Goal: Task Accomplishment & Management: Use online tool/utility

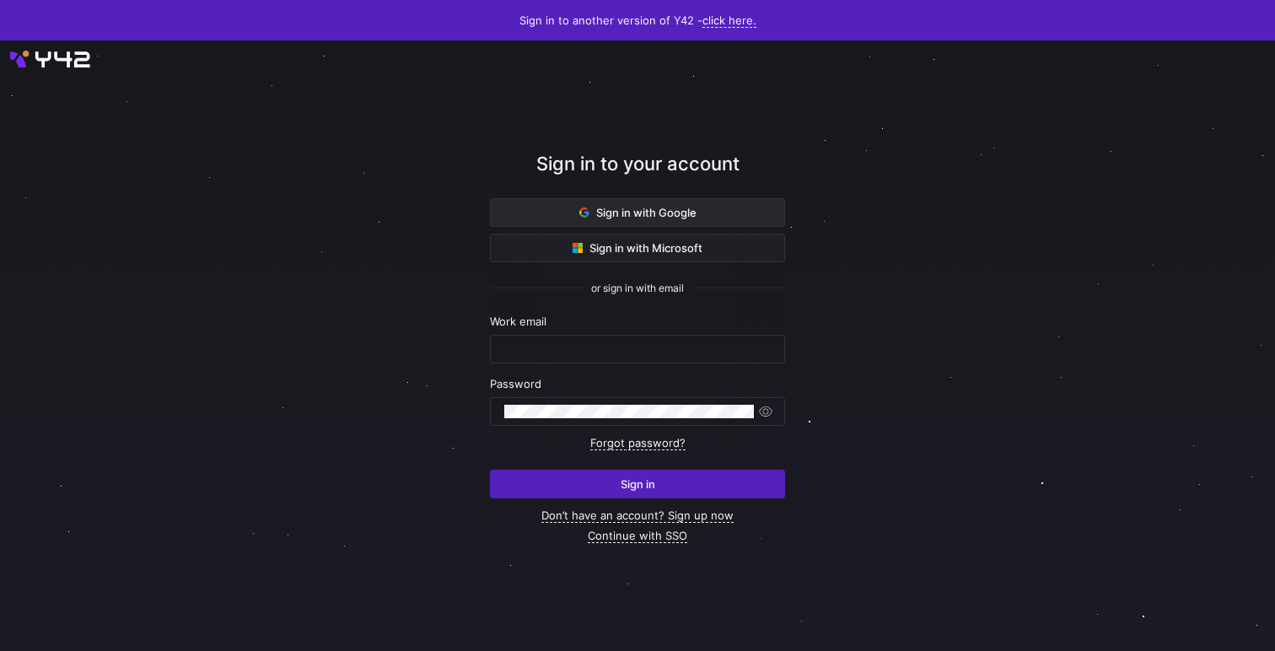
click at [659, 210] on span "Sign in with Google" at bounding box center [637, 212] width 117 height 13
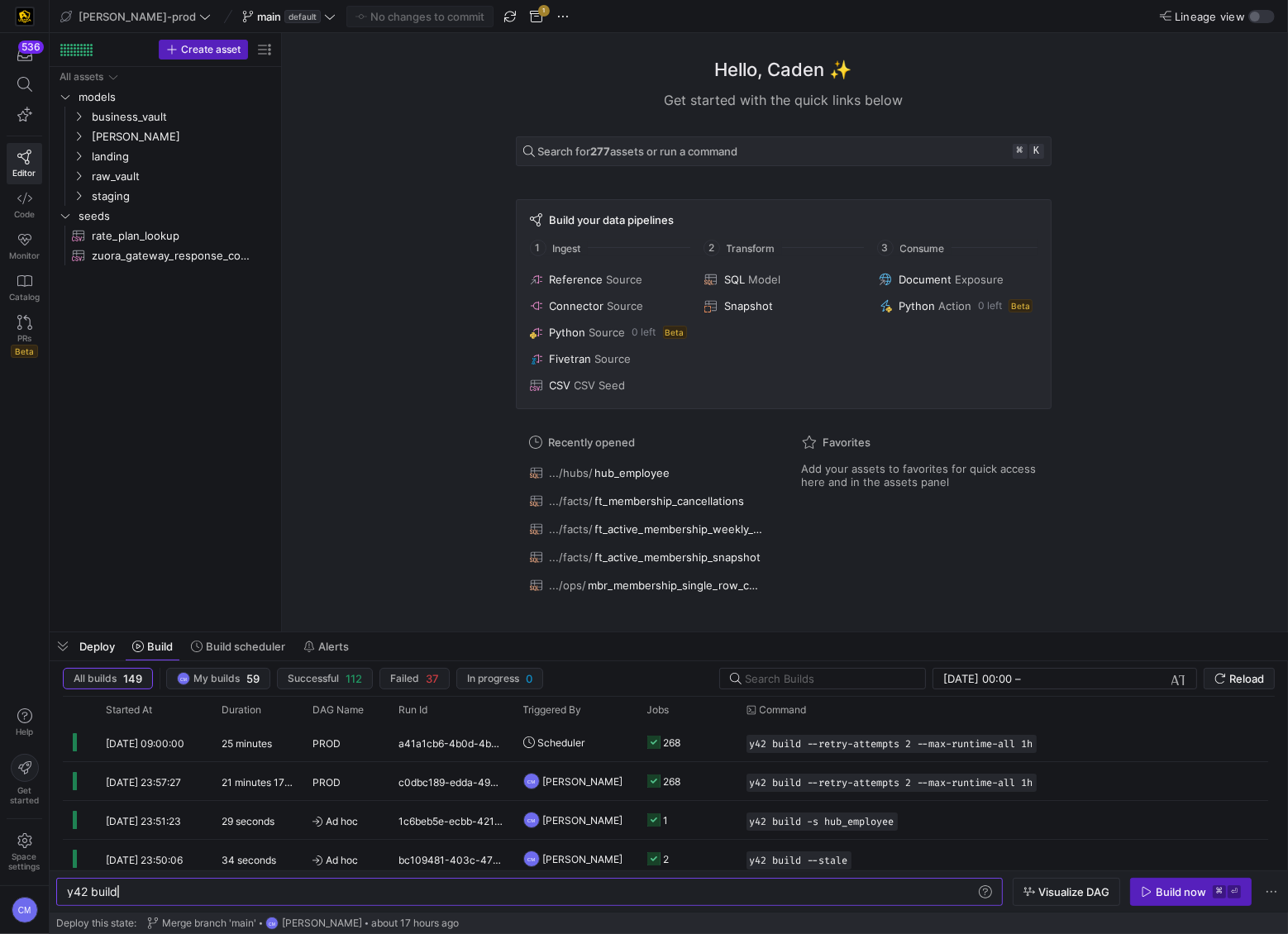
scroll to position [0, 50]
click at [284, 17] on span "default" at bounding box center [302, 16] width 36 height 13
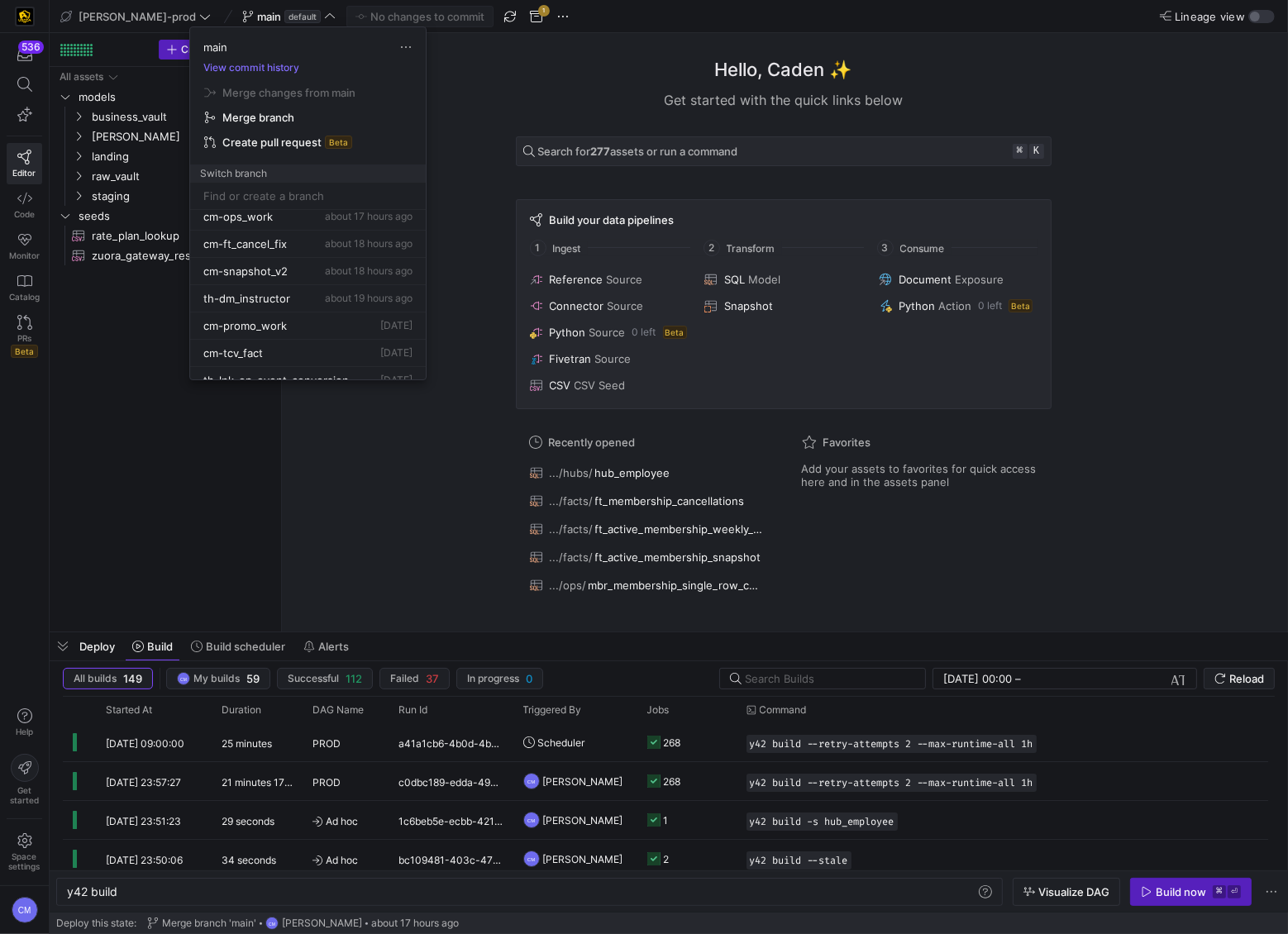
scroll to position [122, 0]
click at [292, 270] on div "cm-snapshot_v2 about 18 hours ago" at bounding box center [307, 265] width 209 height 13
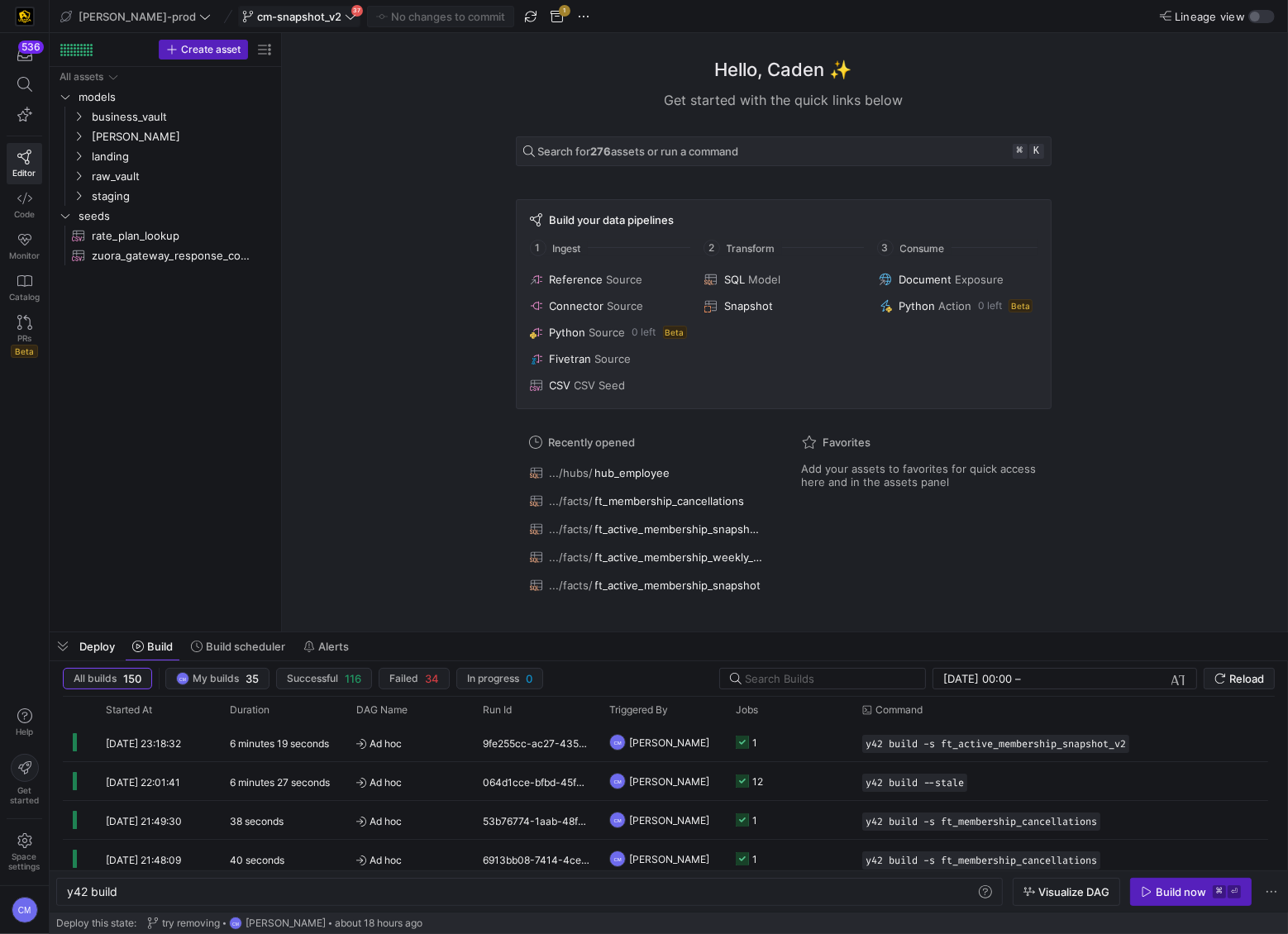
click at [345, 21] on icon at bounding box center [351, 17] width 12 height 12
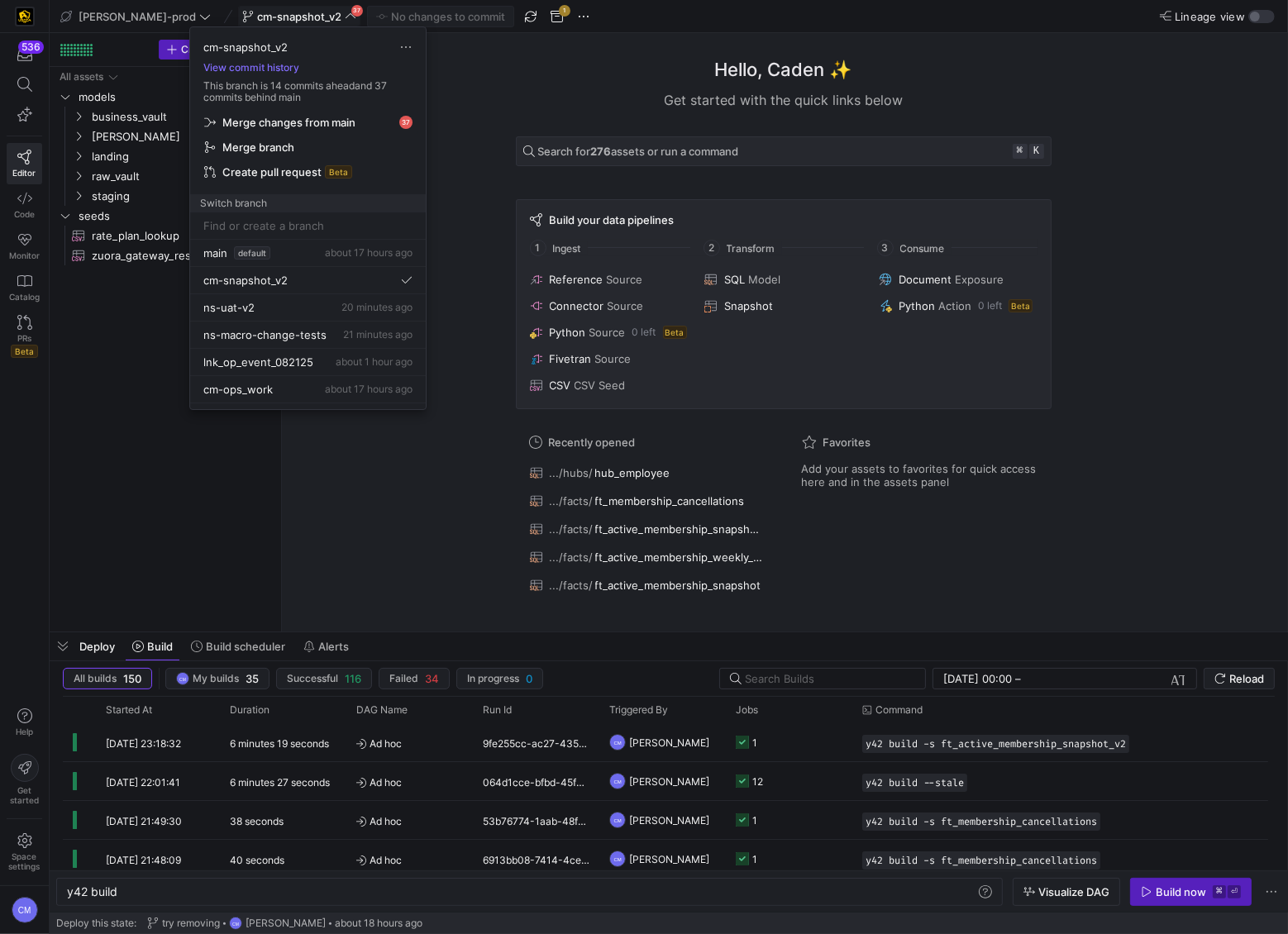
click at [313, 116] on span "Merge changes from main" at bounding box center [289, 122] width 133 height 13
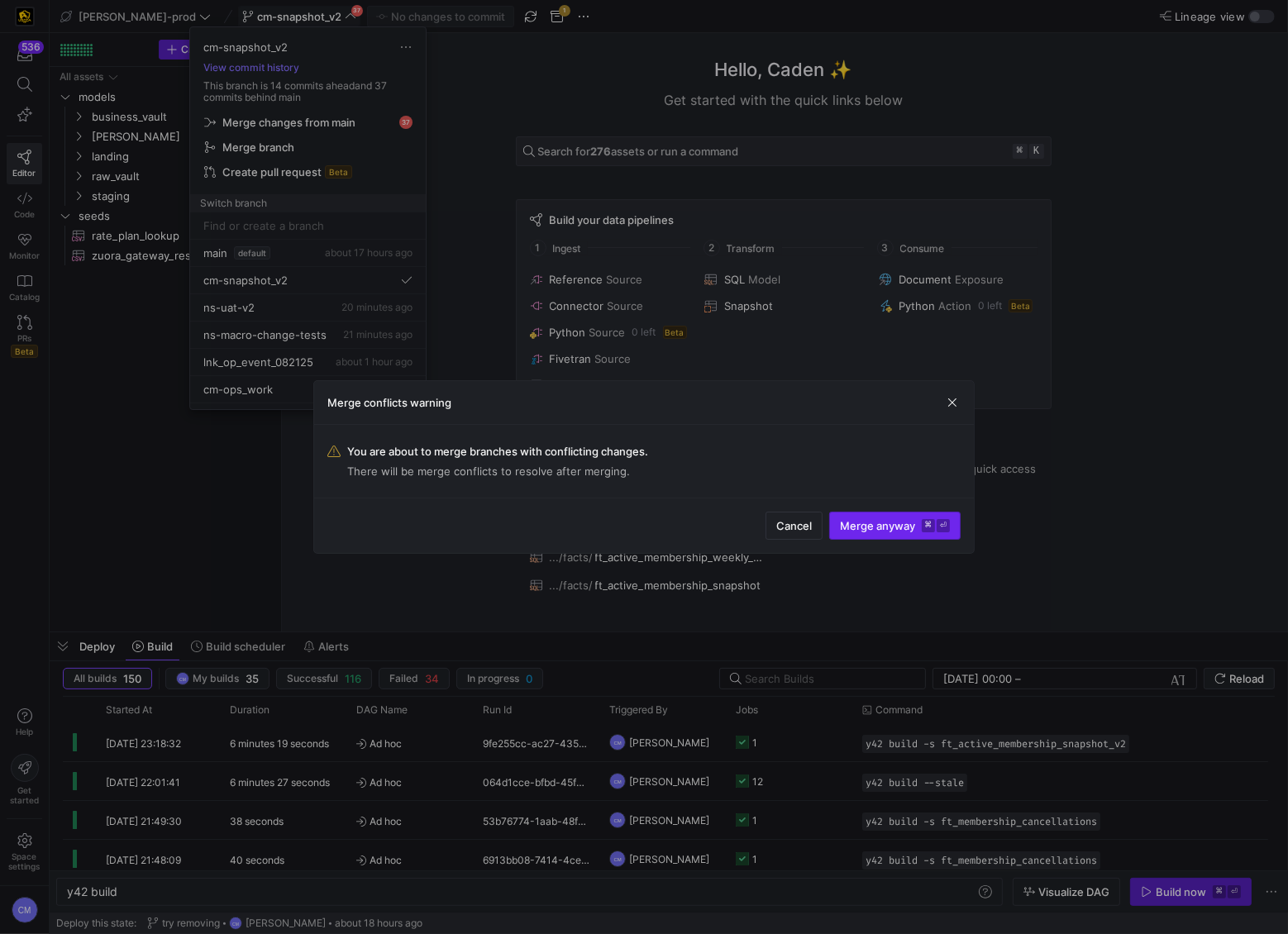
click at [911, 525] on span "Merge anyway ⌘ ⏎" at bounding box center [895, 525] width 110 height 13
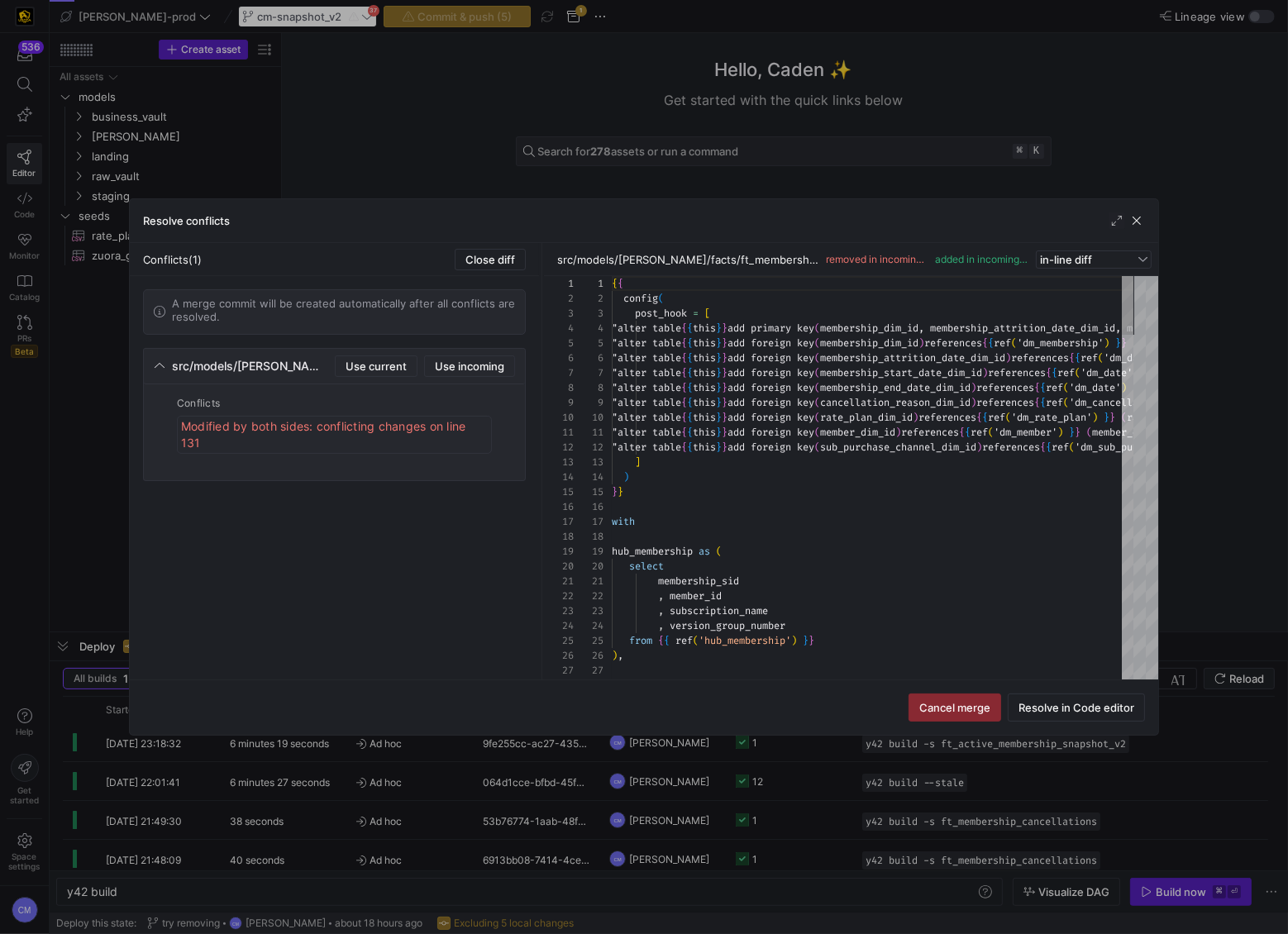
scroll to position [74, 0]
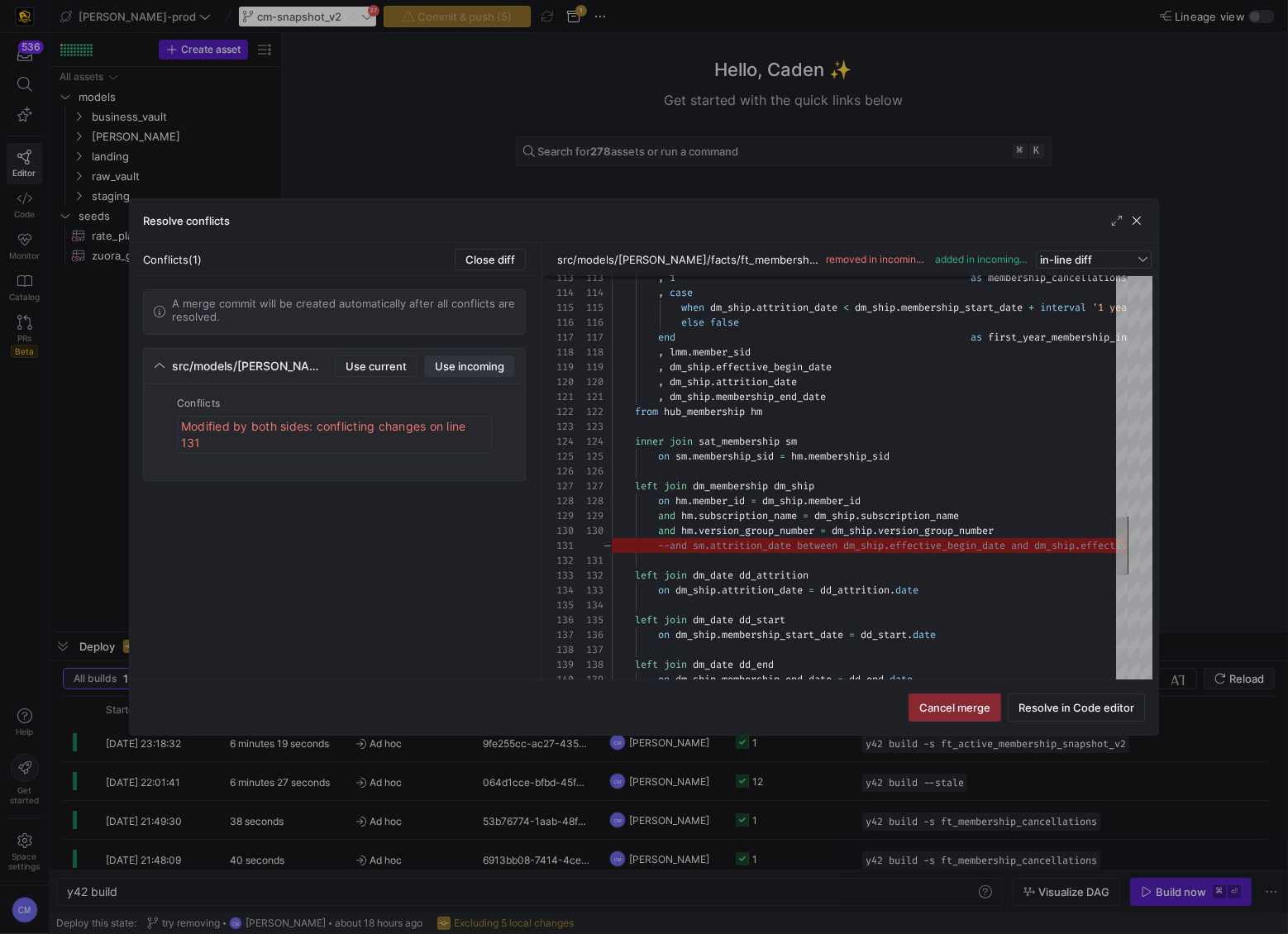
click at [464, 368] on span "Use incoming" at bounding box center [470, 366] width 70 height 13
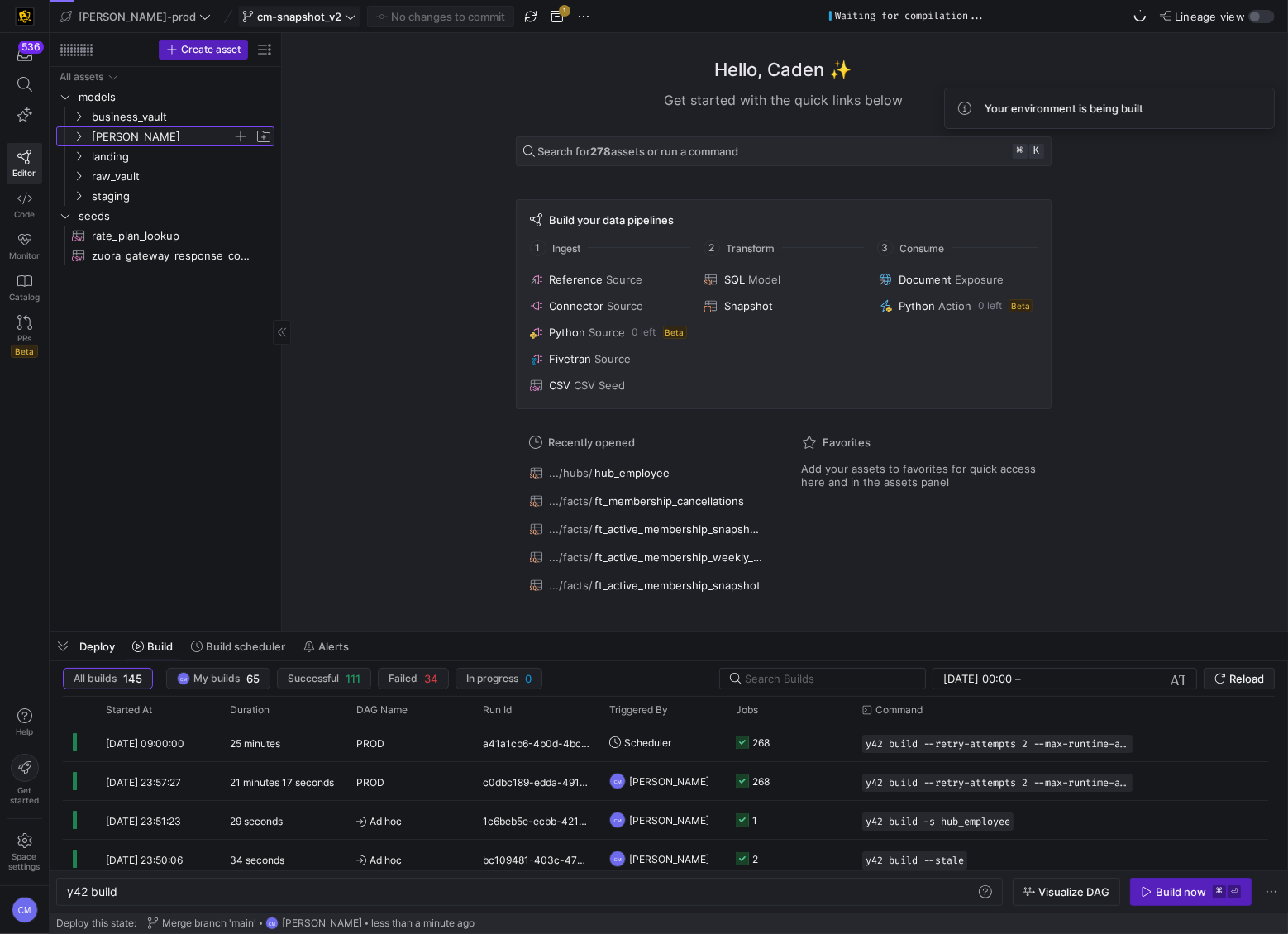
click at [113, 140] on span "[PERSON_NAME]" at bounding box center [162, 136] width 140 height 19
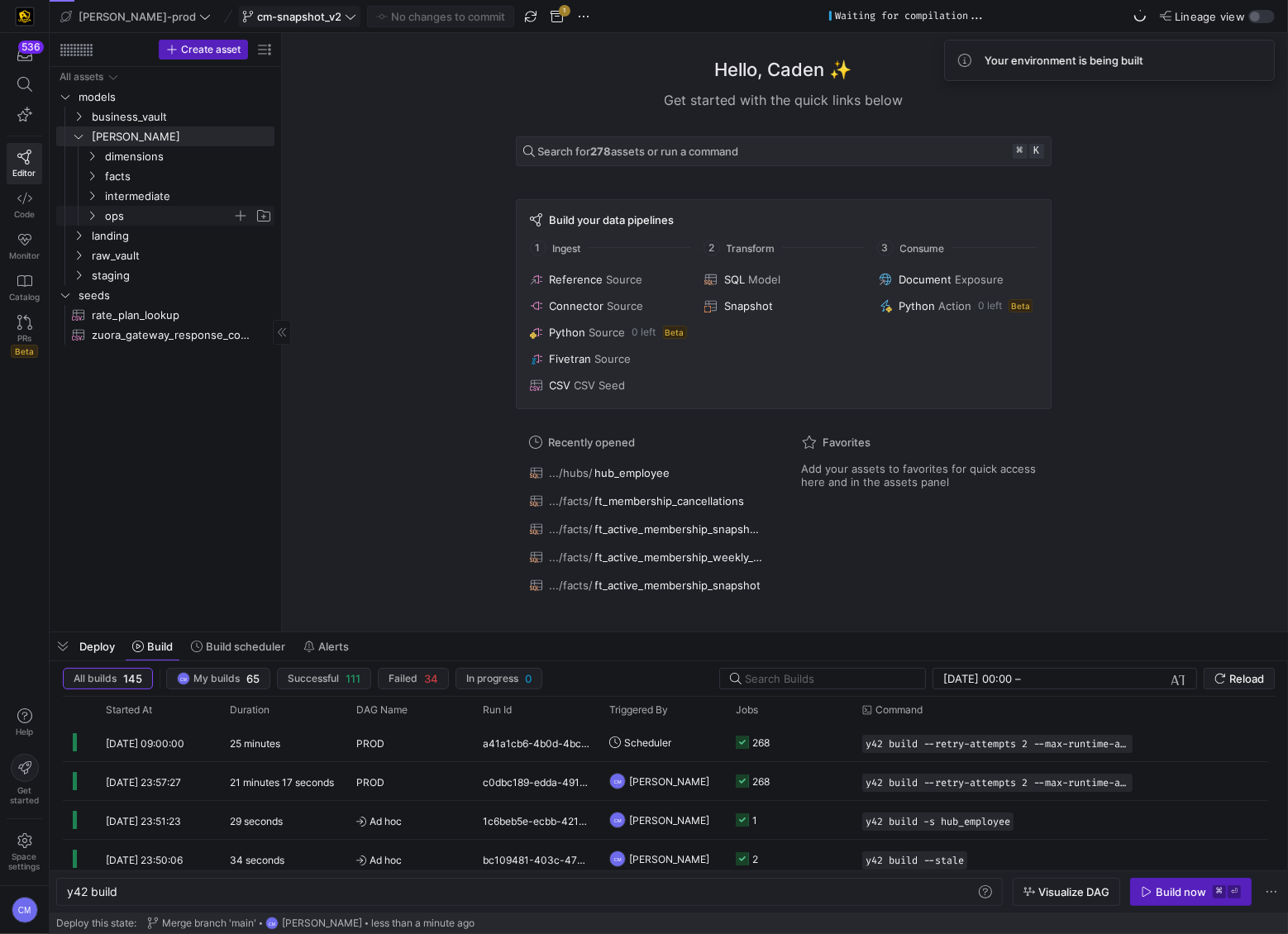
click at [140, 213] on span "ops" at bounding box center [169, 216] width 127 height 19
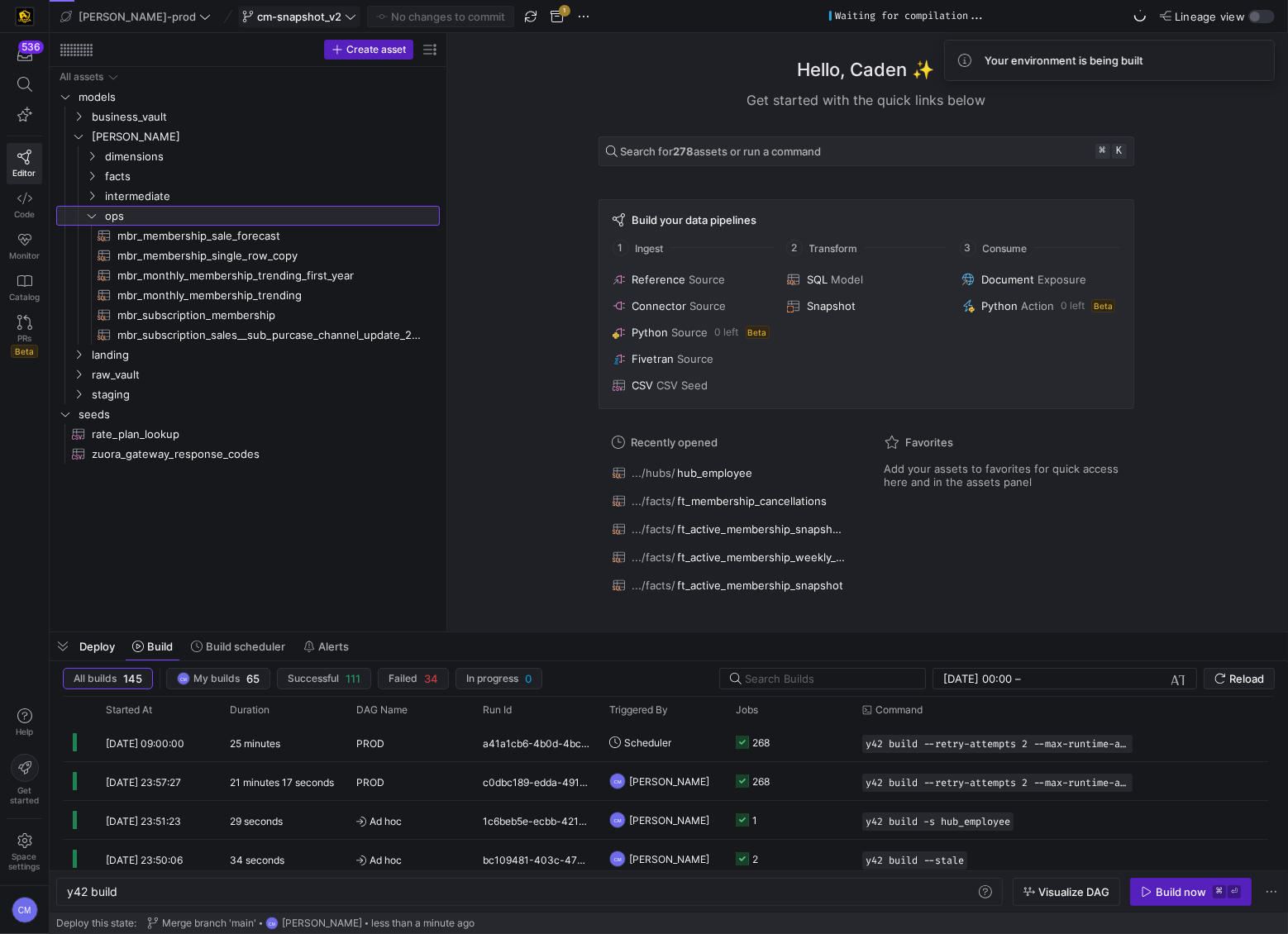
drag, startPoint x: 282, startPoint y: 267, endPoint x: 494, endPoint y: 277, distance: 212.2
click at [218, 210] on span "ops" at bounding box center [251, 216] width 293 height 19
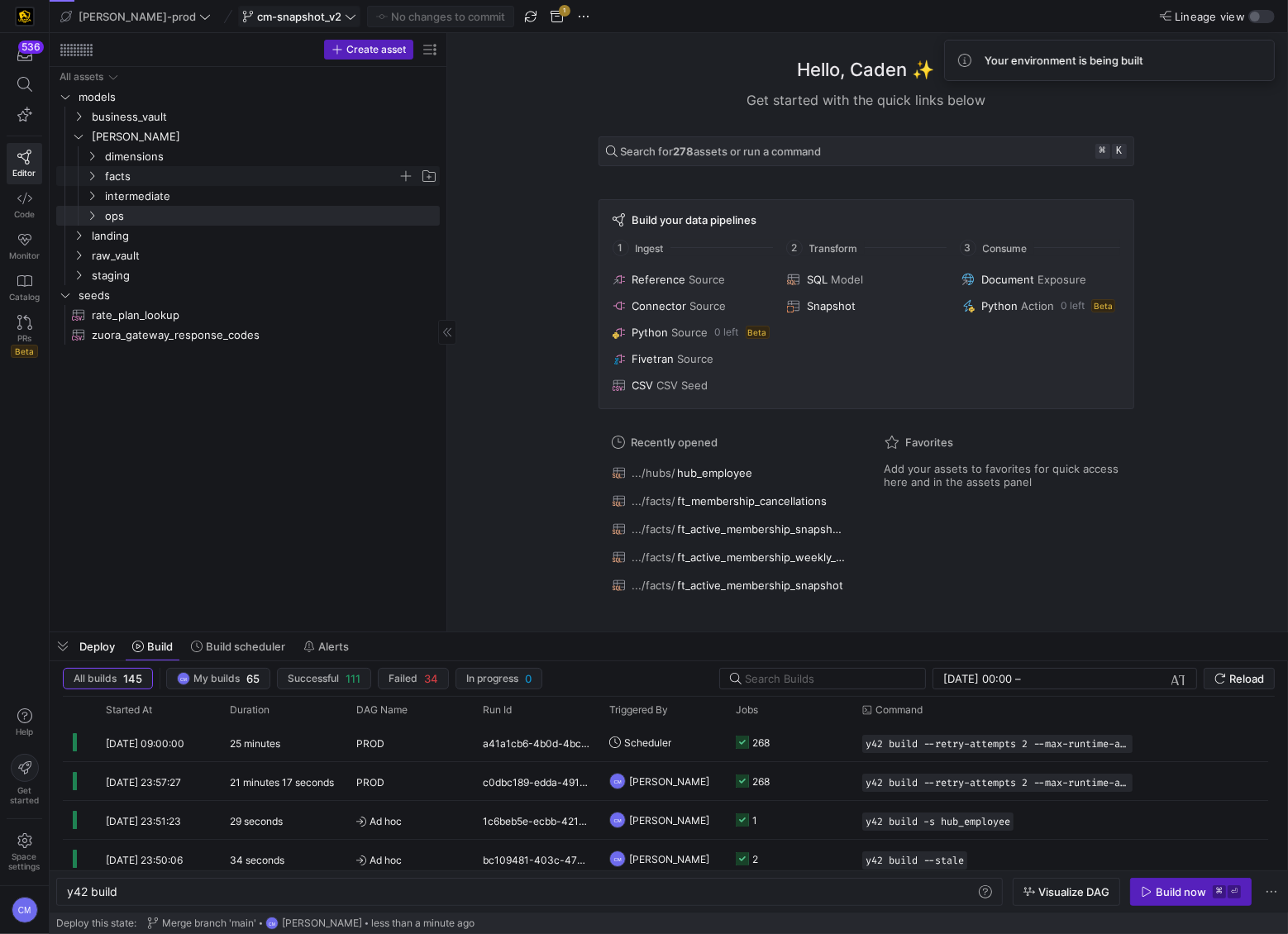
click at [177, 176] on span "facts" at bounding box center [251, 175] width 293 height 19
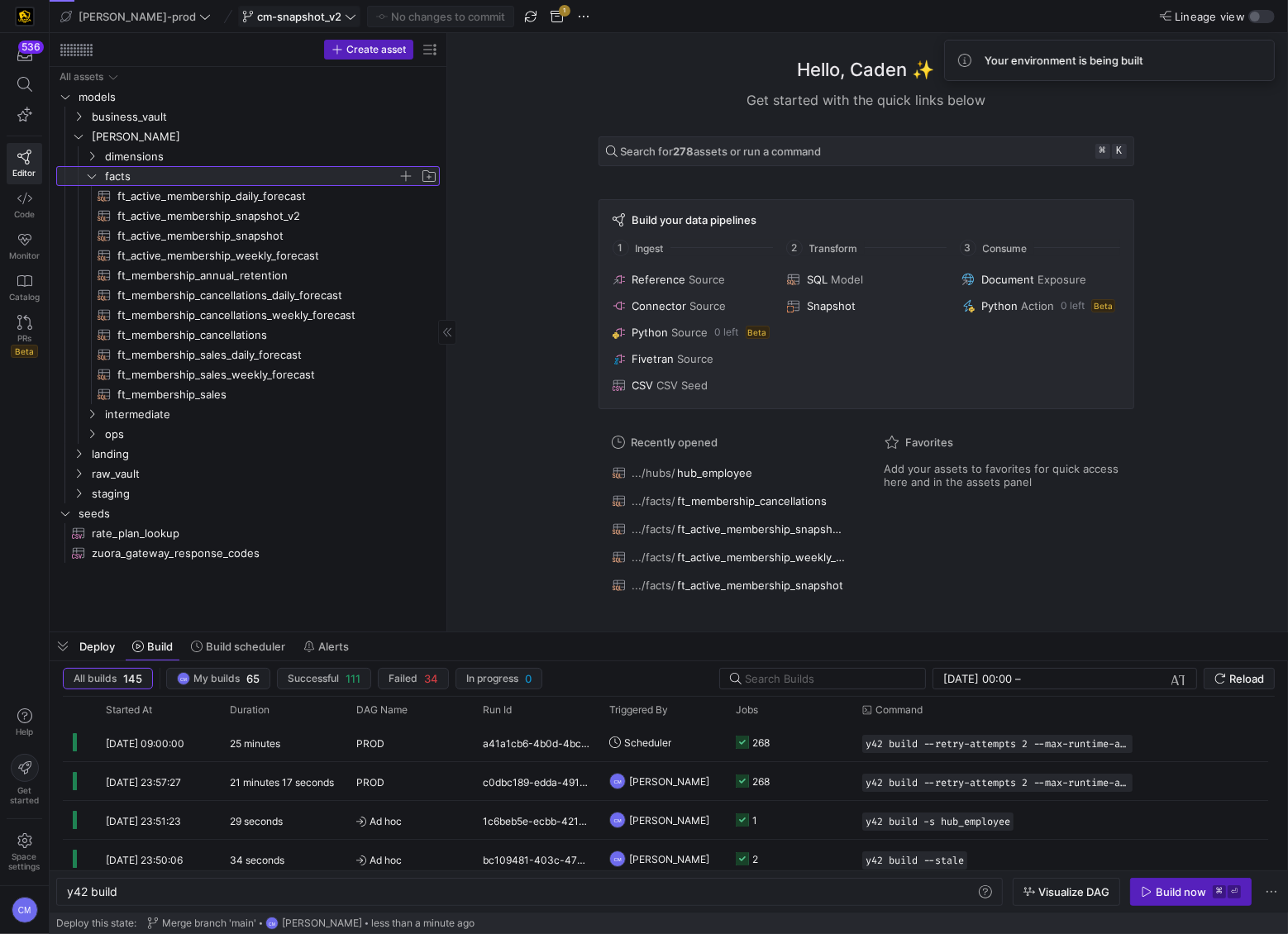
click at [177, 176] on span "facts" at bounding box center [251, 175] width 293 height 19
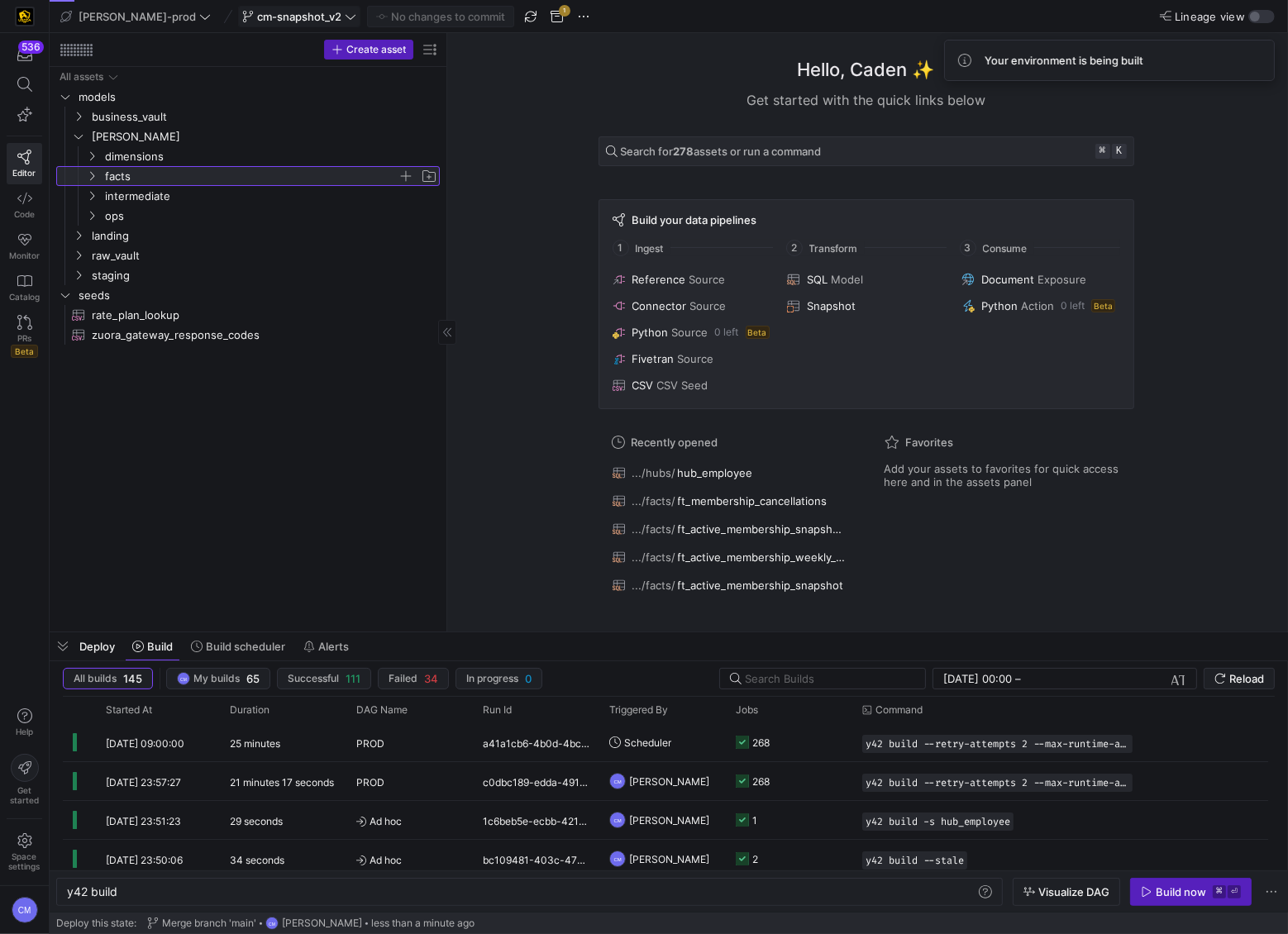
click at [175, 176] on span "facts" at bounding box center [251, 175] width 293 height 19
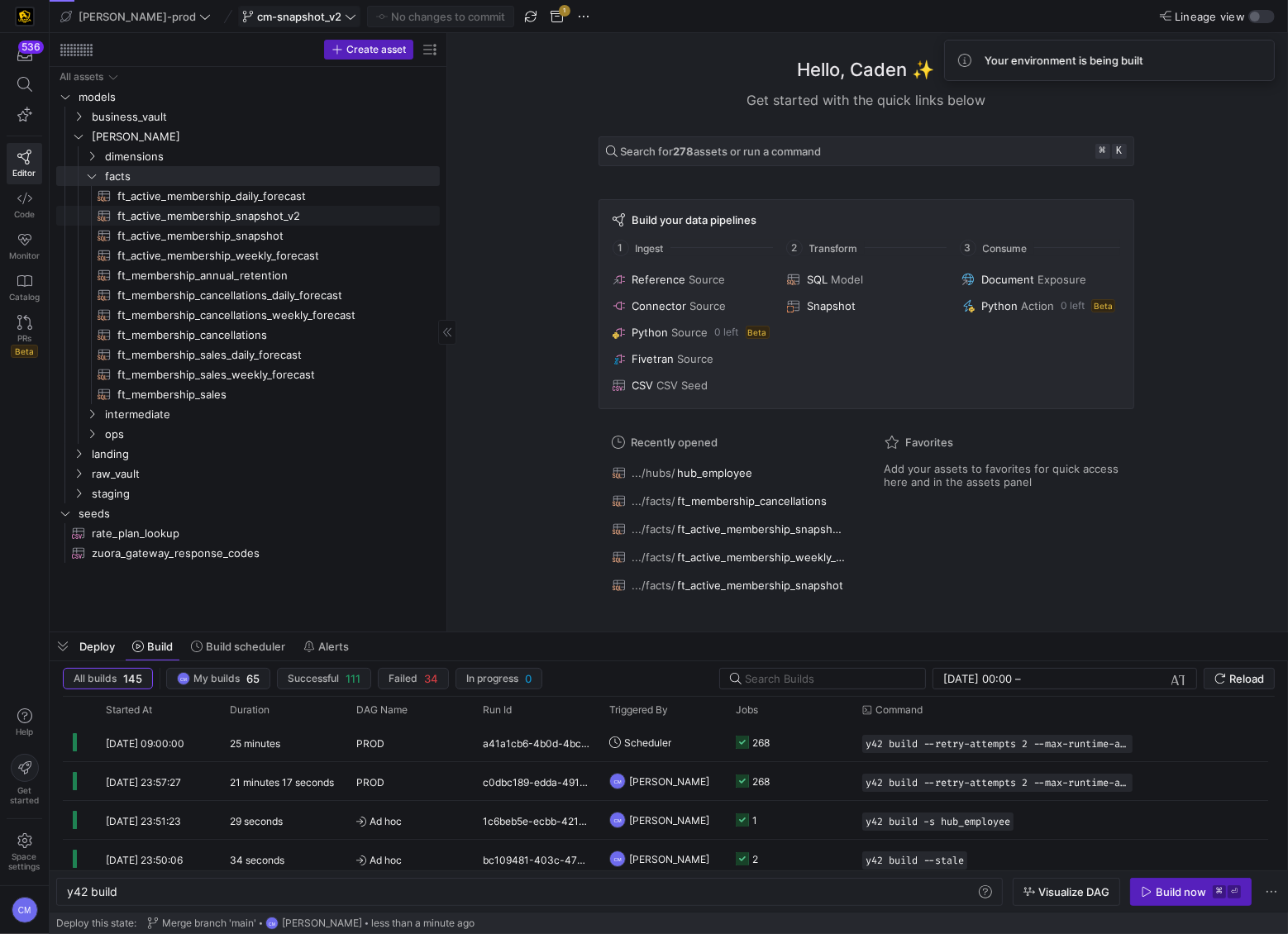
click at [251, 215] on span "ft_active_membership_snapshot_v2​​​​​​​​​​" at bounding box center [269, 216] width 303 height 19
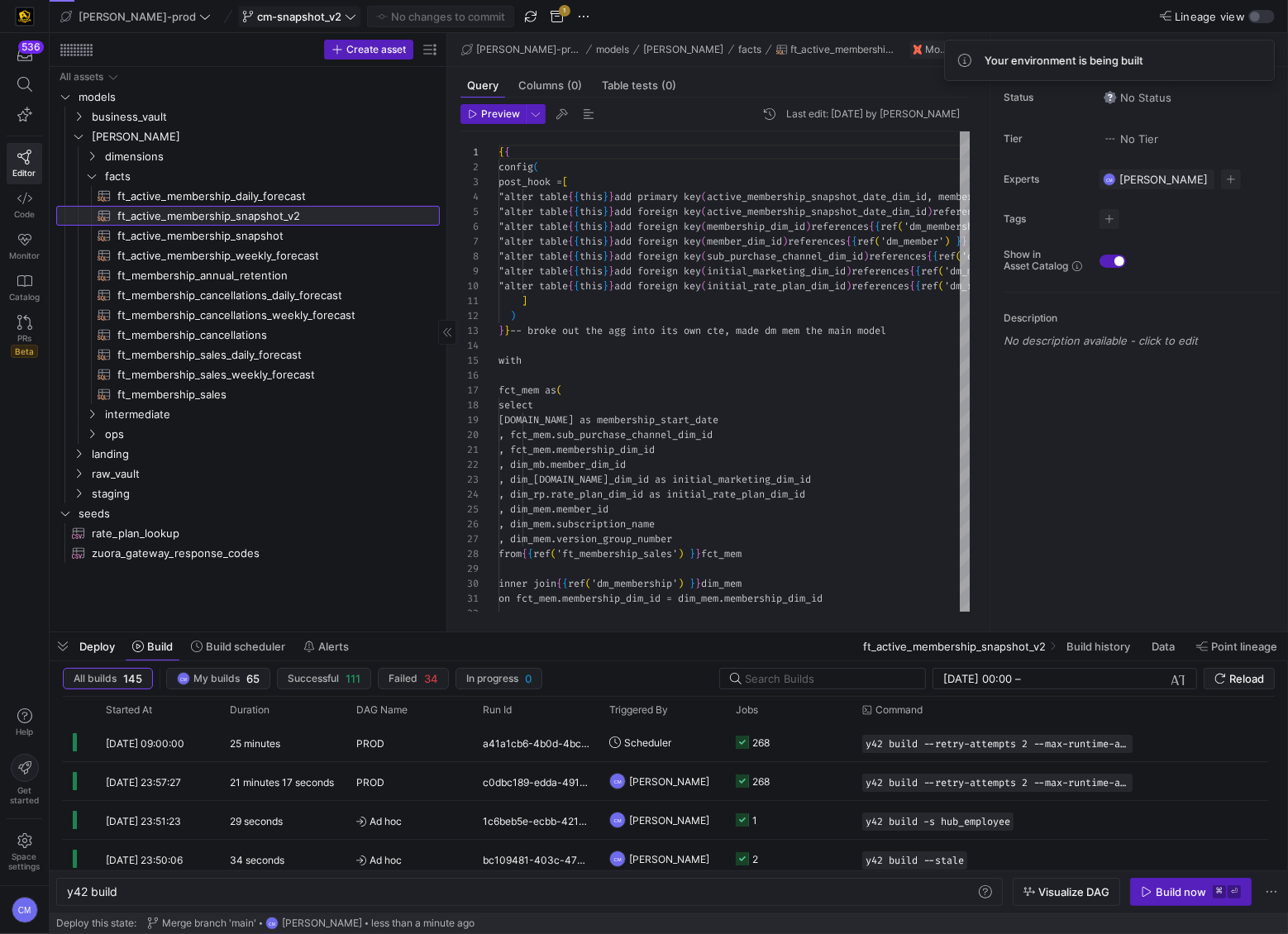
type textarea "y42 build -s ft_active_membership_snapshot_v2"
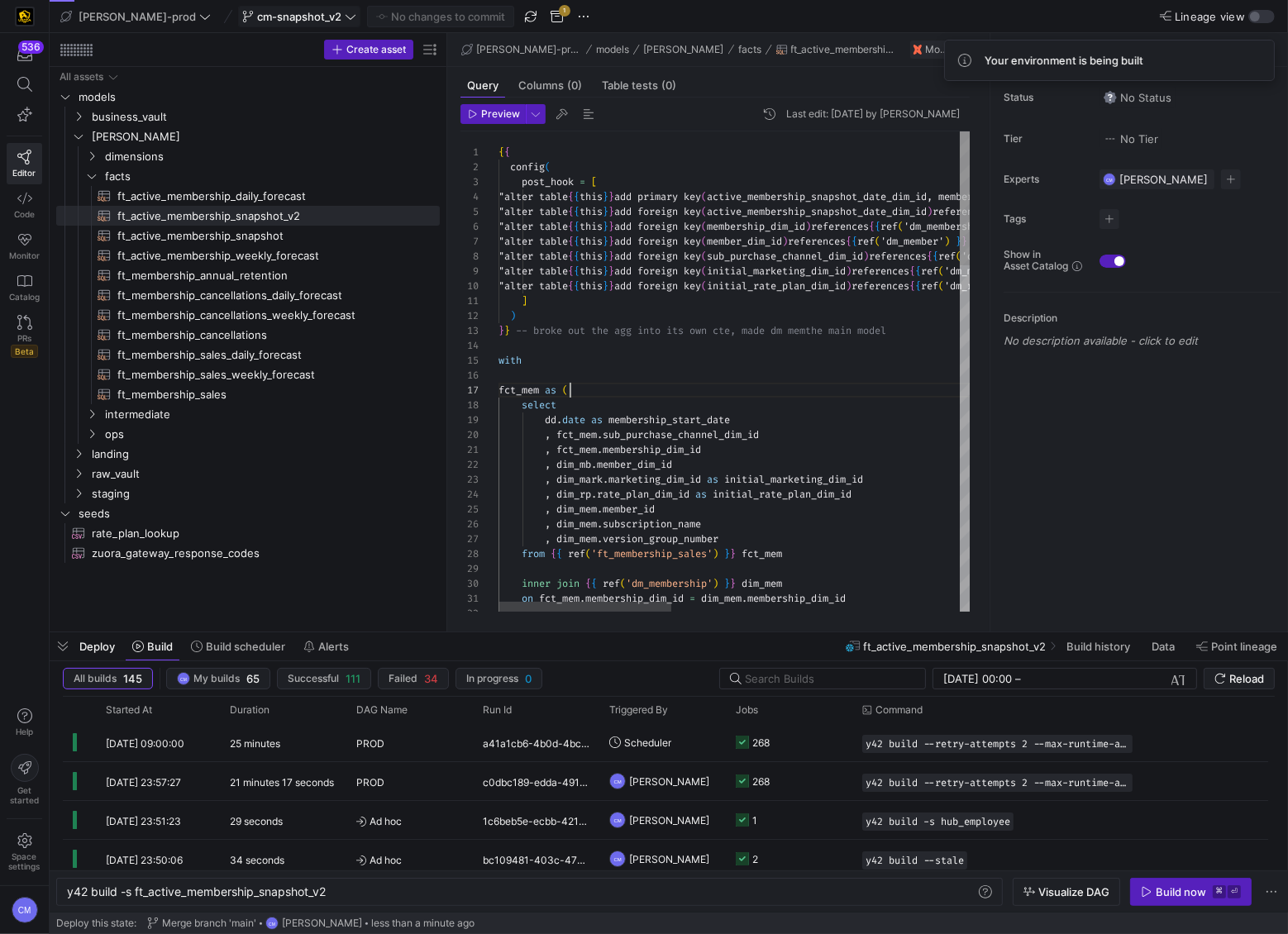
scroll to position [89, 72]
click at [1135, 579] on div "Build now" at bounding box center [1180, 891] width 50 height 13
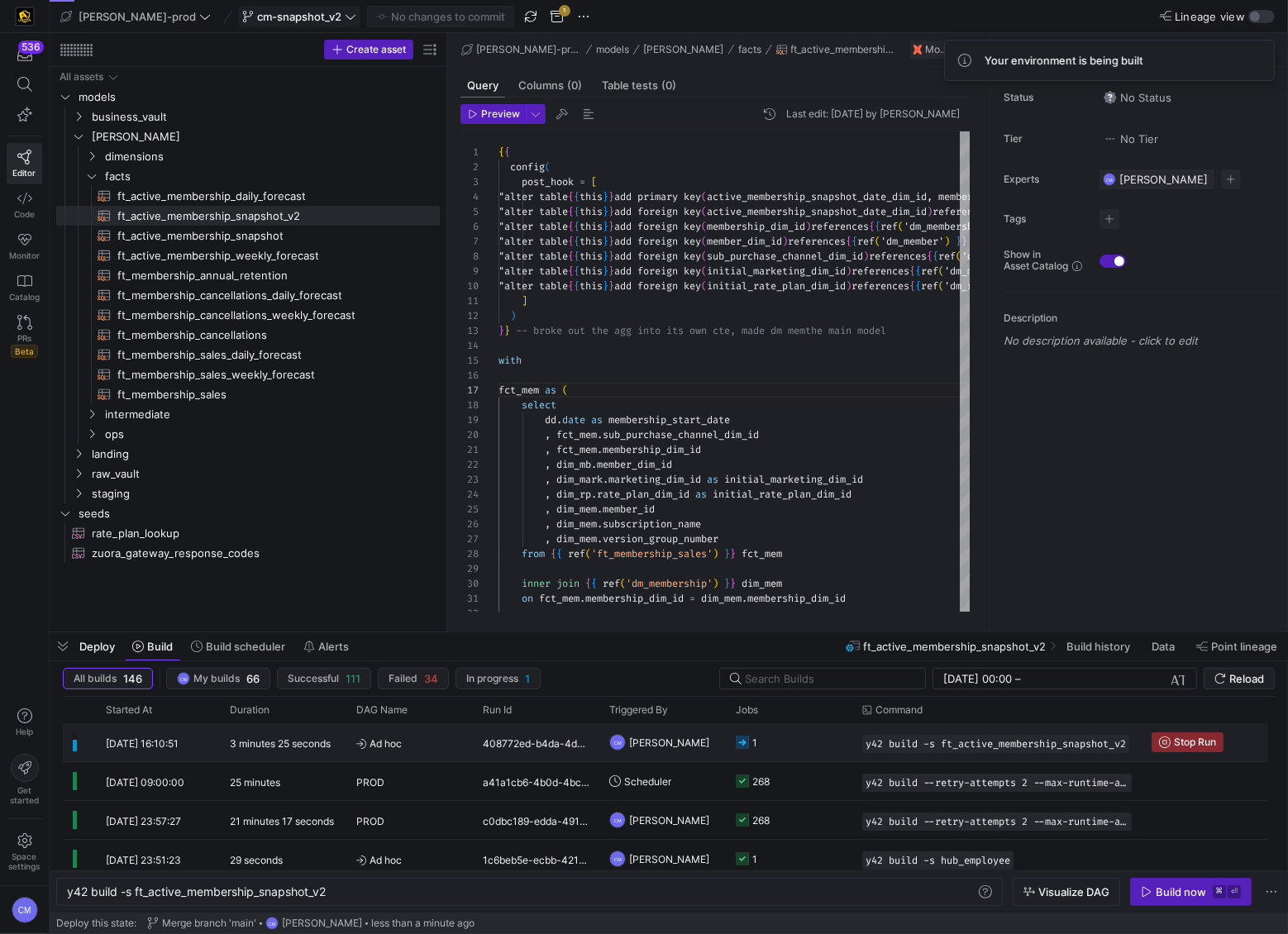
click at [843, 579] on div "1" at bounding box center [788, 742] width 126 height 38
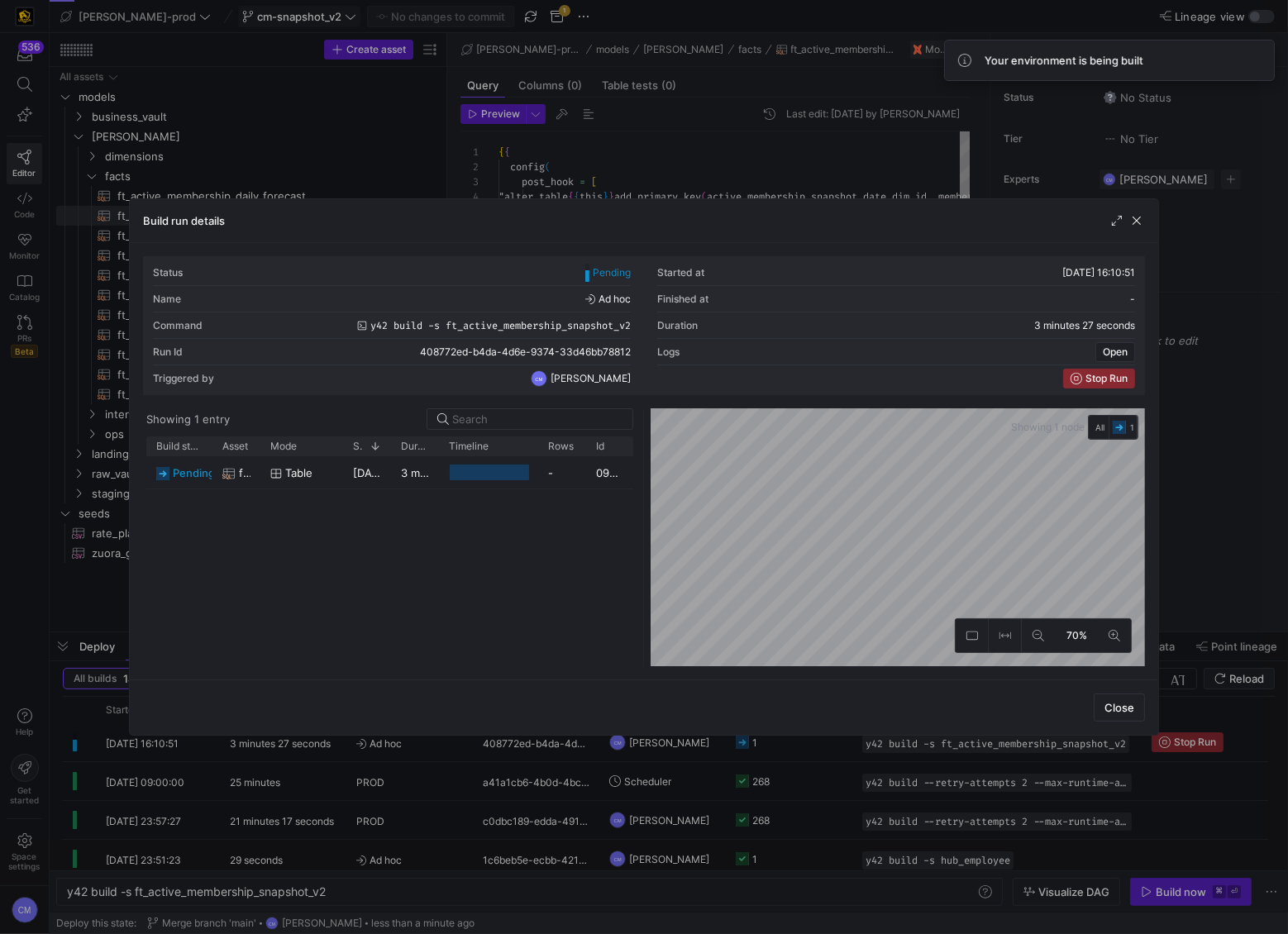
click at [846, 579] on div at bounding box center [644, 467] width 1288 height 934
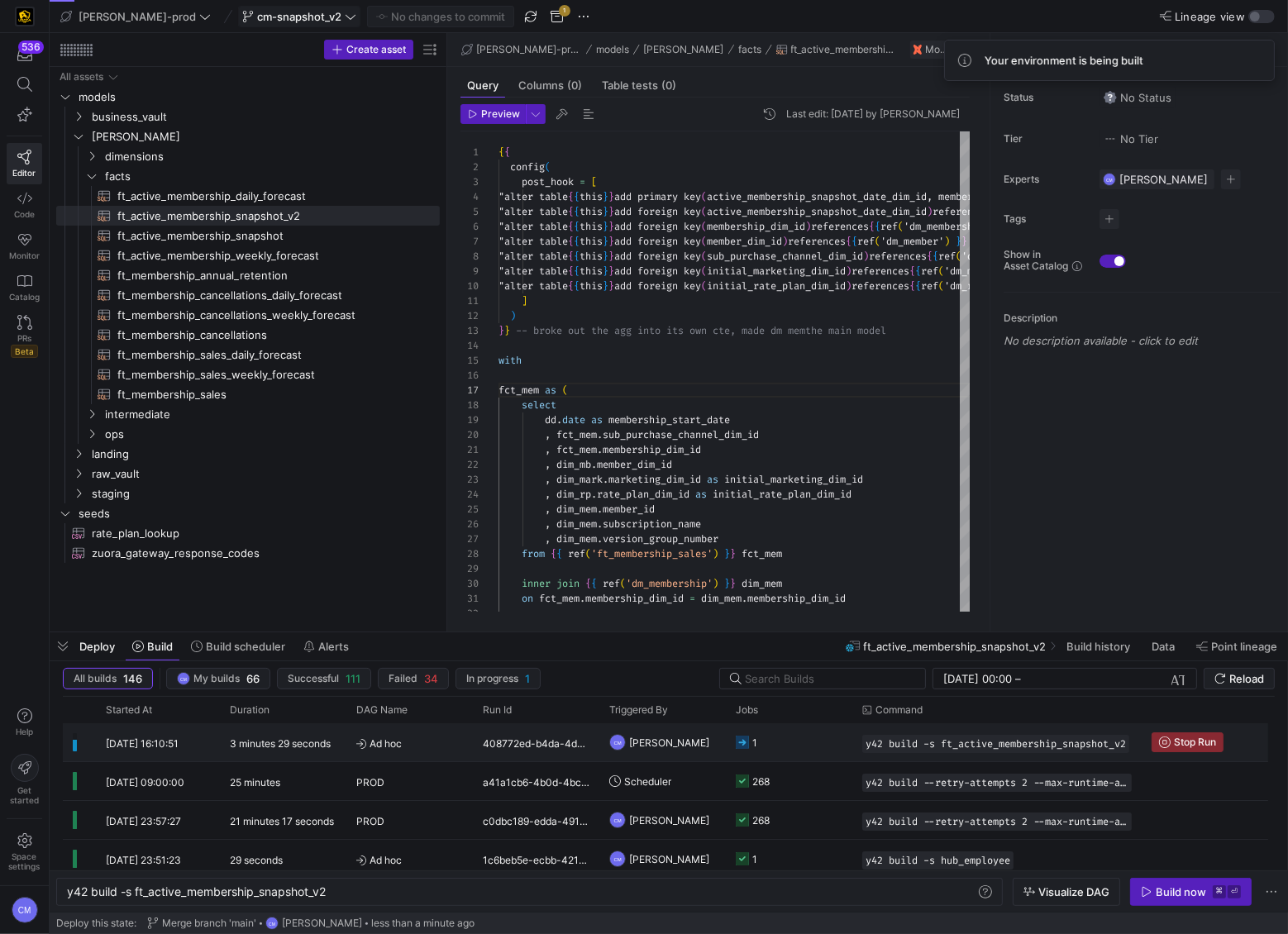
click at [846, 579] on div "1" at bounding box center [788, 742] width 126 height 38
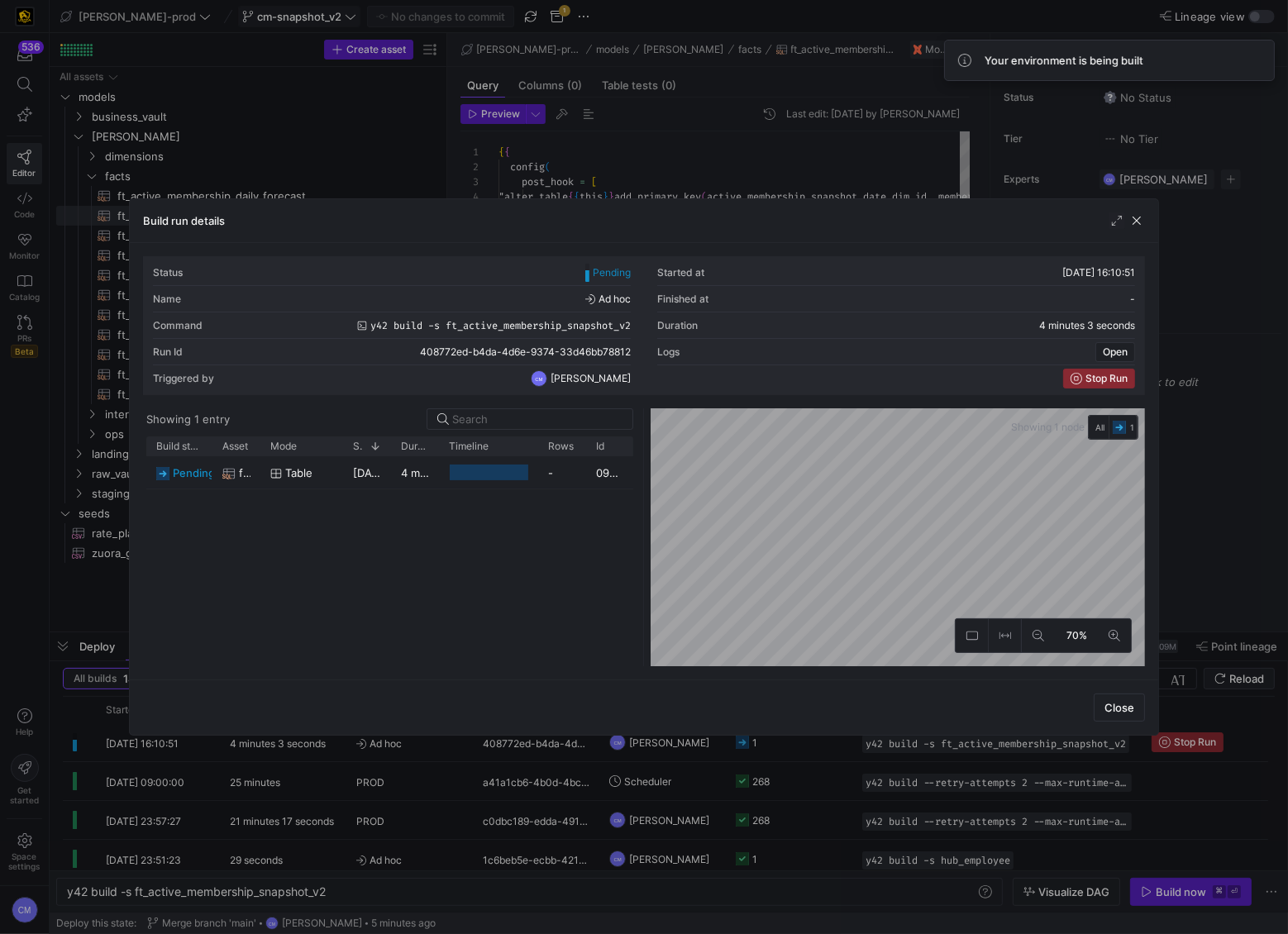
click at [894, 189] on div at bounding box center [644, 467] width 1288 height 934
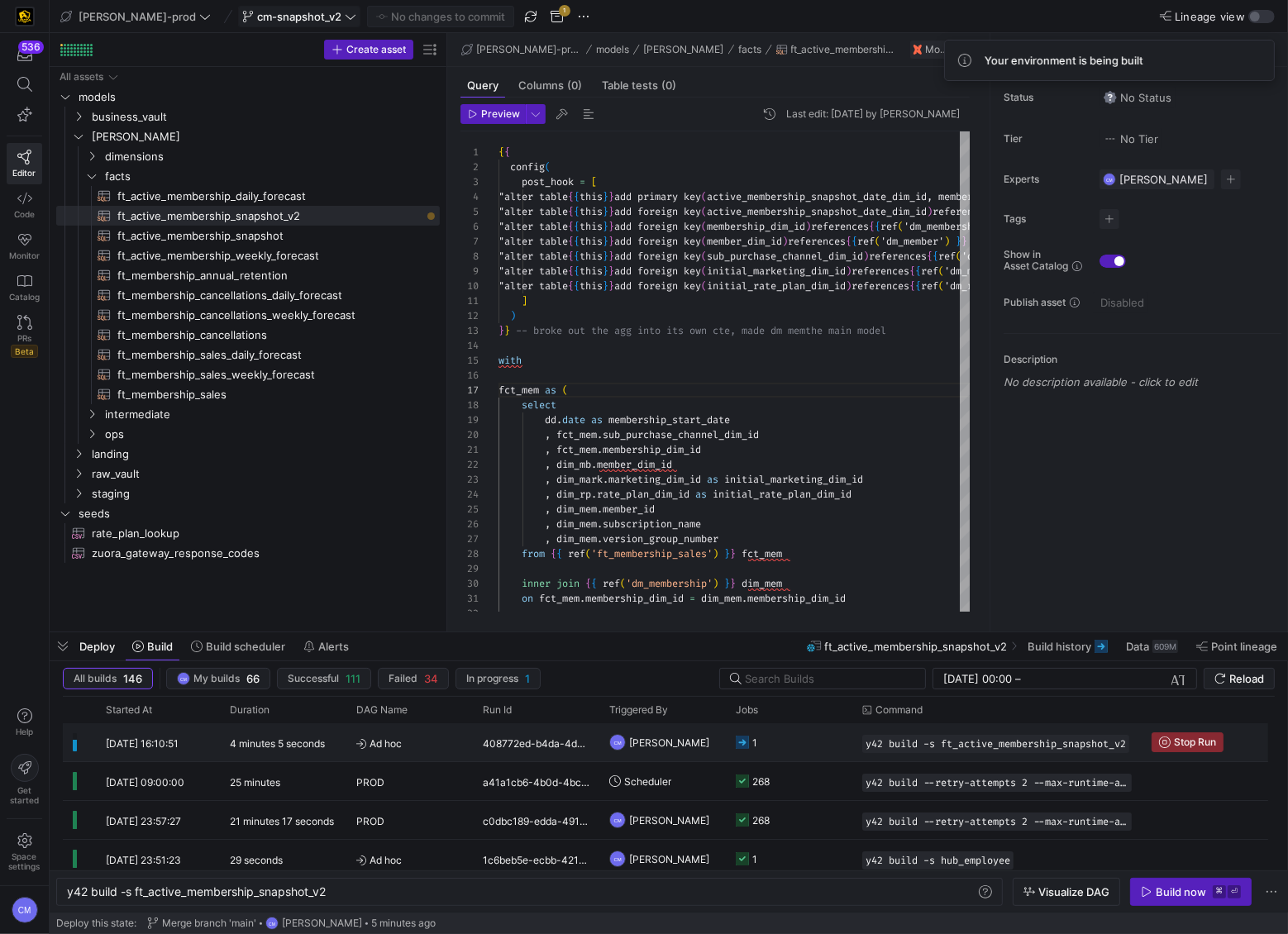
click at [799, 579] on y42-job-status-cell-renderer "1" at bounding box center [789, 742] width 107 height 36
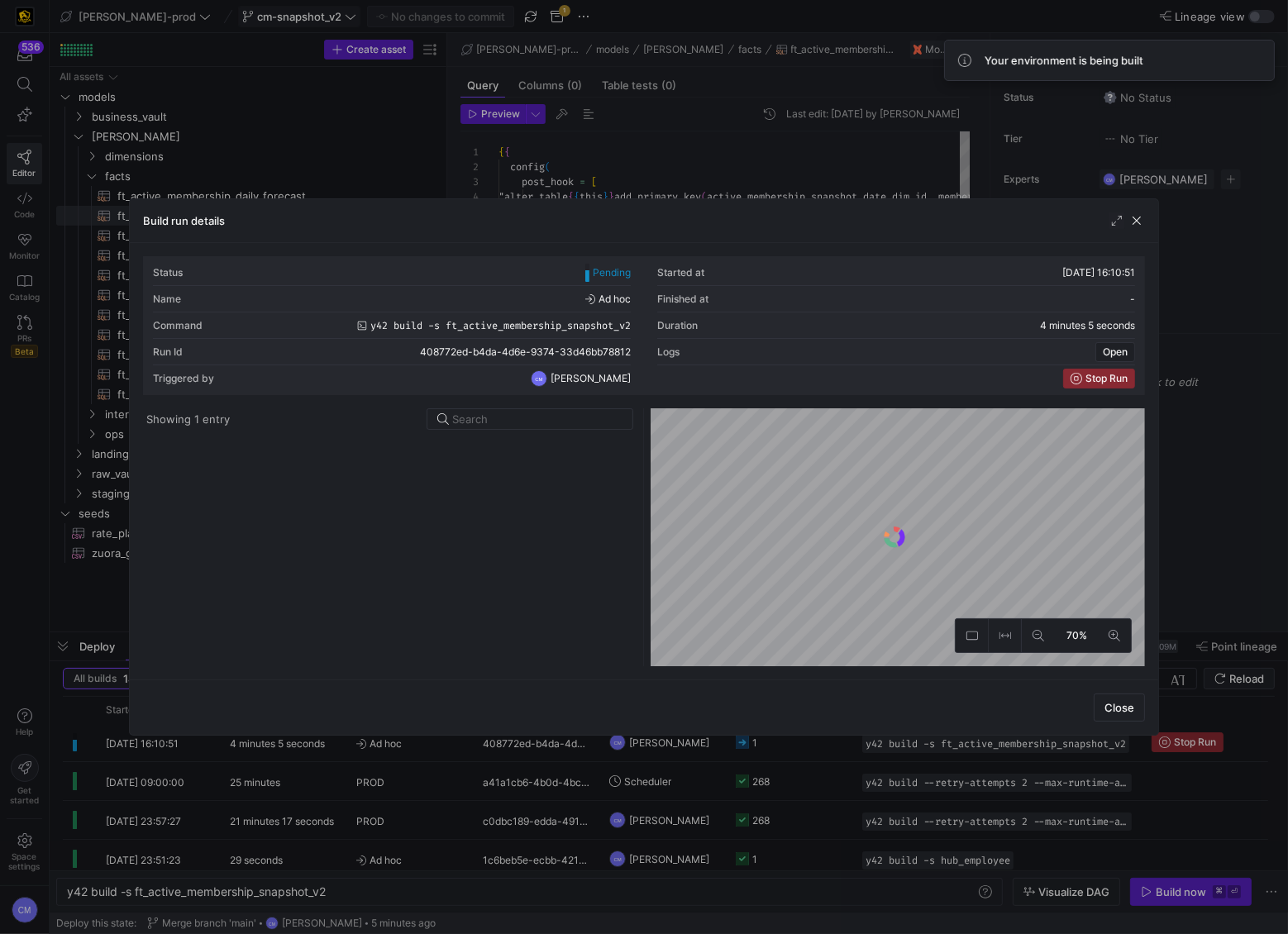
click at [797, 579] on div at bounding box center [644, 467] width 1288 height 934
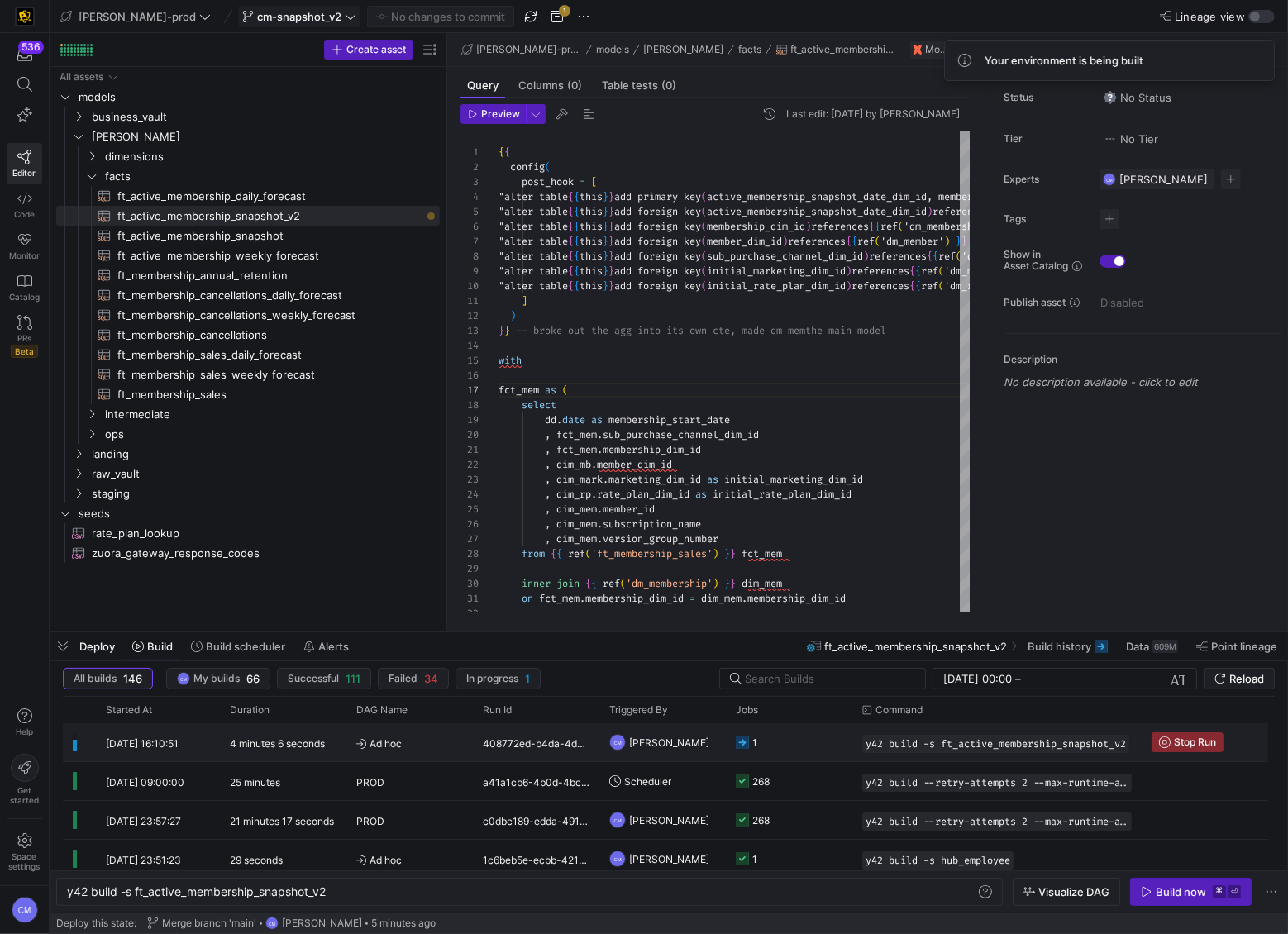
click at [797, 579] on y42-job-status-cell-renderer "1" at bounding box center [789, 742] width 107 height 36
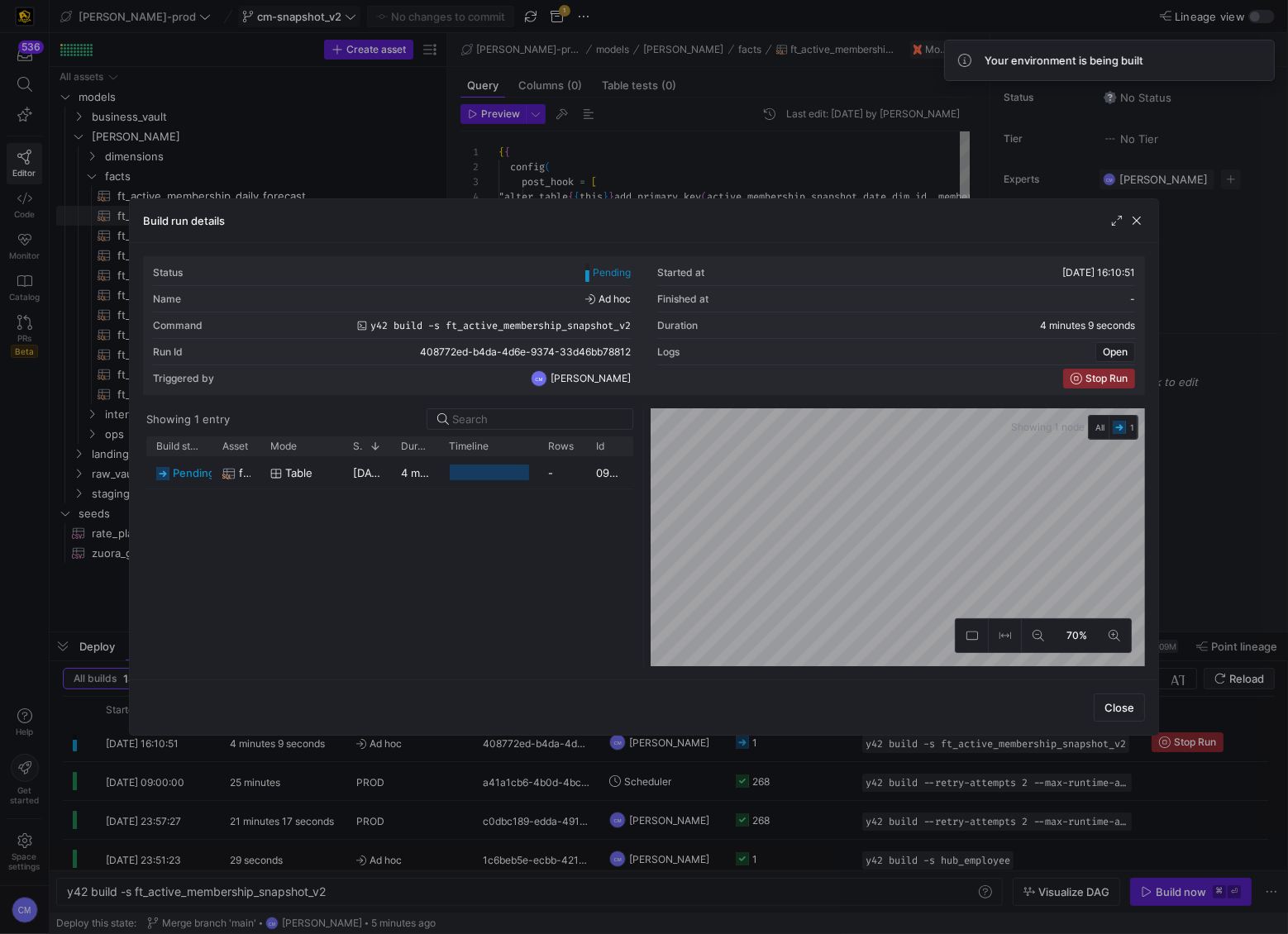
click at [797, 579] on div at bounding box center [644, 467] width 1288 height 934
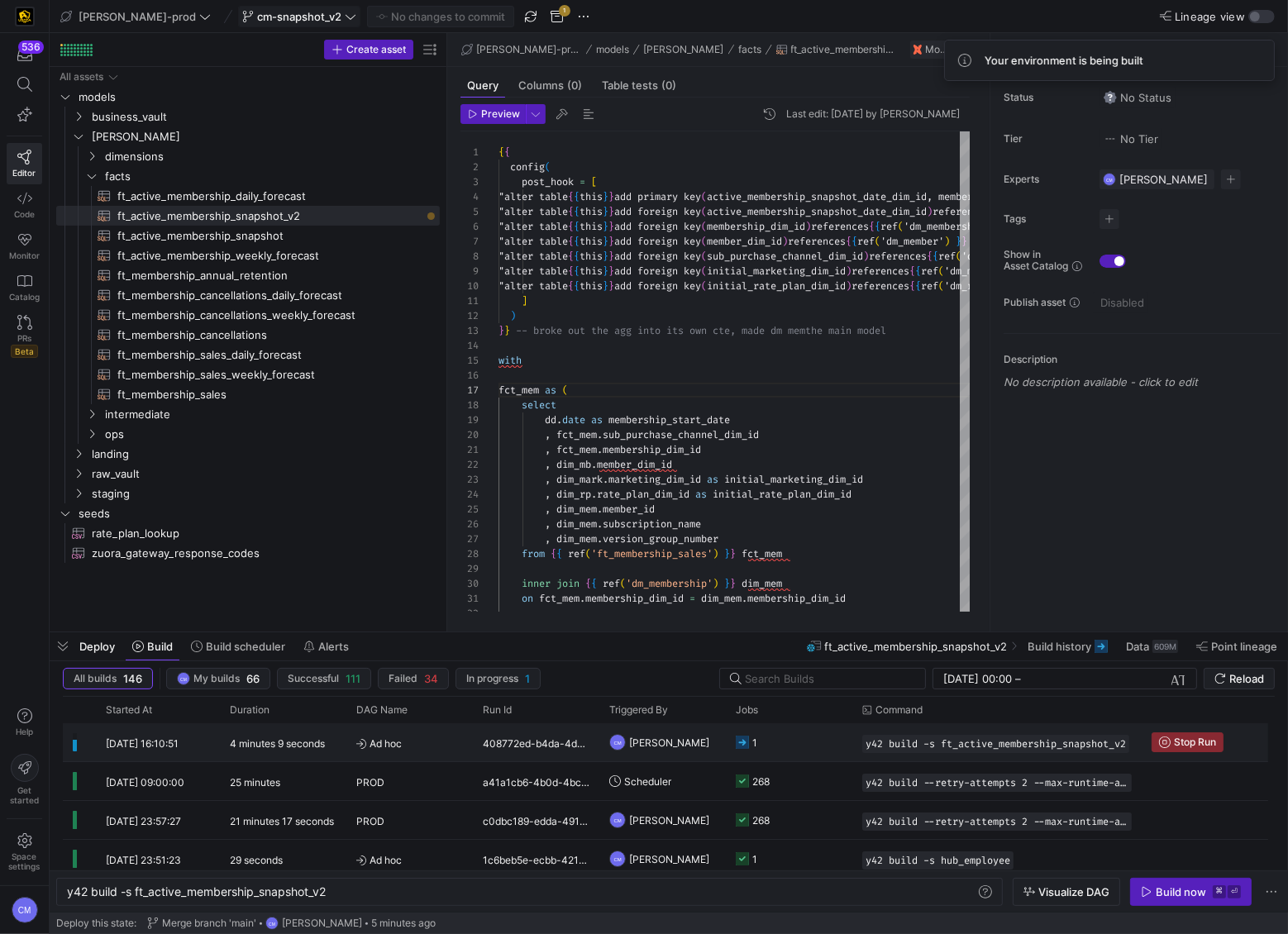
click at [797, 579] on y42-job-status-cell-renderer "1" at bounding box center [789, 742] width 107 height 36
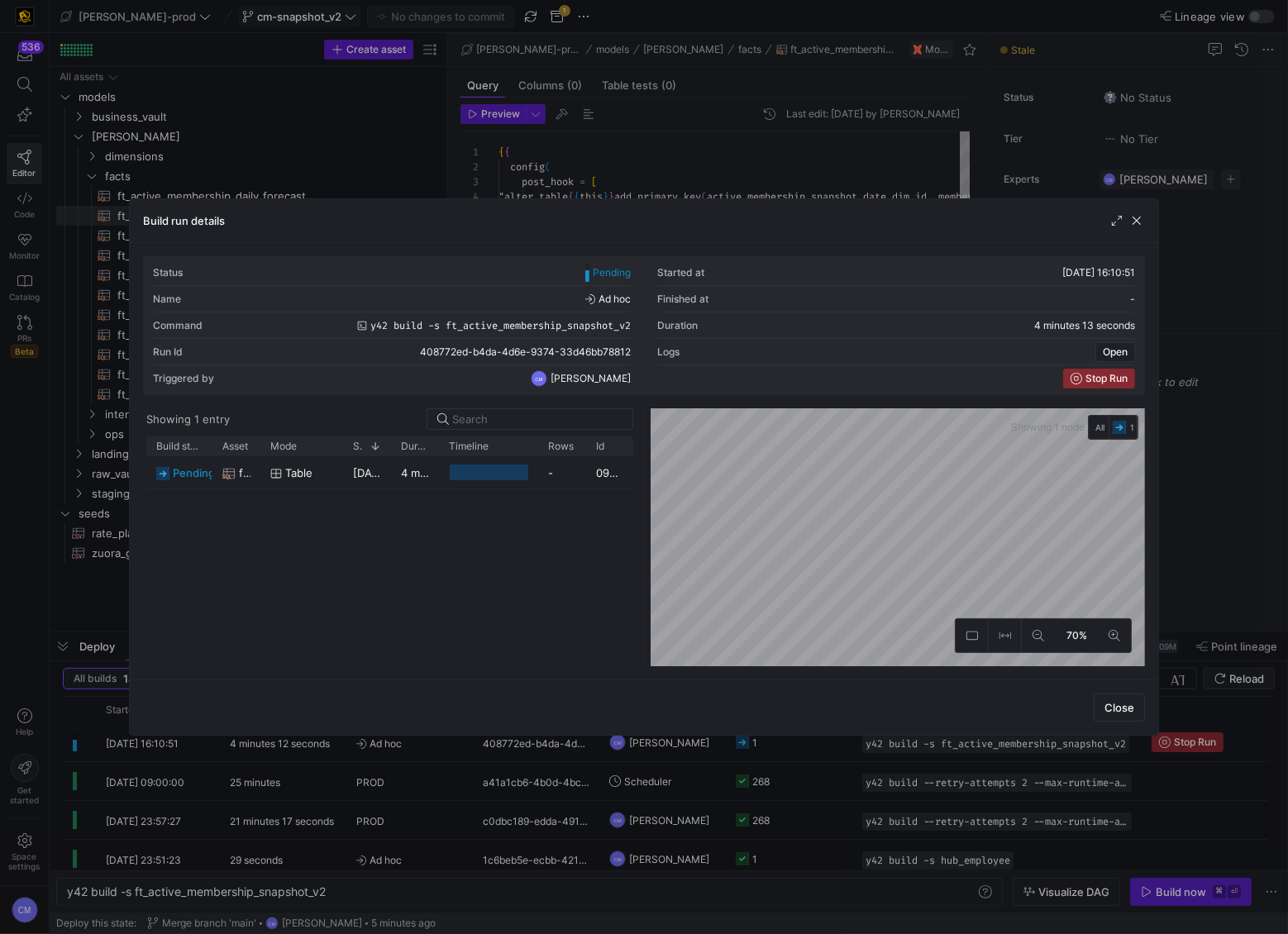
click at [794, 579] on div at bounding box center [644, 467] width 1288 height 934
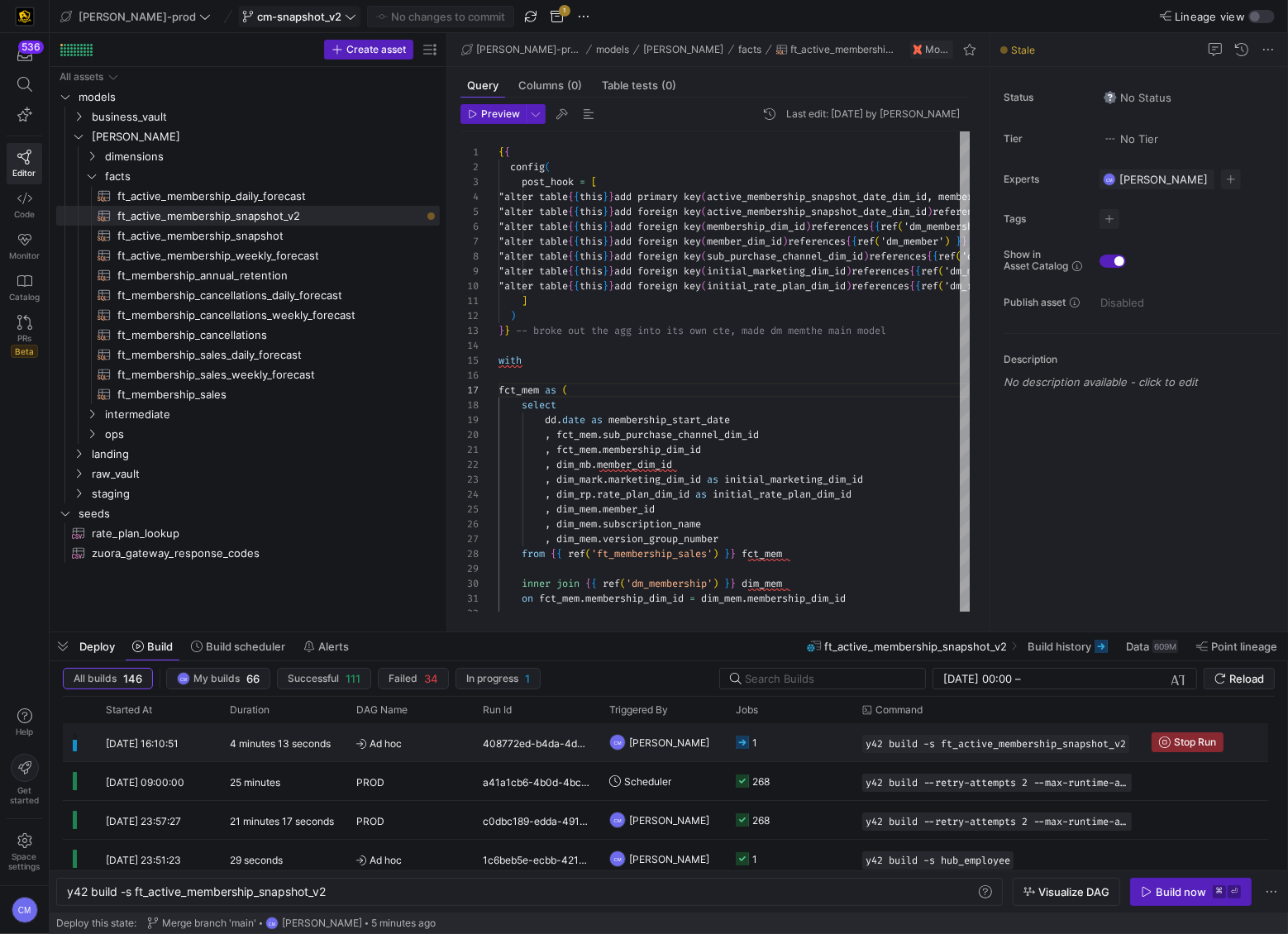
click at [794, 579] on y42-job-status-cell-renderer "1" at bounding box center [789, 742] width 107 height 36
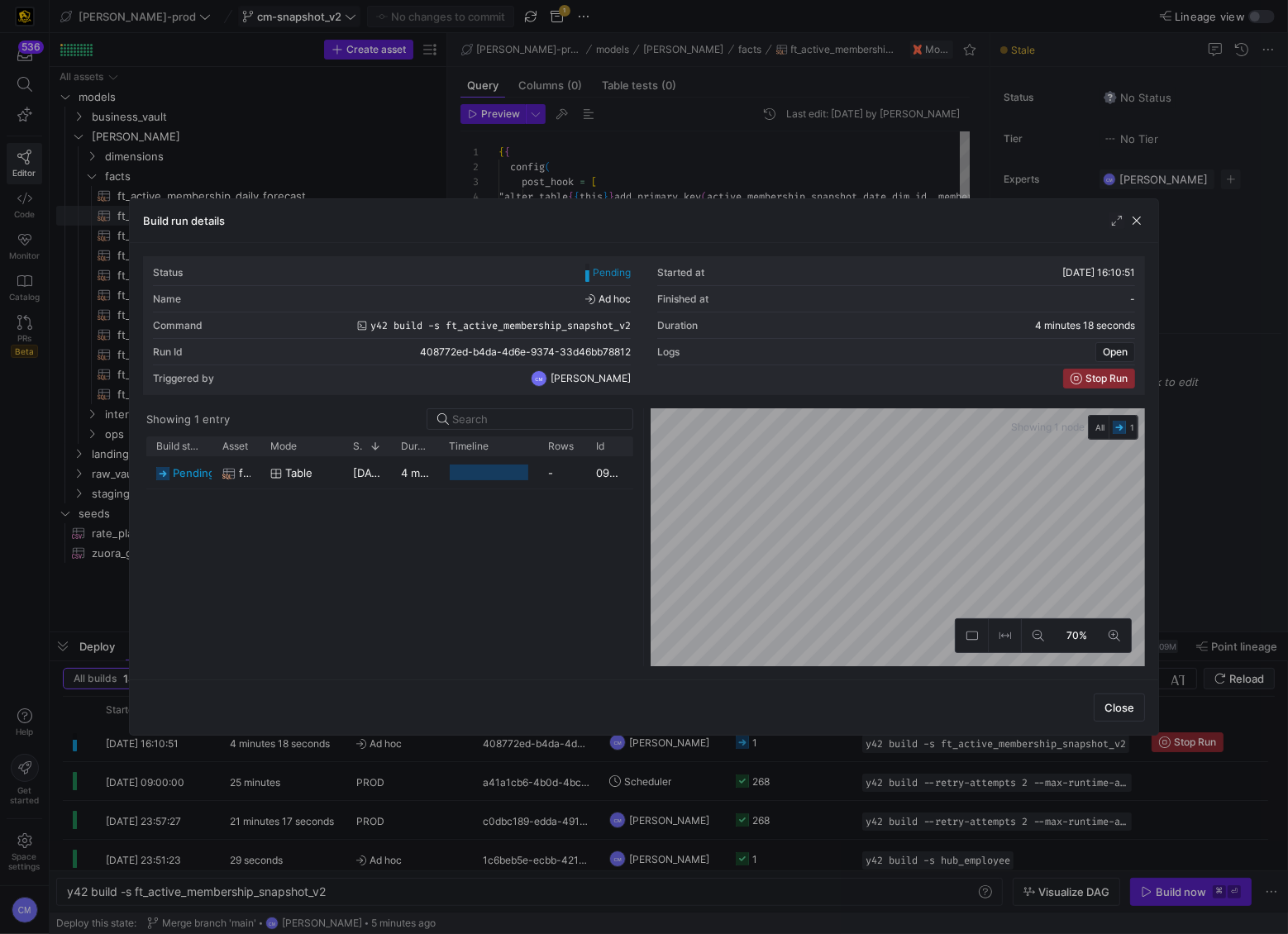
click at [794, 579] on div at bounding box center [644, 467] width 1288 height 934
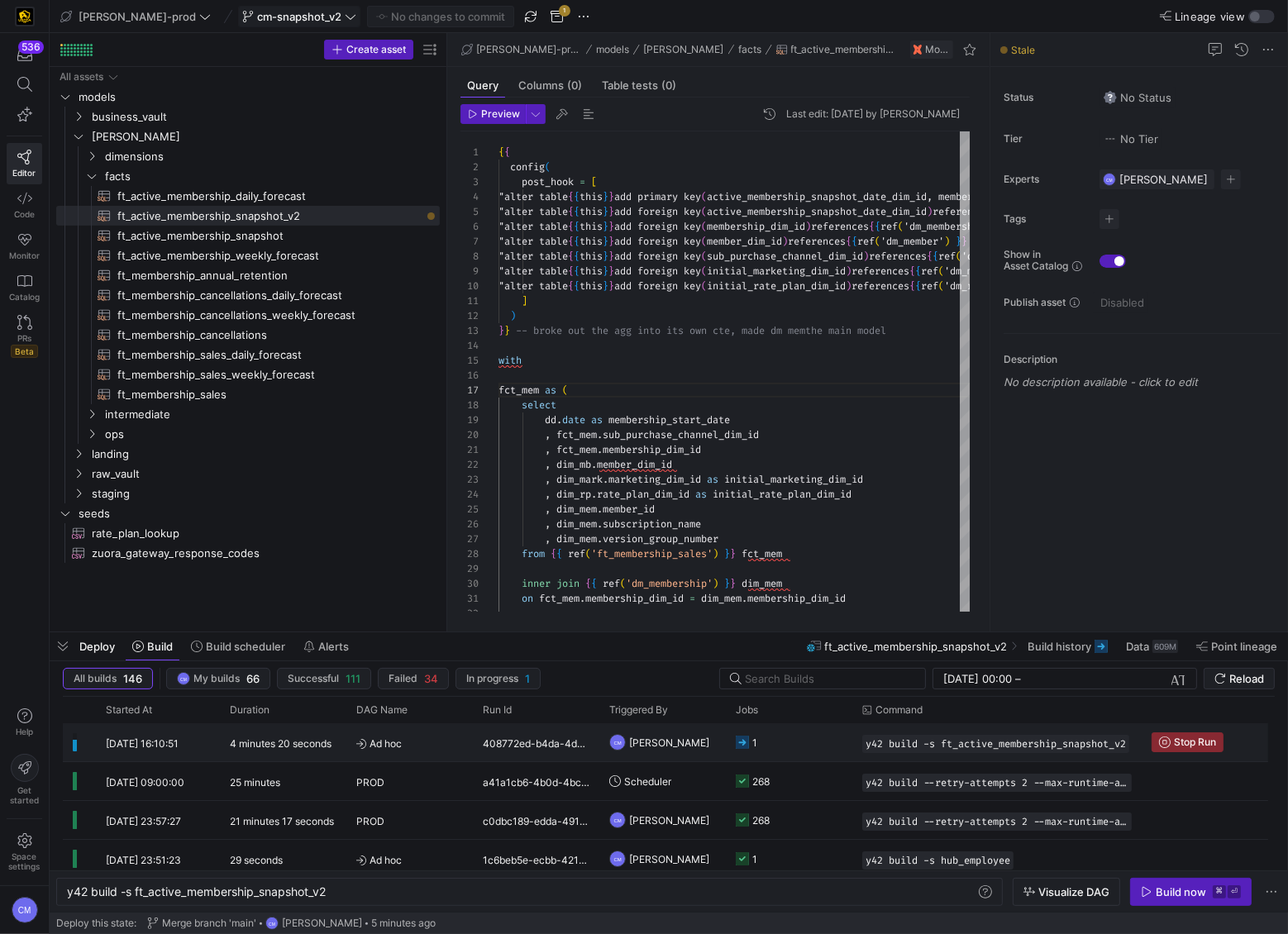
click at [794, 579] on y42-job-status-cell-renderer "1" at bounding box center [789, 742] width 107 height 36
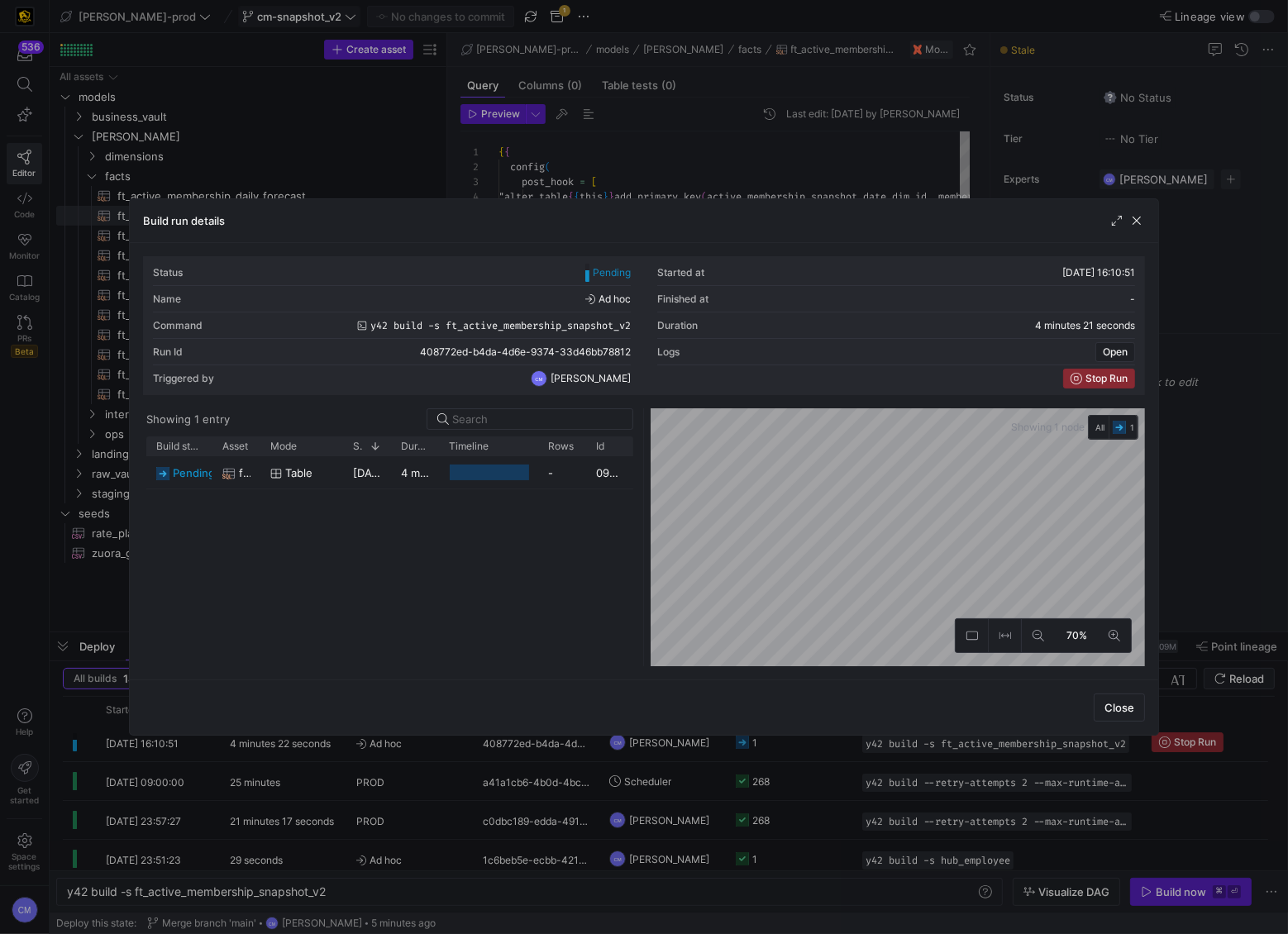
click at [794, 579] on div at bounding box center [644, 467] width 1288 height 934
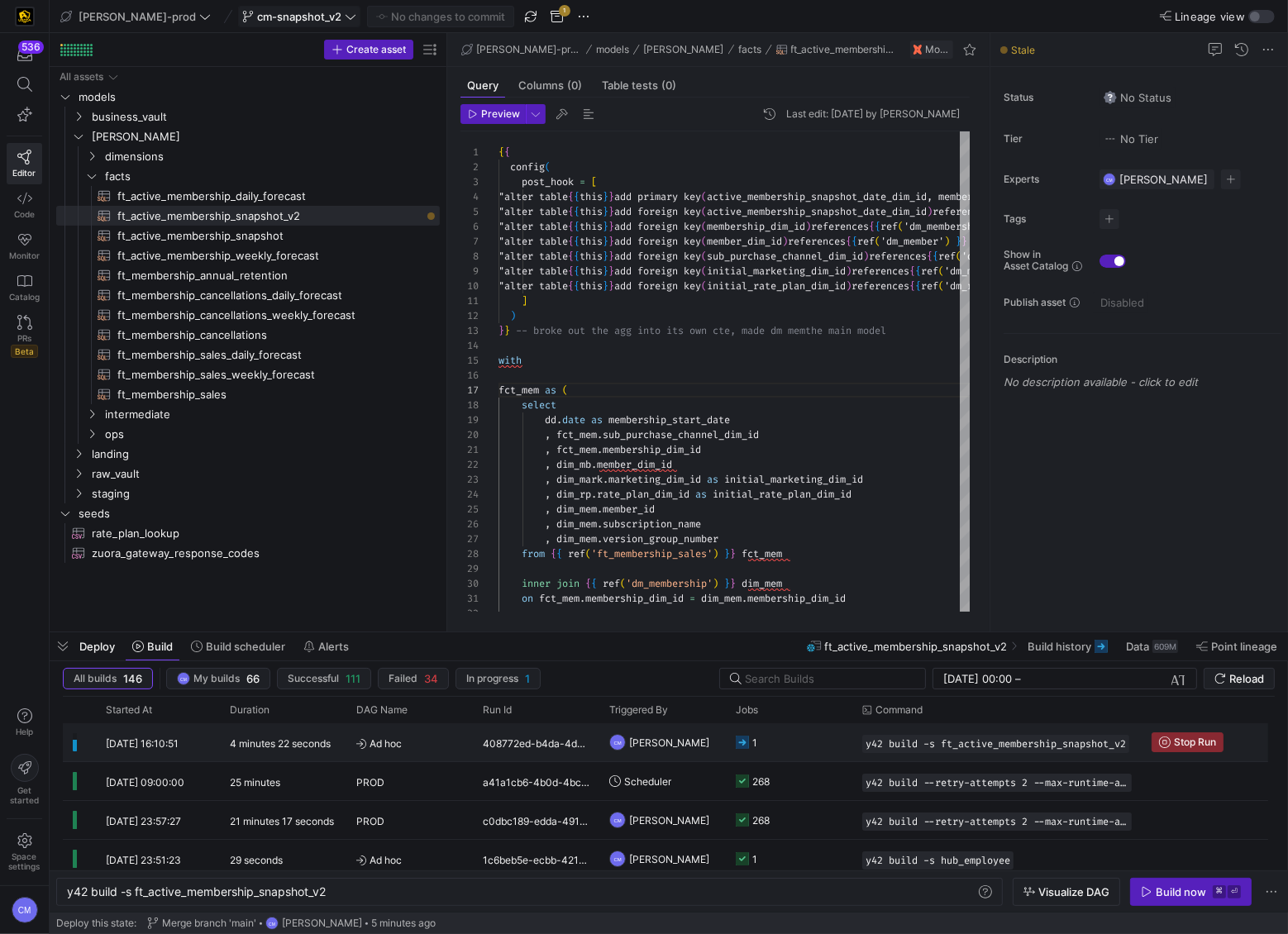
click at [794, 579] on y42-job-status-cell-renderer "1" at bounding box center [789, 742] width 107 height 36
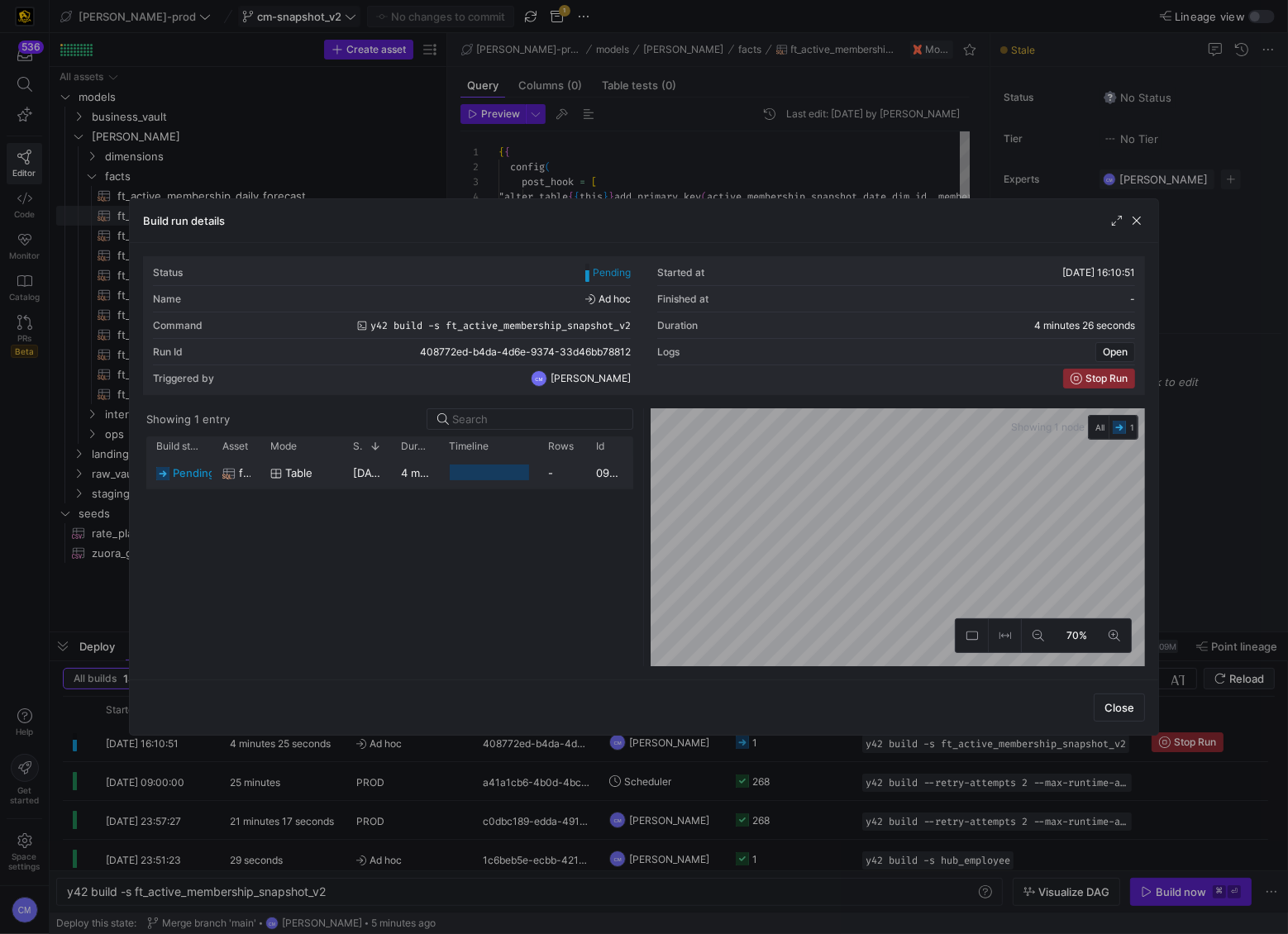
click at [552, 477] on div "-" at bounding box center [562, 472] width 48 height 32
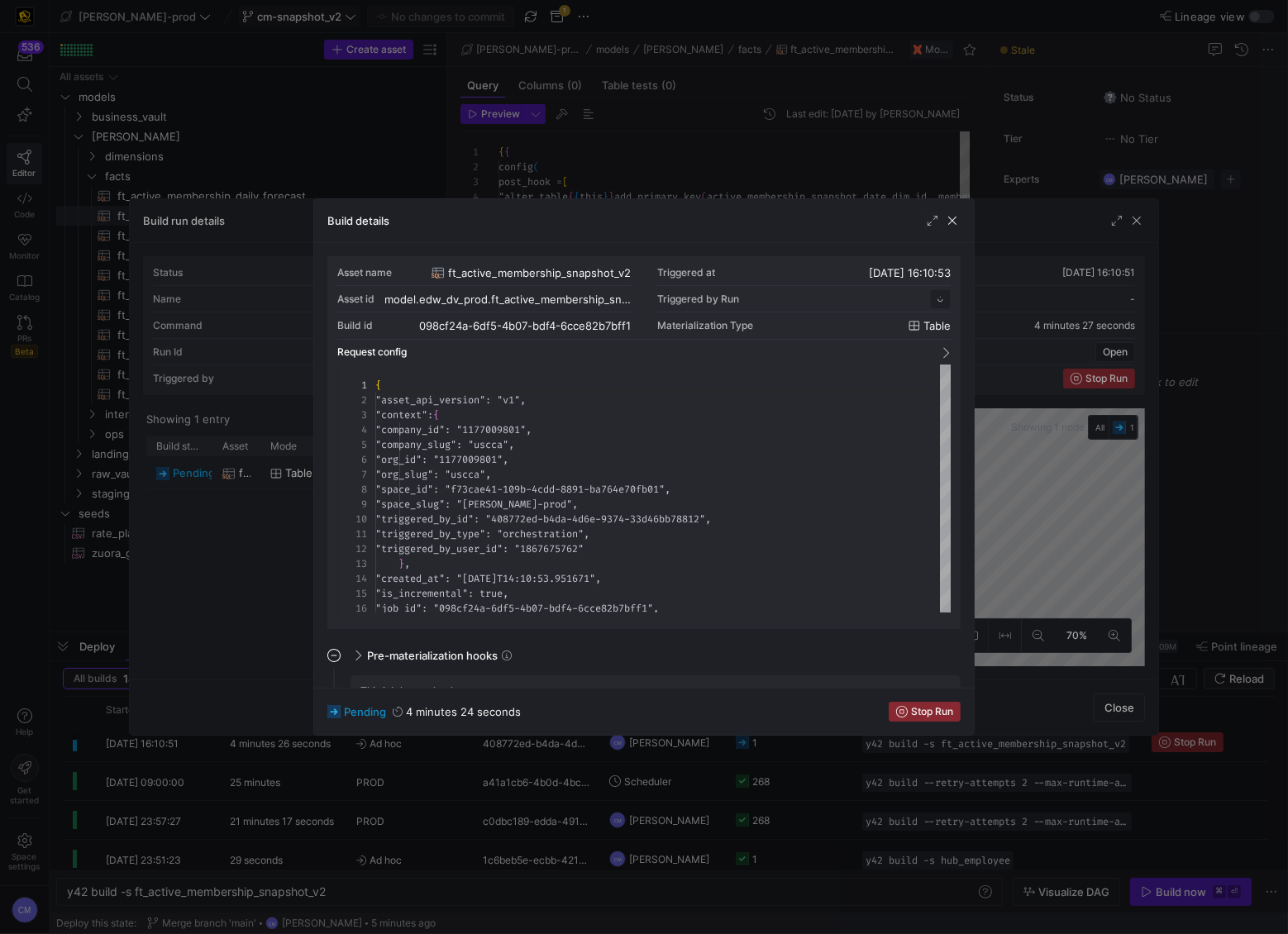
scroll to position [149, 0]
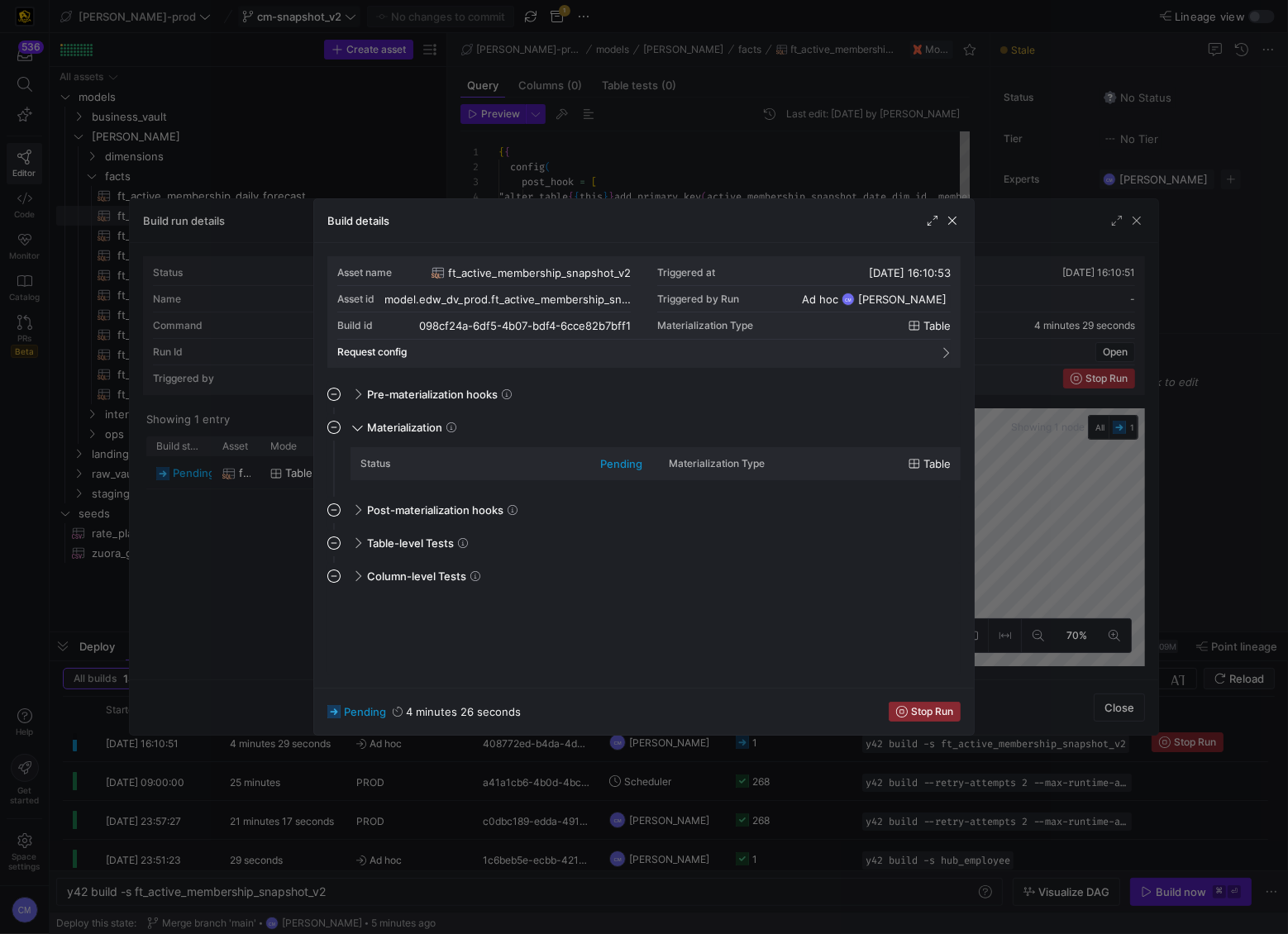
click at [734, 579] on div at bounding box center [644, 467] width 1288 height 934
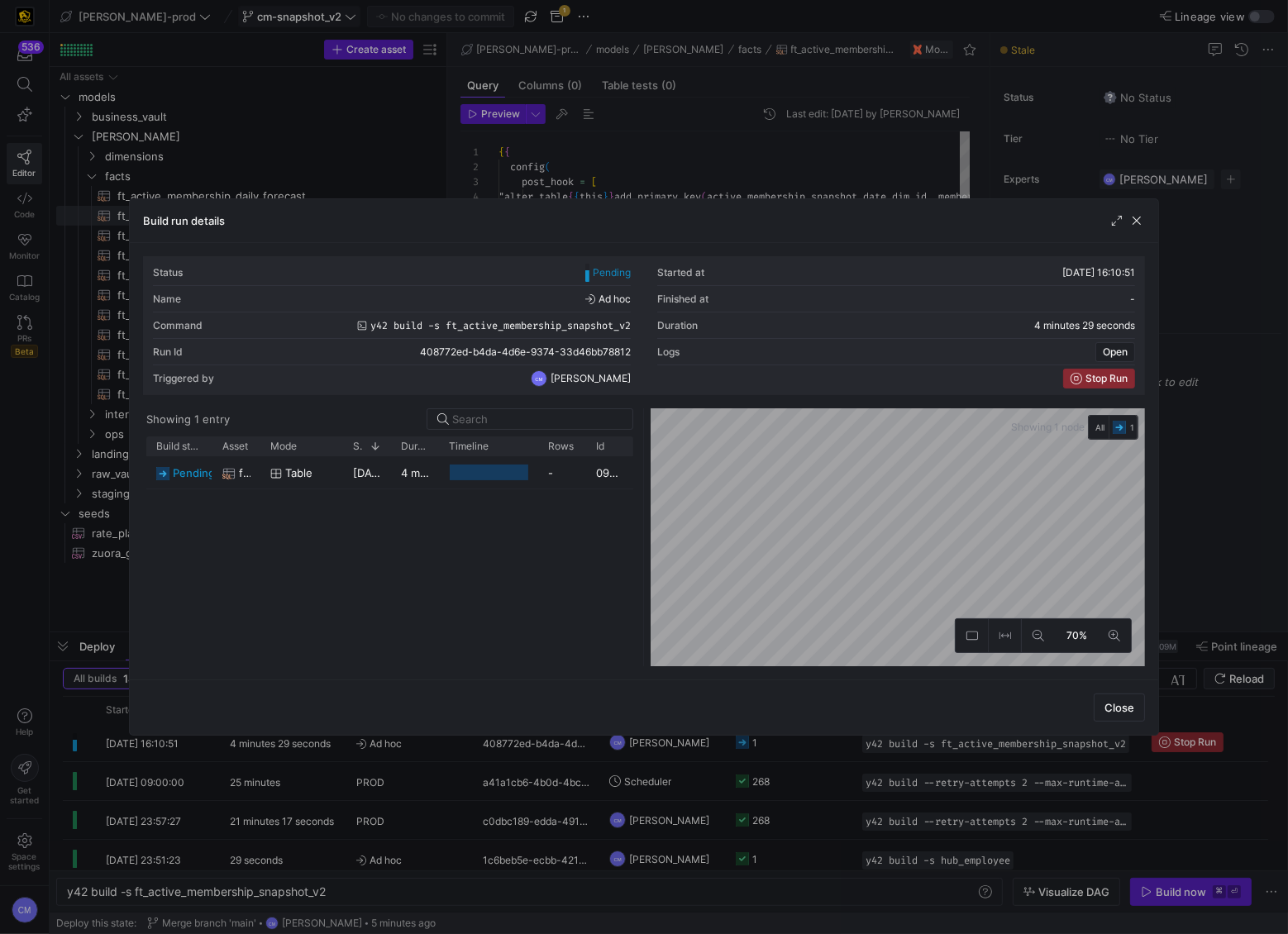
click at [734, 579] on div at bounding box center [644, 467] width 1288 height 934
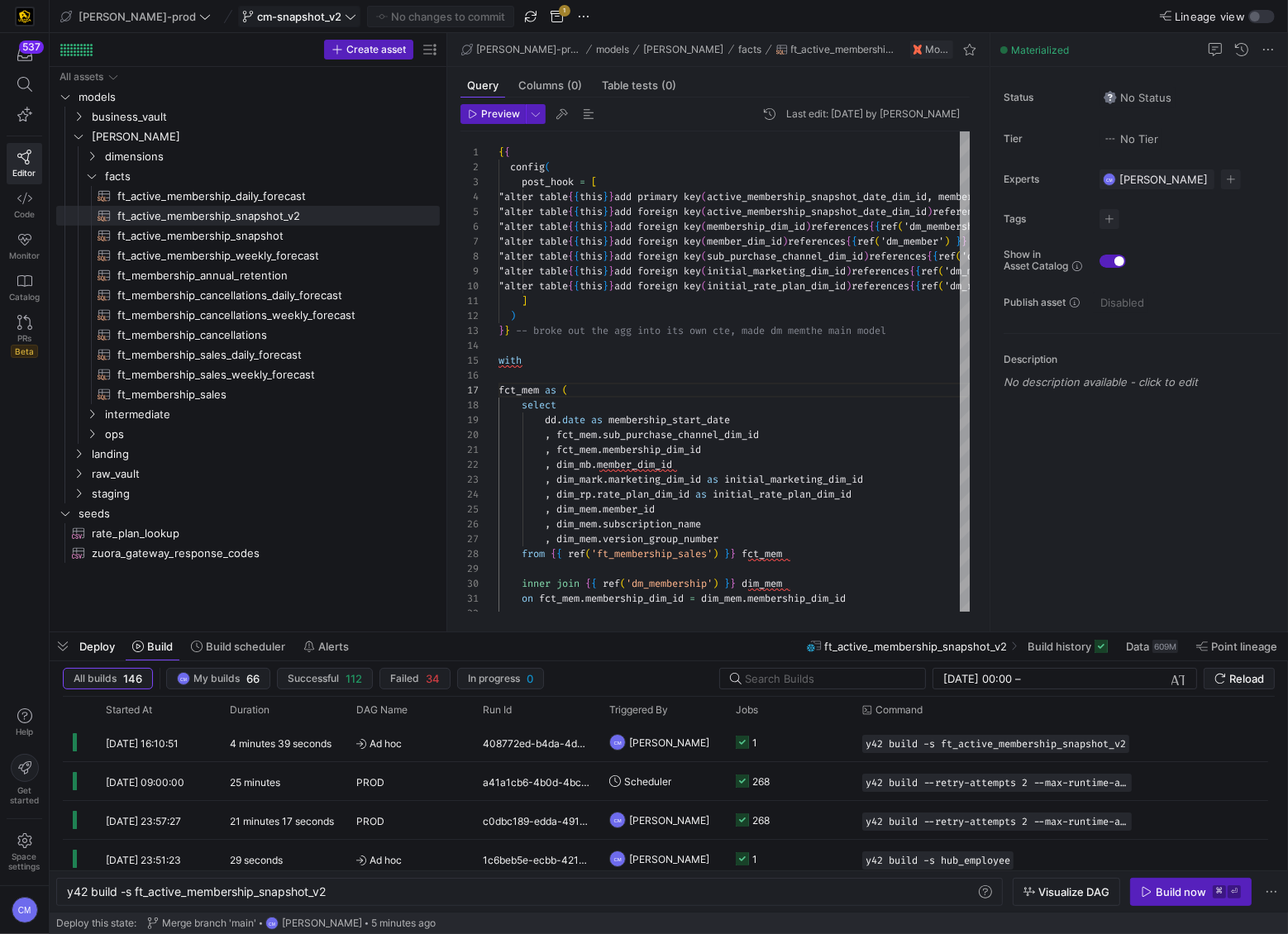
click at [793, 579] on y42-job-status-cell-renderer "1" at bounding box center [789, 742] width 107 height 36
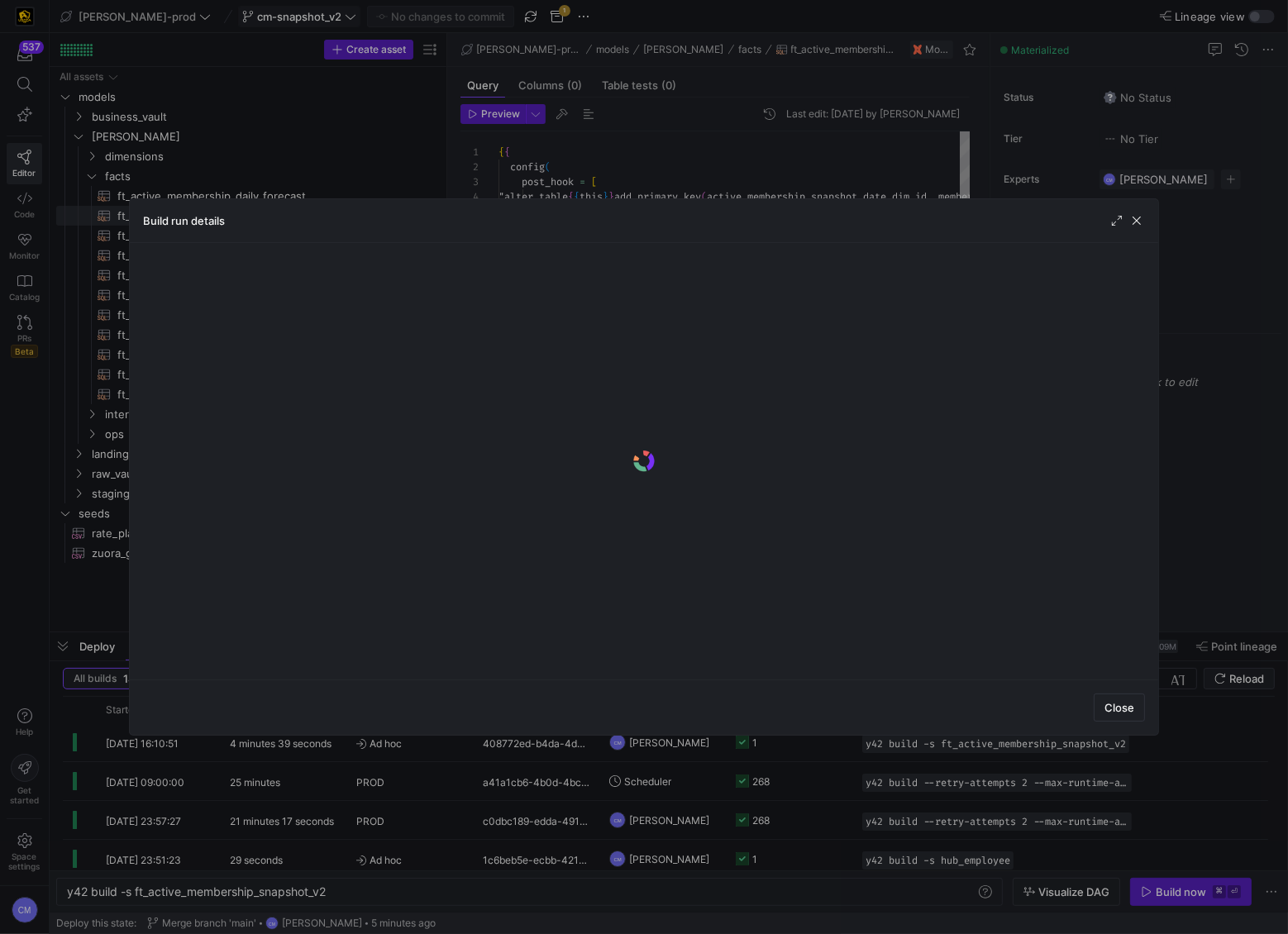
click at [793, 579] on body "537 Editor Code Monitor Catalog PRs Beta Help Get started Space settings CM [PE…" at bounding box center [644, 467] width 1288 height 934
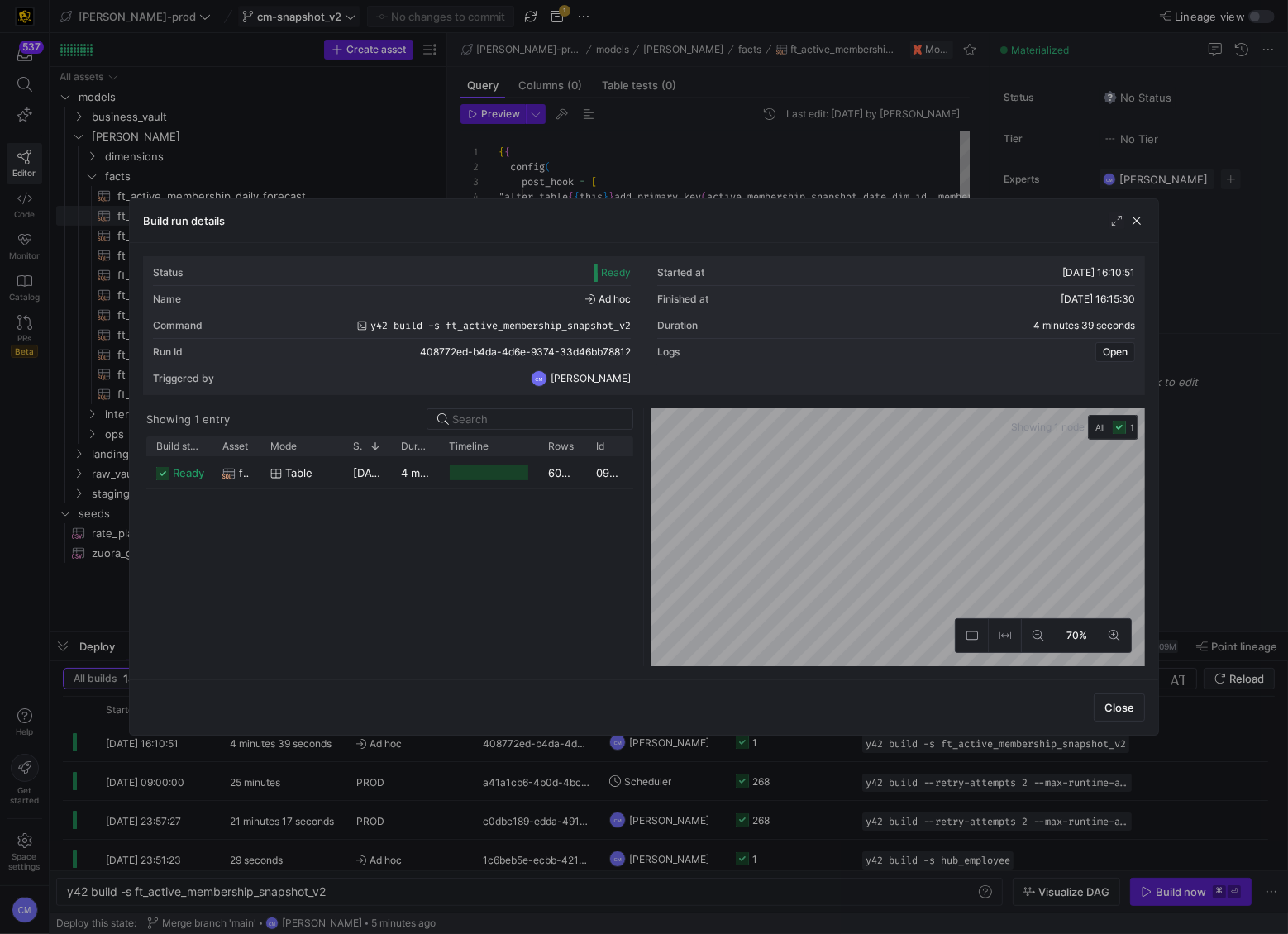
click at [505, 474] on div "Press SPACE to select this row." at bounding box center [489, 472] width 78 height 16
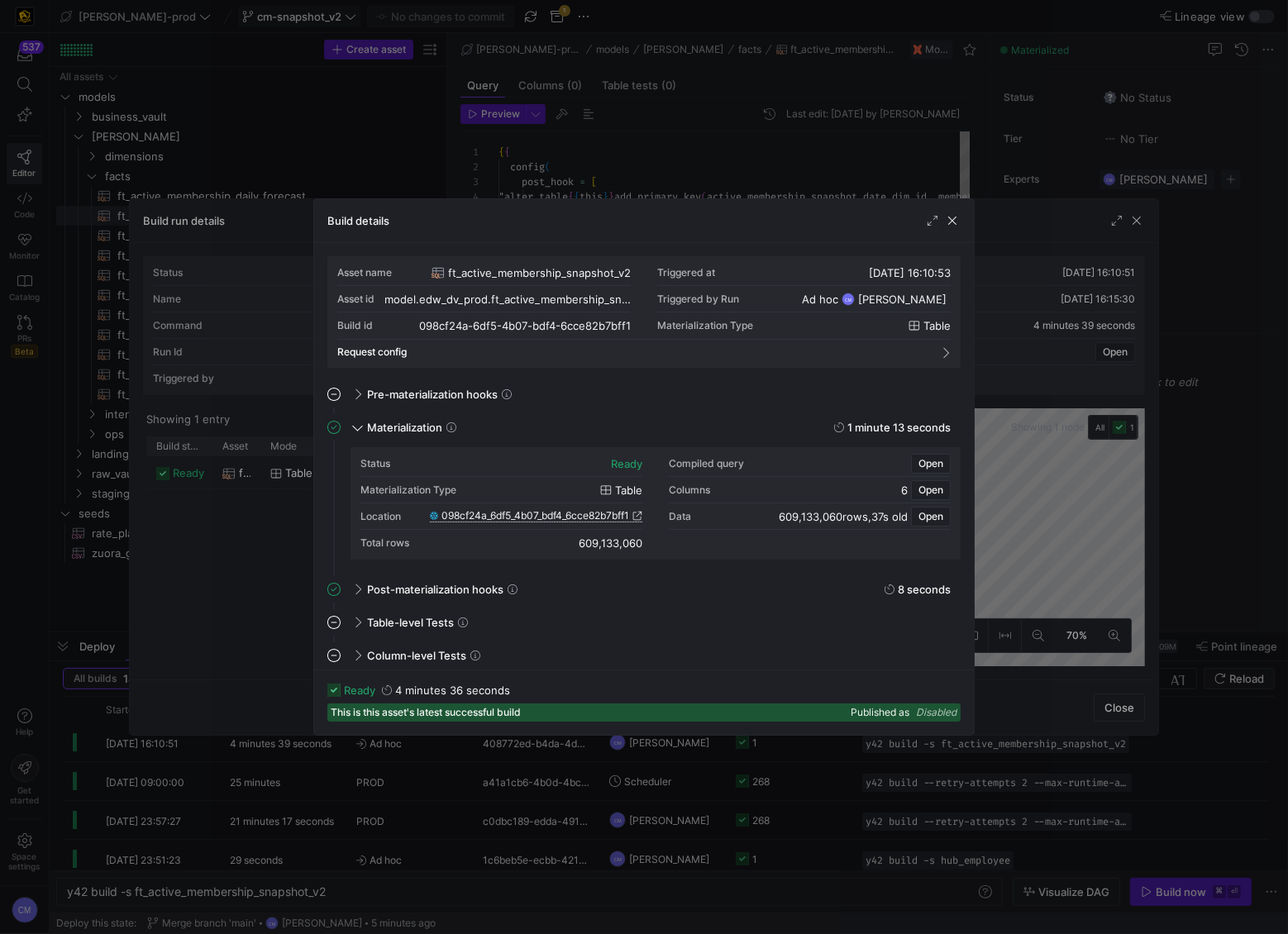
click at [507, 513] on span "098cf24a_6df5_4b07_bdf4_6cce82b7bff1" at bounding box center [534, 516] width 187 height 12
click at [646, 158] on div at bounding box center [644, 467] width 1288 height 934
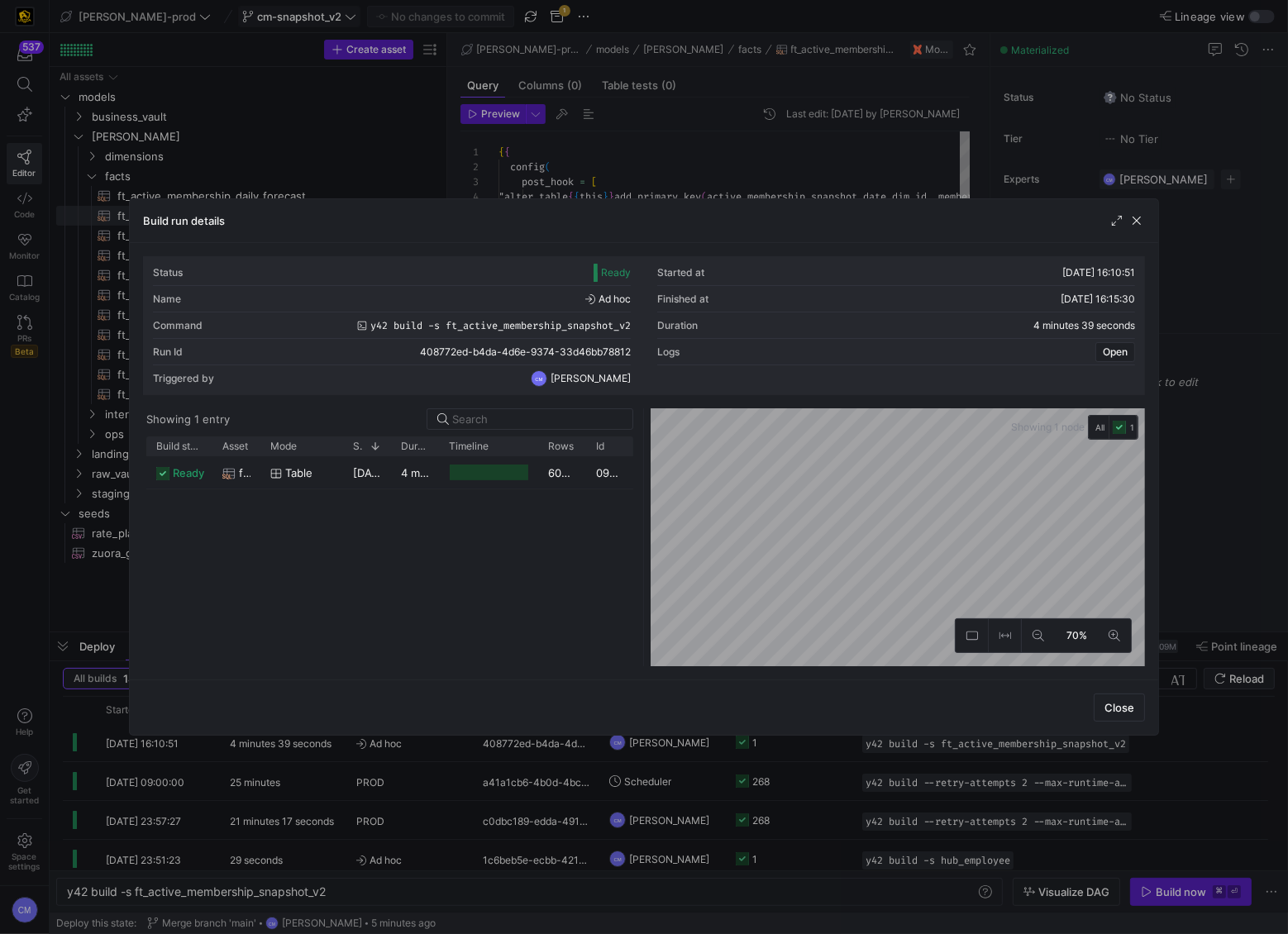
click at [647, 157] on div at bounding box center [644, 467] width 1288 height 934
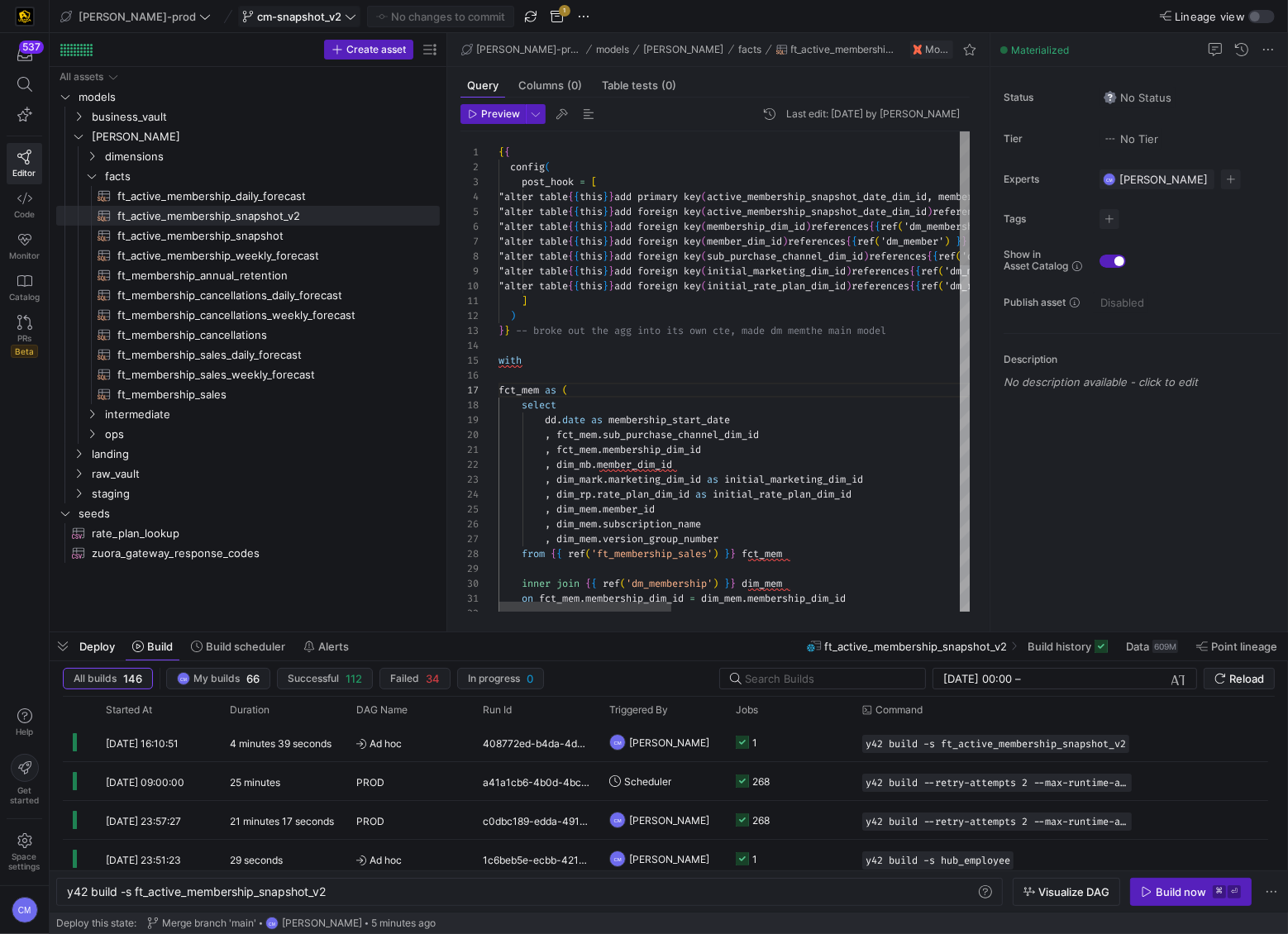
scroll to position [15, 24]
type textarea "{{ config( post_hook = [ "alter table {{ this }} add primary key (active_member…"
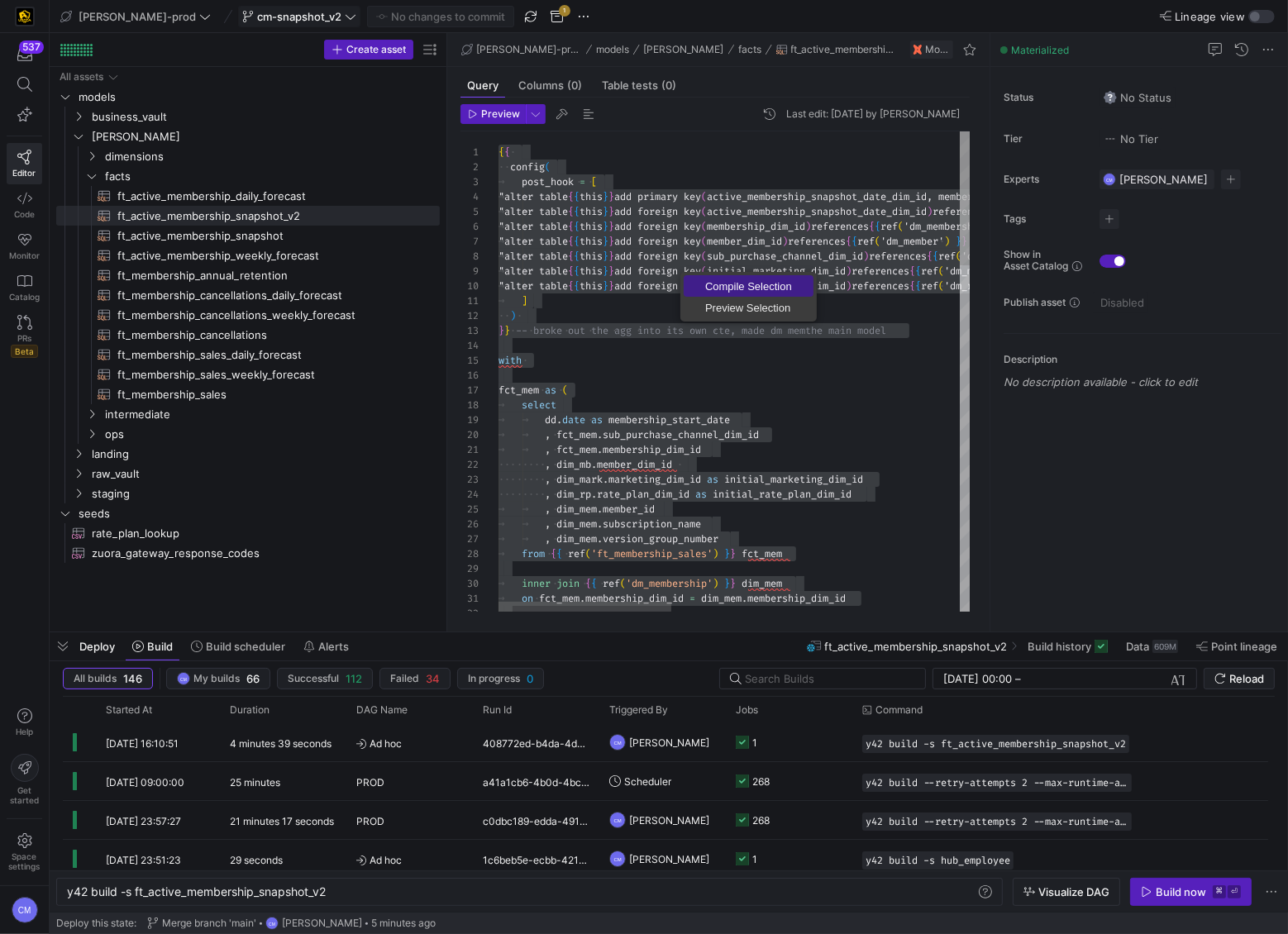
click at [706, 282] on span "Compile Selection" at bounding box center [748, 286] width 129 height 11
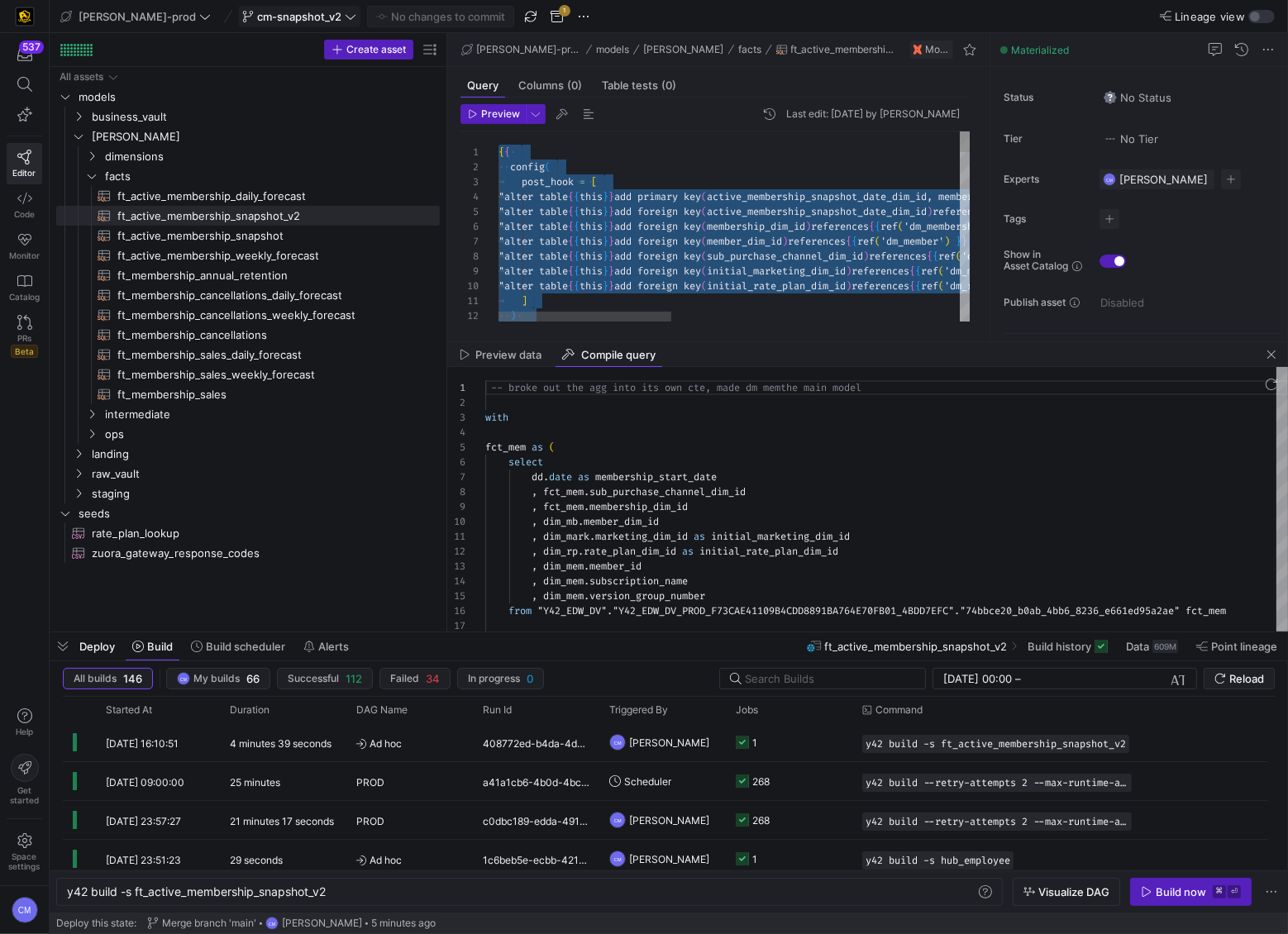
scroll to position [149, 0]
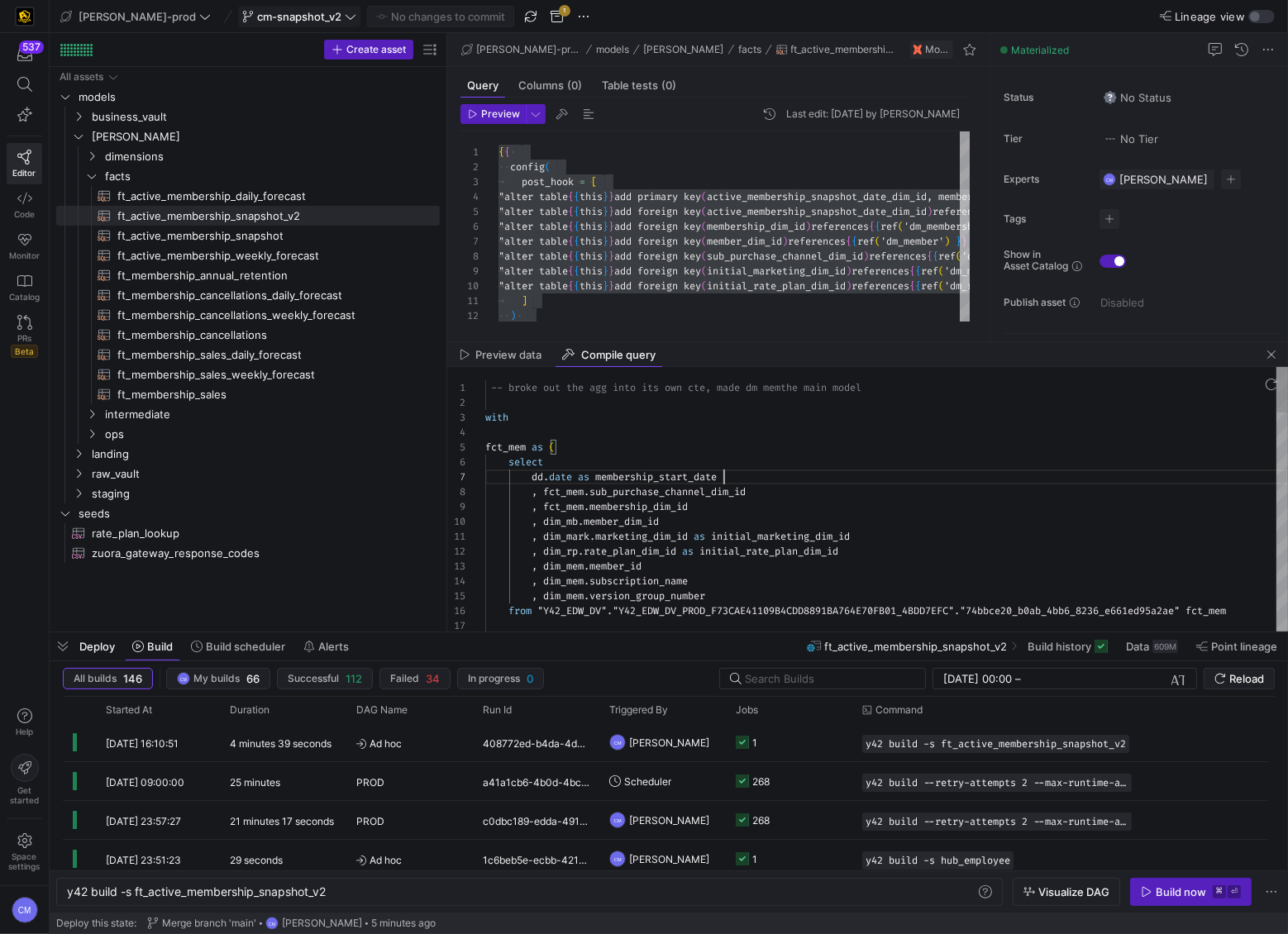
type textarea "-- broke out the agg into its own cte, made dm mem the main model with fct_mem …"
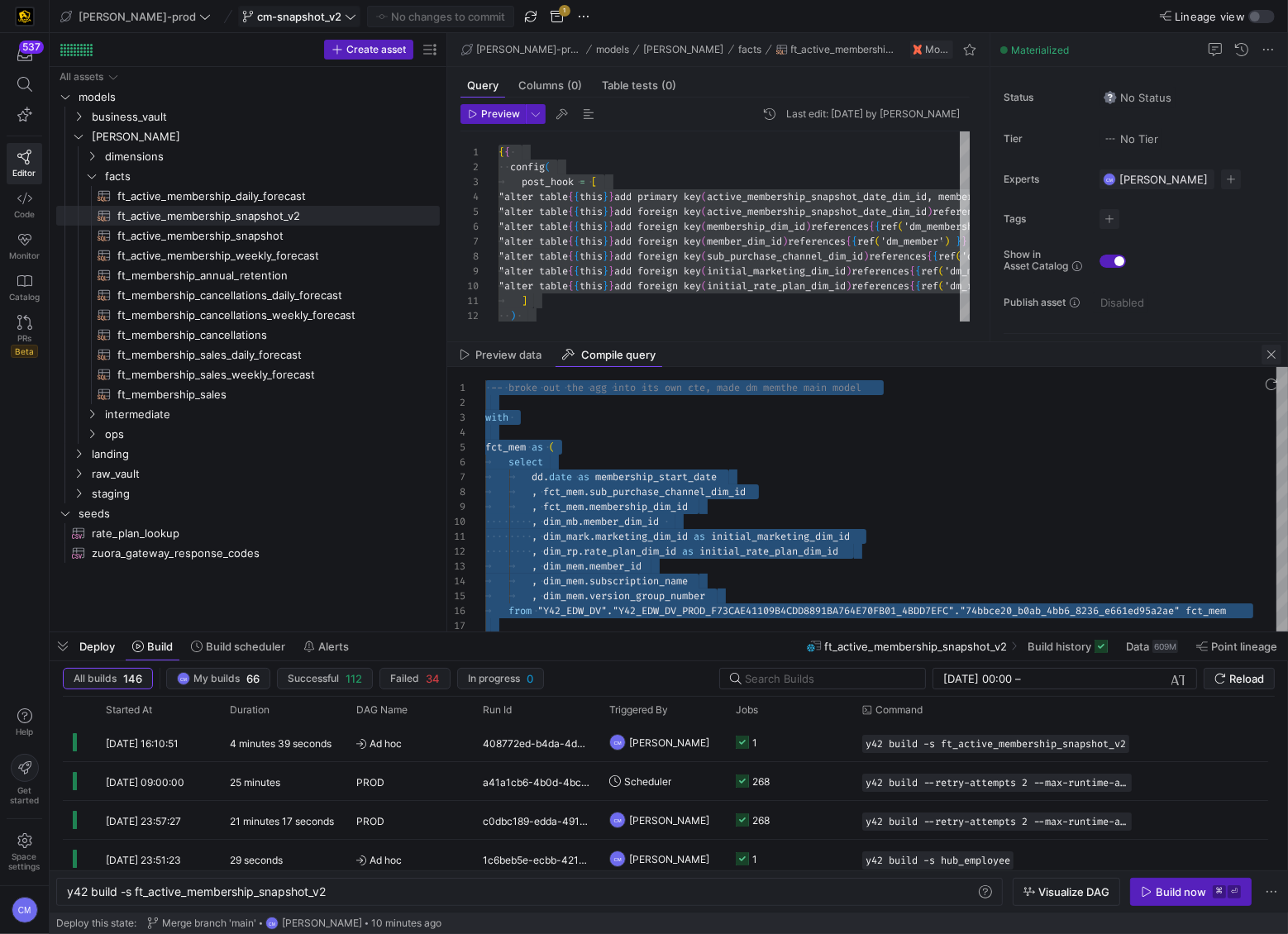
click at [1135, 355] on span "button" at bounding box center [1271, 355] width 20 height 20
click at [1135, 355] on as-split "[PERSON_NAME]-prod models [PERSON_NAME] facts ft_active_membership_snapshot_v2 …" at bounding box center [867, 332] width 841 height 599
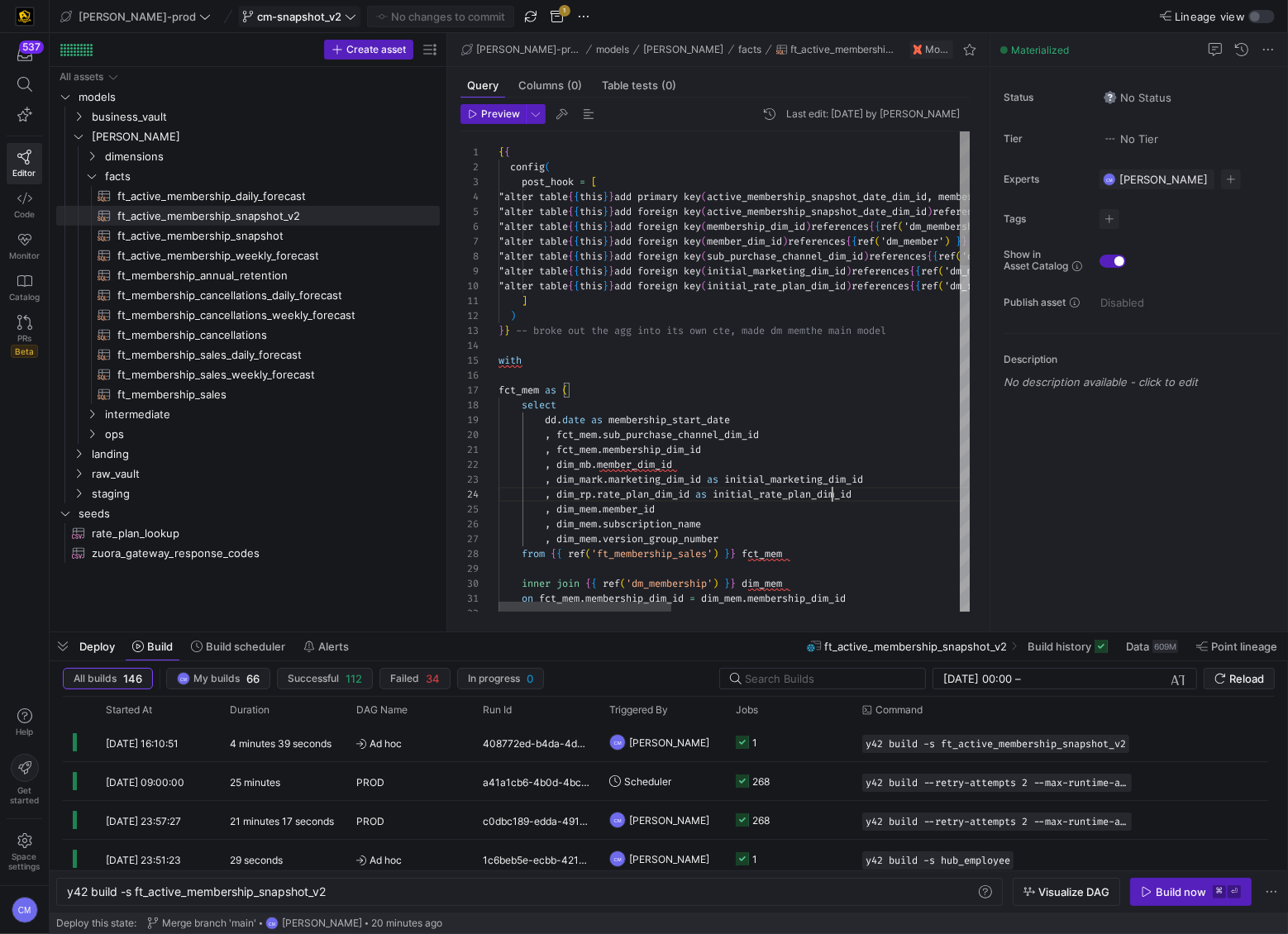
scroll to position [44, 332]
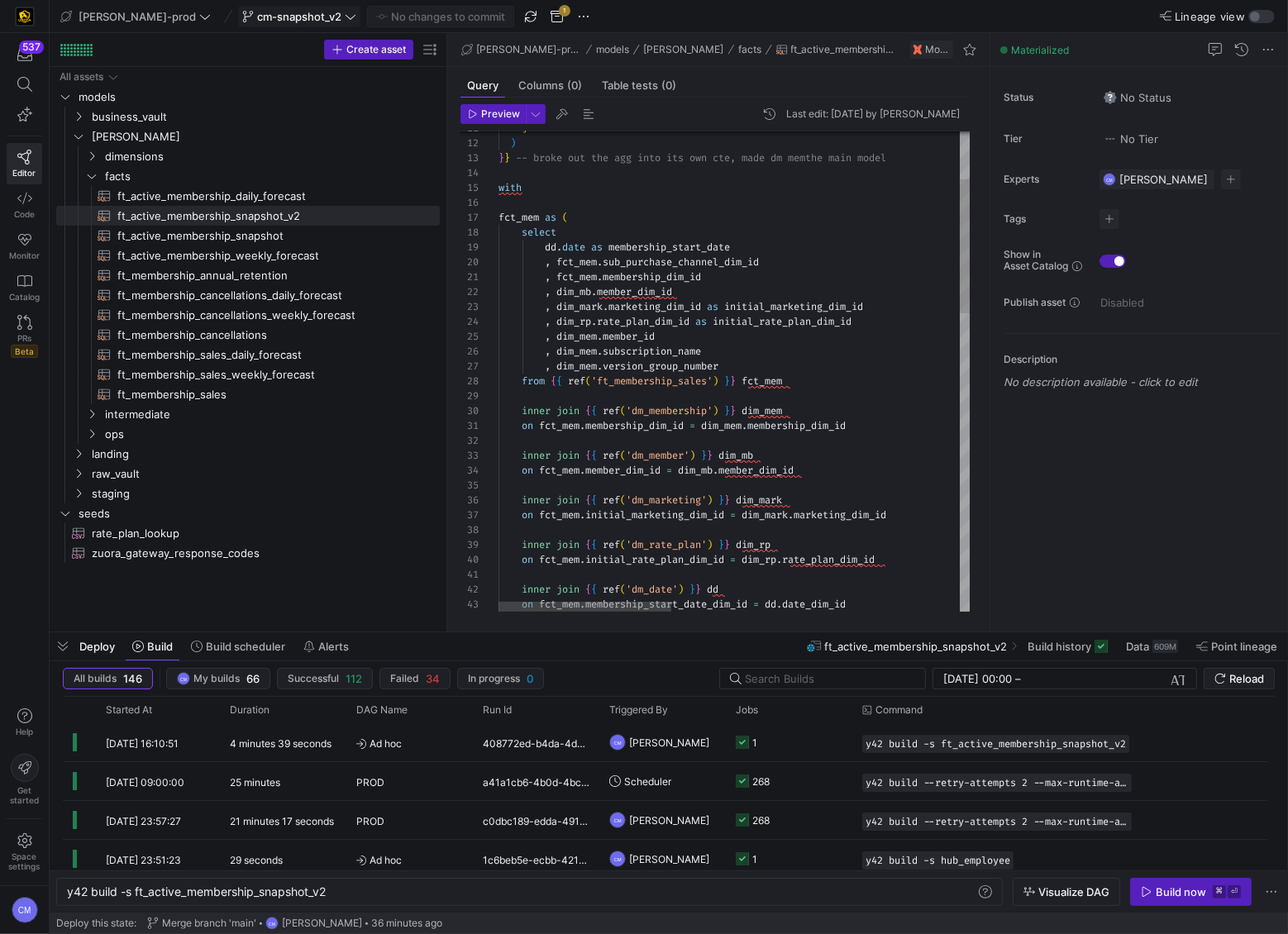
type textarea "on fct_mem.membership_dim_id = dim_mem.membership_dim_id inner join {{ ref('dm_…"
drag, startPoint x: 867, startPoint y: 426, endPoint x: 541, endPoint y: 424, distance: 326.0
click at [541, 424] on div "inner join { { ref ( 'dm_date' ) } } dd on fct_mem . membership_start_date_dim_…" at bounding box center [1129, 818] width 1261 height 1719
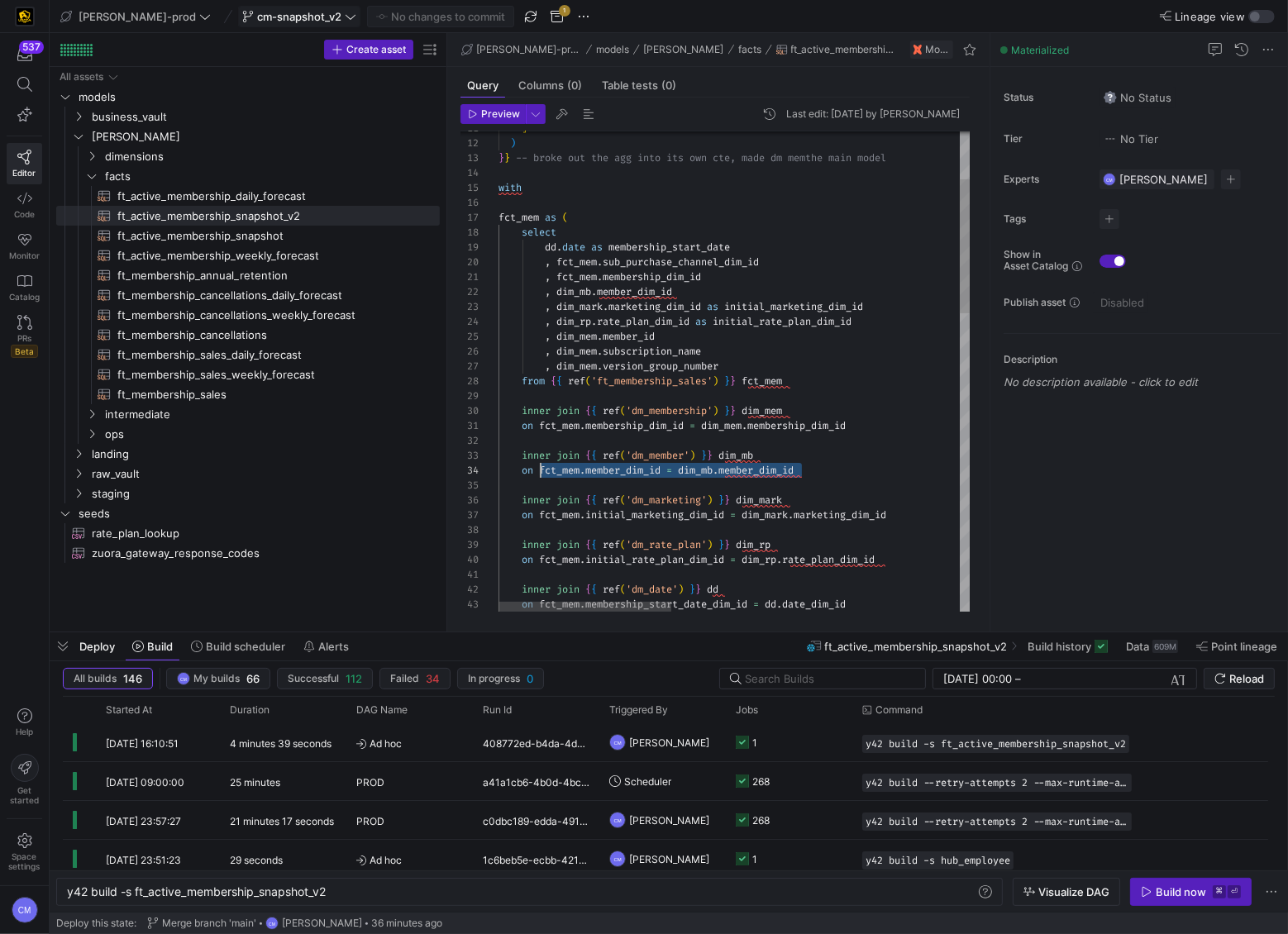
drag, startPoint x: 799, startPoint y: 469, endPoint x: 541, endPoint y: 471, distance: 258.0
click at [541, 471] on div "inner join { { ref ( 'dm_date' ) } } dd on fct_mem . membership_start_date_dim_…" at bounding box center [1129, 818] width 1261 height 1719
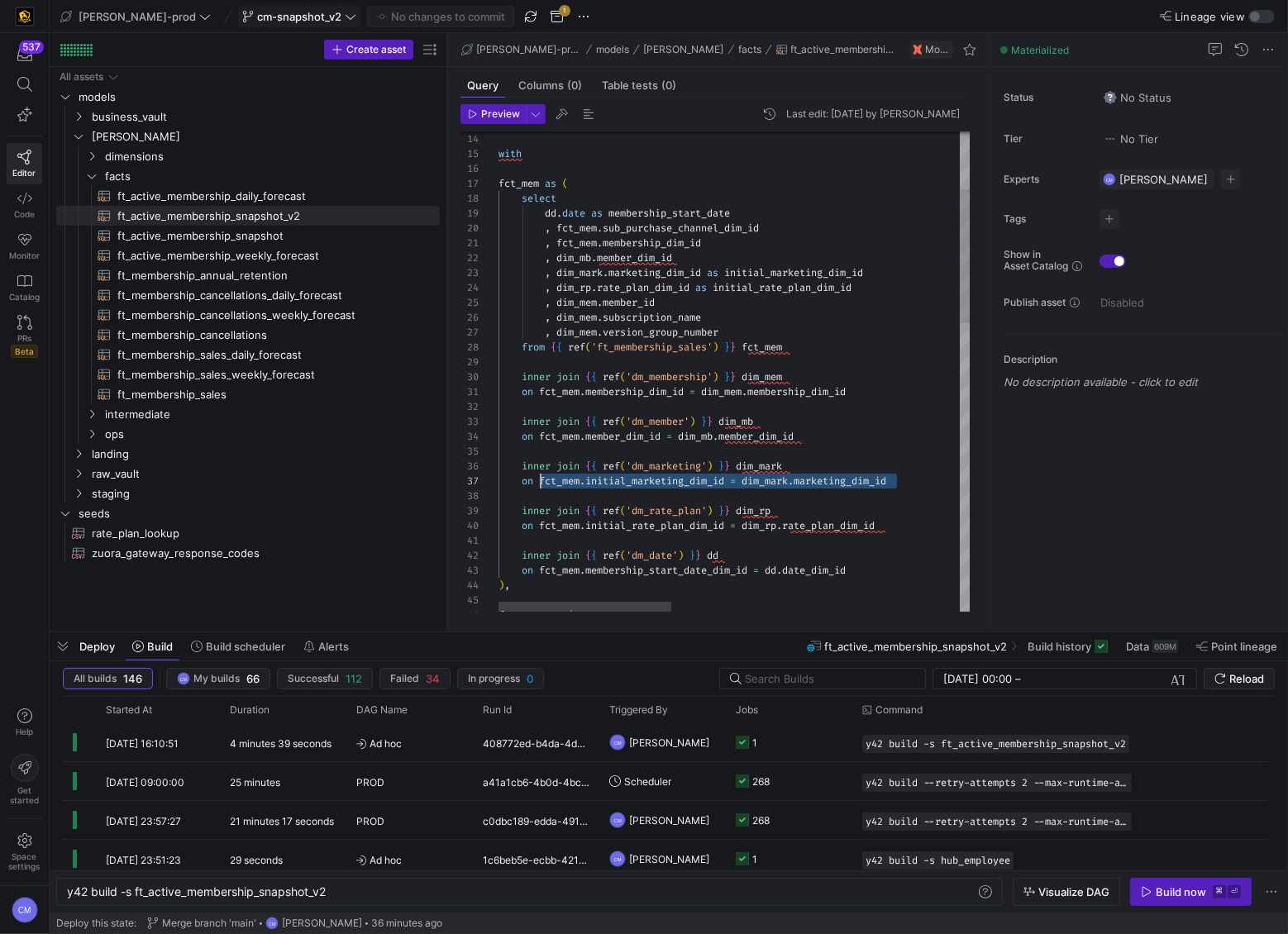
scroll to position [89, 41]
drag, startPoint x: 896, startPoint y: 480, endPoint x: 646, endPoint y: 471, distance: 250.2
click at [541, 483] on span "on fct_mem . initial_marketing_dim_id = dim_mark . marketing_dim_id" at bounding box center [693, 480] width 388 height 13
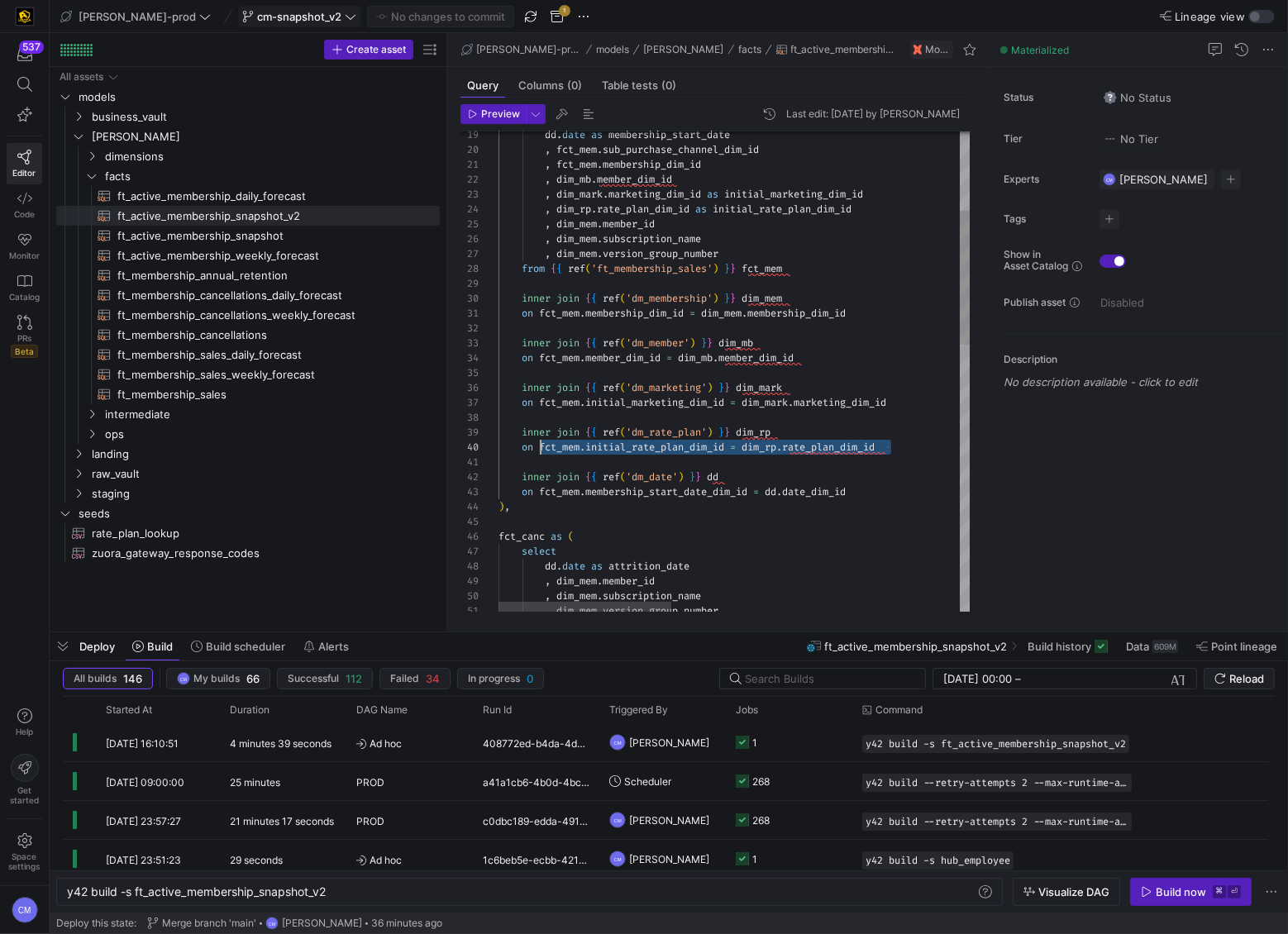
drag, startPoint x: 895, startPoint y: 451, endPoint x: 544, endPoint y: 443, distance: 351.1
click at [544, 444] on div "on fct_mem . initial_rate_plan_dim_id = dim_rp . rate_plan_dim_id" at bounding box center [1129, 447] width 1261 height 15
click at [889, 446] on div "inner join { { ref ( 'dm_date' ) } } dd on fct_mem . membership_start_date_dim_…" at bounding box center [1129, 706] width 1261 height 1719
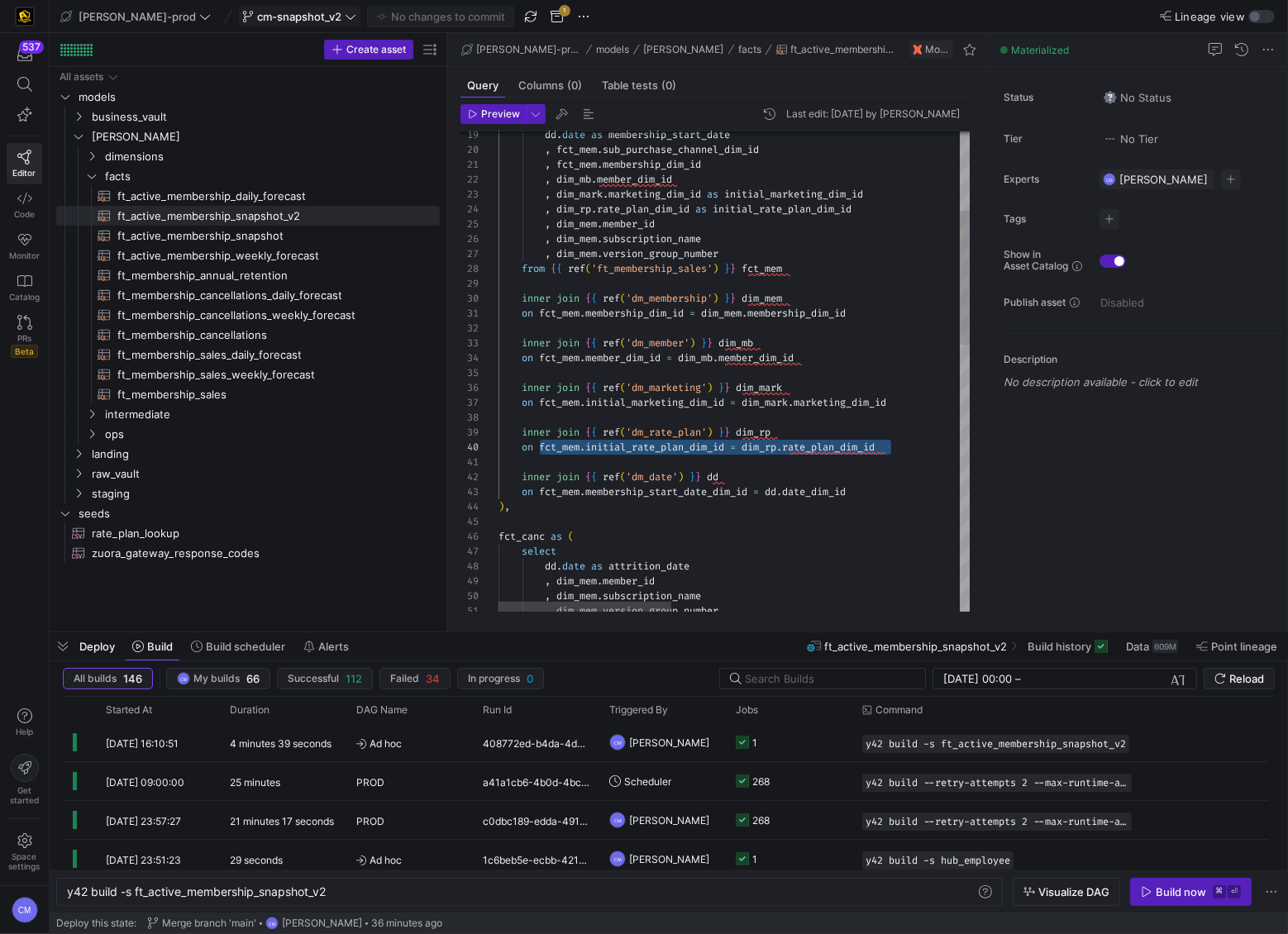
drag, startPoint x: 889, startPoint y: 446, endPoint x: 541, endPoint y: 447, distance: 348.0
click at [541, 447] on div "inner join { { ref ( 'dm_date' ) } } dd on fct_mem . membership_start_date_dim_…" at bounding box center [1129, 706] width 1261 height 1719
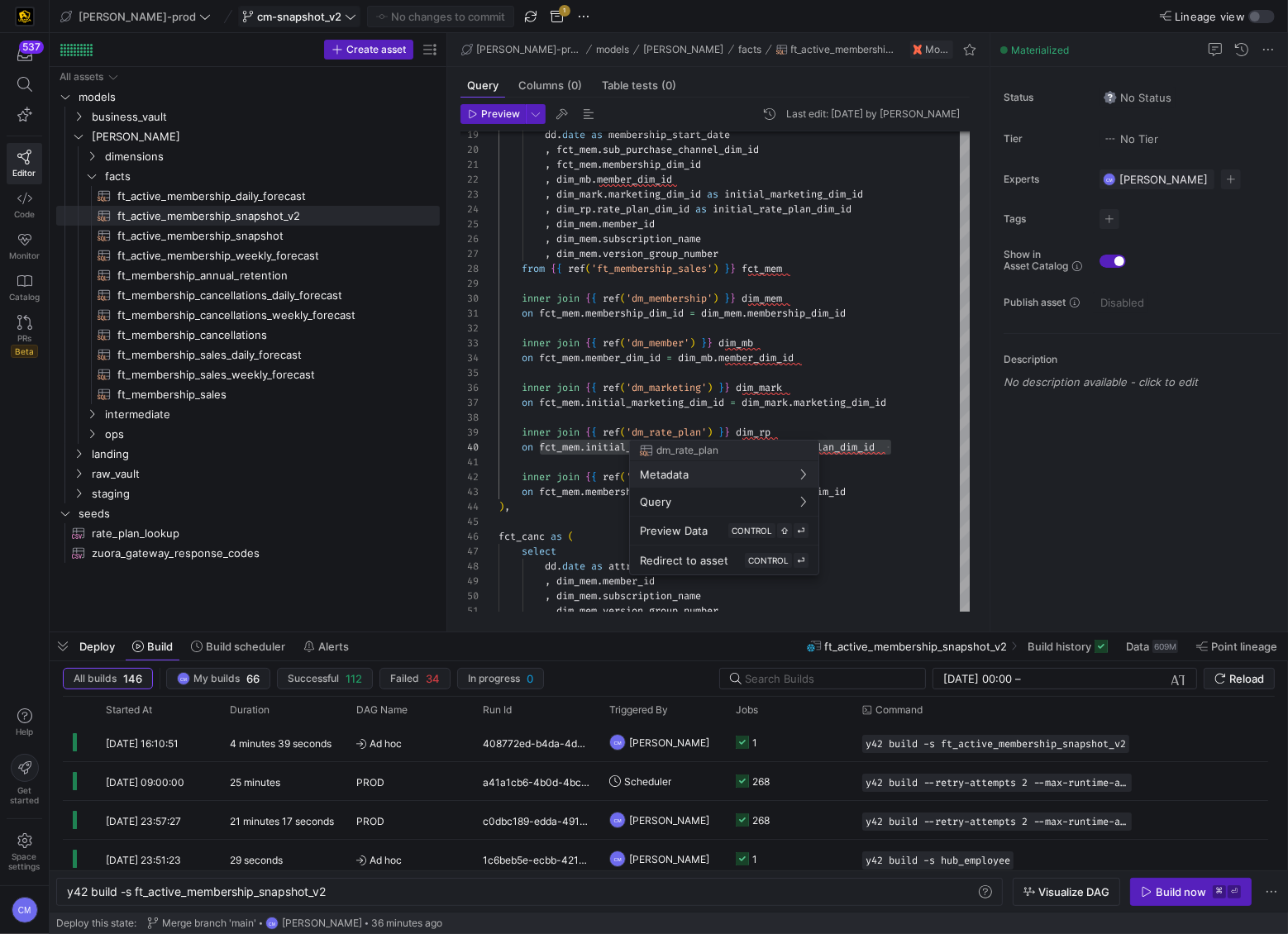
click at [817, 404] on div at bounding box center [644, 467] width 1288 height 934
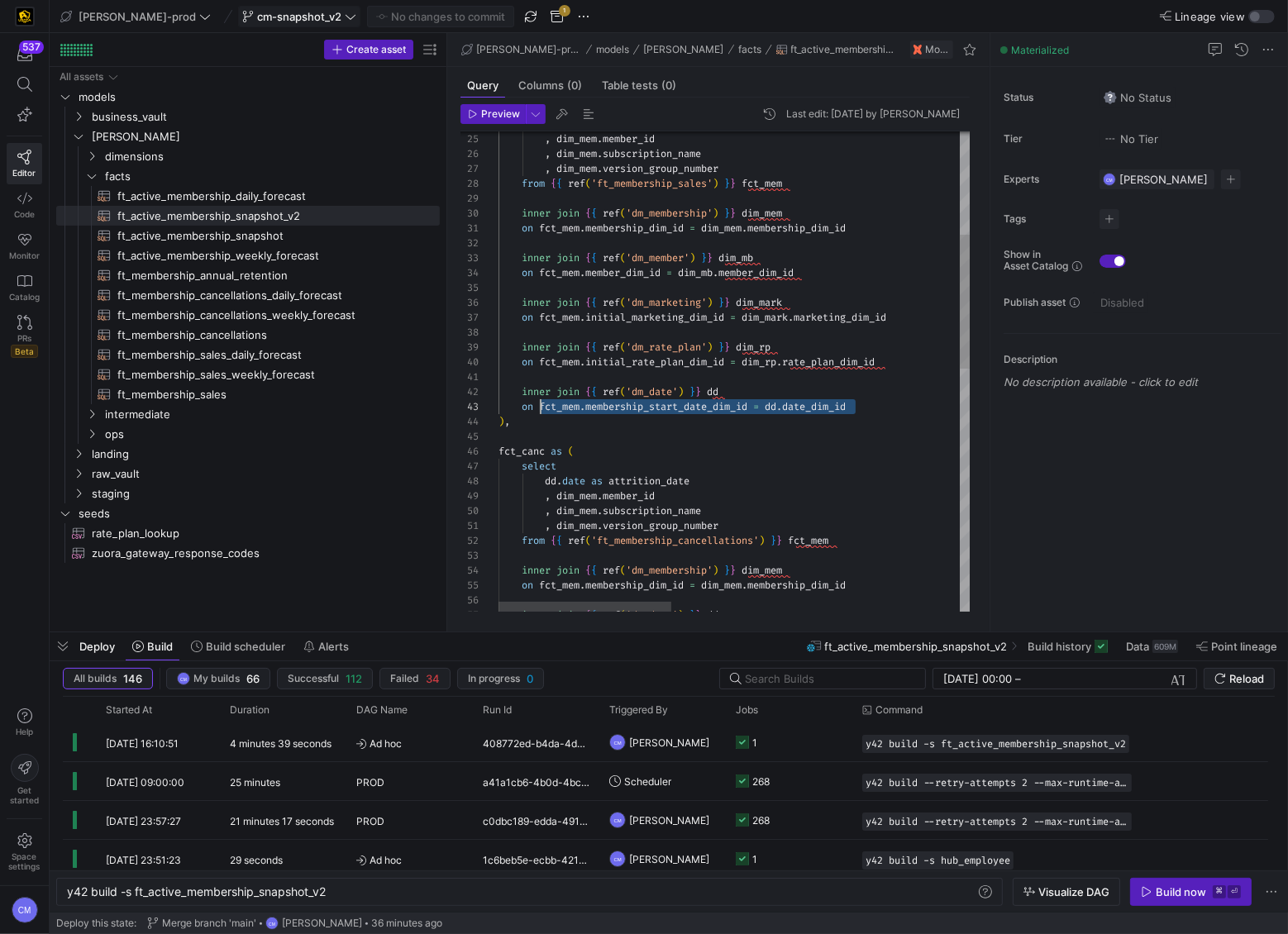
scroll to position [29, 41]
drag, startPoint x: 870, startPoint y: 409, endPoint x: 538, endPoint y: 403, distance: 332.1
click at [538, 403] on div "inner join { { ref ( 'dm_date' ) } } dd on fct_mem . membership_start_date_dim_…" at bounding box center [1129, 620] width 1261 height 1719
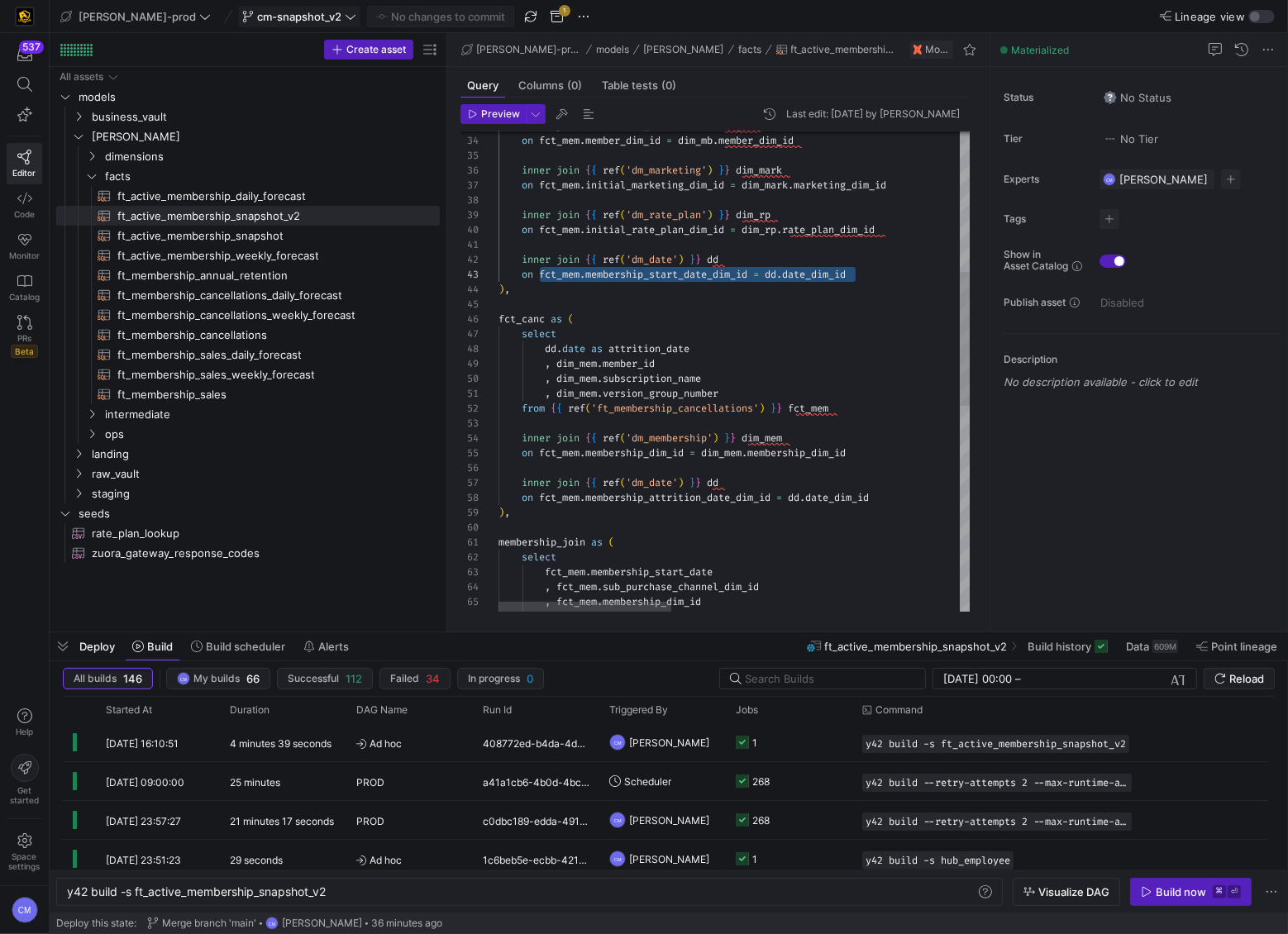
type textarea ", dim_mem.version_group_number from {{ ref('ft_membership_cancellations') }} fc…"
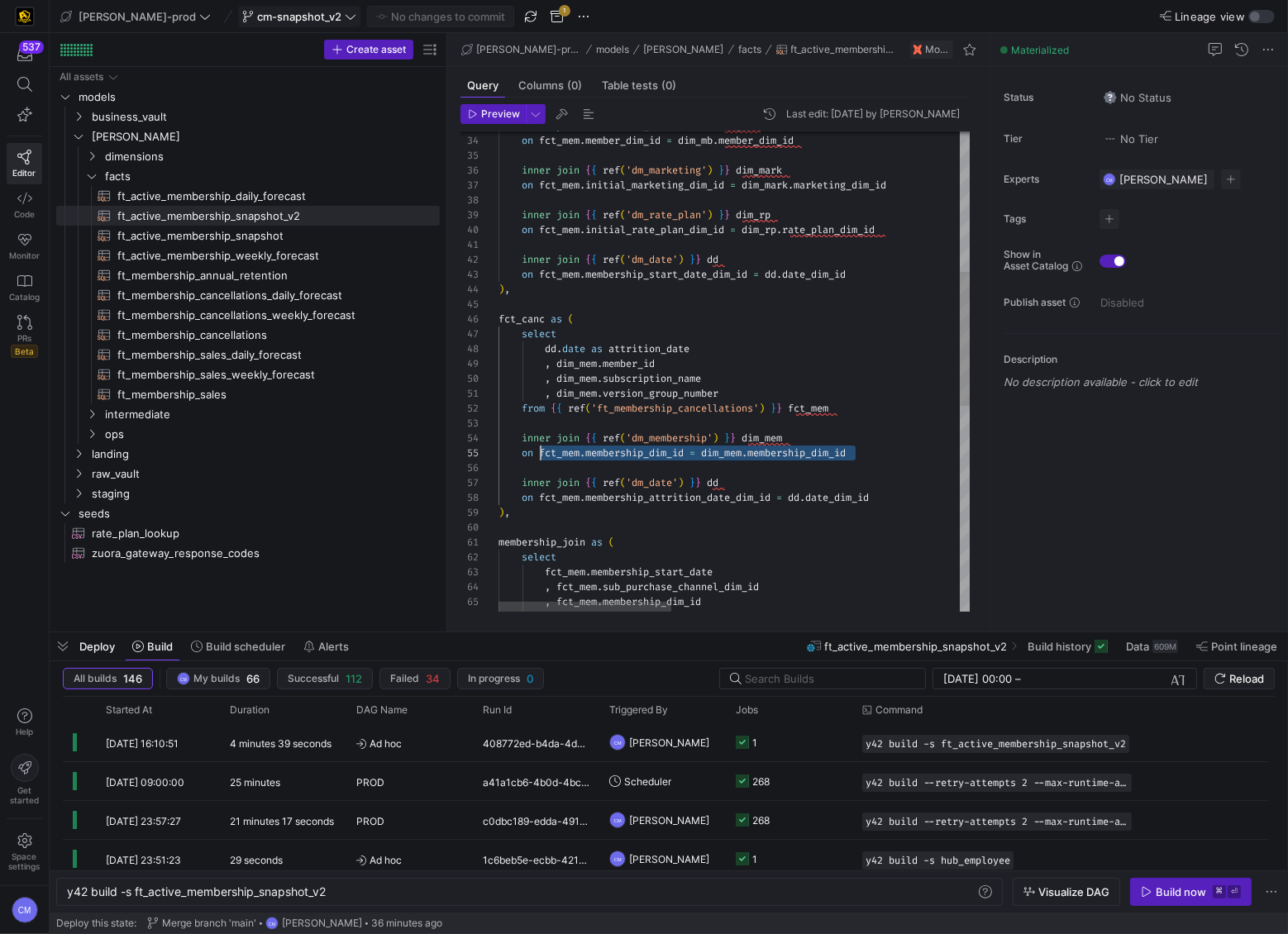
scroll to position [59, 41]
drag, startPoint x: 865, startPoint y: 456, endPoint x: 540, endPoint y: 451, distance: 325.0
click at [540, 451] on div "inner join { { ref ( 'dm_date' ) } } dd on fct_mem . membership_start_date_dim_…" at bounding box center [1129, 488] width 1261 height 1719
drag, startPoint x: 777, startPoint y: 492, endPoint x: 540, endPoint y: 494, distance: 237.0
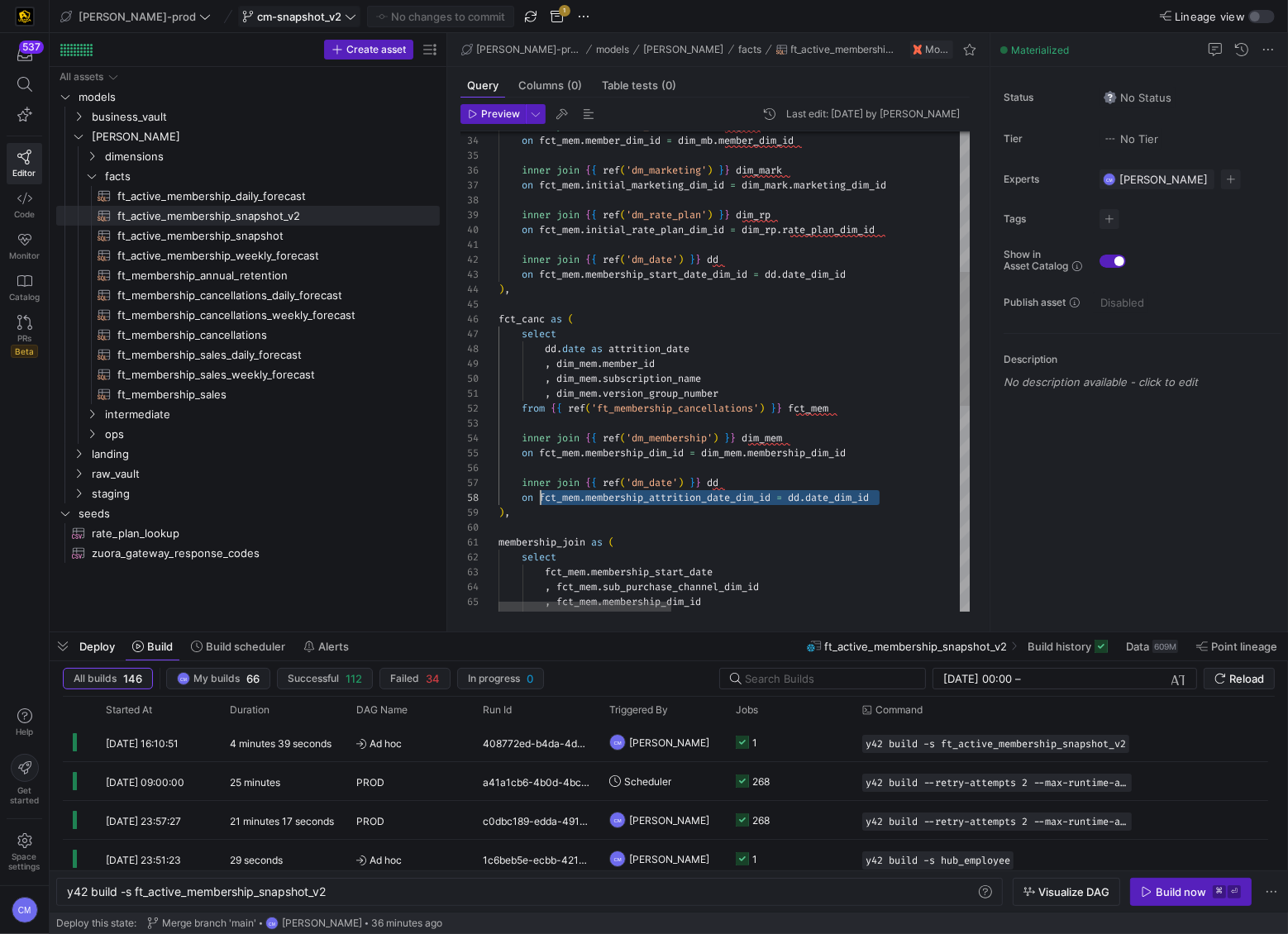
click at [541, 495] on div "on fct_mem . membership_attrition_date_dim_id = dd . date_dim_id" at bounding box center [1129, 497] width 1261 height 15
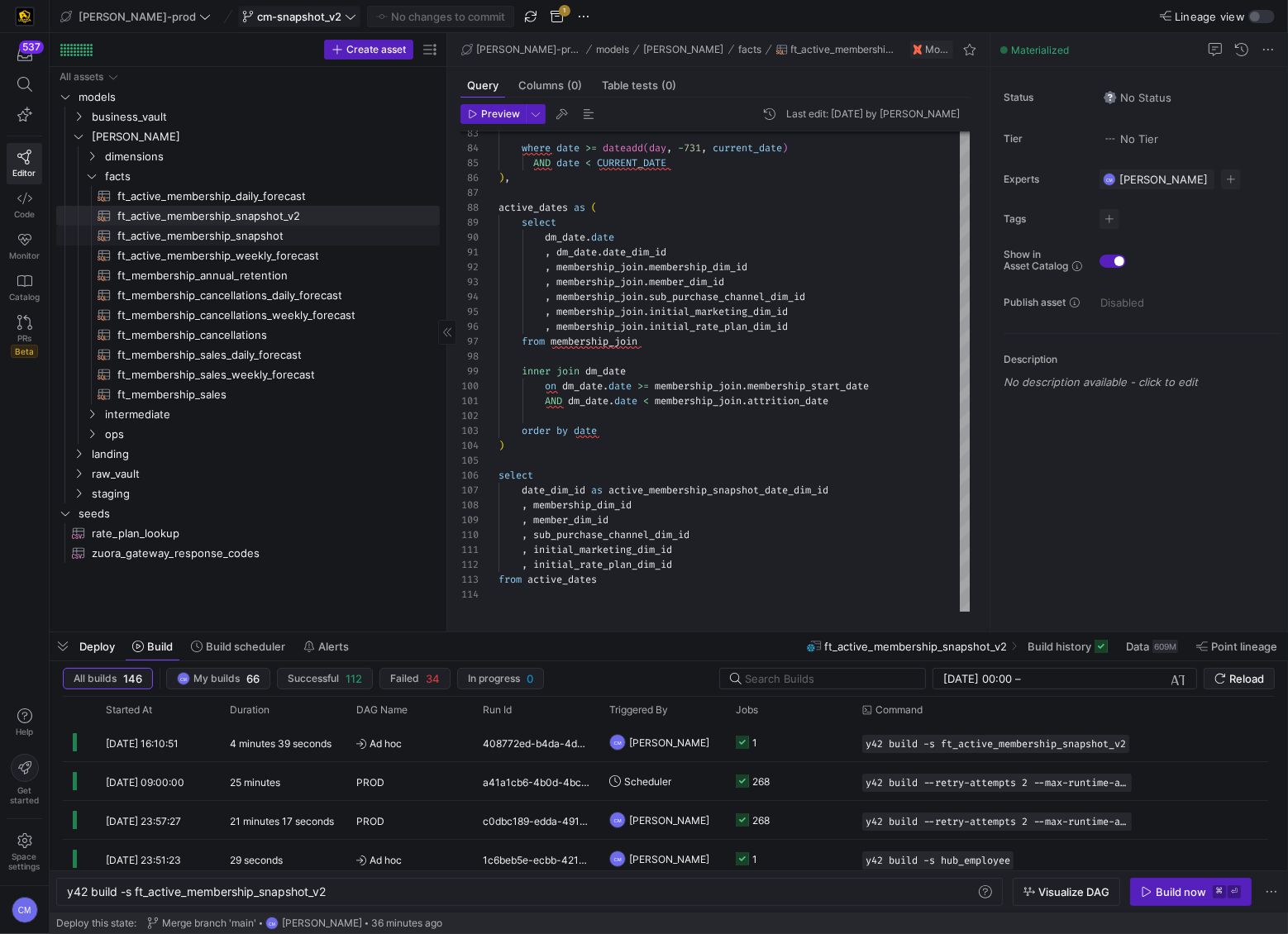
click at [208, 233] on span "ft_active_membership_snapshot​​​​​​​​​​" at bounding box center [269, 235] width 303 height 19
type textarea "y42 build -s ft_active_membership_snapshot"
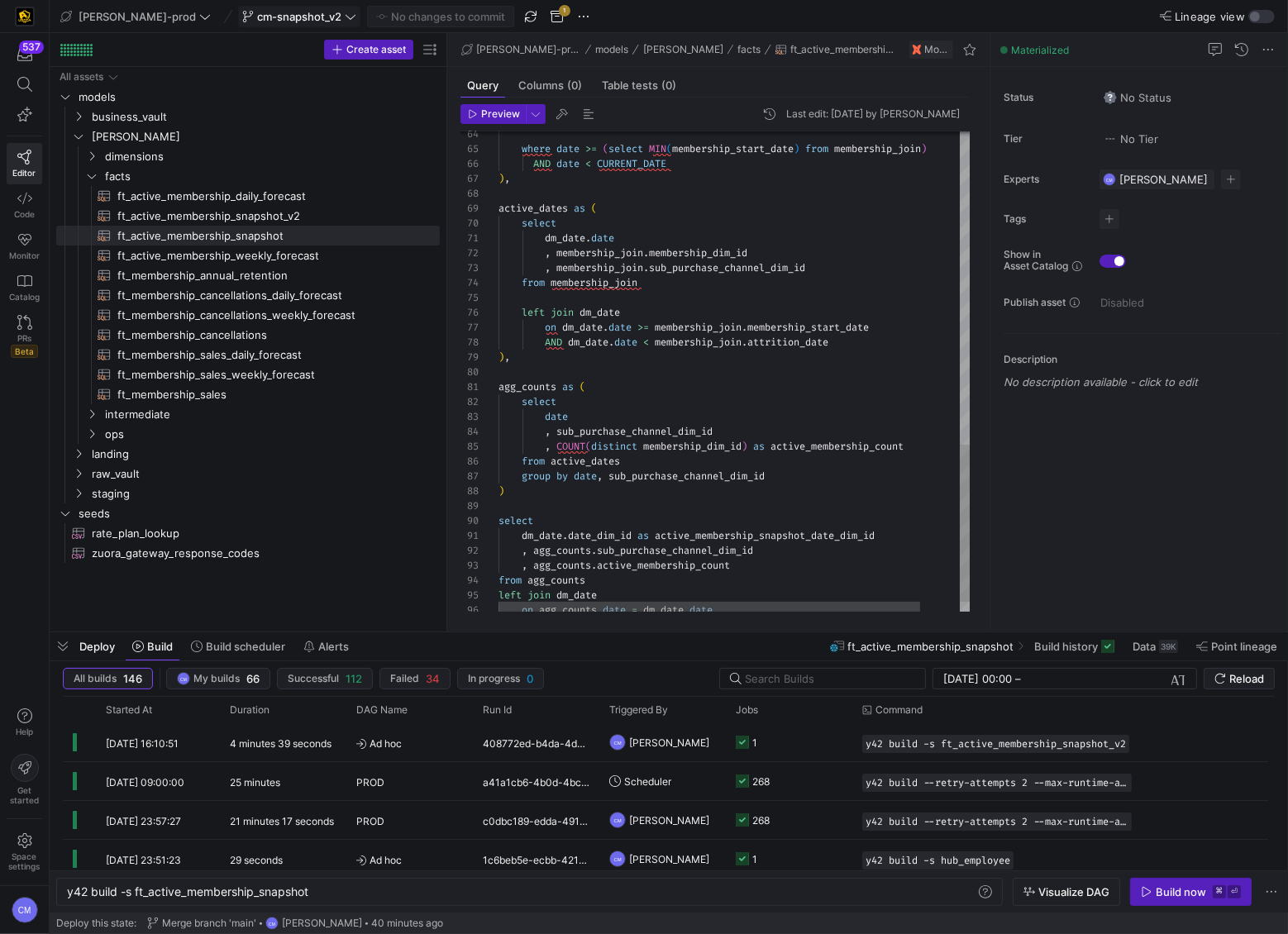
type textarea "dm_[DOMAIN_NAME] , membership_join.membership_dim_id , membership_join.sub_purc…"
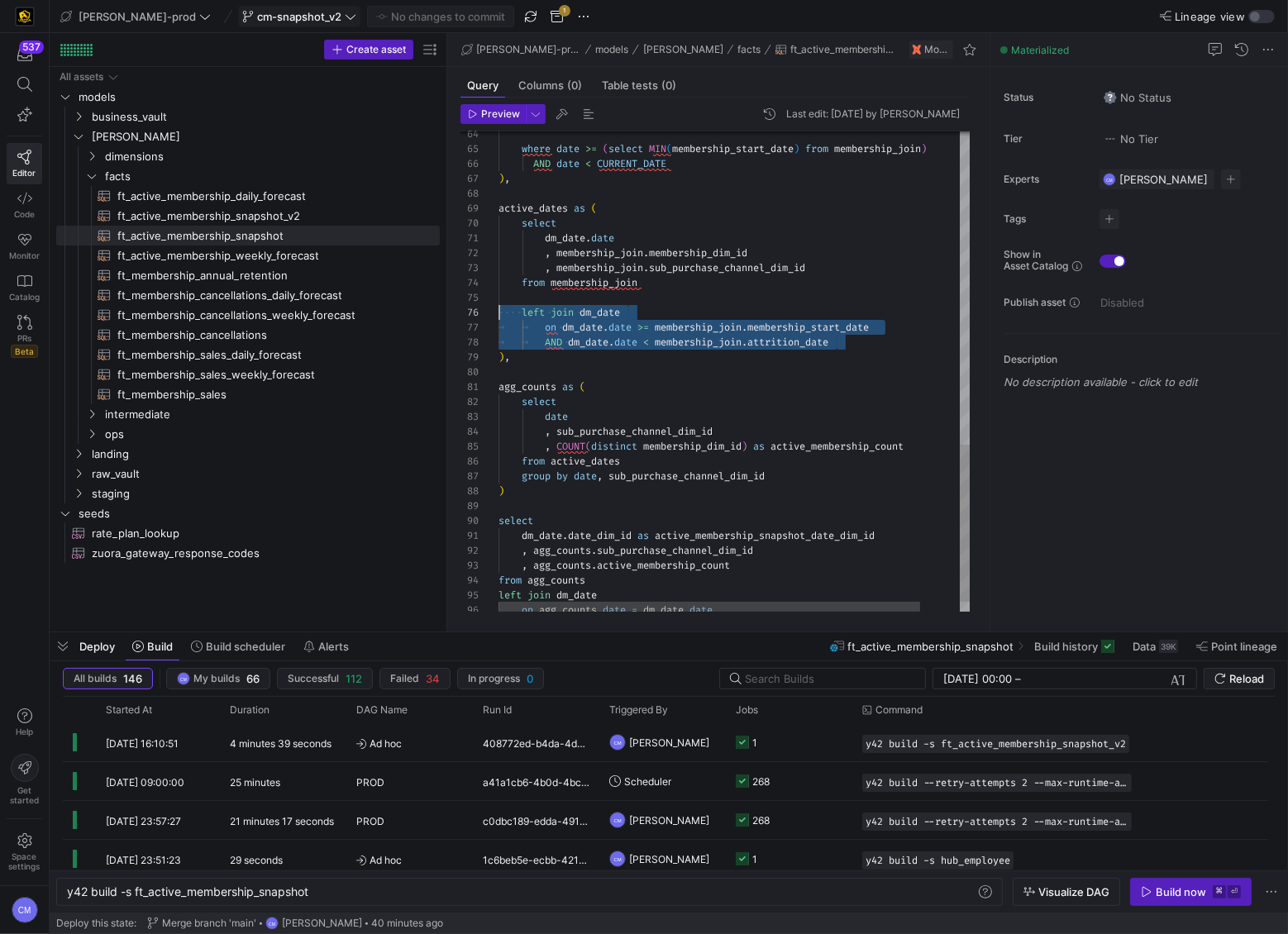
scroll to position [89, 0]
drag, startPoint x: 862, startPoint y: 342, endPoint x: 438, endPoint y: 327, distance: 424.3
click at [430, 327] on as-split "Create asset Drag here to set row groups Drag here to set column labels Group 1…" at bounding box center [669, 332] width 1238 height 599
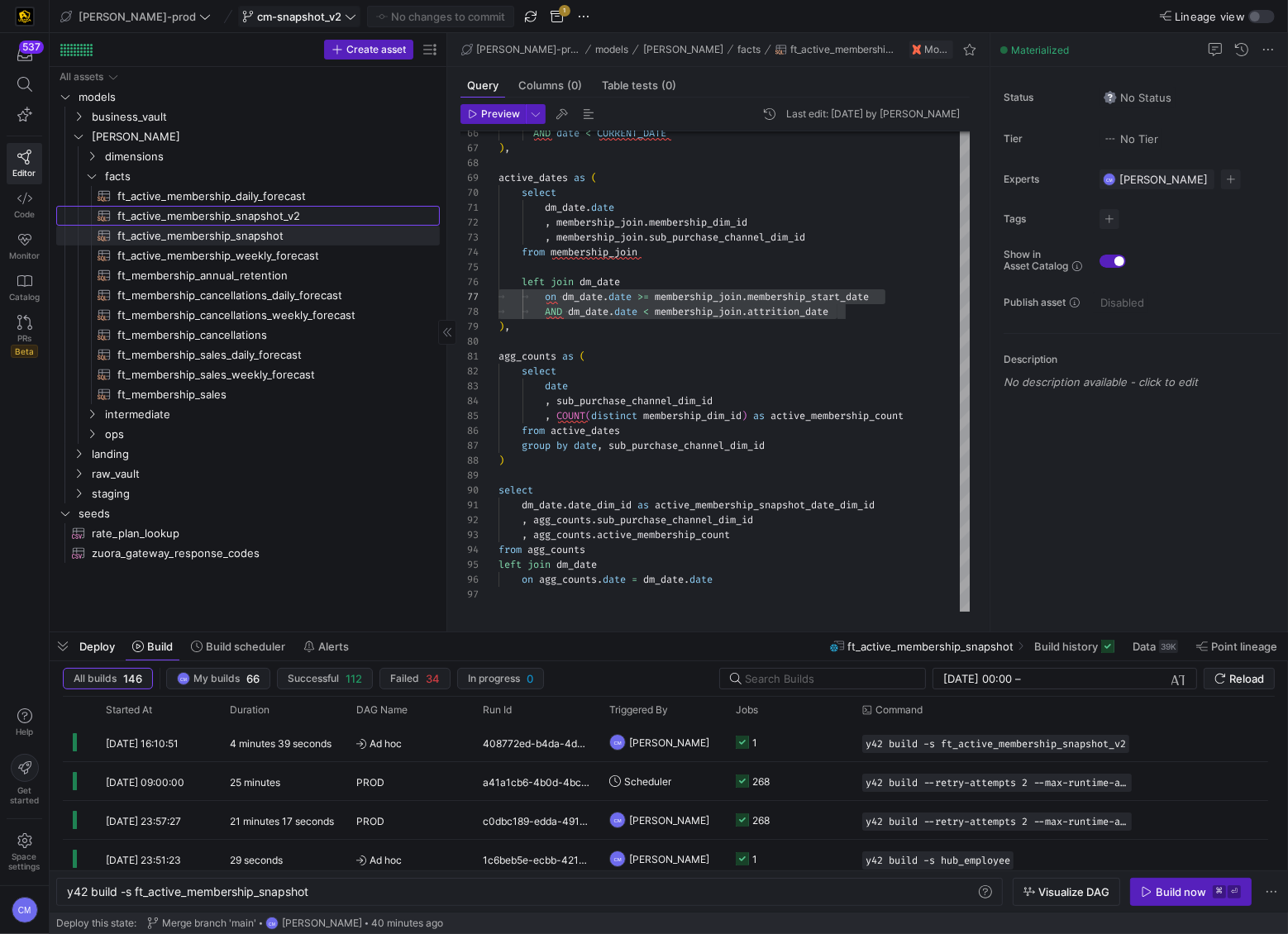
click at [272, 221] on span "ft_active_membership_snapshot_v2​​​​​​​​​​" at bounding box center [269, 216] width 303 height 19
type textarea "y42 build -s ft_active_membership_snapshot_v2"
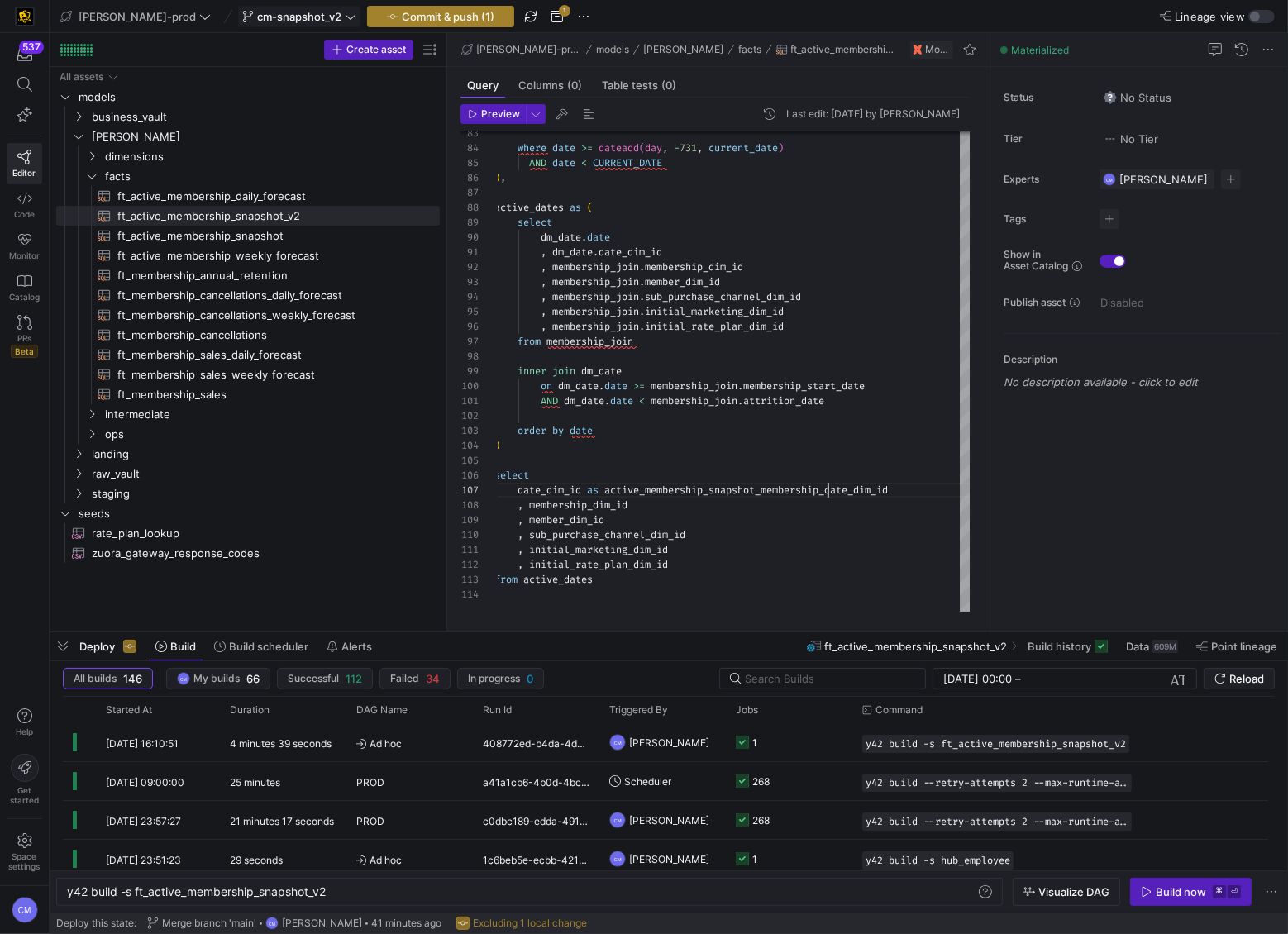
type textarea "AND dm_[DOMAIN_NAME] < membership_join.attrition_date order by date ) select da…"
click at [446, 24] on span "button" at bounding box center [440, 17] width 145 height 20
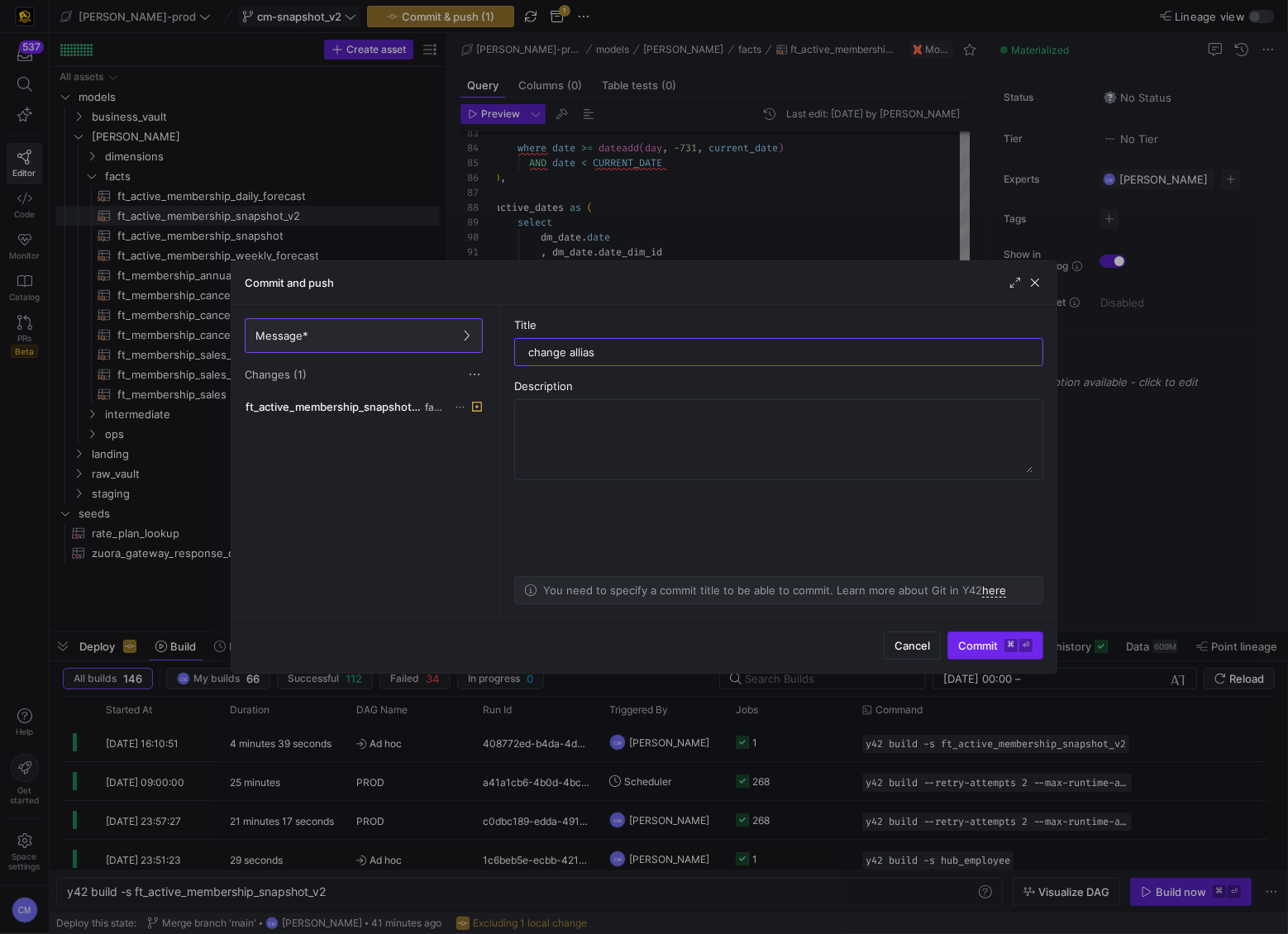
type input "change allias"
click at [989, 579] on span "Commit ⌘ ⏎" at bounding box center [995, 645] width 74 height 13
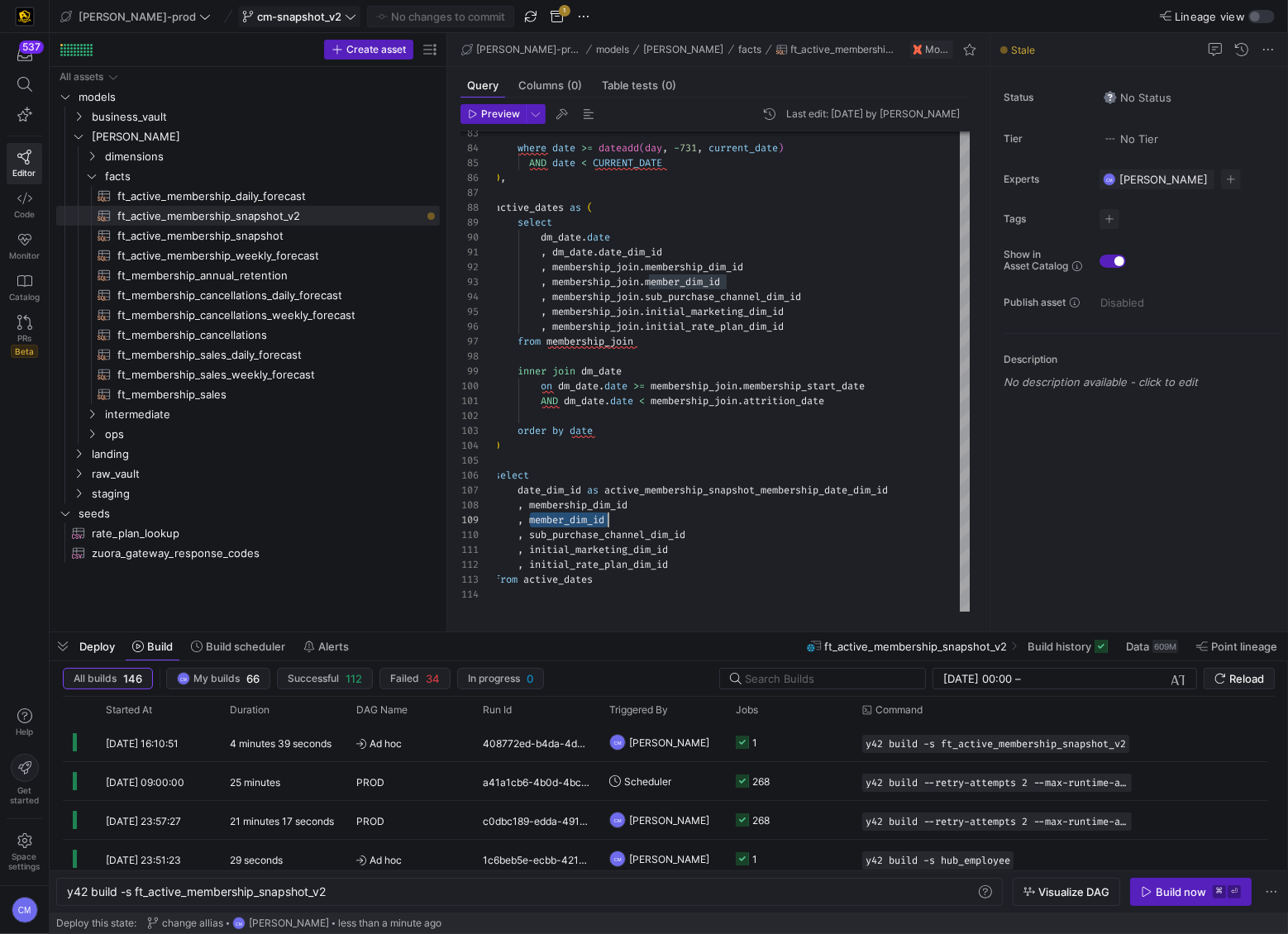
scroll to position [133, 197]
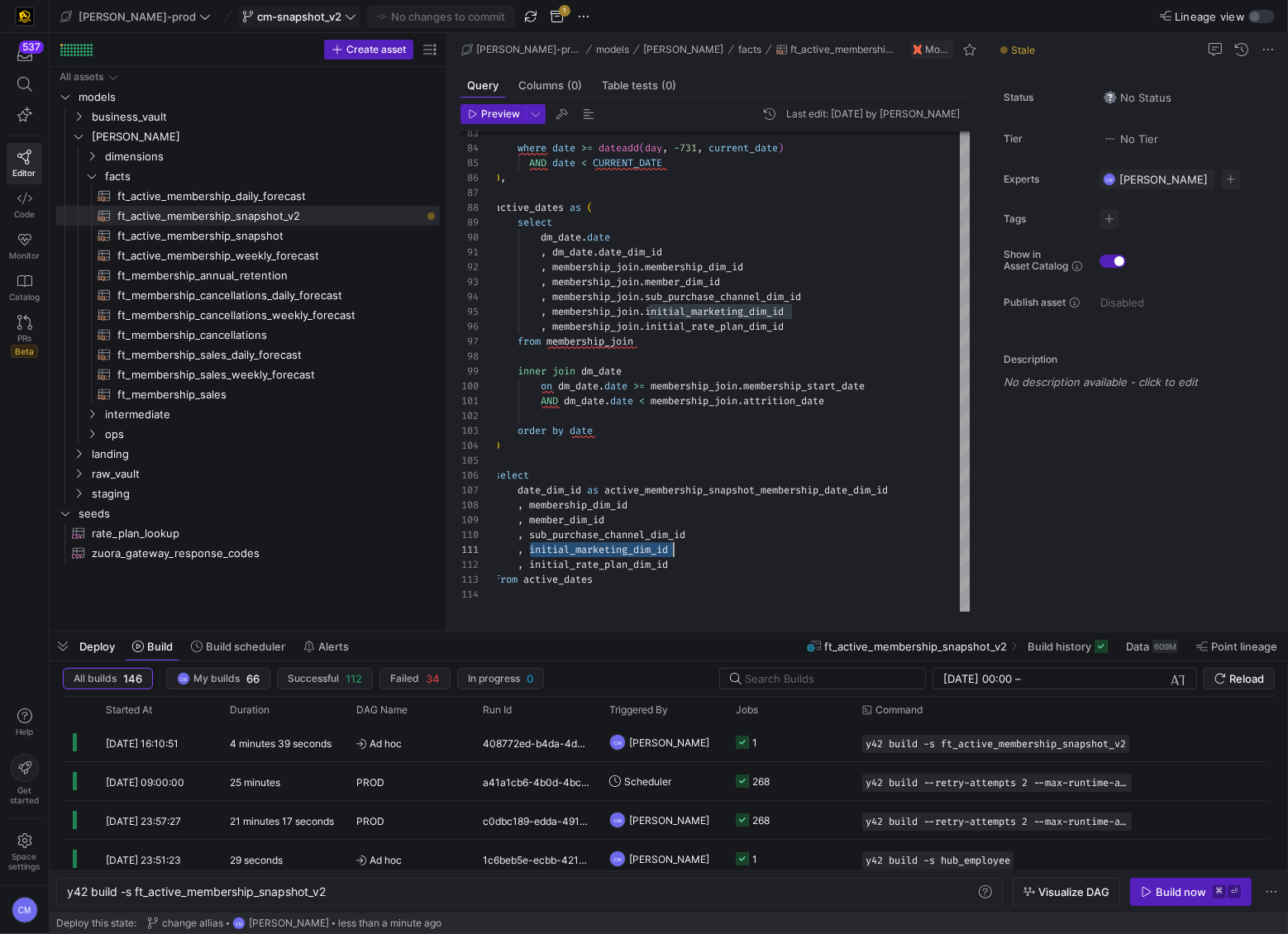
scroll to position [15, 177]
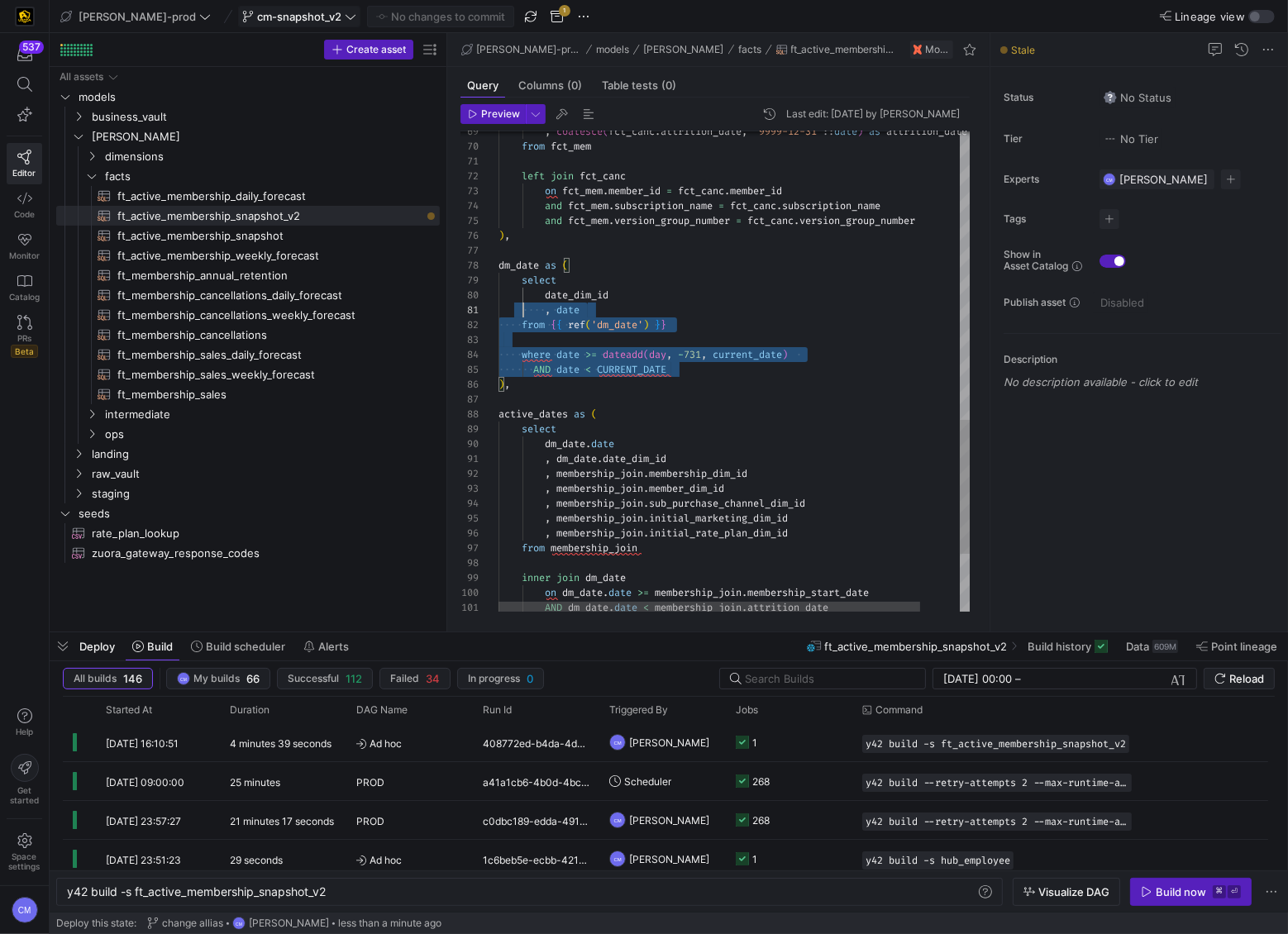
scroll to position [133, 0]
drag, startPoint x: 688, startPoint y: 372, endPoint x: 557, endPoint y: 371, distance: 131.0
click at [477, 294] on div "83 84 85 86 87 88 89 90 91 92 93 94 95 96 97 98 99 100 101 82 81 80 79 78 77 76…" at bounding box center [716, 371] width 511 height 480
drag, startPoint x: 558, startPoint y: 387, endPoint x: 489, endPoint y: 270, distance: 135.8
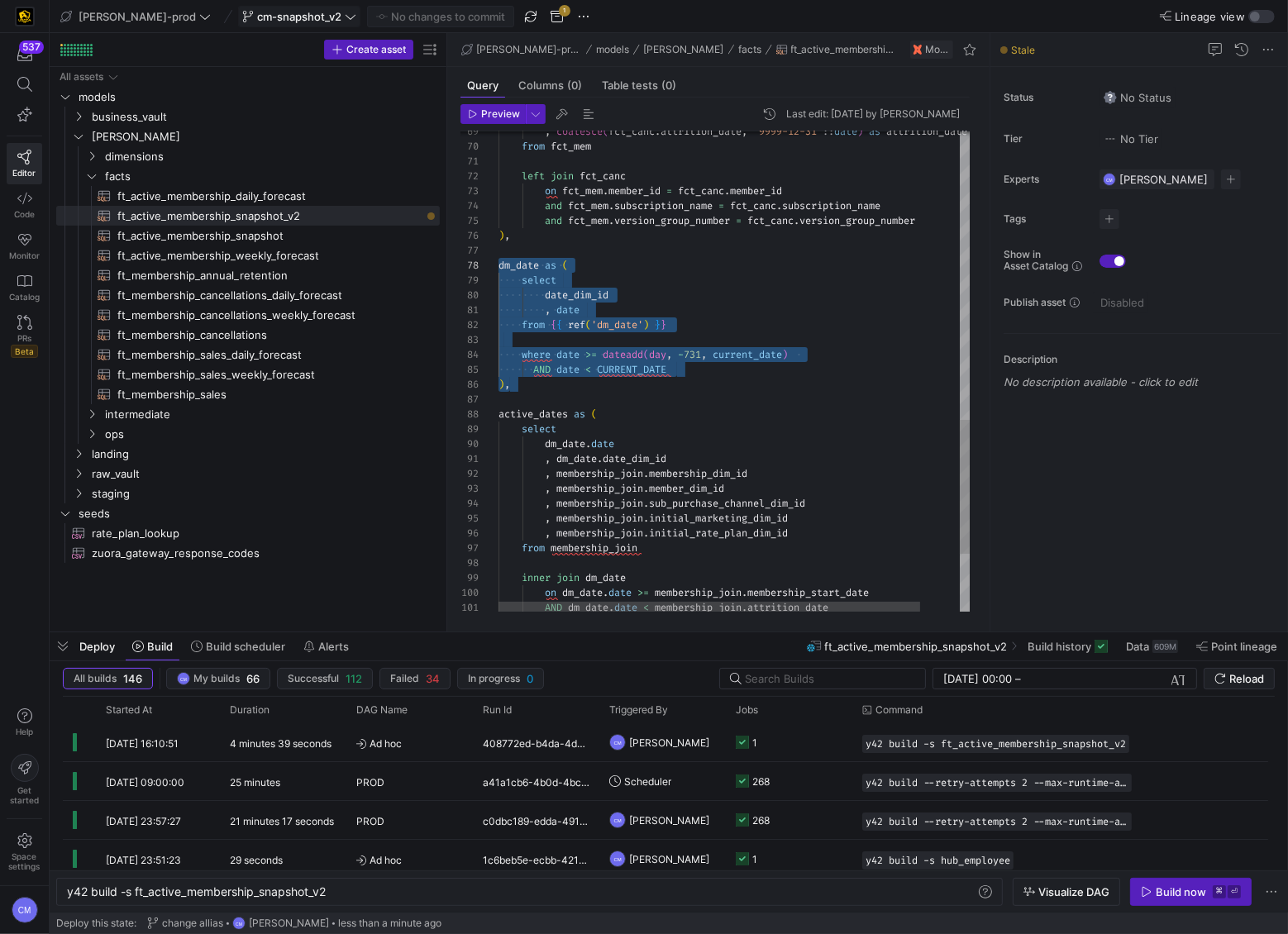
click at [489, 270] on div "83 84 85 86 87 88 89 90 91 92 93 94 95 96 97 98 99 100 101 82 81 80 79 78 77 76…" at bounding box center [716, 371] width 511 height 480
type textarea ", date from {{ ref('dm_date') }} where date >= dateadd(day, -731, current_date)…"
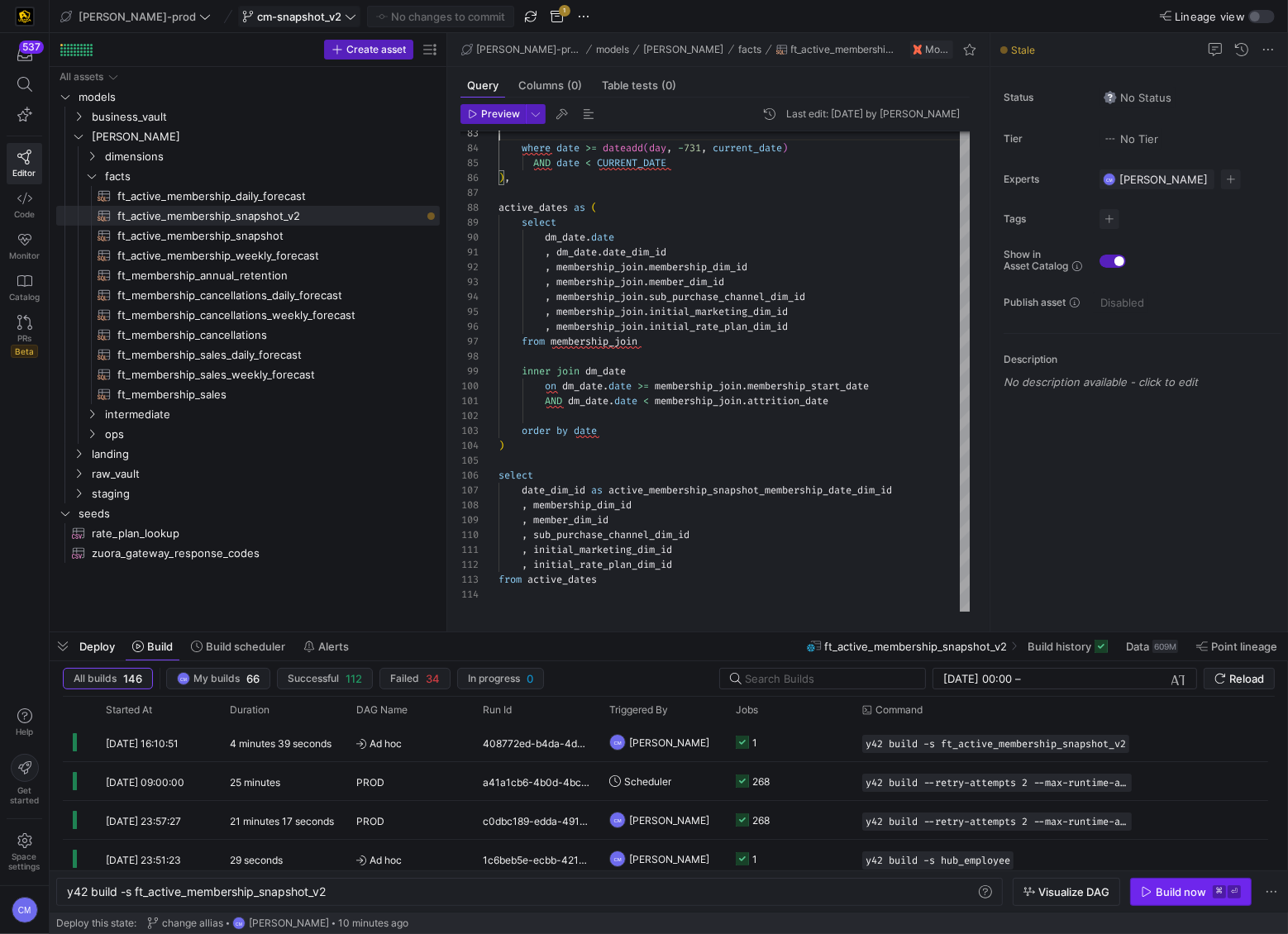
click at [1135, 579] on div "Build now" at bounding box center [1180, 891] width 50 height 13
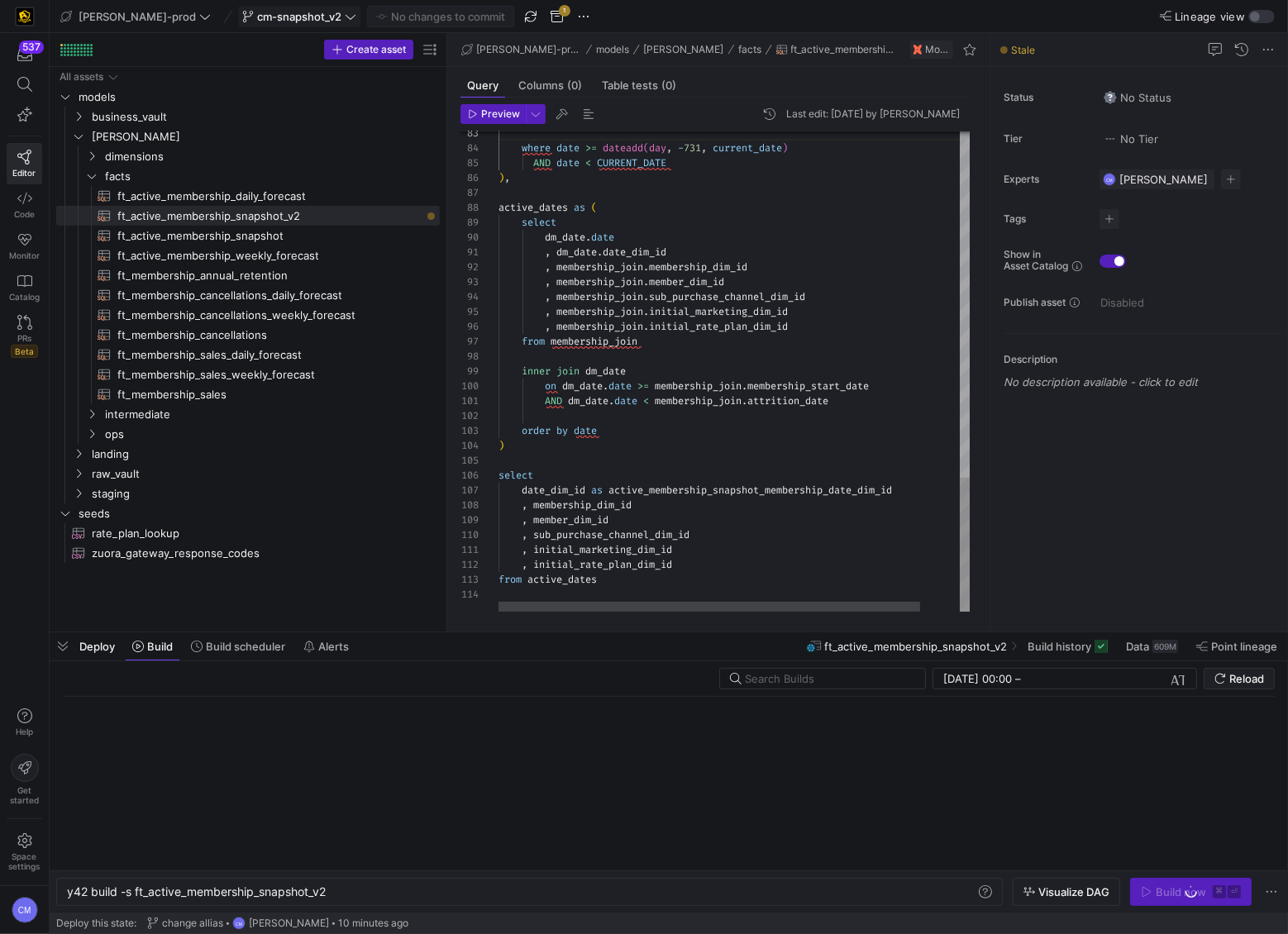
click at [272, 17] on span "cm-snapshot_v2" at bounding box center [299, 16] width 84 height 13
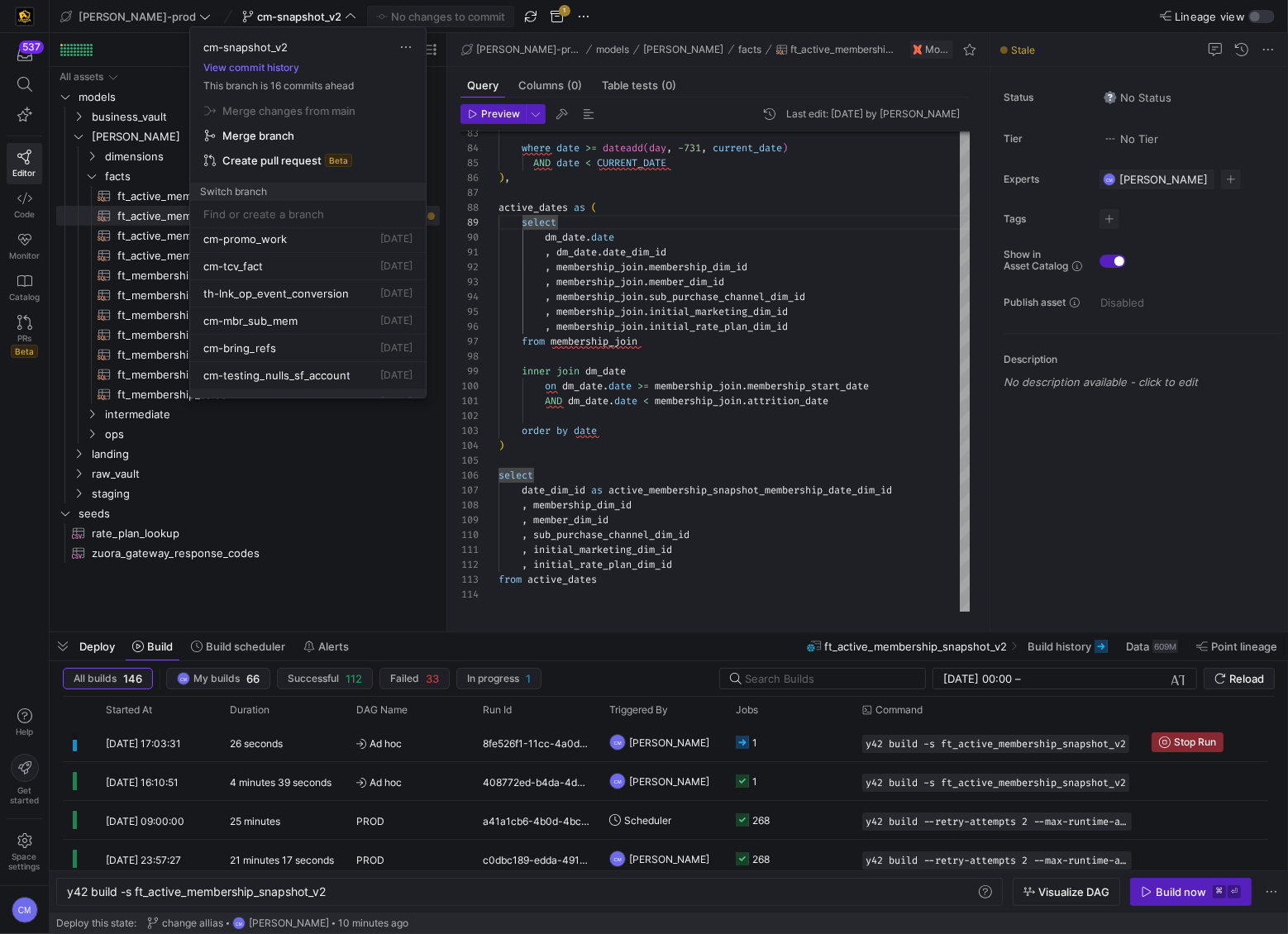
scroll to position [219, 0]
click at [353, 277] on button "cm-promo_work [DATE]" at bounding box center [308, 269] width 235 height 27
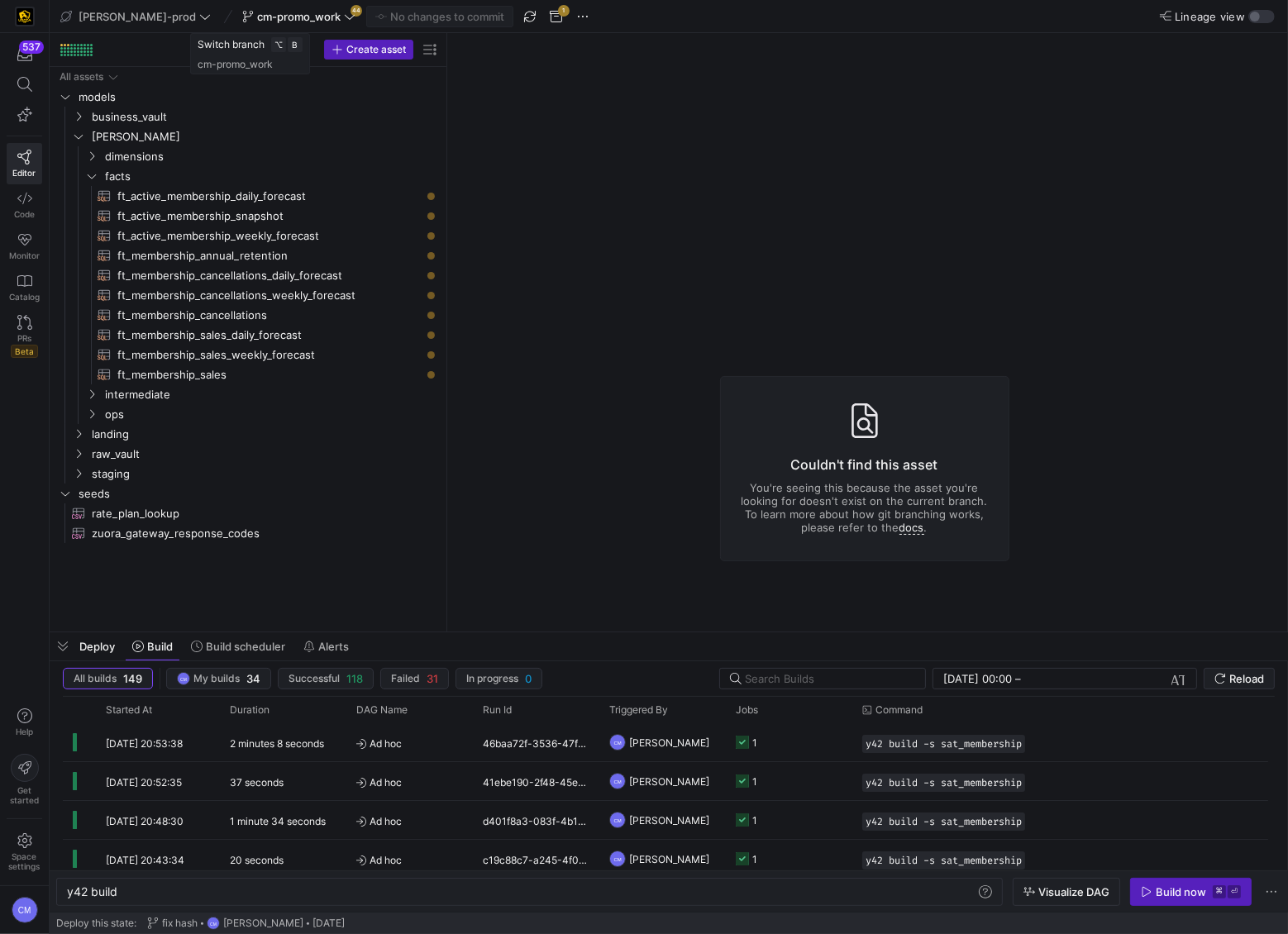
click at [263, 21] on span "cm-promo_work" at bounding box center [298, 16] width 83 height 13
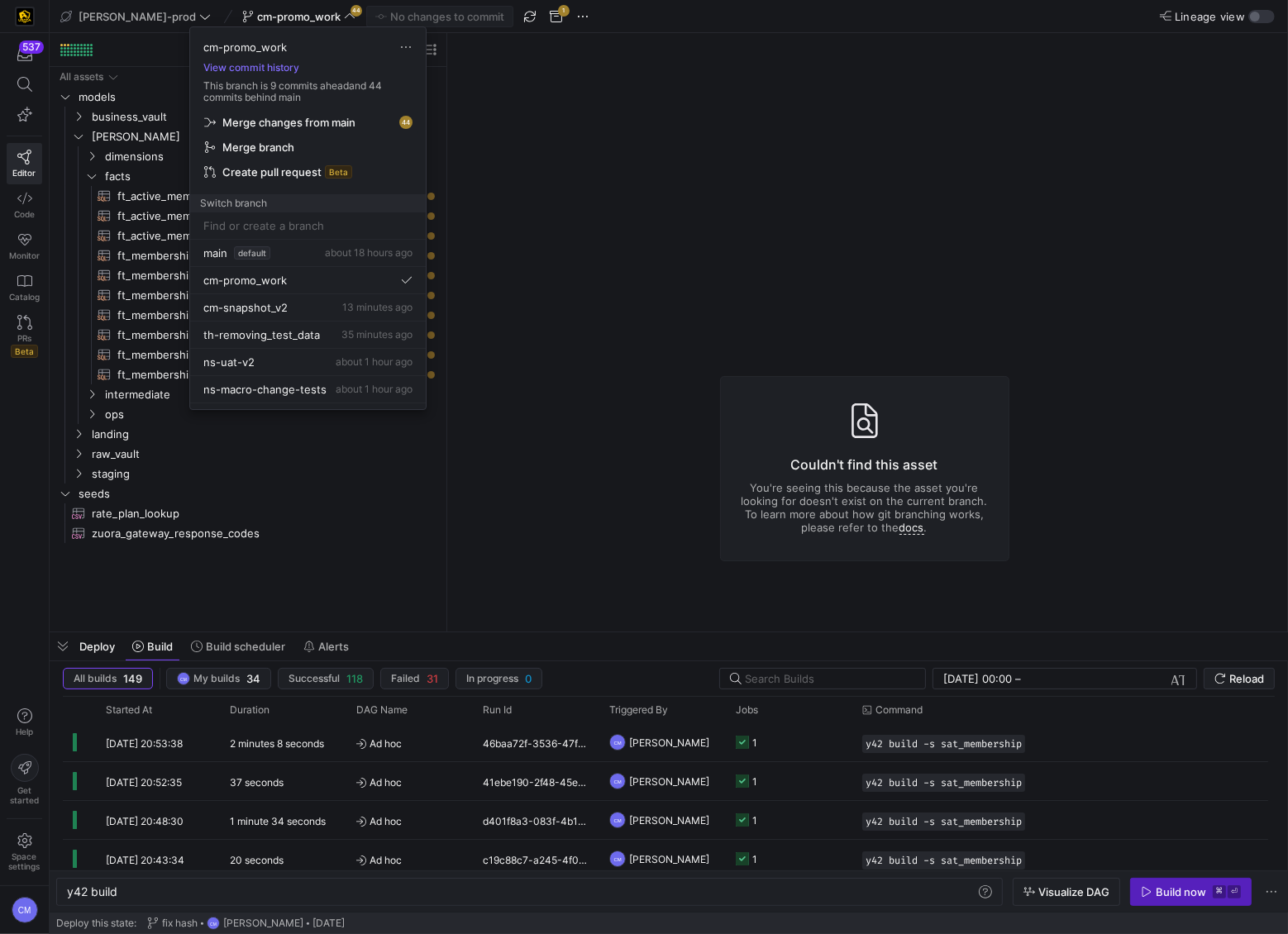
click at [293, 114] on span "button" at bounding box center [308, 123] width 221 height 24
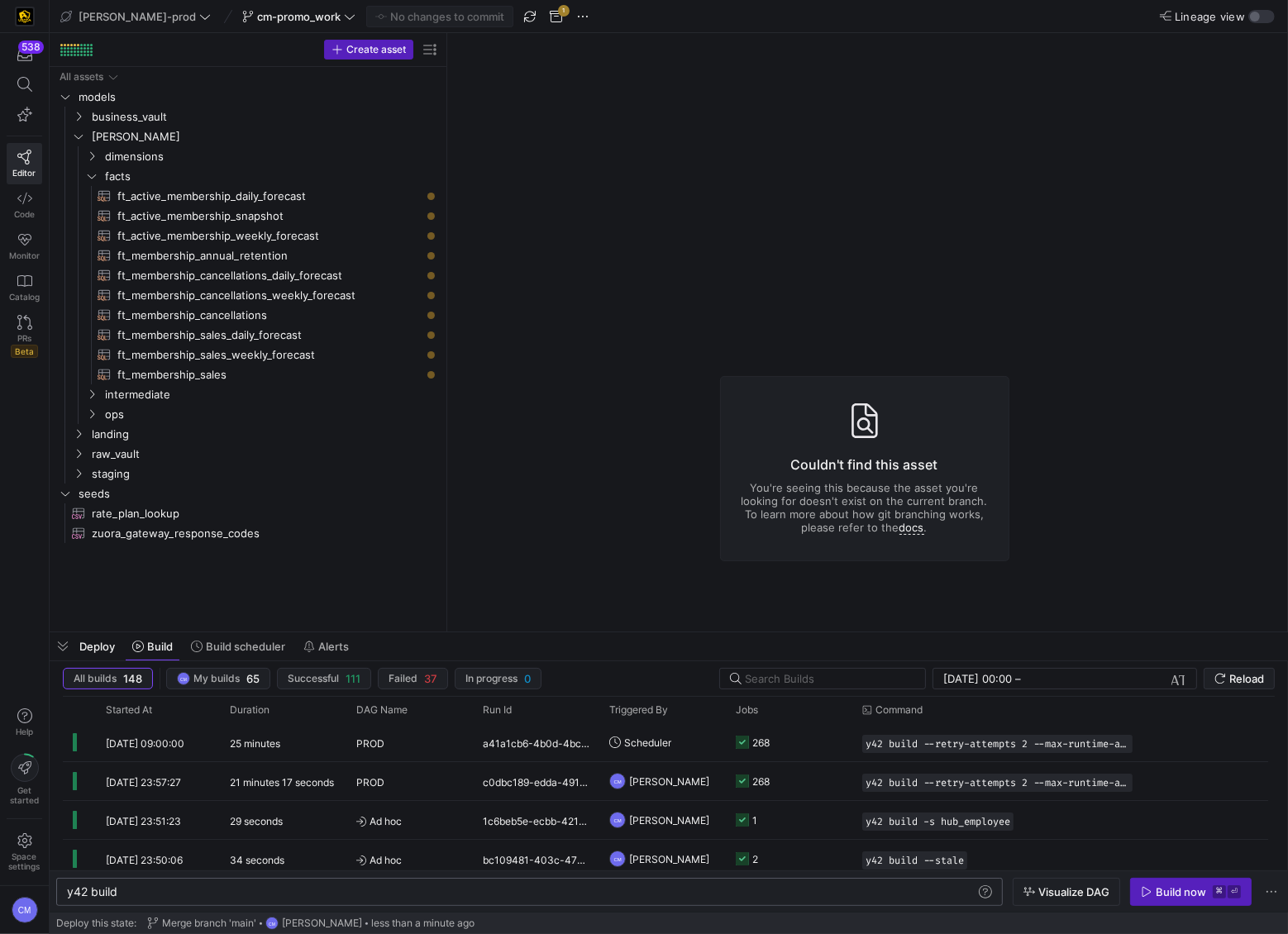
click at [168, 579] on div "y42 build y42 build" at bounding box center [529, 892] width 947 height 28
click at [165, 579] on div "y42 build" at bounding box center [521, 891] width 910 height 13
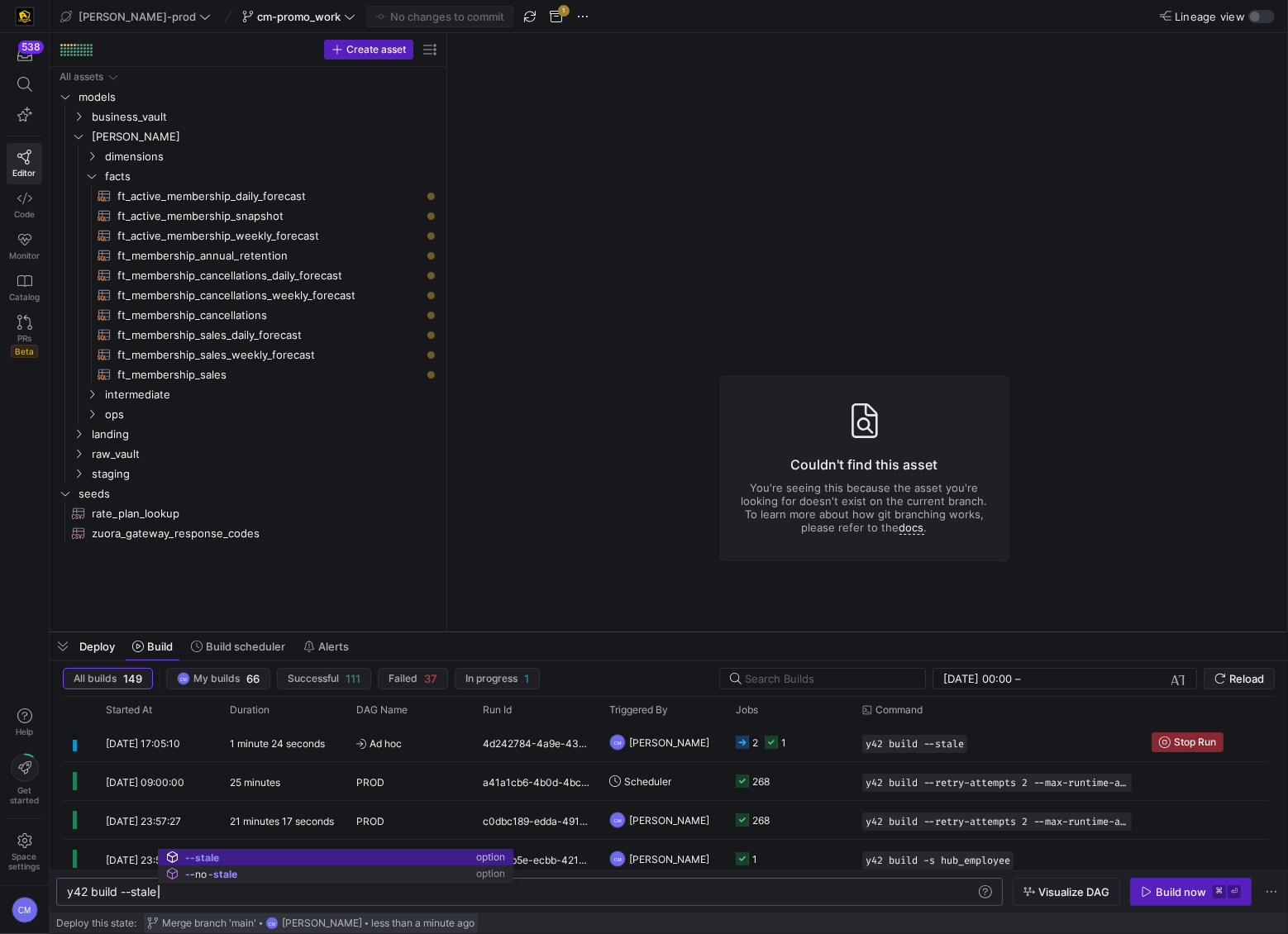
type textarea "y42 build --stale"
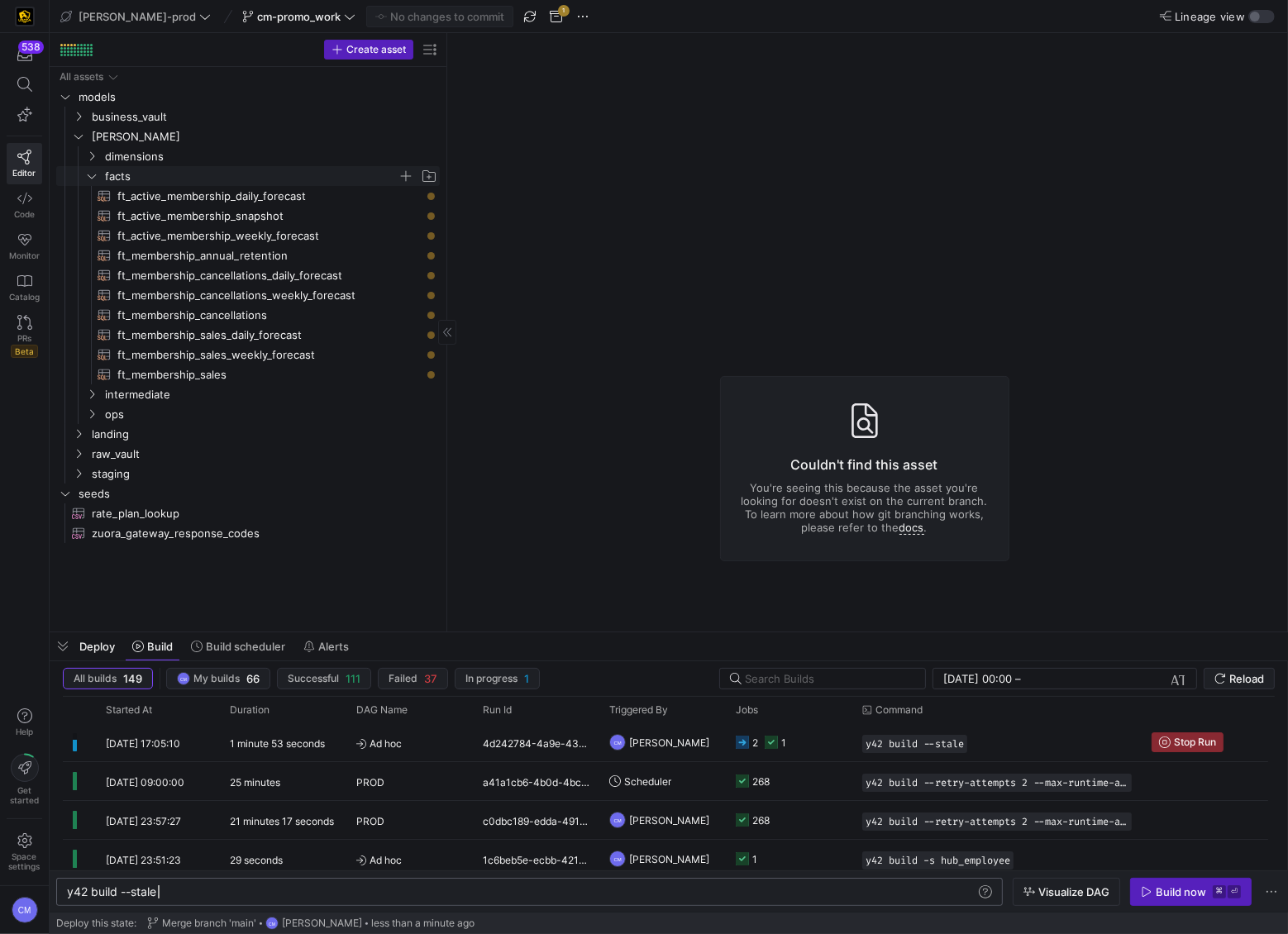
click at [145, 173] on span "facts" at bounding box center [251, 175] width 293 height 19
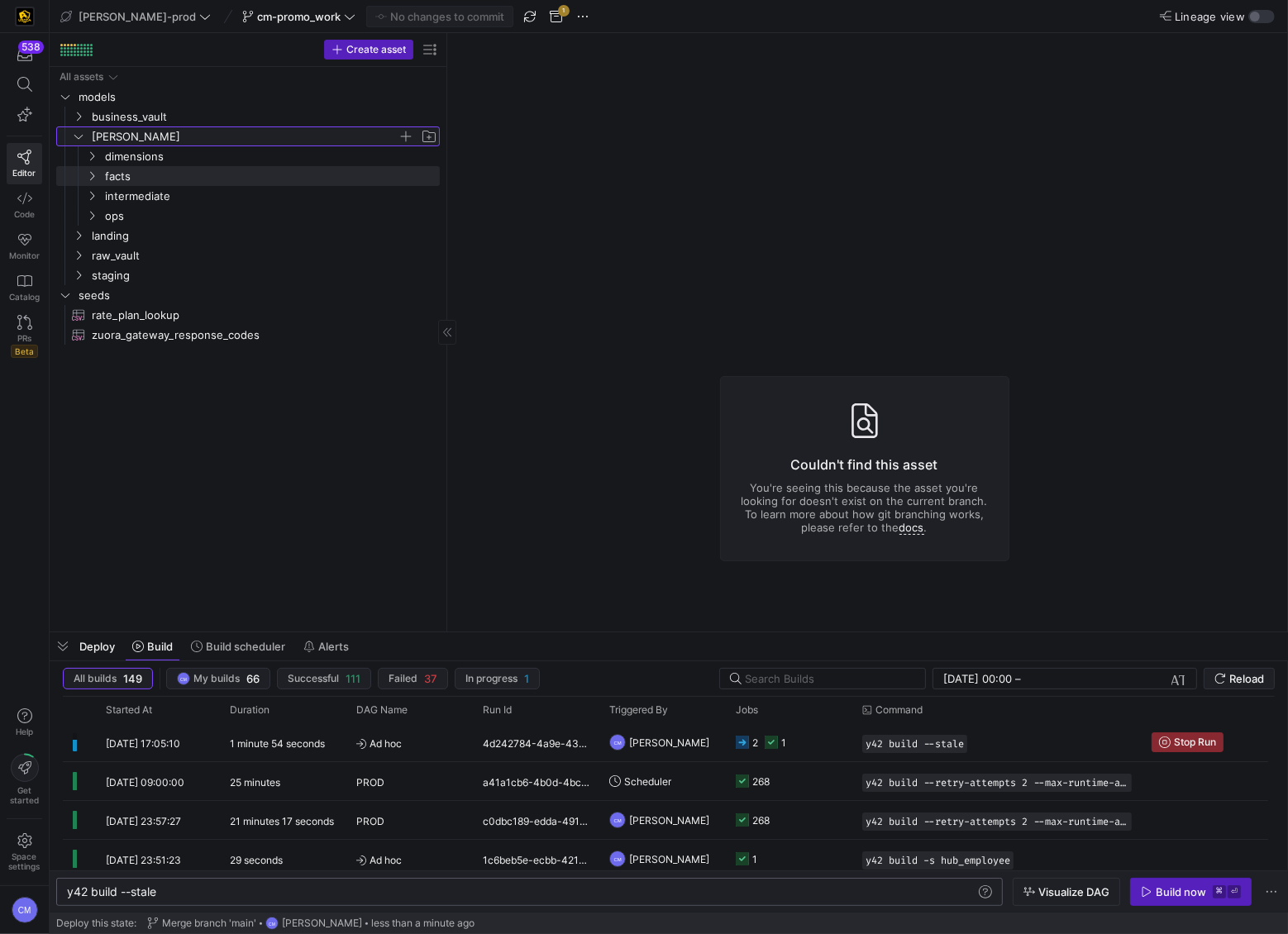
click at [130, 138] on span "[PERSON_NAME]" at bounding box center [245, 136] width 306 height 19
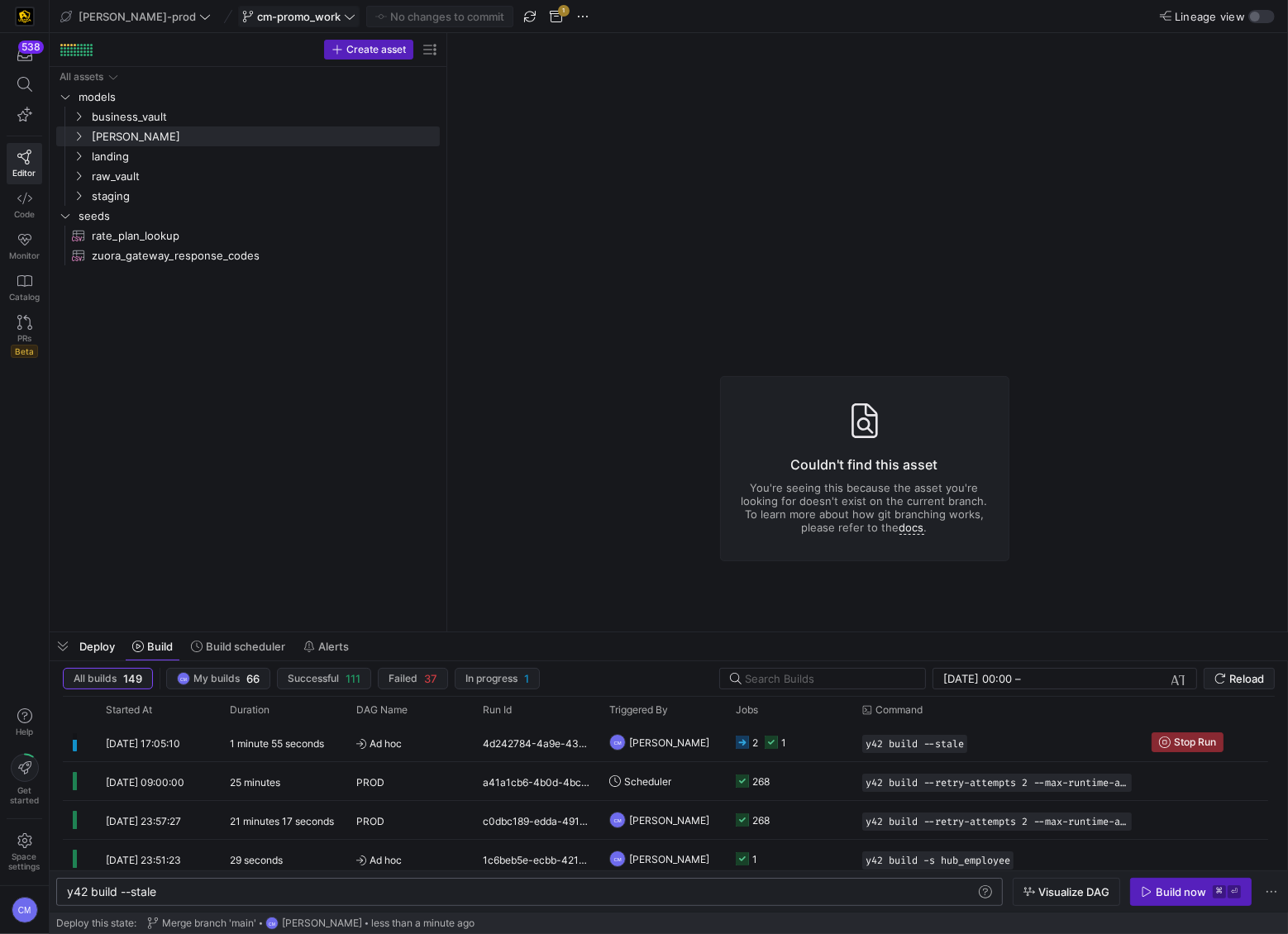
click at [242, 8] on span at bounding box center [299, 17] width 120 height 20
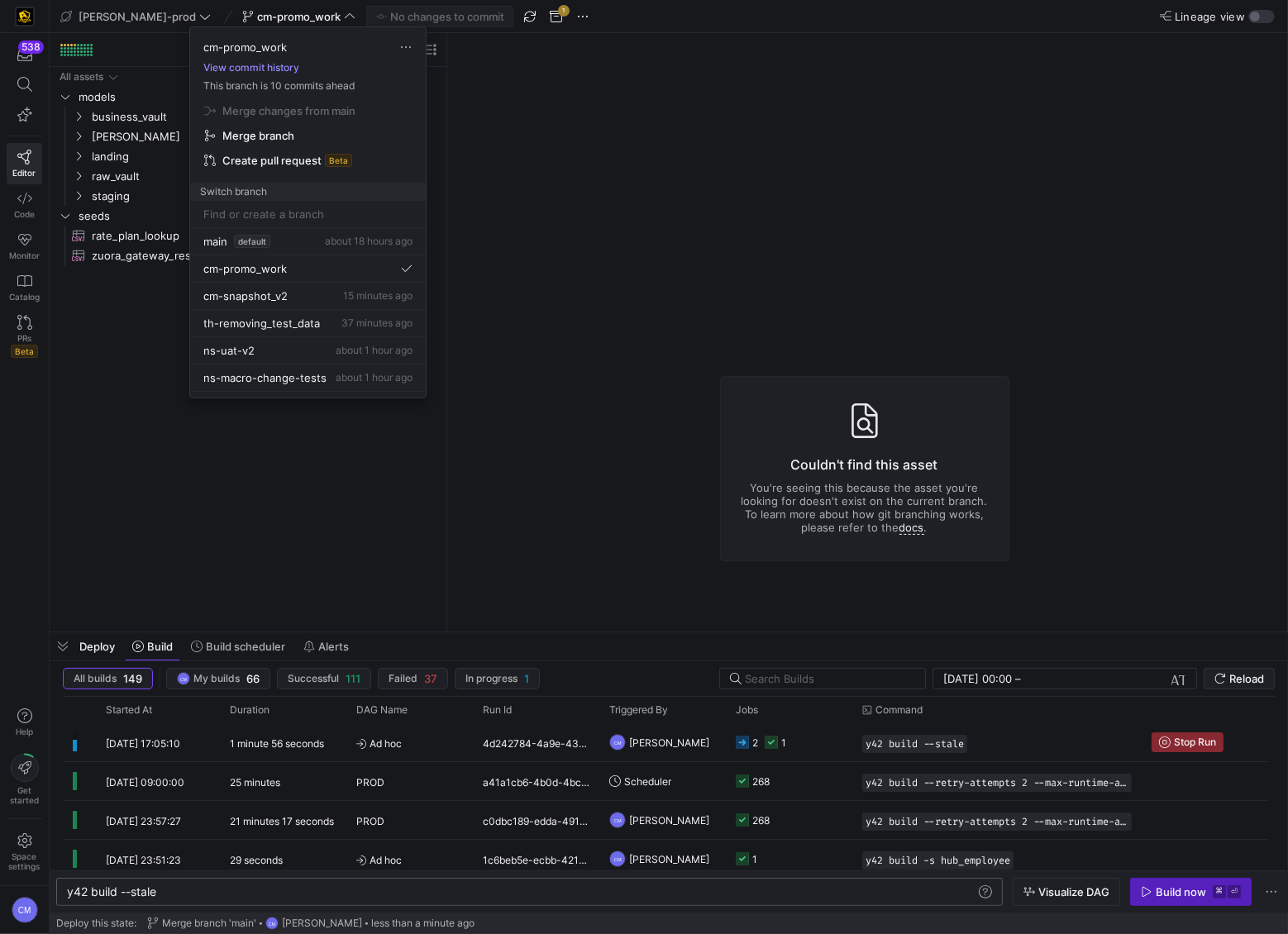
click at [244, 70] on button "View commit history" at bounding box center [251, 68] width 123 height 12
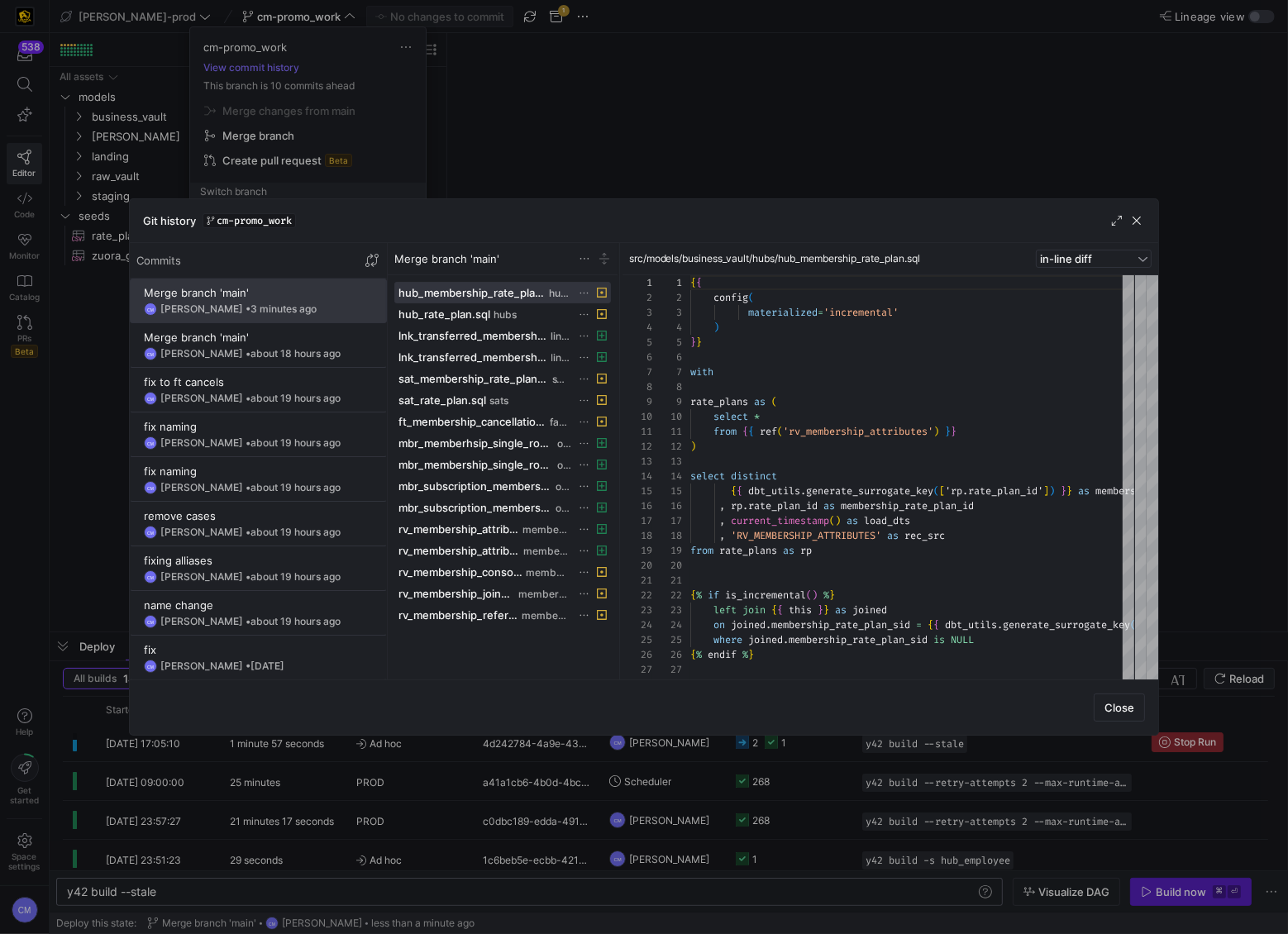
scroll to position [149, 0]
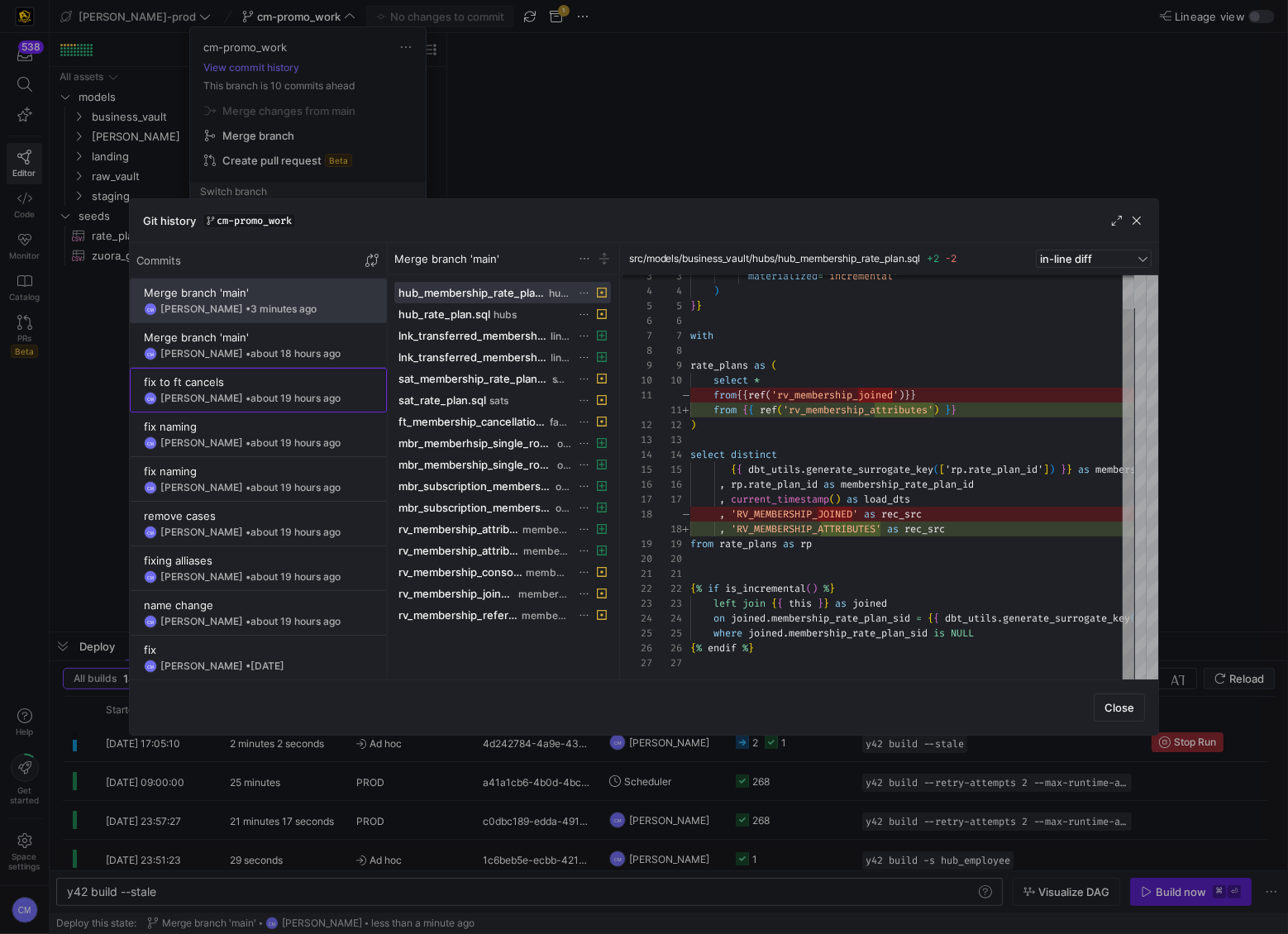
click at [267, 387] on div "fix to ft cancels" at bounding box center [259, 381] width 229 height 13
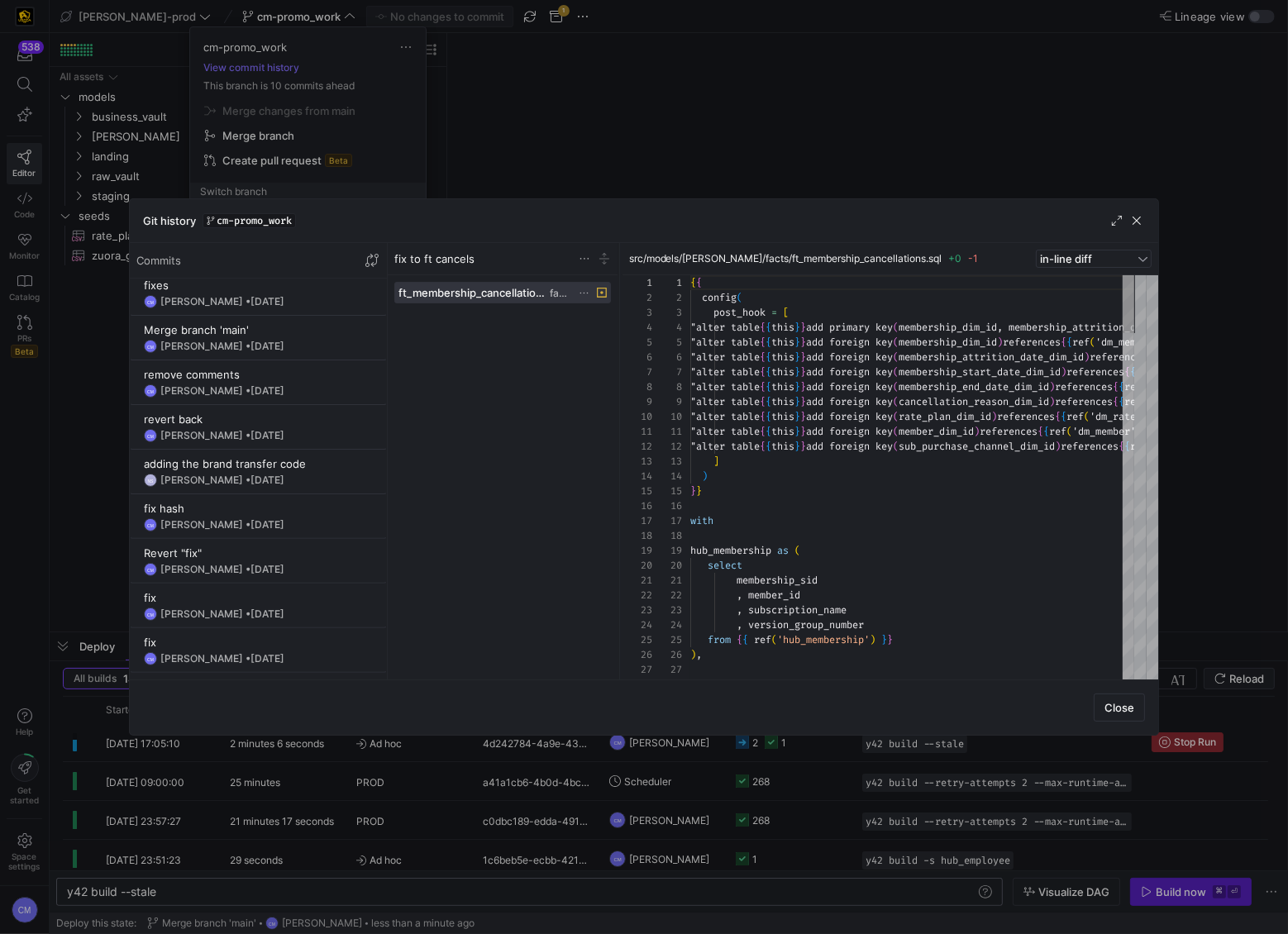
scroll to position [637, 0]
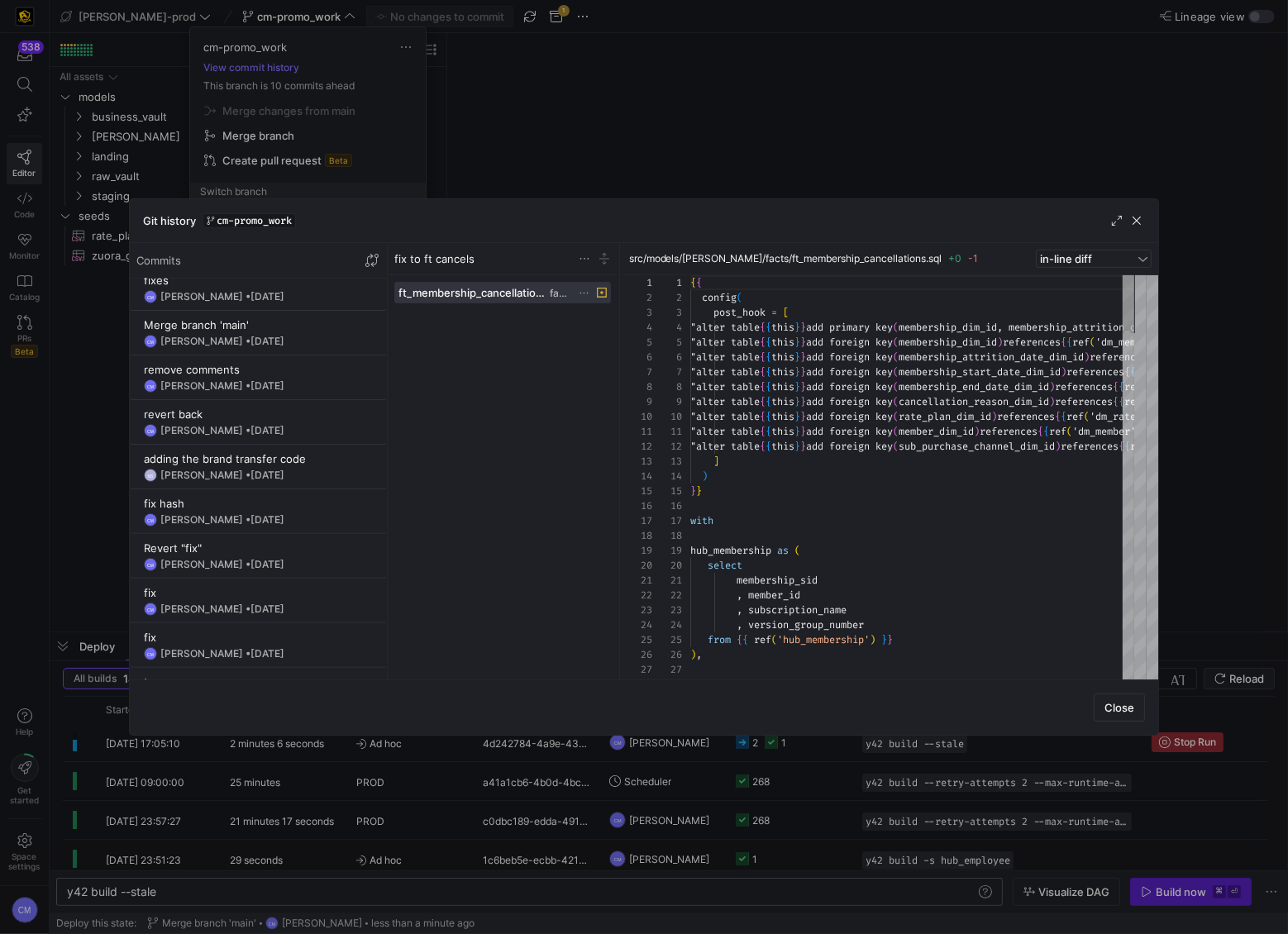
click at [576, 192] on div at bounding box center [644, 467] width 1288 height 934
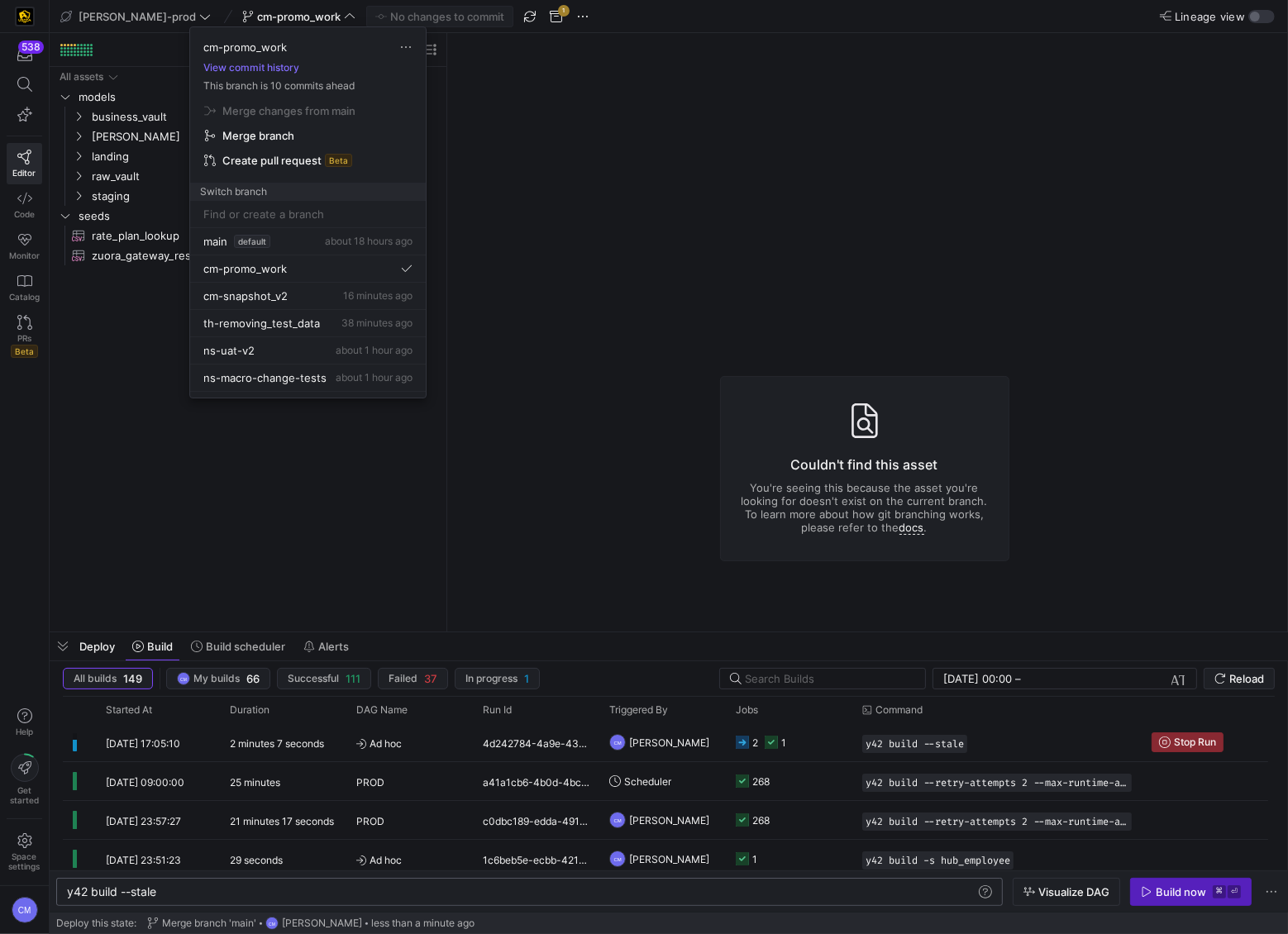
click at [572, 180] on div at bounding box center [644, 467] width 1288 height 934
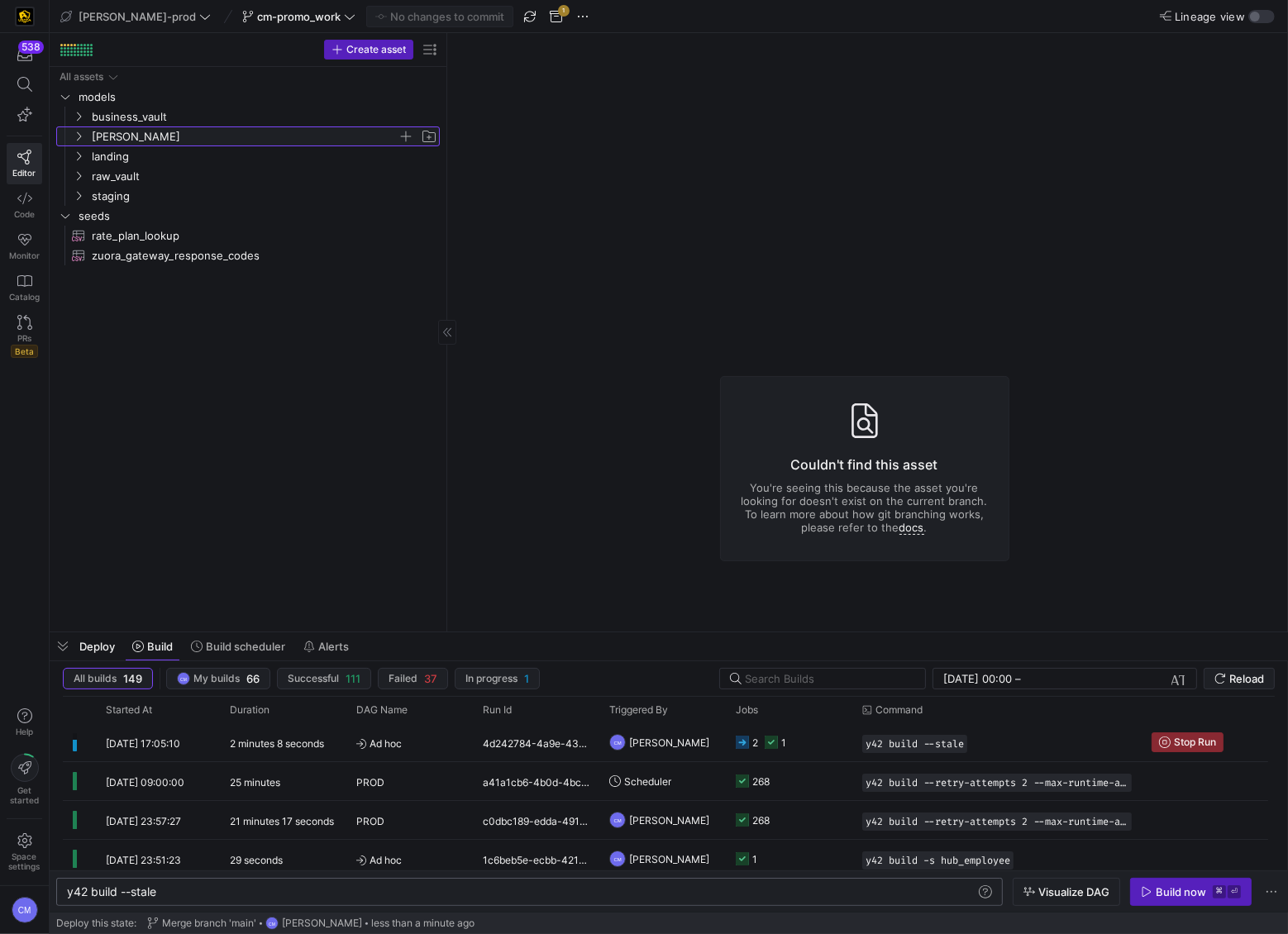
click at [106, 140] on span "[PERSON_NAME]" at bounding box center [245, 136] width 306 height 19
click at [151, 134] on span "[PERSON_NAME]" at bounding box center [245, 136] width 306 height 19
click at [160, 114] on span "business_vault" at bounding box center [245, 117] width 306 height 19
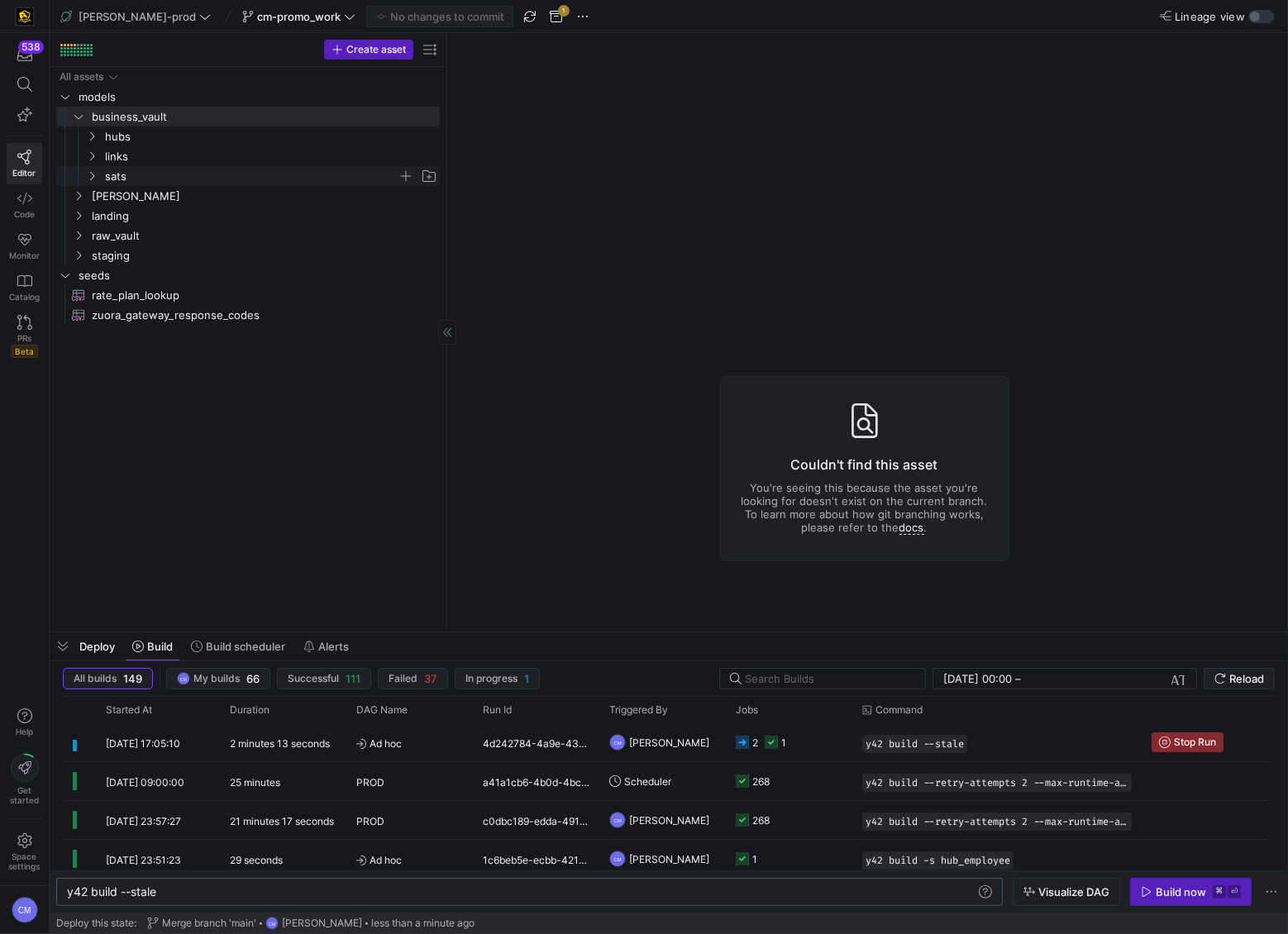
click at [138, 168] on span "sats" at bounding box center [251, 175] width 293 height 19
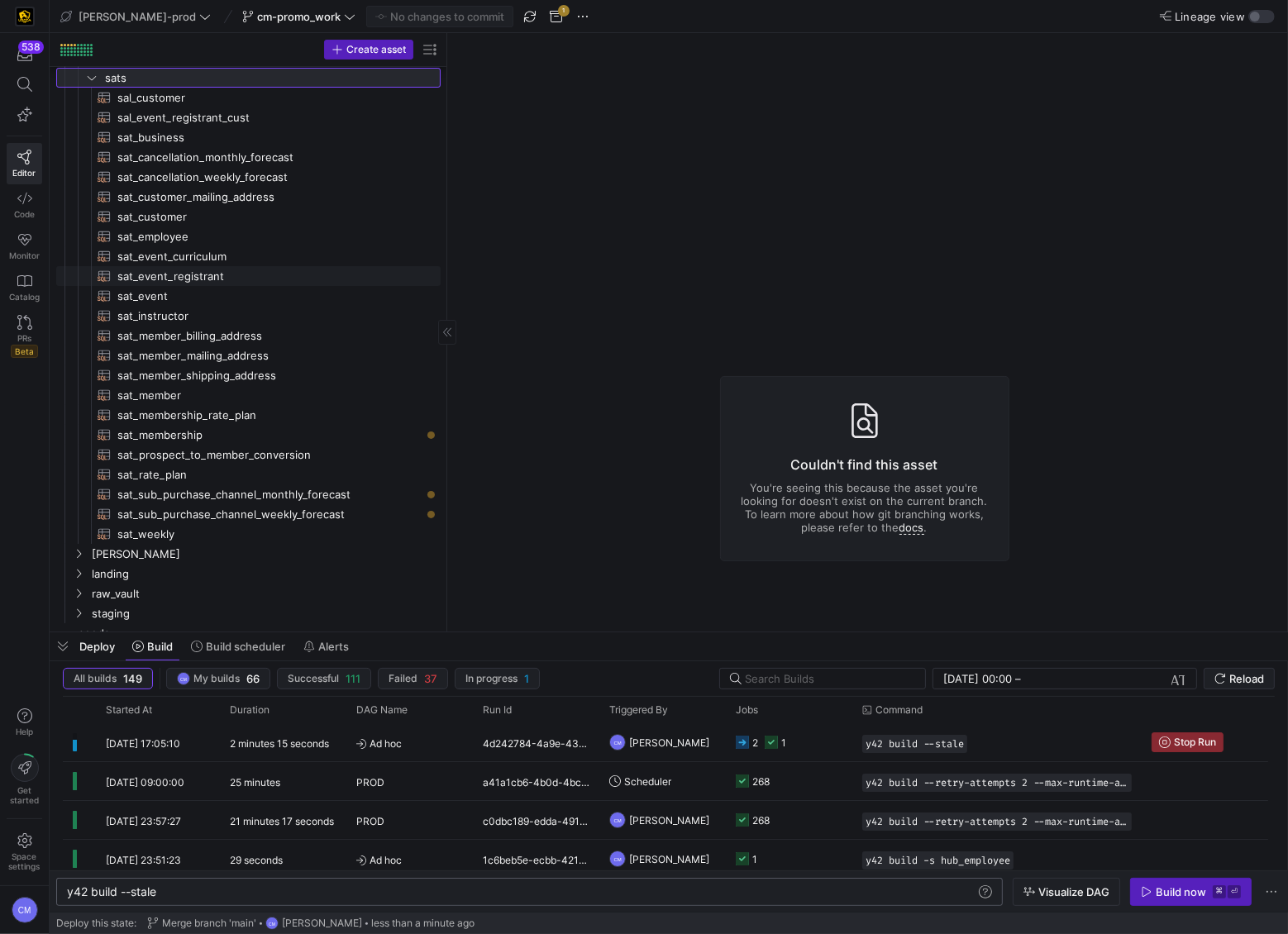
scroll to position [134, 0]
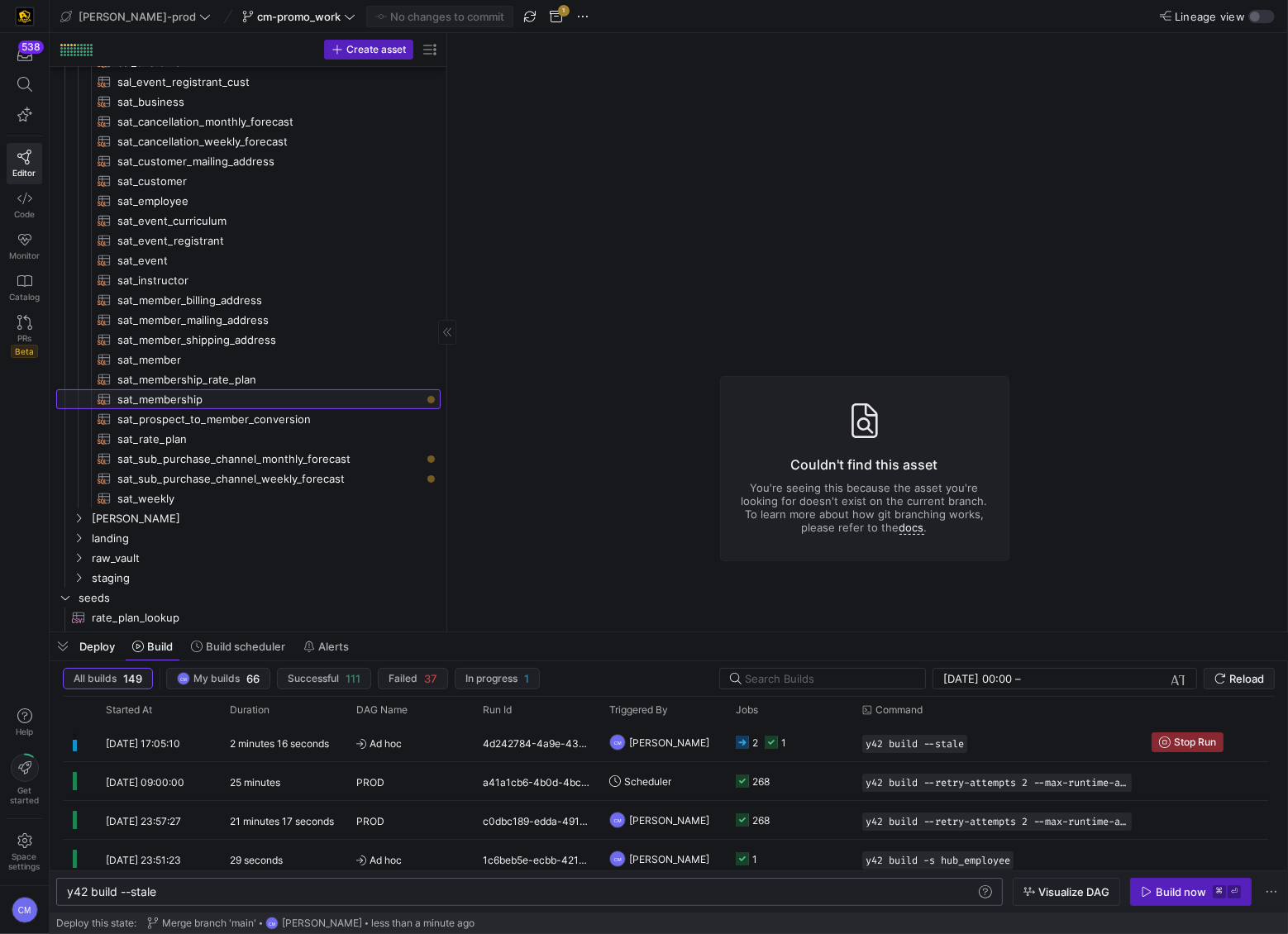
click at [238, 394] on span "sat_membership​​​​​​​​​​" at bounding box center [270, 399] width 304 height 19
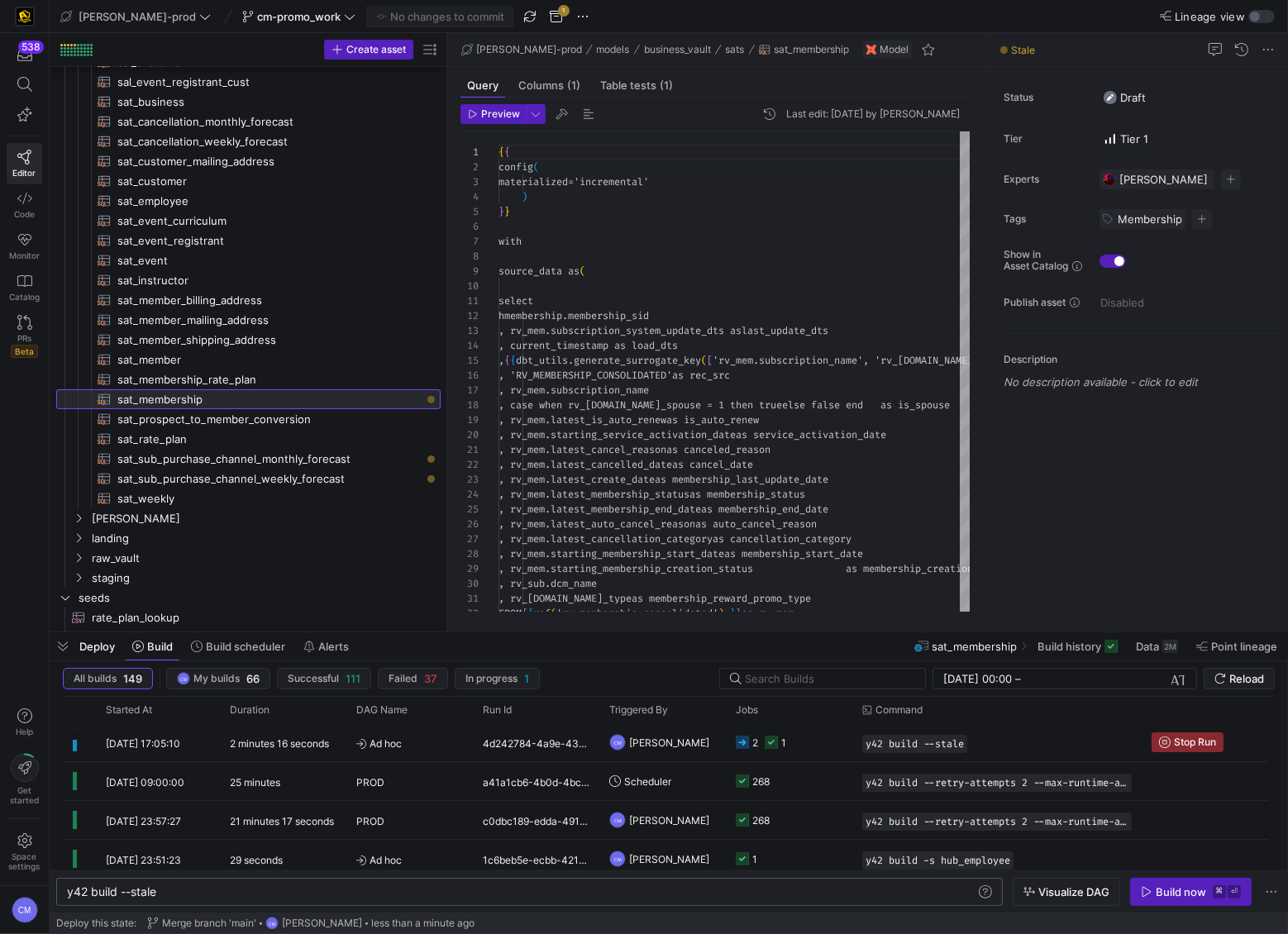
scroll to position [149, 0]
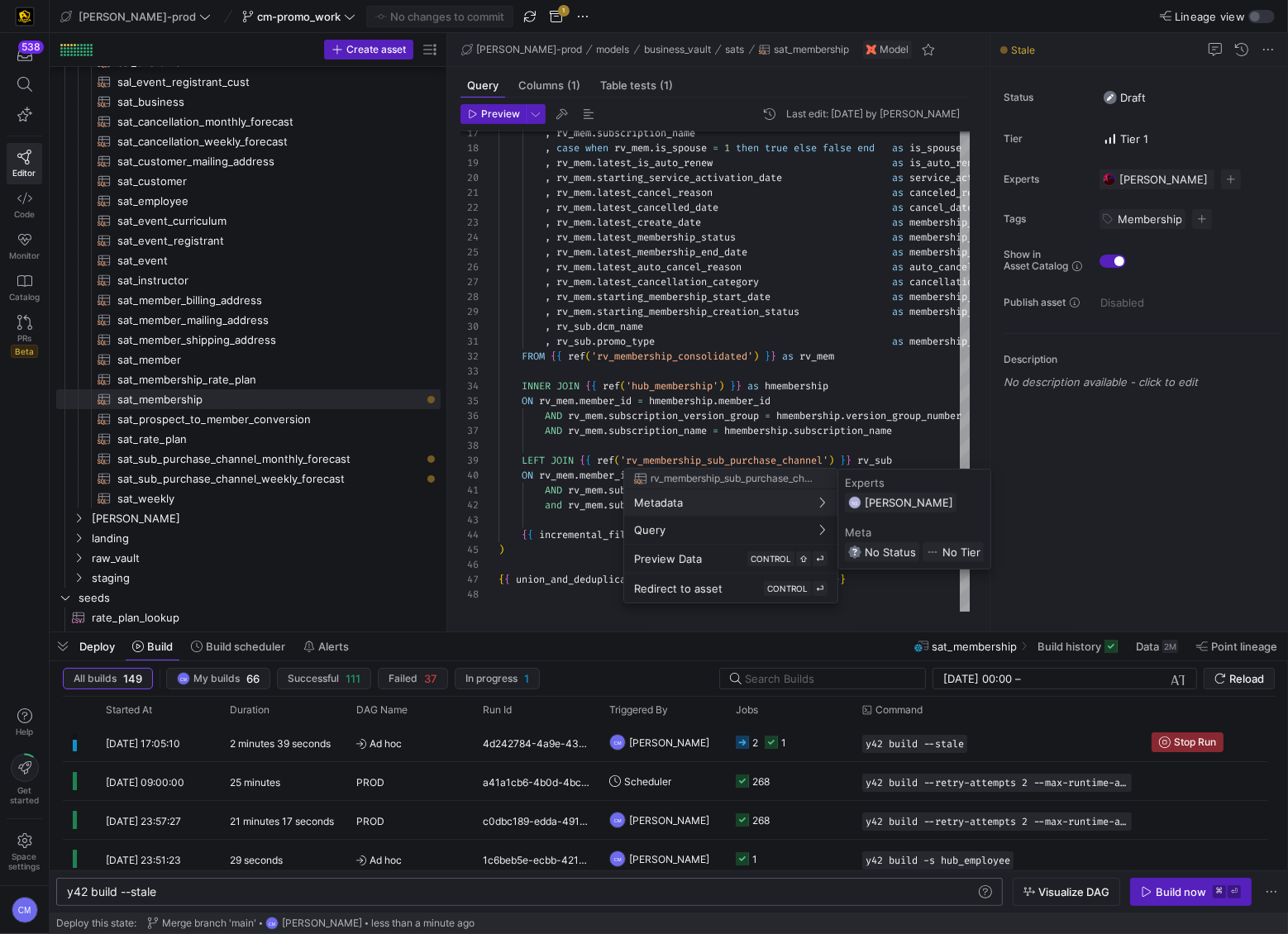
click at [759, 381] on div at bounding box center [644, 467] width 1288 height 934
click at [773, 401] on div at bounding box center [644, 467] width 1288 height 934
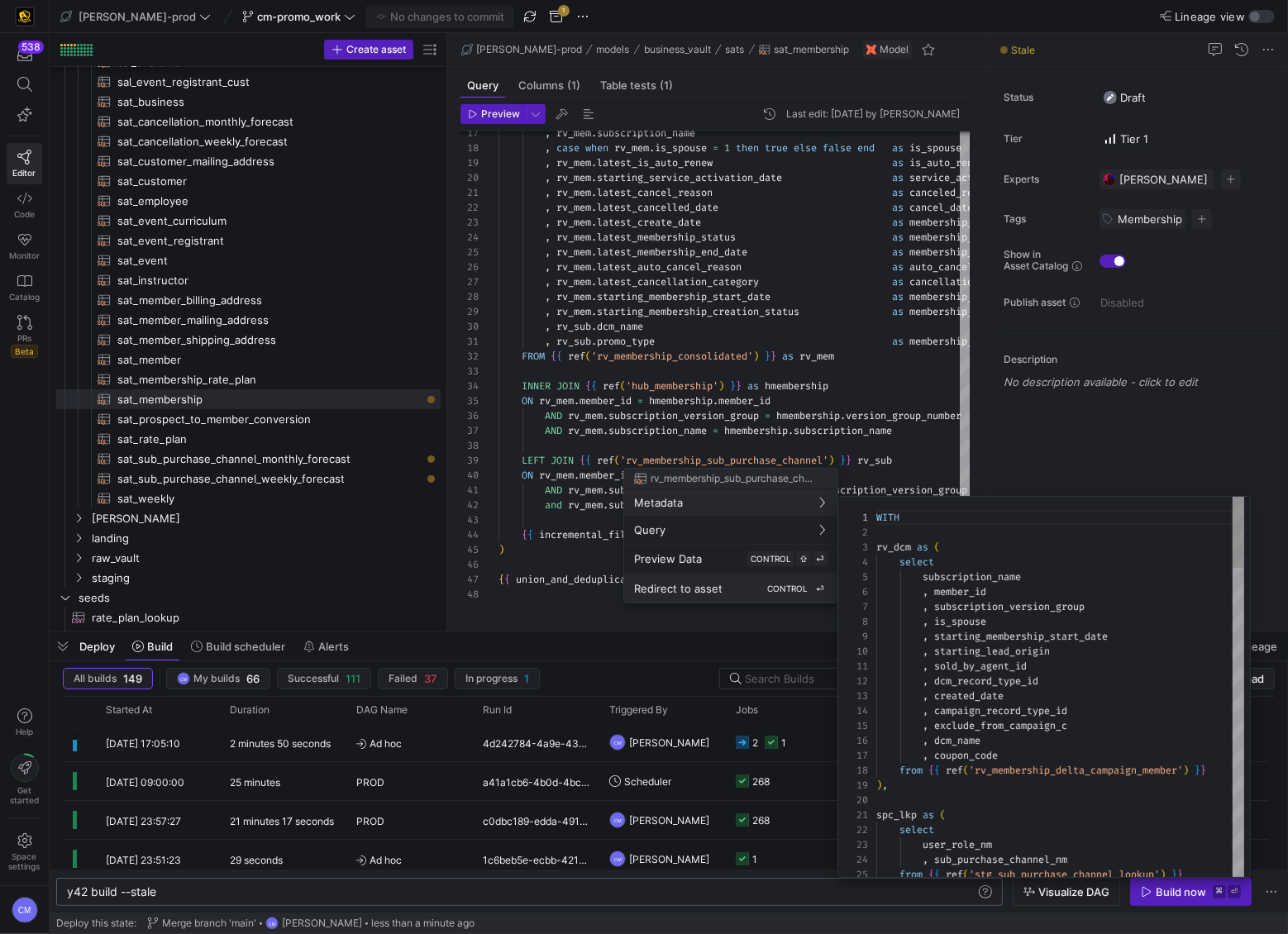
scroll to position [0, 0]
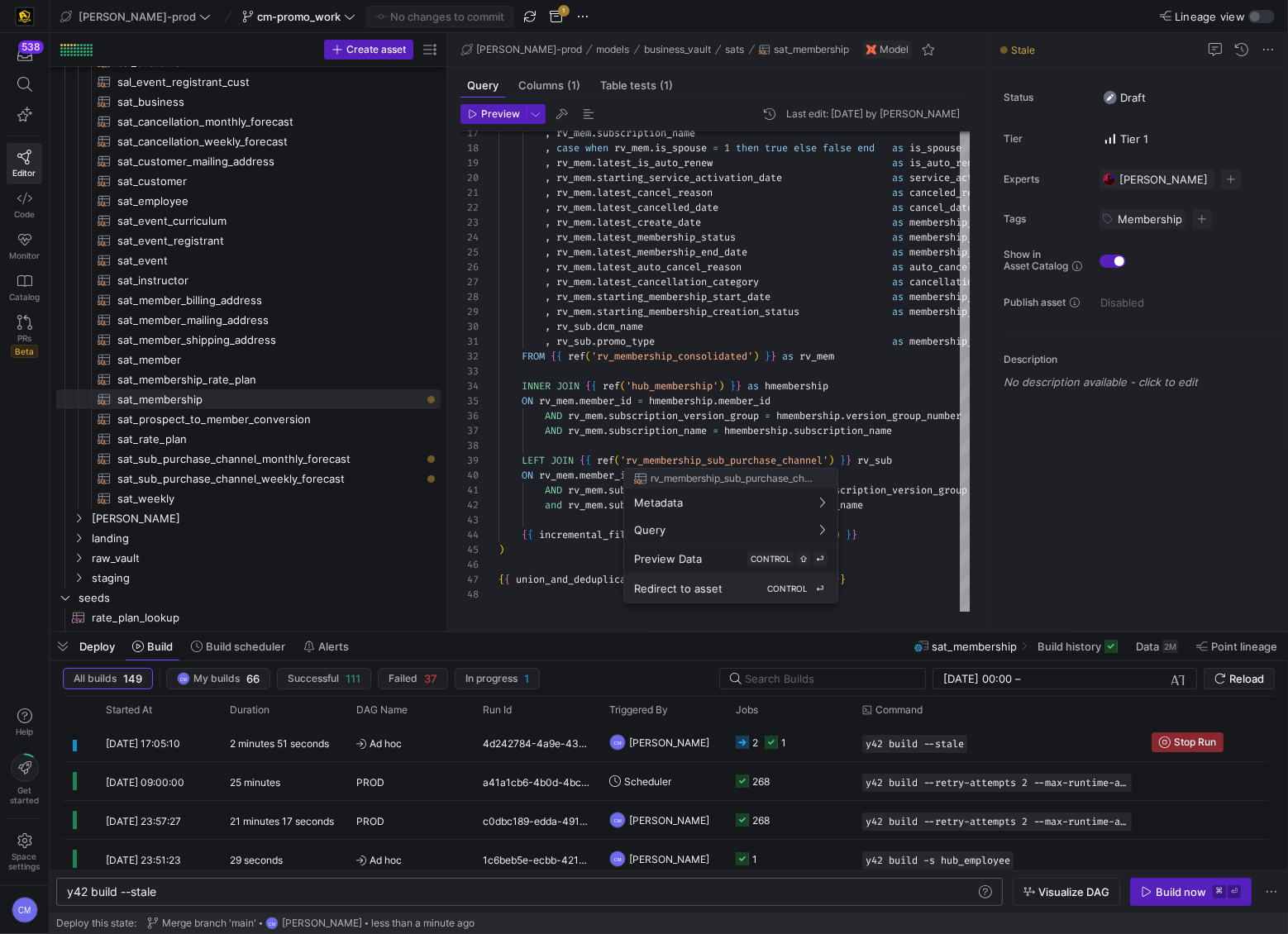
click at [772, 579] on span "CONTROL" at bounding box center [787, 588] width 40 height 10
type textarea "WITH rv_dcm as ( select subscription_name , member_id , subscription_version_gr…"
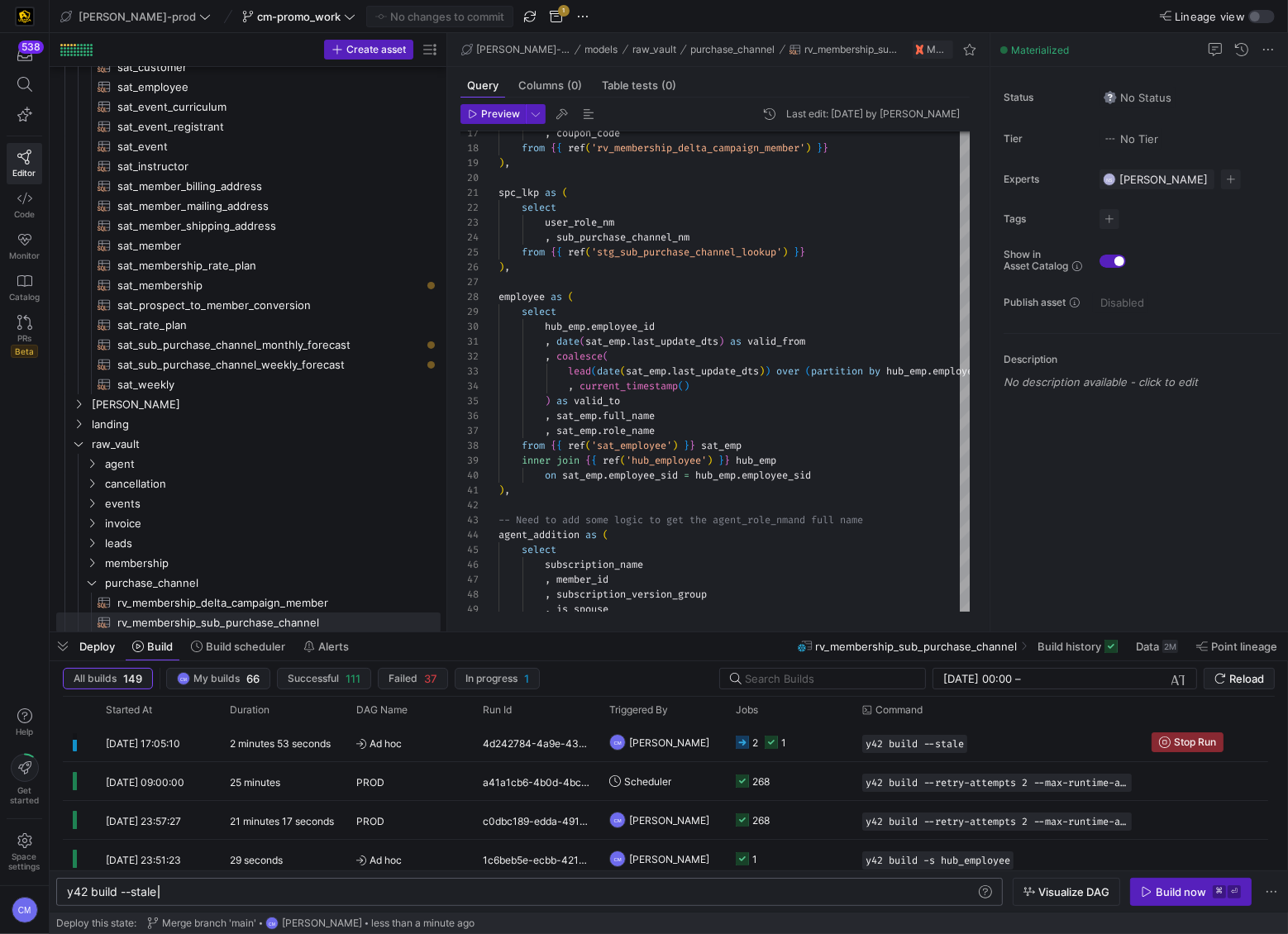
scroll to position [0, 89]
click at [537, 579] on div "y42 build --stale" at bounding box center [521, 891] width 910 height 13
click at [56, 579] on span "button" at bounding box center [63, 646] width 26 height 28
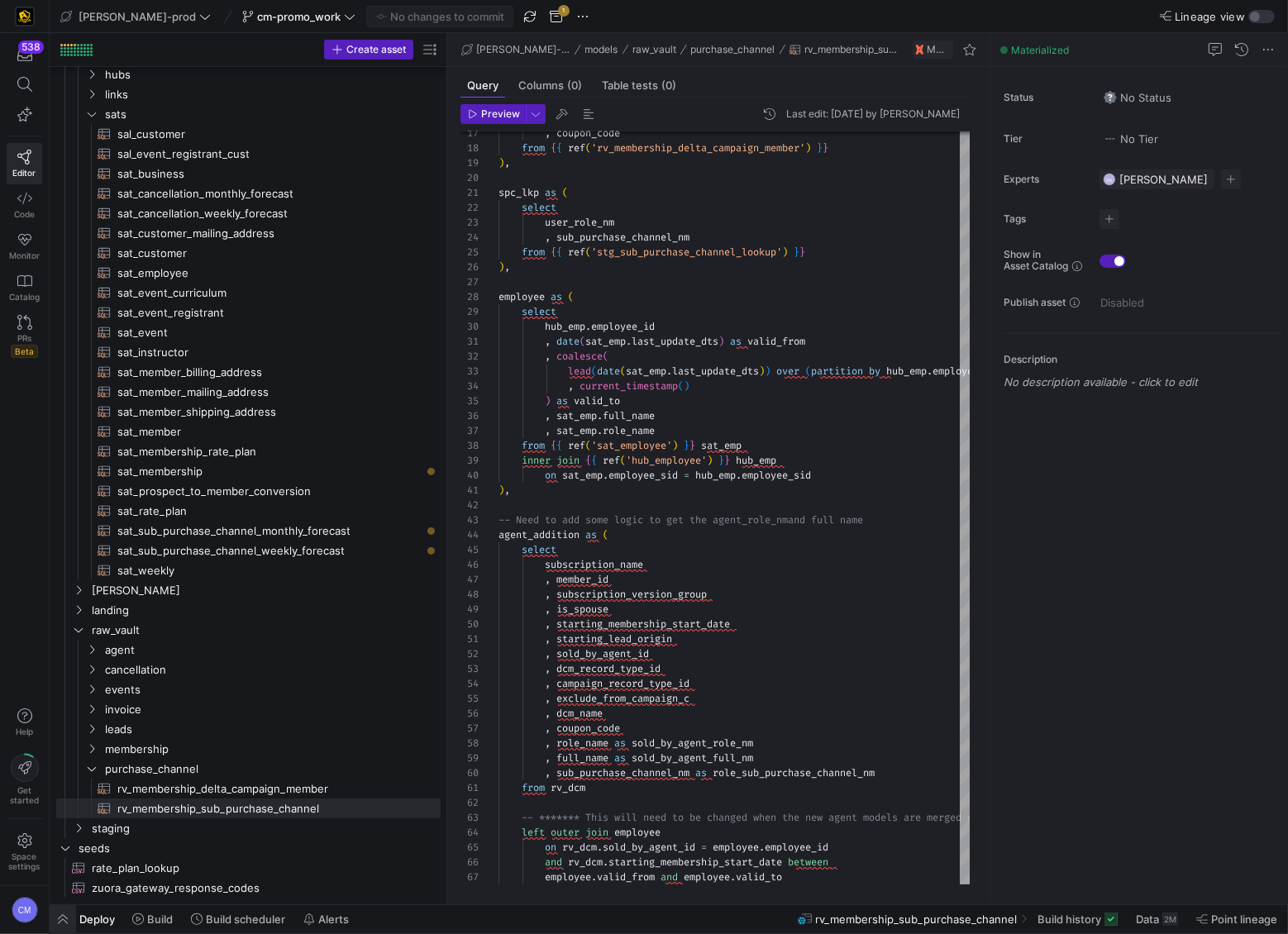
click at [54, 579] on span "button" at bounding box center [63, 918] width 26 height 28
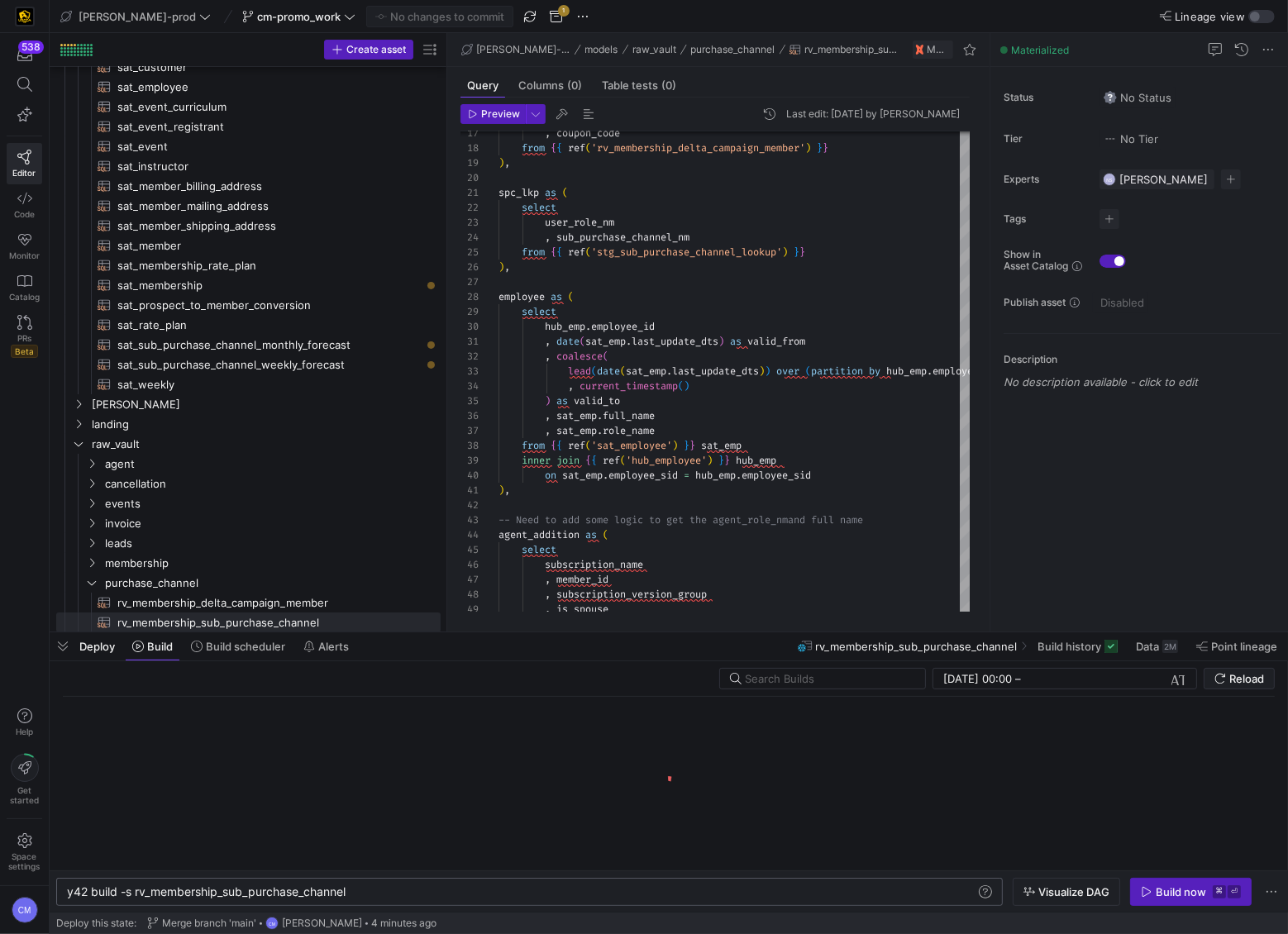
click at [369, 579] on div "y42 build -s rv_membership_sub_purchase_channel" at bounding box center [521, 891] width 910 height 13
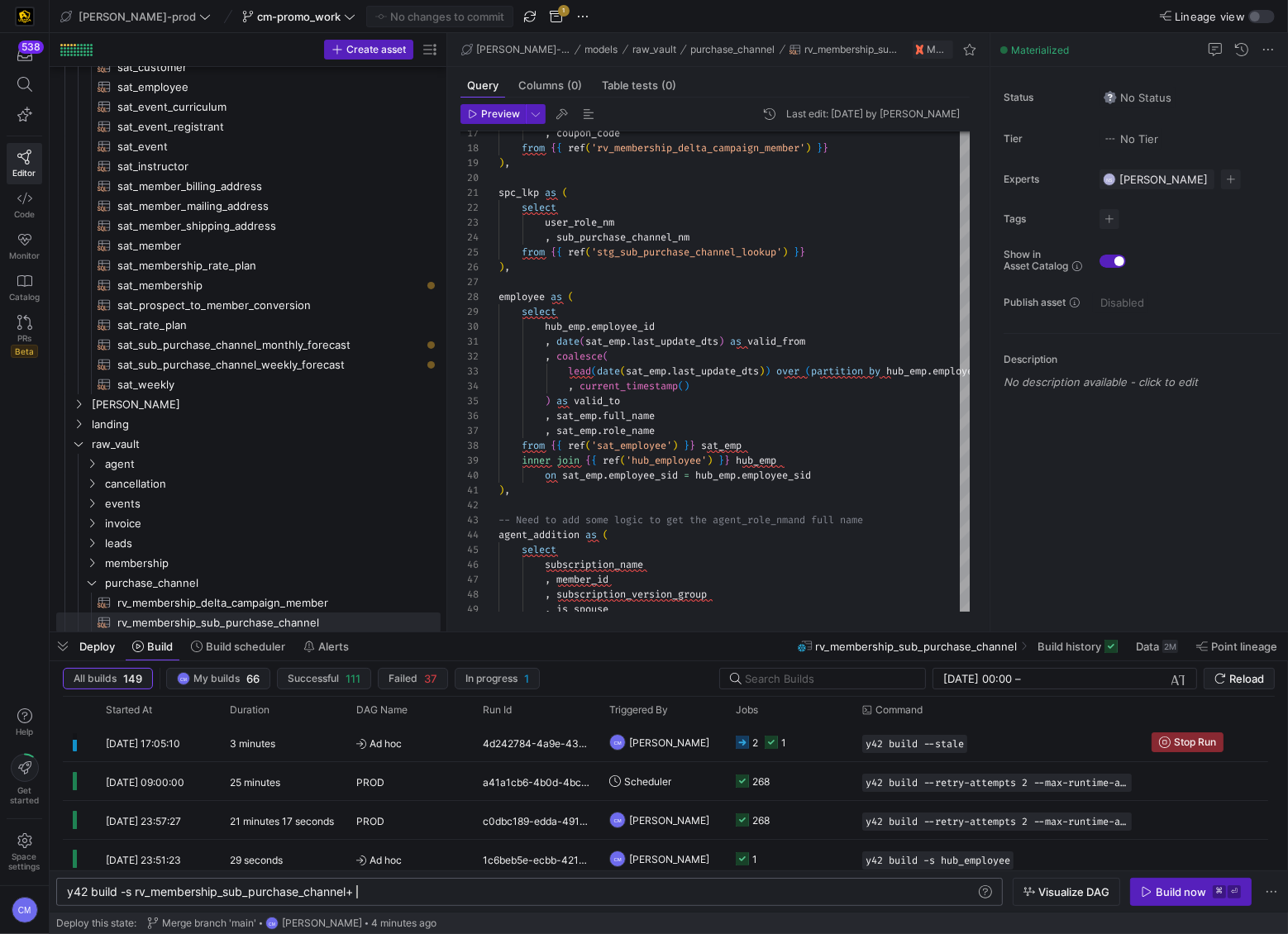
scroll to position [0, 288]
type textarea "y42 build -s rv_membership_sub_purchase_channel+"
click at [1057, 579] on span "Visualize DAG" at bounding box center [1073, 891] width 72 height 13
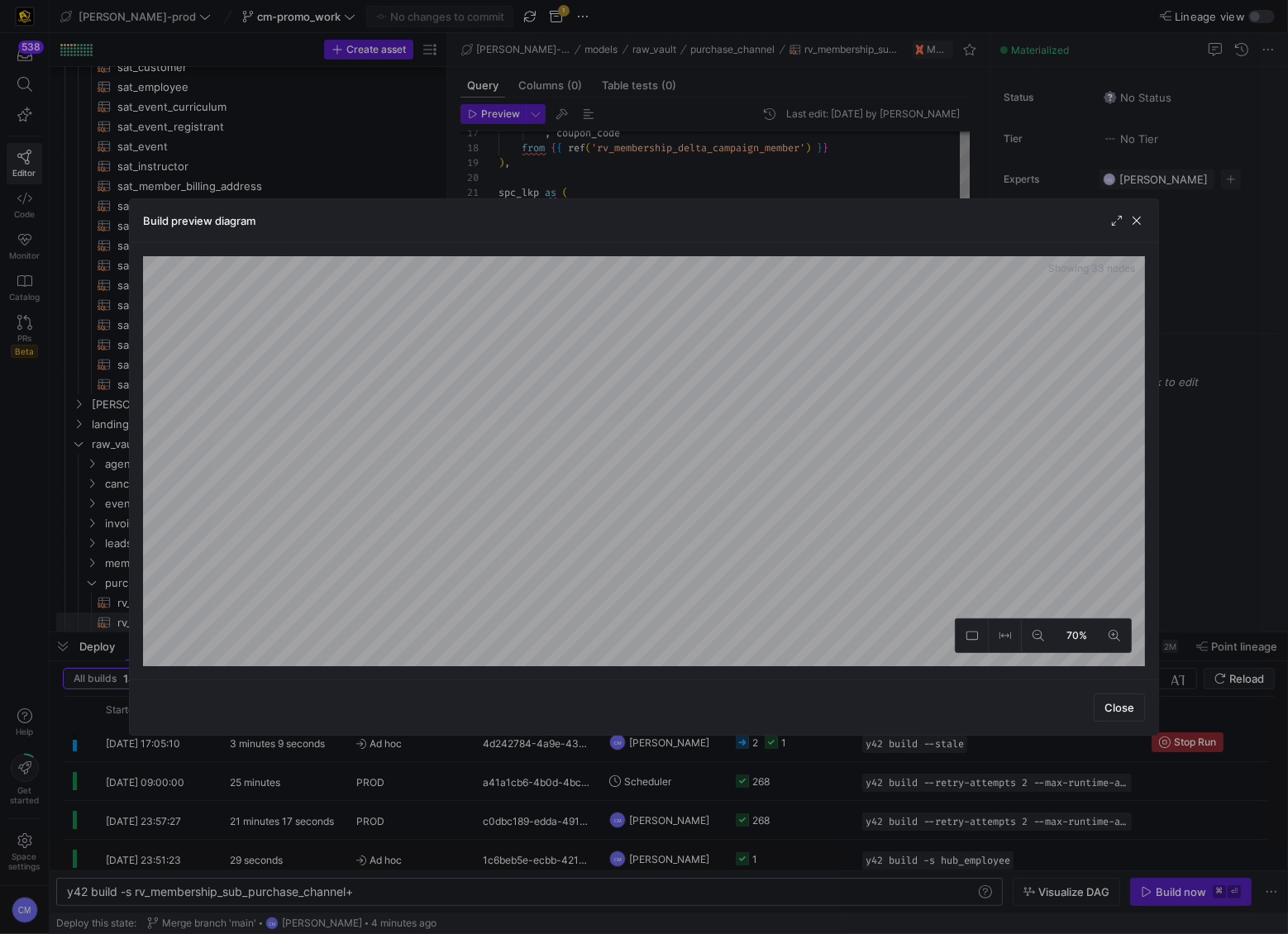
click at [679, 168] on div "Build preview diagram Showing 33 nodes 70% Close" at bounding box center [644, 467] width 1288 height 934
click at [778, 579] on div "Build preview diagram Showing 33 nodes 70% Close" at bounding box center [644, 467] width 1030 height 537
click at [1135, 214] on span "button" at bounding box center [1136, 221] width 17 height 17
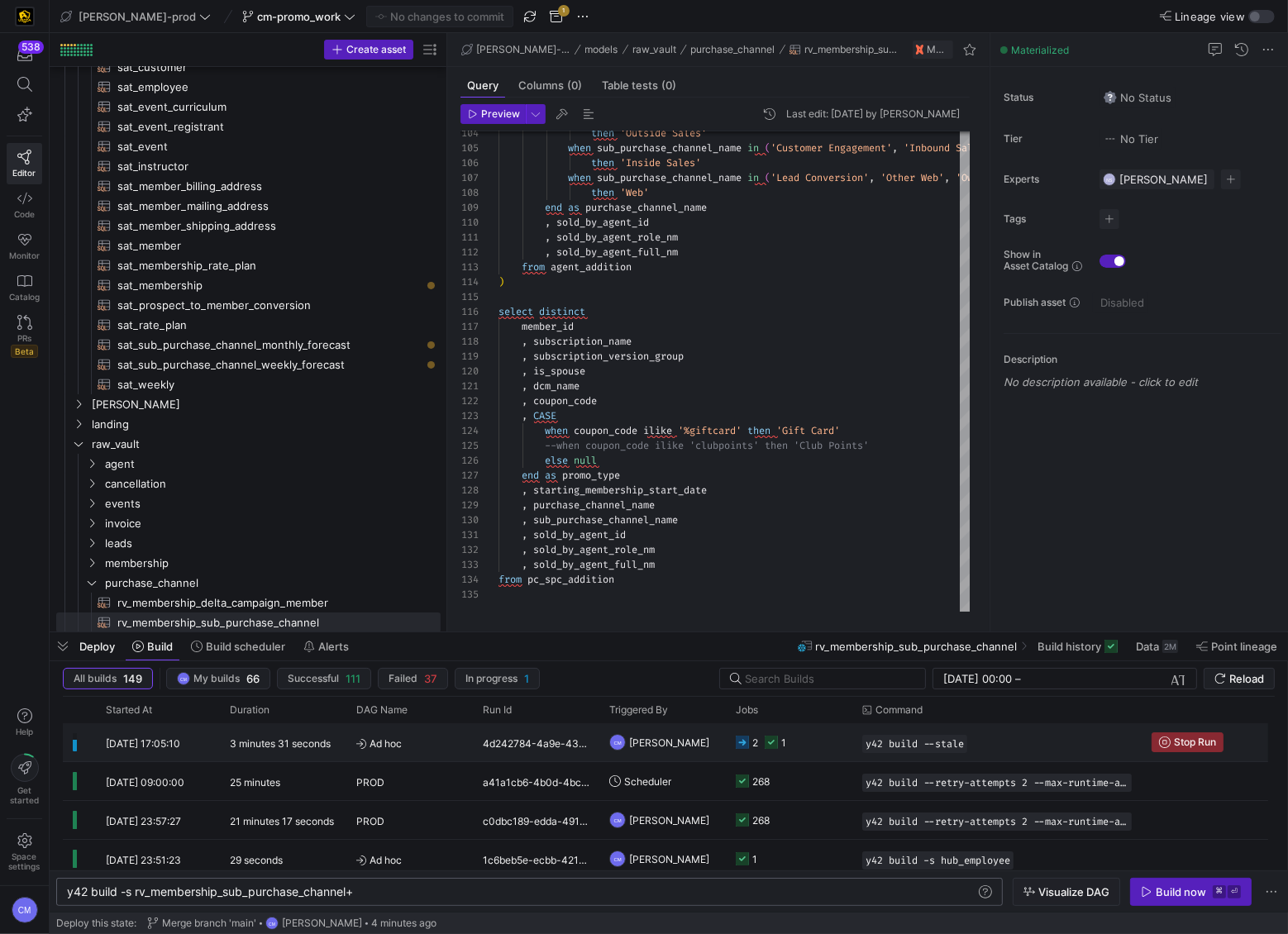
click at [834, 579] on y42-job-status-cell-renderer "2 1" at bounding box center [789, 742] width 107 height 36
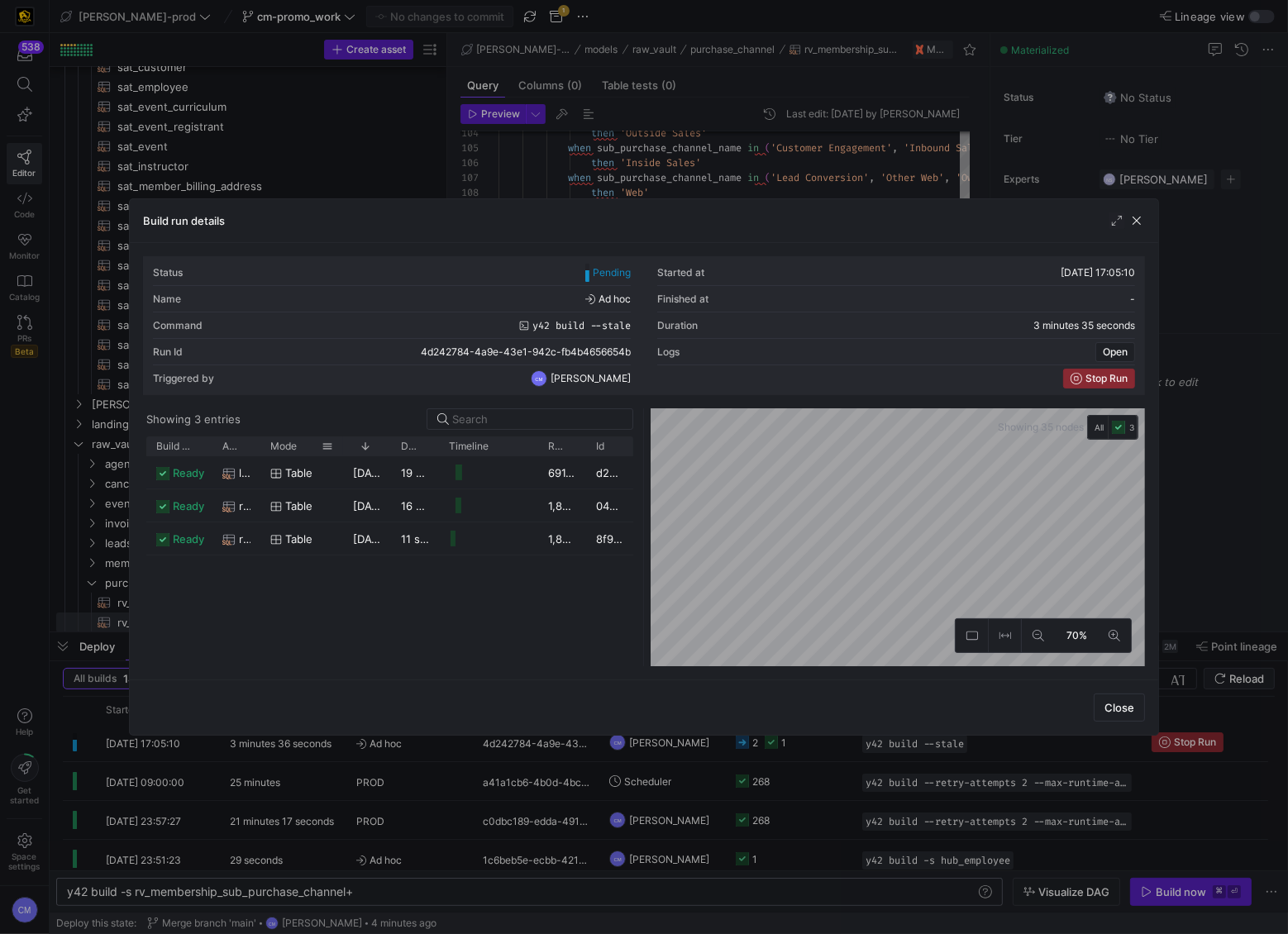
click at [261, 440] on div "Mode" at bounding box center [302, 445] width 82 height 19
drag, startPoint x: 259, startPoint y: 442, endPoint x: 513, endPoint y: 467, distance: 255.2
click at [513, 467] on div "Build status Asset Mode 1" at bounding box center [390, 551] width 488 height 229
click at [738, 579] on div at bounding box center [644, 467] width 1288 height 934
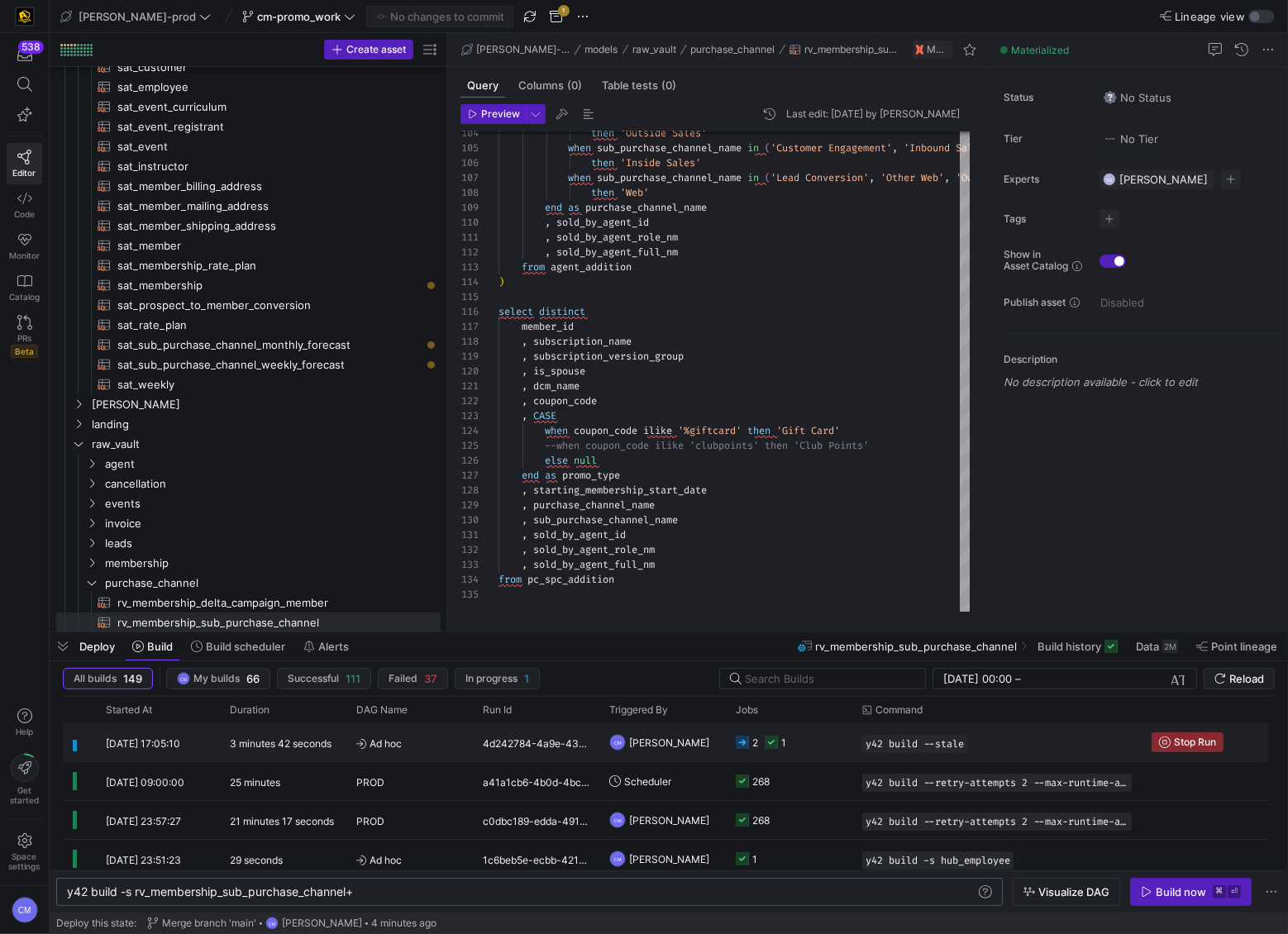
click at [719, 579] on div "CM [PERSON_NAME]" at bounding box center [662, 742] width 126 height 38
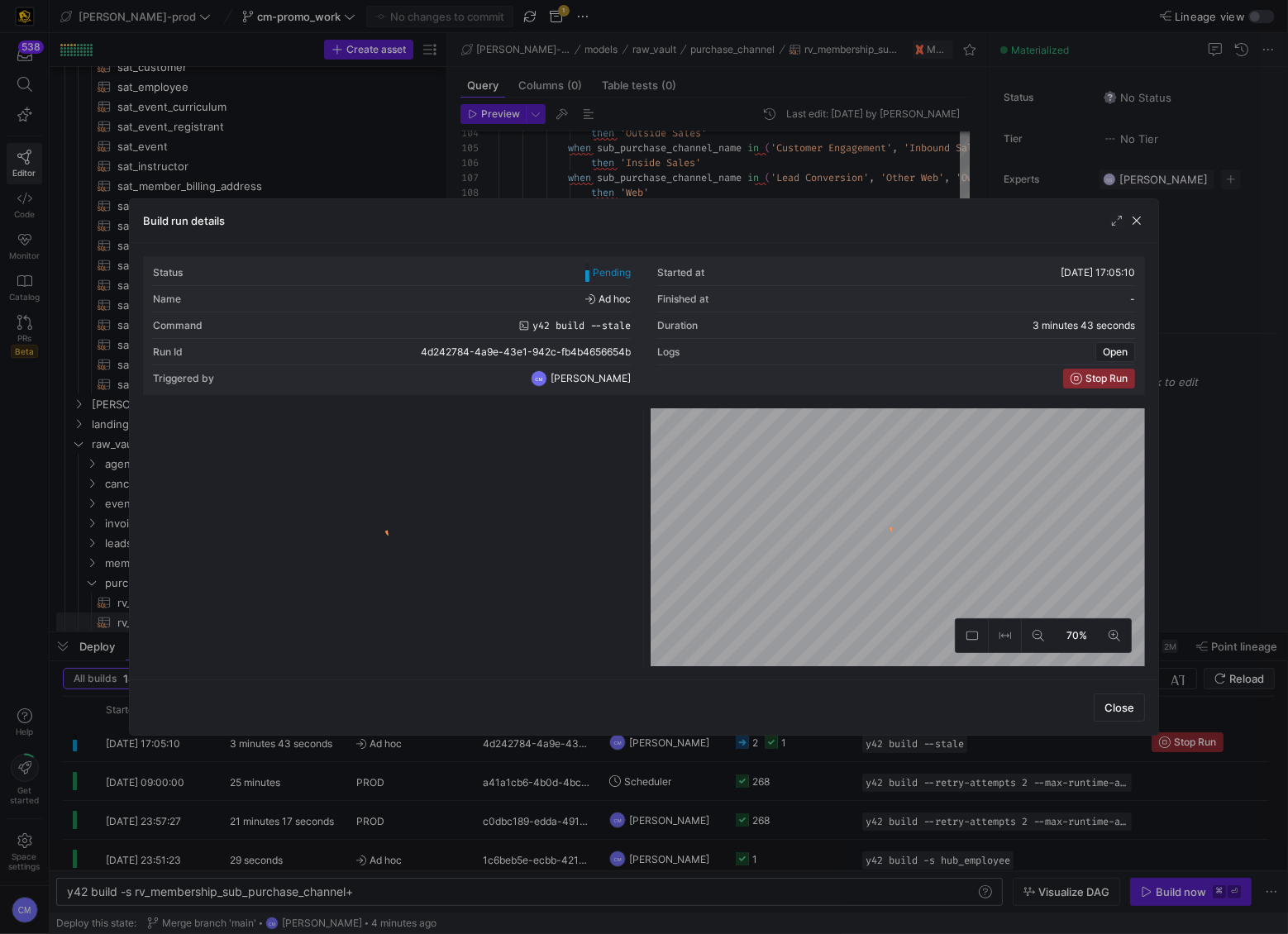
click at [719, 579] on div at bounding box center [644, 467] width 1288 height 934
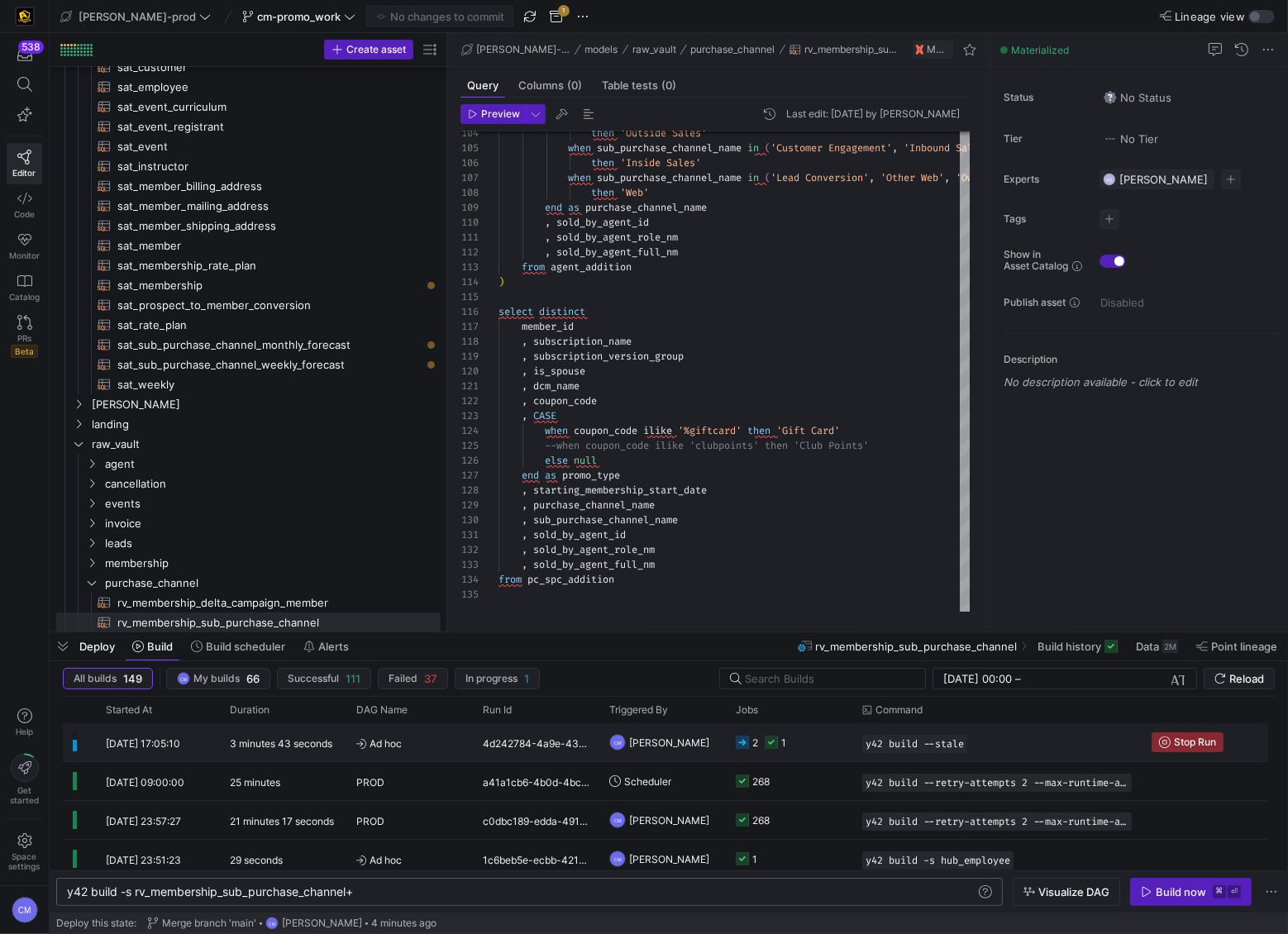
click at [719, 579] on div "CM [PERSON_NAME]" at bounding box center [662, 742] width 126 height 38
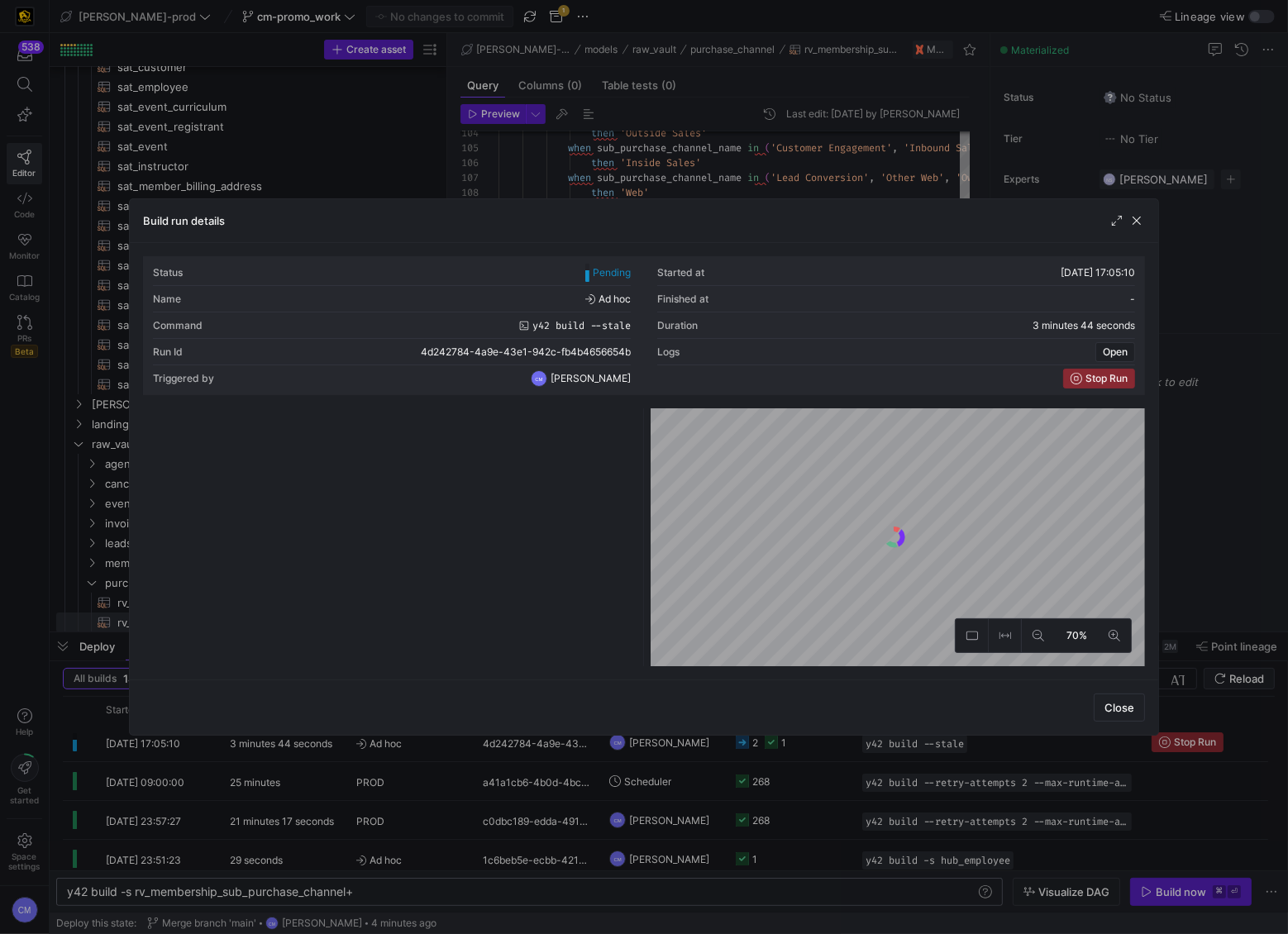
click at [719, 579] on div at bounding box center [644, 467] width 1288 height 934
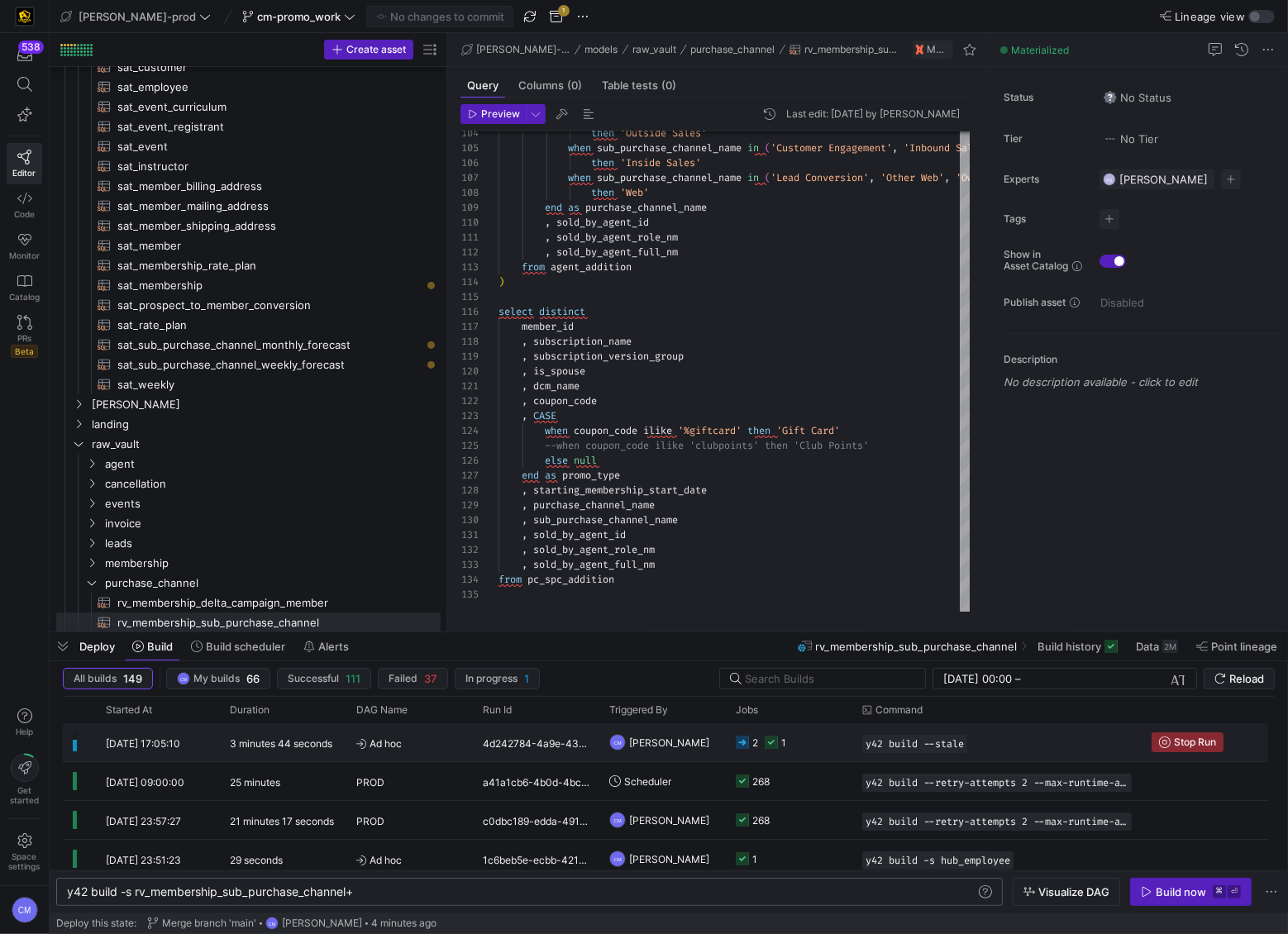
click at [719, 579] on div "CM [PERSON_NAME]" at bounding box center [662, 742] width 126 height 38
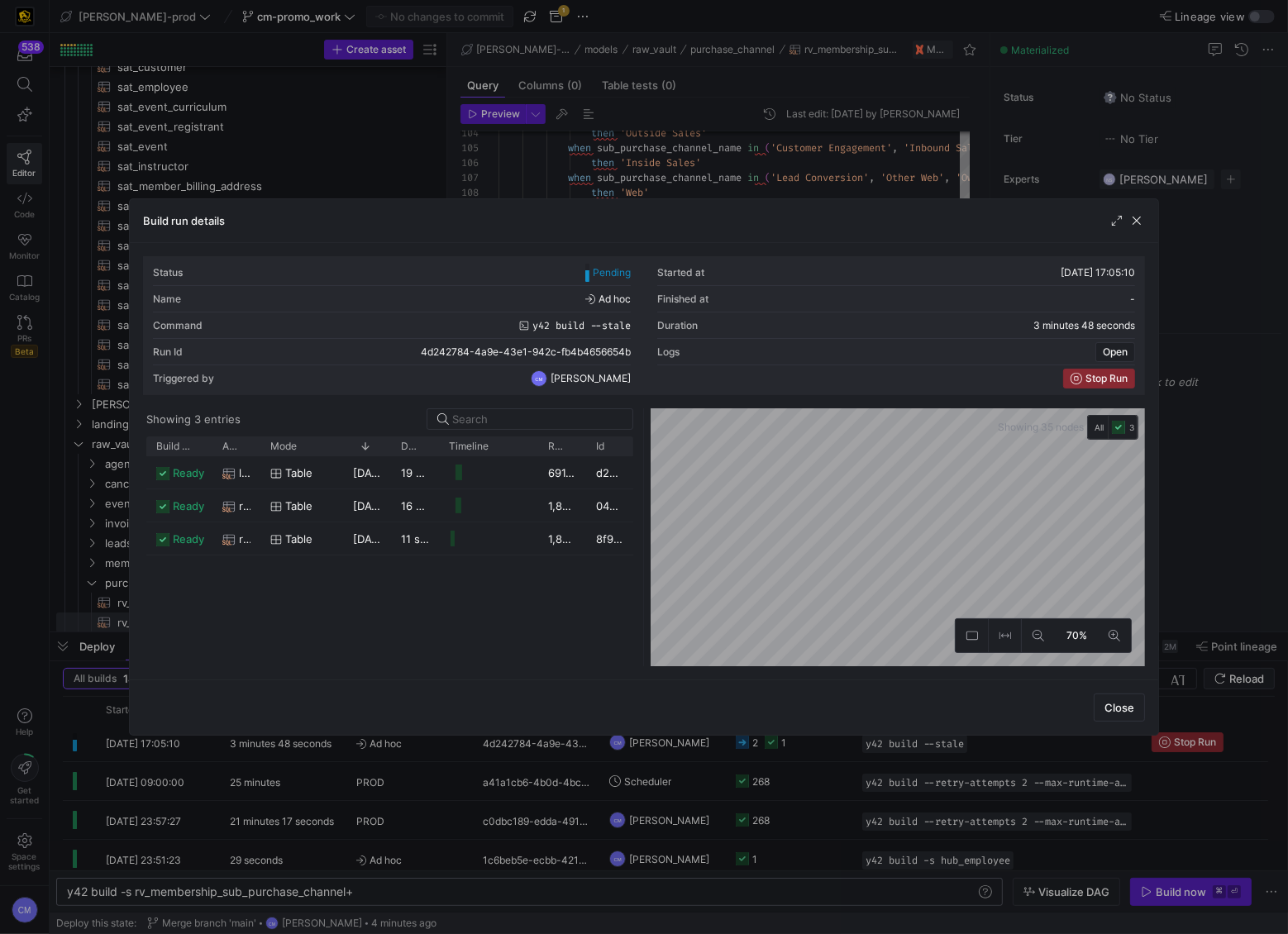
click at [757, 579] on div at bounding box center [644, 467] width 1288 height 934
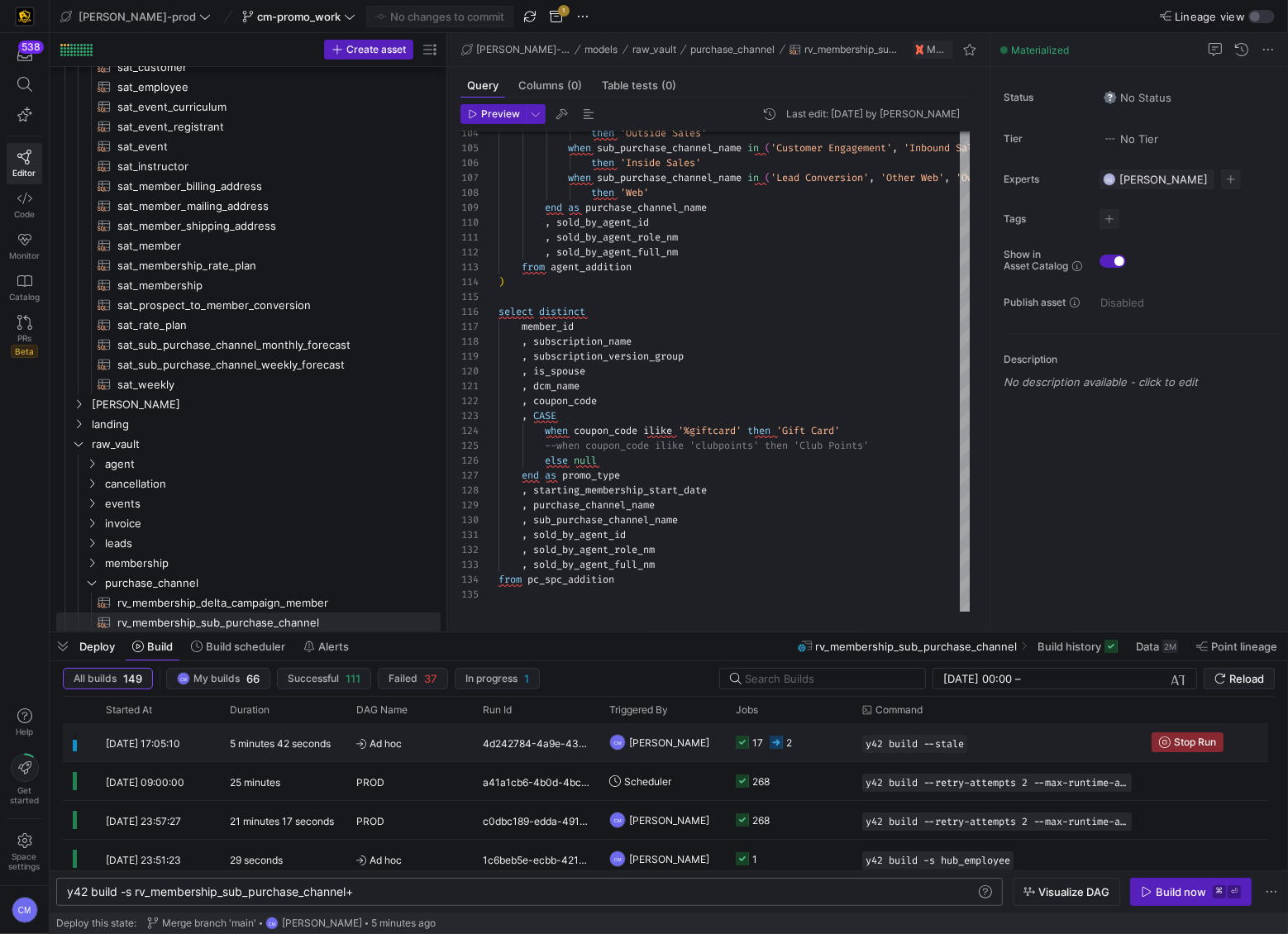
click at [807, 579] on y42-job-status-cell-renderer "17 2" at bounding box center [789, 742] width 107 height 36
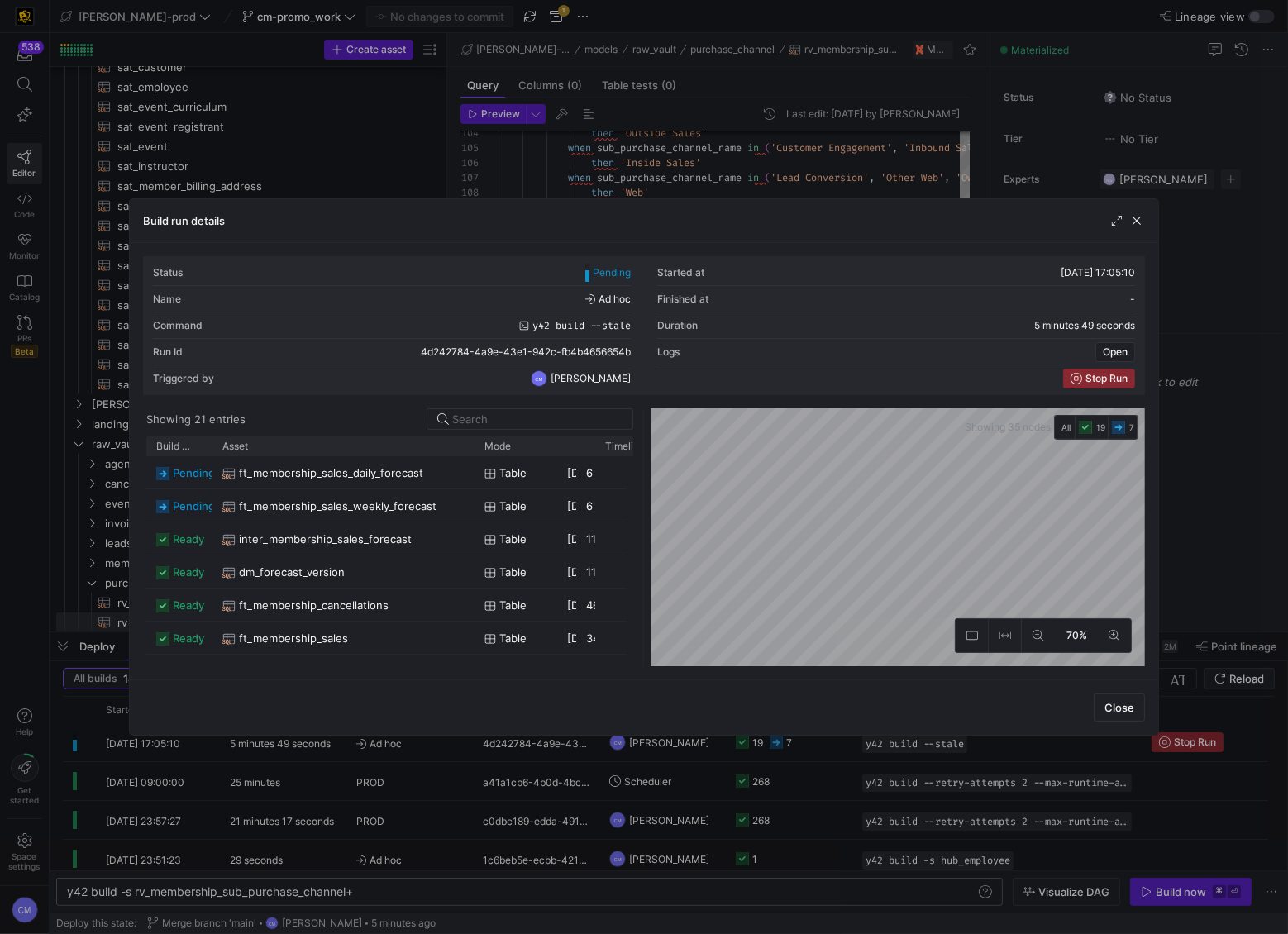
drag, startPoint x: 258, startPoint y: 445, endPoint x: 488, endPoint y: 462, distance: 230.6
click at [488, 462] on div "Build status Asset Mode 1" at bounding box center [390, 551] width 488 height 229
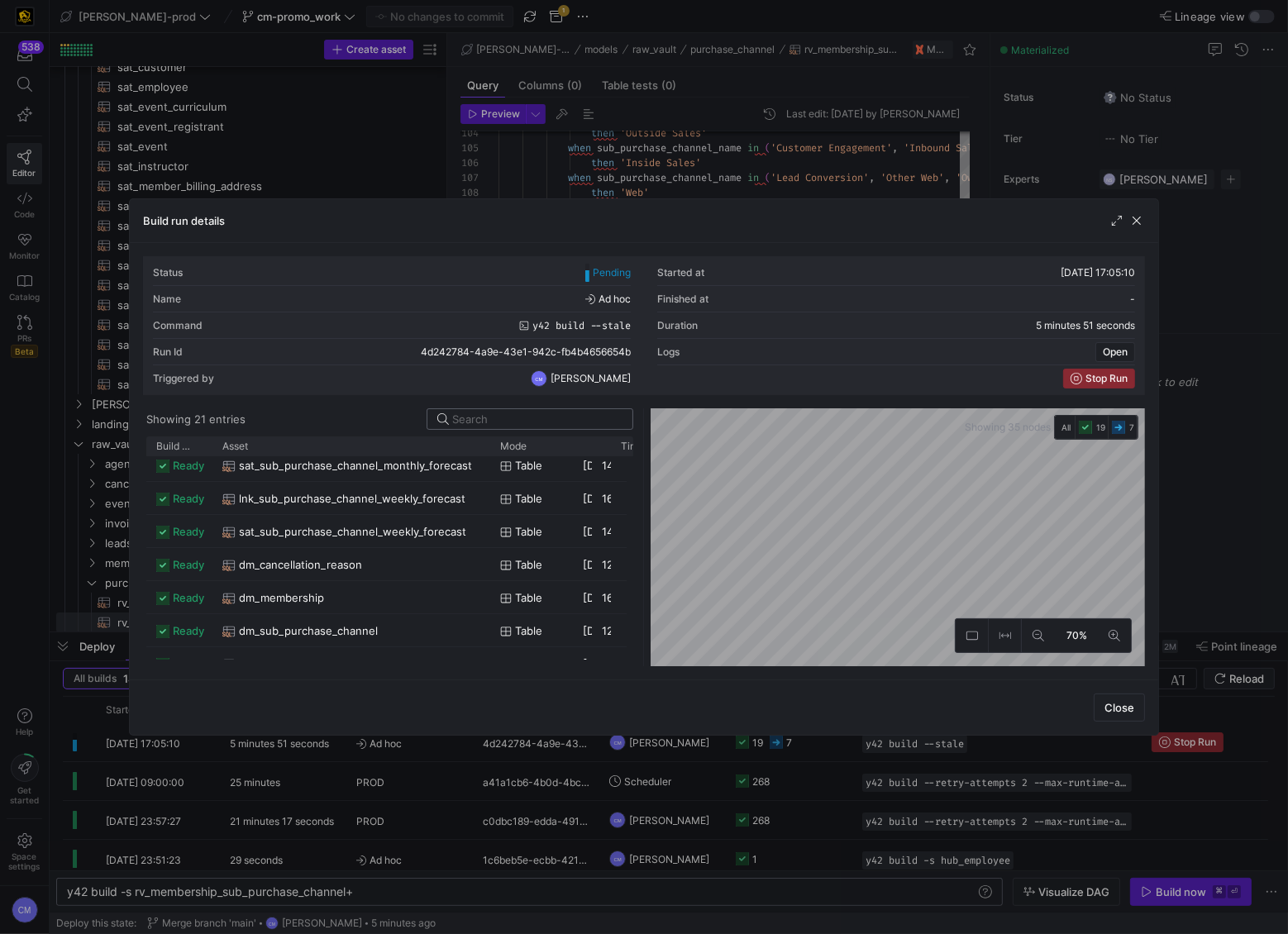
click at [495, 414] on input at bounding box center [537, 418] width 171 height 13
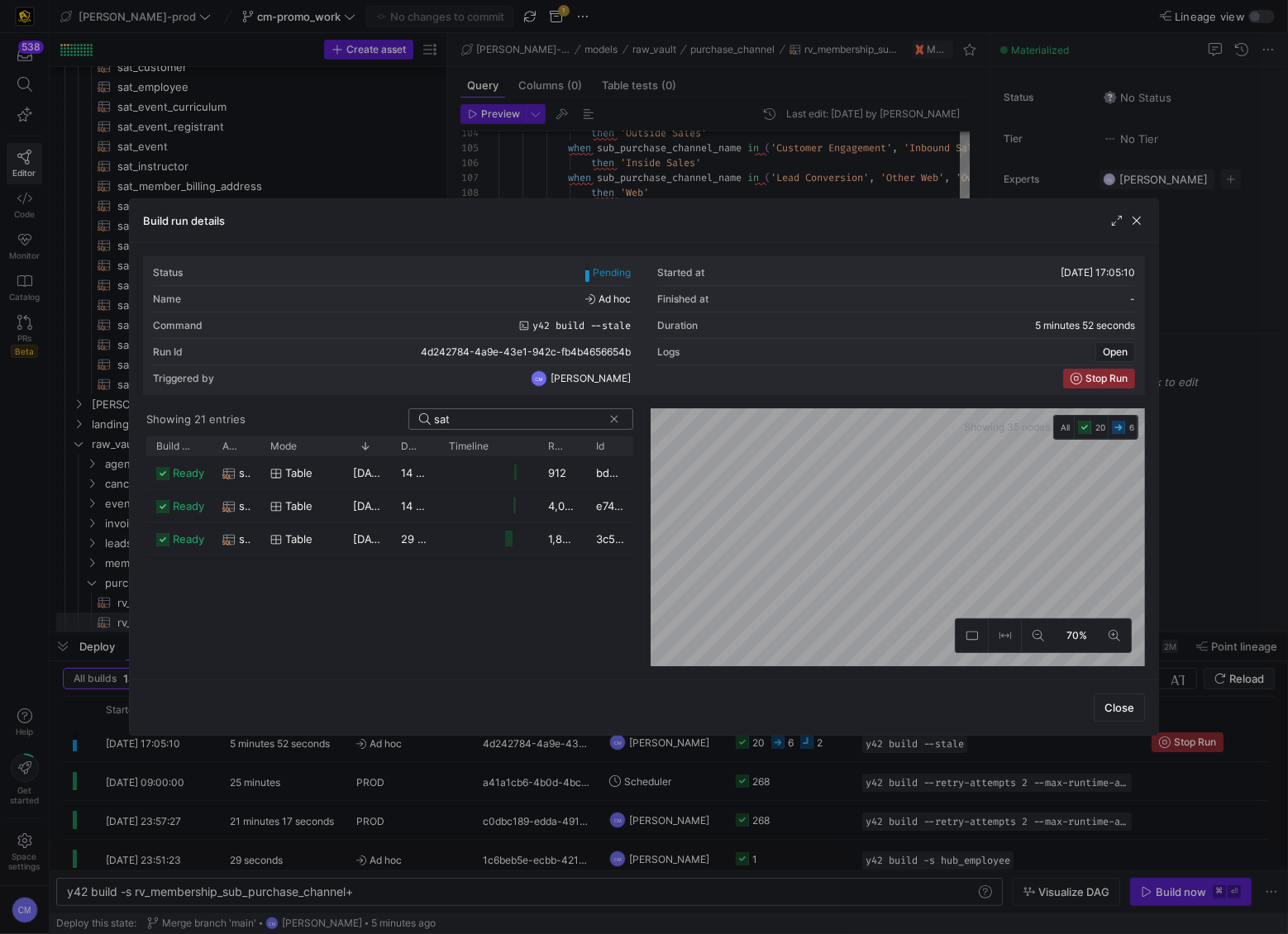
scroll to position [0, 0]
type input "sat_member"
drag, startPoint x: 258, startPoint y: 446, endPoint x: 432, endPoint y: 459, distance: 174.5
click at [432, 459] on div "Build status Asset Mode 1" at bounding box center [390, 551] width 488 height 229
click at [397, 475] on div "sat_membership" at bounding box center [323, 472] width 203 height 32
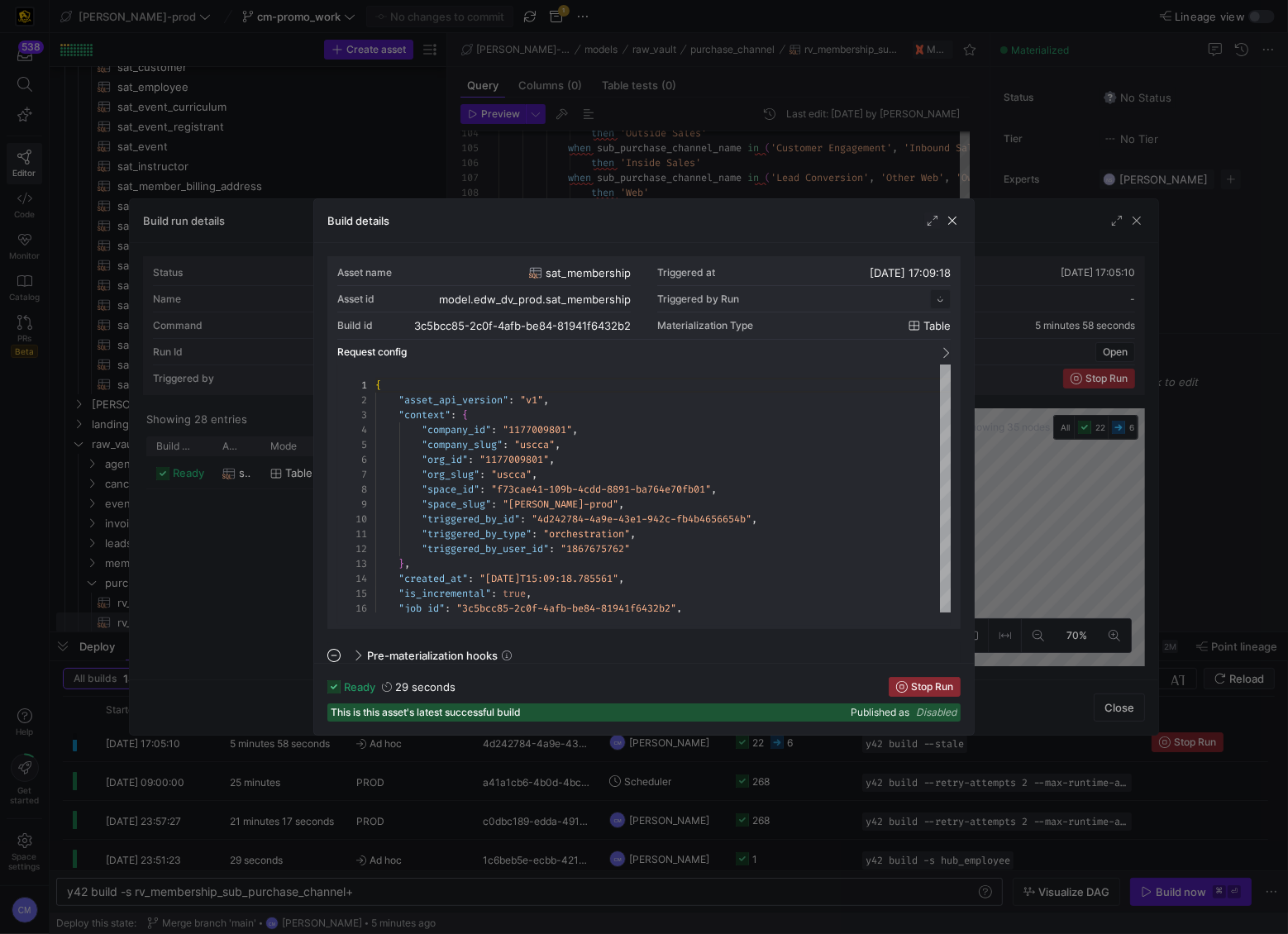
scroll to position [149, 0]
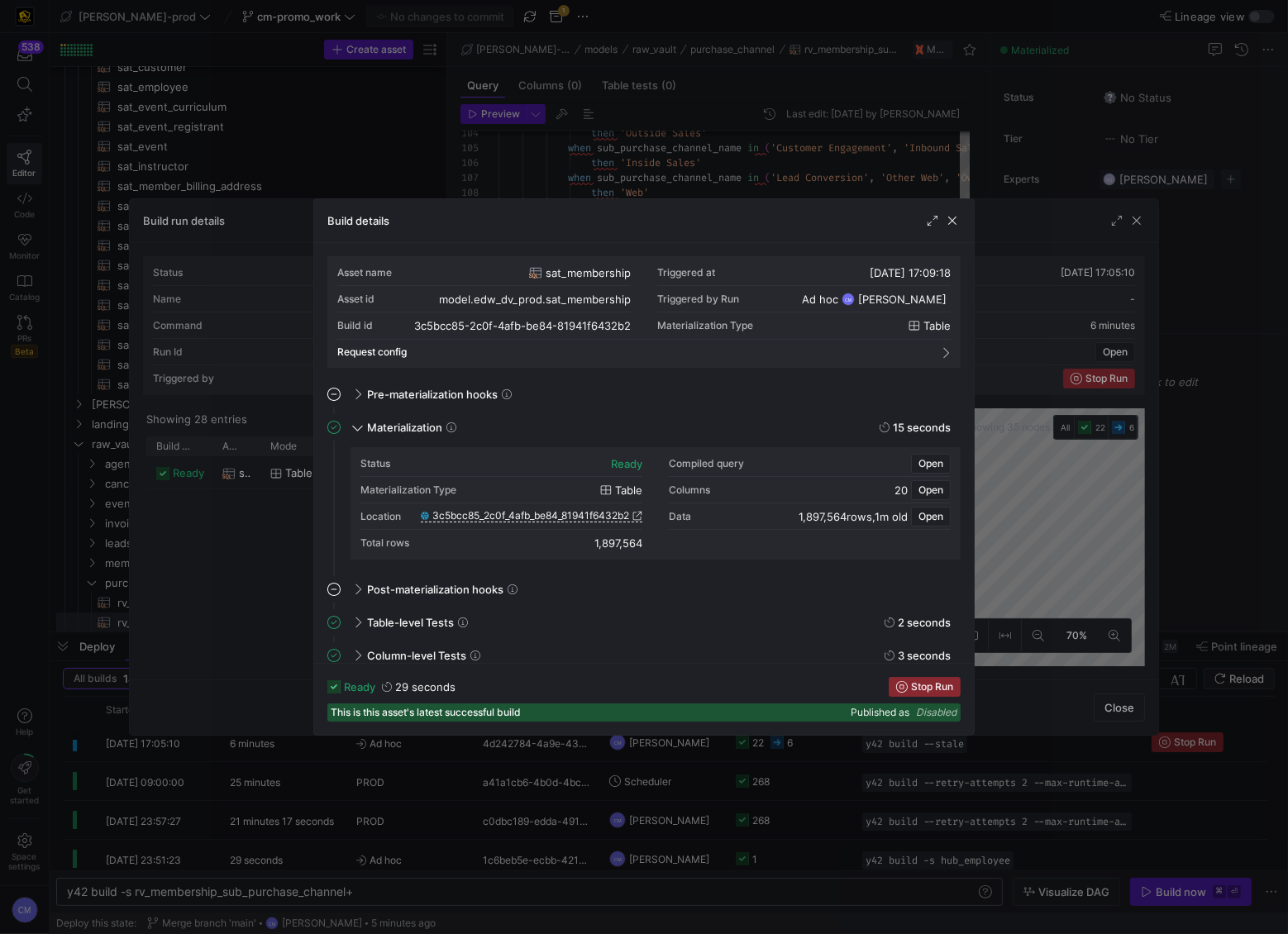
drag, startPoint x: 619, startPoint y: 543, endPoint x: 657, endPoint y: 544, distance: 38.0
click at [657, 544] on div "Status ready Compiled query Open Materialization Type table Columns 20 Open Loc…" at bounding box center [656, 504] width 590 height 106
copy div "1,897,564"
click at [612, 157] on div at bounding box center [644, 467] width 1288 height 934
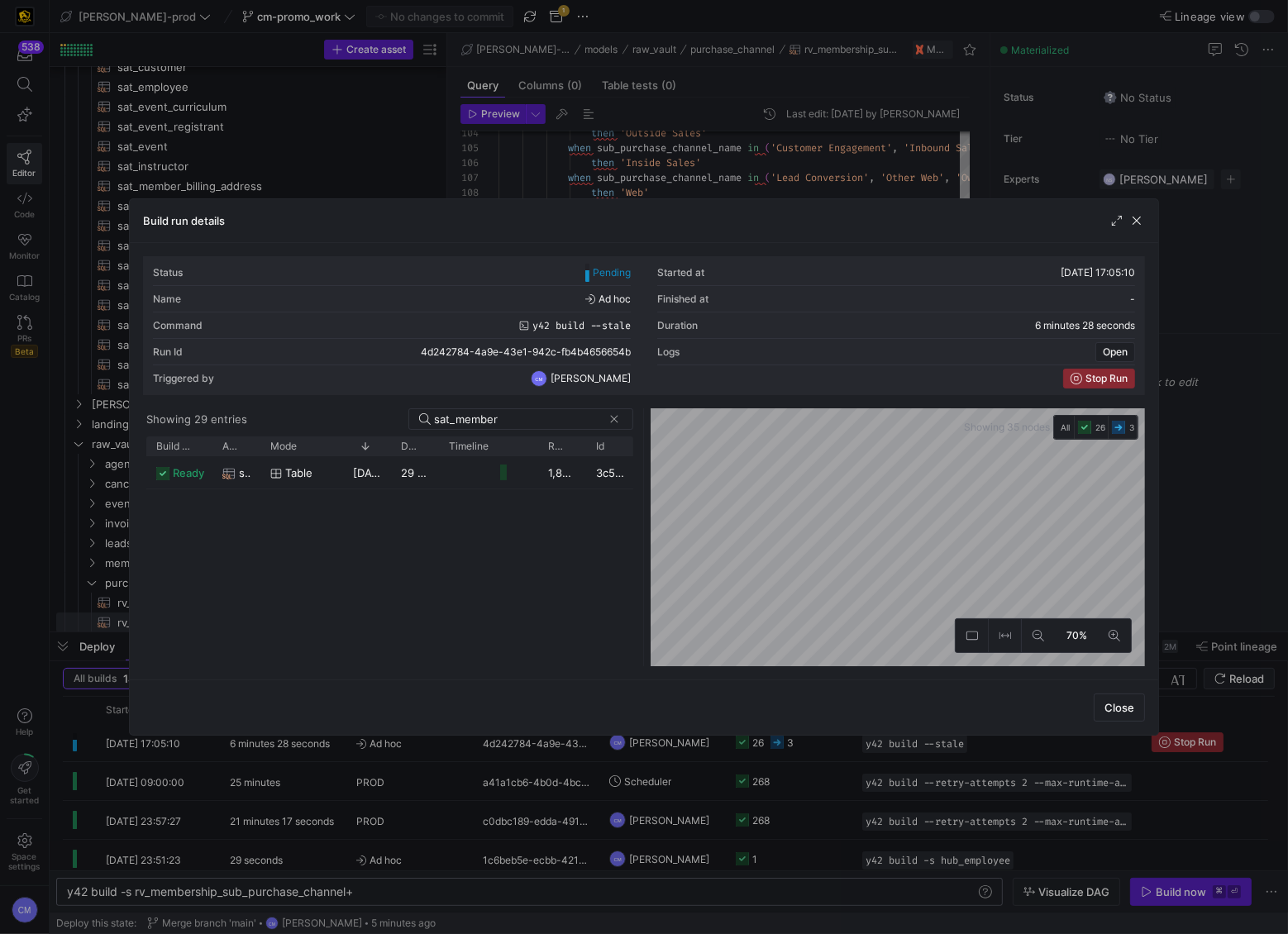
click at [612, 157] on div at bounding box center [644, 467] width 1288 height 934
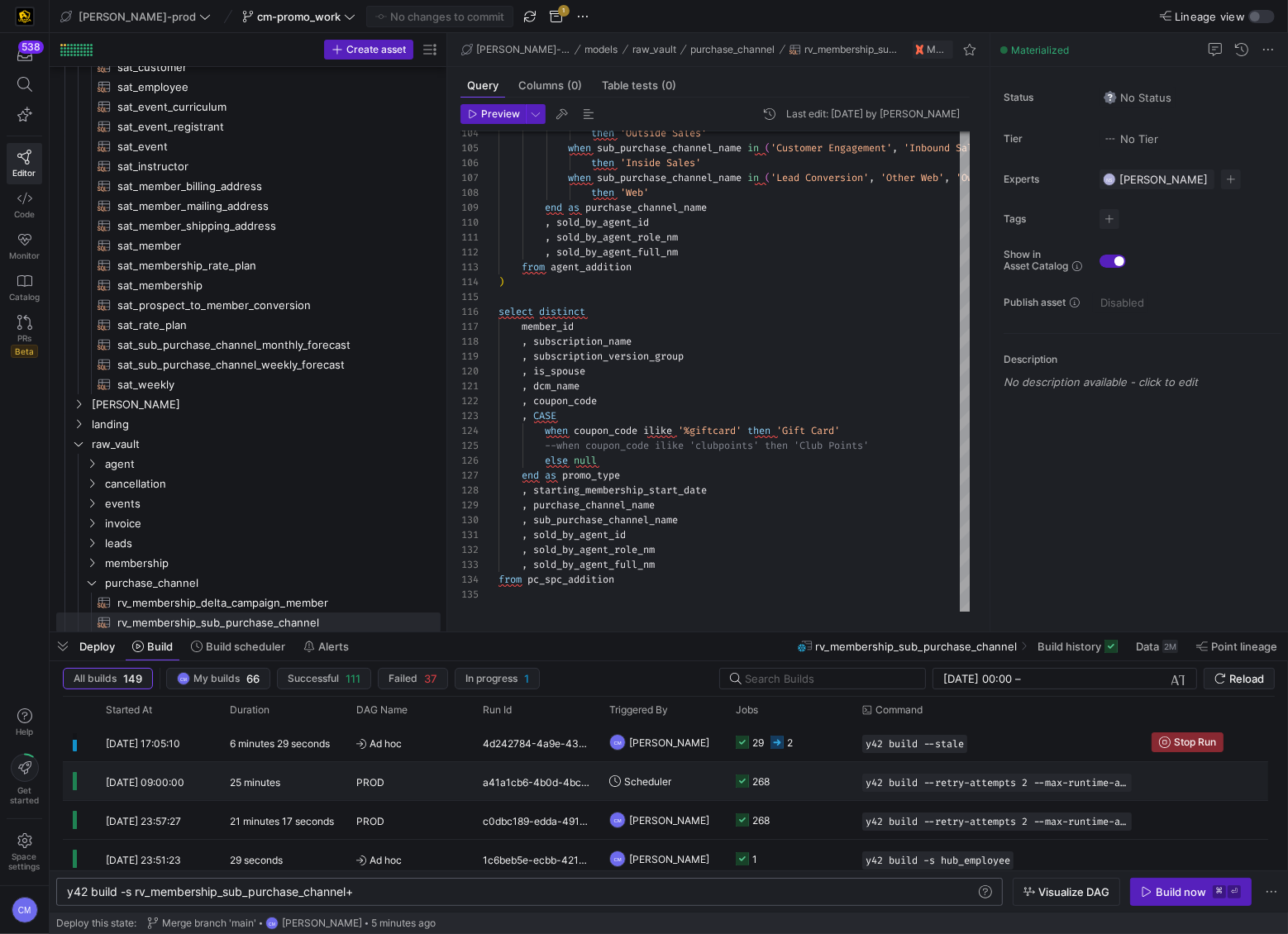
click at [804, 579] on y42-job-status-cell-renderer "268" at bounding box center [789, 780] width 107 height 36
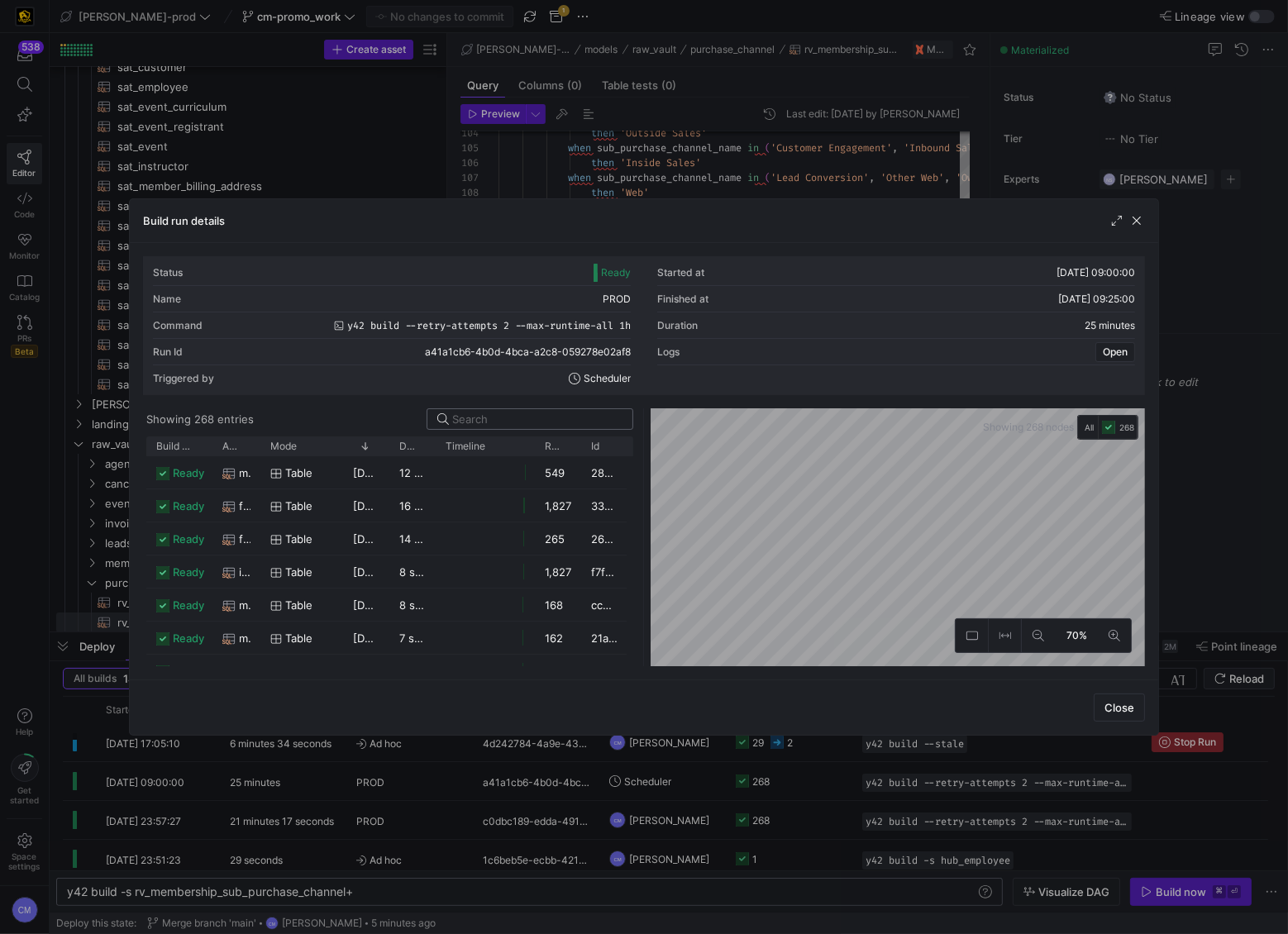
click at [511, 424] on input at bounding box center [537, 418] width 171 height 13
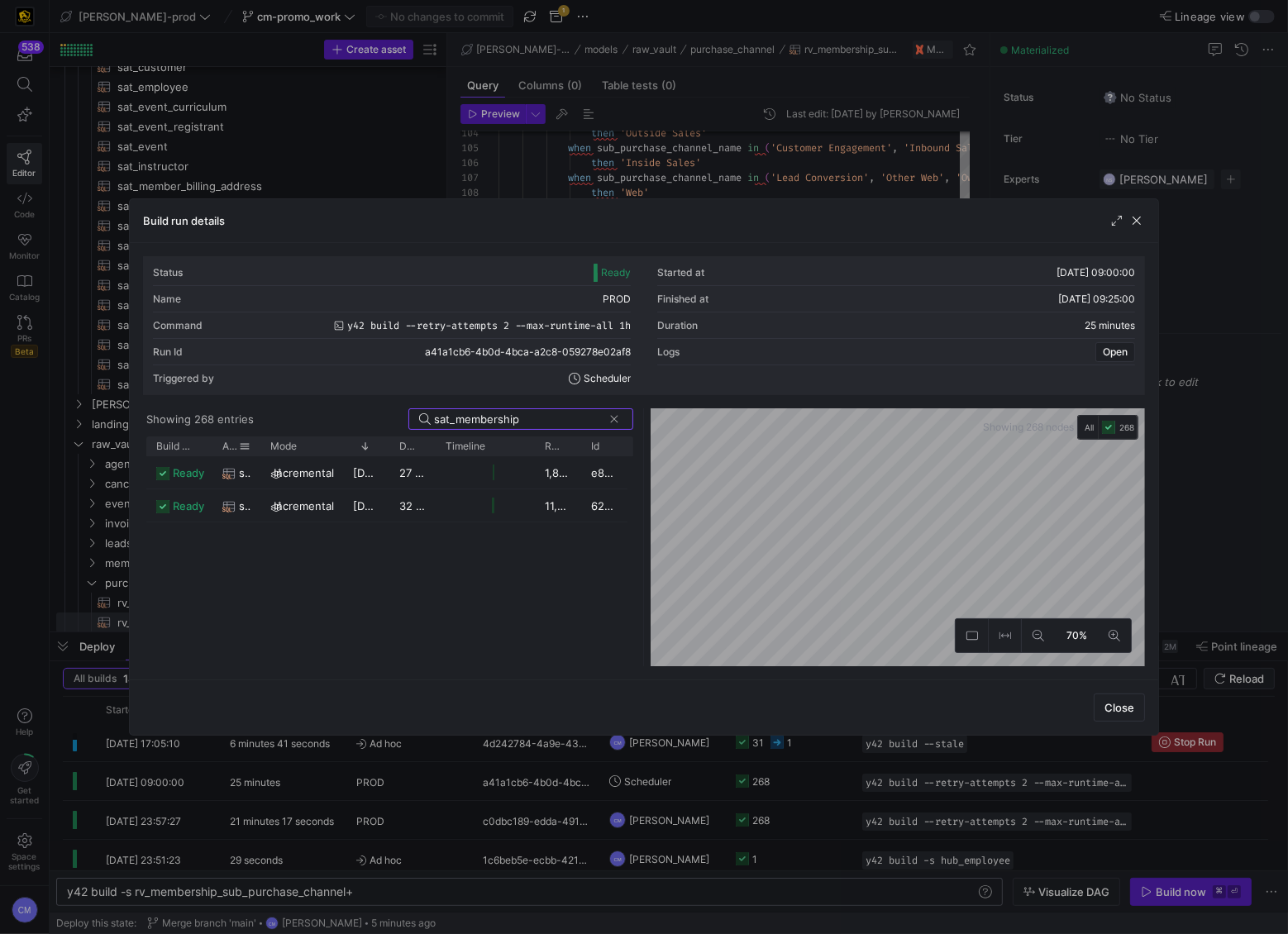
type input "sat_membership"
drag, startPoint x: 257, startPoint y: 444, endPoint x: 566, endPoint y: 475, distance: 310.6
click at [566, 475] on div "Build status Asset Mode 1" at bounding box center [390, 551] width 488 height 229
click at [510, 477] on div "sat_membership" at bounding box center [390, 472] width 336 height 32
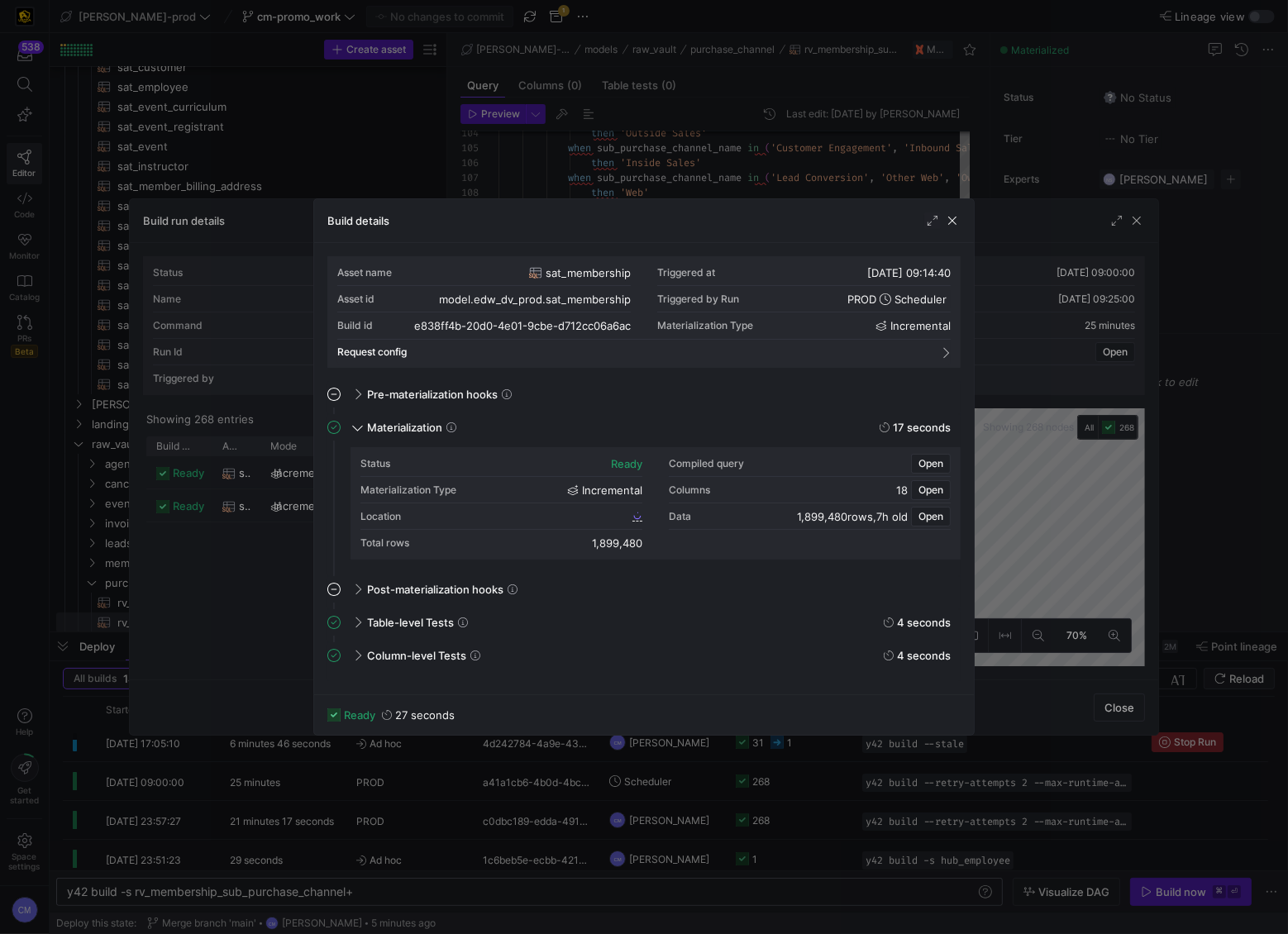
drag, startPoint x: 588, startPoint y: 542, endPoint x: 654, endPoint y: 543, distance: 66.0
click at [677, 542] on div "Status ready Compiled query Open Materialization Type incremental Columns 18 Op…" at bounding box center [656, 504] width 590 height 106
click at [593, 540] on div "1,899,480" at bounding box center [617, 542] width 50 height 13
drag, startPoint x: 588, startPoint y: 540, endPoint x: 644, endPoint y: 543, distance: 56.1
click at [644, 543] on div "Status ready Compiled query Open Materialization Type incremental Columns 18 Op…" at bounding box center [656, 504] width 590 height 106
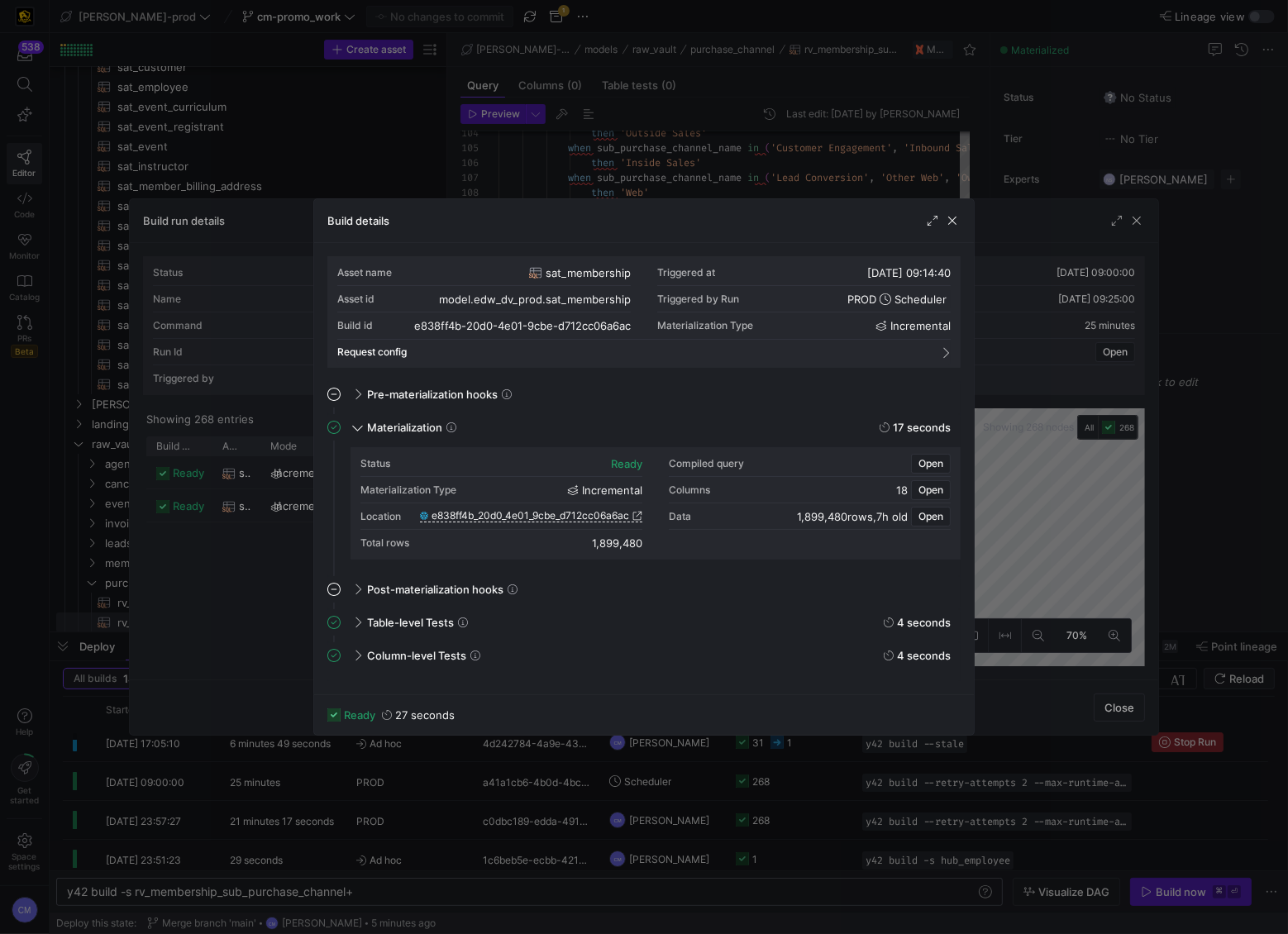
copy div "1,899,480"
click at [577, 140] on div at bounding box center [644, 467] width 1288 height 934
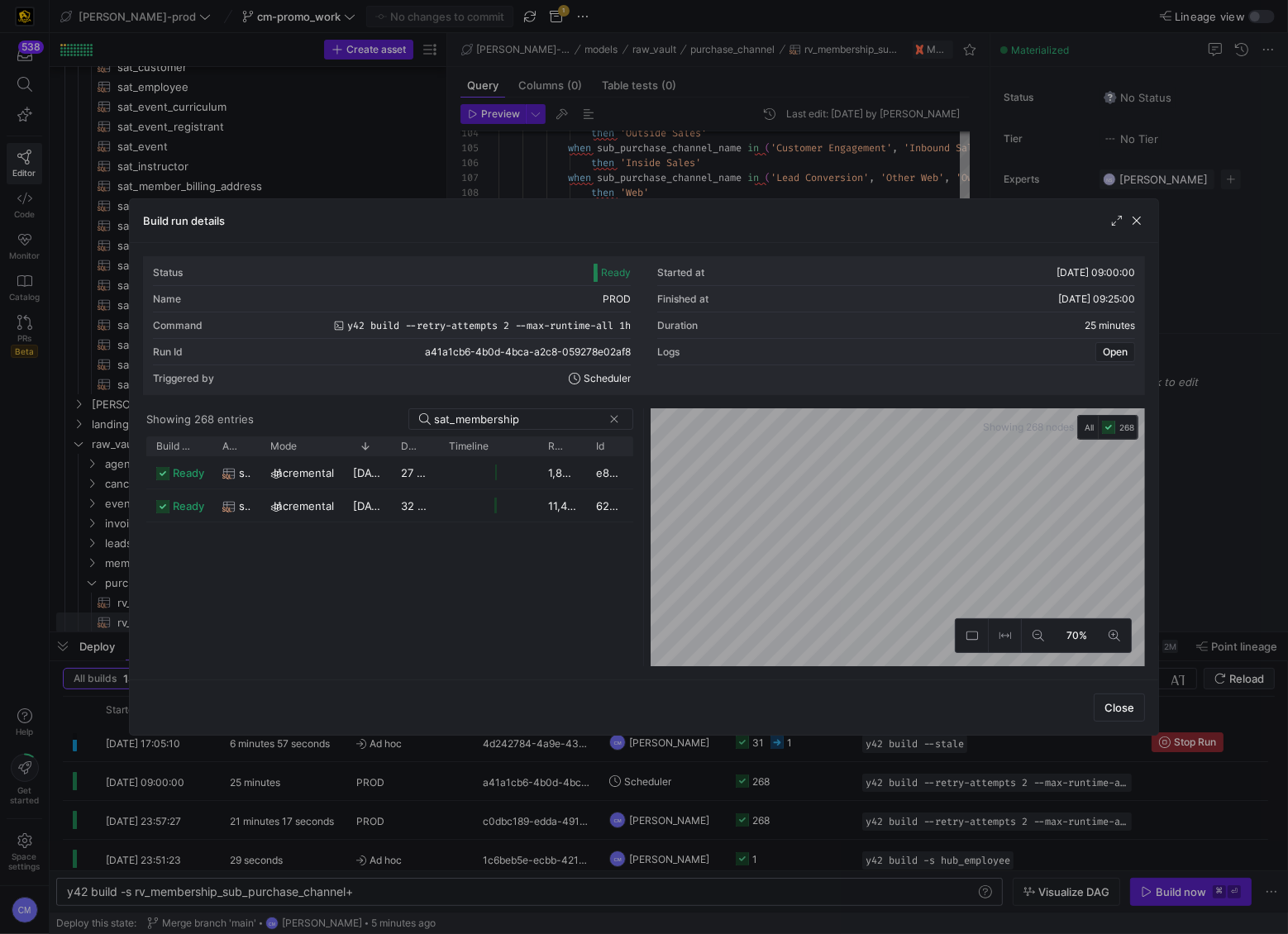
click at [577, 140] on div at bounding box center [644, 467] width 1288 height 934
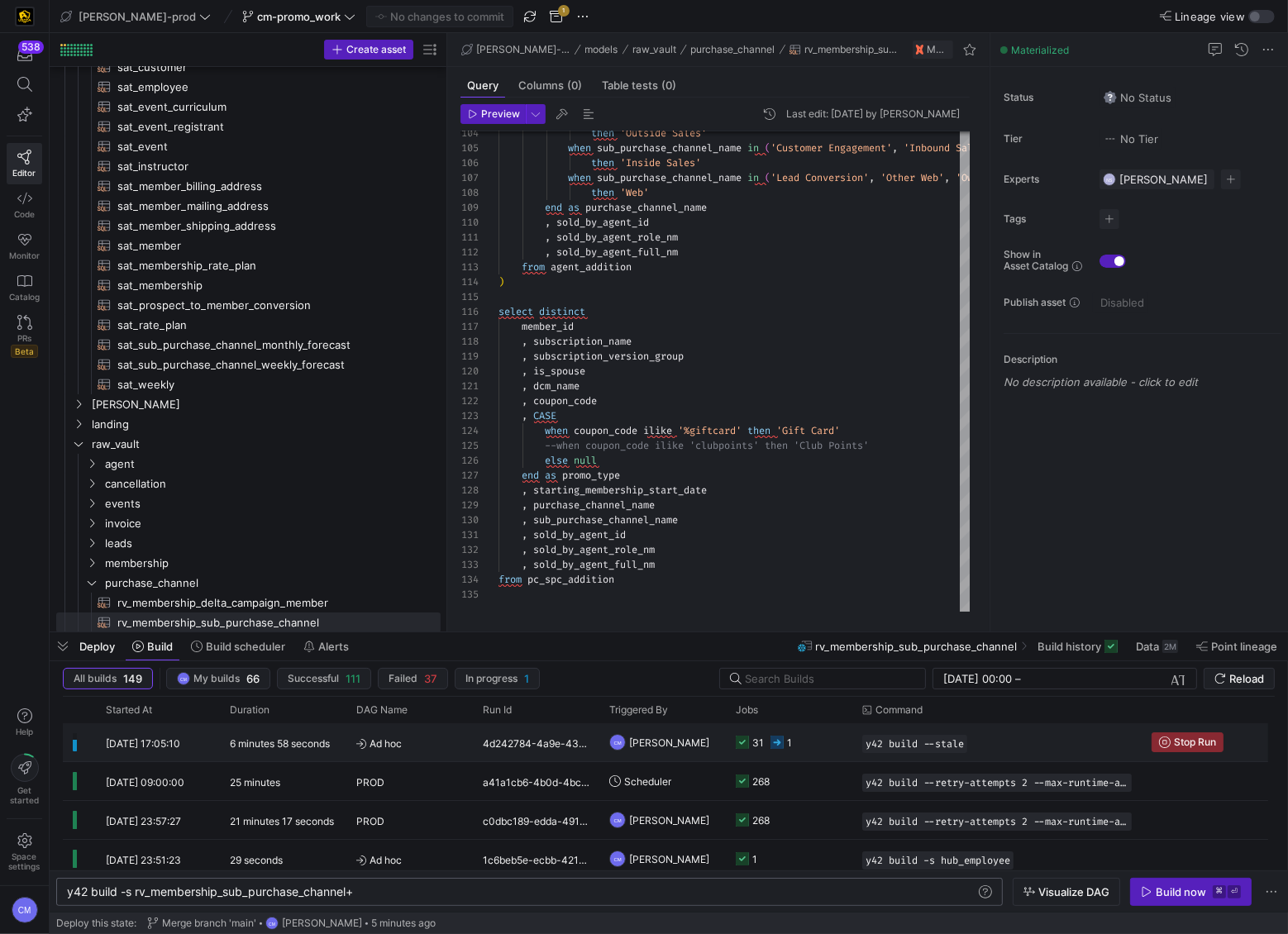
click at [831, 579] on y42-job-status-cell-renderer "31 1" at bounding box center [789, 742] width 107 height 36
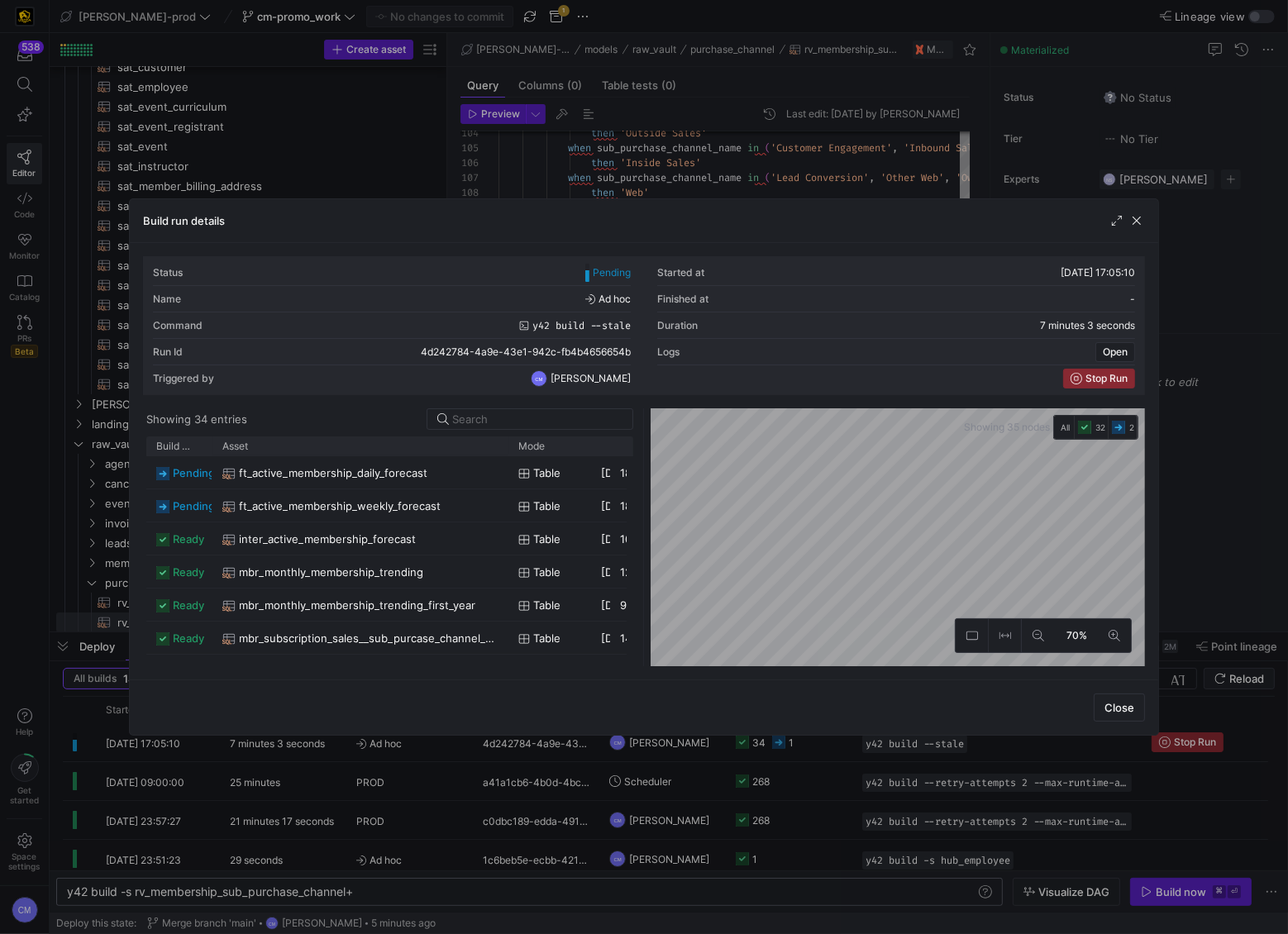
click at [504, 467] on div "Build status Asset Mode 1" at bounding box center [390, 551] width 488 height 229
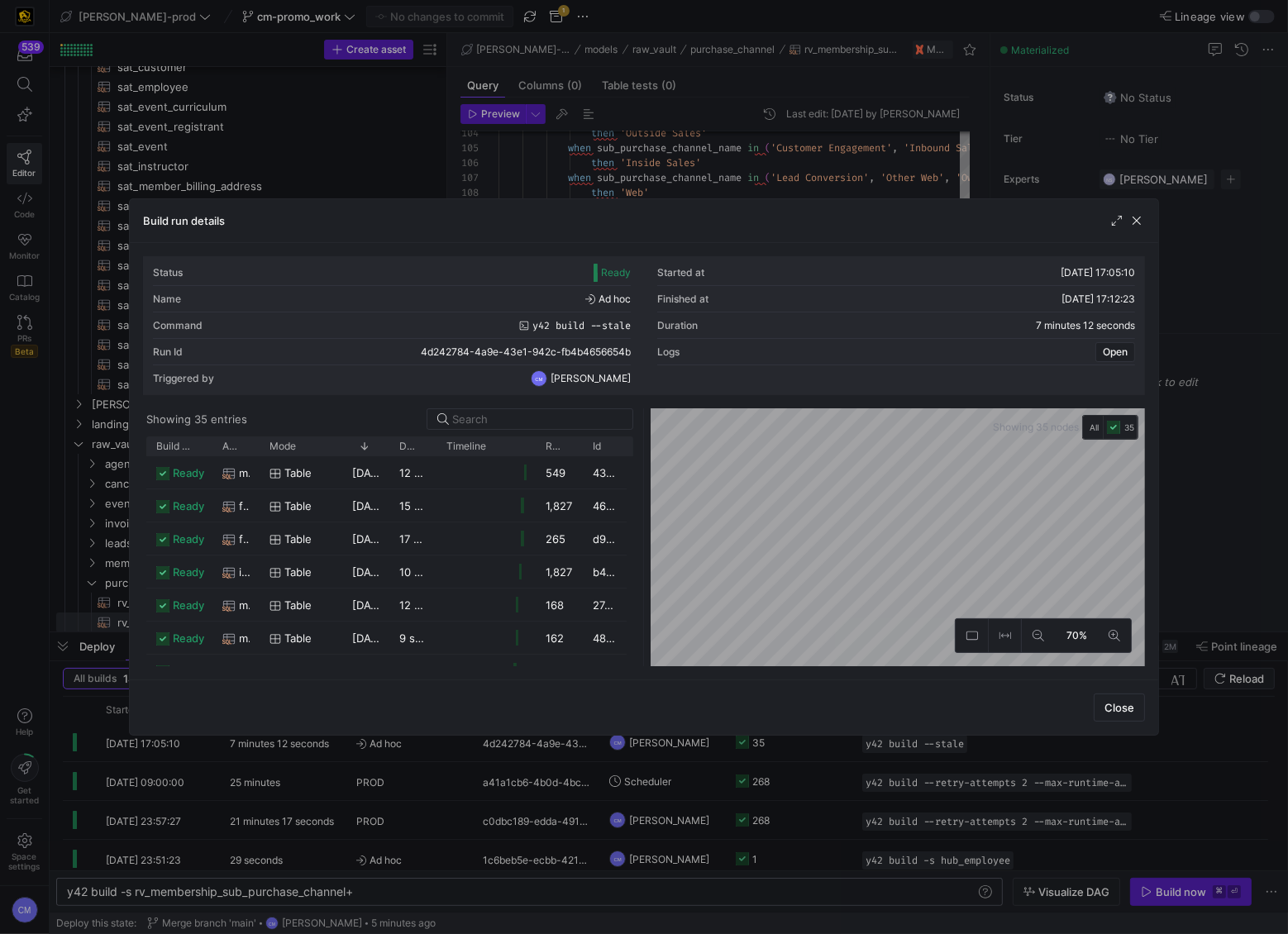
click at [727, 579] on div at bounding box center [644, 467] width 1288 height 934
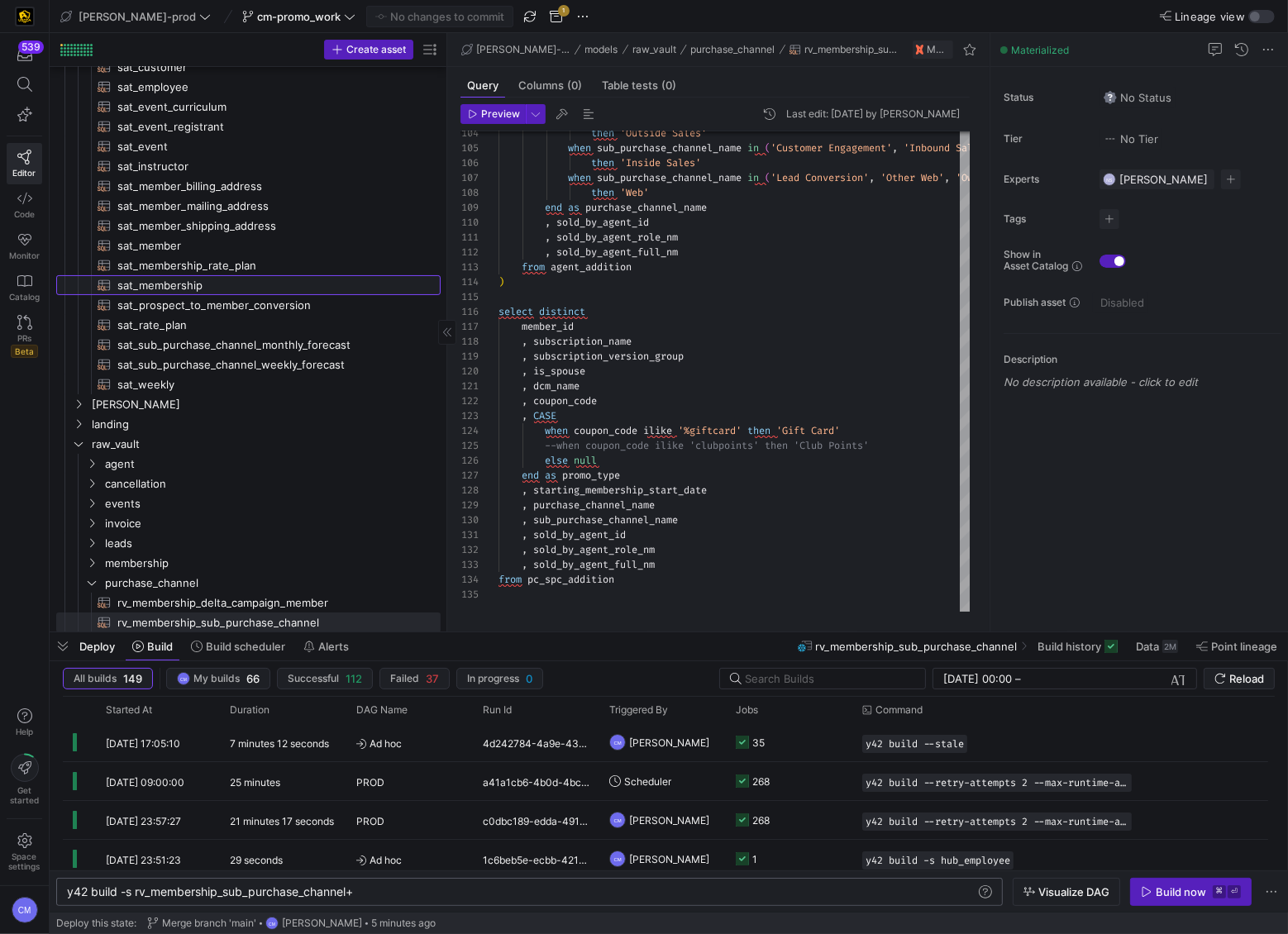
click at [183, 281] on span "sat_membership​​​​​​​​​​" at bounding box center [270, 285] width 304 height 19
type textarea "{{ config( materialized='incremental' ) }} with source_data as ("
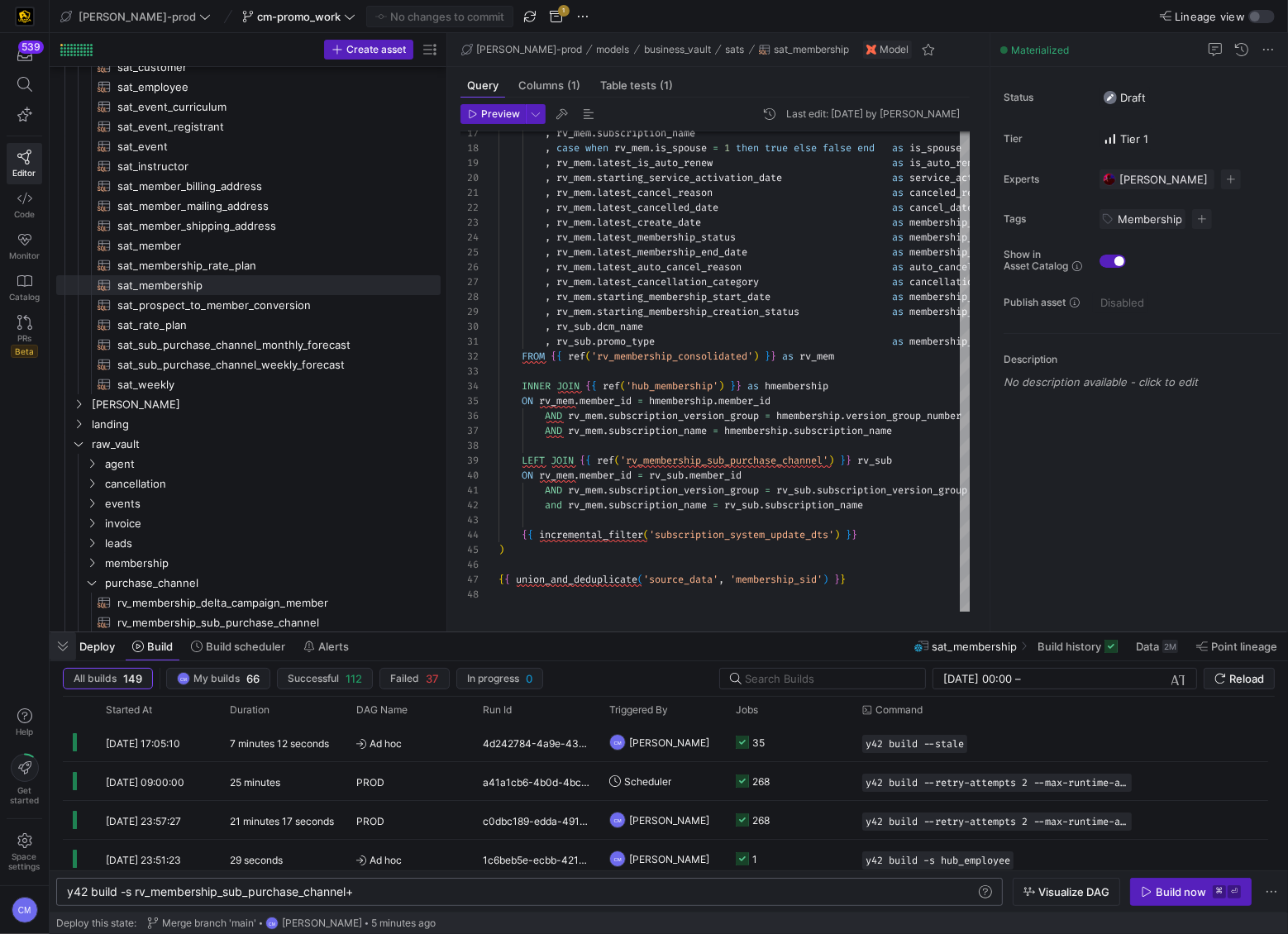
click at [59, 579] on span "button" at bounding box center [63, 646] width 26 height 28
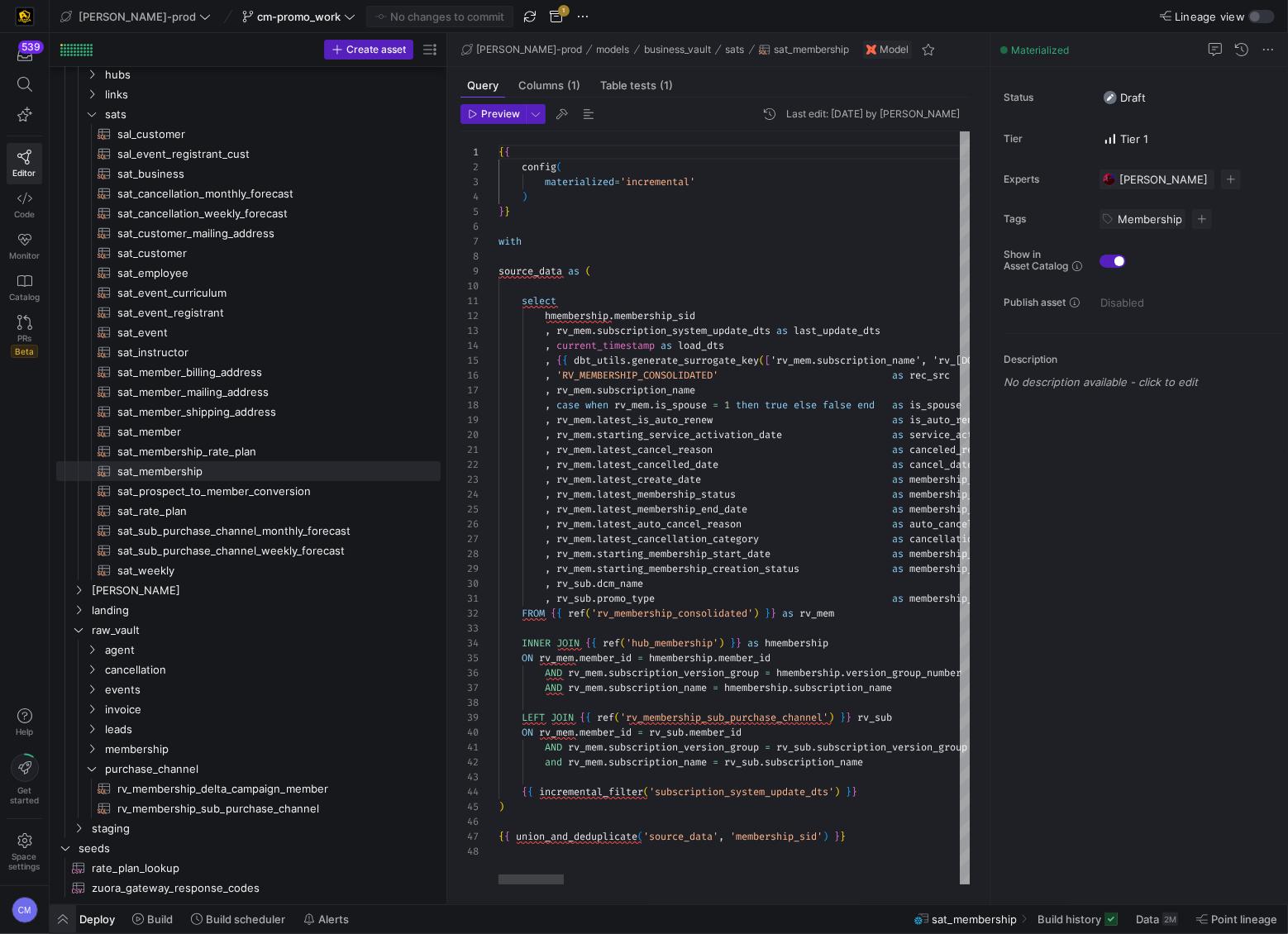
click at [60, 579] on span "button" at bounding box center [63, 918] width 26 height 28
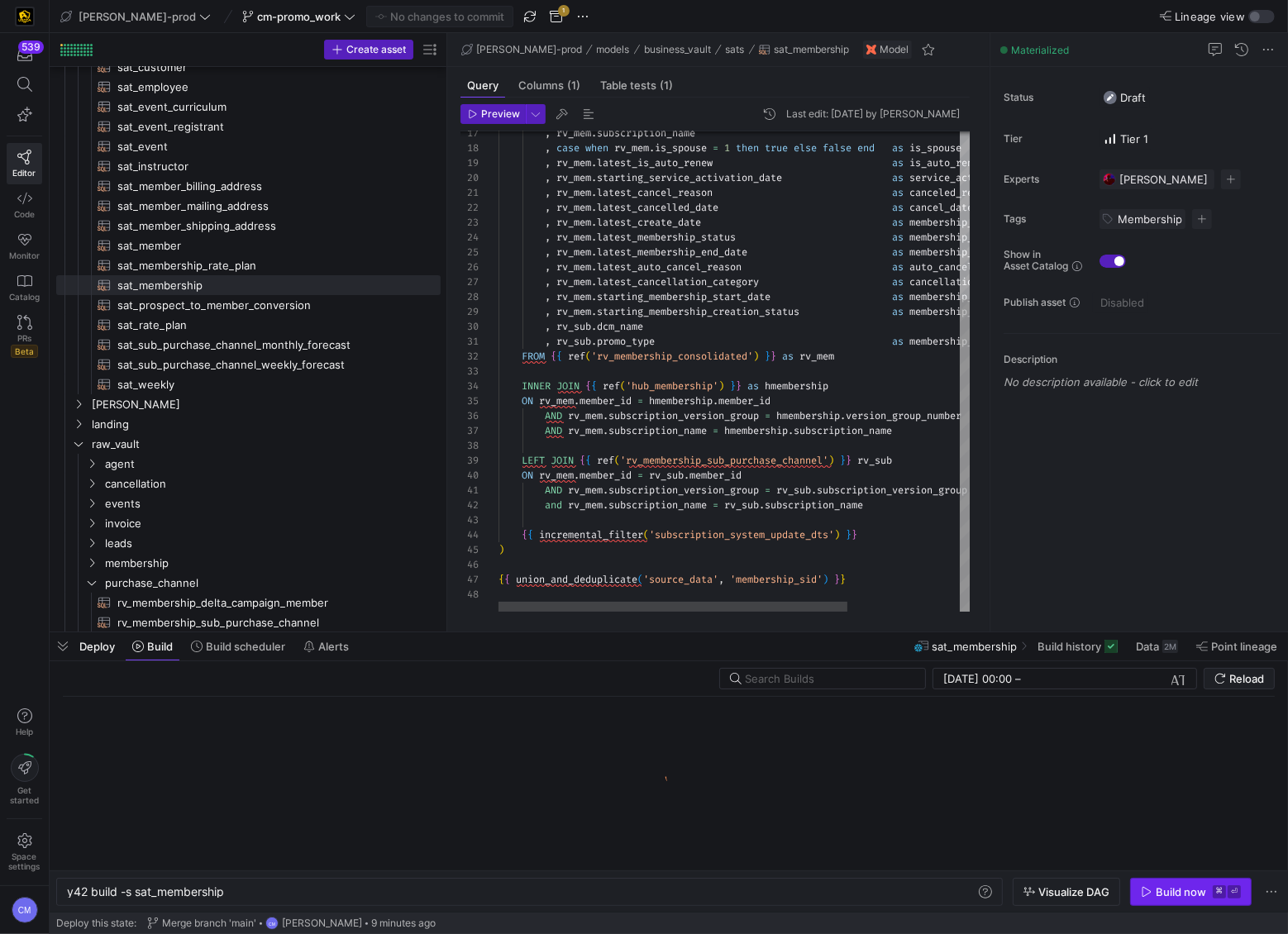
scroll to position [0, 157]
click at [1135, 579] on kbd "⌘" at bounding box center [1218, 891] width 13 height 13
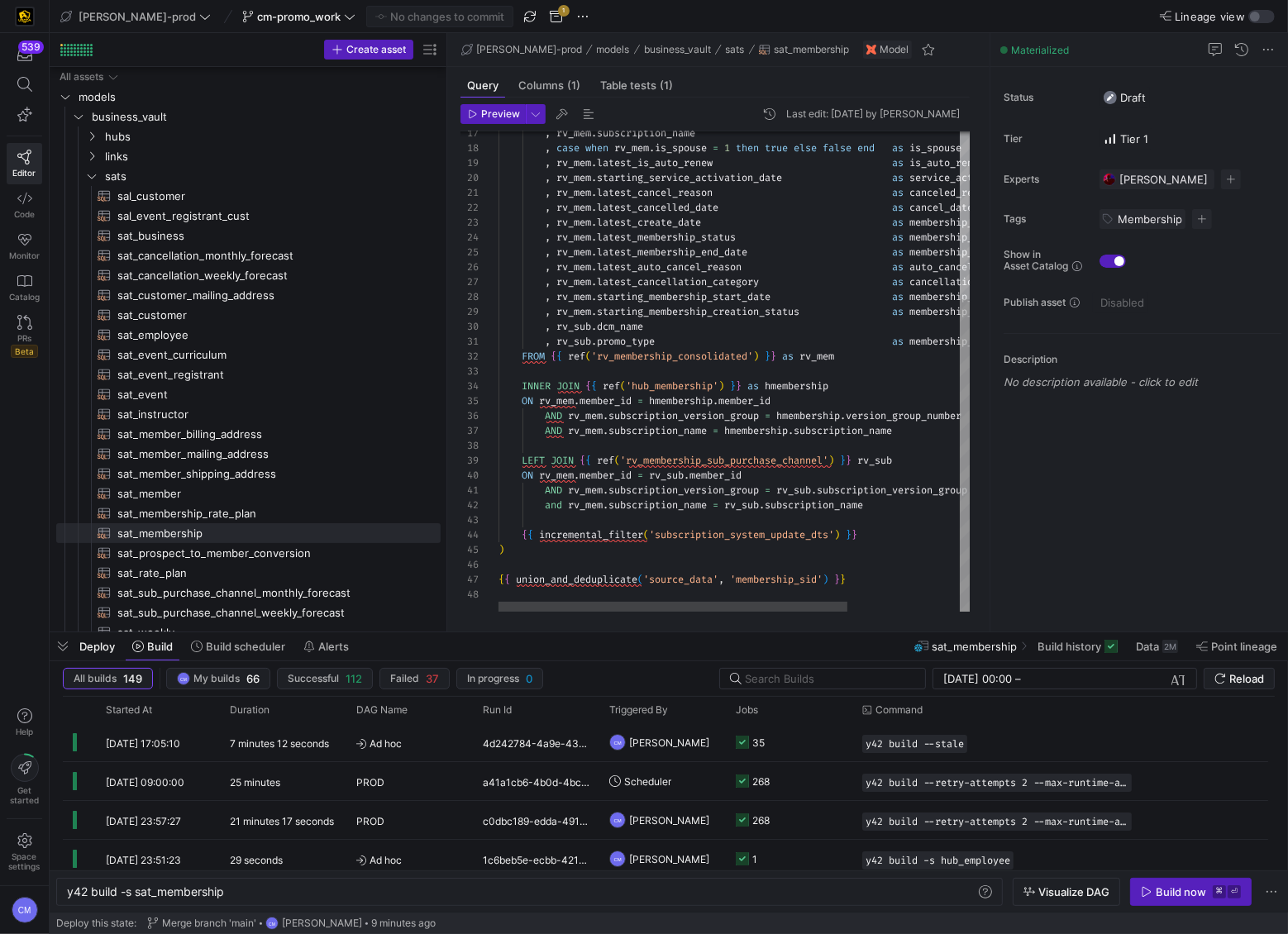
scroll to position [0, 157]
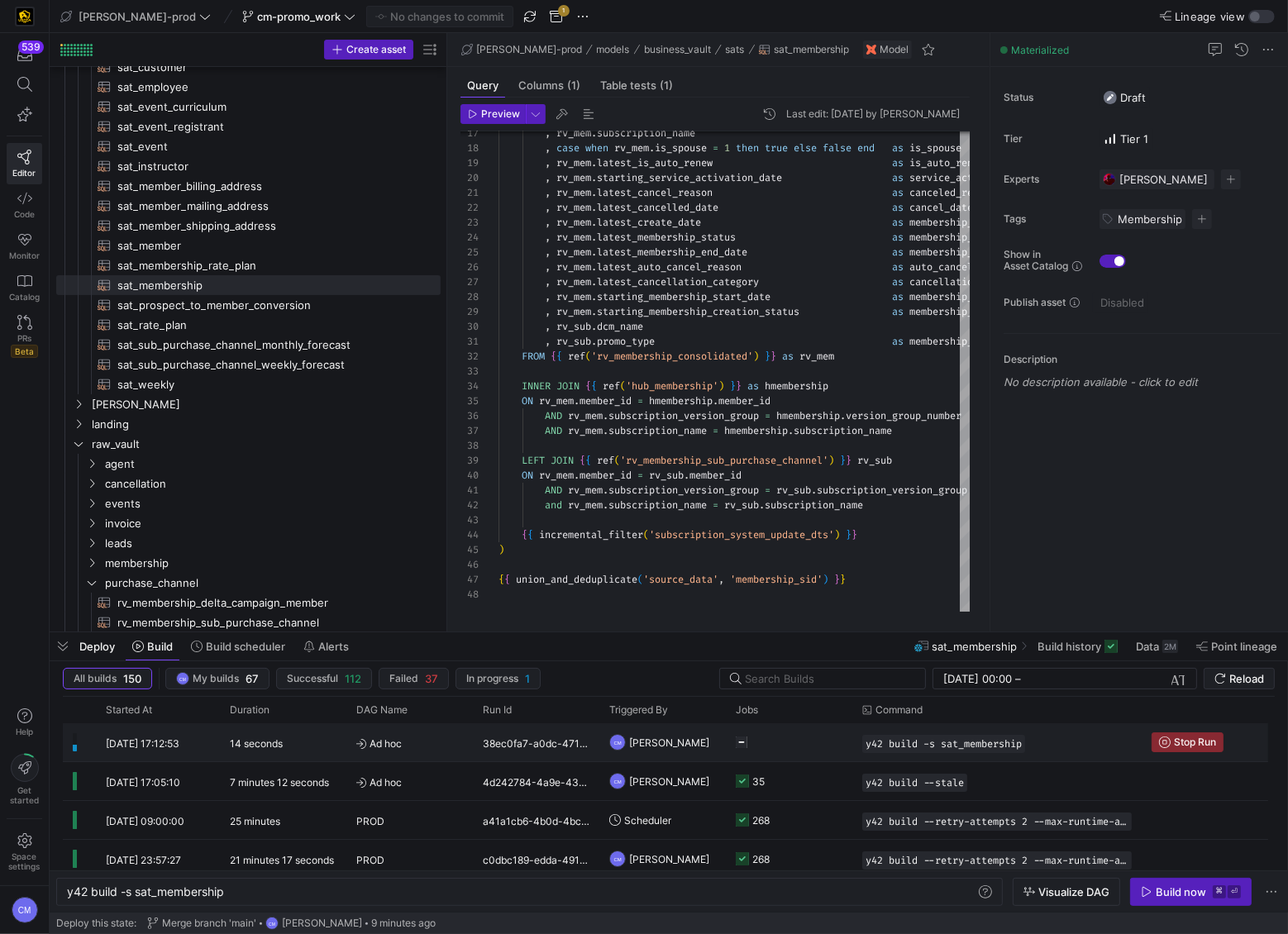
click at [806, 753] on y42-job-status-cell-renderer "Press SPACE to select this row." at bounding box center [789, 742] width 107 height 36
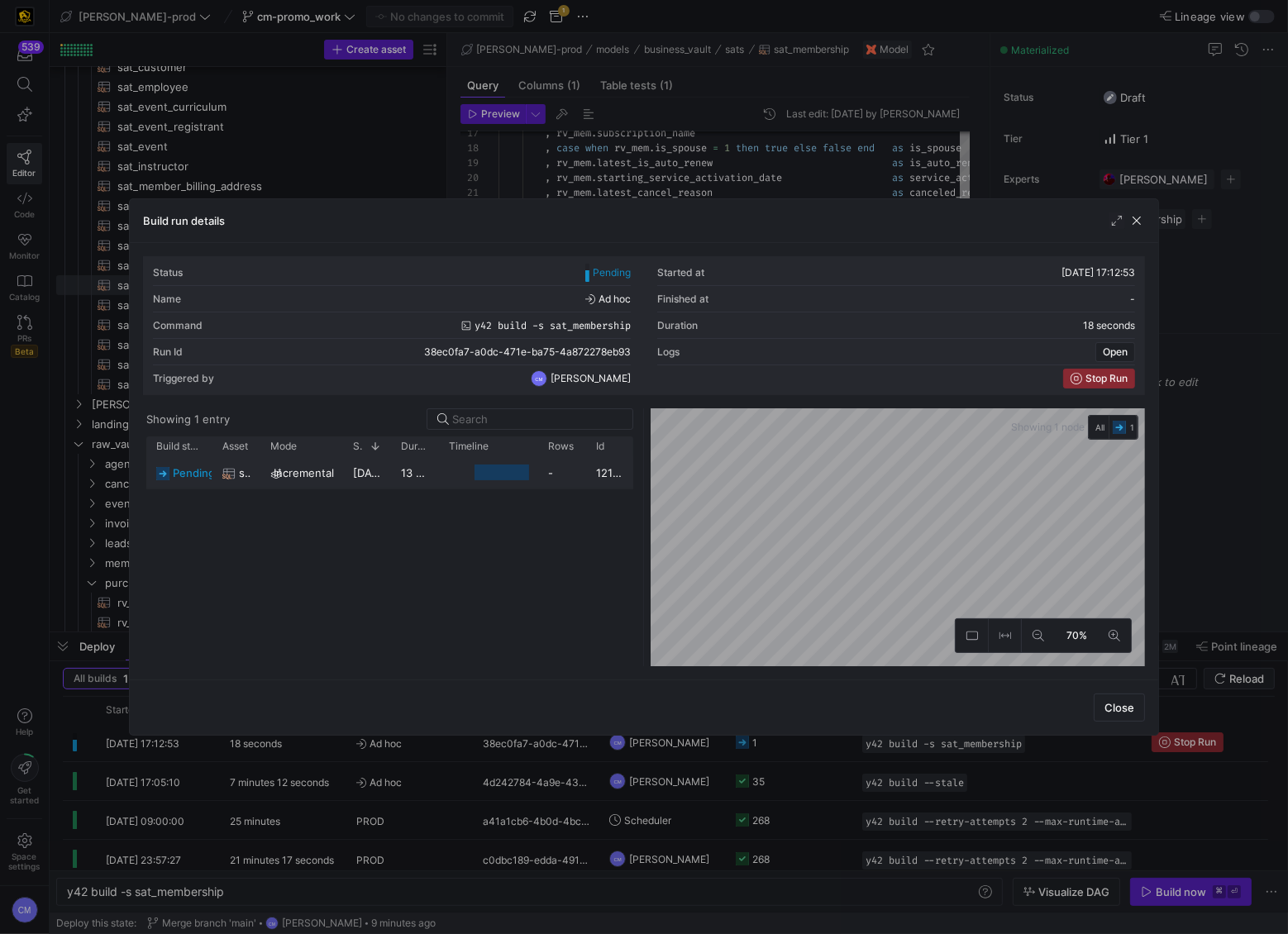
click at [532, 474] on div at bounding box center [488, 472] width 99 height 32
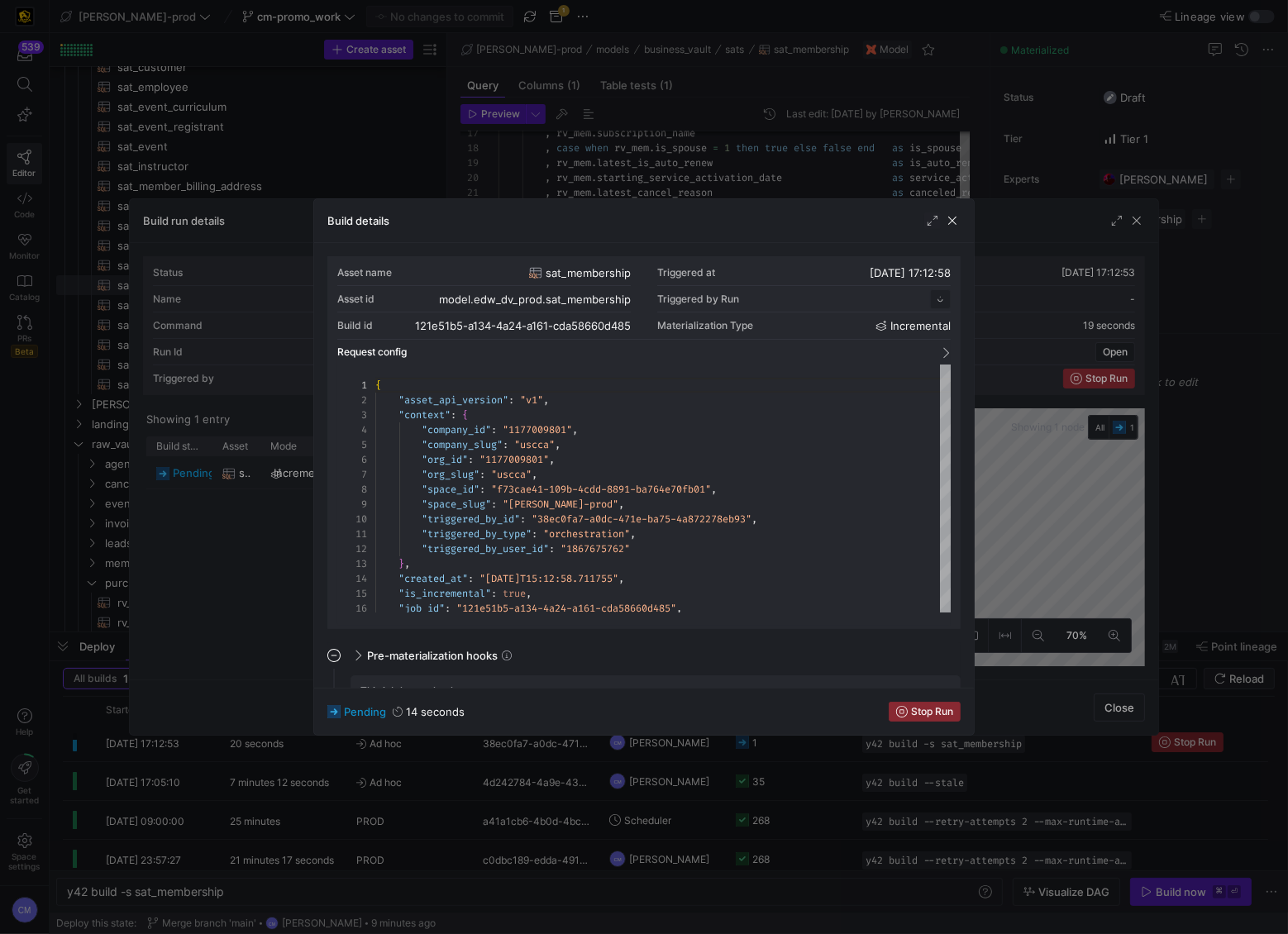
scroll to position [149, 0]
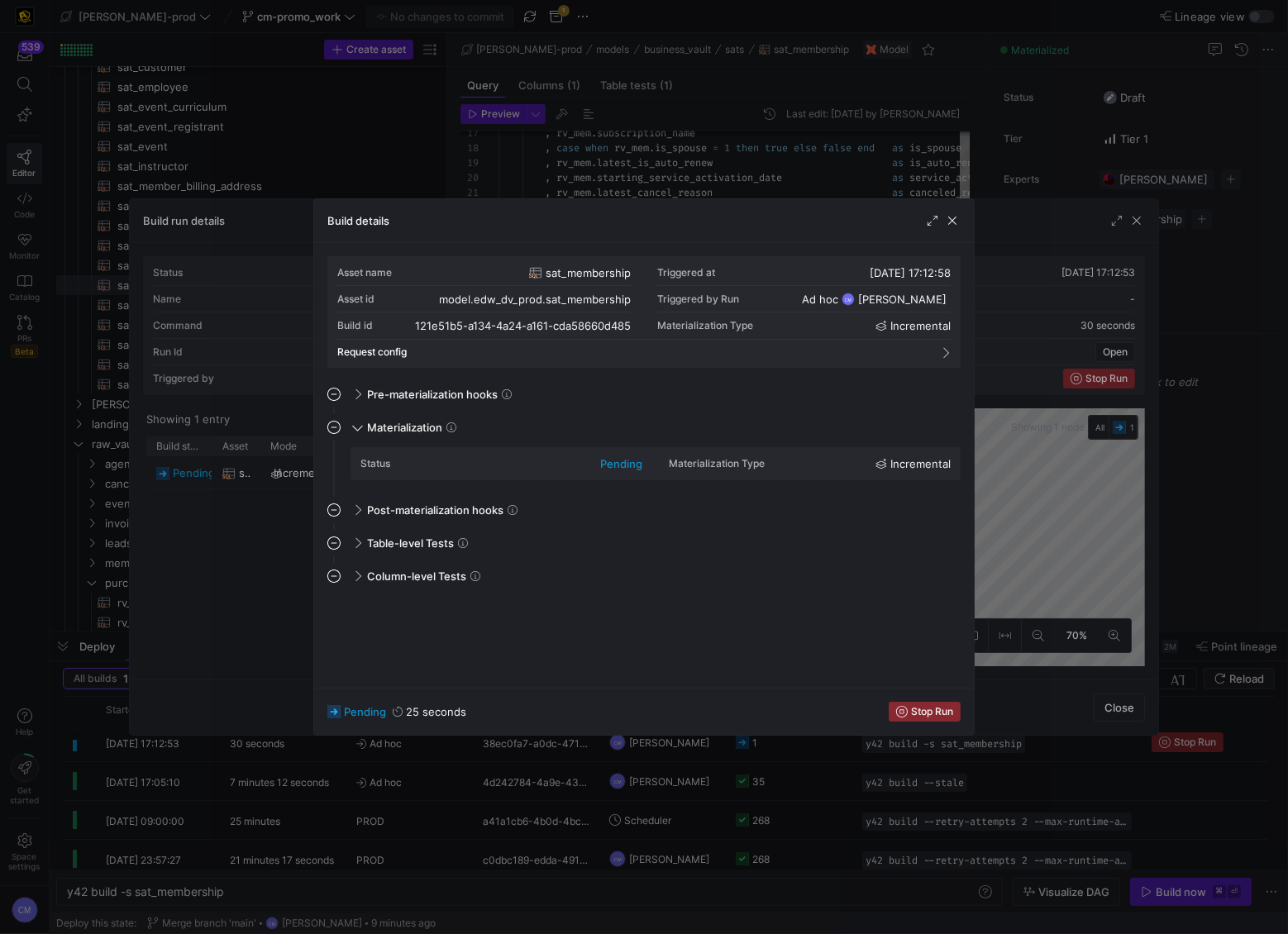
click at [209, 531] on div at bounding box center [644, 467] width 1288 height 934
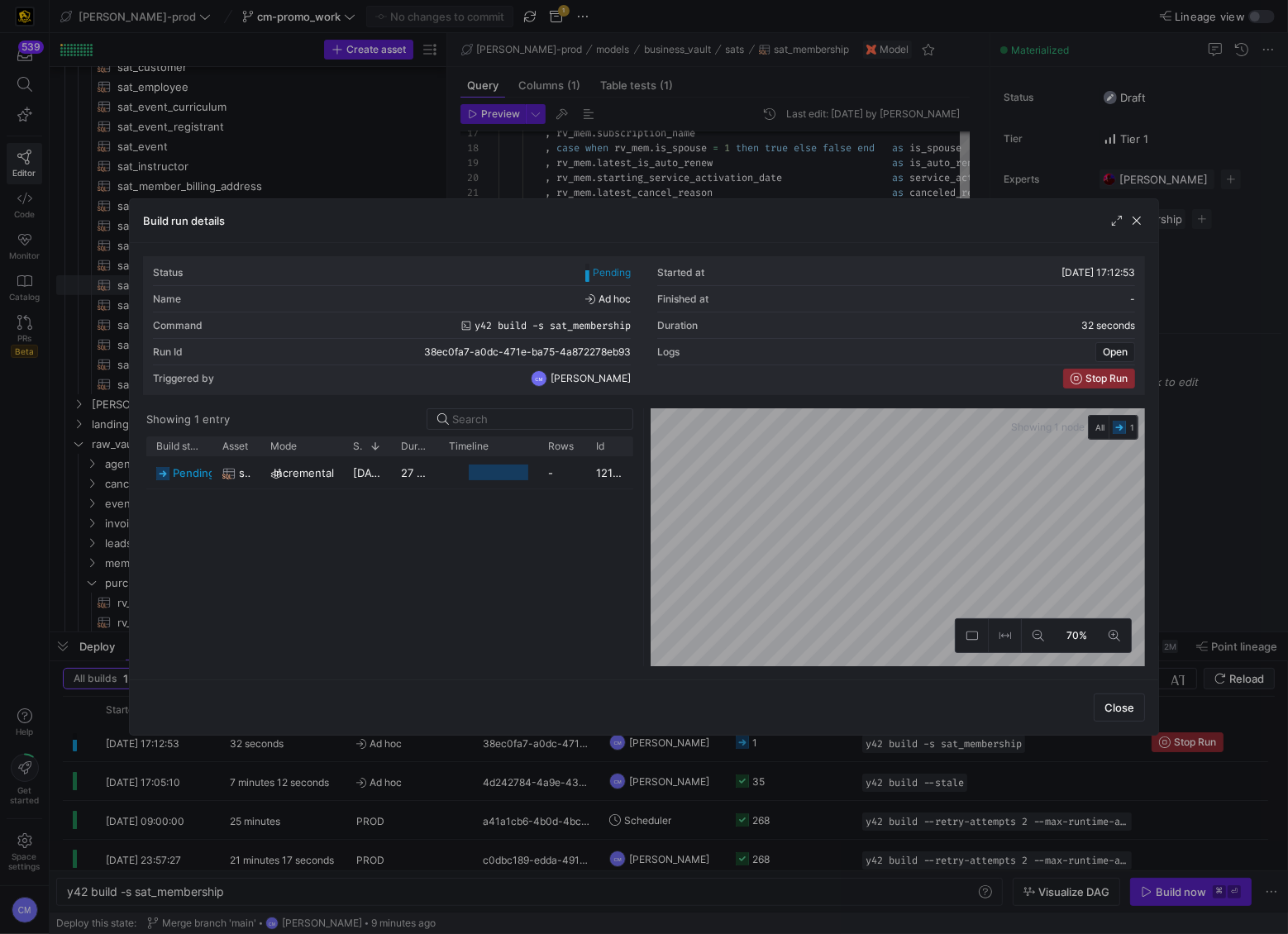
click at [562, 855] on div at bounding box center [644, 467] width 1288 height 934
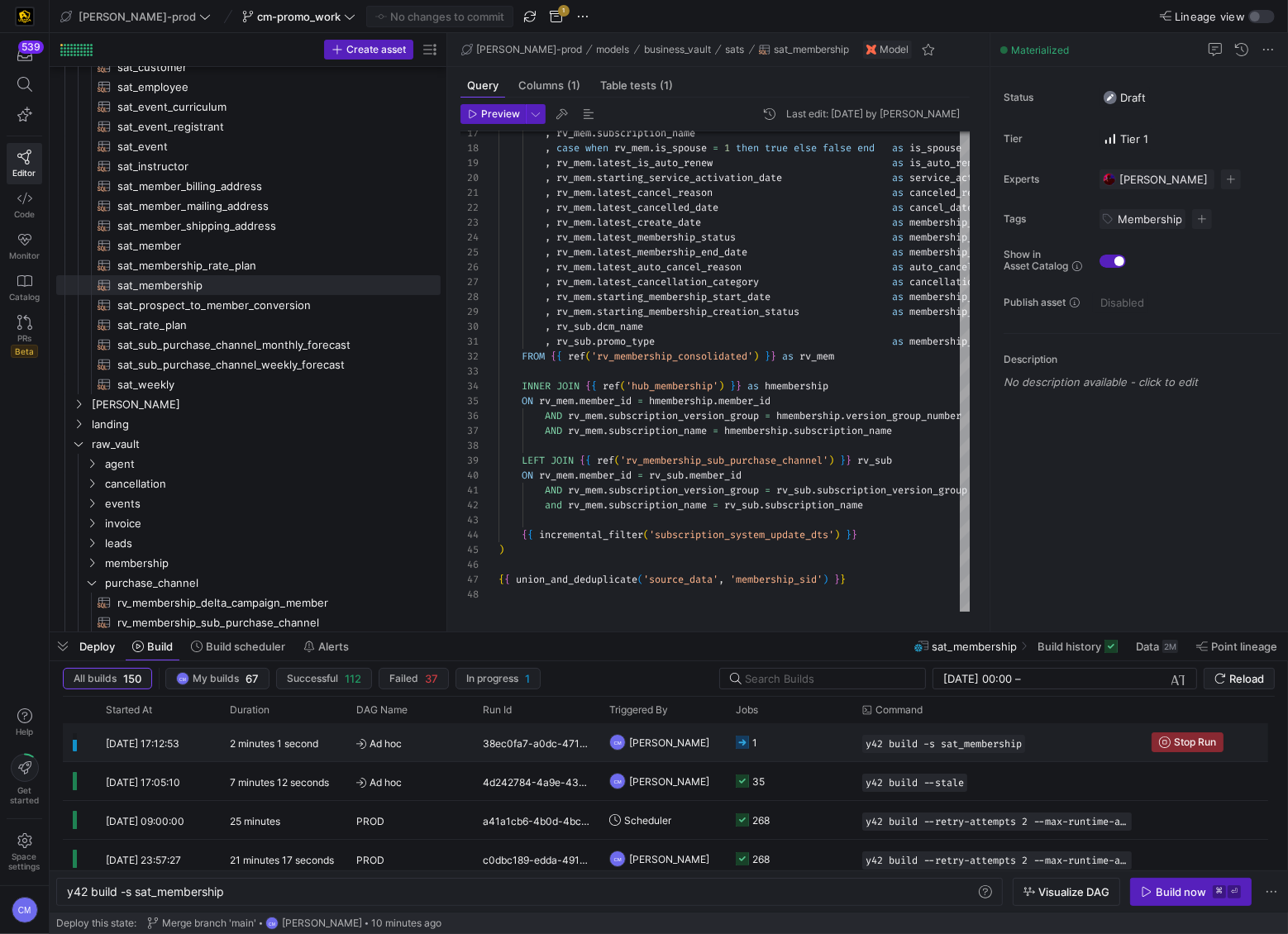
click at [845, 752] on div "1" at bounding box center [788, 742] width 126 height 38
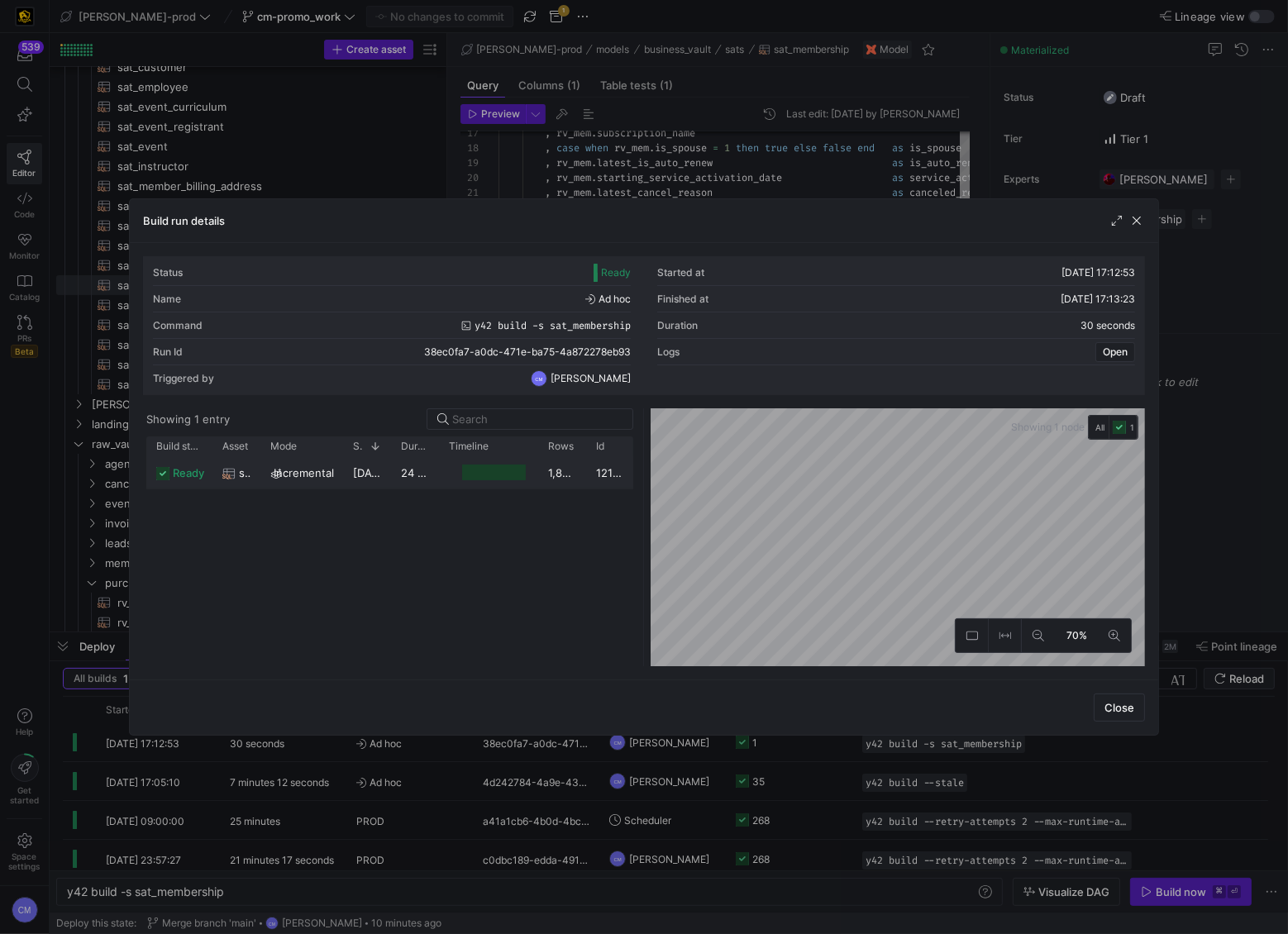
click at [562, 473] on div "1,897,564" at bounding box center [562, 472] width 48 height 32
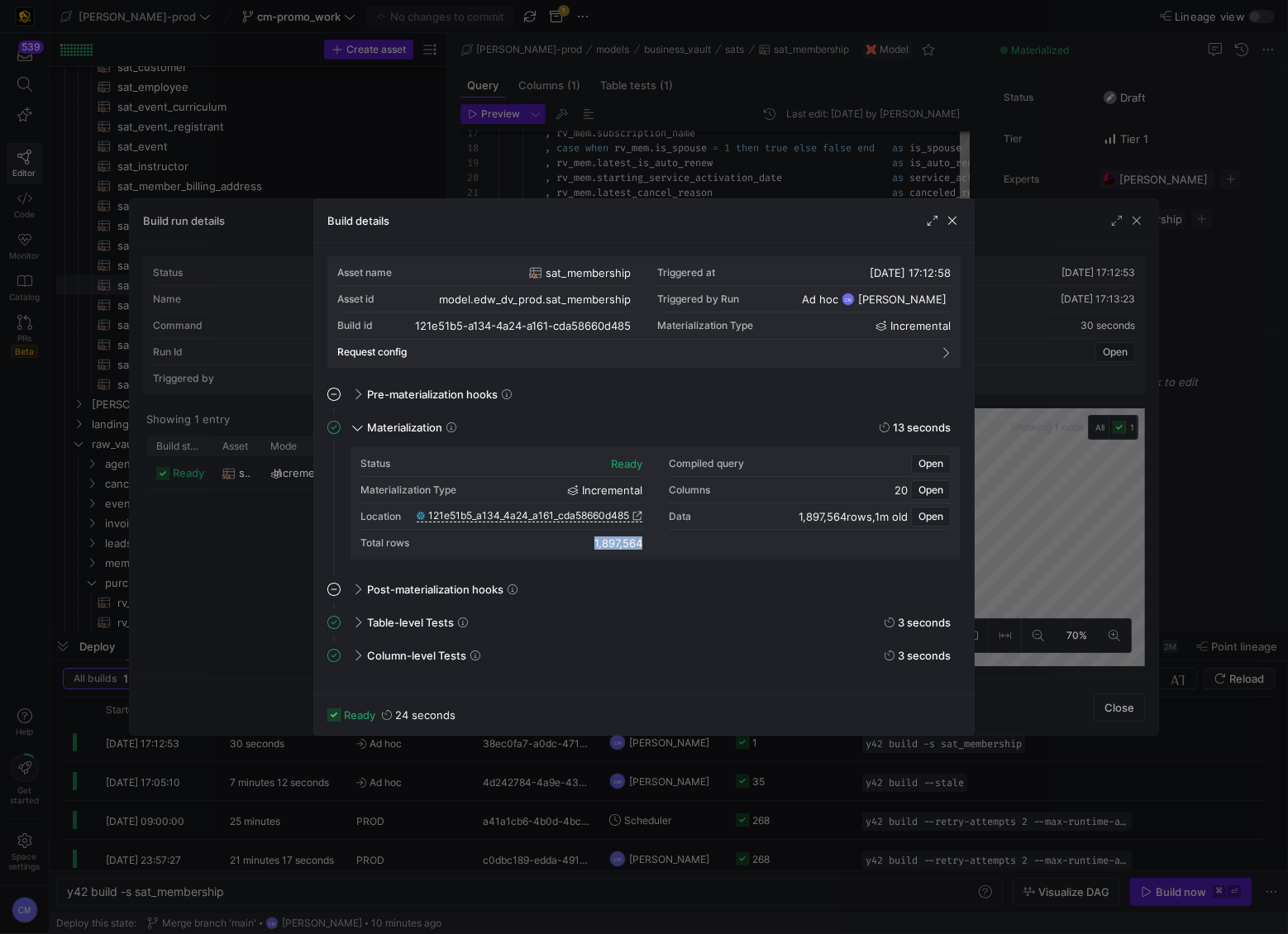
drag, startPoint x: 588, startPoint y: 537, endPoint x: 659, endPoint y: 543, distance: 71.3
click at [659, 543] on div "Status ready Compiled query Open Materialization Type incremental Columns 20 Op…" at bounding box center [656, 504] width 590 height 106
copy div "1,897,564"
click at [830, 831] on div at bounding box center [644, 467] width 1288 height 934
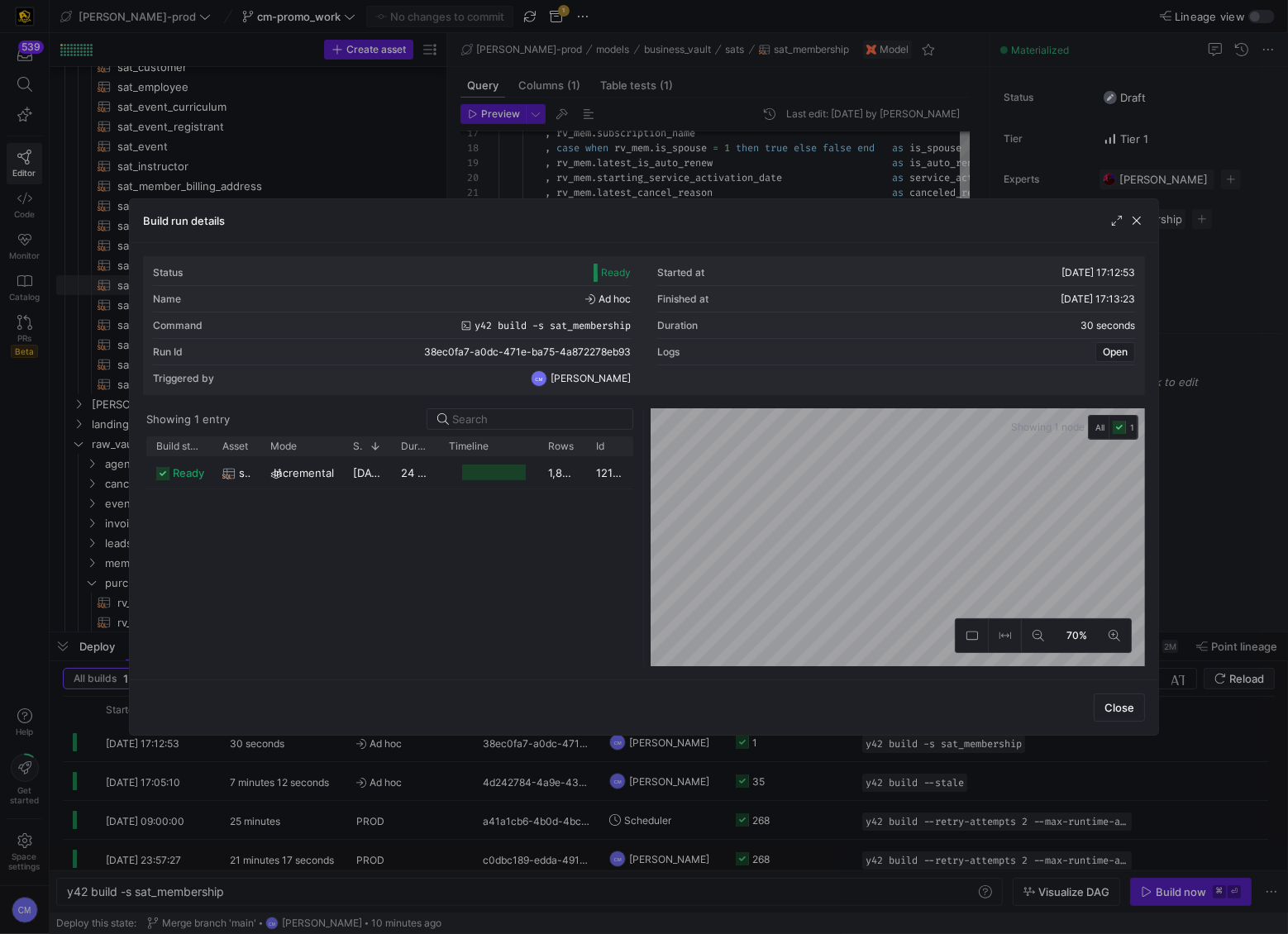
click at [811, 817] on div at bounding box center [644, 467] width 1288 height 934
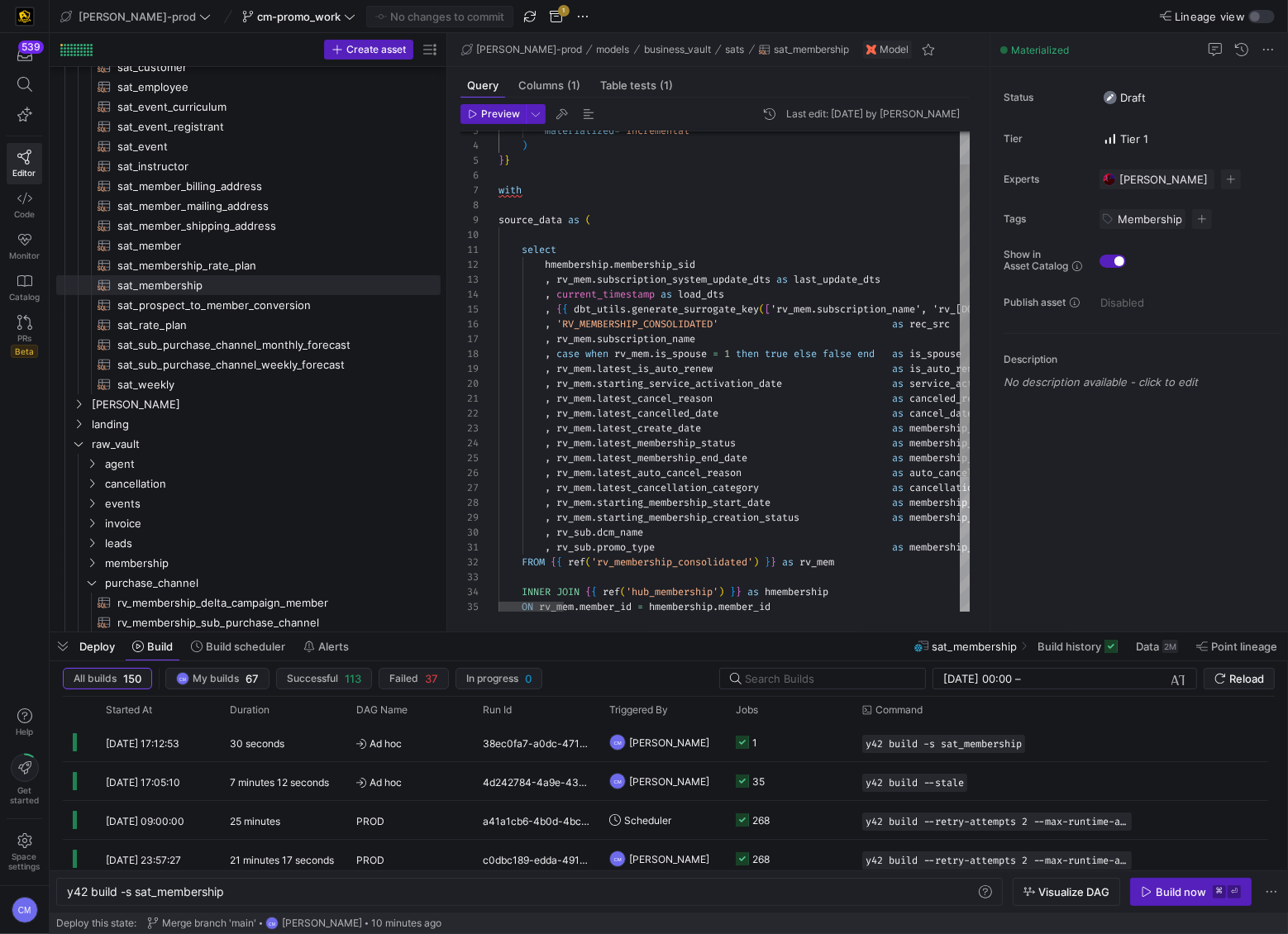
scroll to position [74, 208]
click at [811, 745] on y42-job-status-cell-renderer "1" at bounding box center [789, 742] width 107 height 36
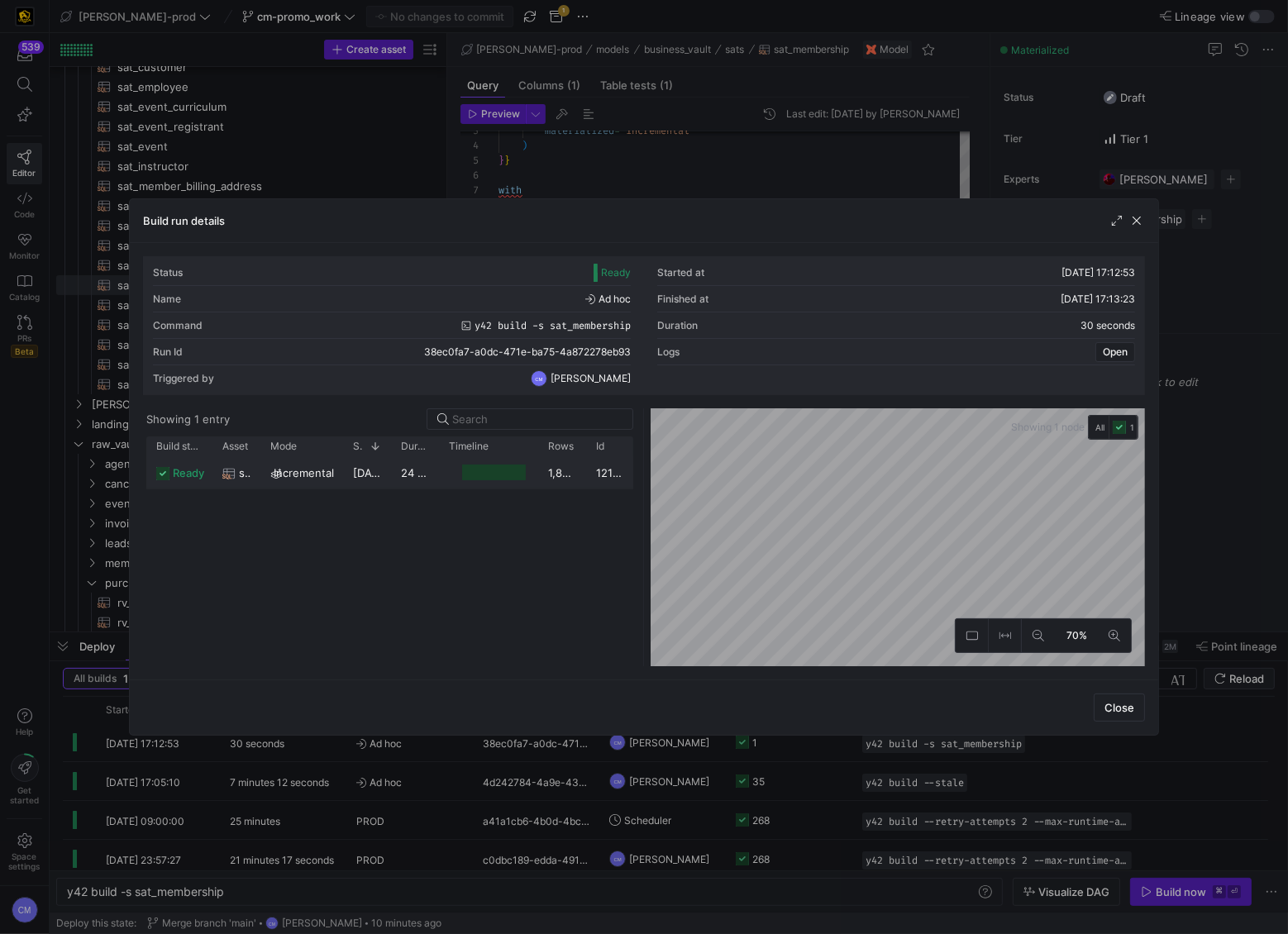
click at [422, 476] on y42-duration "24 seconds" at bounding box center [431, 472] width 61 height 13
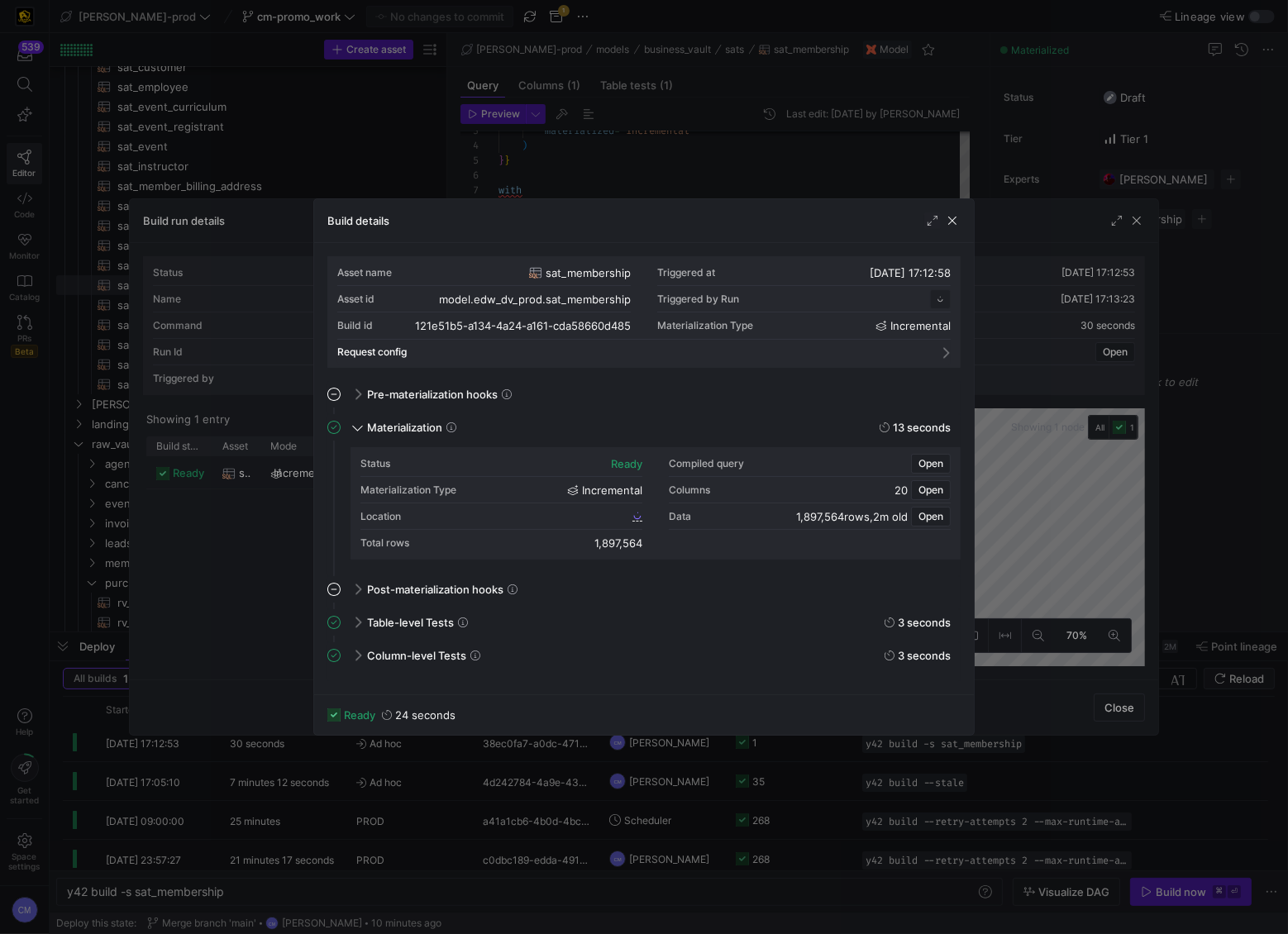
scroll to position [149, 0]
click at [536, 521] on div "121e51b5_a134_4a24_a161_cda58660d485" at bounding box center [529, 516] width 225 height 13
click at [534, 517] on span "121e51b5_a134_4a24_a161_cda58660d485" at bounding box center [528, 516] width 201 height 12
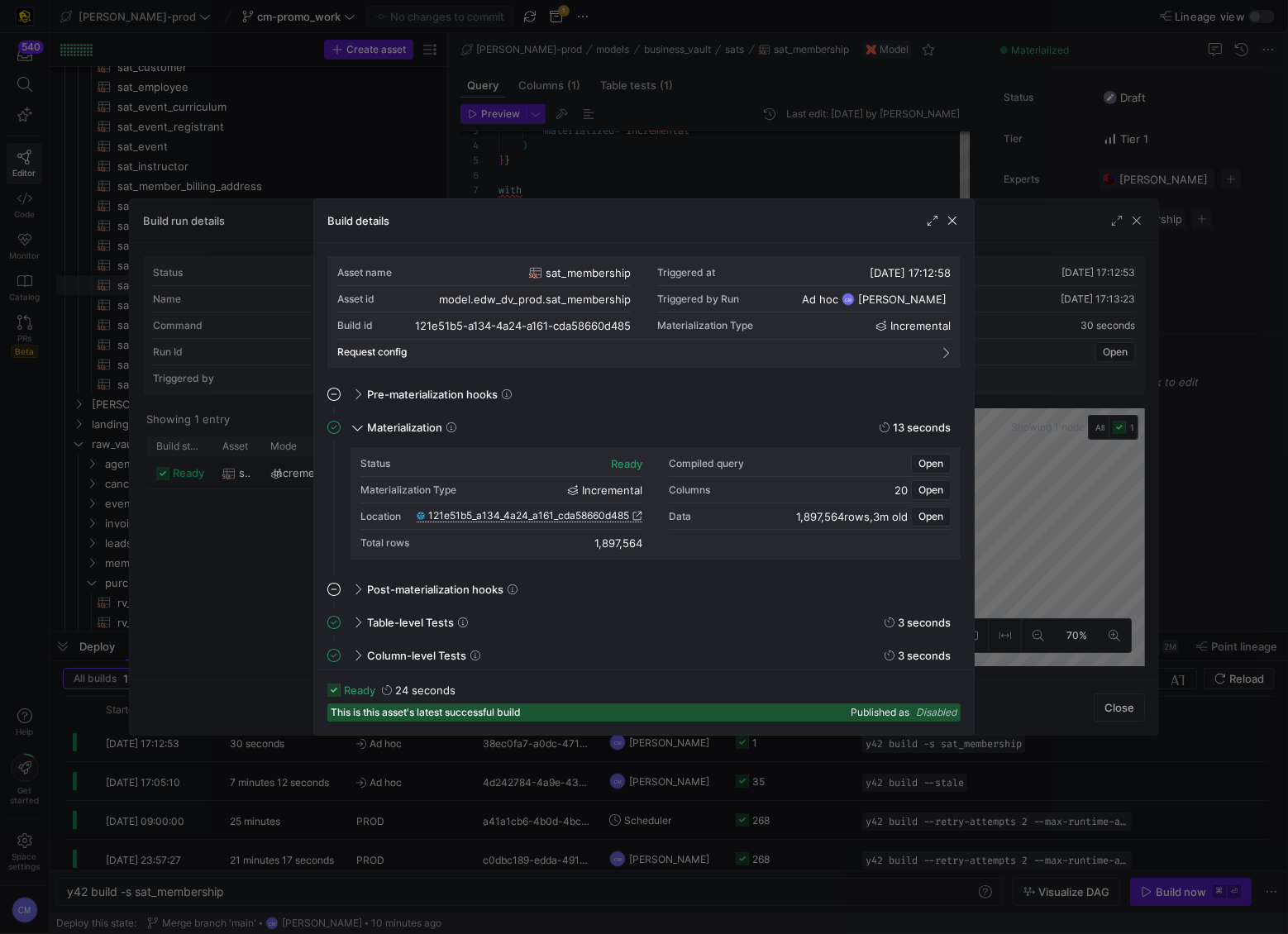
click at [356, 103] on div at bounding box center [644, 467] width 1288 height 934
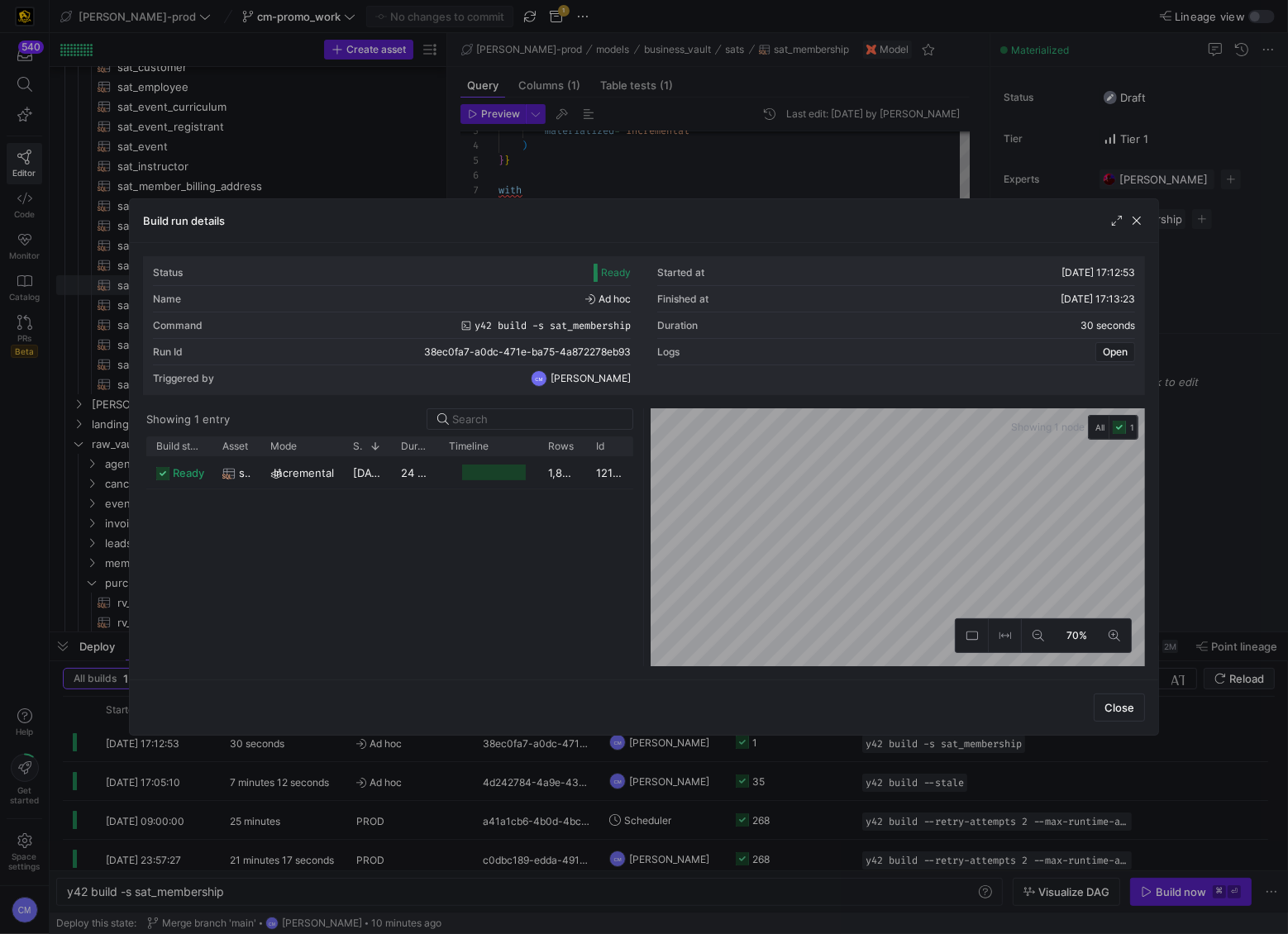
click at [335, 128] on div at bounding box center [644, 467] width 1288 height 934
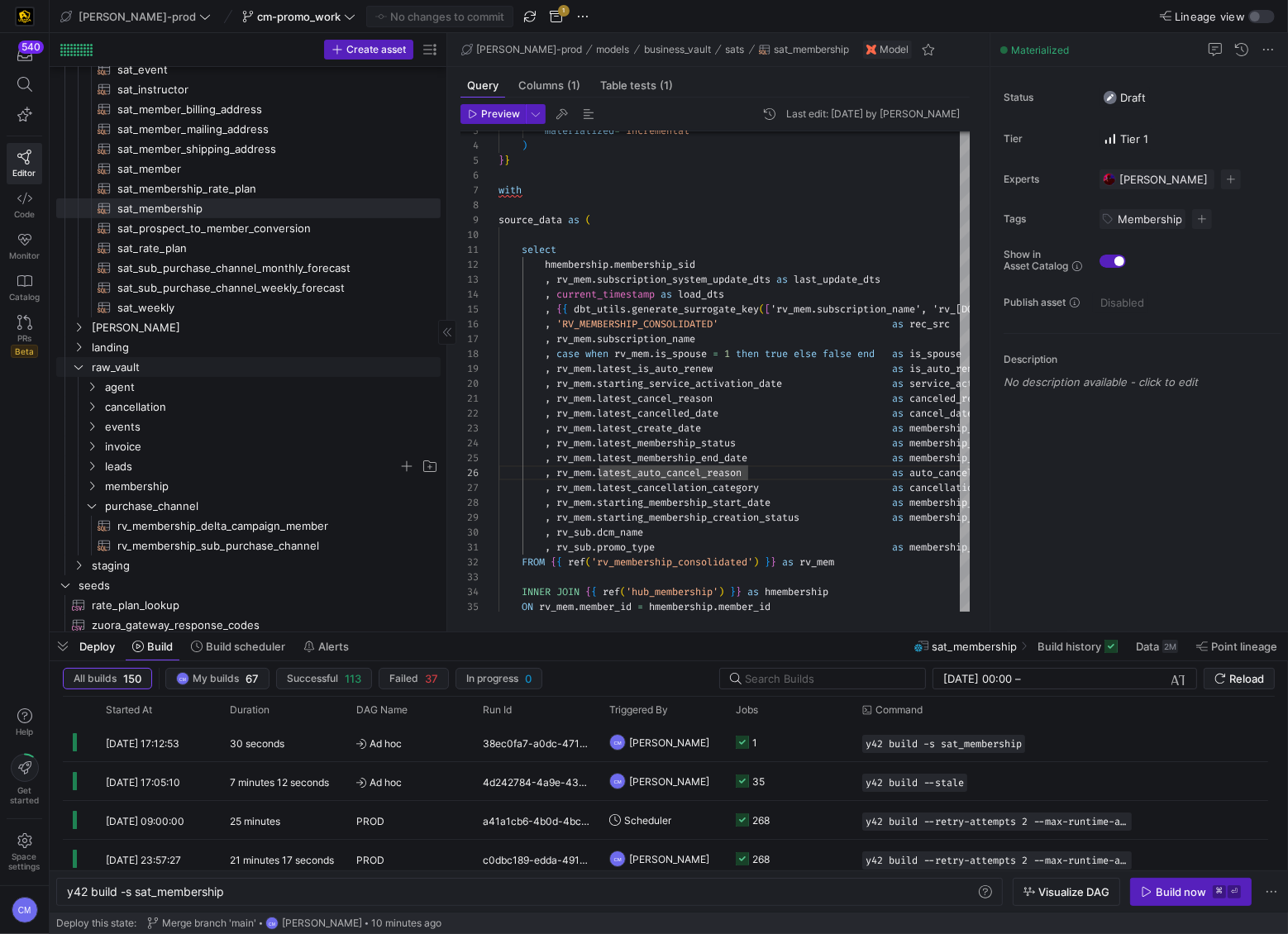
scroll to position [328, 0]
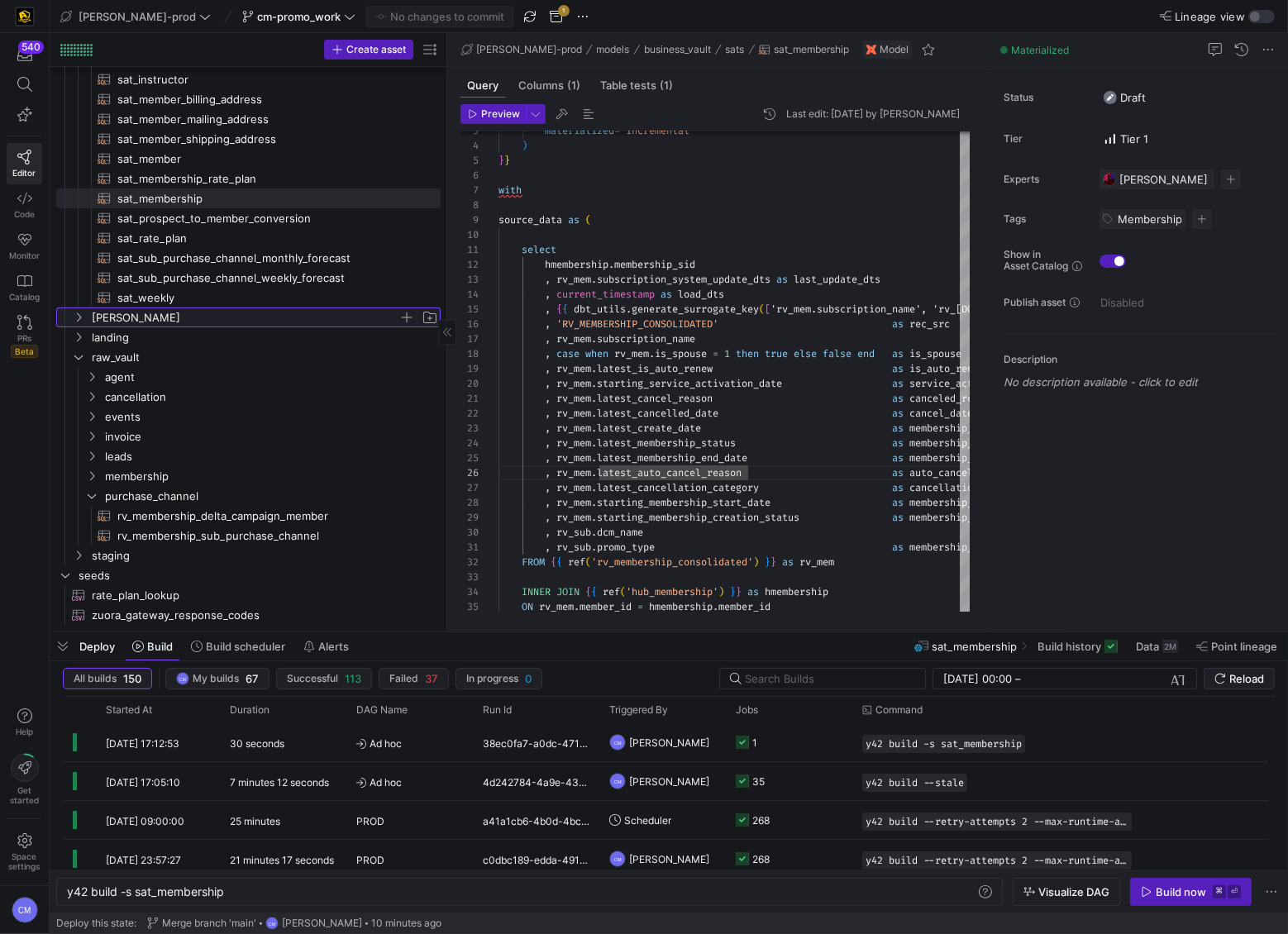
click at [159, 324] on span "[PERSON_NAME]" at bounding box center [245, 318] width 307 height 19
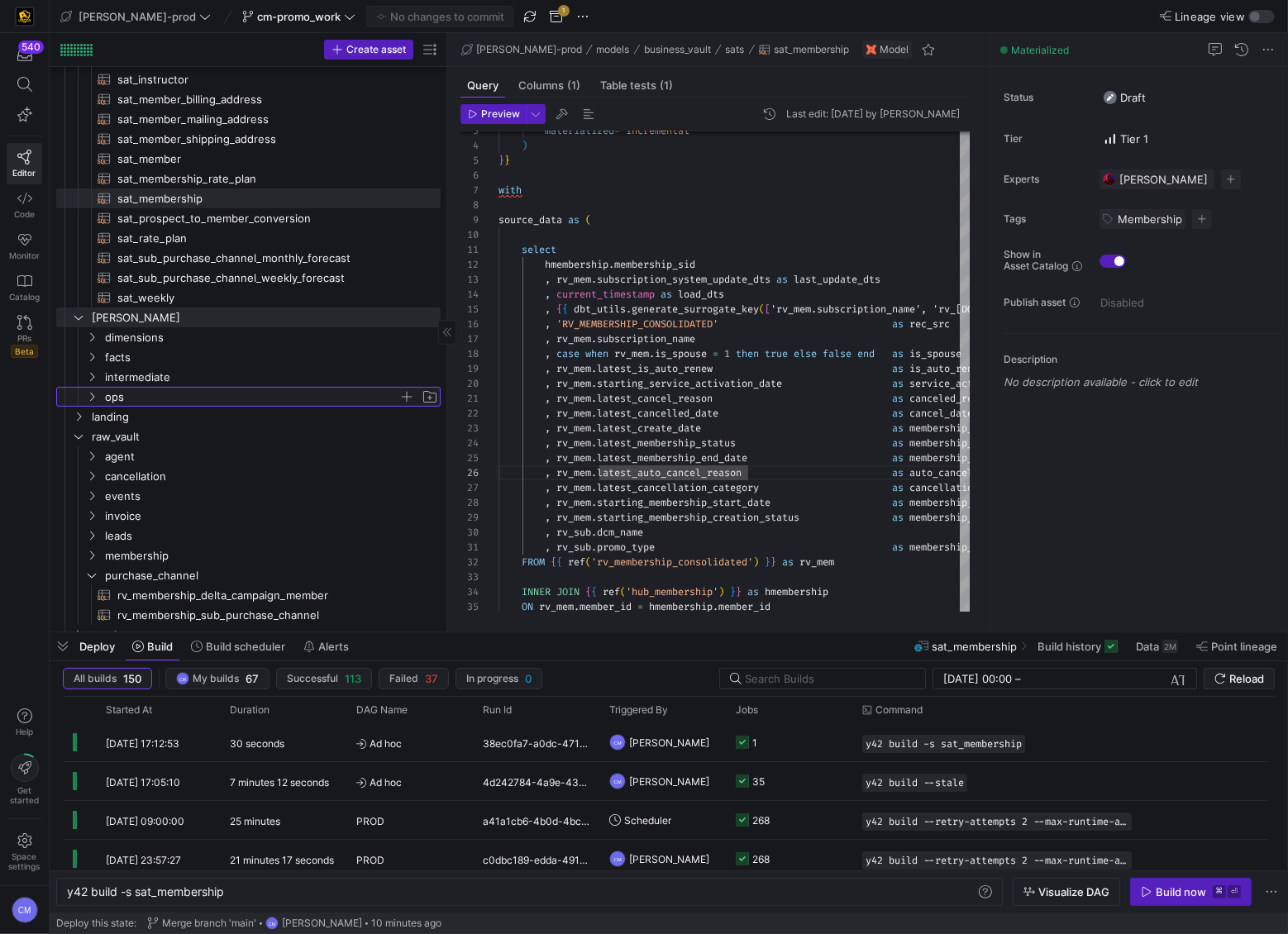
click at [172, 393] on span "ops" at bounding box center [251, 397] width 293 height 19
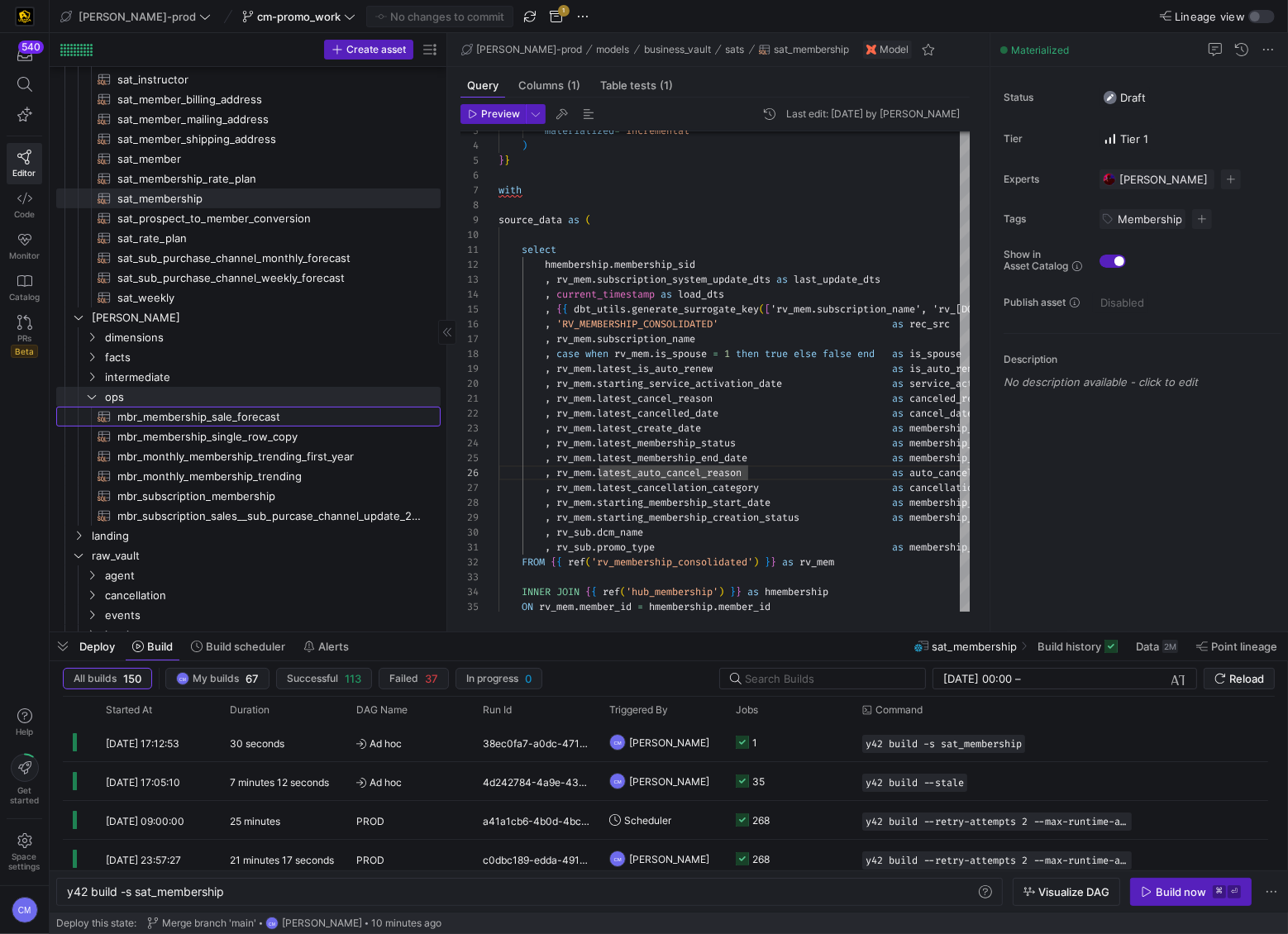
click at [192, 416] on span "mbr_membership_sale_forecast​​​​​​​​​​" at bounding box center [270, 417] width 304 height 19
type textarea "with dim_date as ( select * from {{ ref('dm_date') }} ), dim_week as ( select"
type textarea "y42 build -s mbr_membership_sale_forecast"
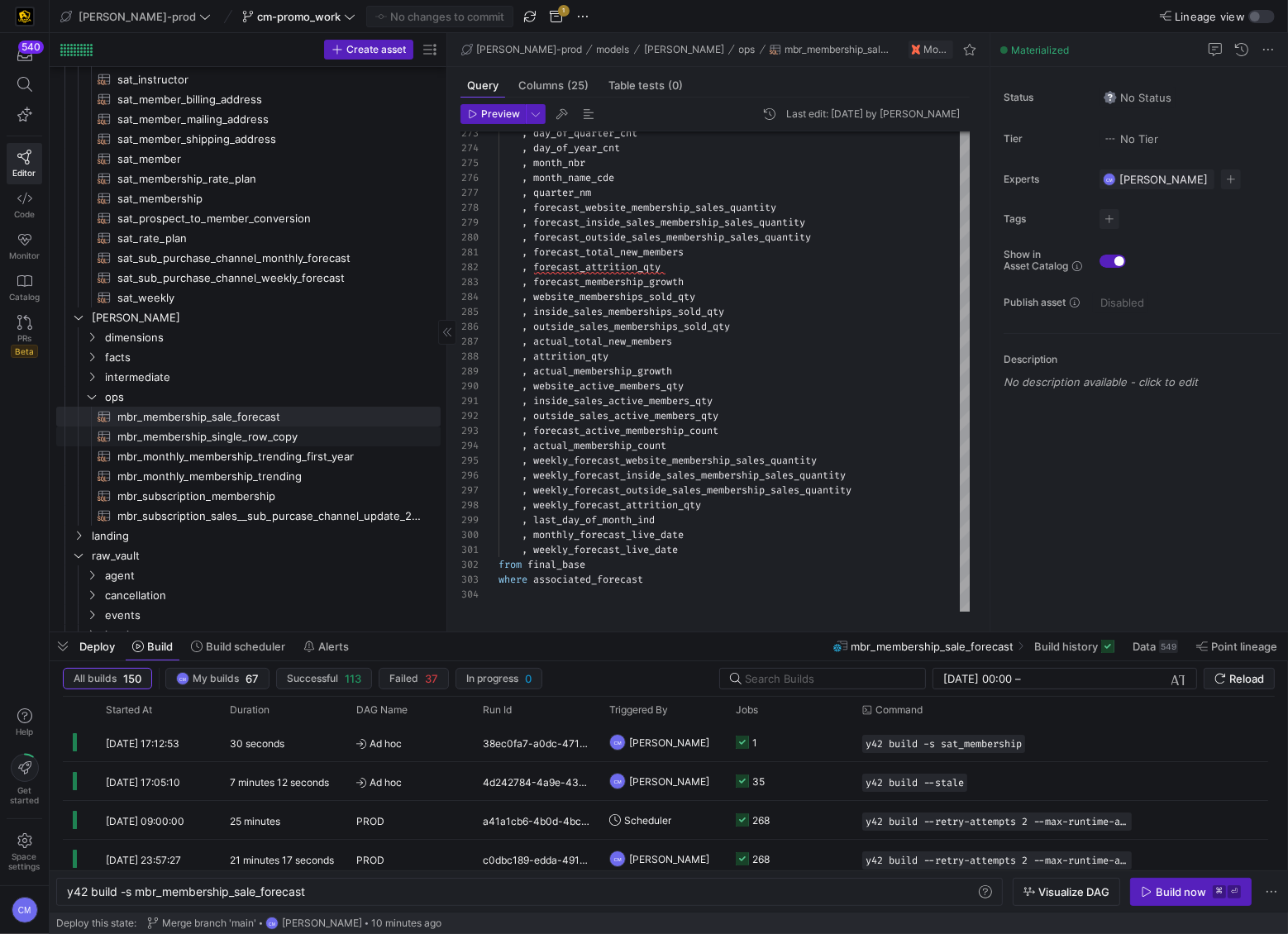
click at [283, 432] on span "mbr_membership_single_row_copy​​​​​​​​​​" at bounding box center [270, 436] width 304 height 19
type textarea "with dm_sales as ( select dship.membership_dim_id , dship.membership_status , d…"
type textarea "y42 build -s mbr_membership_single_row_copy"
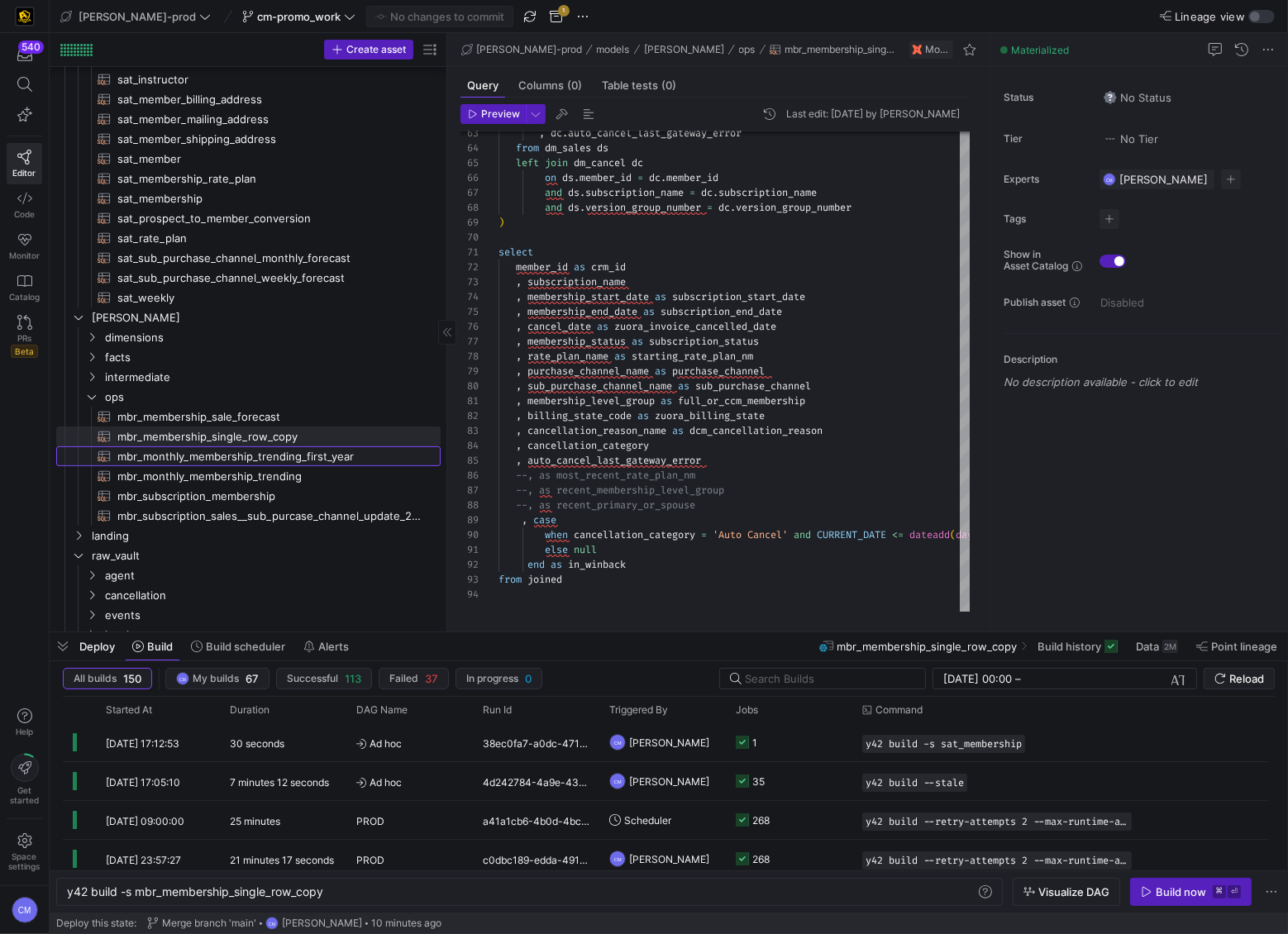
click at [386, 450] on span "mbr_monthly_membership_trending_first_year​​​​​​​​​​" at bounding box center [270, 456] width 304 height 19
type textarea "with dm_month as ( select * from {{ ref('dm_month') }} ), fct_membership_annual…"
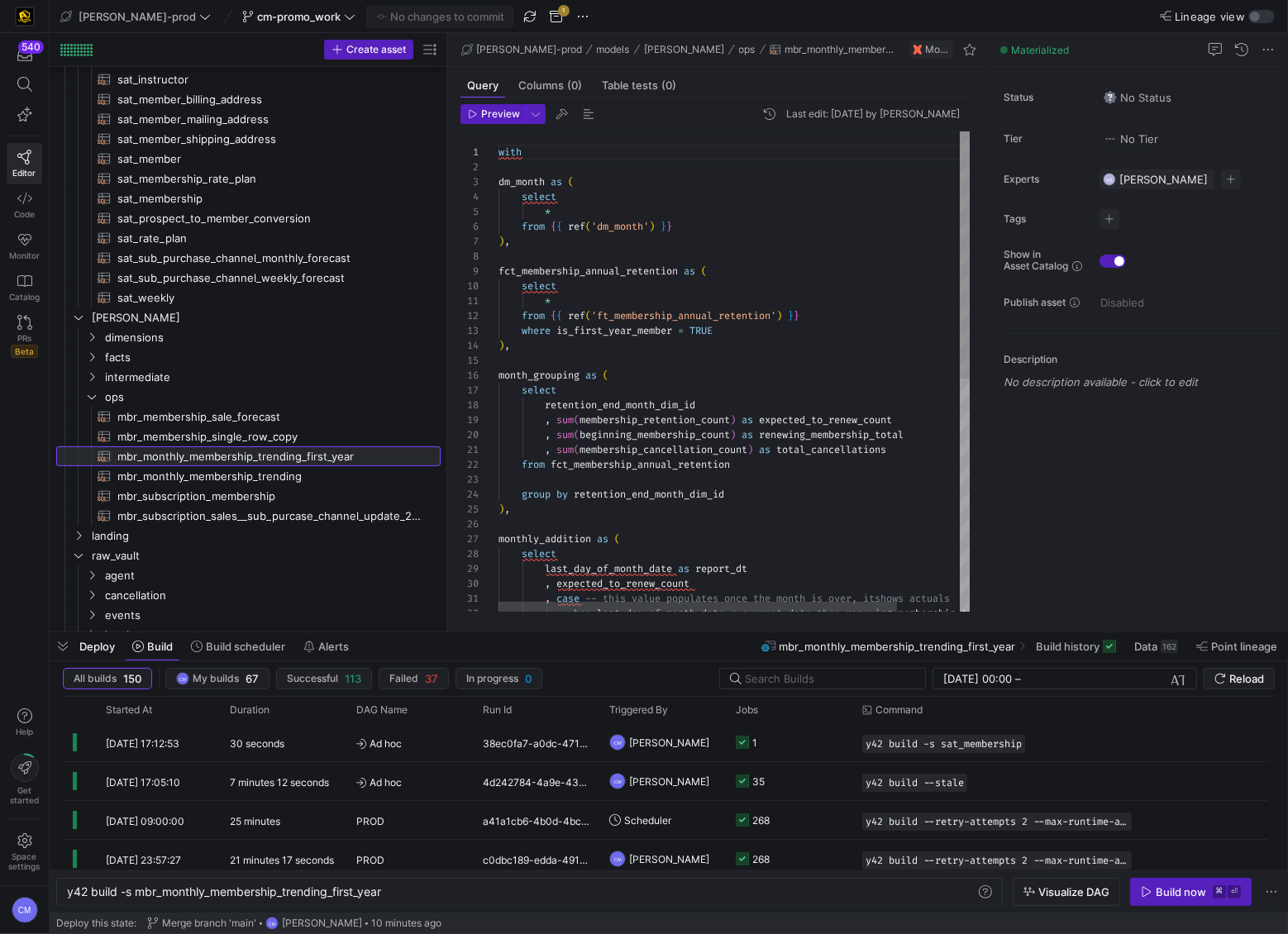
scroll to position [149, 0]
click at [271, 467] on span "mbr_monthly_membership_trending​​​​​​​​​​" at bounding box center [270, 475] width 304 height 19
type textarea "y42 build -s mbr_monthly_membership_trending"
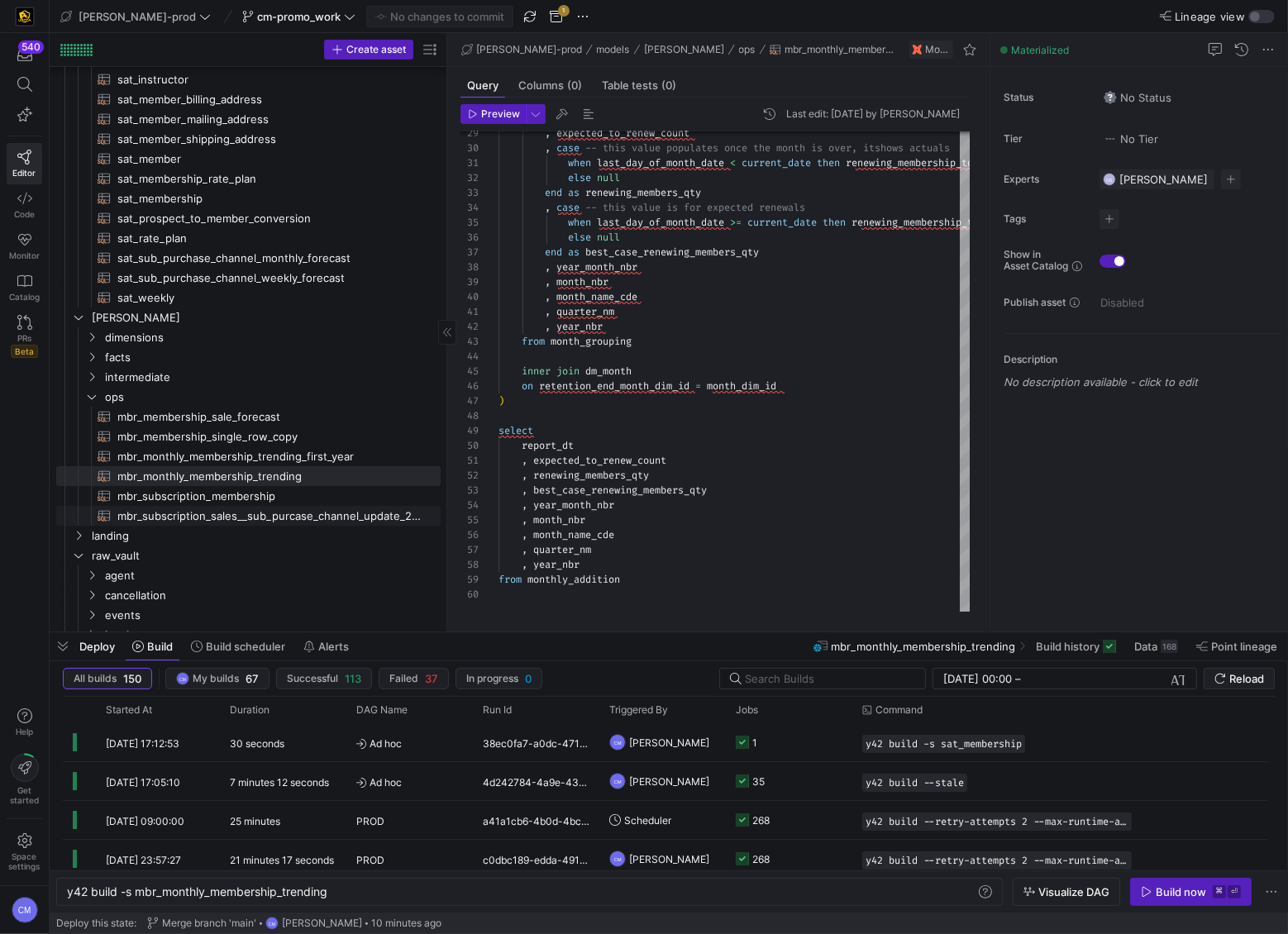
click at [321, 515] on span "mbr_subscription_sales__sub_purcase_channel_update_2024_forecast​​​​​​​​​​" at bounding box center [270, 516] width 304 height 19
type textarea "with dim_date as ( select date_dim_id , date from {{ ref('dm_date') }} ), dim_w…"
type textarea "y42 build -s mbr_subscription_sales__sub_purcase_channel_update_2024_forecast"
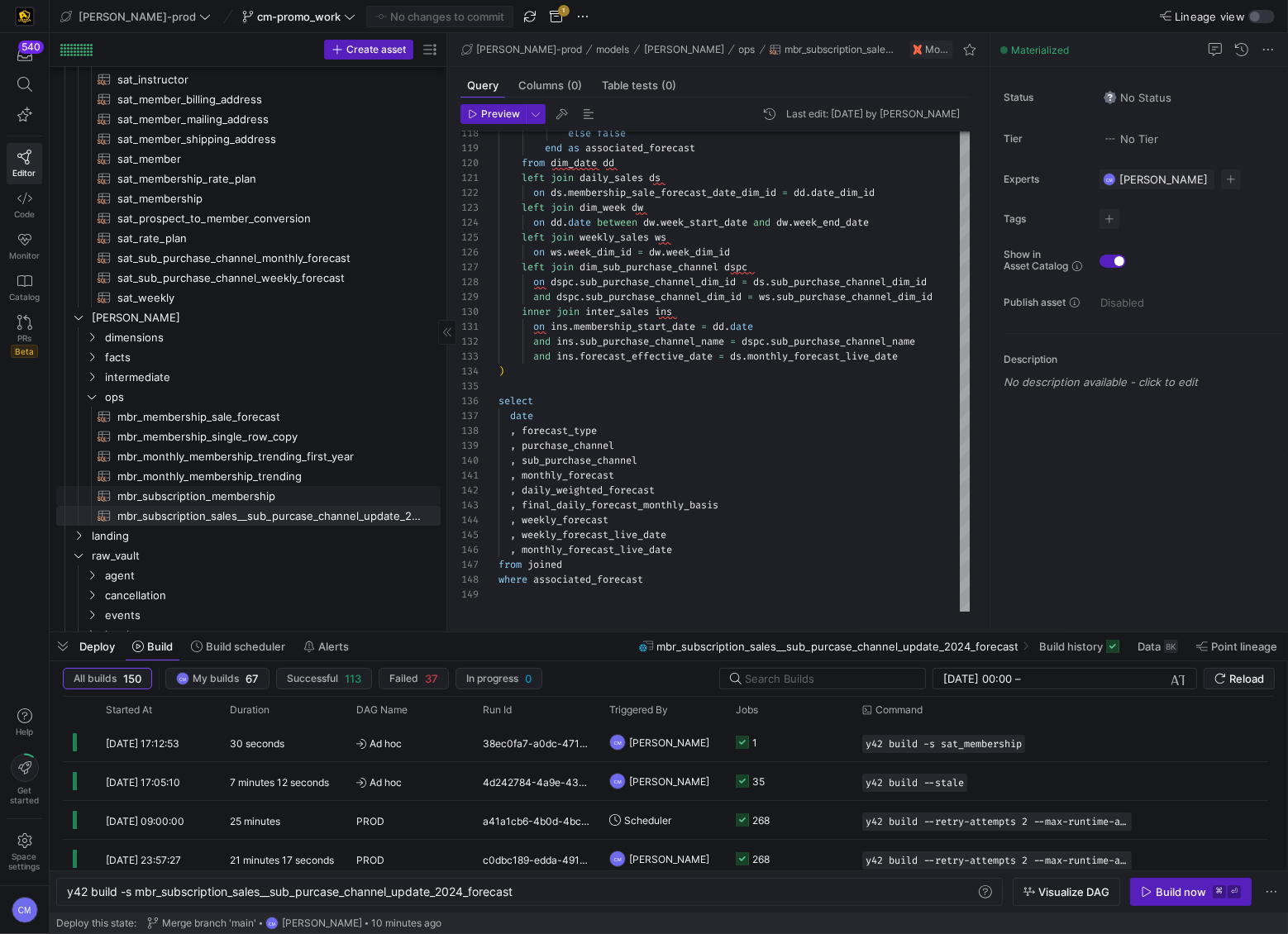
click at [367, 493] on span "mbr_subscription_membership​​​​​​​​​​" at bounding box center [270, 496] width 304 height 19
type textarea "with dm_sales as ( select dship.membership_dim_id , dship.membership_status , d…"
type textarea "y42 build -s mbr_subscription_membership"
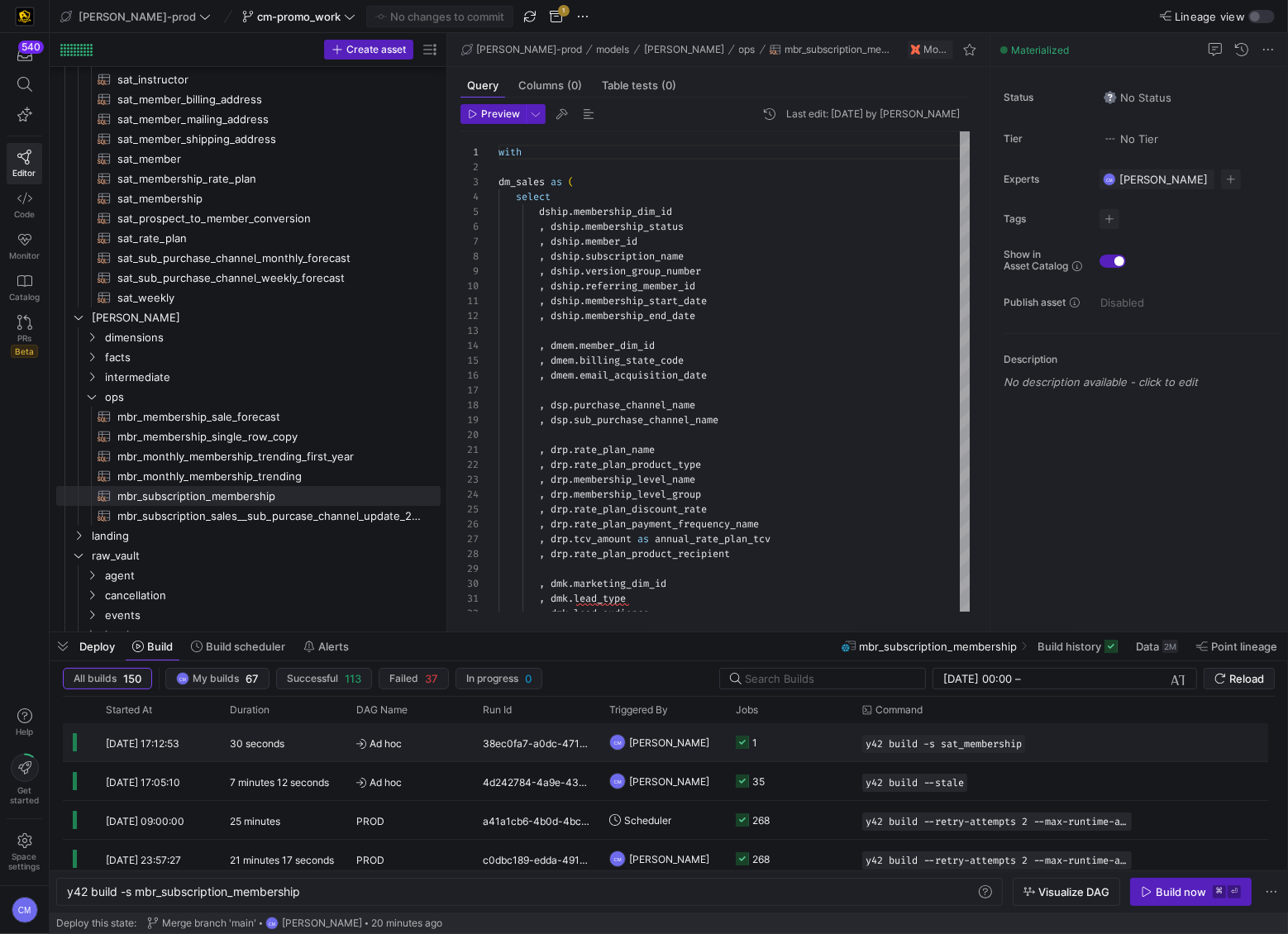
click at [825, 741] on y42-job-status-cell-renderer "1" at bounding box center [789, 742] width 107 height 36
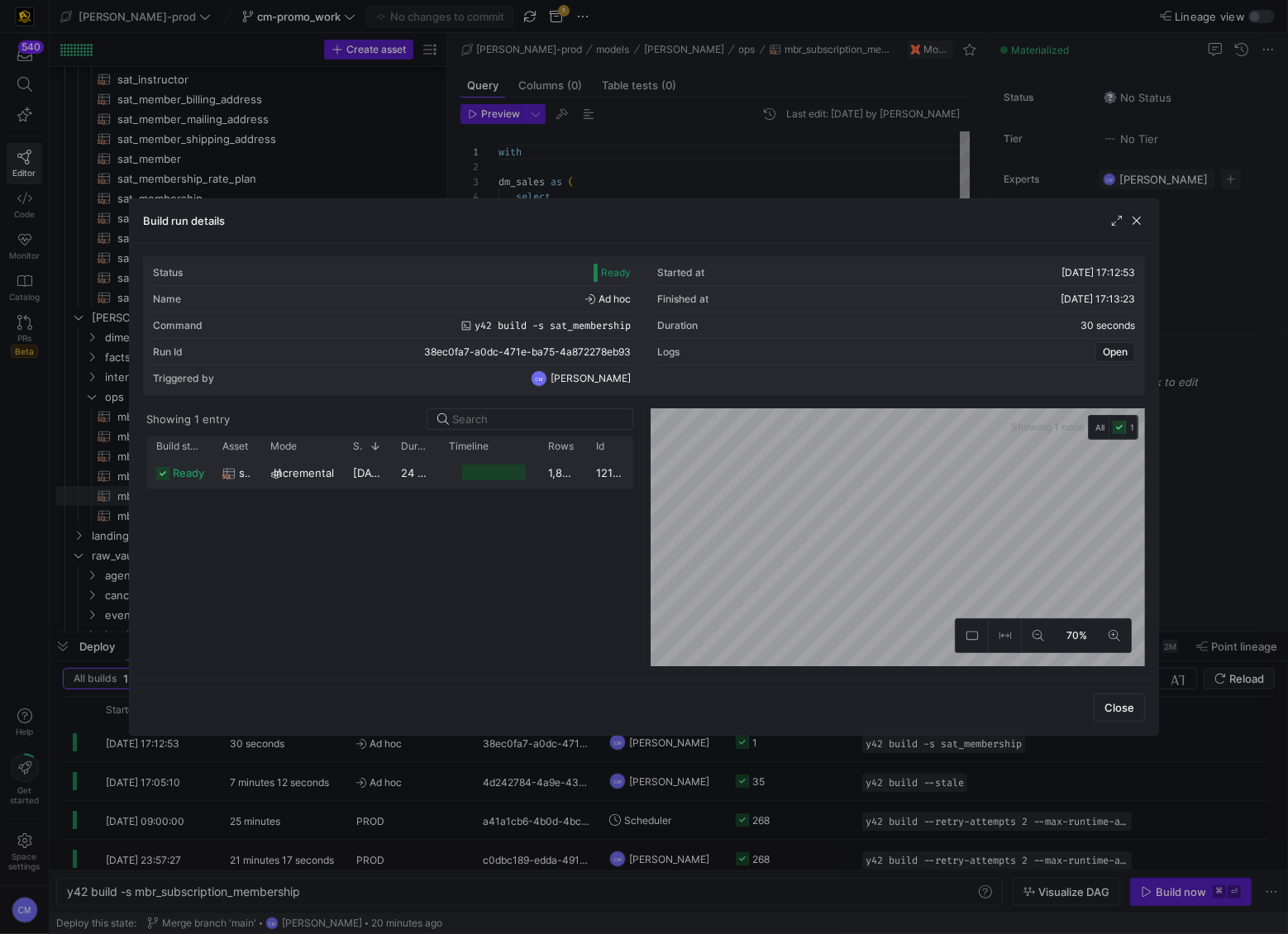
click at [488, 478] on div at bounding box center [493, 472] width 64 height 16
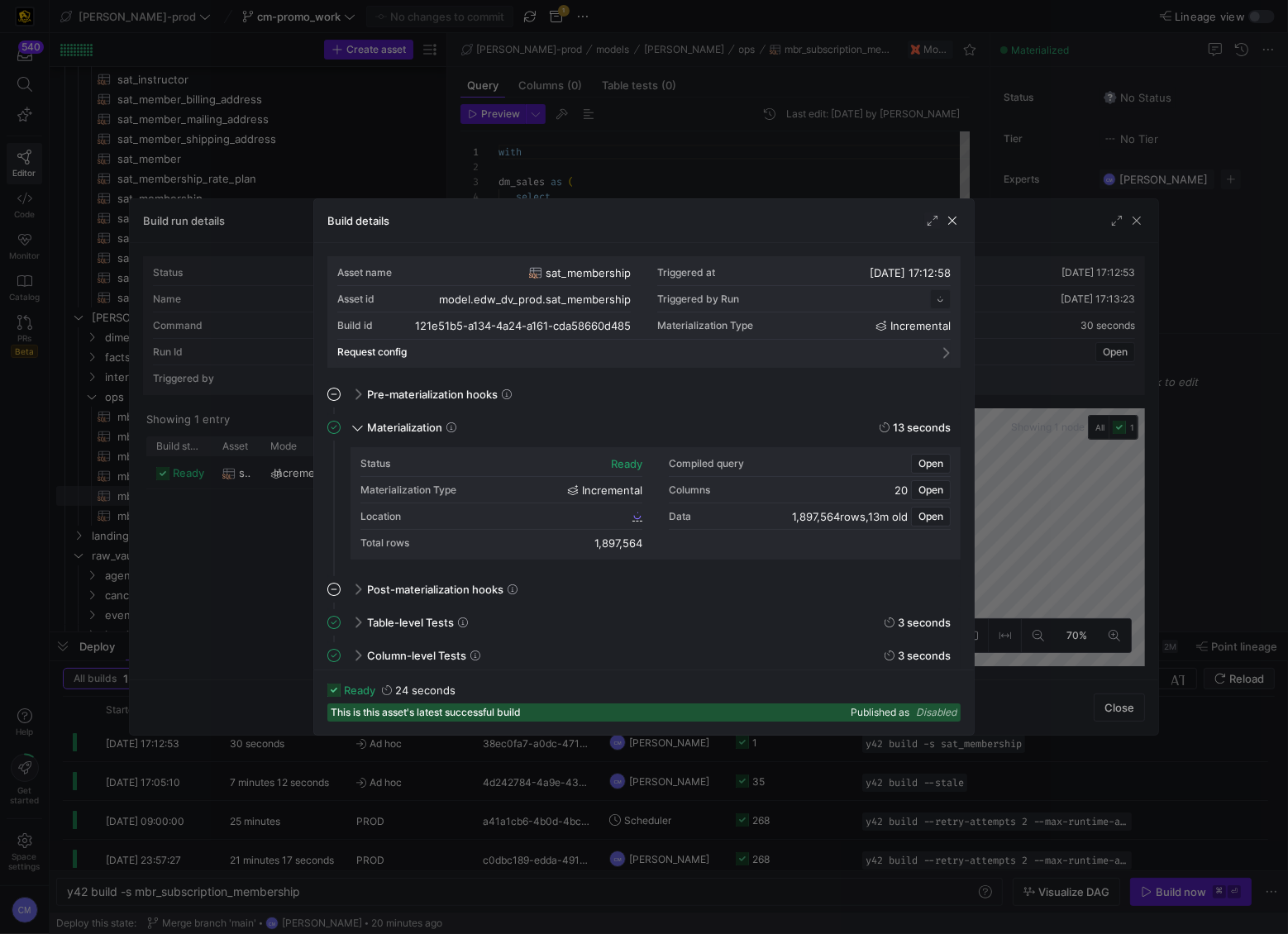
scroll to position [149, 0]
click at [572, 515] on span "121e51b5_a134_4a24_a161_cda58660d485" at bounding box center [528, 516] width 201 height 12
click at [746, 154] on div at bounding box center [644, 467] width 1288 height 934
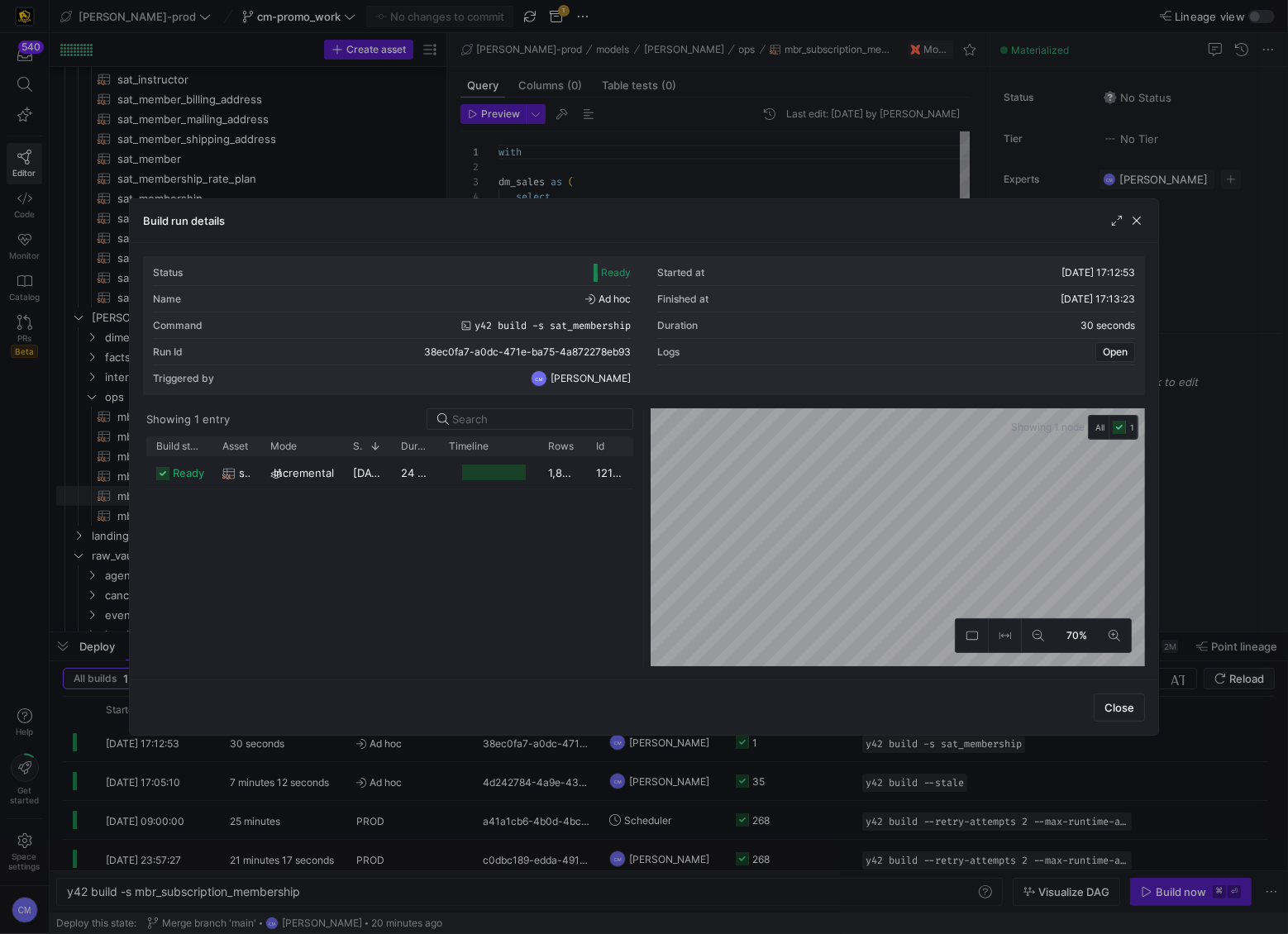
click at [747, 153] on div at bounding box center [644, 467] width 1288 height 934
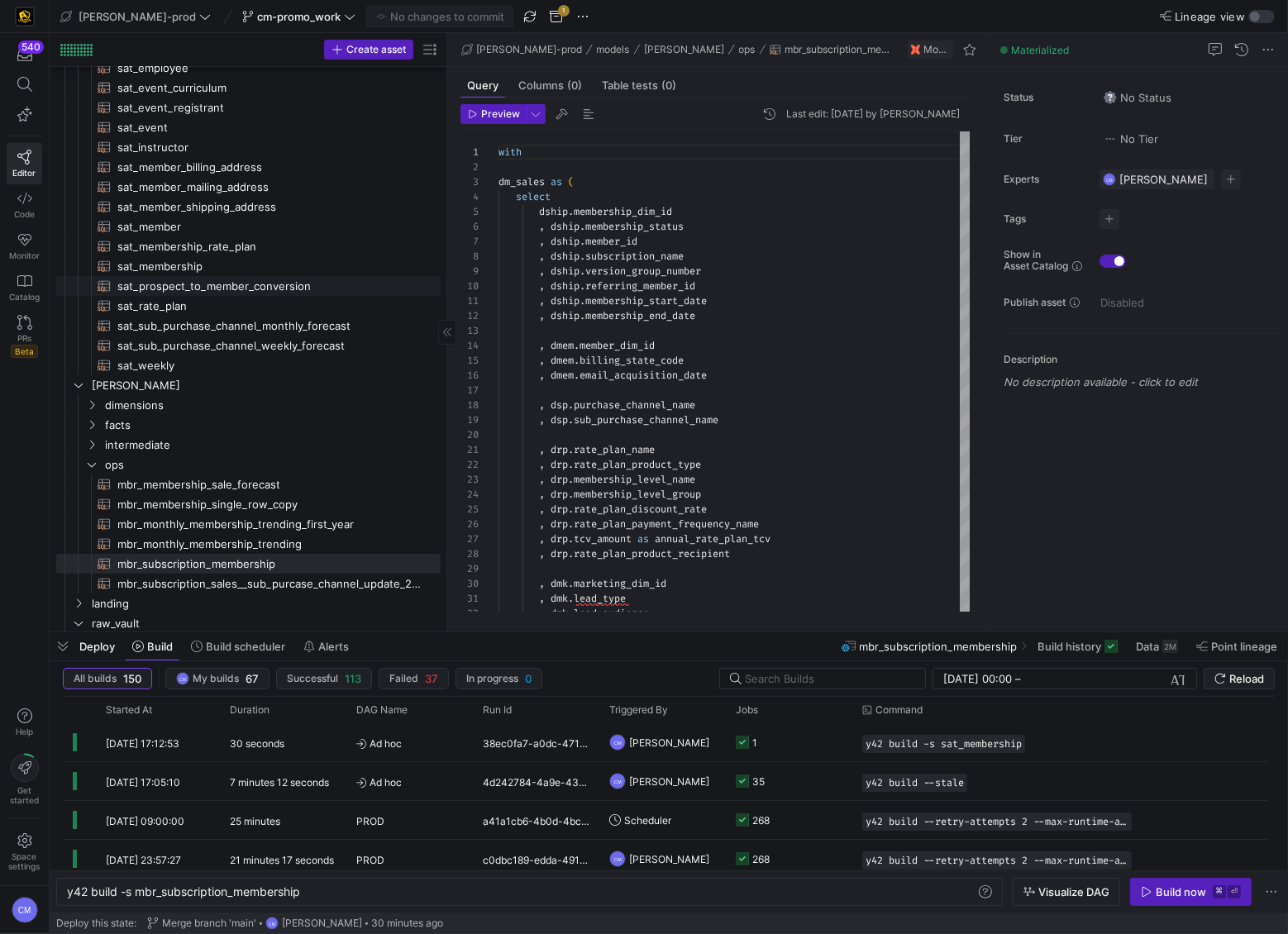
scroll to position [221, 0]
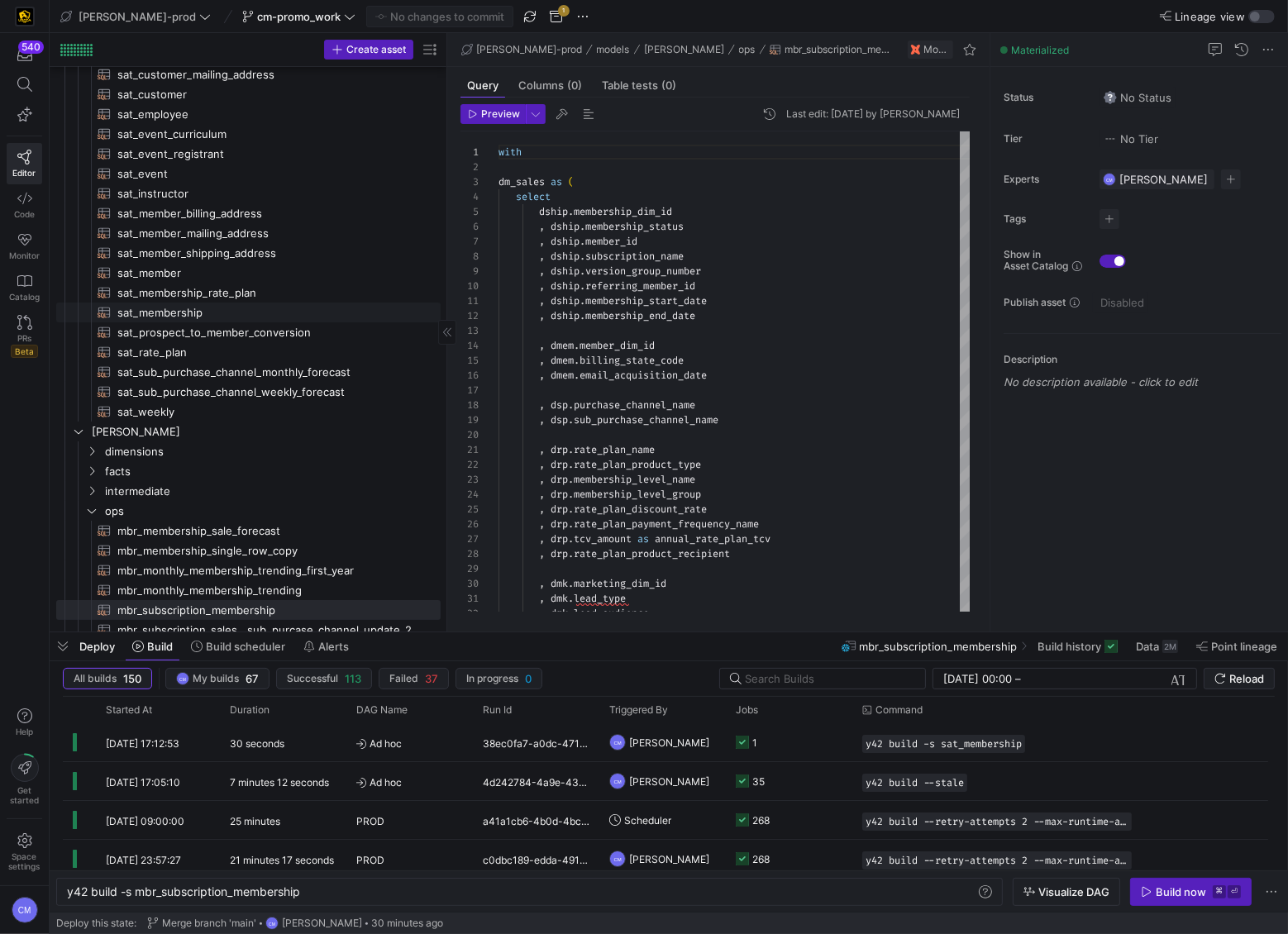
click at [199, 311] on span "sat_membership​​​​​​​​​​" at bounding box center [270, 312] width 304 height 19
type textarea "{{ config( materialized='incremental' ) }} with source_data as ("
type textarea "y42 build -s sat_membership"
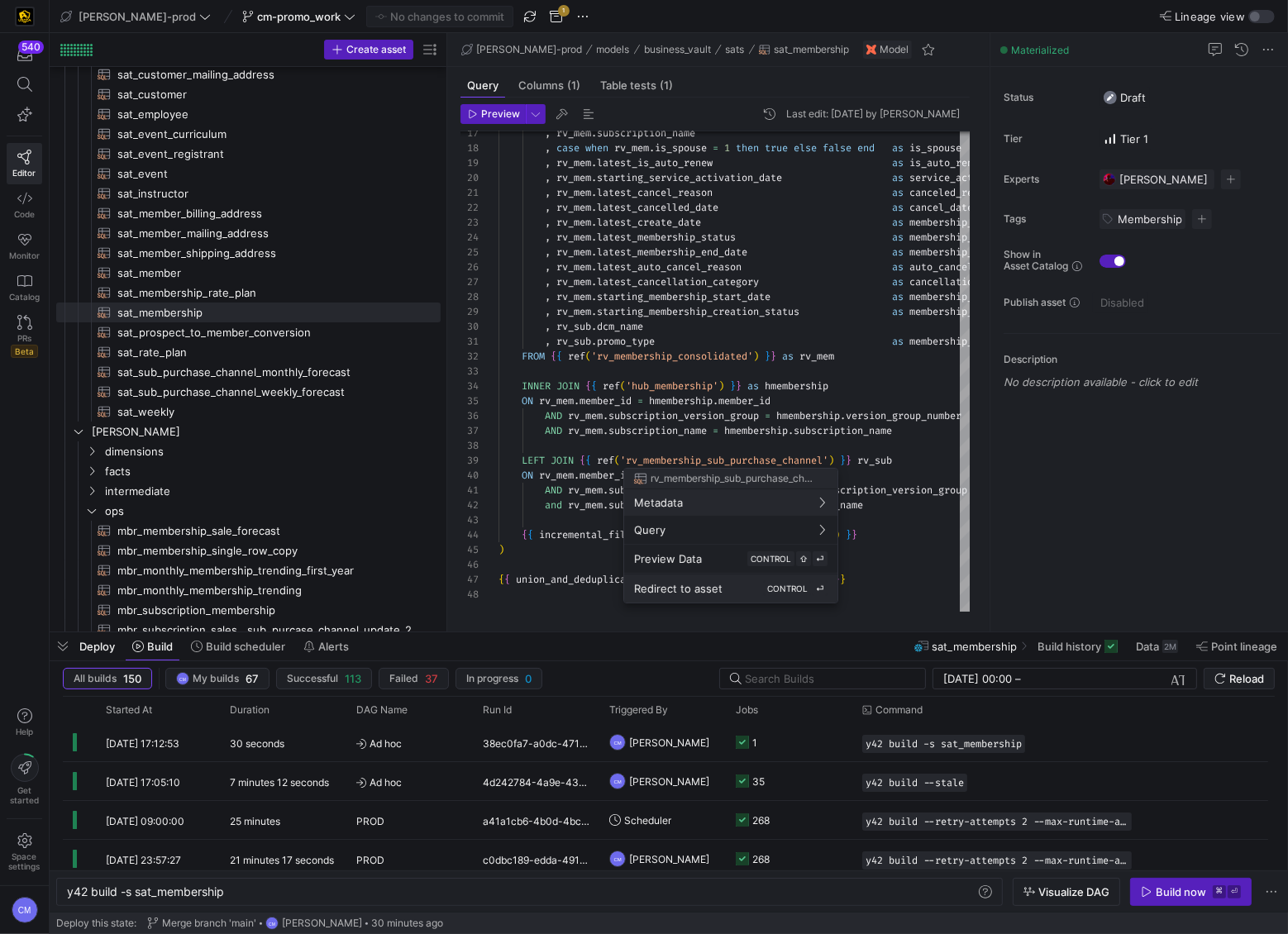
click at [704, 581] on div "Redirect to asset CONTROL ⏎" at bounding box center [730, 588] width 193 height 15
type textarea "WITH rv_dcm as ( select subscription_name , member_id , subscription_version_gr…"
type textarea "y42 build -s rv_membership_sub_purchase_channel"
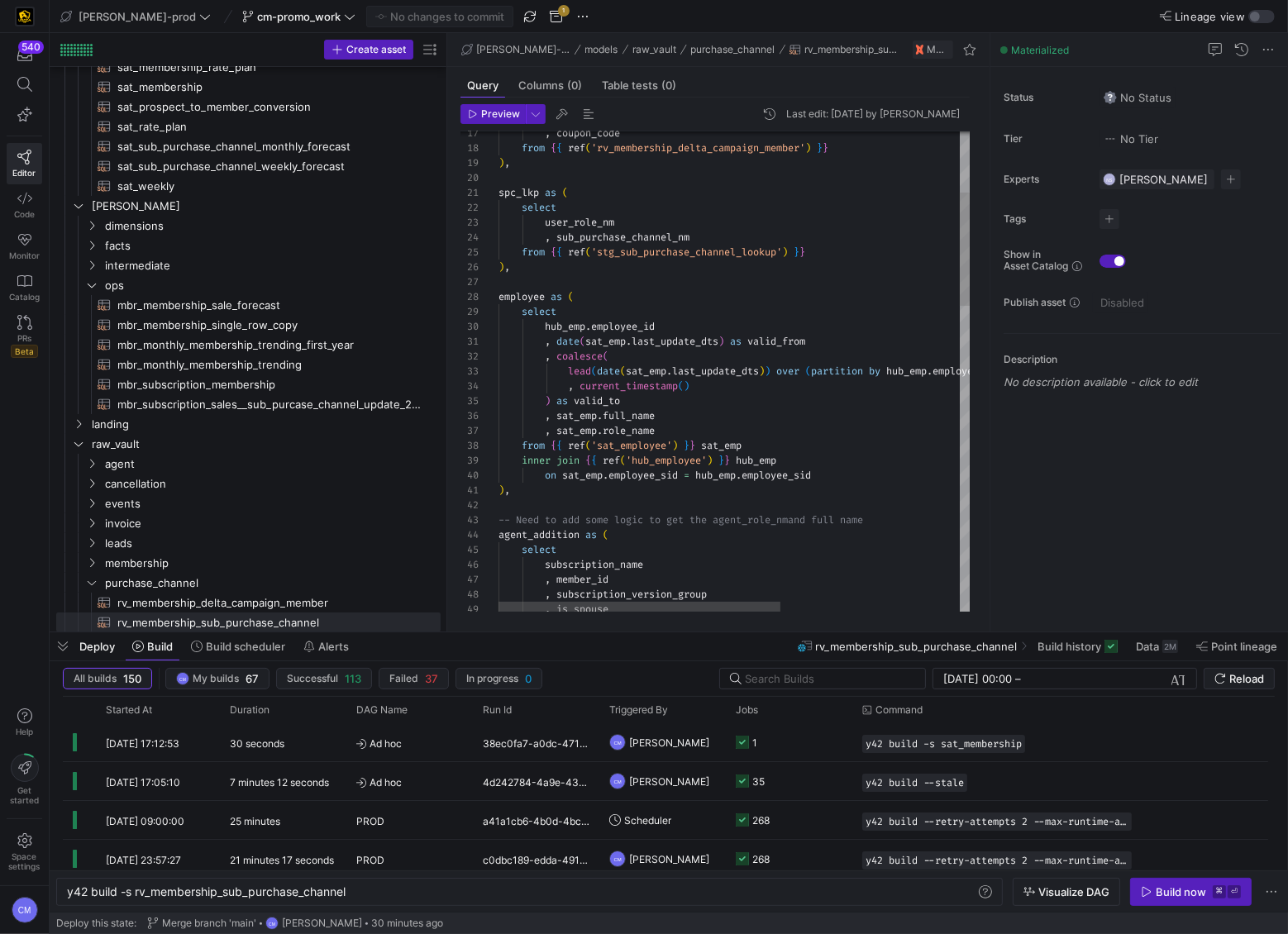
scroll to position [119, 267]
click at [765, 458] on div ", coupon_code from { { ref ( 'rv_membership_delta_campaign_member' ) } } ) , sp…" at bounding box center [885, 890] width 772 height 2032
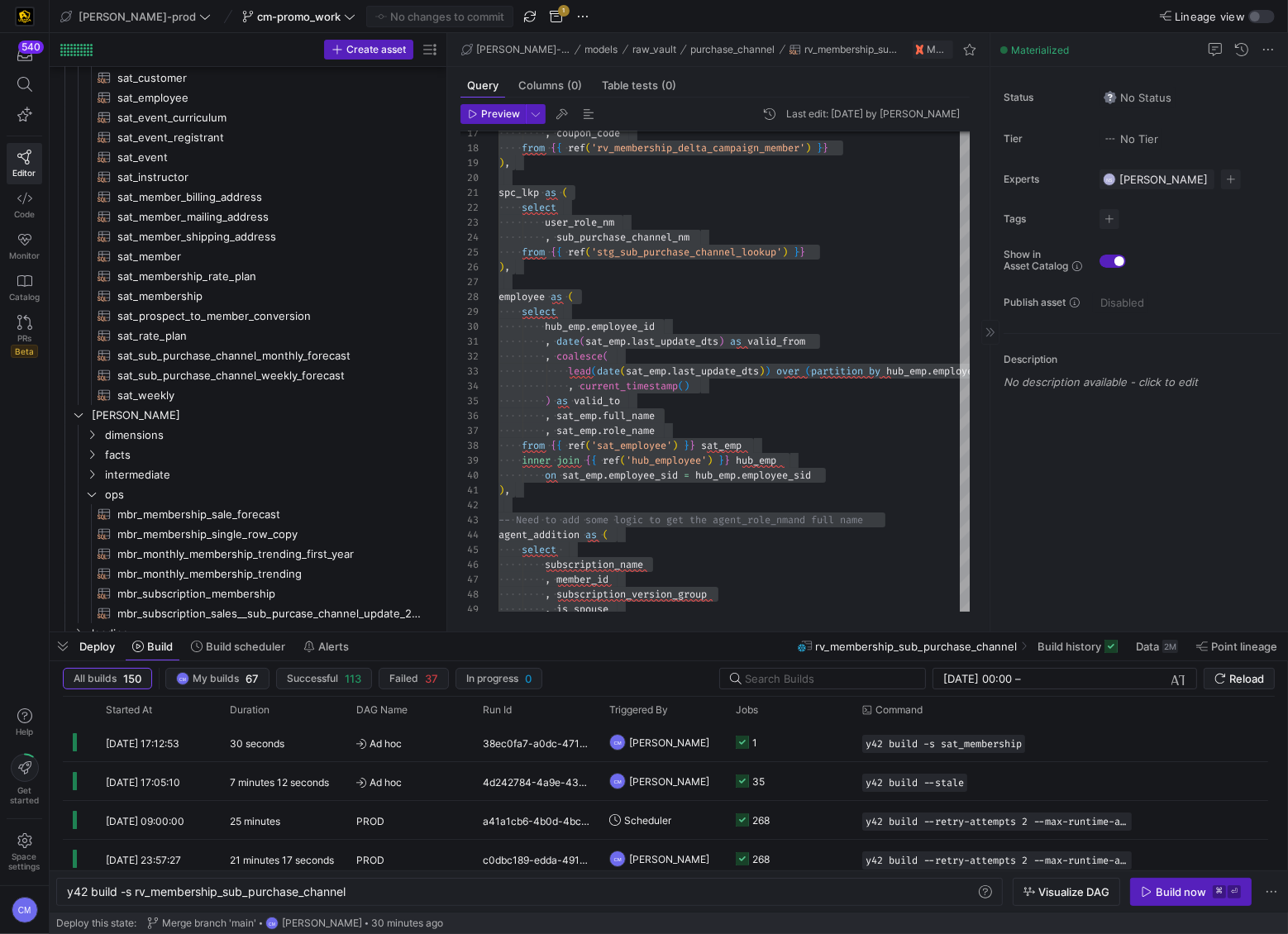
scroll to position [0, 0]
click at [211, 287] on span "sat_membership​​​​​​​​​​" at bounding box center [270, 296] width 304 height 19
type textarea "{{ config( materialized='incremental' ) }} with source_data as ("
type textarea "y42 build -s sat_membership"
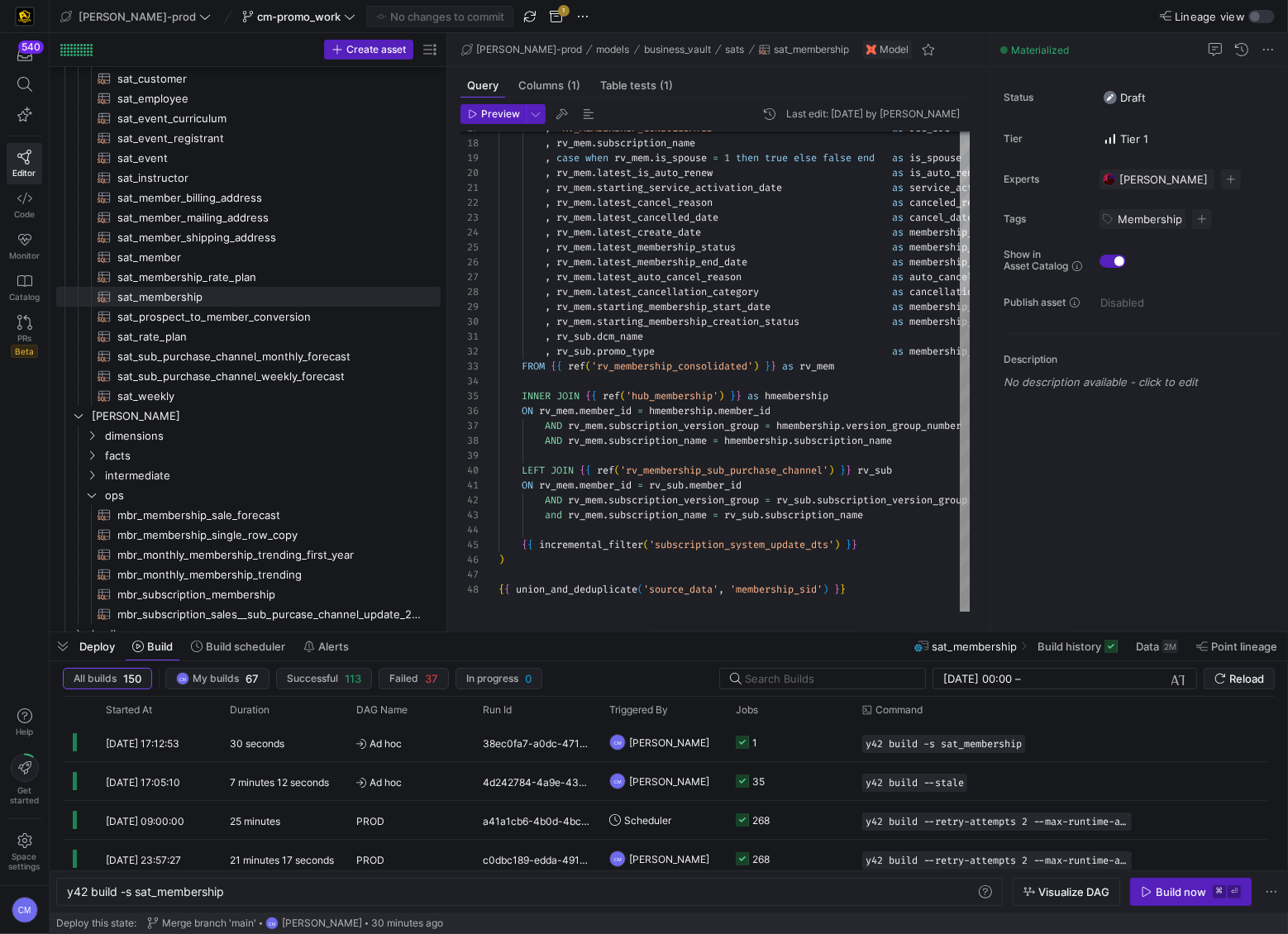
click at [641, 342] on div ", rv_mem . subscription_name , case when rv_mem . is_spouse = 1 then true else …" at bounding box center [735, 248] width 472 height 727
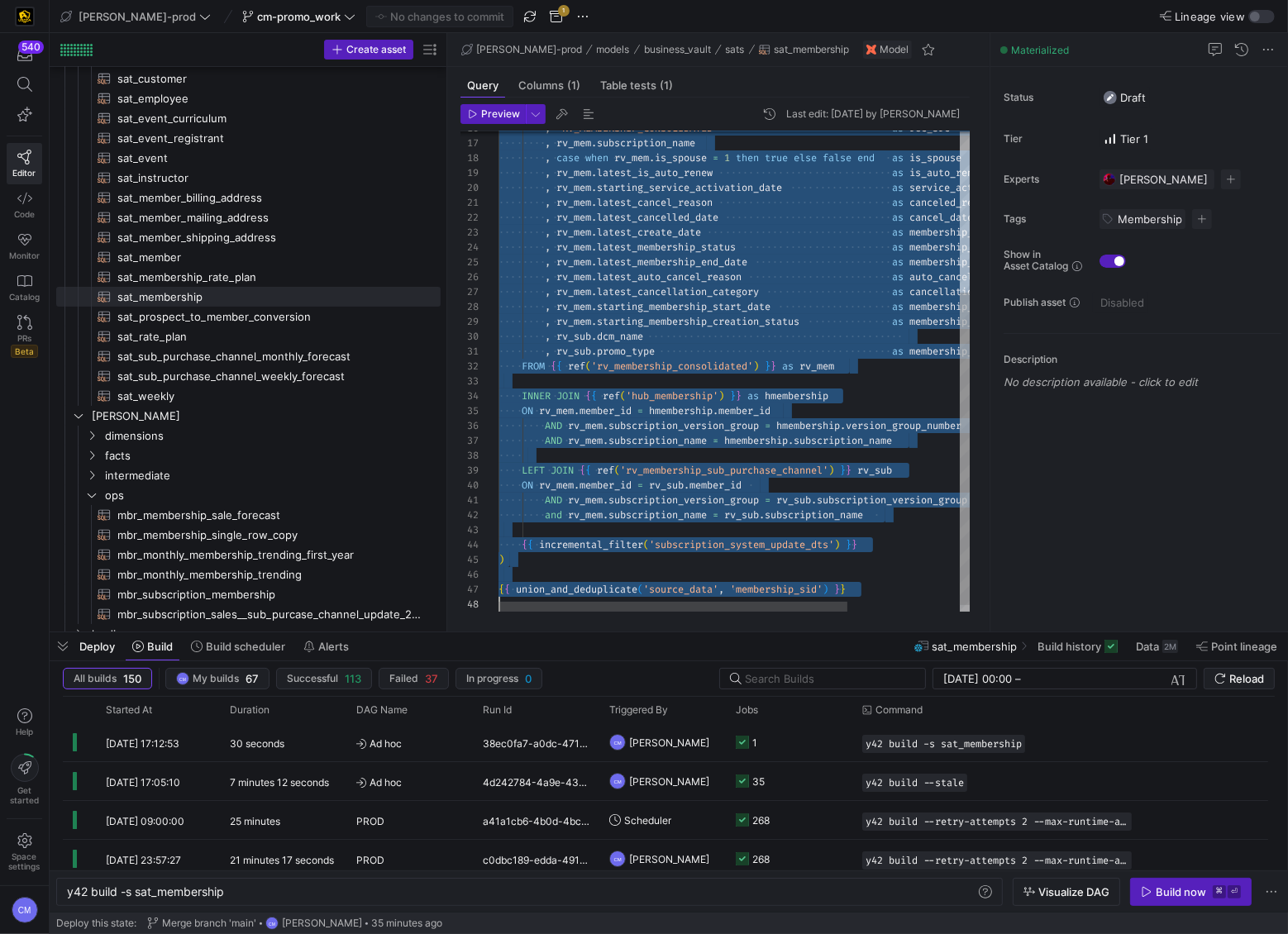
click at [669, 418] on div ", rv_mem . subscription_name , case when rv_mem . is_spouse = 1 then true else …" at bounding box center [811, 253] width 624 height 737
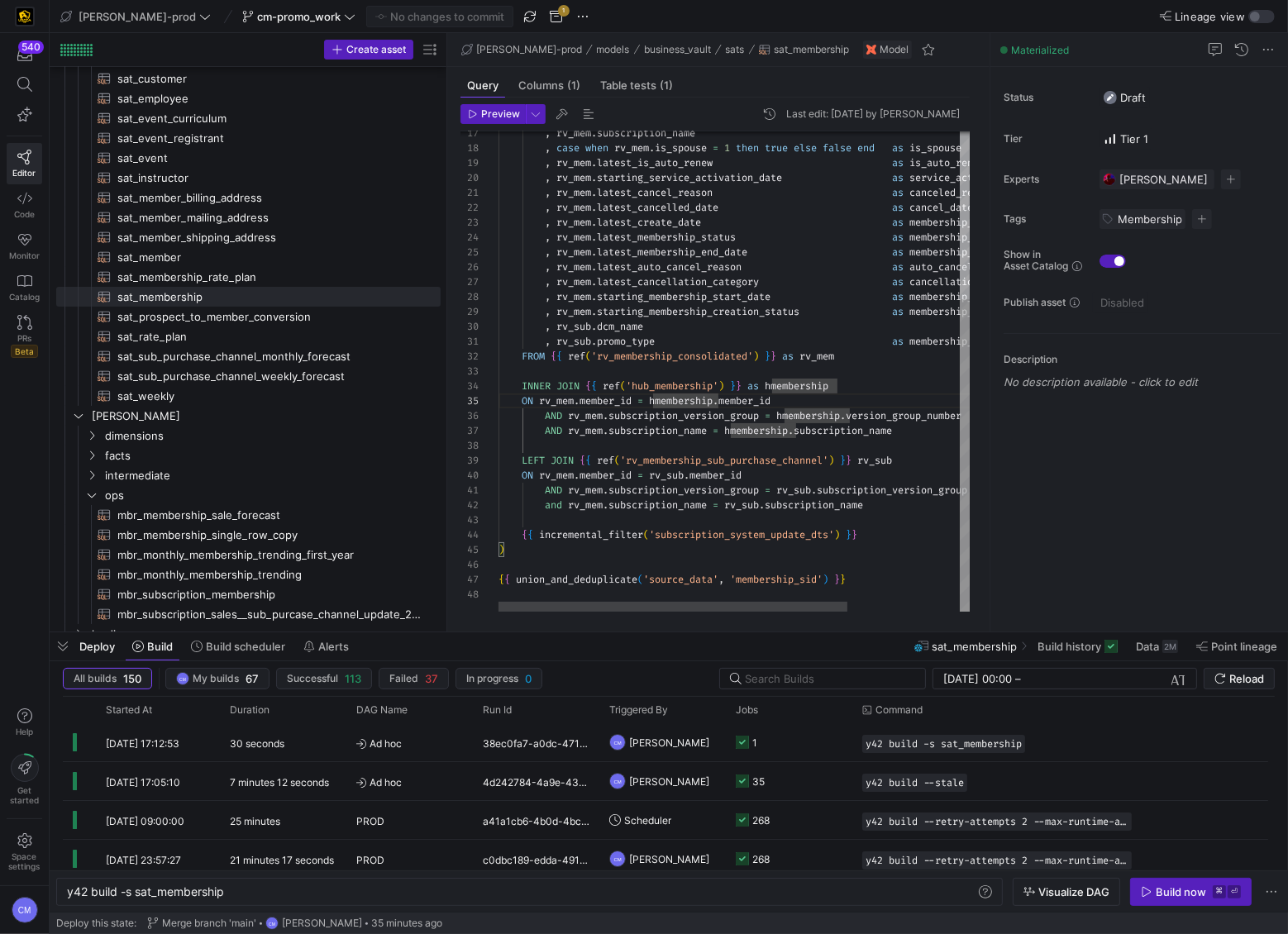
scroll to position [15, 380]
click at [882, 504] on div ", rv_mem . subscription_name , case when rv_mem . is_spouse = 1 then true else …" at bounding box center [811, 243] width 624 height 737
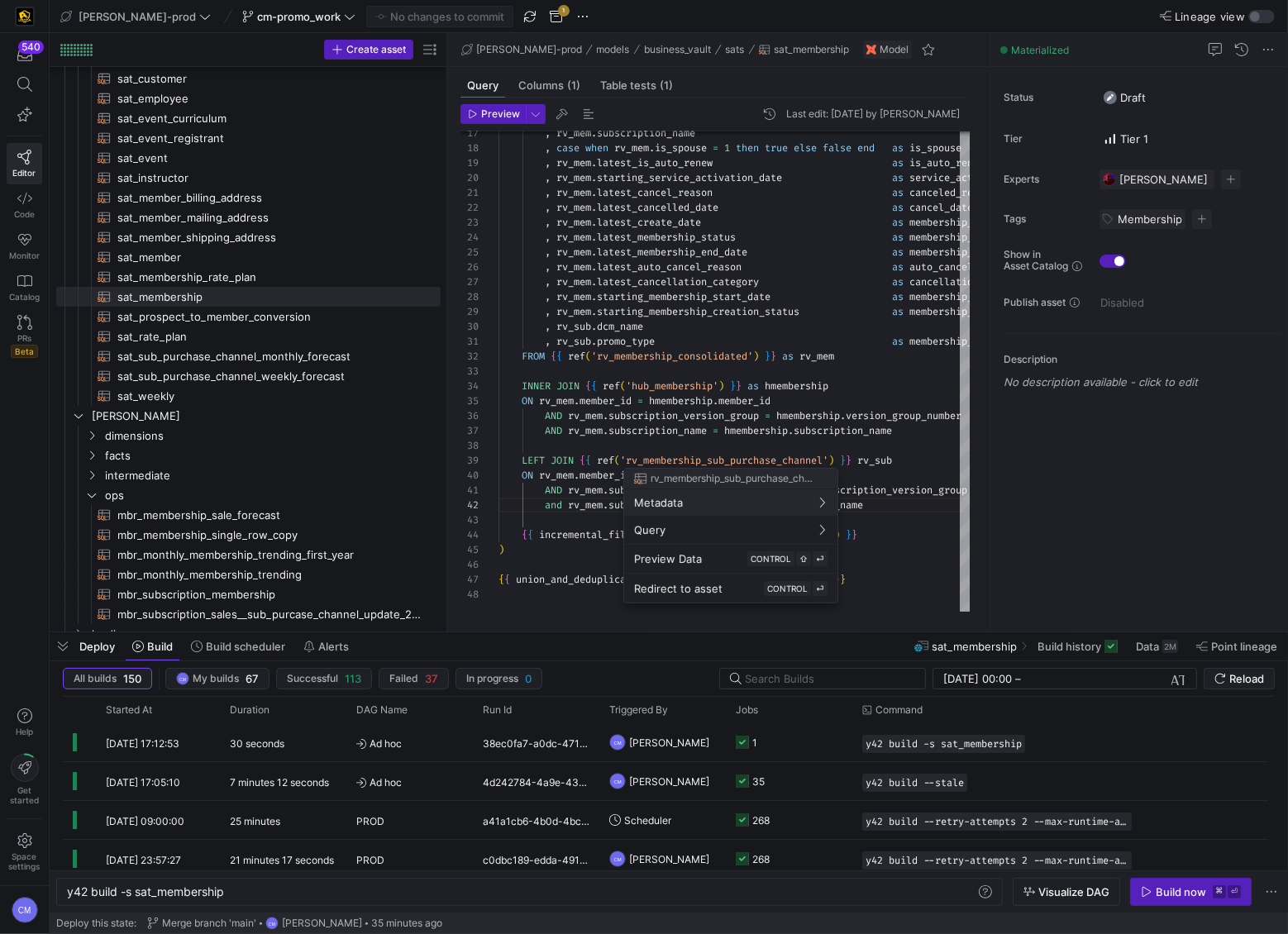
click at [643, 398] on div at bounding box center [644, 467] width 1288 height 934
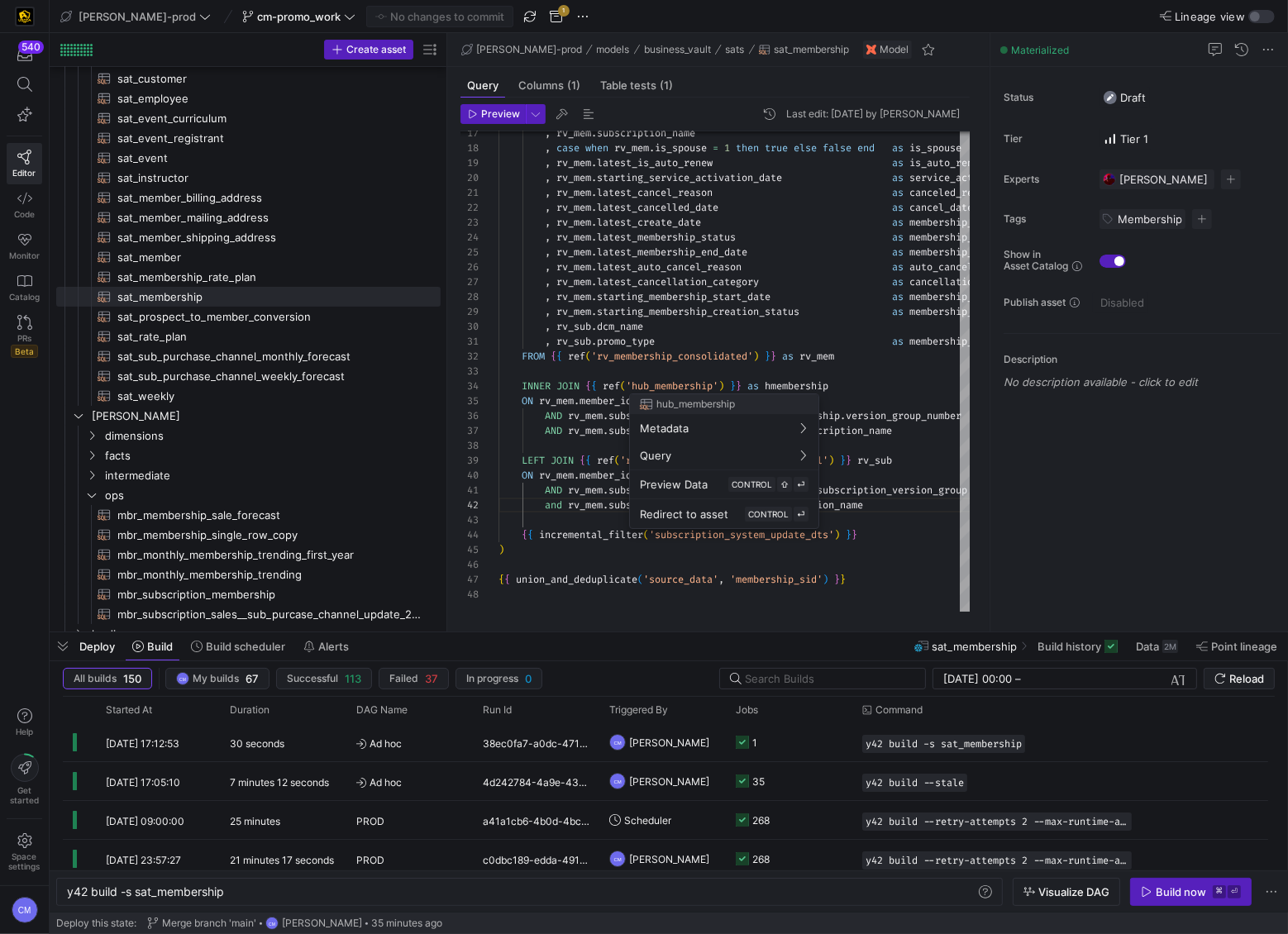
click at [609, 351] on div at bounding box center [644, 467] width 1288 height 934
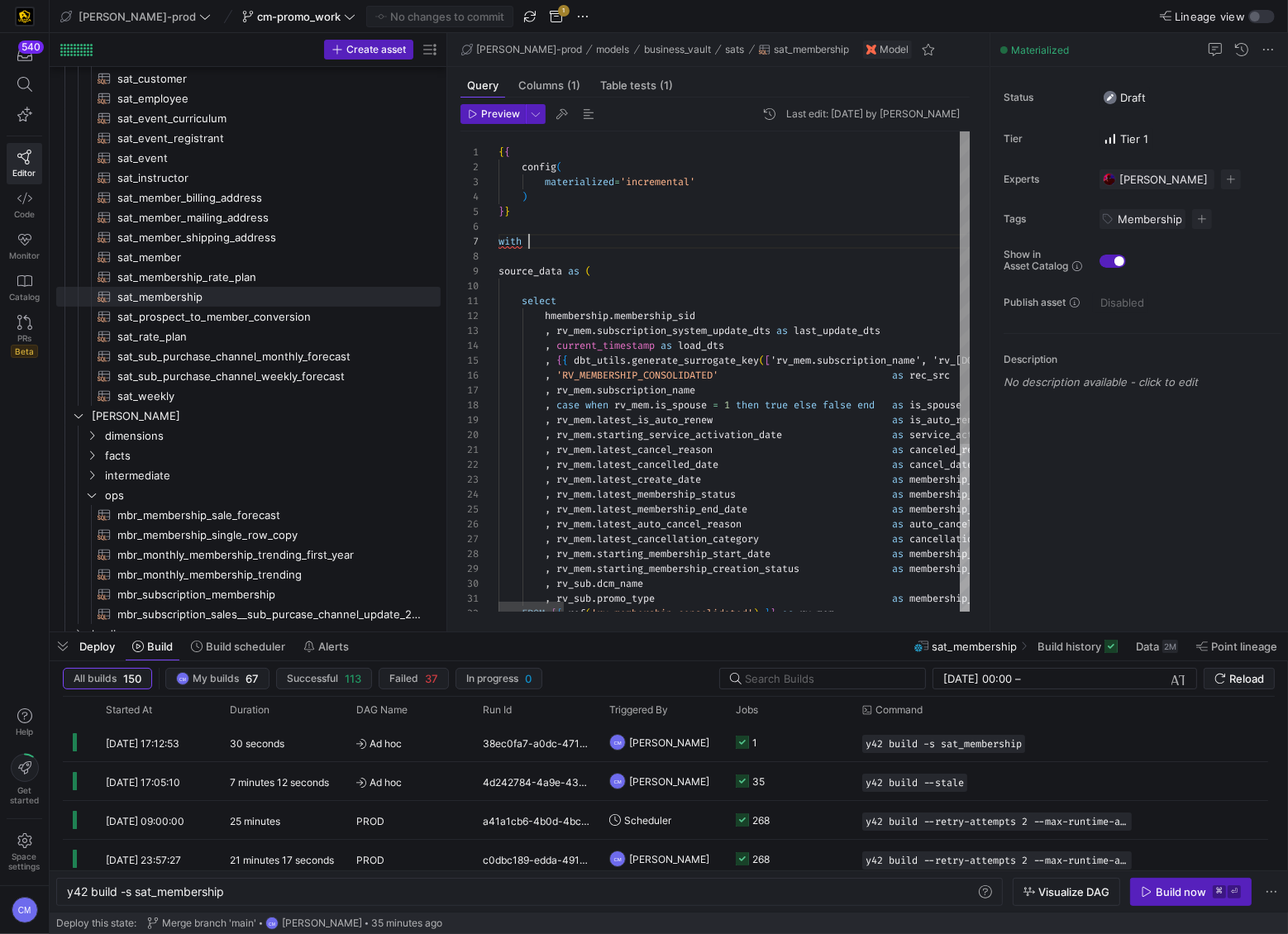
scroll to position [89, 29]
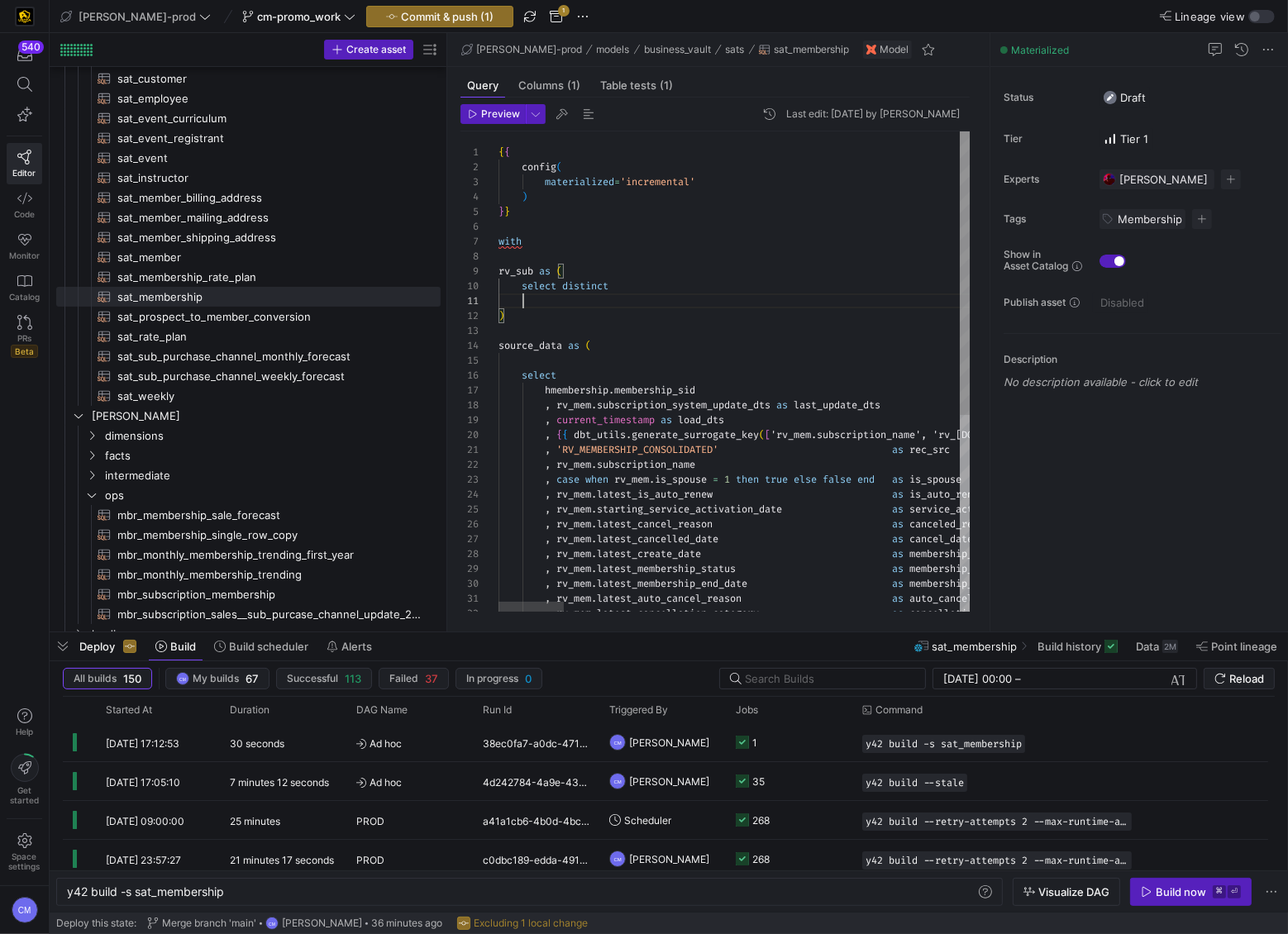
scroll to position [0, 48]
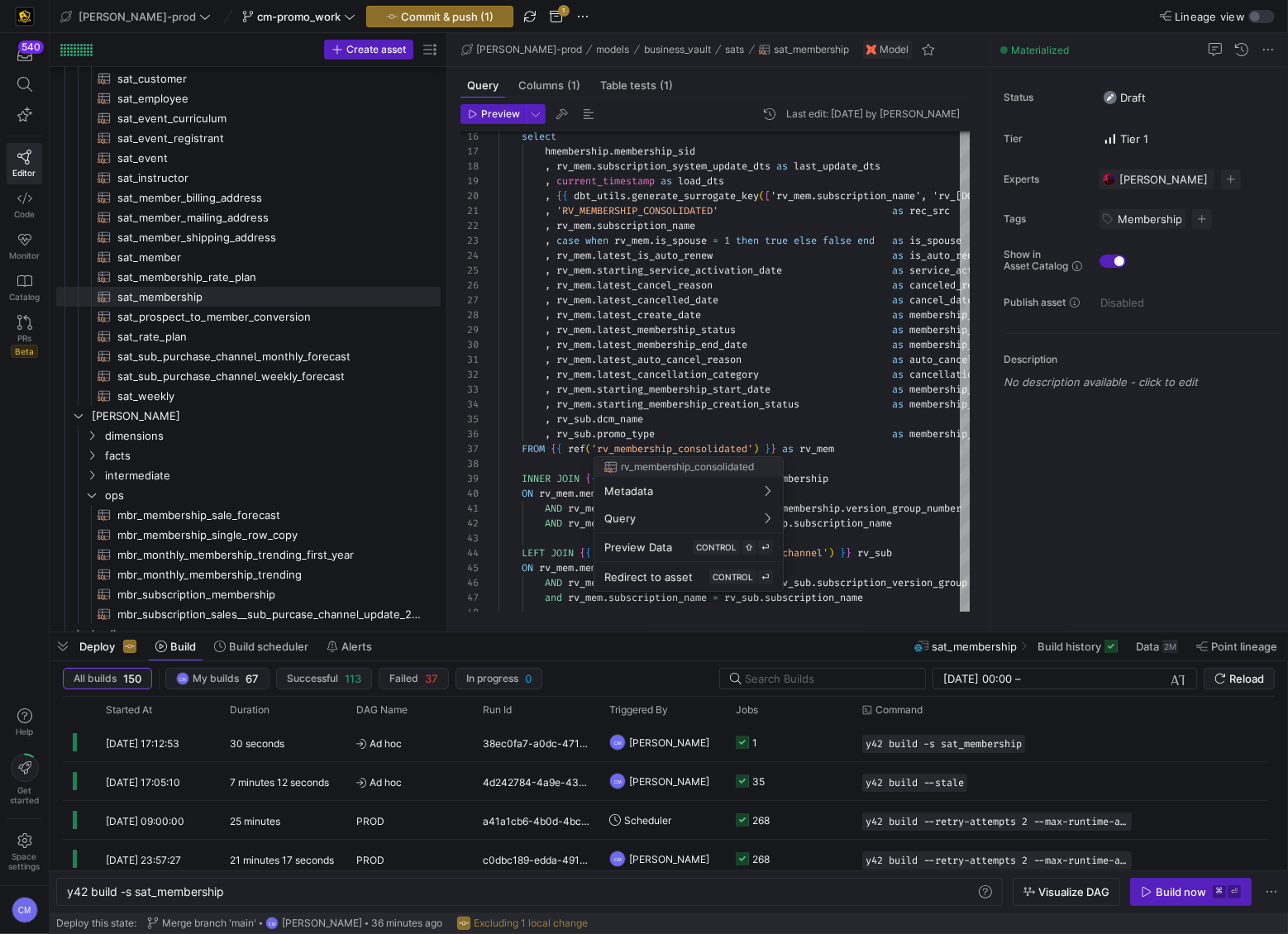
click at [837, 547] on div at bounding box center [644, 467] width 1288 height 934
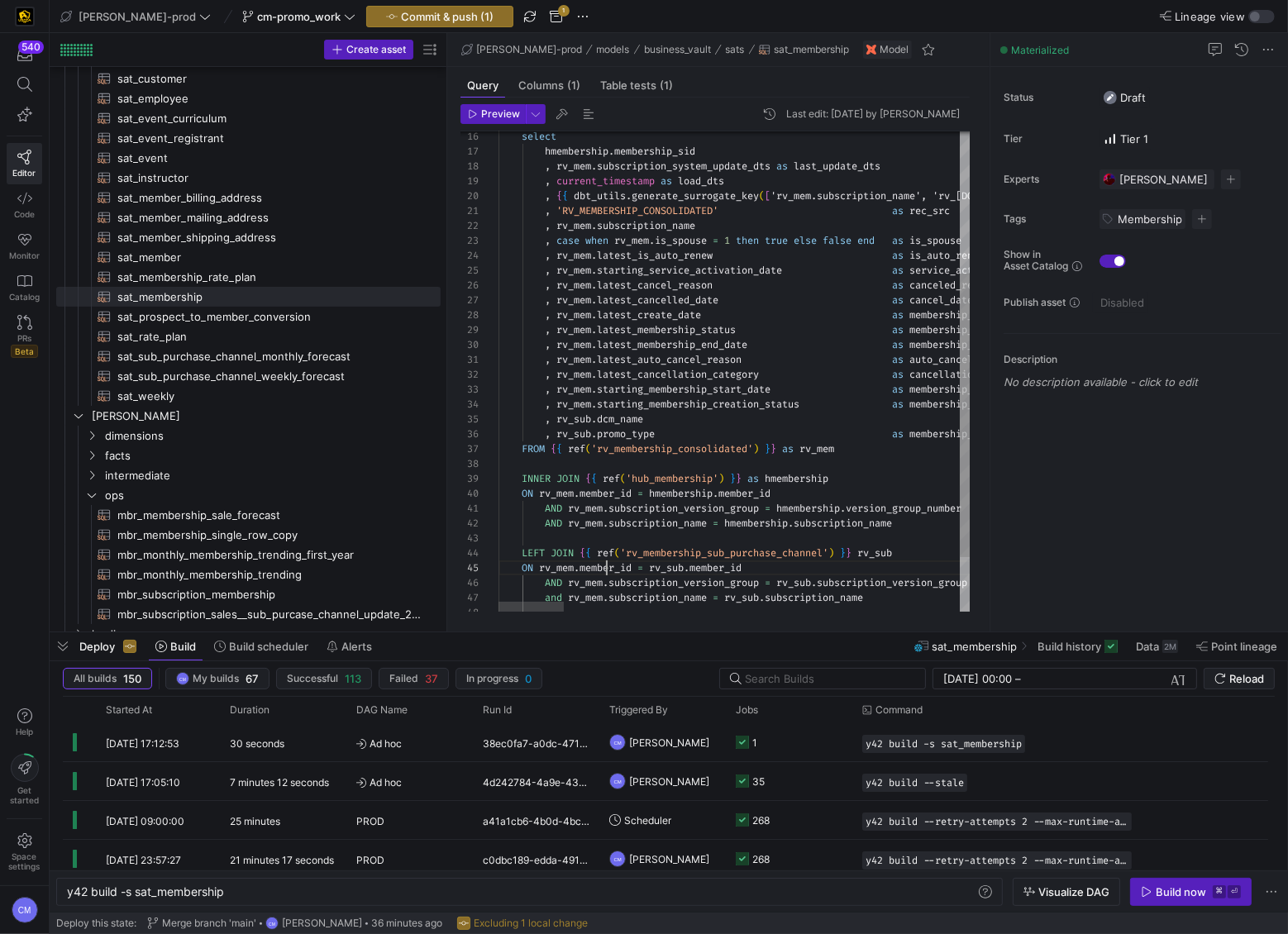
click at [744, 337] on div at bounding box center [644, 467] width 1288 height 934
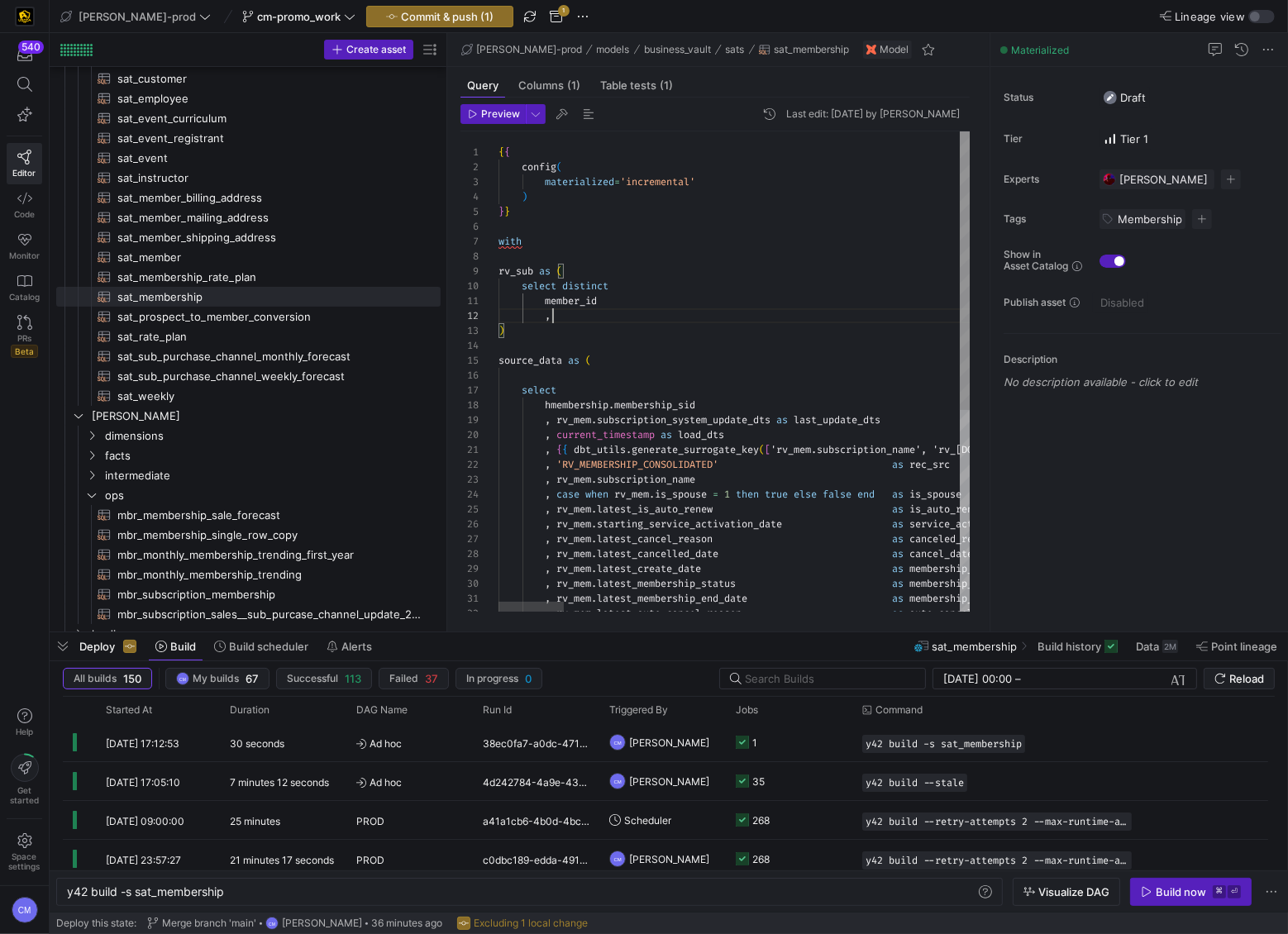
scroll to position [15, 59]
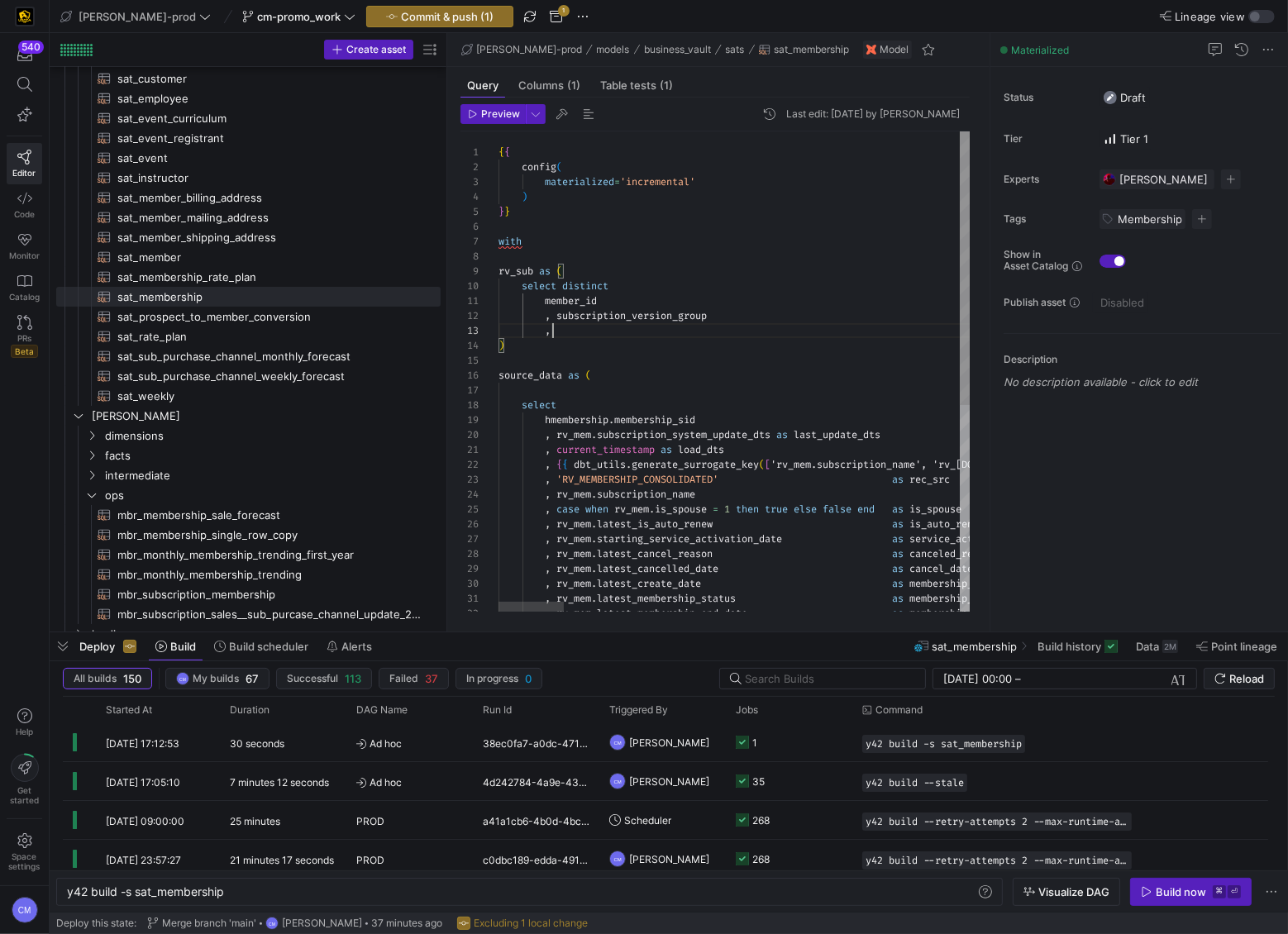
scroll to position [29, 59]
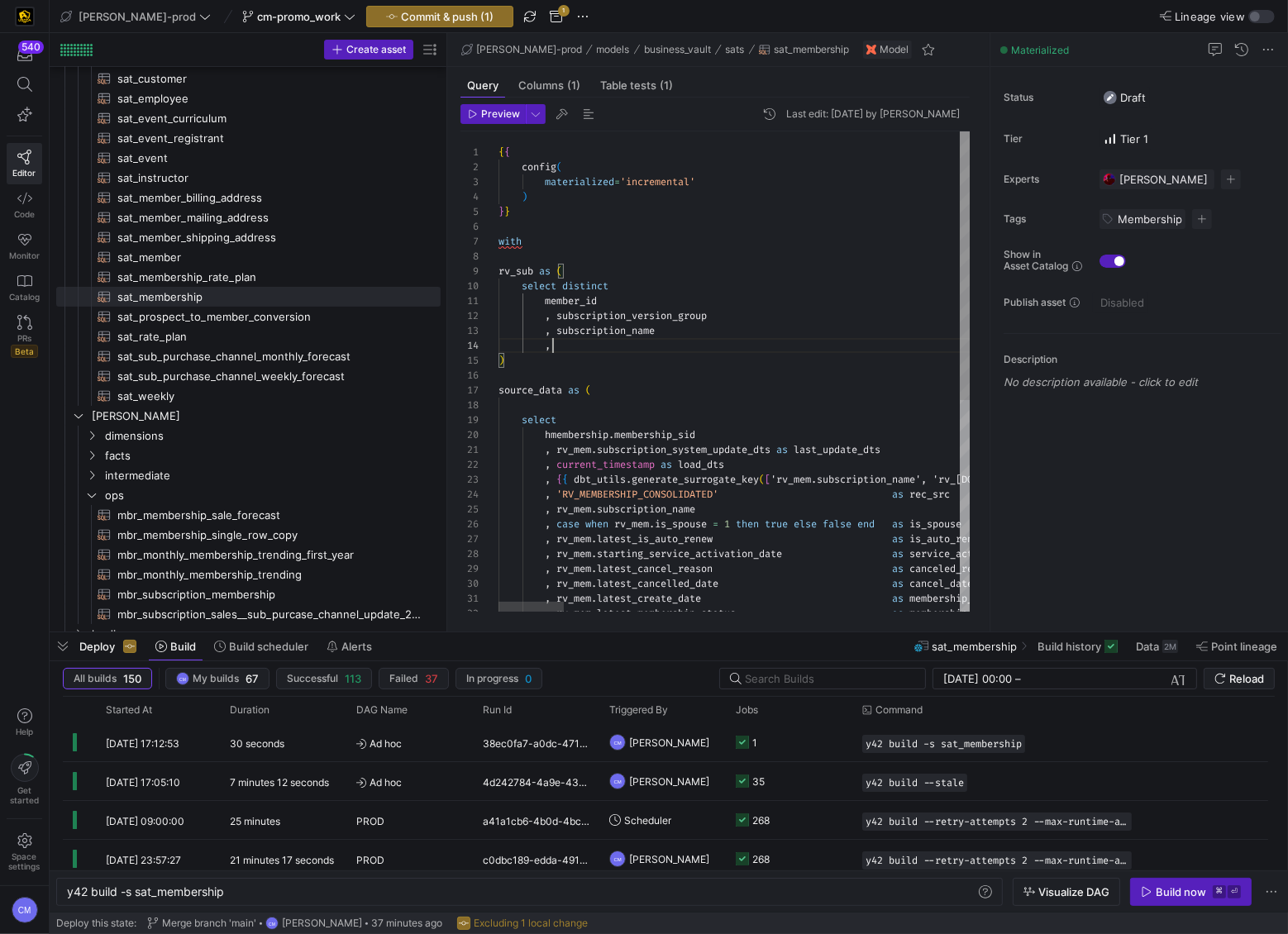
scroll to position [44, 59]
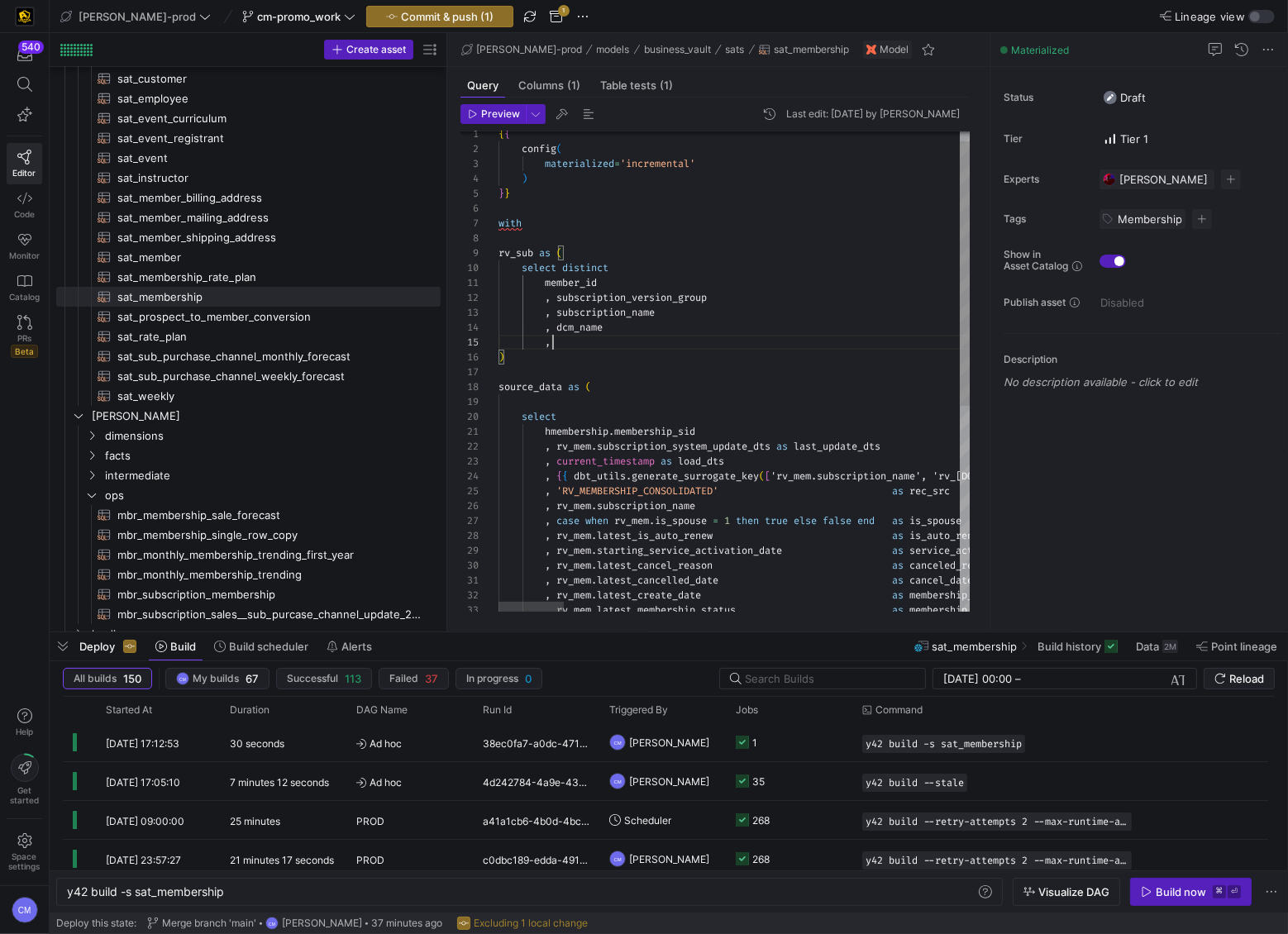
scroll to position [59, 59]
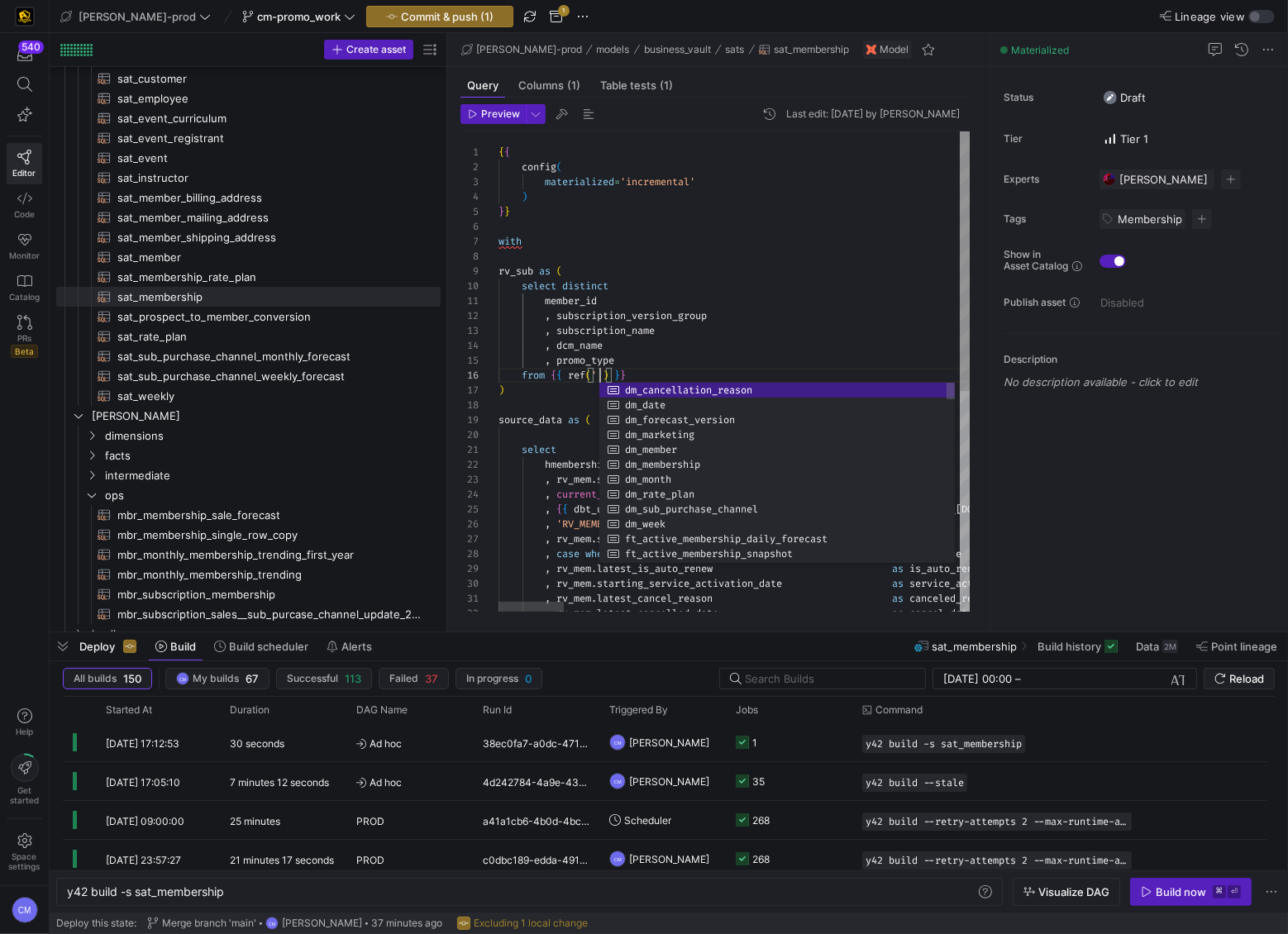
scroll to position [74, 100]
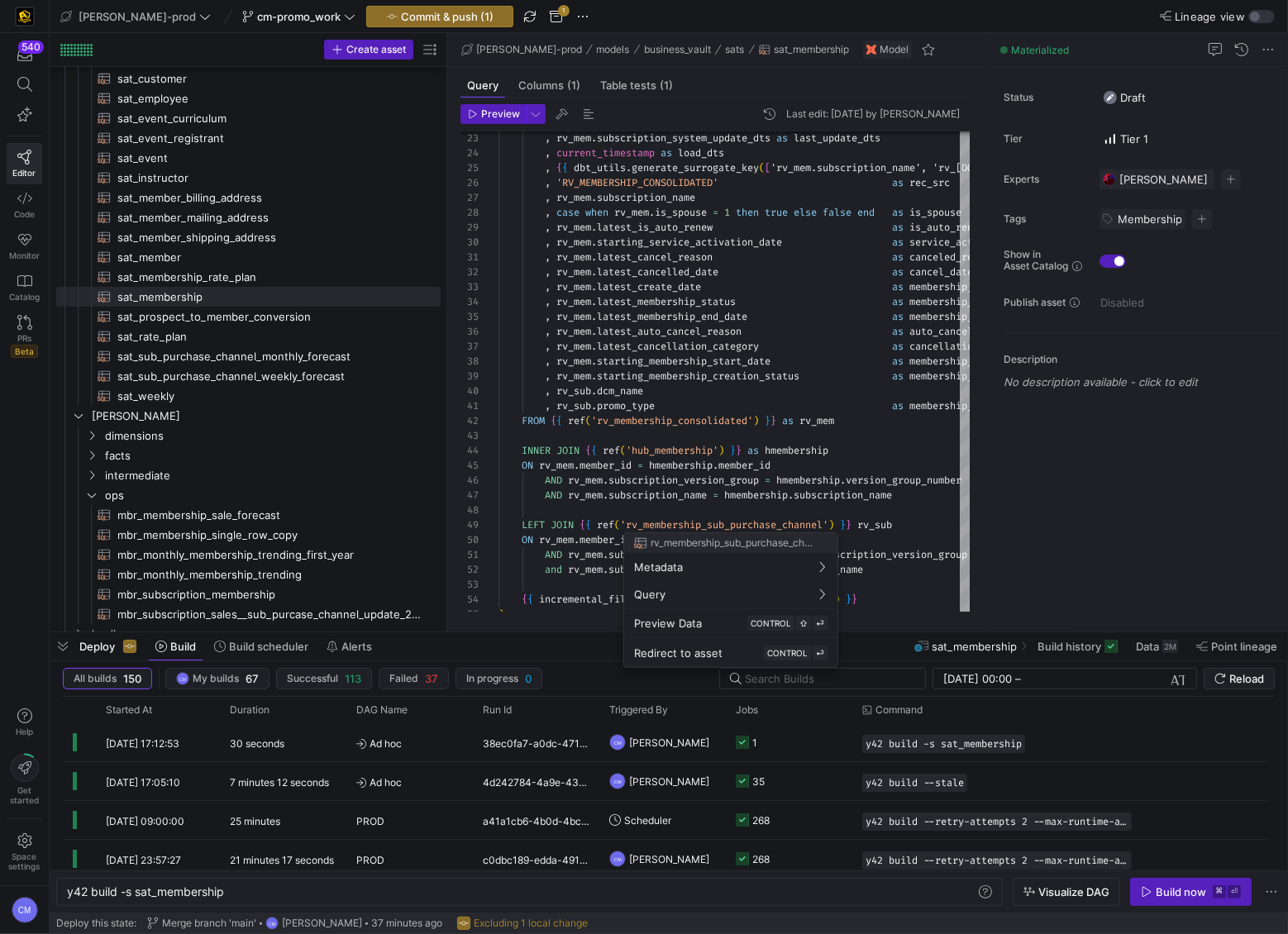
click at [692, 490] on div at bounding box center [644, 467] width 1288 height 934
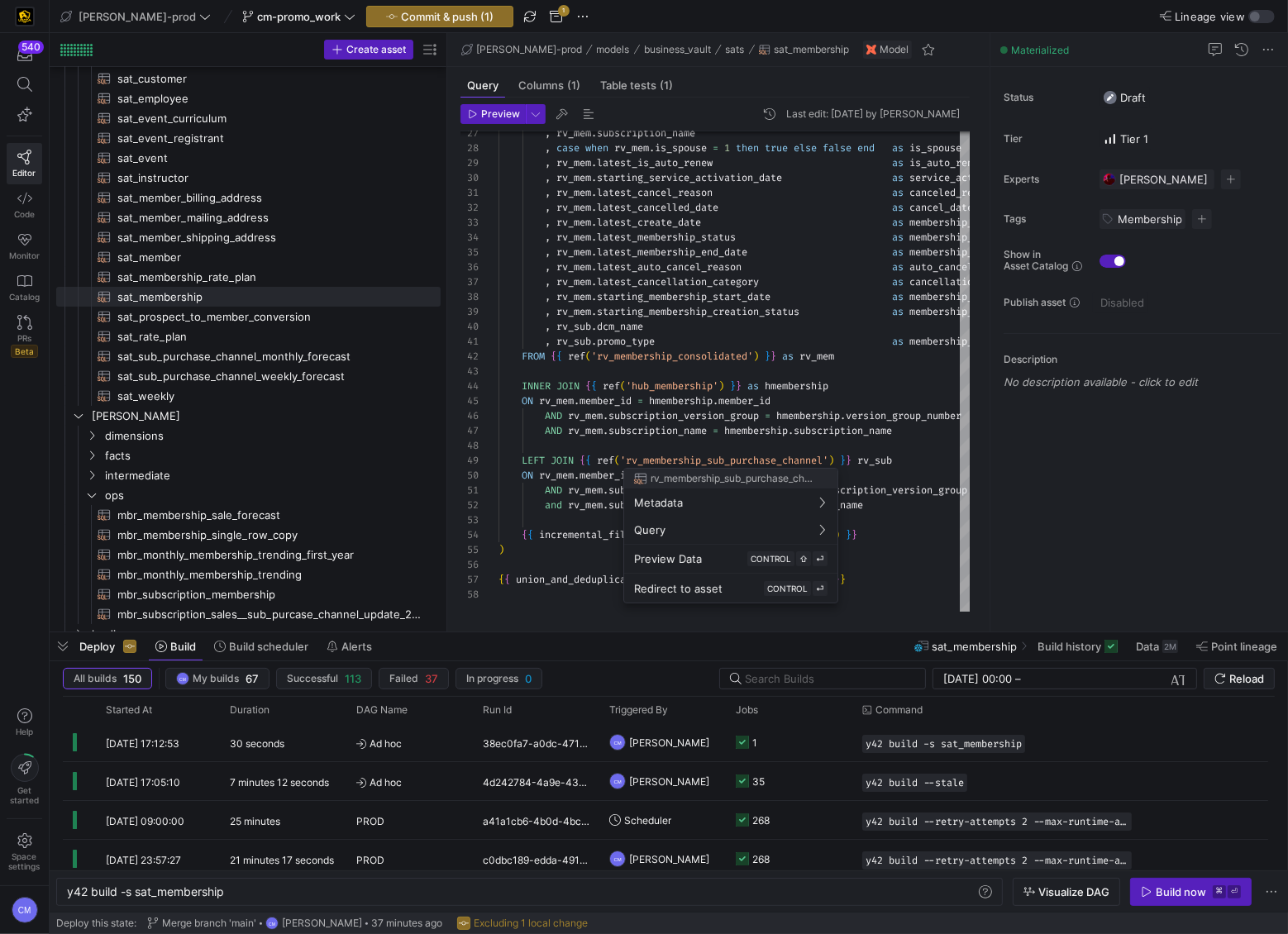
click at [744, 465] on div at bounding box center [644, 467] width 1288 height 934
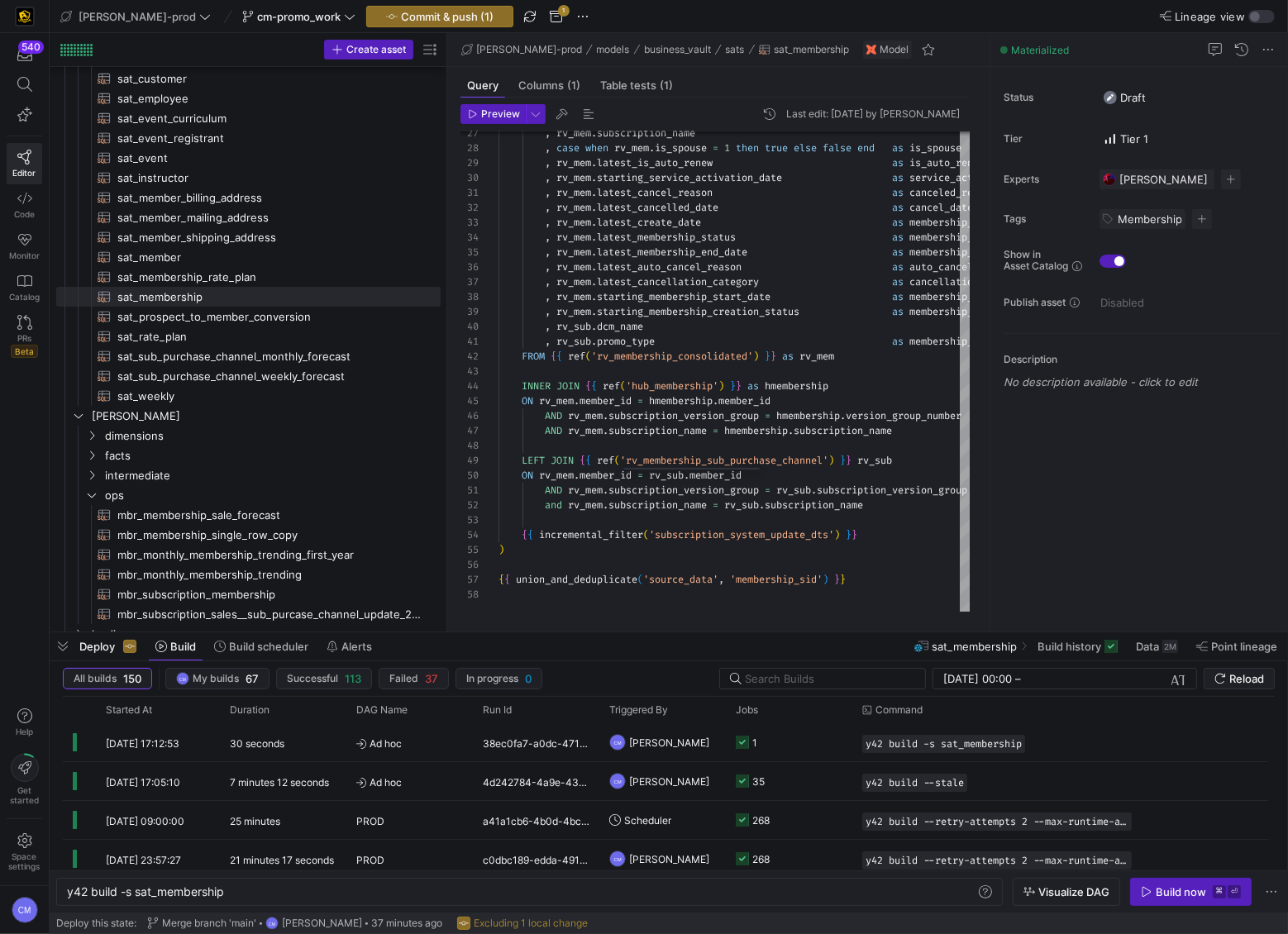
click at [745, 463] on span "'rv_membership_sub_purchase_channel'" at bounding box center [723, 460] width 209 height 13
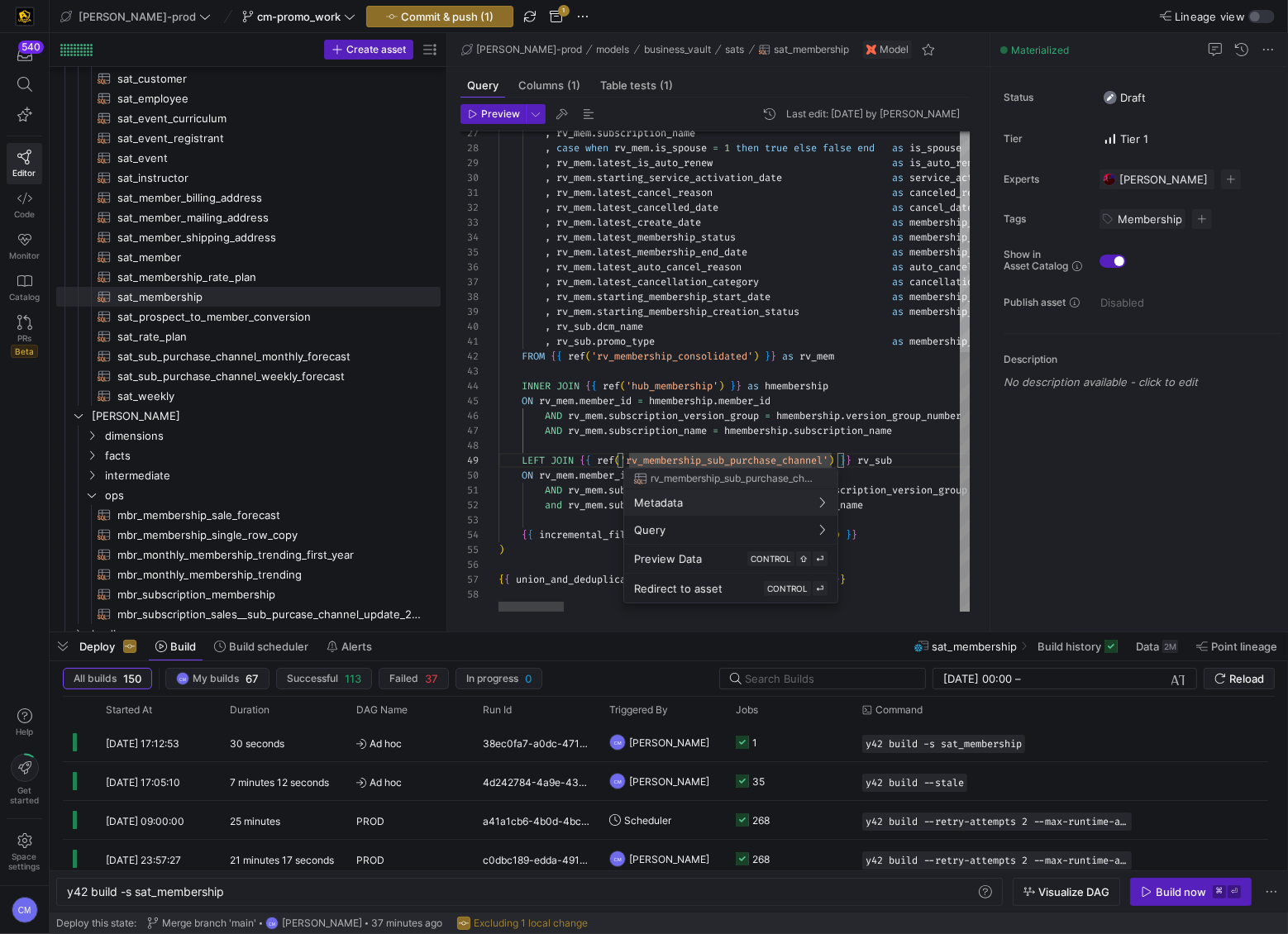
click at [742, 460] on div at bounding box center [644, 467] width 1288 height 934
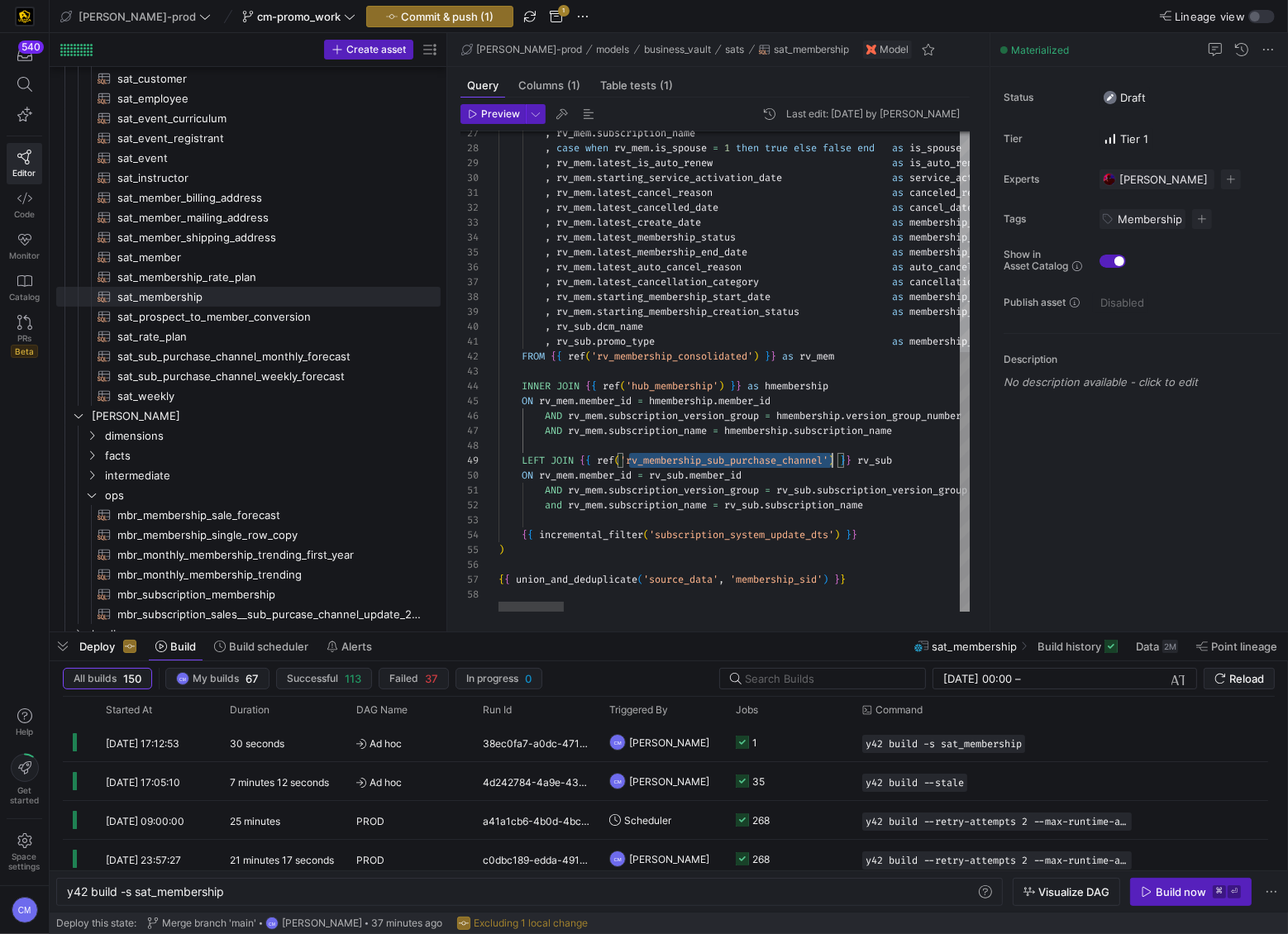
scroll to position [119, 332]
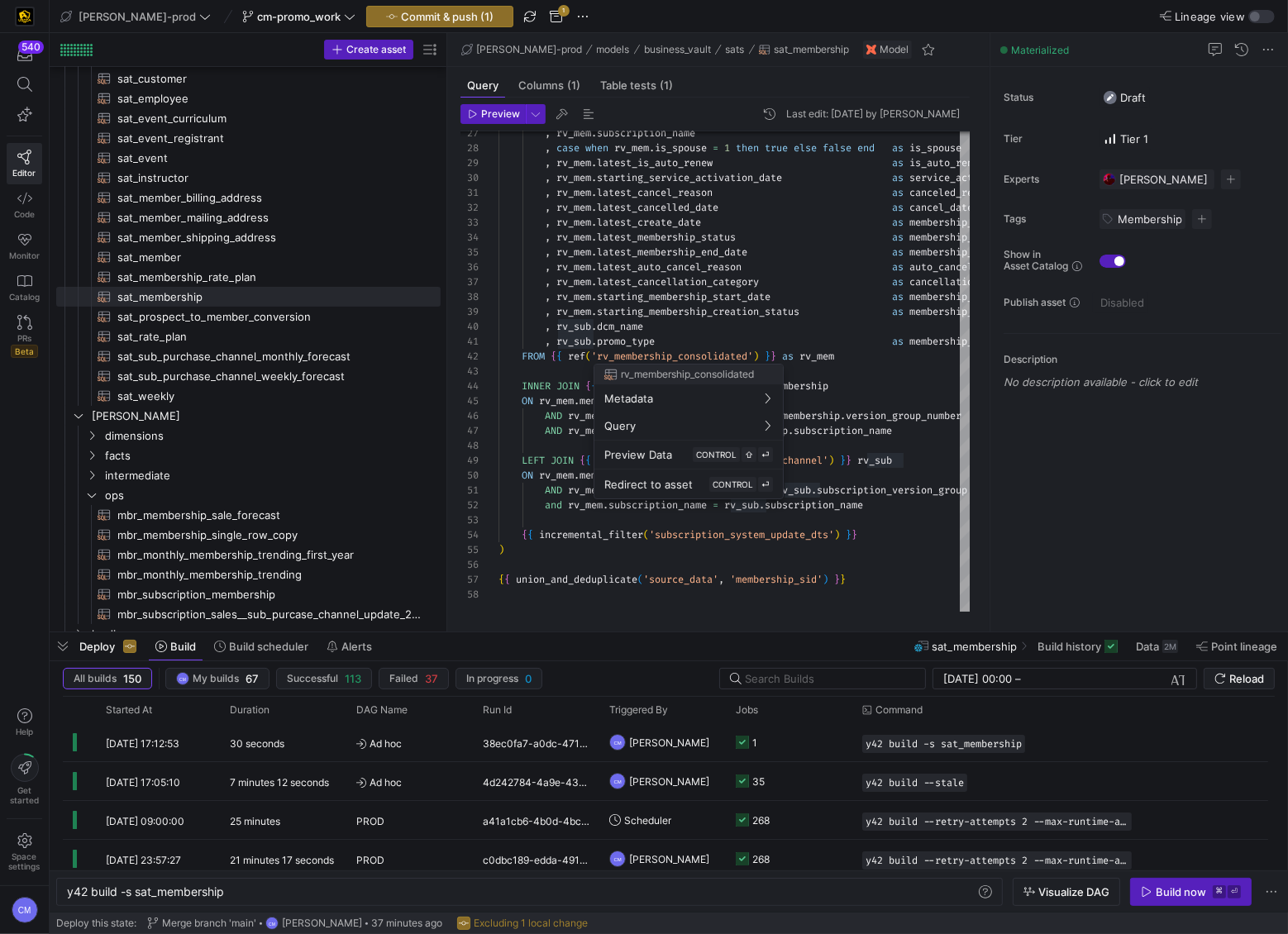
click at [850, 514] on div at bounding box center [644, 467] width 1288 height 934
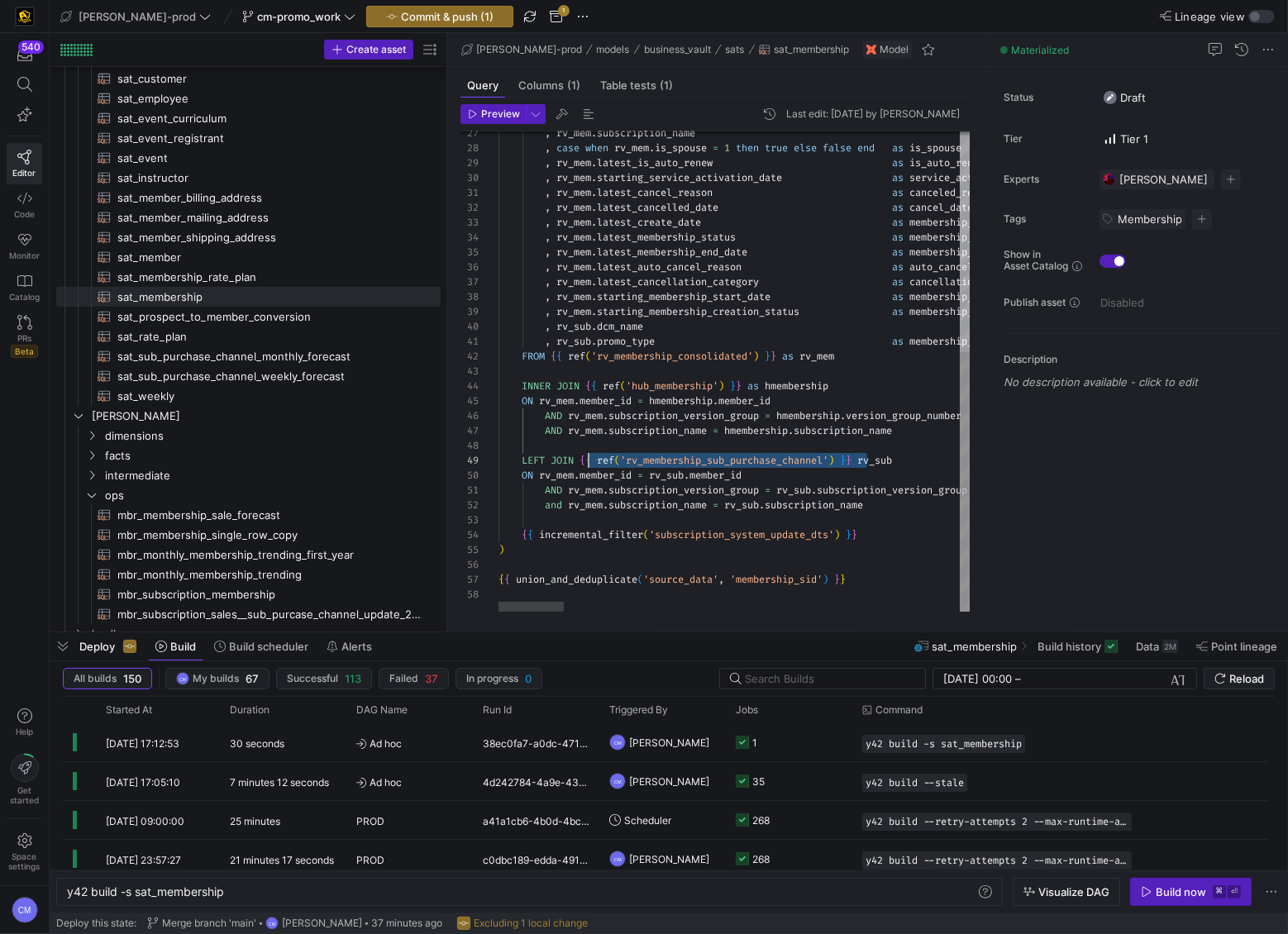
scroll to position [119, 82]
drag, startPoint x: 865, startPoint y: 458, endPoint x: 583, endPoint y: 457, distance: 282.0
type textarea ", rv_sub.promo_type as membership_reward_promo_type FROM {{ ref('rv_membership_…"
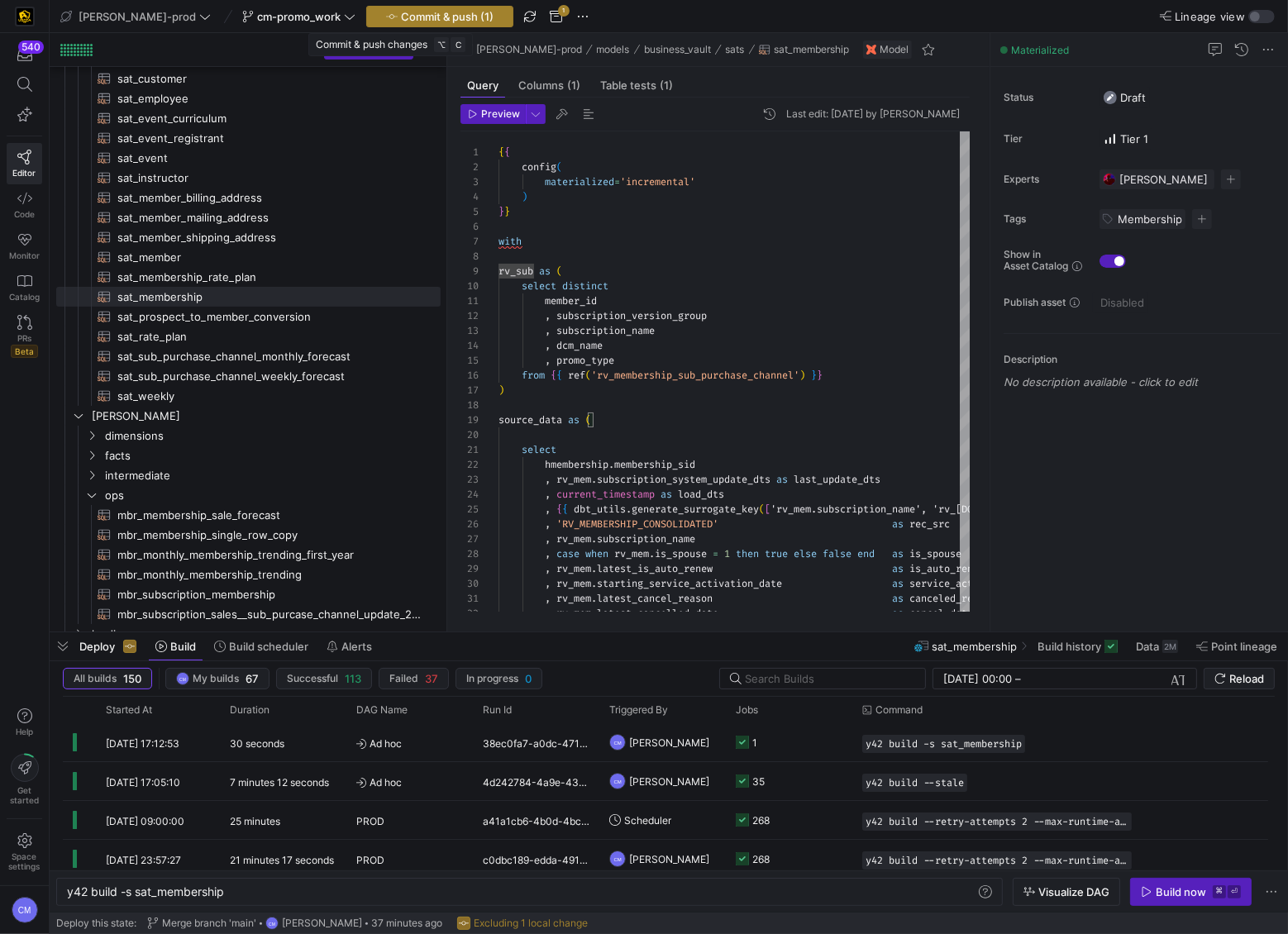
click at [439, 15] on span "Commit & push (1)" at bounding box center [447, 16] width 92 height 13
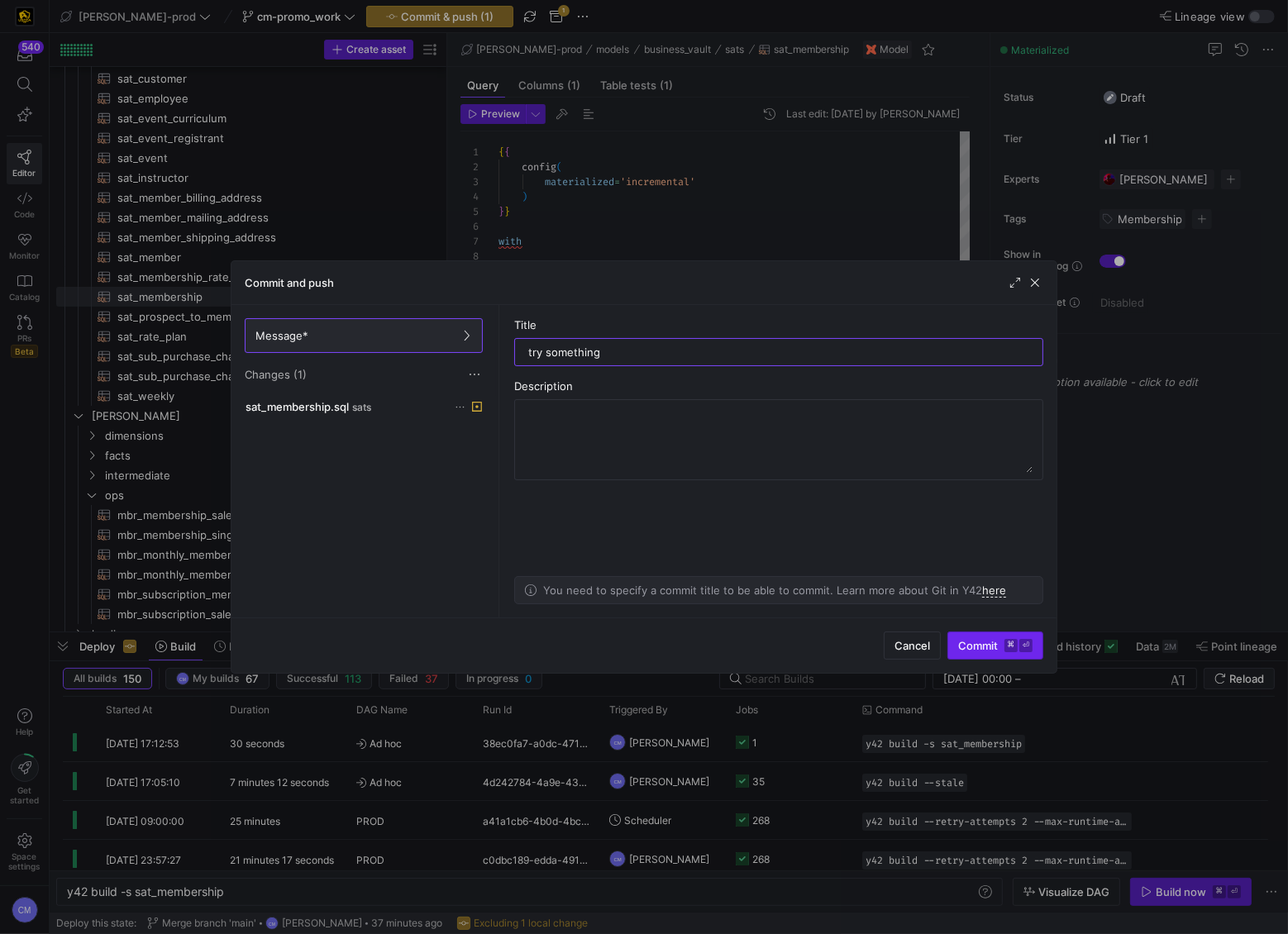
type input "try something"
click at [1000, 635] on span "submit" at bounding box center [995, 645] width 94 height 26
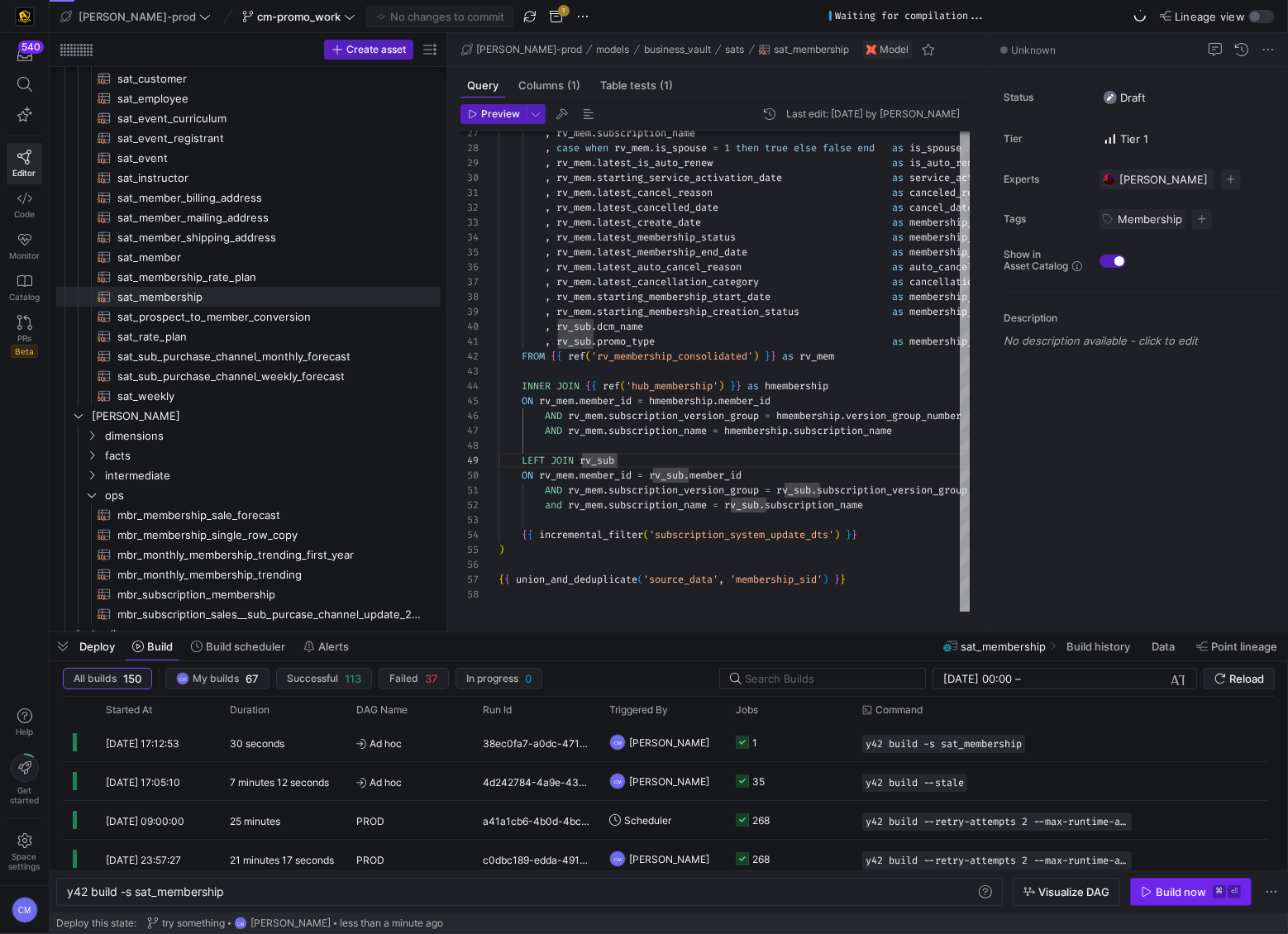
click at [1163, 886] on div "Build now" at bounding box center [1180, 891] width 50 height 13
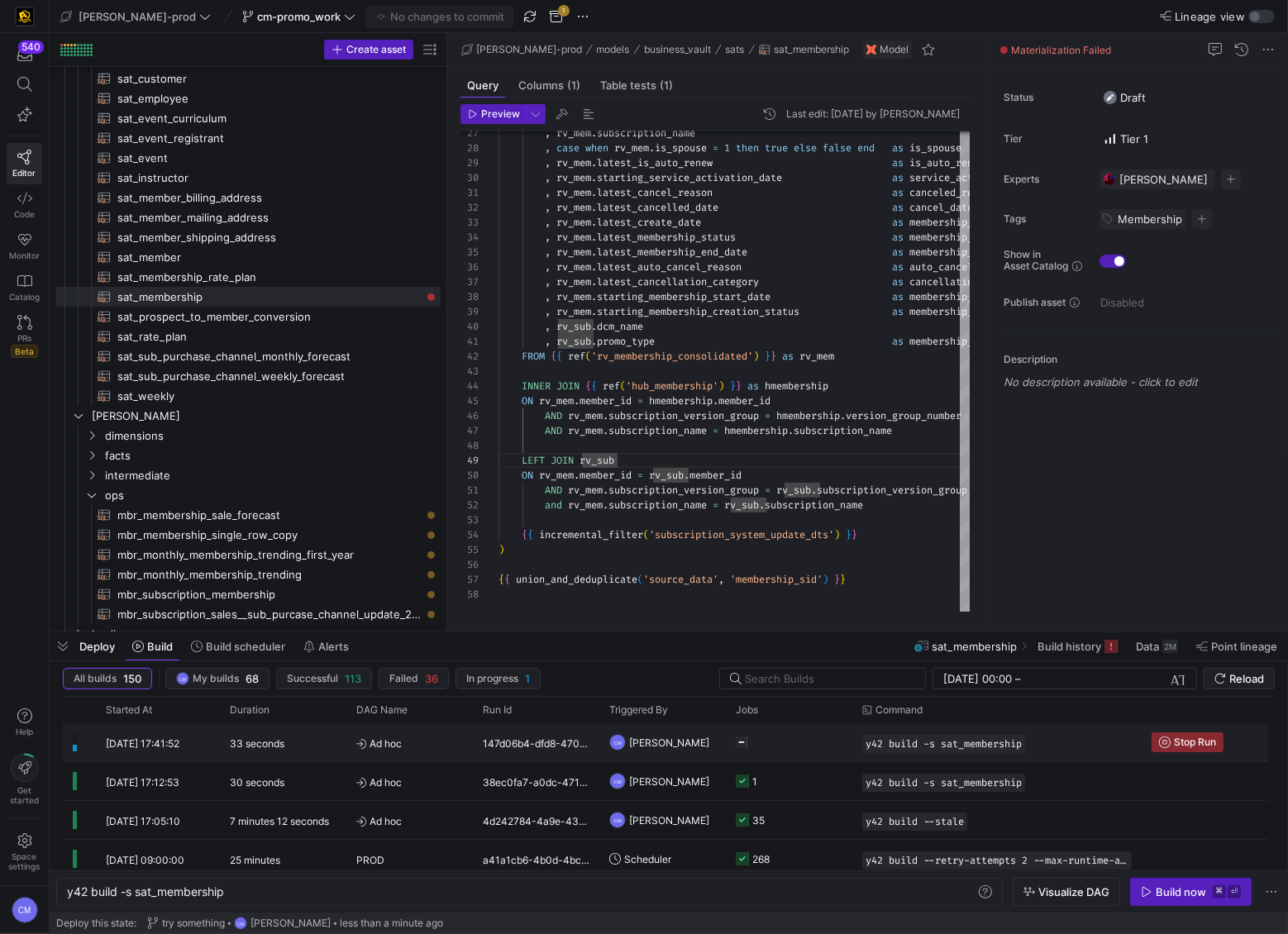
click at [773, 741] on y42-job-status-cell-renderer at bounding box center [789, 742] width 107 height 36
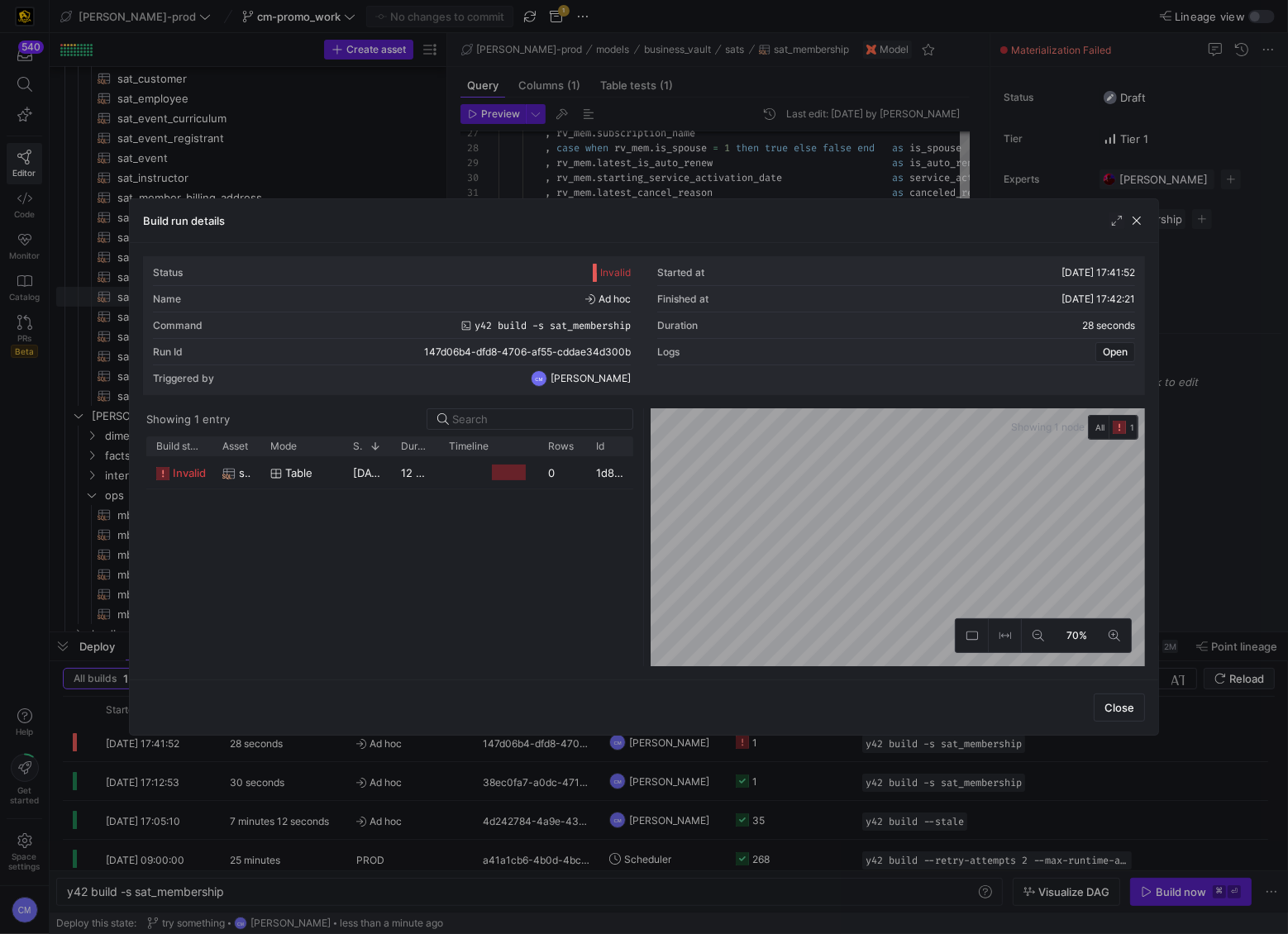
click at [685, 150] on div at bounding box center [644, 467] width 1288 height 934
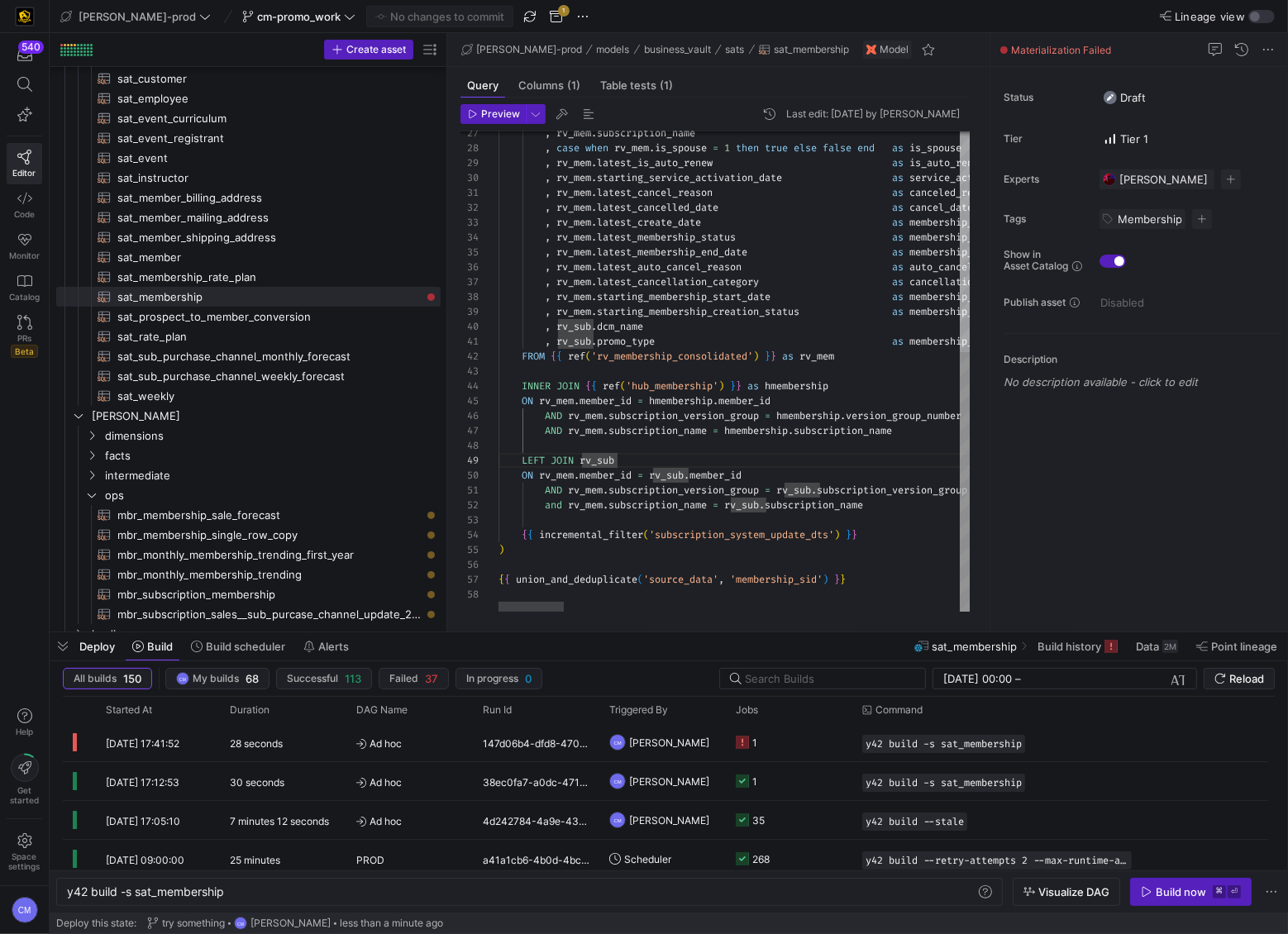
click at [687, 168] on span "latest_is_auto_renew" at bounding box center [655, 162] width 116 height 13
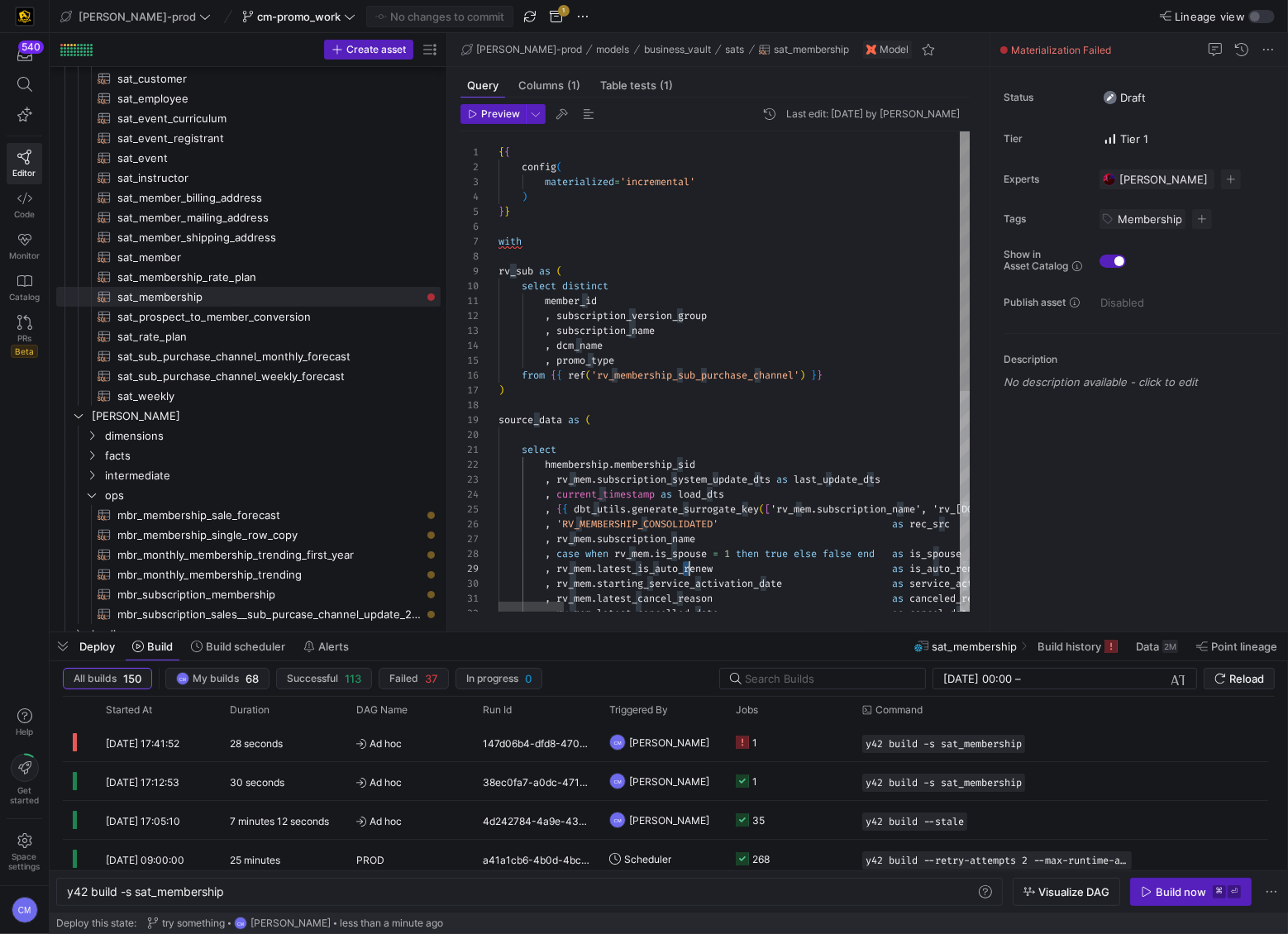
scroll to position [89, 6]
type textarea "member_id , subscription_version_group , subscription_name , dcm_name , promo_t…"
click at [462, 12] on span "button" at bounding box center [439, 17] width 145 height 20
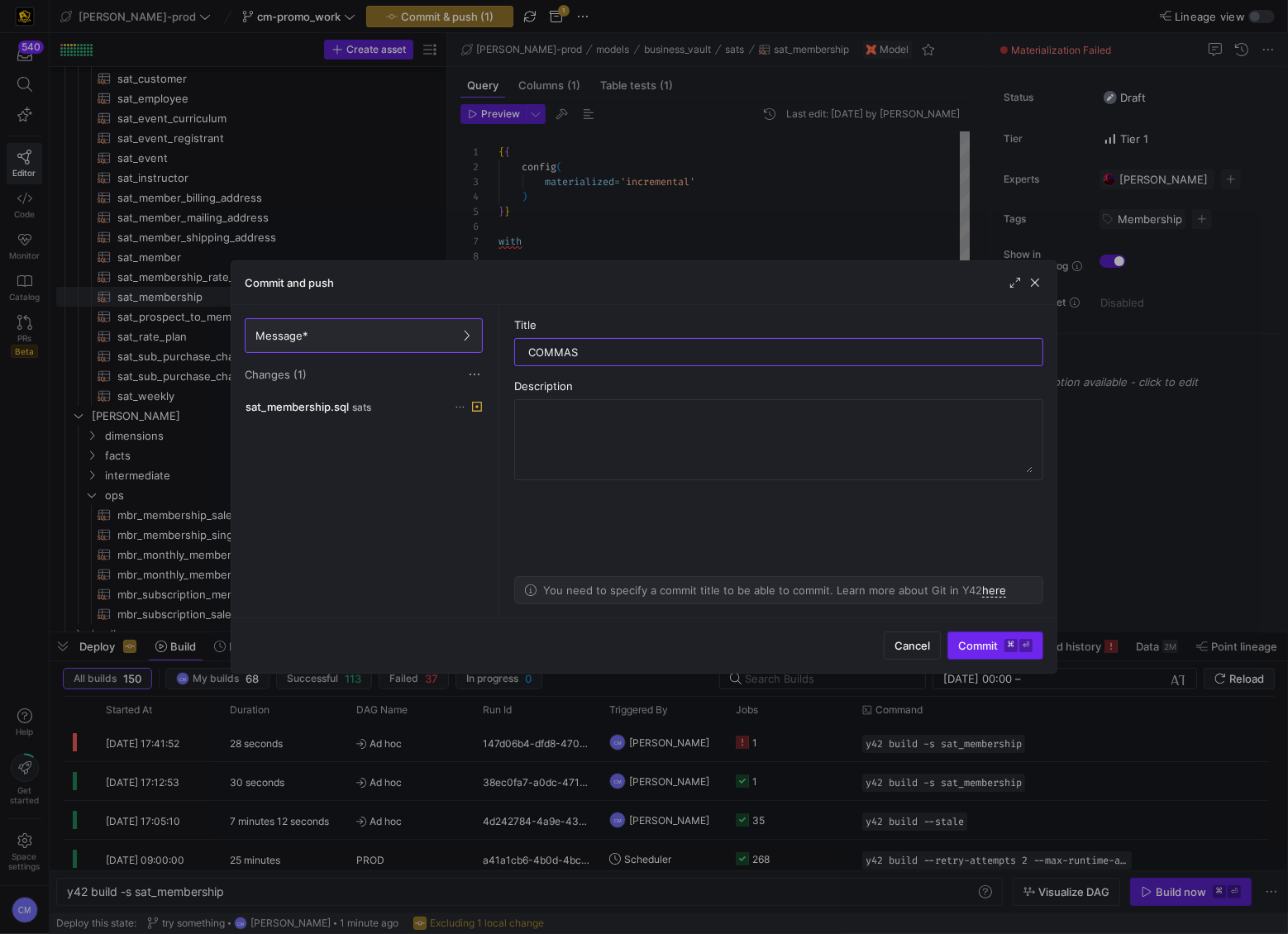
type input "COMMAS"
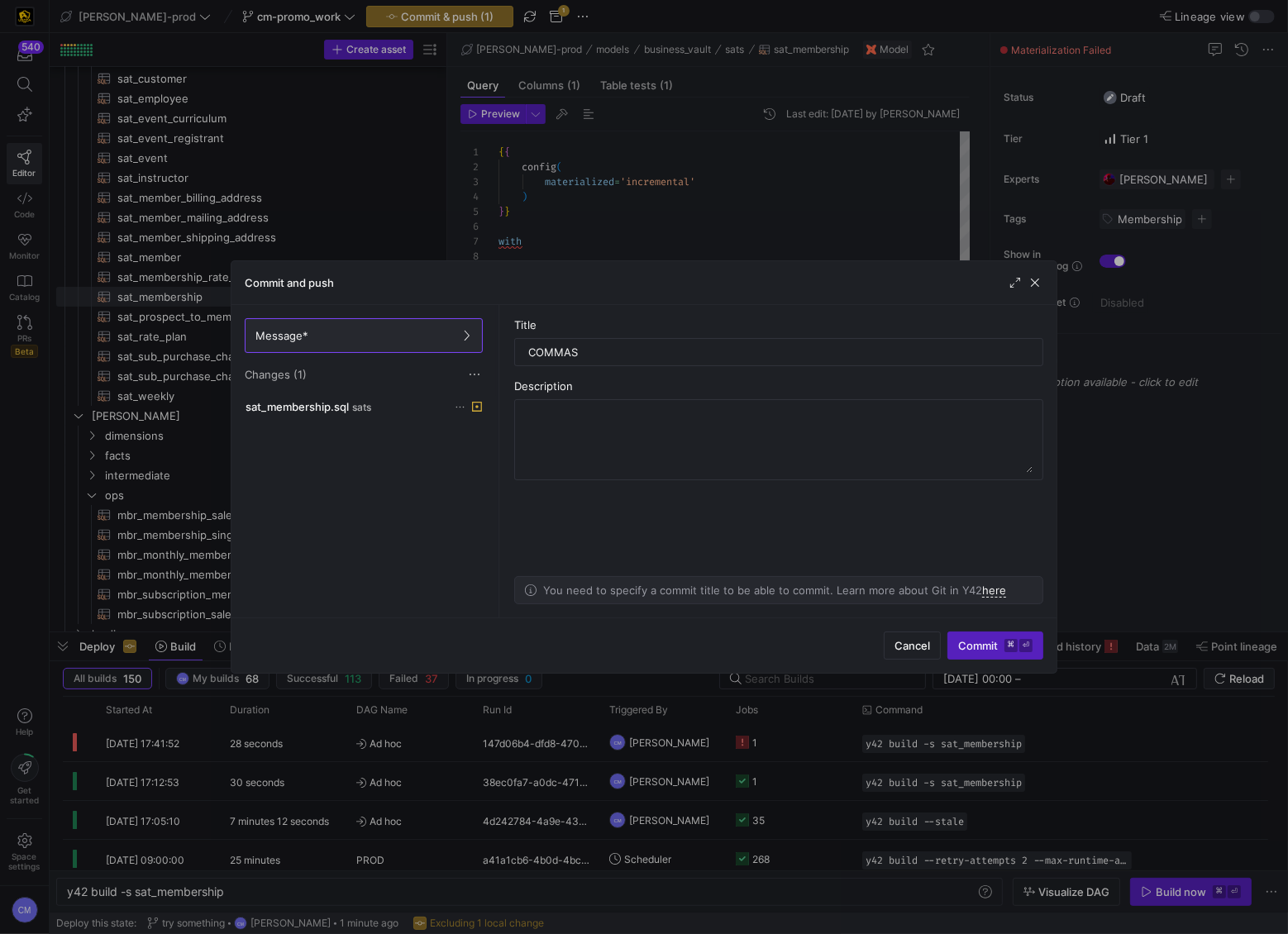
drag, startPoint x: 989, startPoint y: 638, endPoint x: 973, endPoint y: 614, distance: 28.8
click at [989, 639] on span "Commit ⌘ ⏎" at bounding box center [995, 645] width 74 height 13
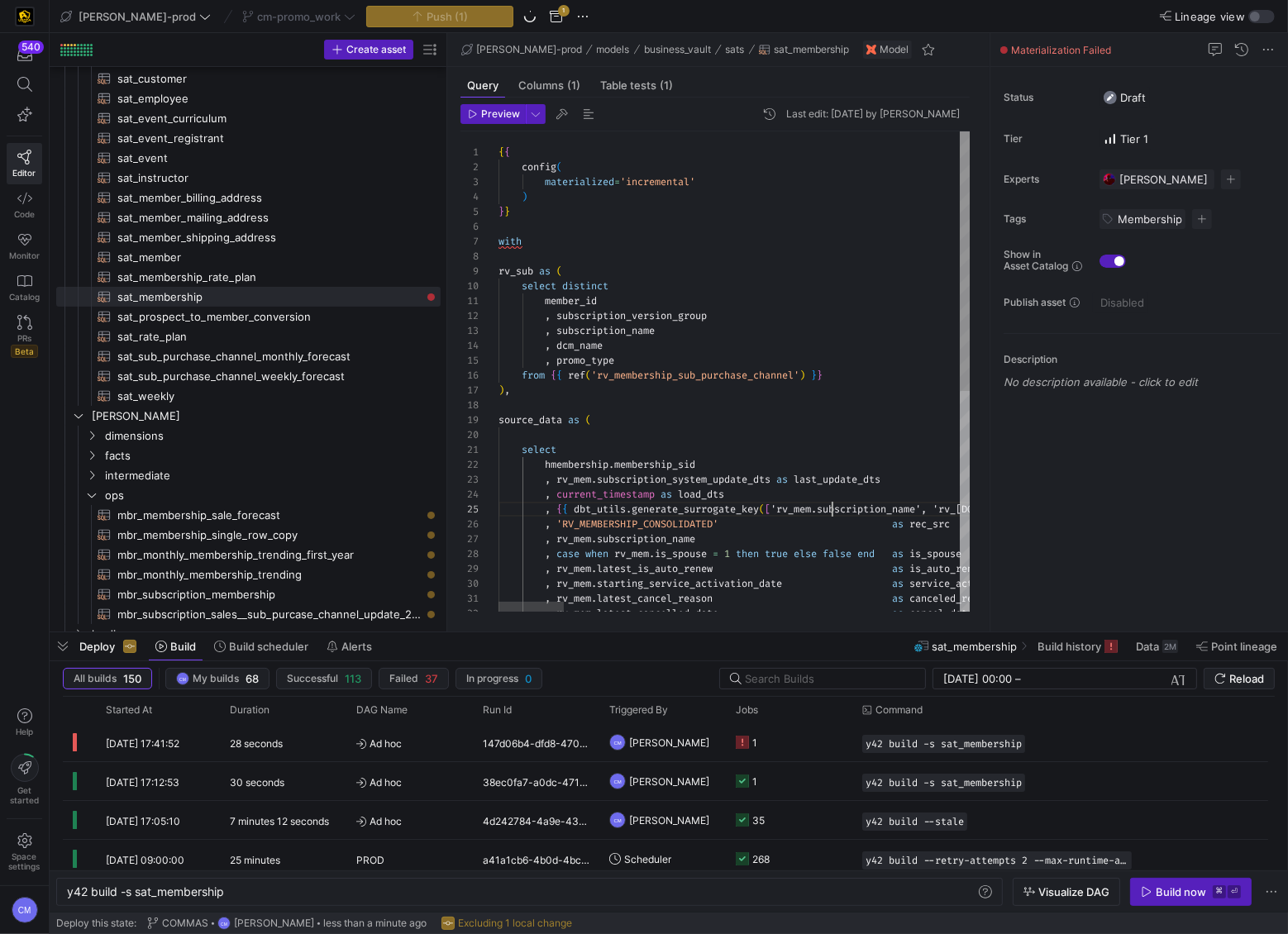
scroll to position [59, 332]
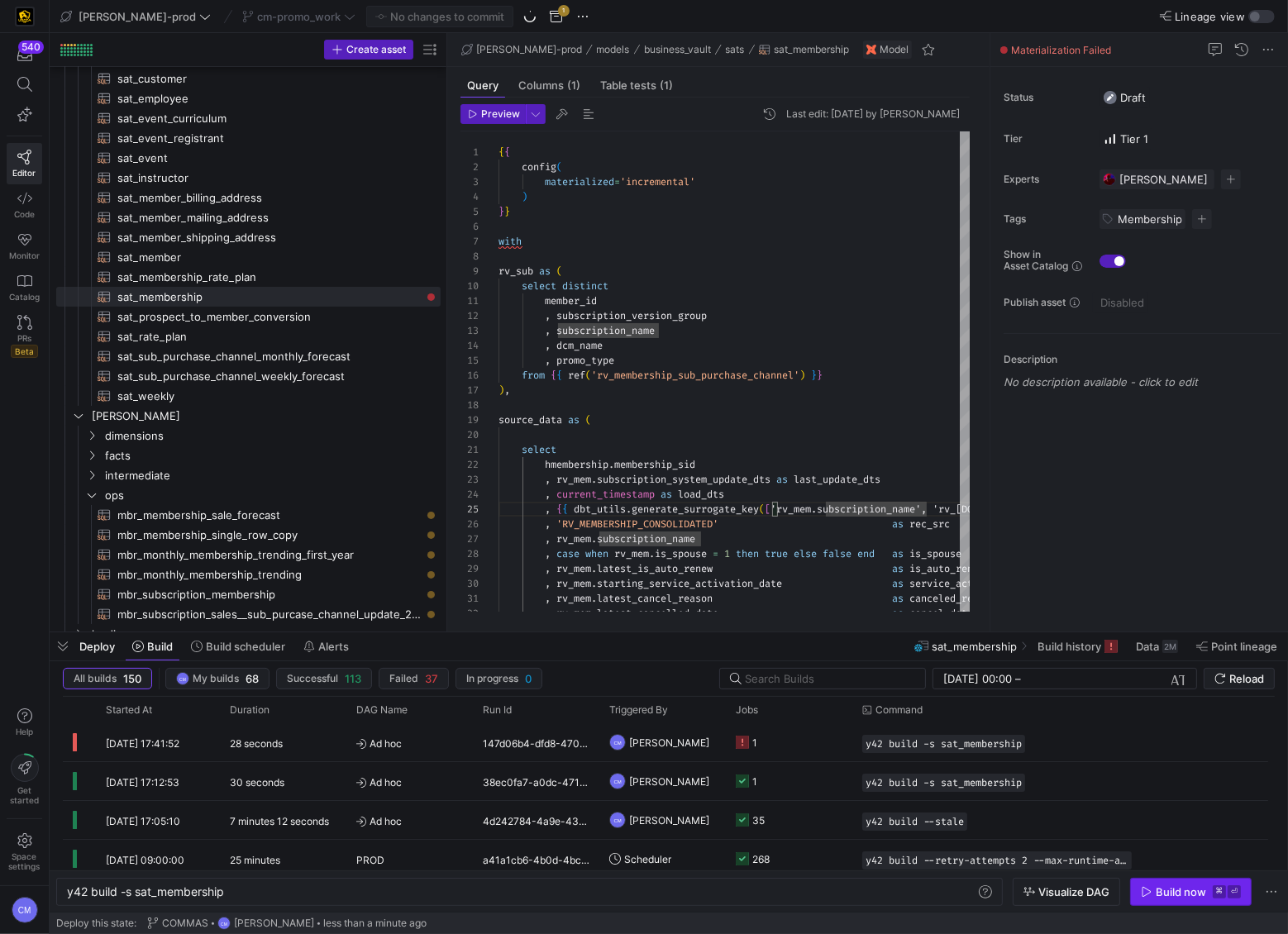
click at [1173, 891] on div "Build now" at bounding box center [1180, 891] width 50 height 13
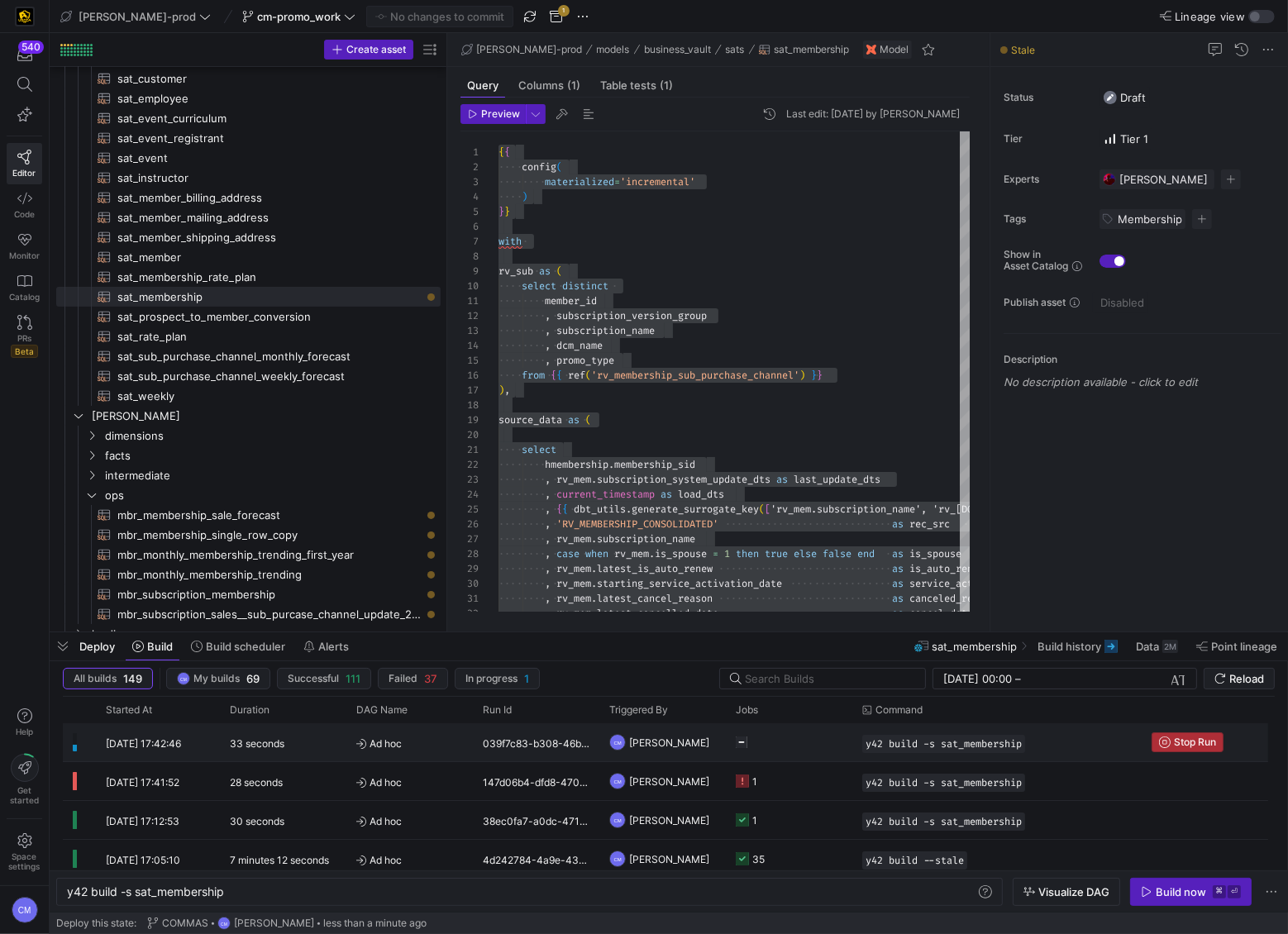
click at [1177, 745] on span "Stop Run" at bounding box center [1194, 742] width 42 height 12
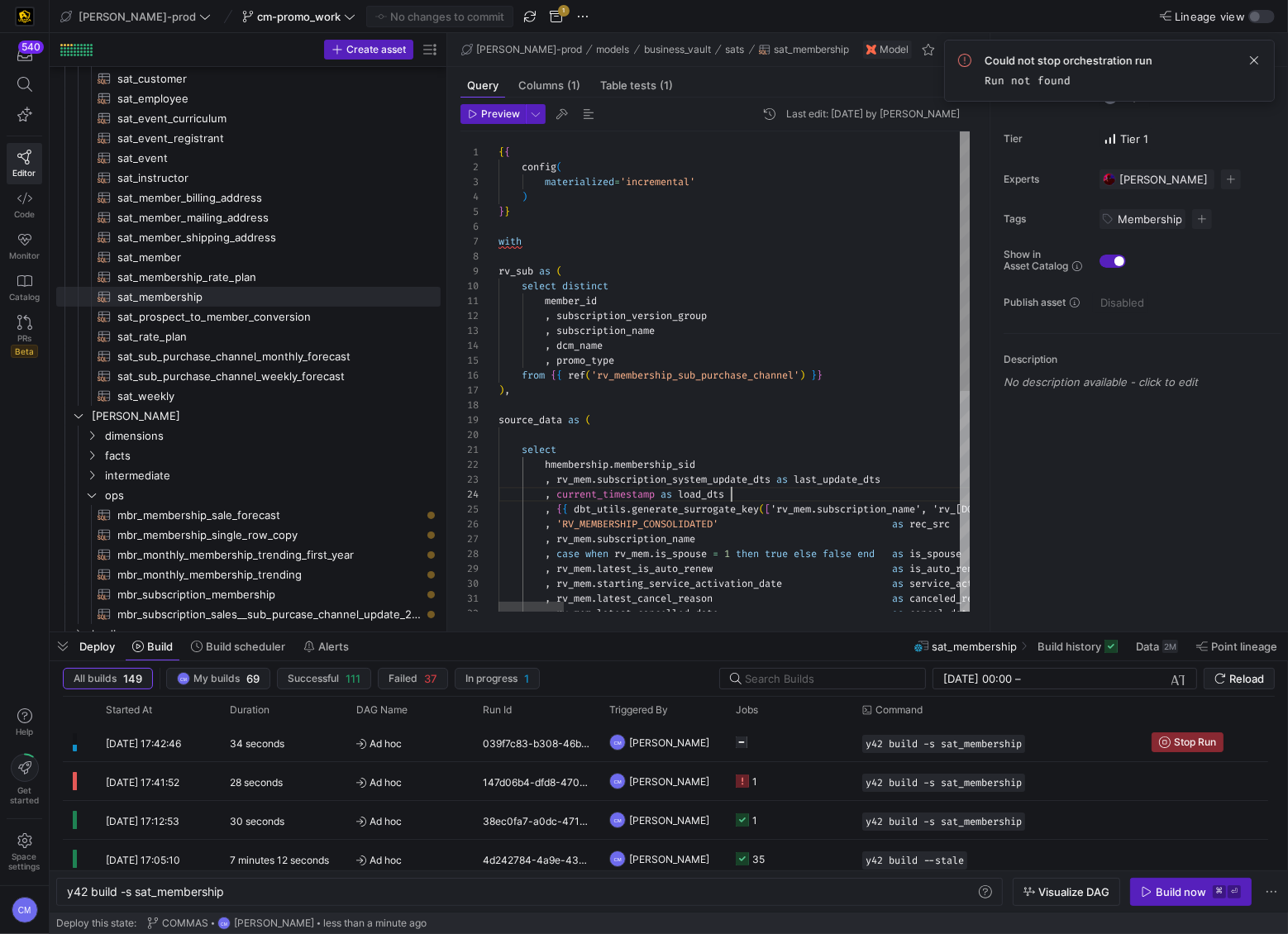
scroll to position [44, 231]
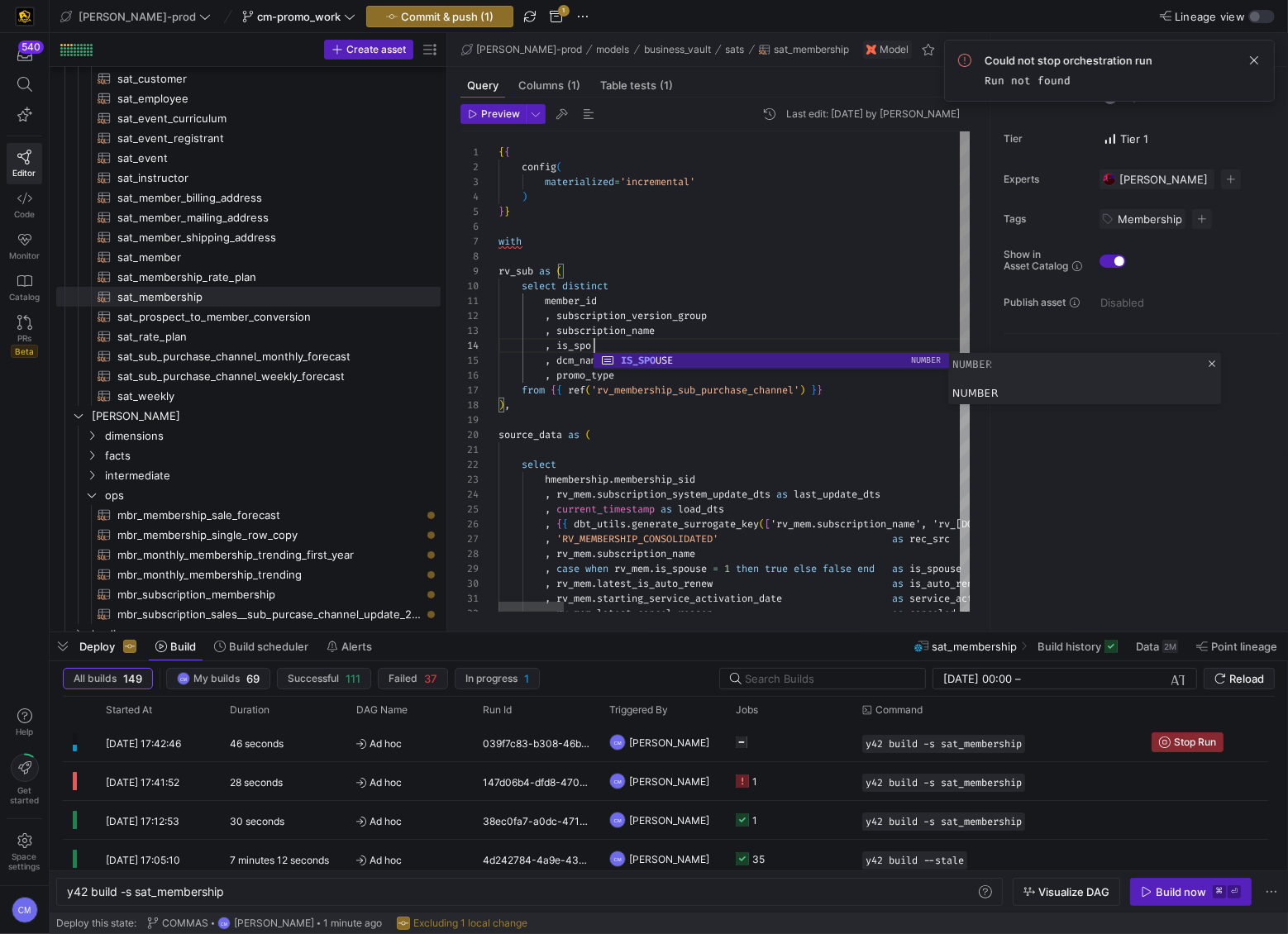
scroll to position [44, 114]
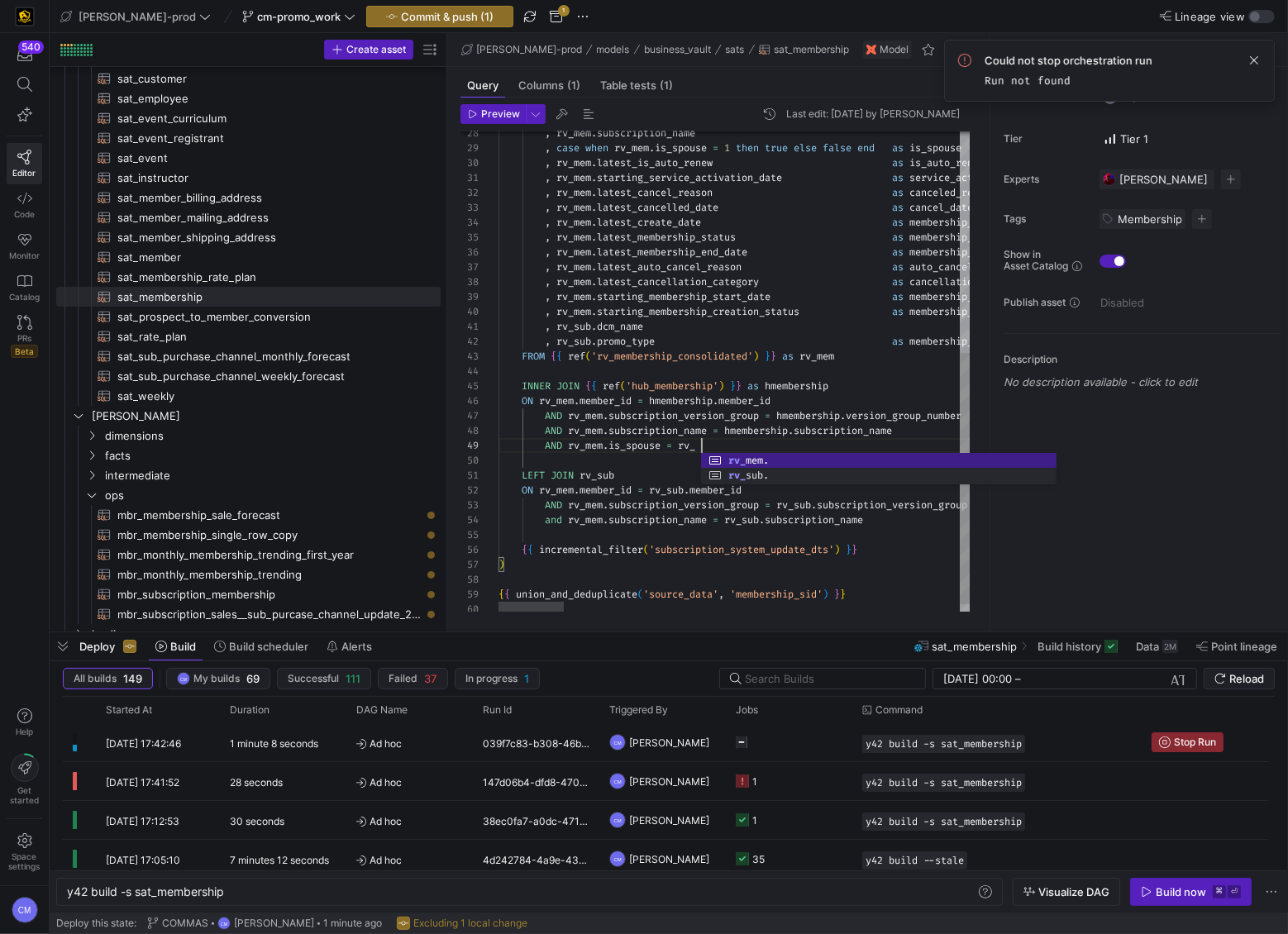
scroll to position [119, 203]
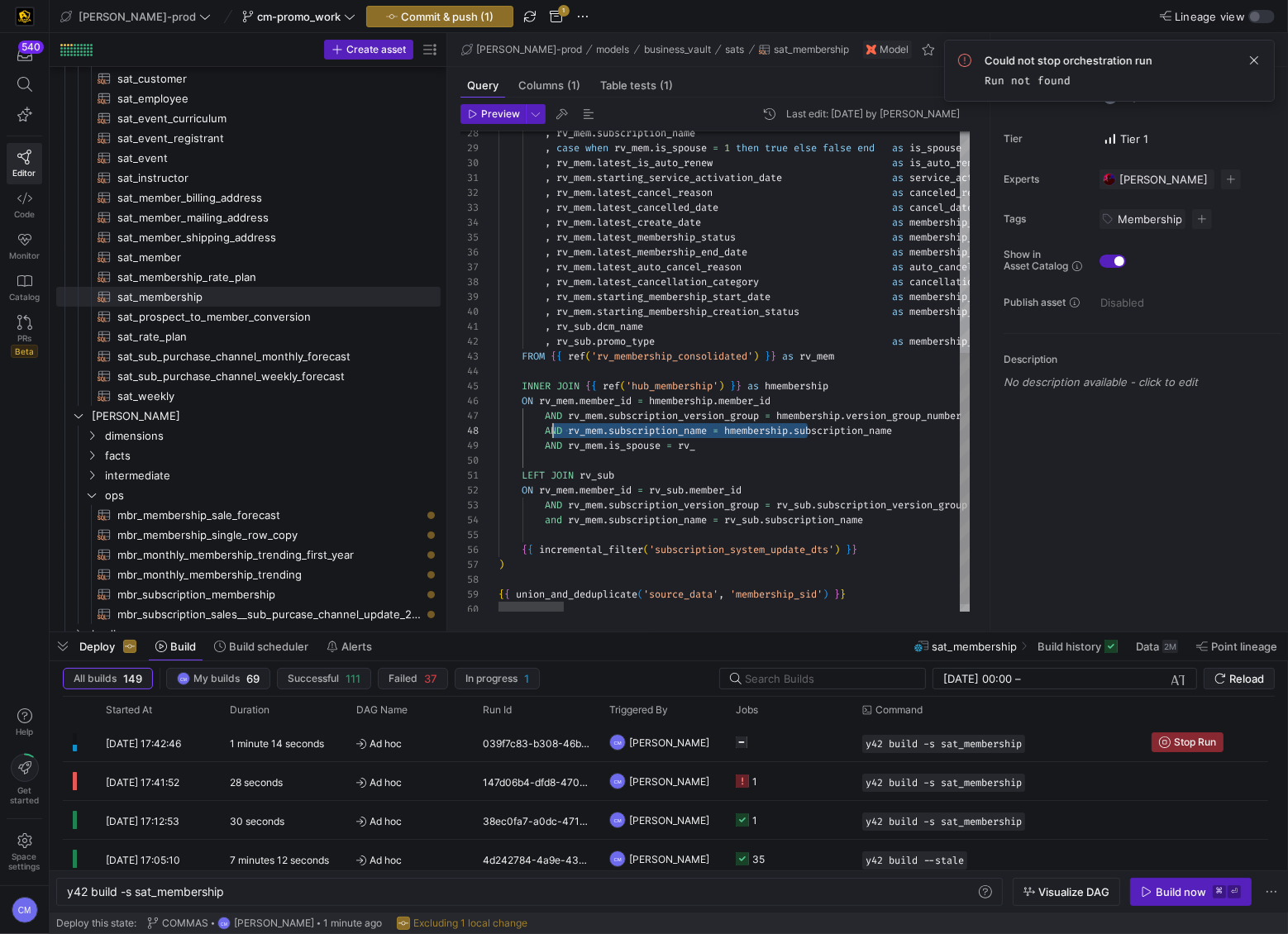
drag, startPoint x: 810, startPoint y: 434, endPoint x: 547, endPoint y: 434, distance: 263.0
drag, startPoint x: 723, startPoint y: 443, endPoint x: 450, endPoint y: 448, distance: 273.0
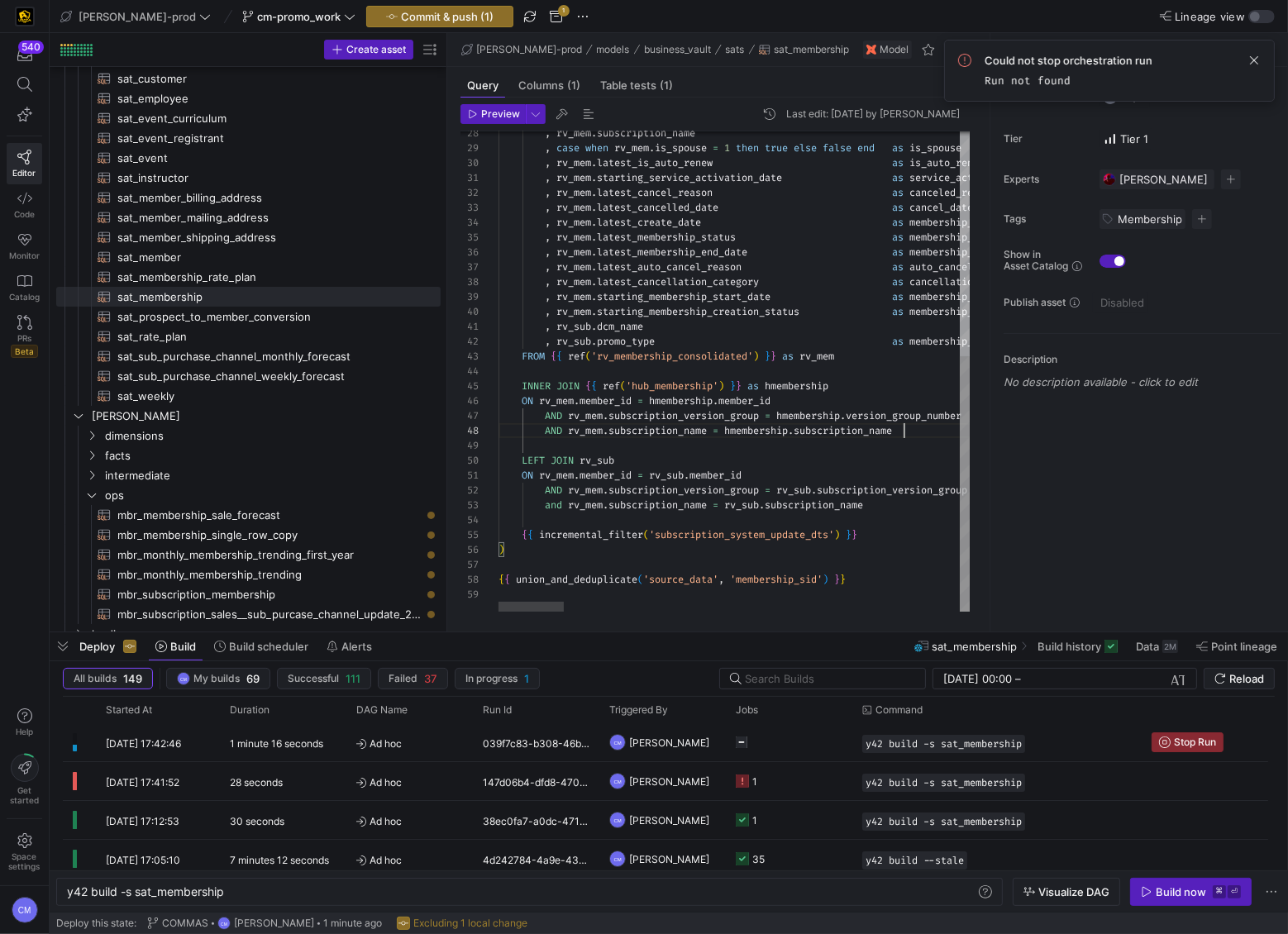
scroll to position [104, 405]
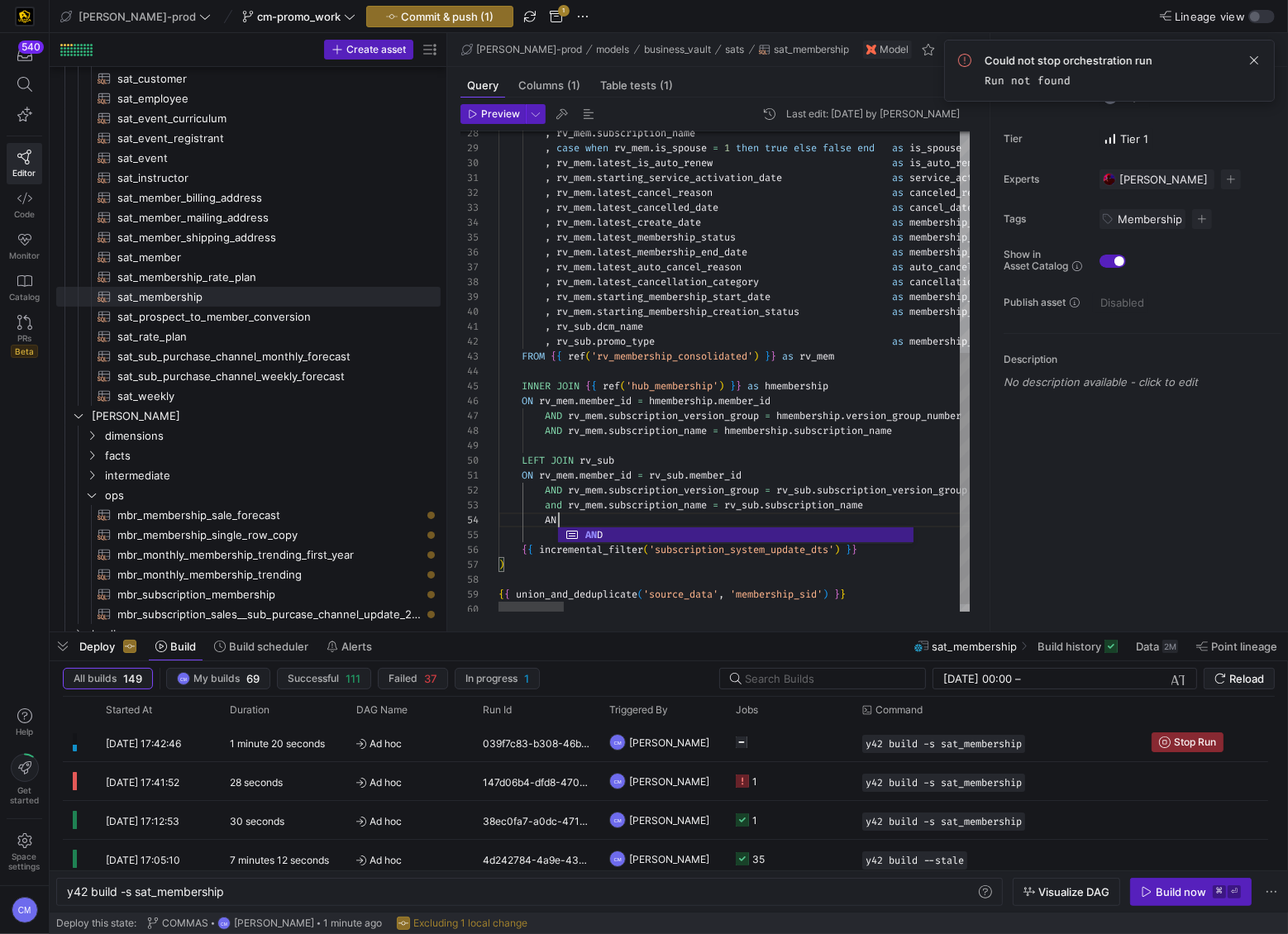
scroll to position [44, 72]
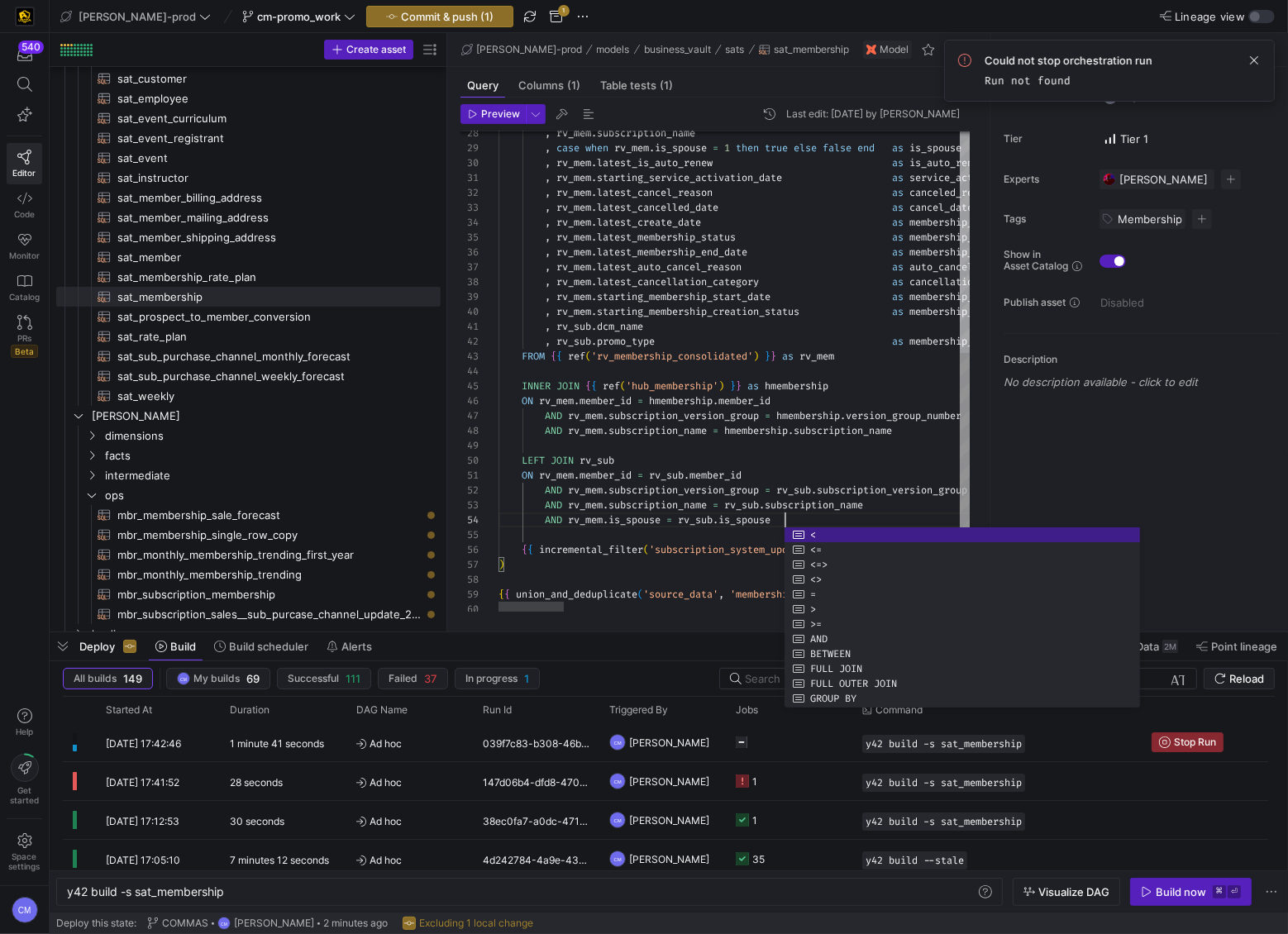
scroll to position [0, 82]
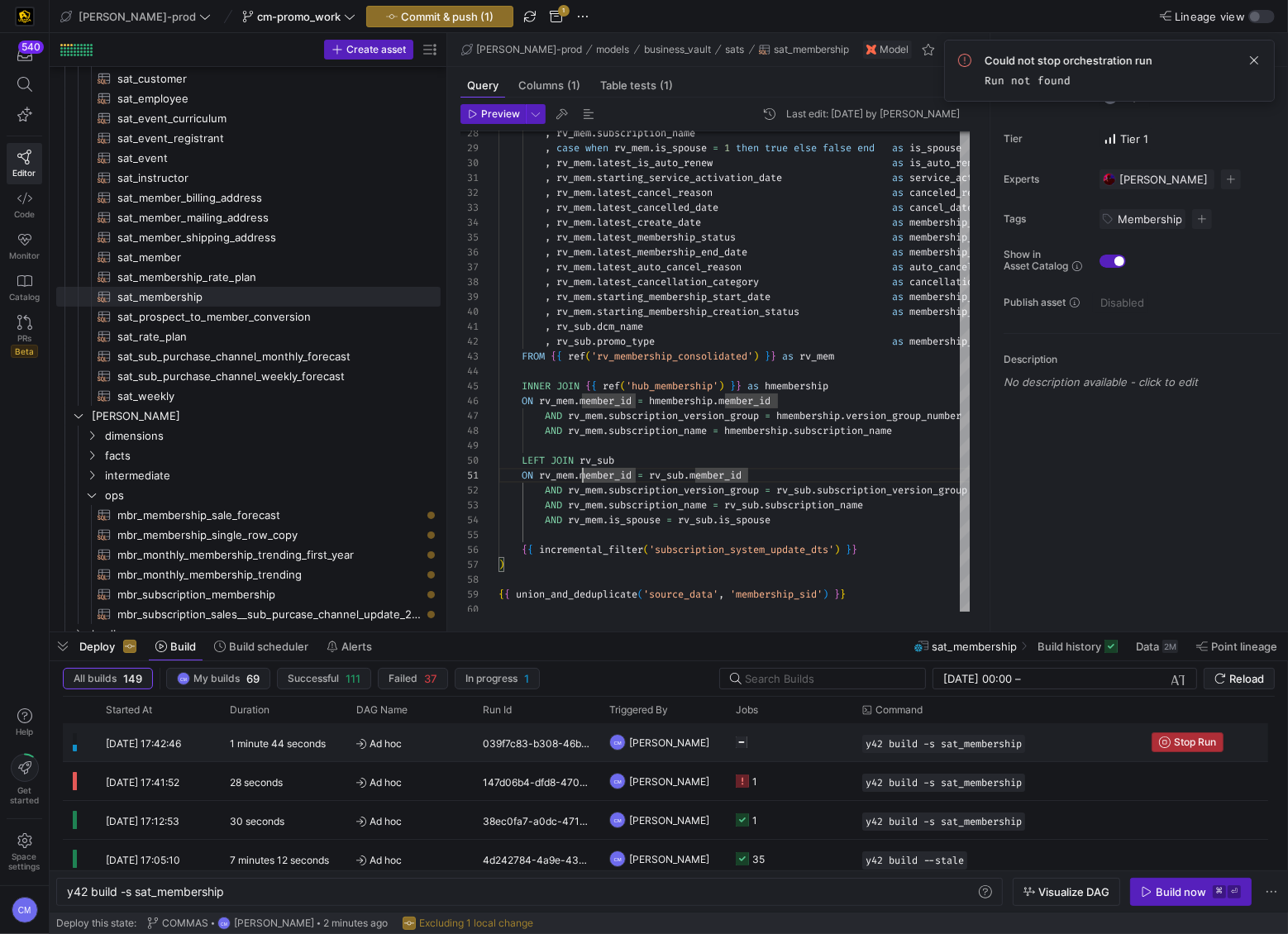
click at [1167, 741] on icon "button" at bounding box center [1164, 742] width 12 height 12
click at [1256, 61] on span at bounding box center [1254, 60] width 20 height 20
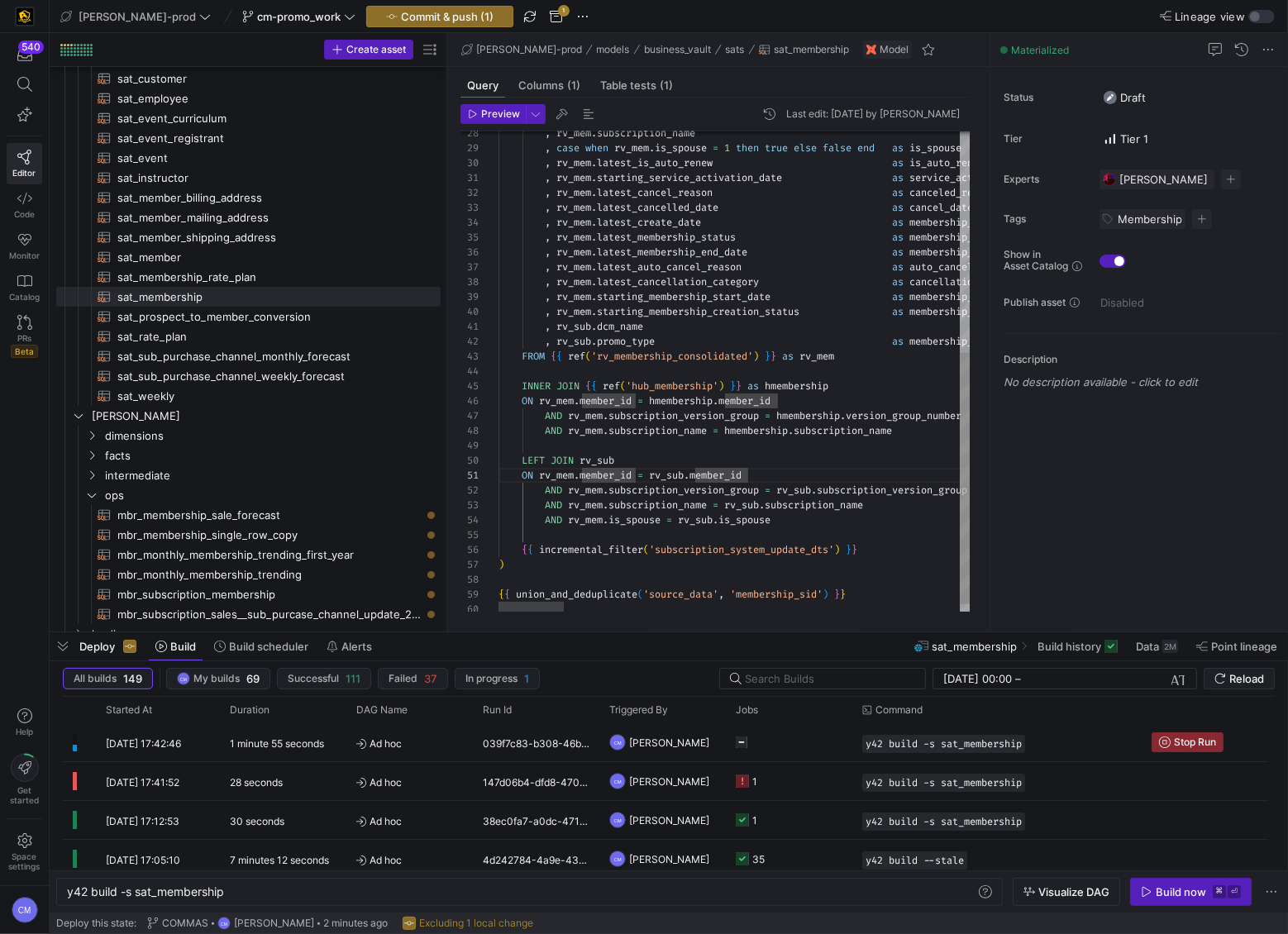
type textarea "son , rv_mem.latest_cancelled_date as cancel_date , rv_mem.latest_create_date a…"
drag, startPoint x: 759, startPoint y: 287, endPoint x: 741, endPoint y: 267, distance: 26.9
click at [432, 24] on span "button" at bounding box center [439, 17] width 145 height 20
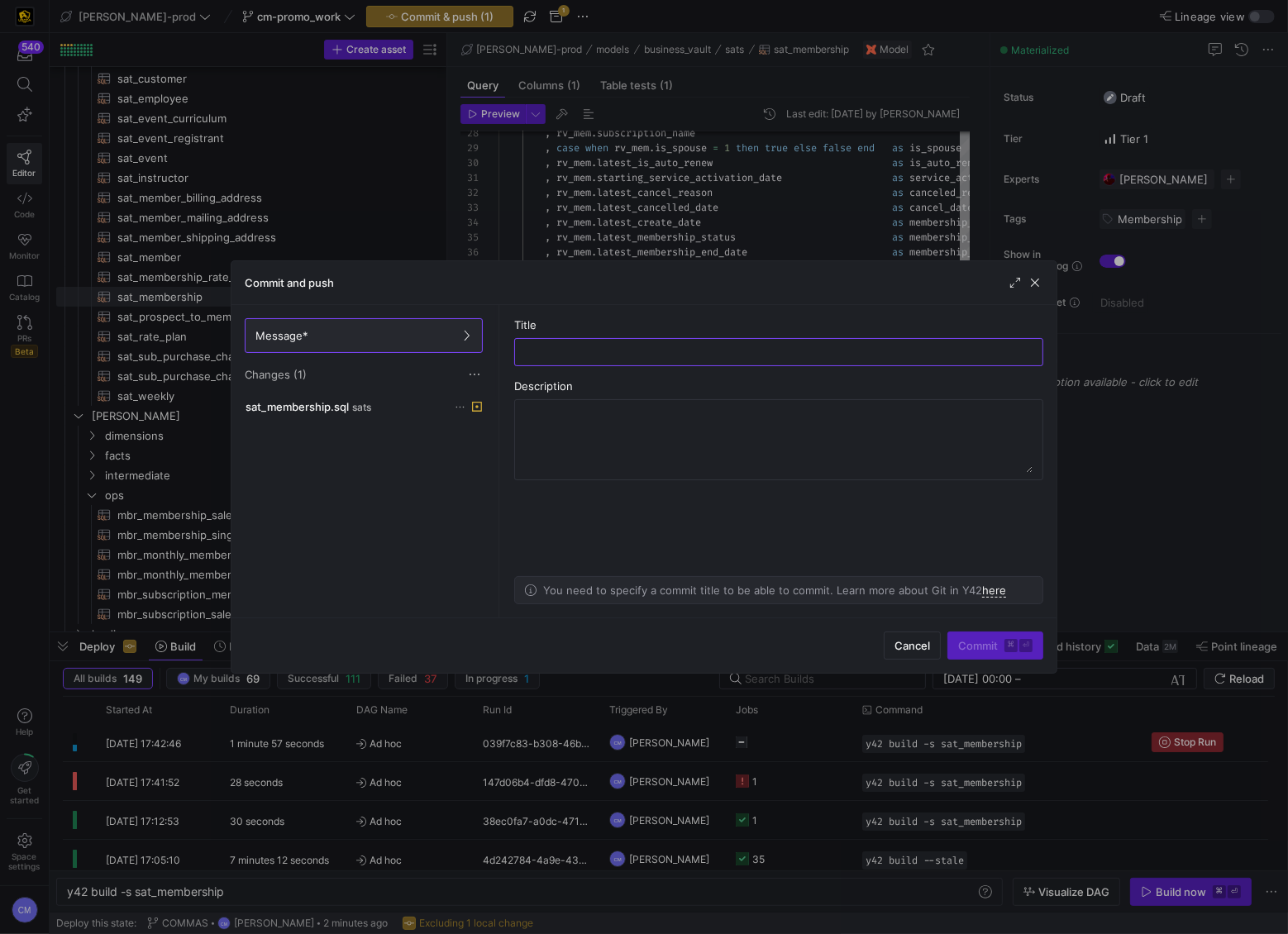
type input "j"
type input "fix joins"
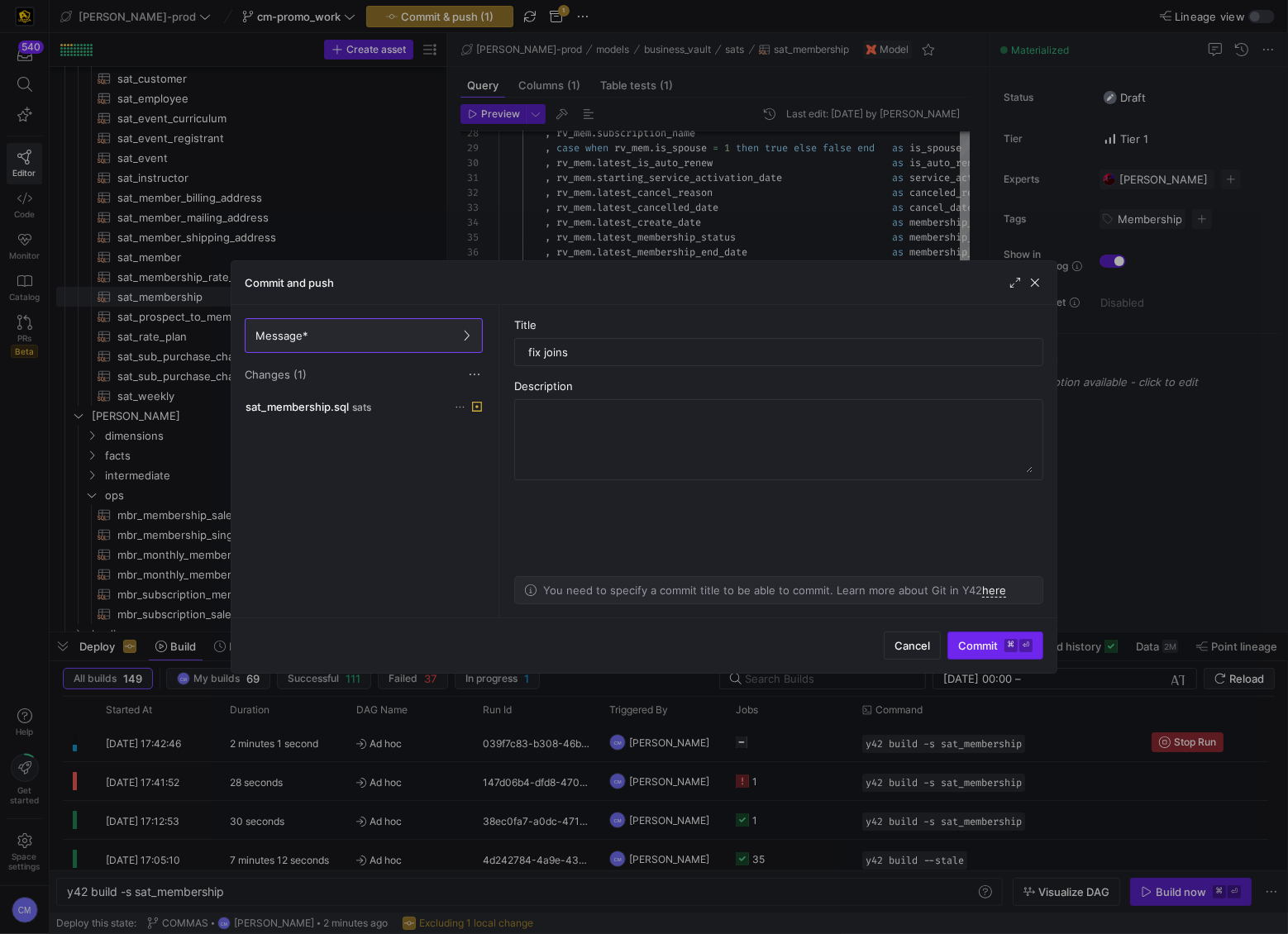
click at [1010, 649] on kbd "⌘" at bounding box center [1011, 645] width 13 height 13
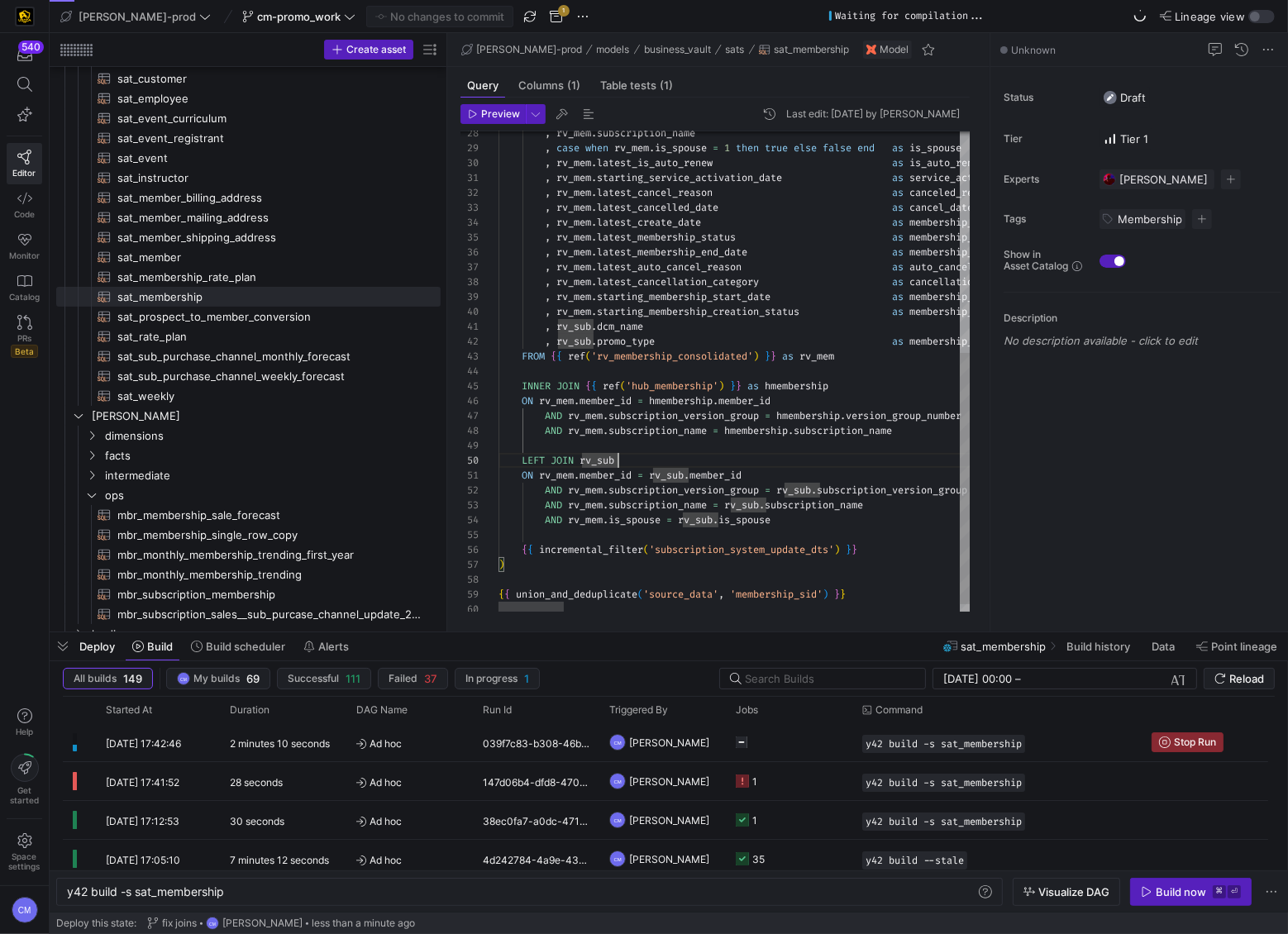
type textarea ", rv_mem.starting_service_activation_date as service_activation_date , rv_mem.l…"
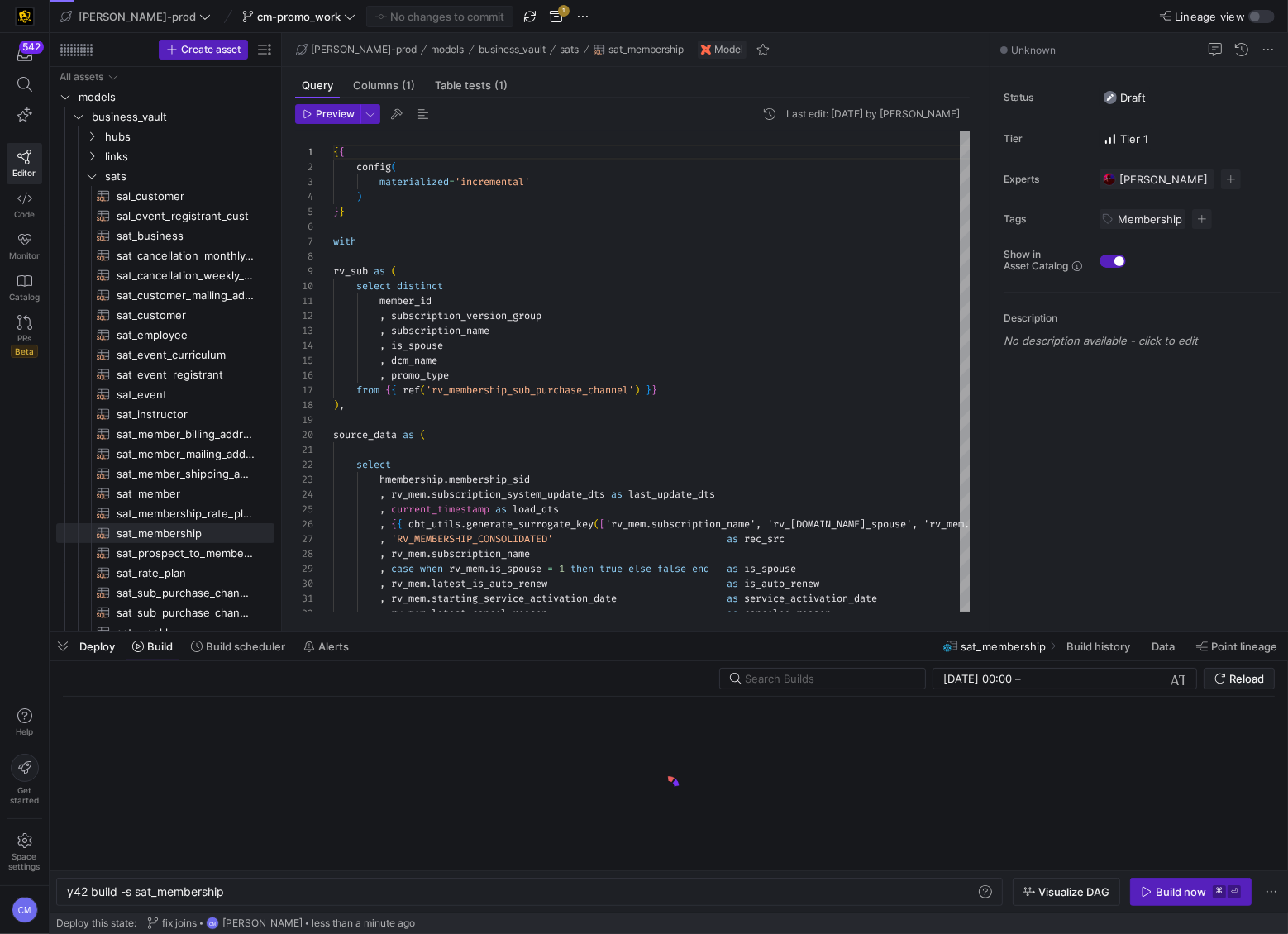
scroll to position [0, 157]
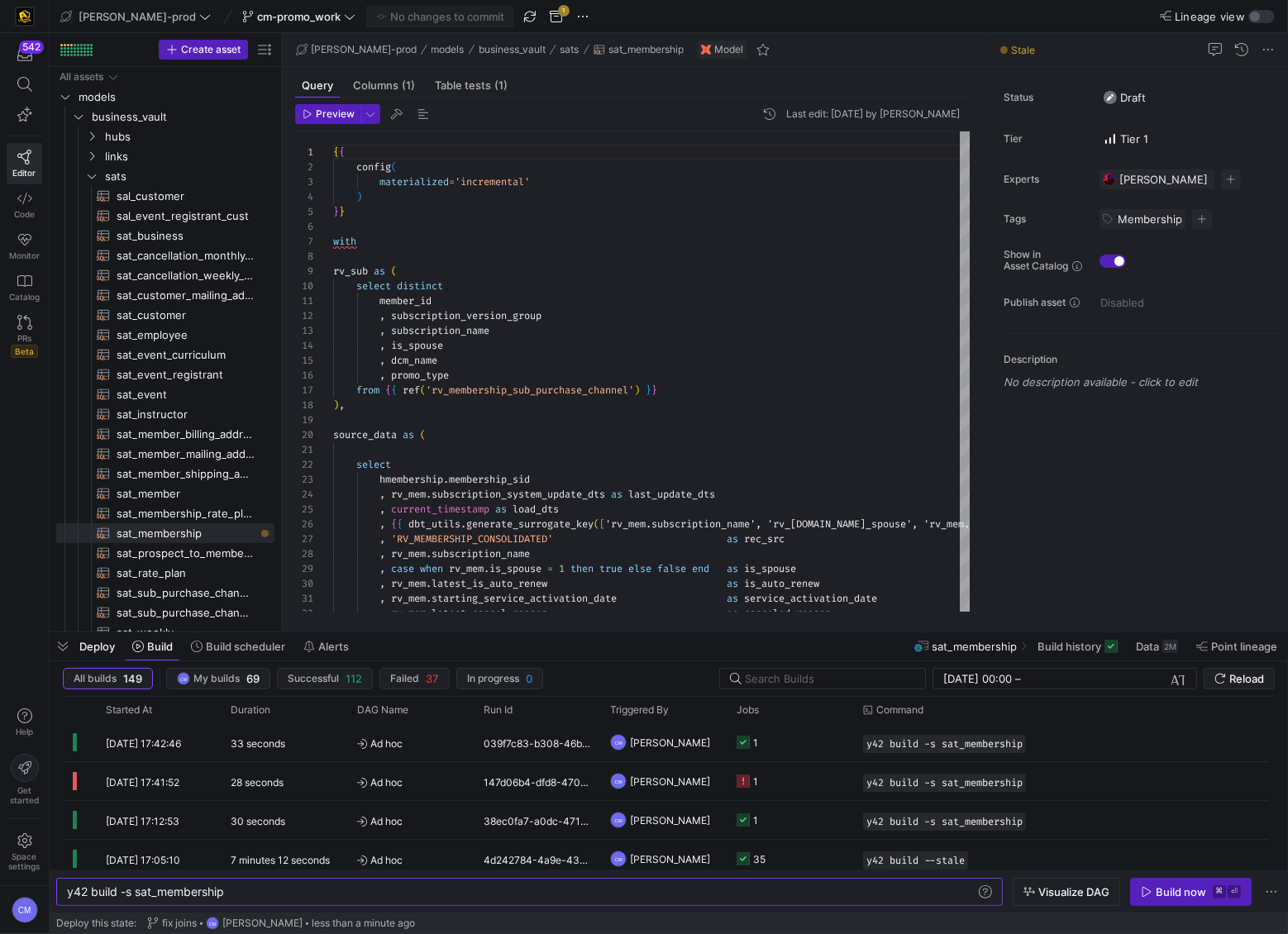
click at [1198, 895] on div "Build now" at bounding box center [1180, 891] width 50 height 13
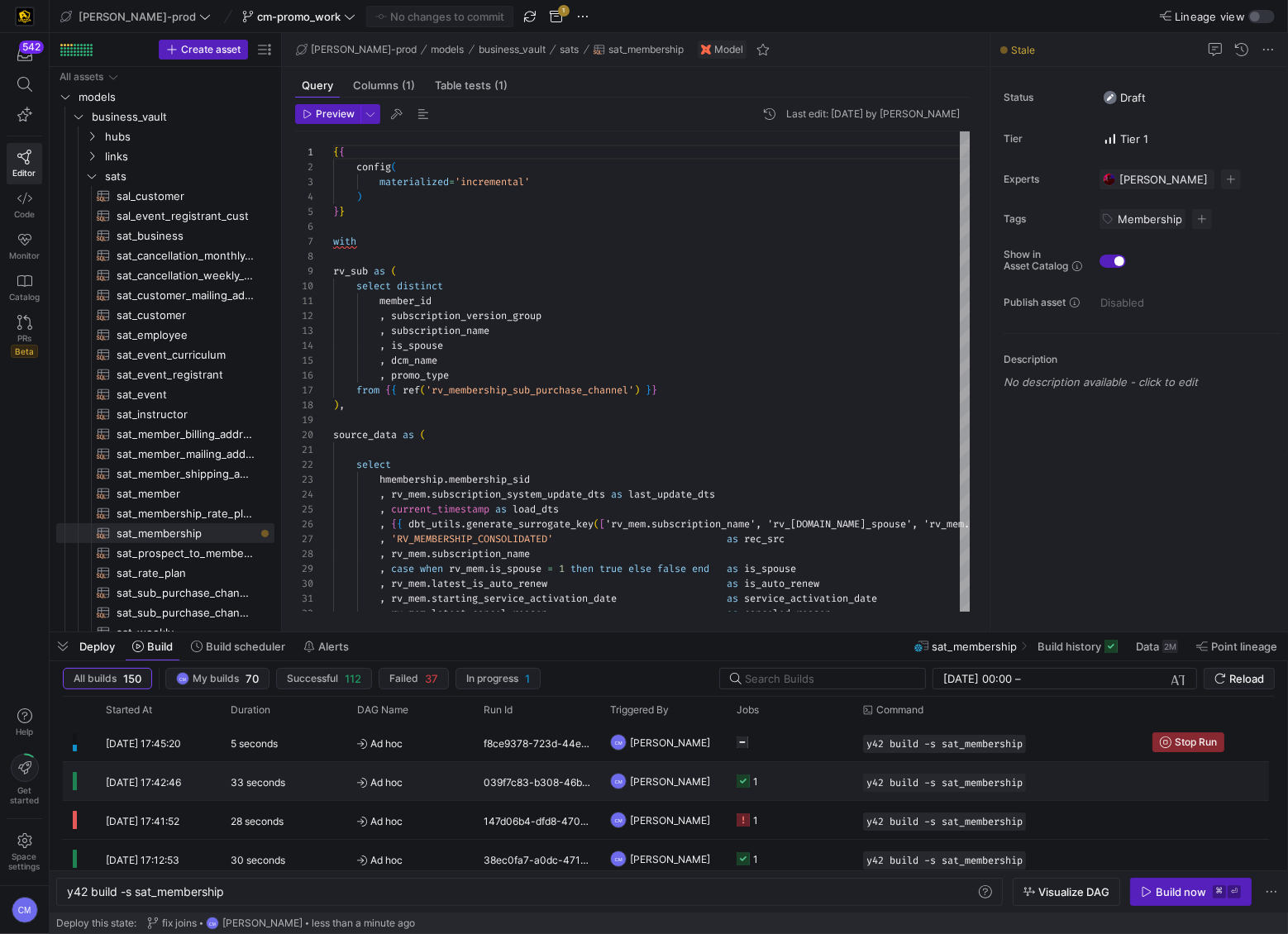
click at [779, 777] on y42-job-status-cell-renderer "1" at bounding box center [789, 780] width 107 height 36
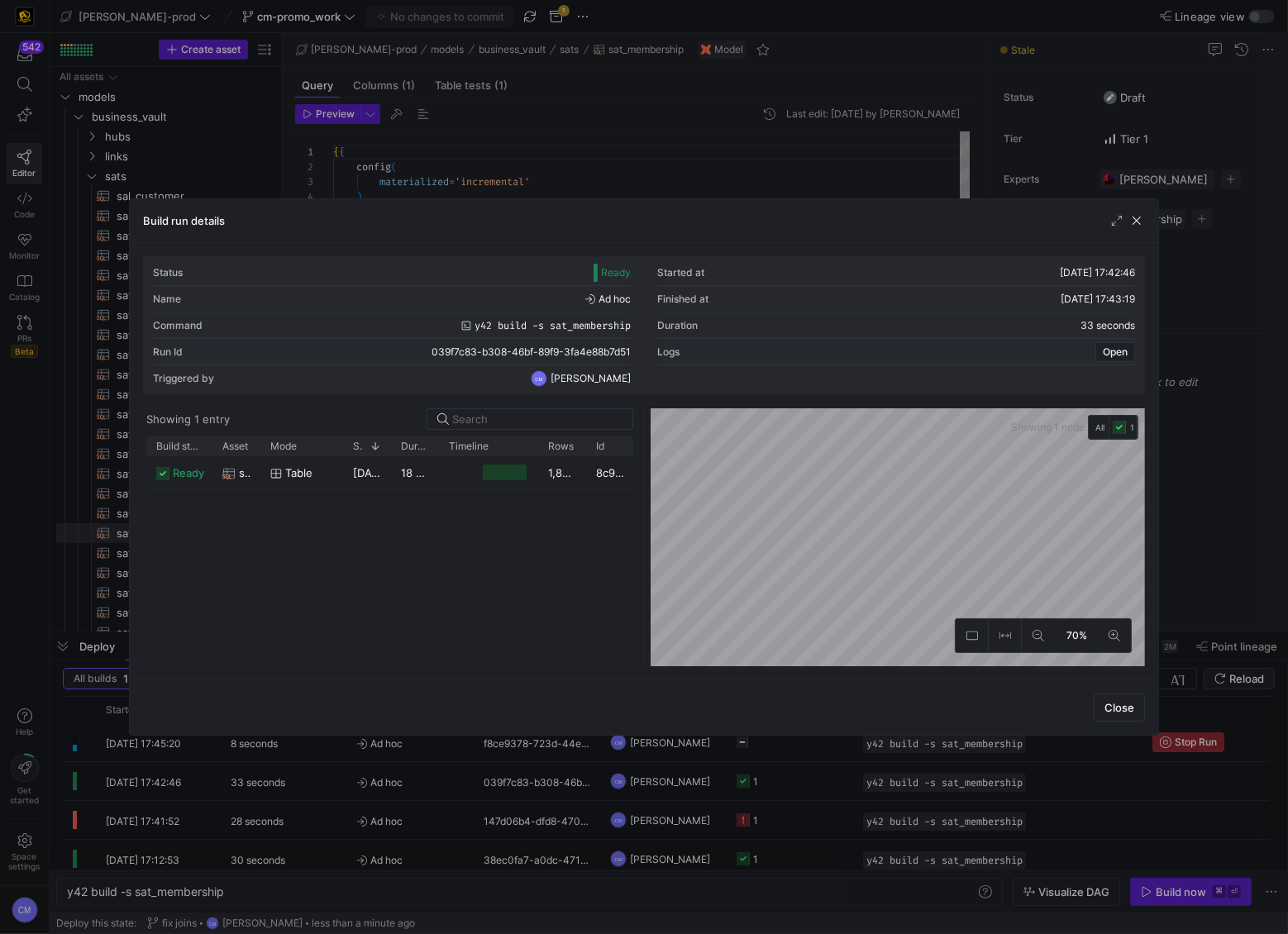
click at [552, 491] on div "ready sat_membership table 28/08/25, 17:43:00 18 seconds 1,897,564 8c97ea47-ef4…" at bounding box center [390, 562] width 488 height 210
click at [558, 480] on div "1,897,564" at bounding box center [562, 472] width 48 height 32
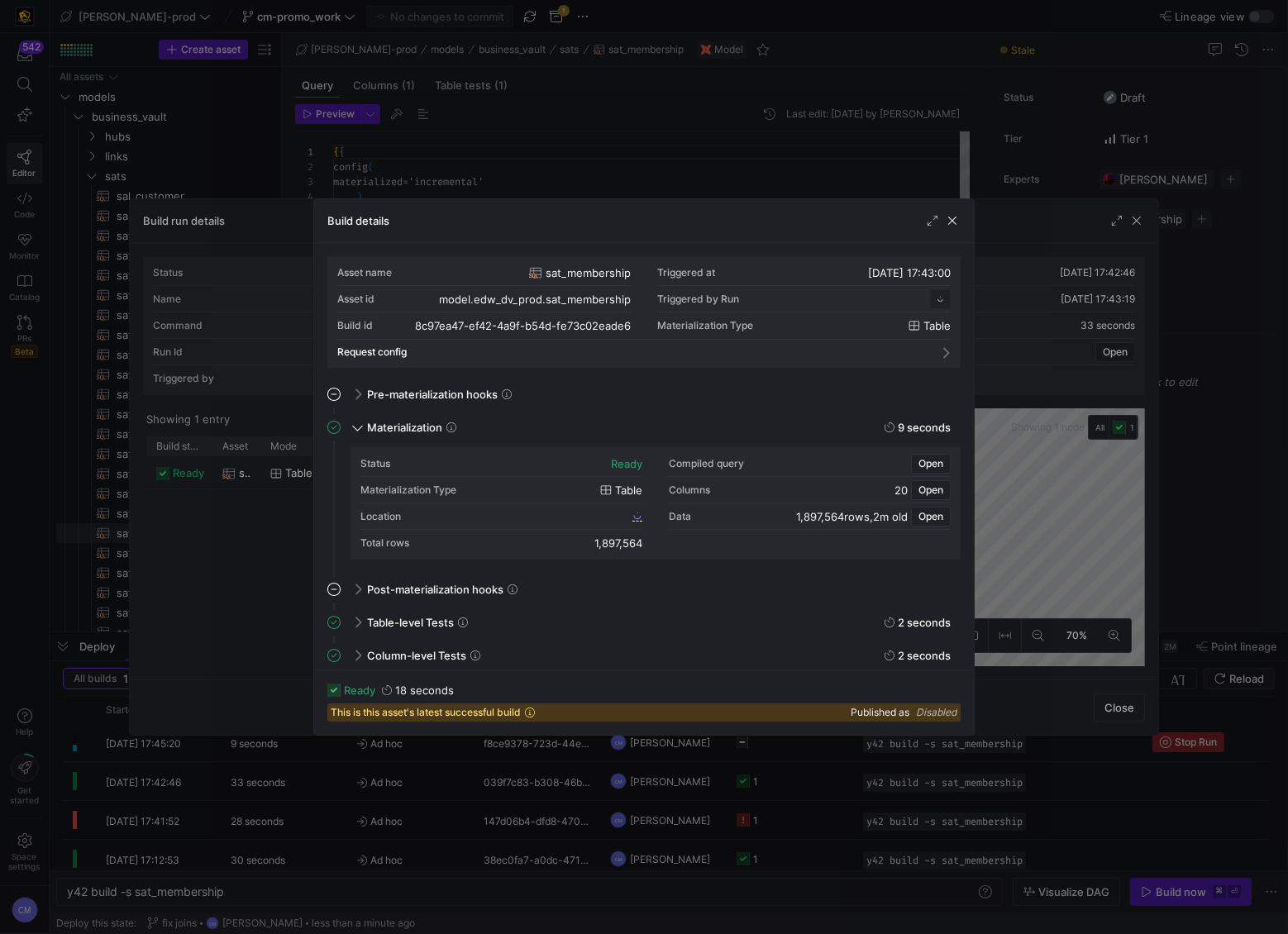
scroll to position [149, 0]
click at [255, 534] on div at bounding box center [644, 467] width 1288 height 934
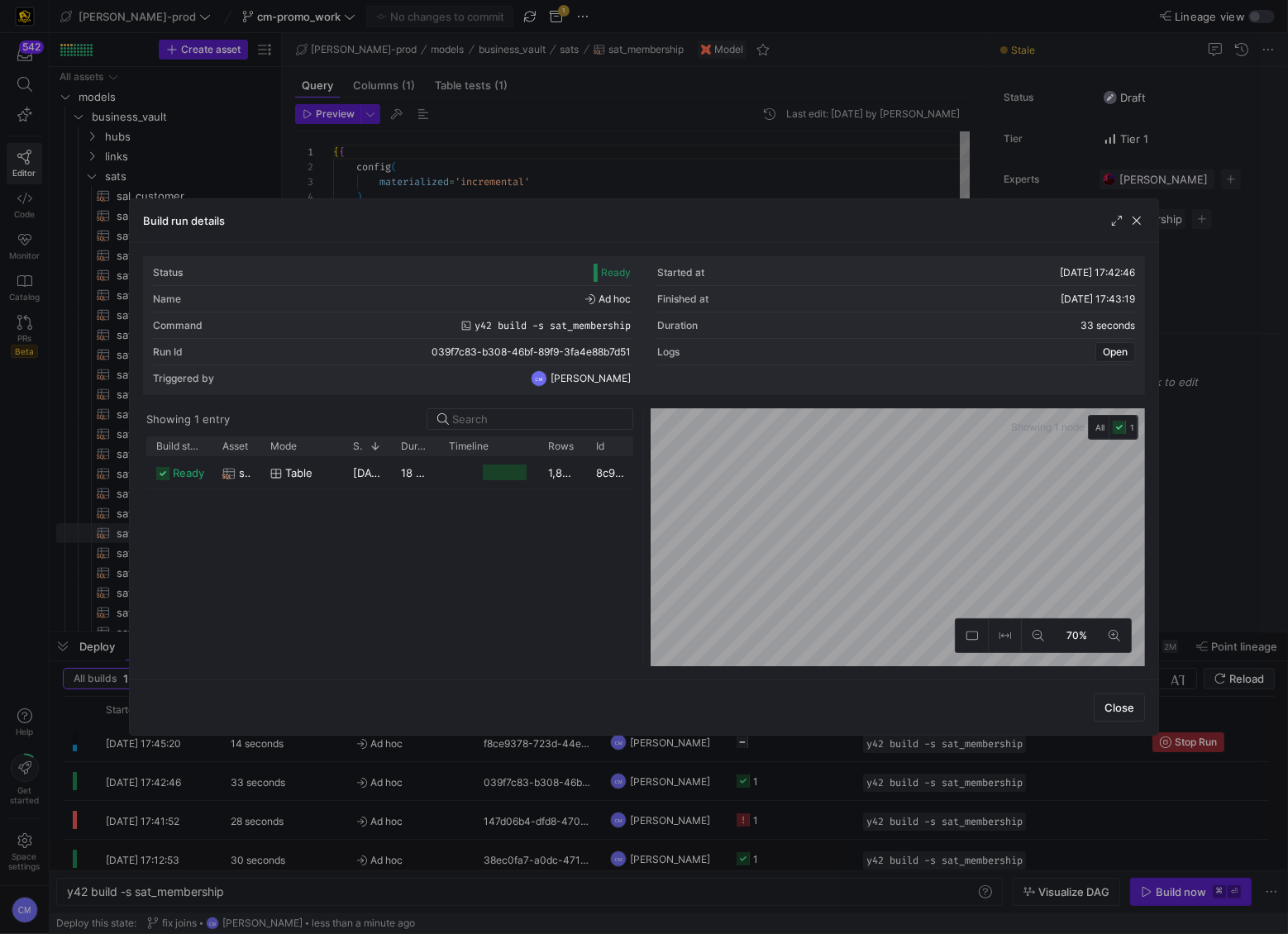
click at [416, 780] on div at bounding box center [644, 467] width 1288 height 934
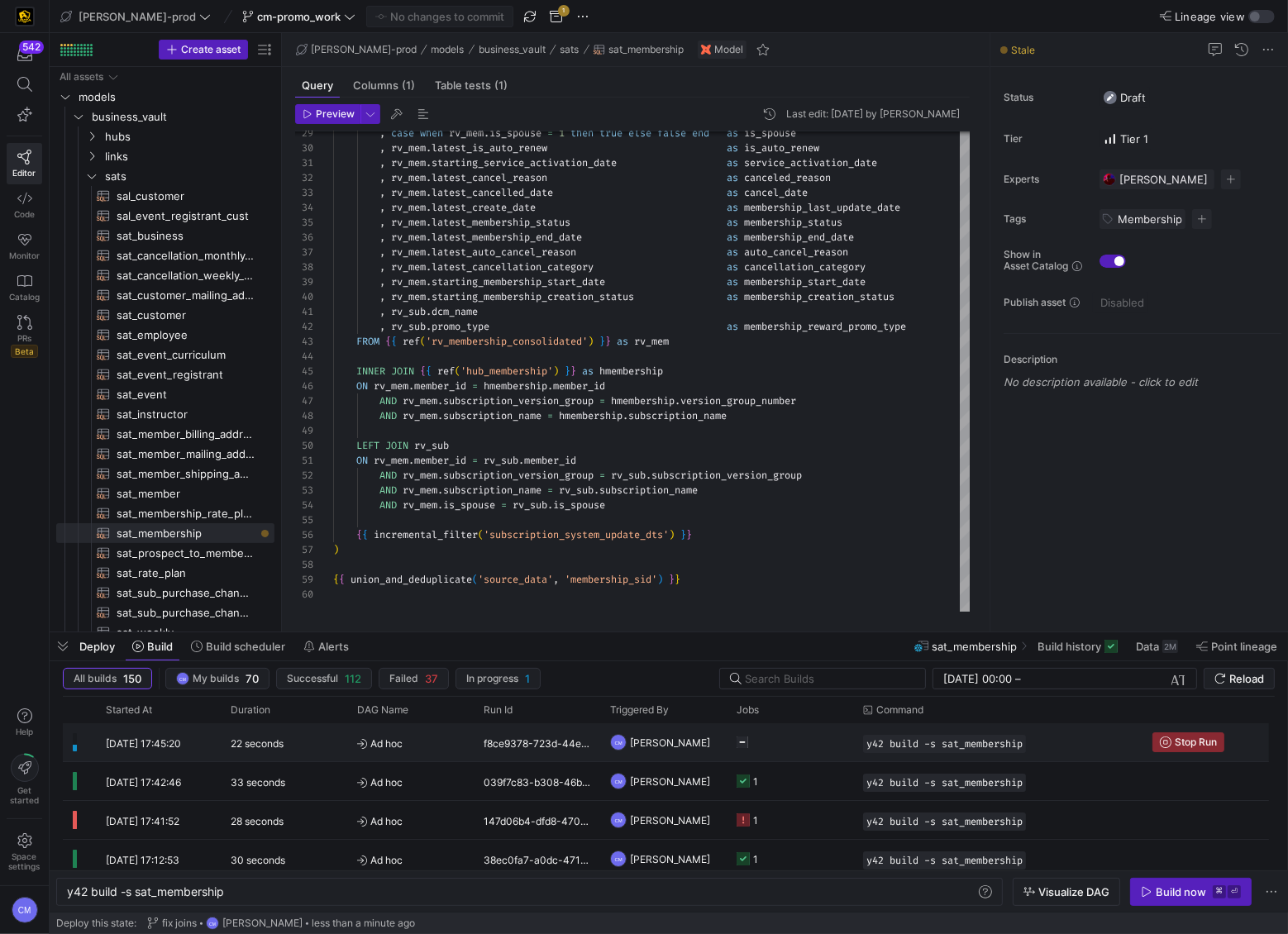
click at [805, 746] on y42-job-status-cell-renderer "Press SPACE to select this row." at bounding box center [789, 742] width 107 height 36
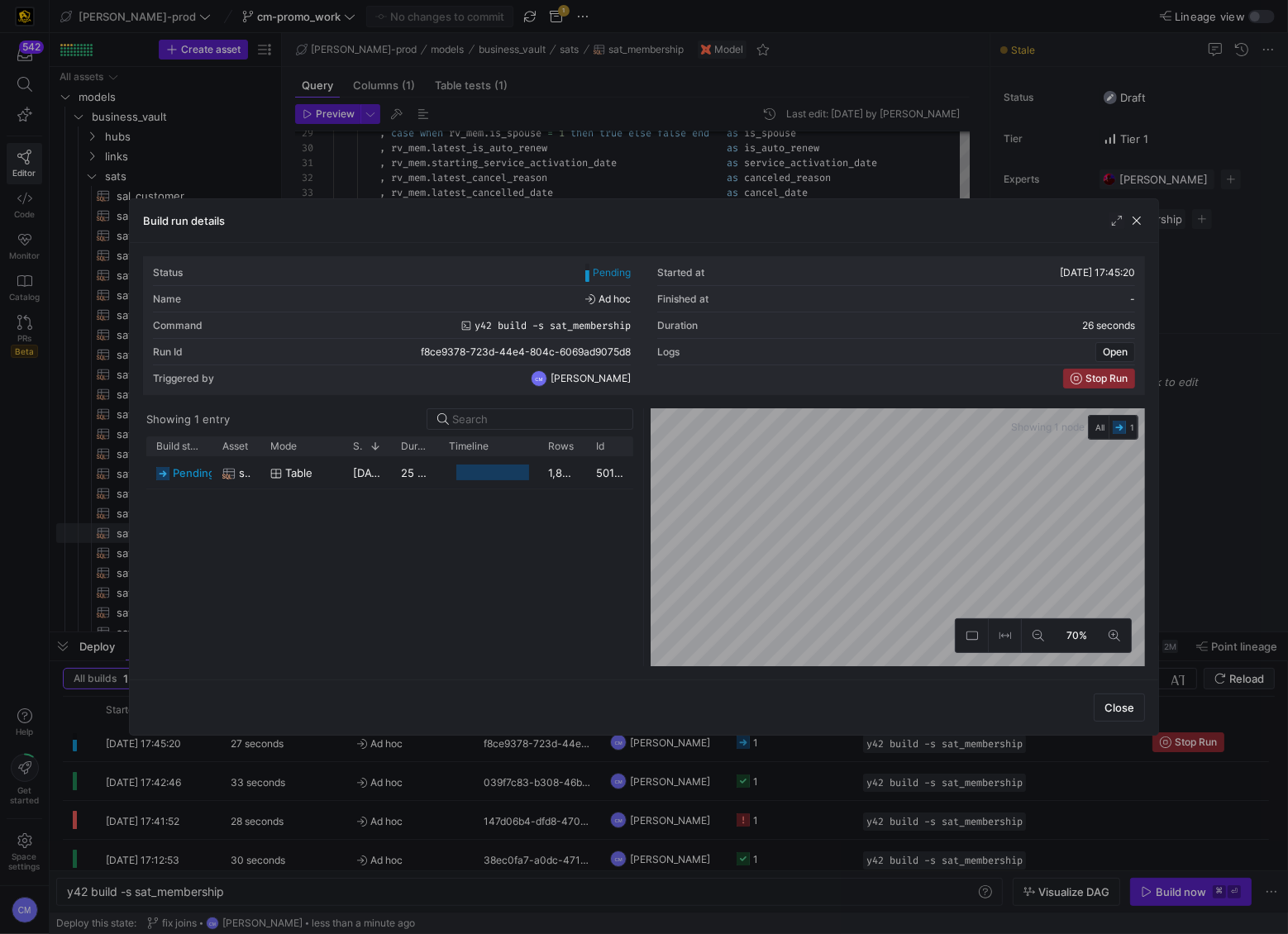
drag, startPoint x: 850, startPoint y: 822, endPoint x: 844, endPoint y: 814, distance: 10.0
click at [850, 822] on div at bounding box center [644, 467] width 1288 height 934
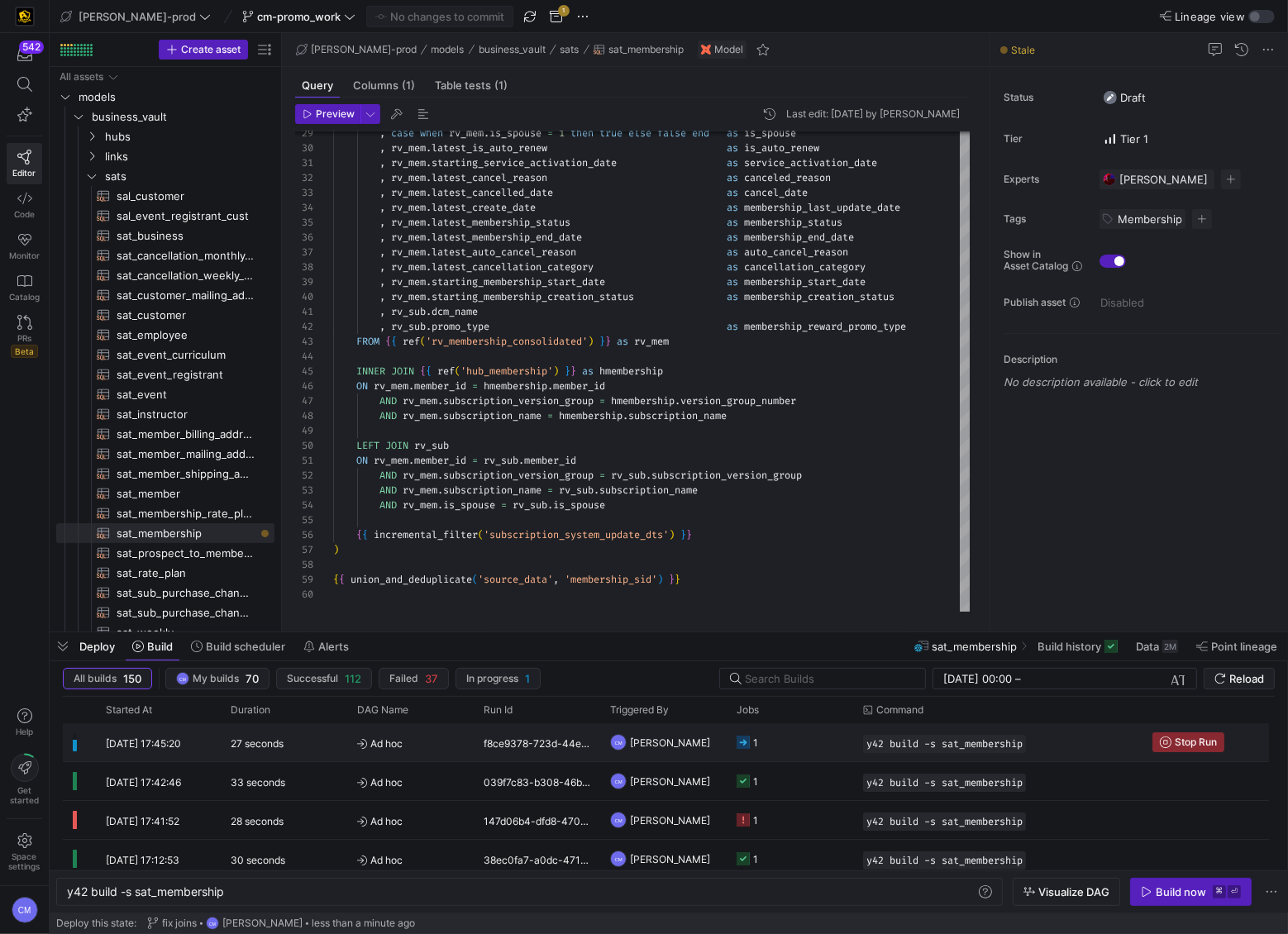
click at [790, 745] on y42-job-status-cell-renderer "1" at bounding box center [789, 742] width 107 height 36
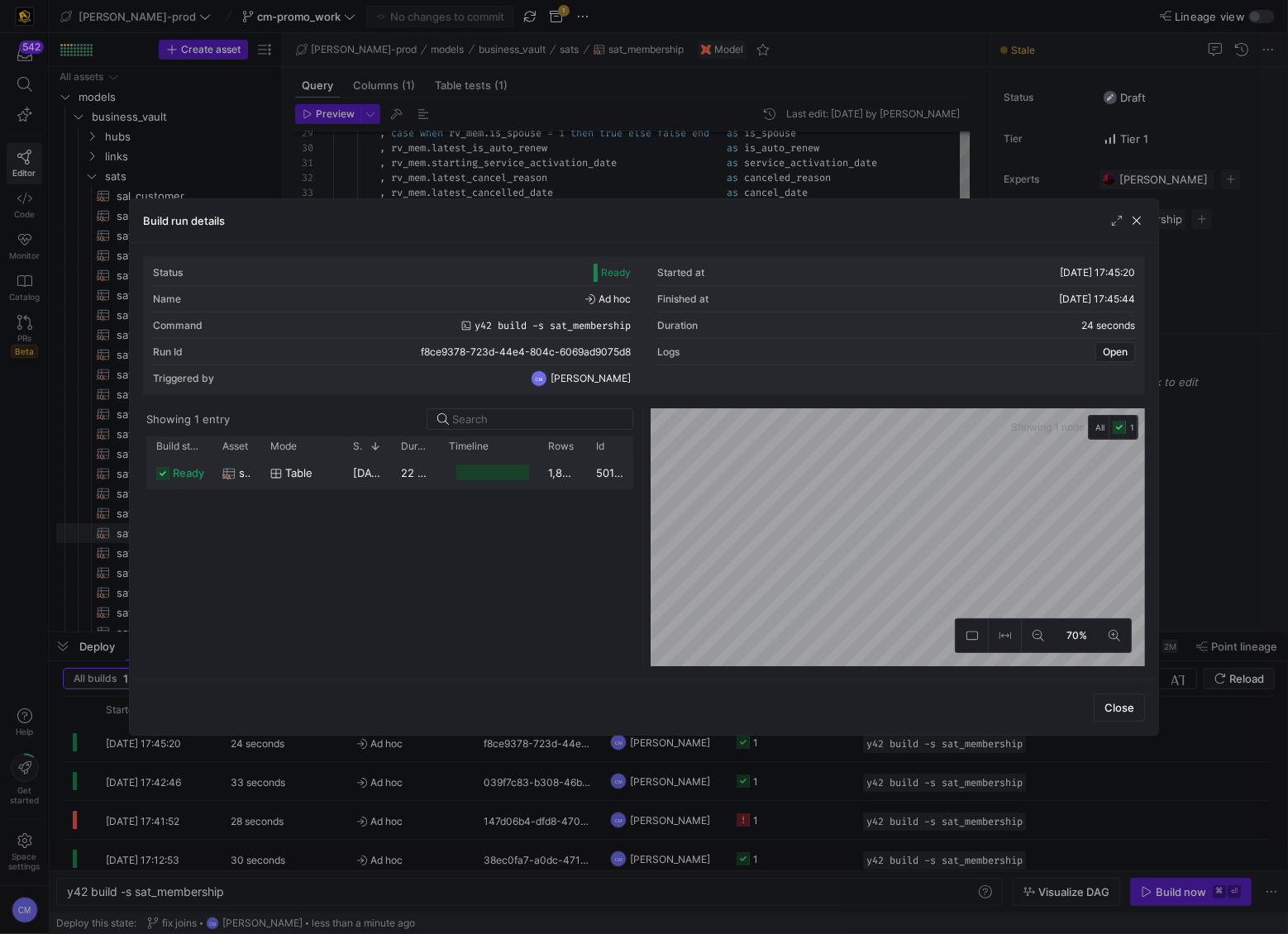
click at [444, 471] on div at bounding box center [488, 472] width 99 height 32
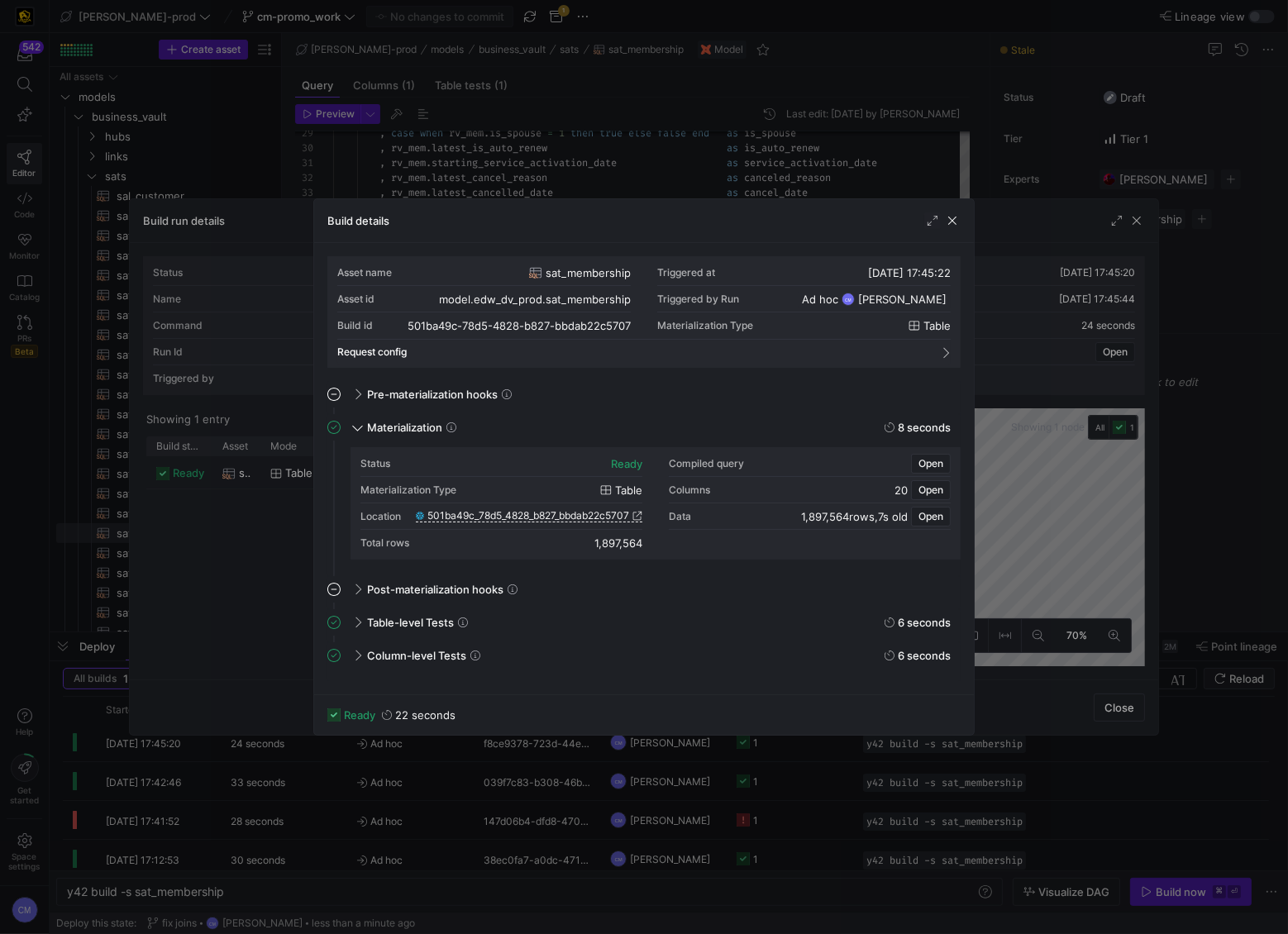
click at [662, 775] on div at bounding box center [644, 467] width 1288 height 934
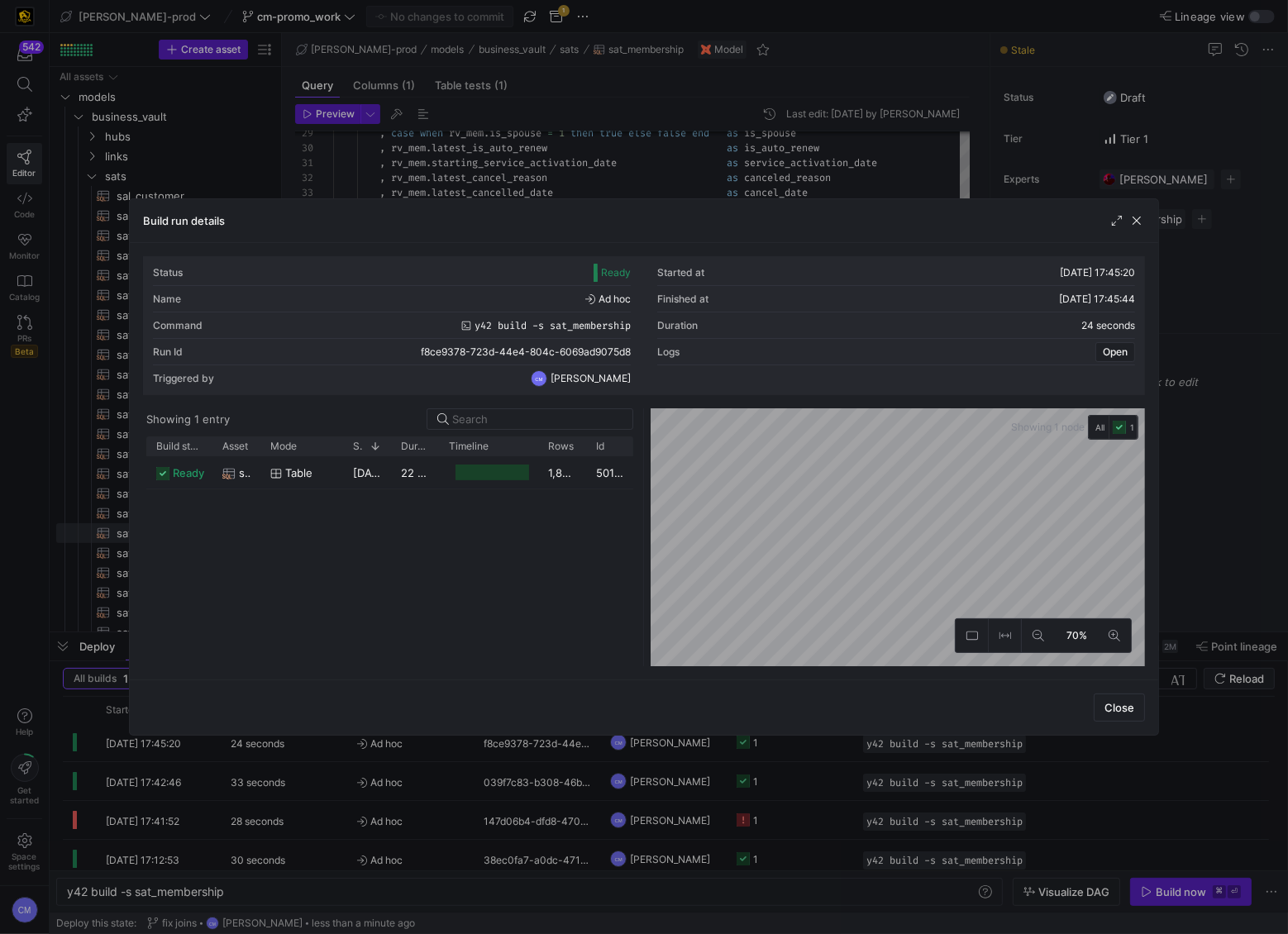
click at [652, 841] on div at bounding box center [644, 467] width 1288 height 934
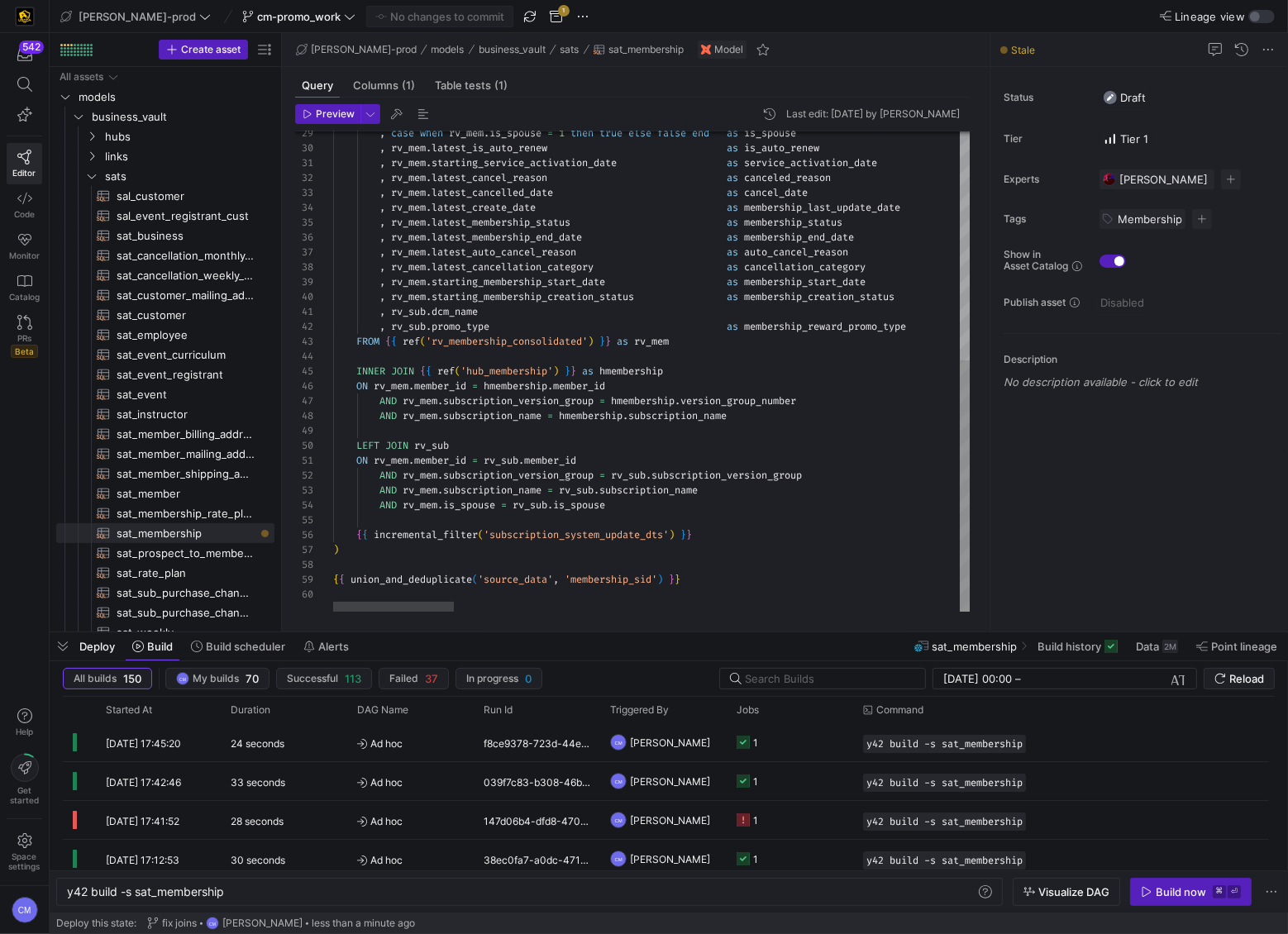
scroll to position [59, 0]
type textarea "{{ config( materialized='incremental' ) }} with rv_sub as ( select distinct … O…"
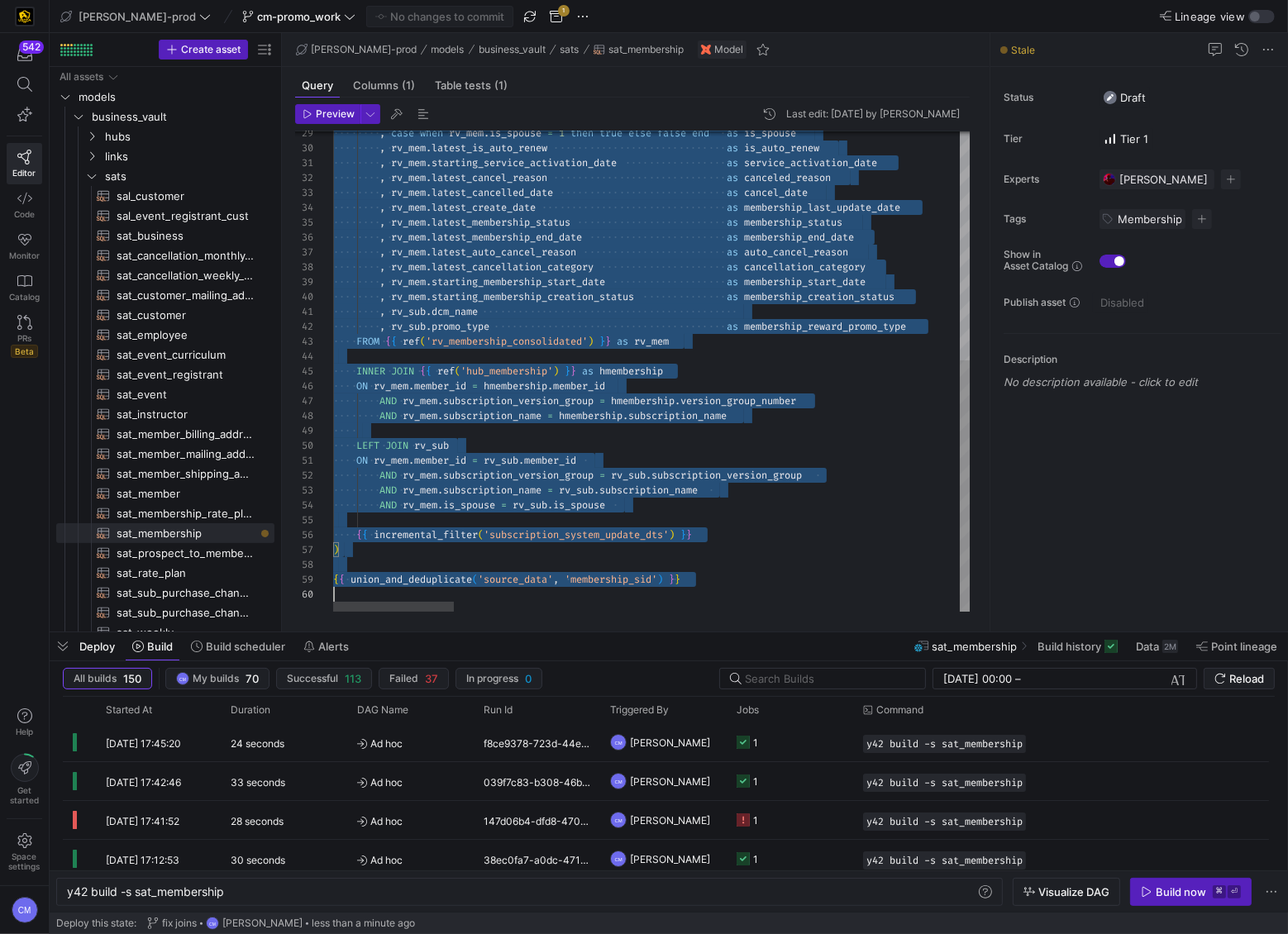
scroll to position [0, 0]
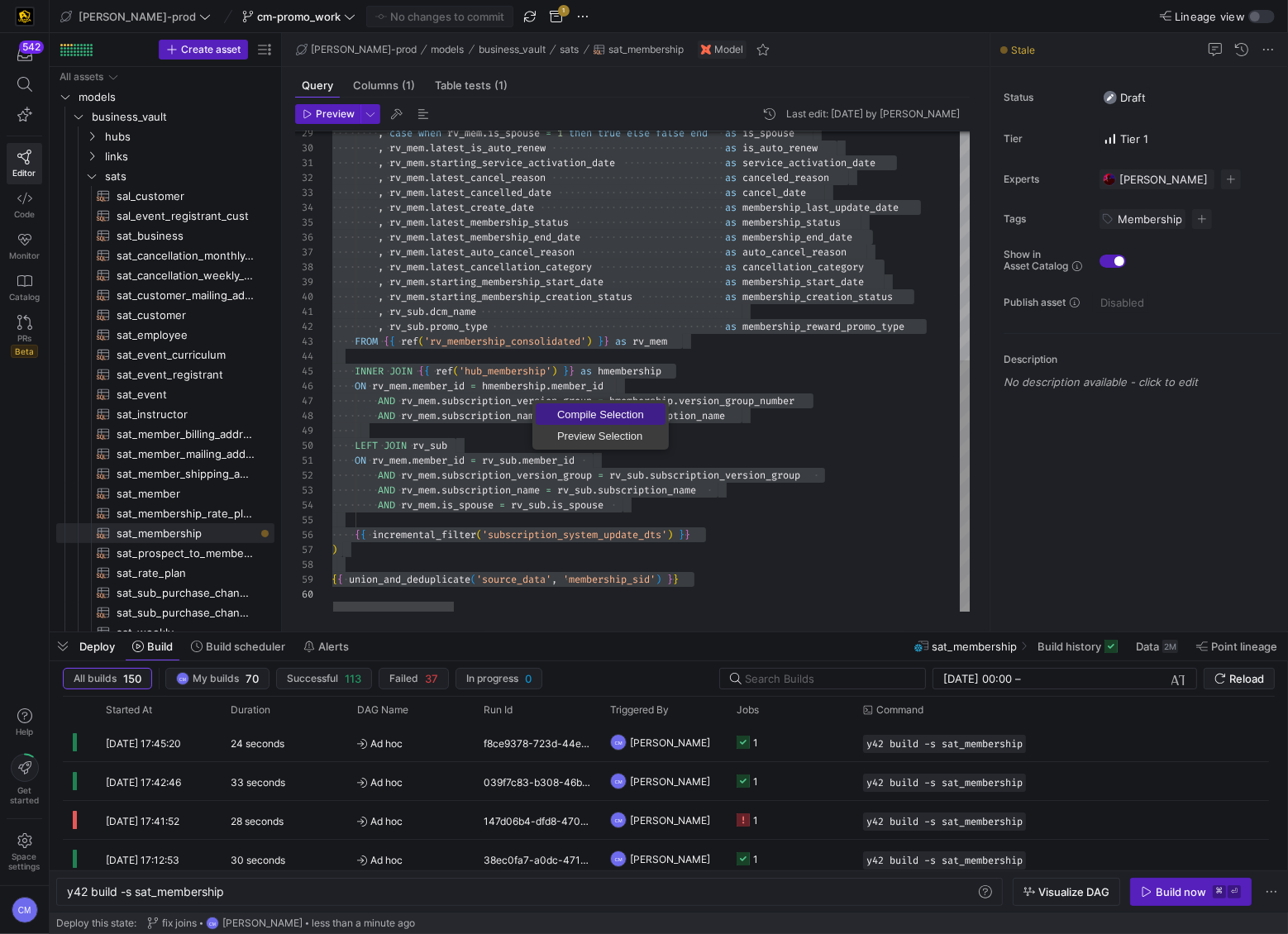
click at [572, 409] on span "Compile Selection" at bounding box center [600, 414] width 129 height 11
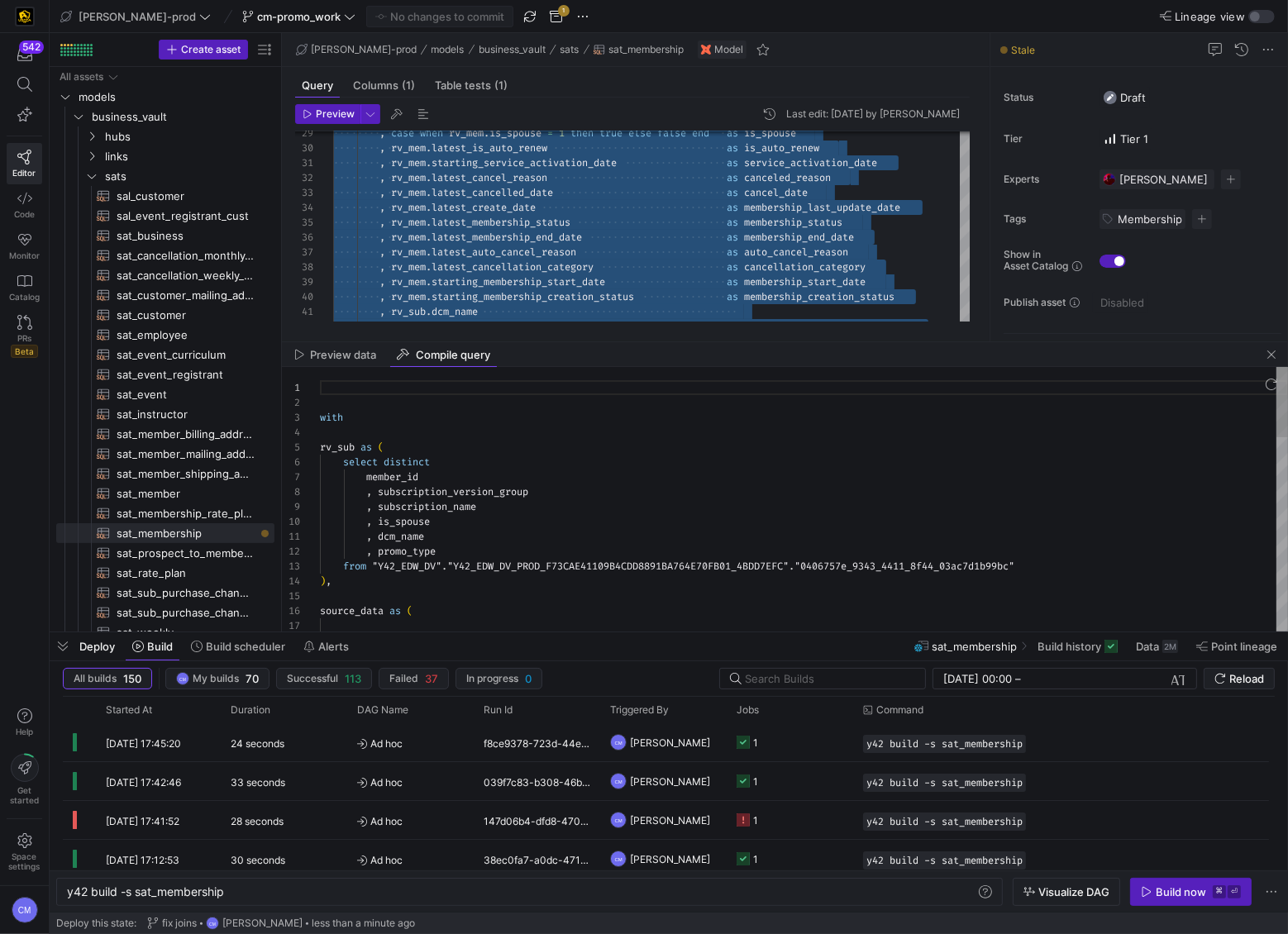
scroll to position [149, 0]
click at [681, 467] on div "with rv_sub as ( select distinct member_id , subscription_version_group , subsc…" at bounding box center [804, 863] width 968 height 995
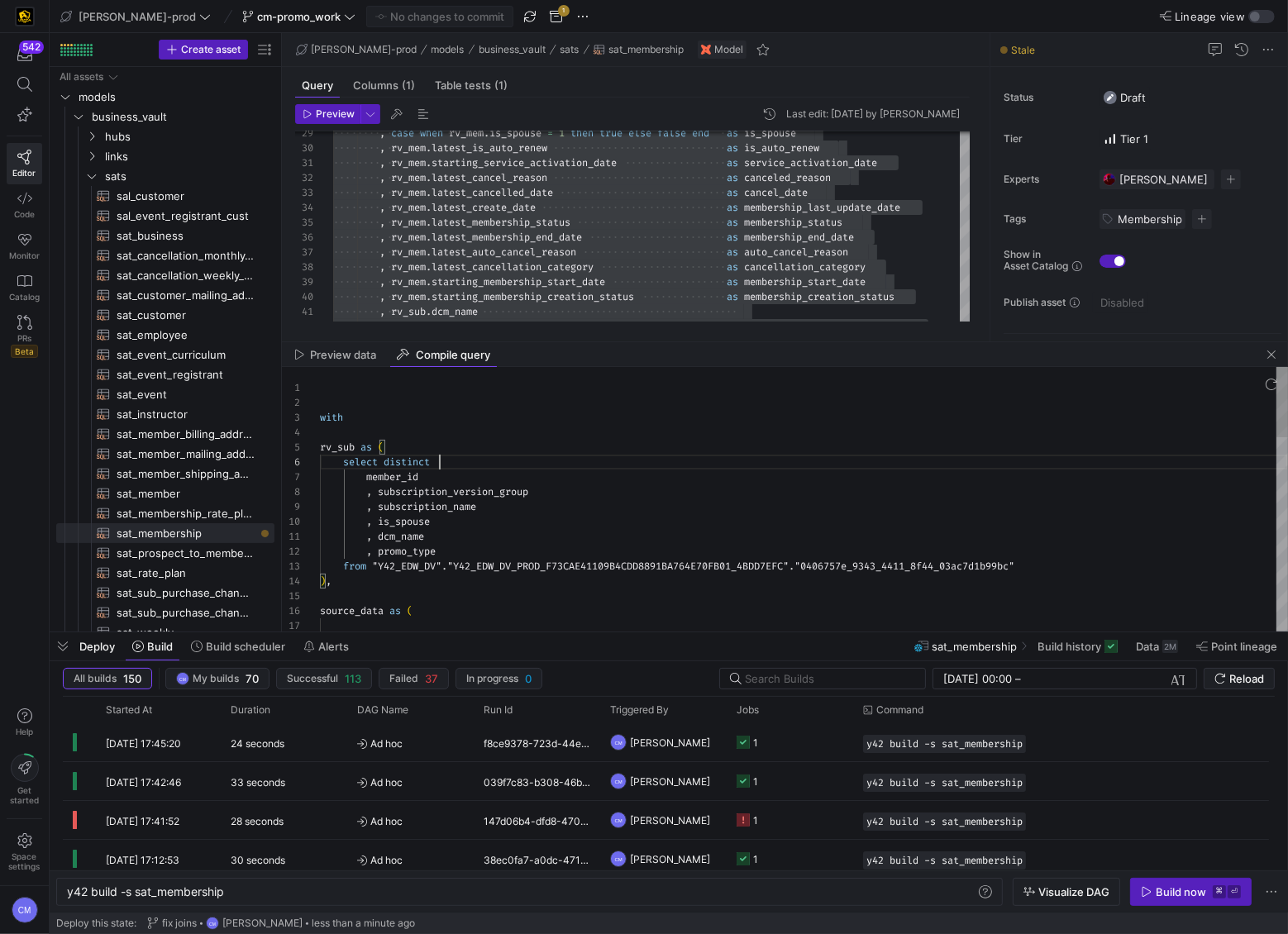
type textarea "with rv_sub as ( select distinct member_id , subscription_version_group , subsc…"
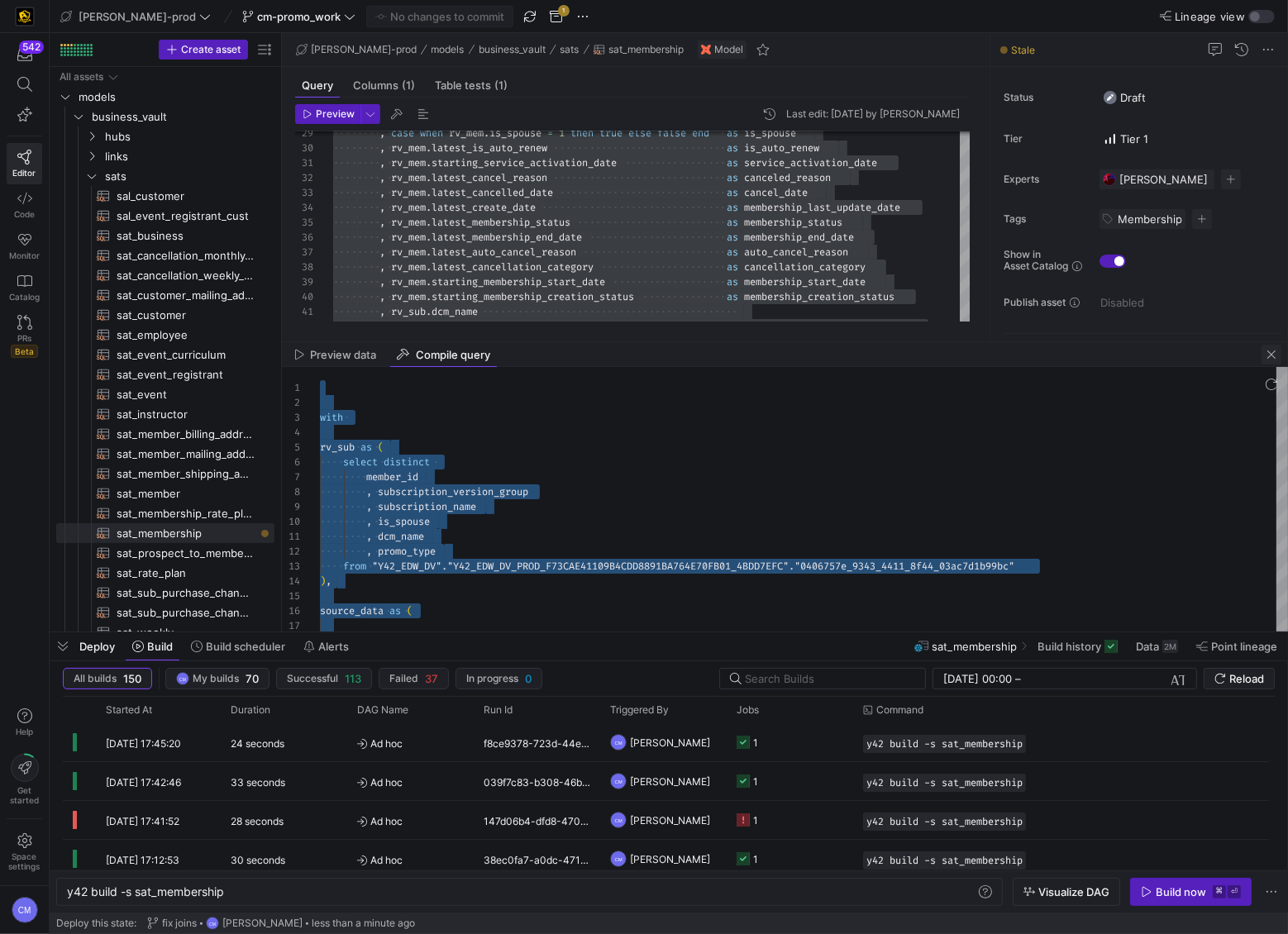
click at [1266, 355] on span "button" at bounding box center [1271, 355] width 20 height 20
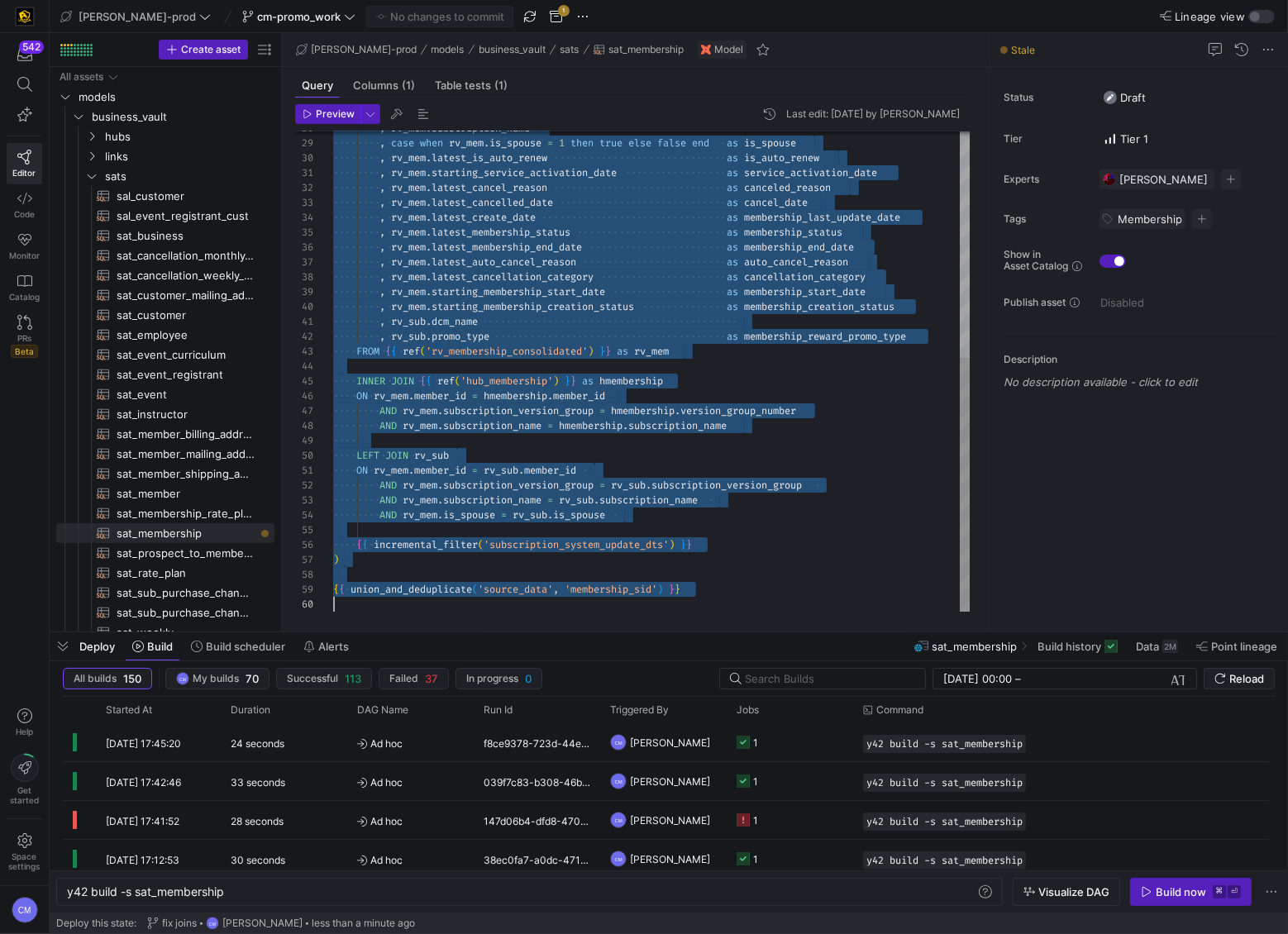
scroll to position [44, 286]
click at [796, 511] on div ", case when rv_mem . is_spouse = 1 then true else false end as is_spouse , rv_m…" at bounding box center [652, 159] width 638 height 906
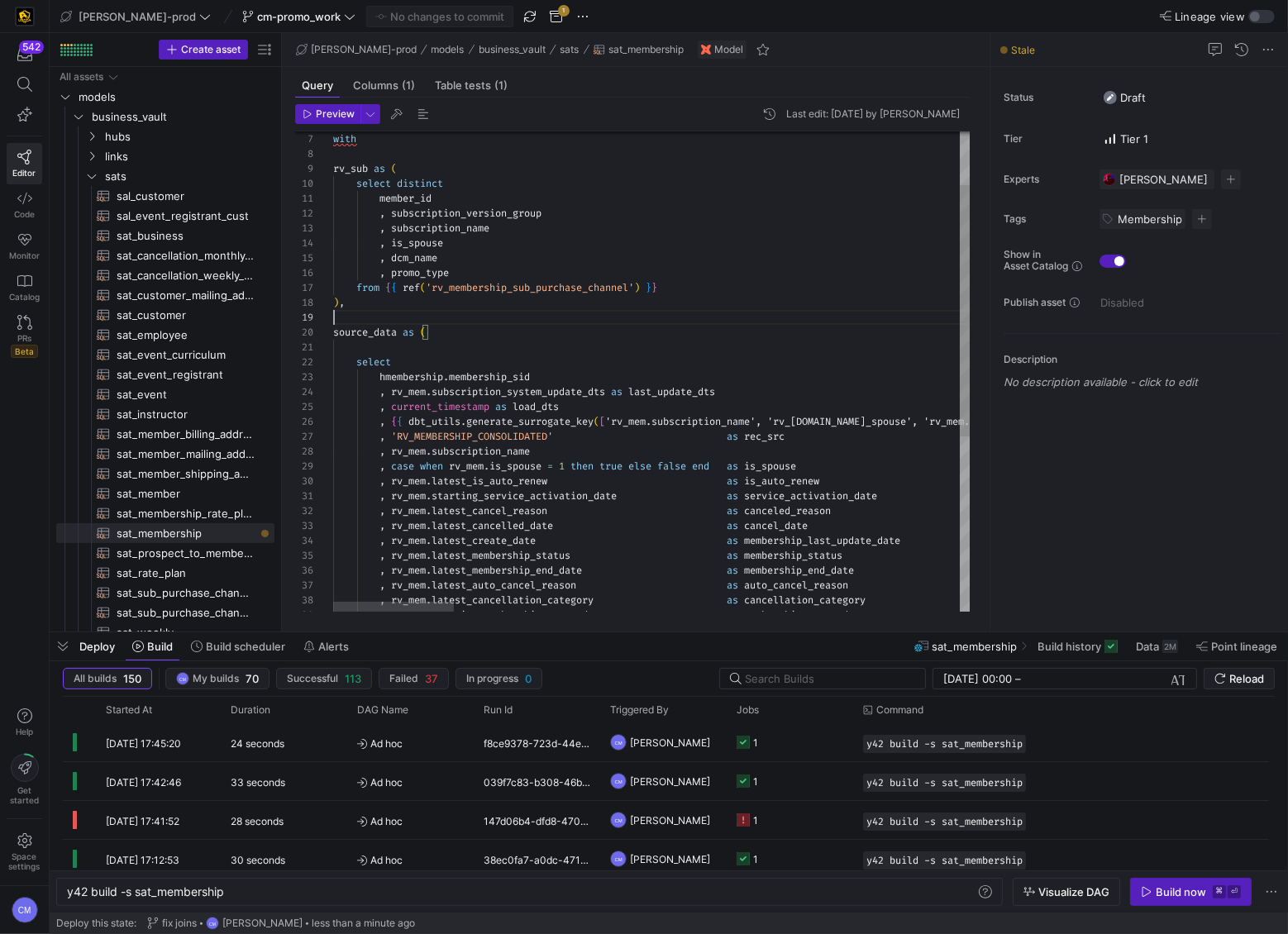
drag, startPoint x: 672, startPoint y: 313, endPoint x: 671, endPoint y: 303, distance: 10.0
drag, startPoint x: 669, startPoint y: 285, endPoint x: 381, endPoint y: 284, distance: 288.0
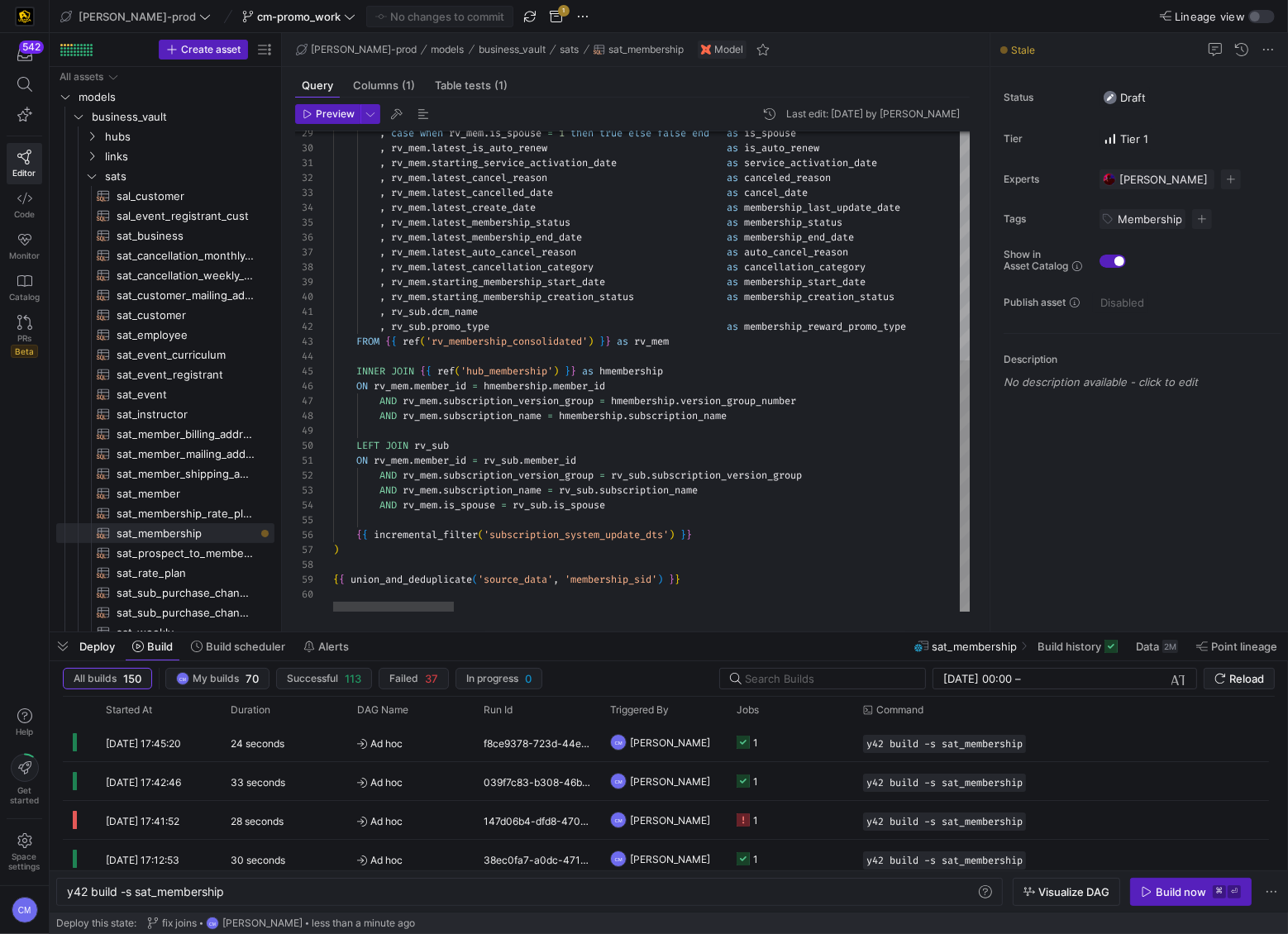
scroll to position [133, 76]
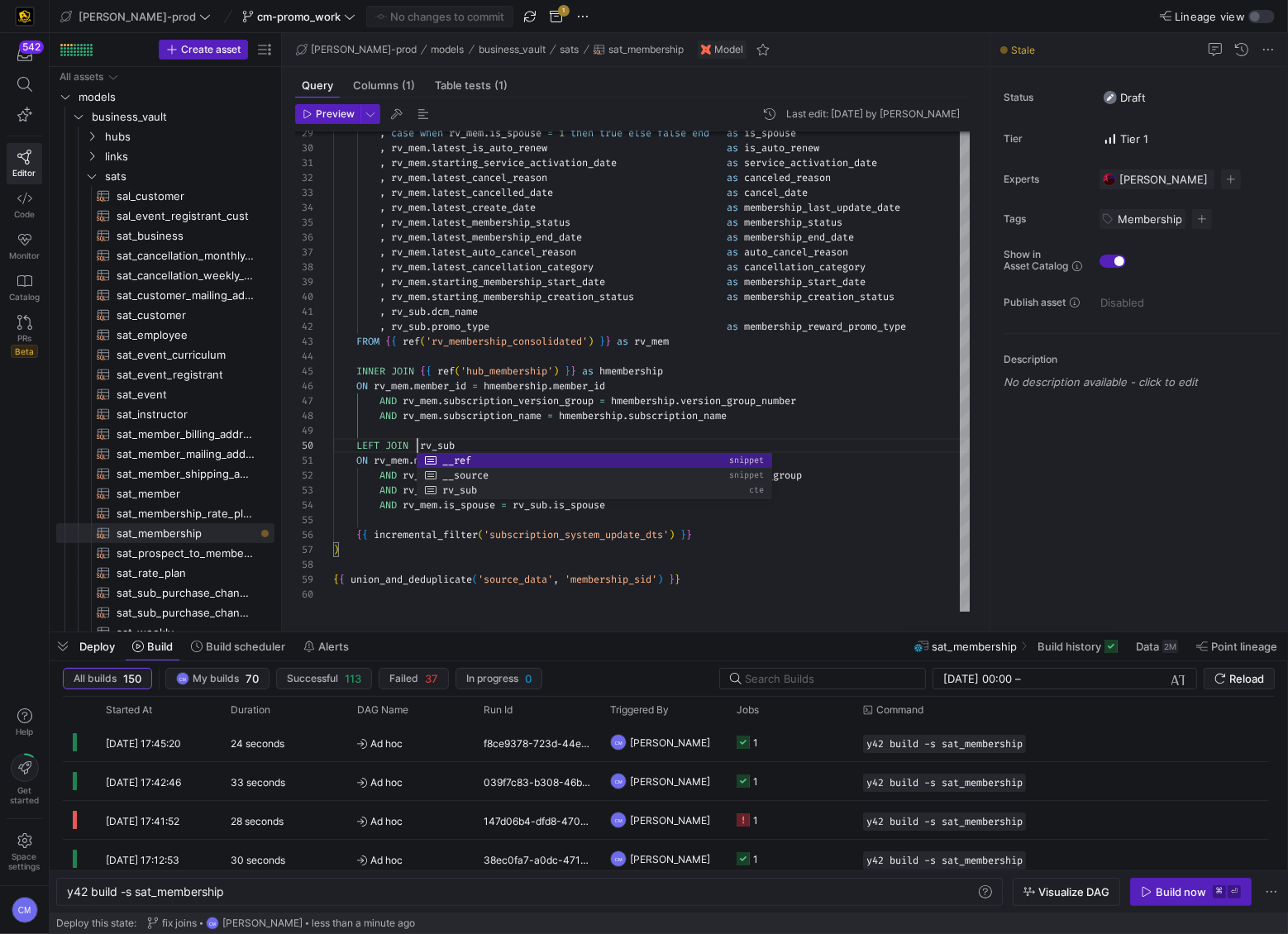
scroll to position [133, 369]
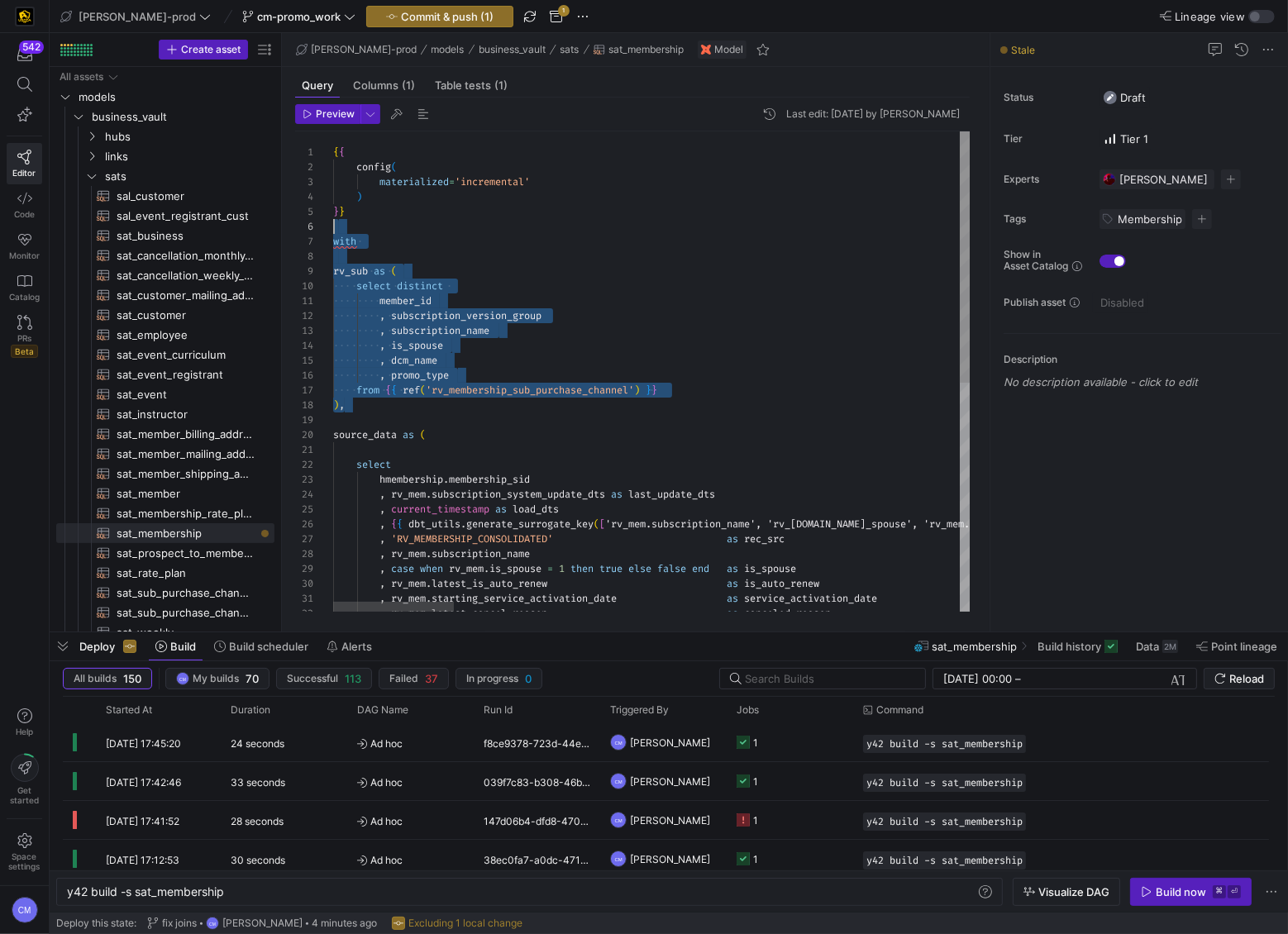
scroll to position [89, 0]
drag, startPoint x: 419, startPoint y: 404, endPoint x: 236, endPoint y: 244, distance: 243.1
click at [236, 244] on as-split "Create asset Drag here to set row groups Drag here to set column labels Group 1…" at bounding box center [669, 332] width 1238 height 599
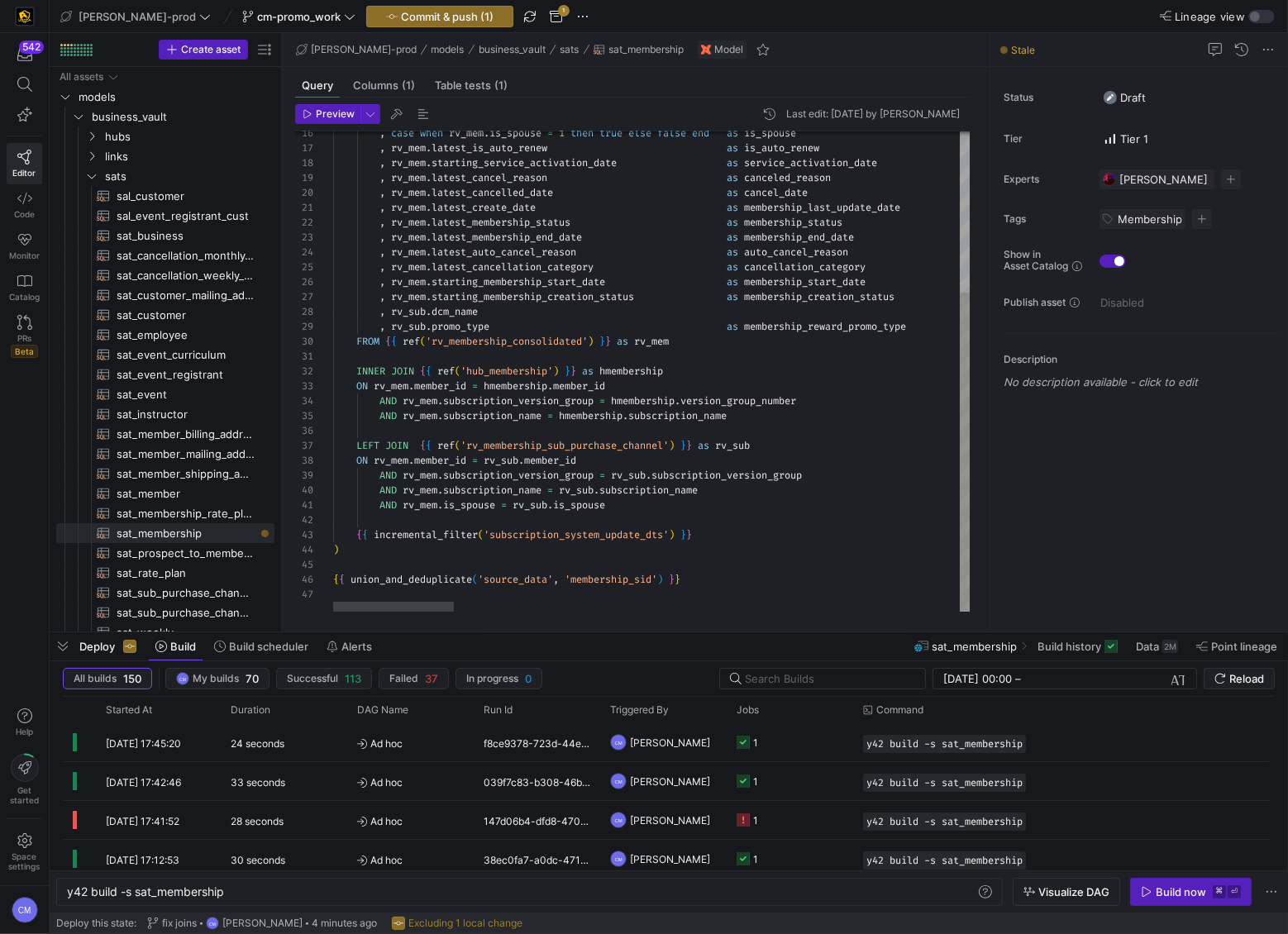
scroll to position [29, 279]
type textarea "INNER JOIN {{ ref('hub_membership') }} as hmembership ON rv_mem.member_id = hme…"
click at [430, 19] on span "Commit & push (1)" at bounding box center [447, 16] width 92 height 13
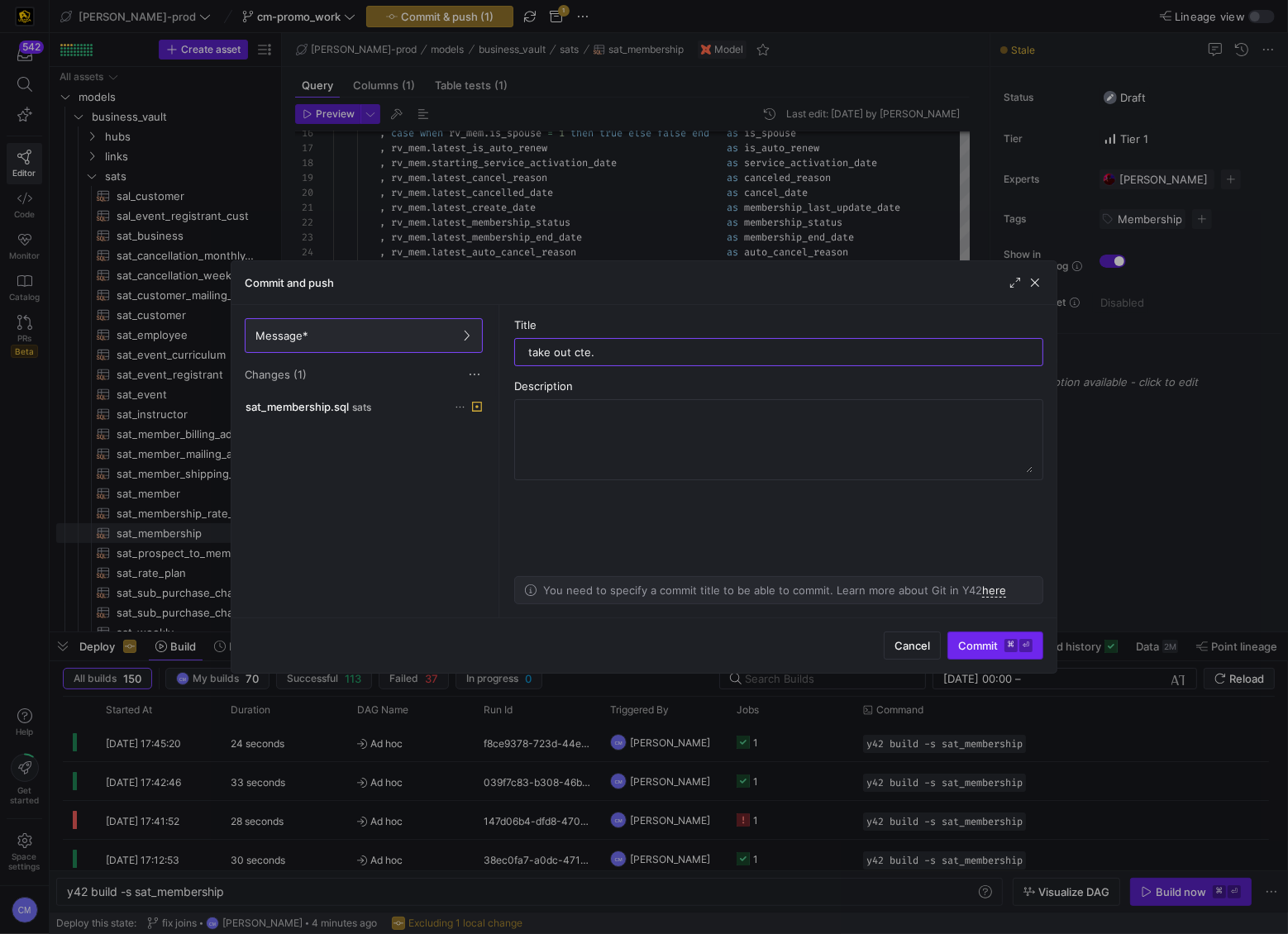
type input "take out cte."
click at [1018, 647] on y42-keyboard-shortcut "⌘ ⏎" at bounding box center [1018, 645] width 28 height 13
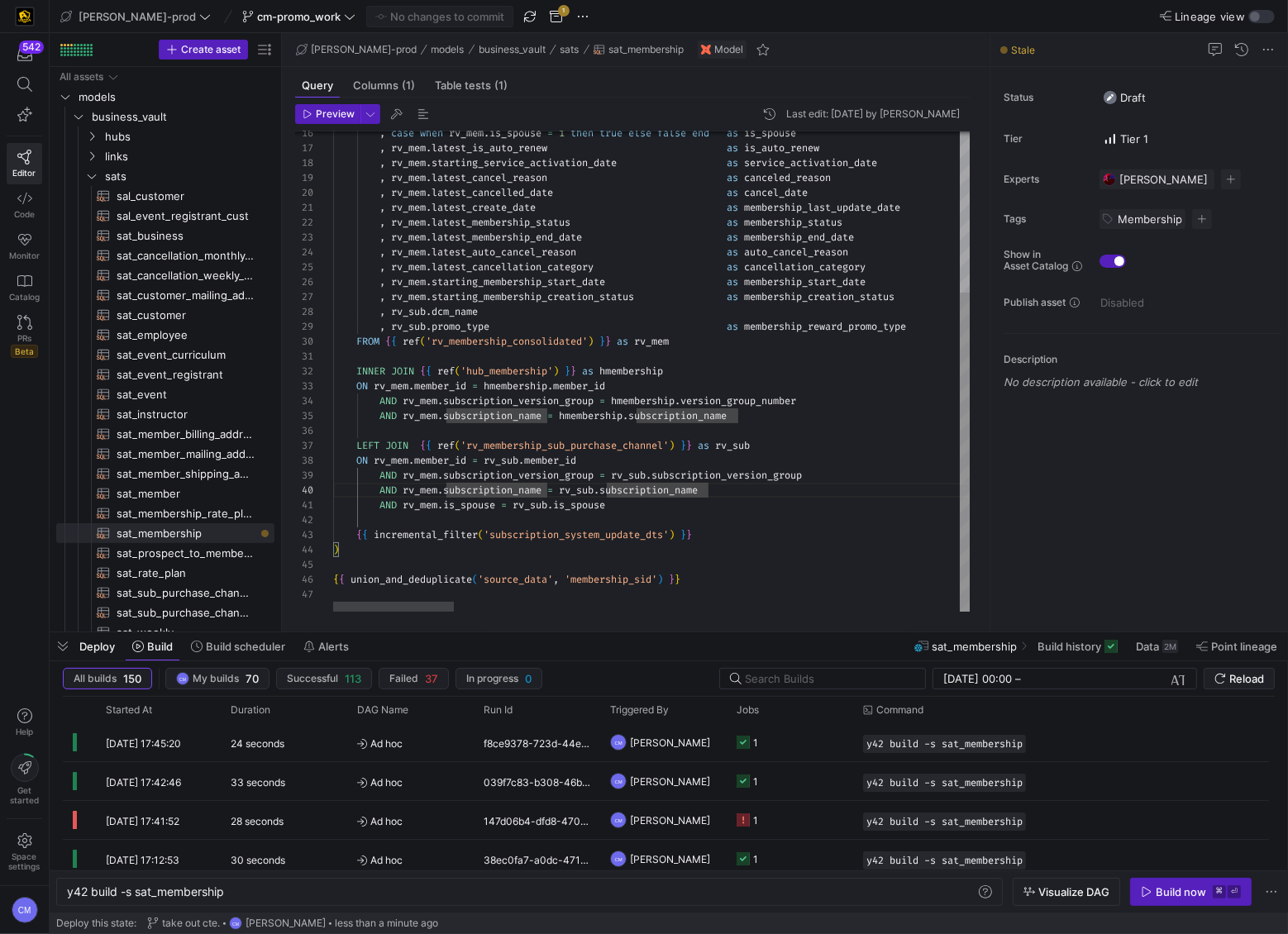
scroll to position [104, 256]
type textarea "{{ config( materialized='incremental' ) }} source_data as ( select hmembership.…"
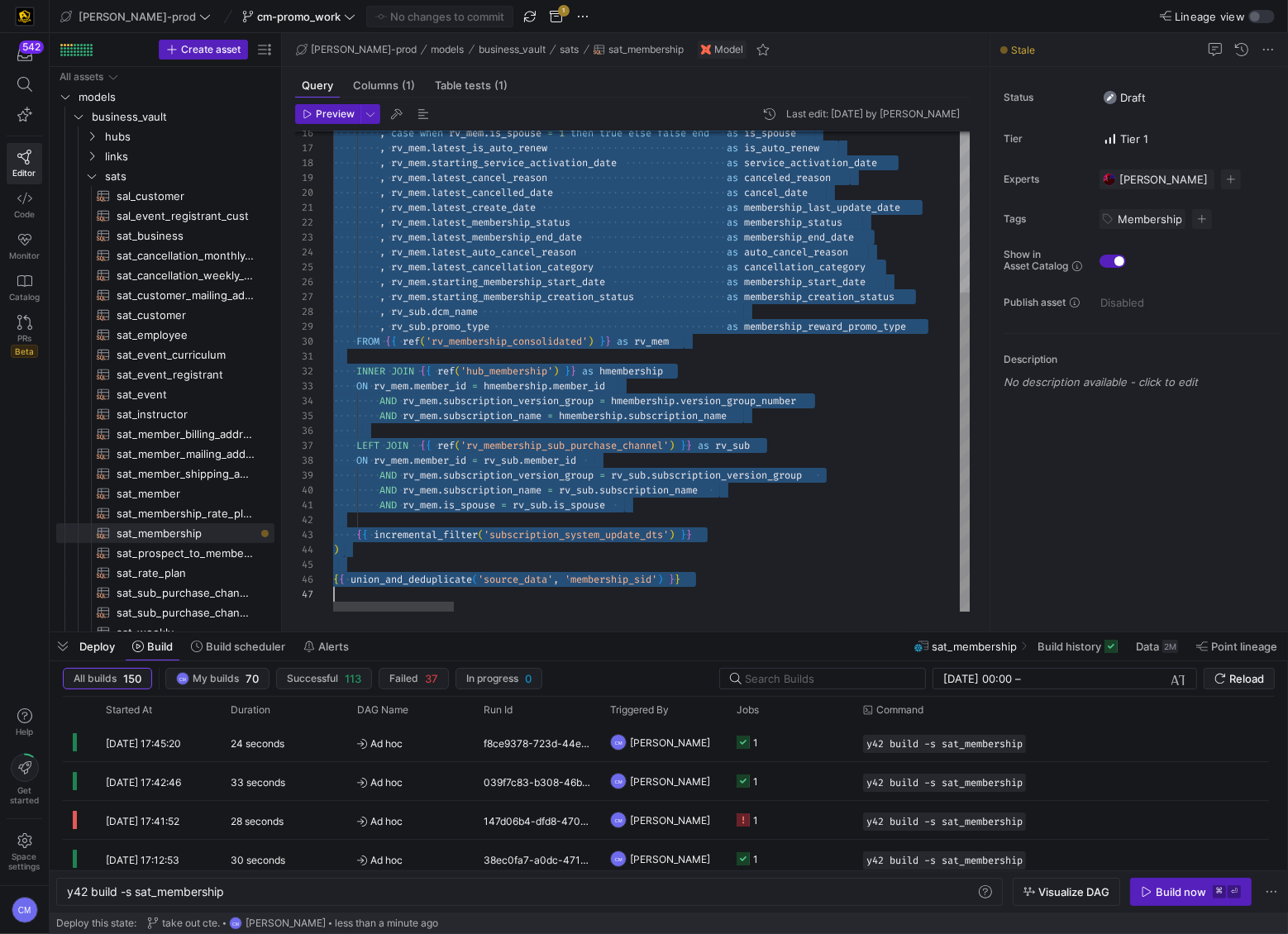
scroll to position [0, 0]
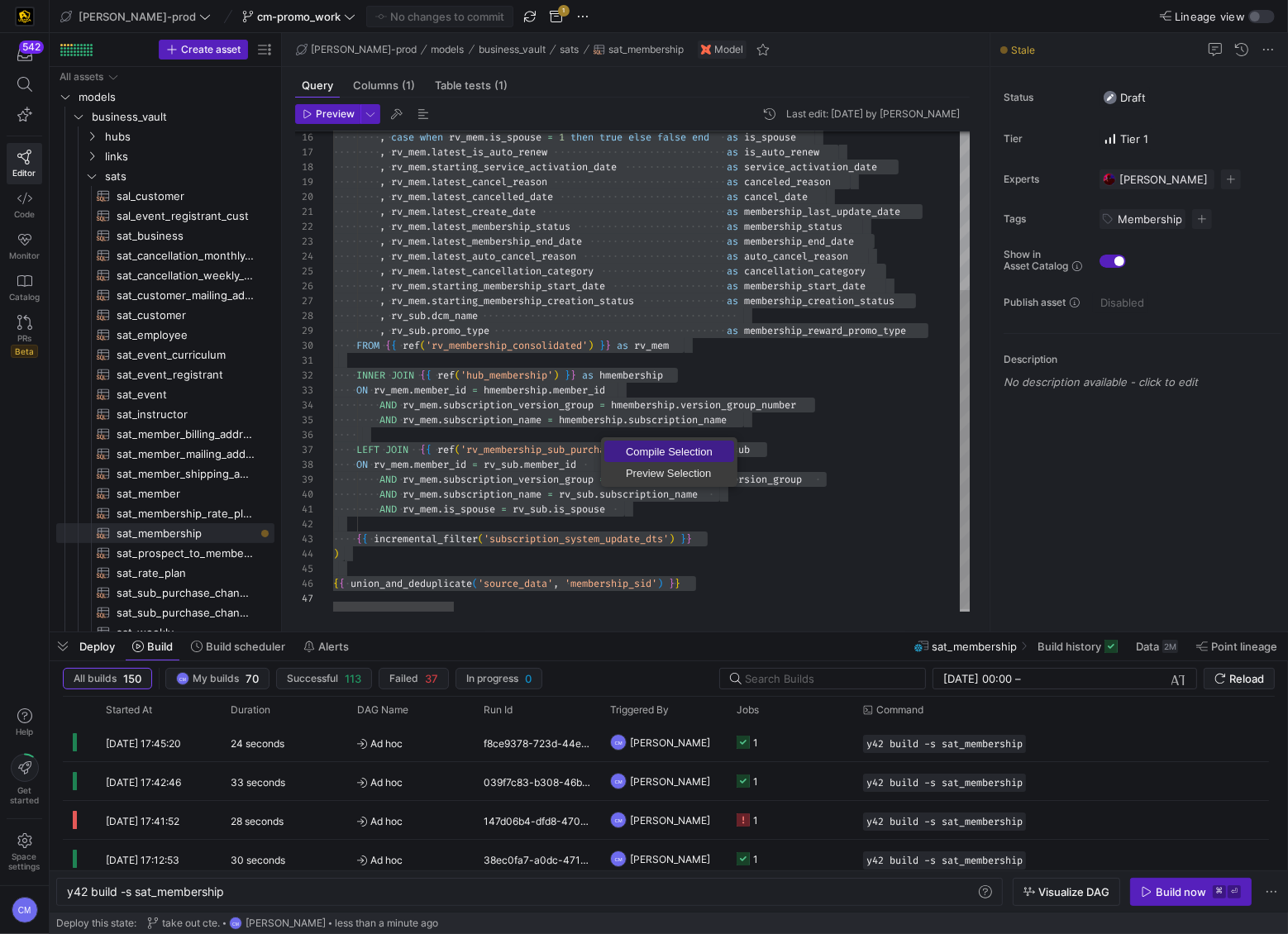
click at [640, 447] on span "Compile Selection" at bounding box center [669, 451] width 129 height 11
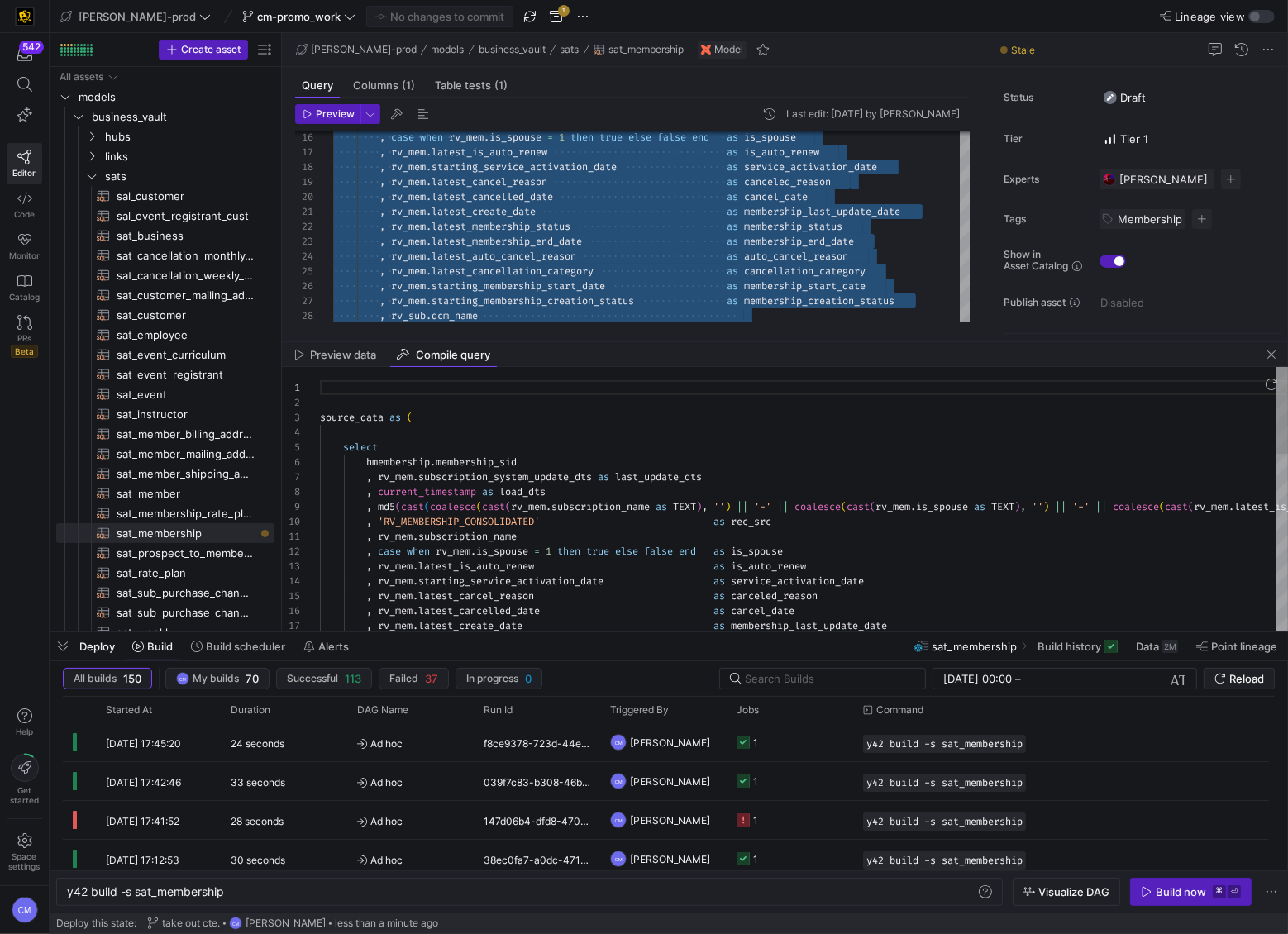
scroll to position [119, 0]
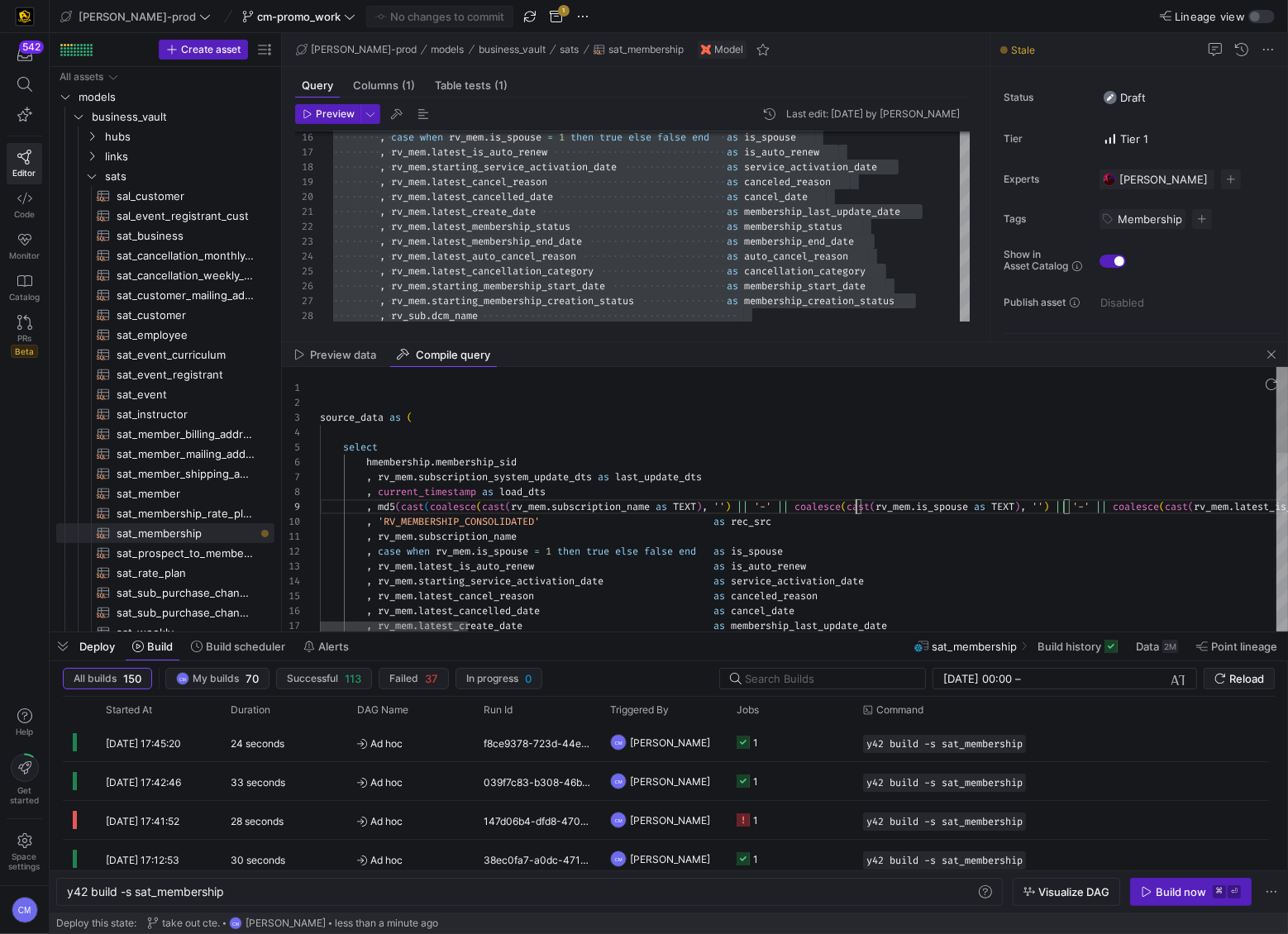
type textarea "source_data as ( select hmembership.membership_sid , rv_mem.subscription_system…"
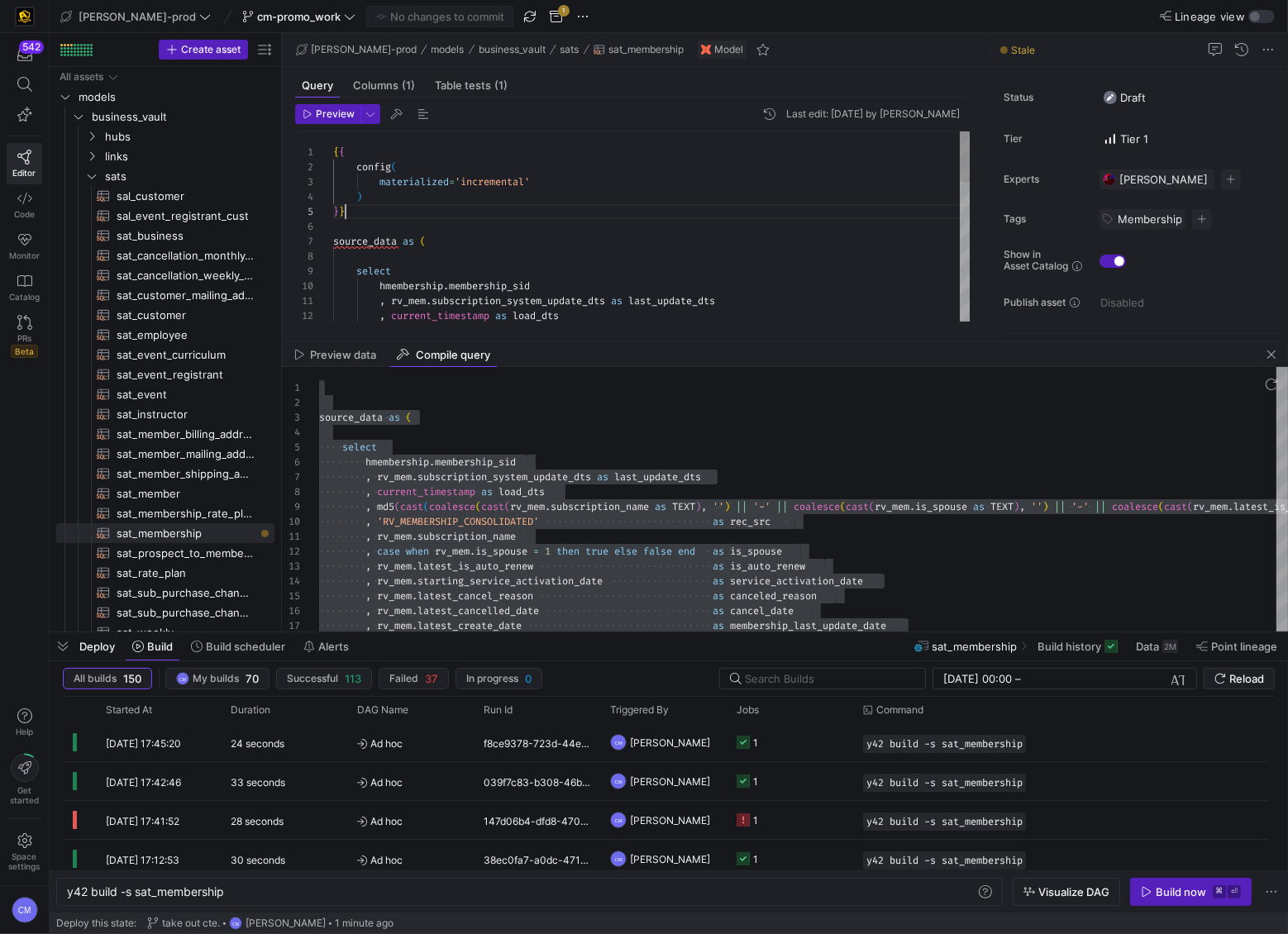
scroll to position [59, 11]
click at [730, 205] on div ", rv_mem . subscription_system_update_dts as last_update_dts , current_timestam…" at bounding box center [652, 487] width 638 height 713
click at [361, 229] on div ", rv_mem . subscription_system_update_dts as last_update_dts , current_timestam…" at bounding box center [652, 487] width 638 height 713
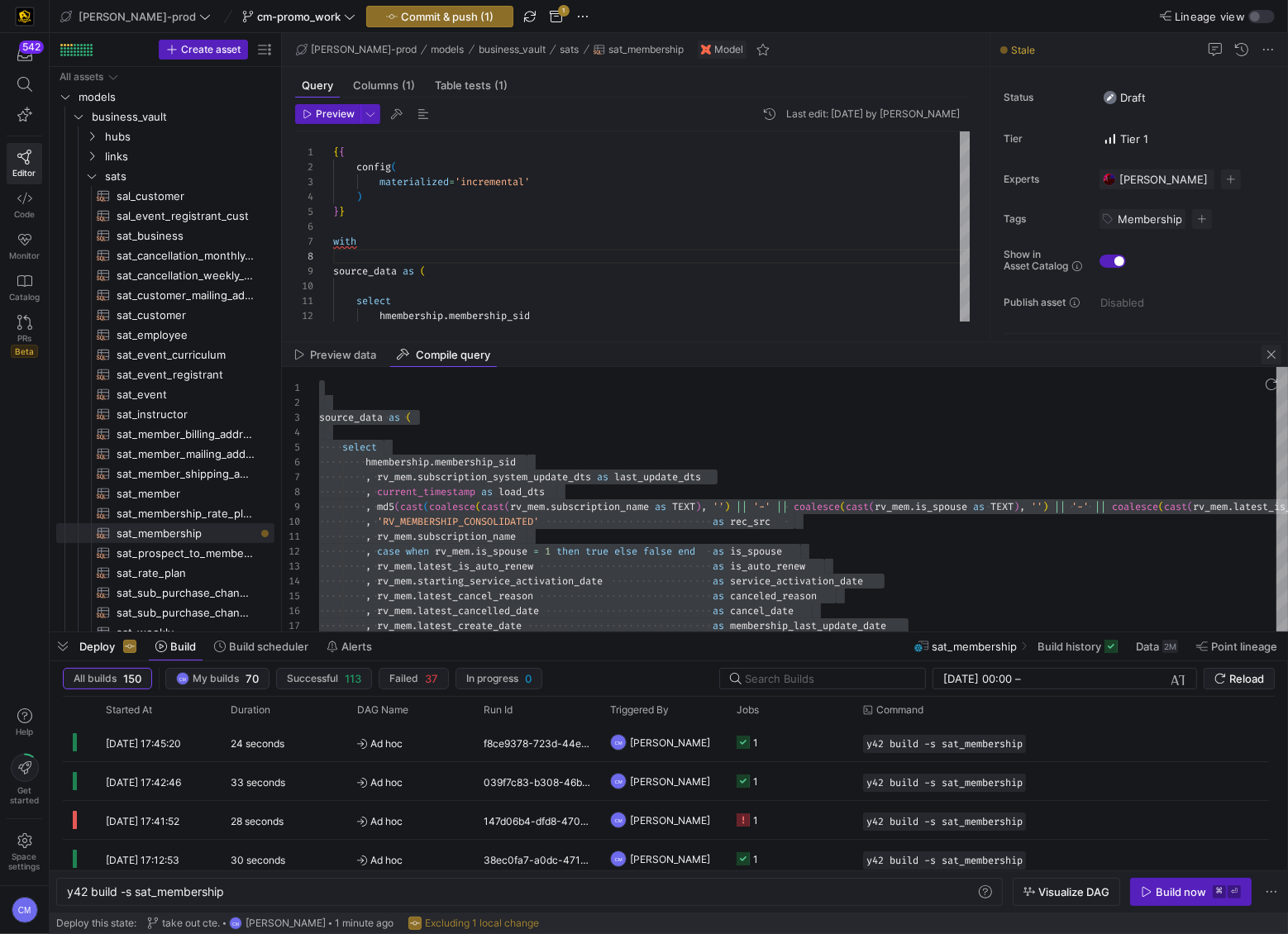
click at [1274, 355] on span "button" at bounding box center [1271, 355] width 20 height 20
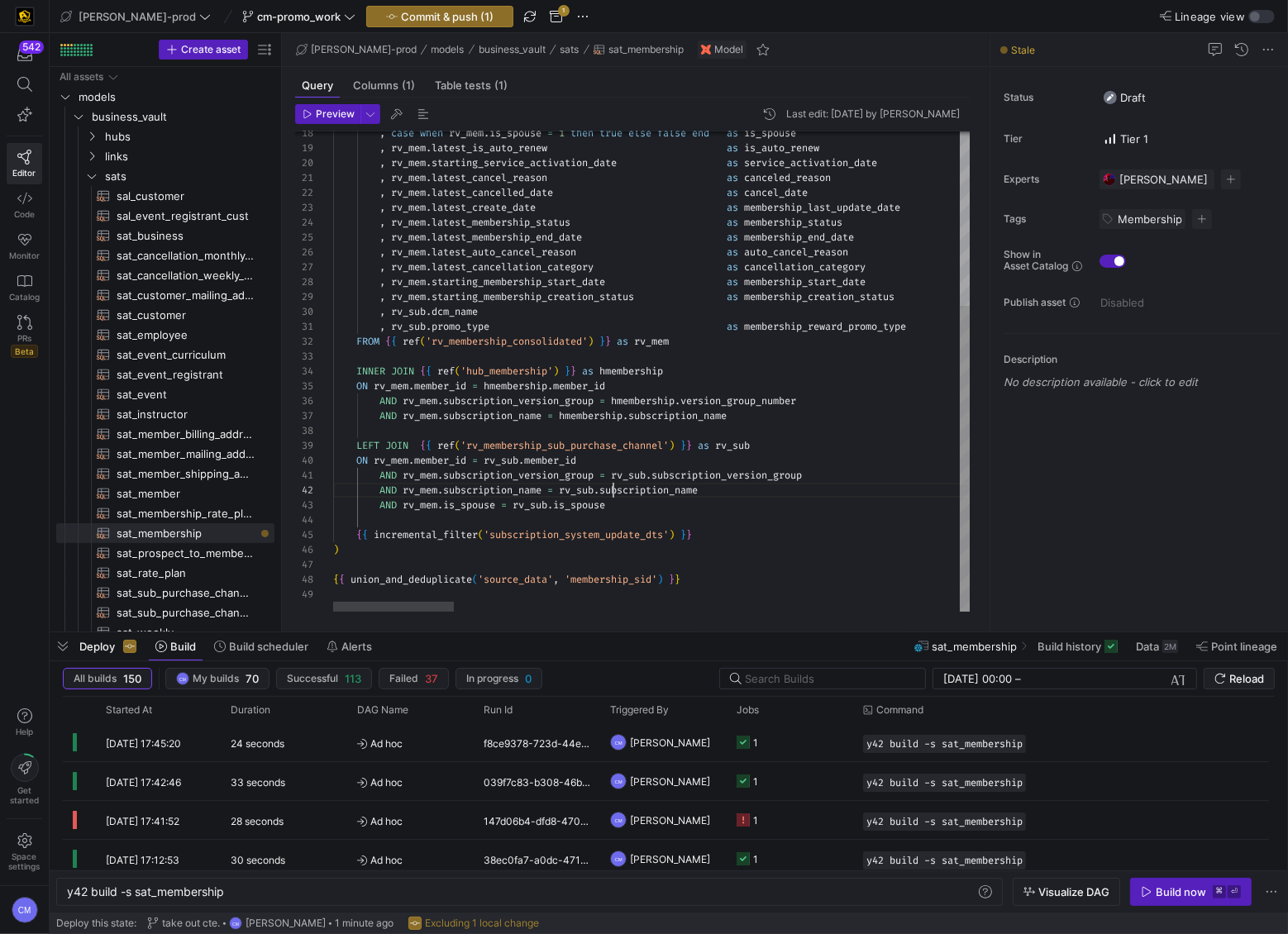
type textarea "{{ config( materialized='incremental' ) }} with source_data as ( … AND rv_mem.s…"
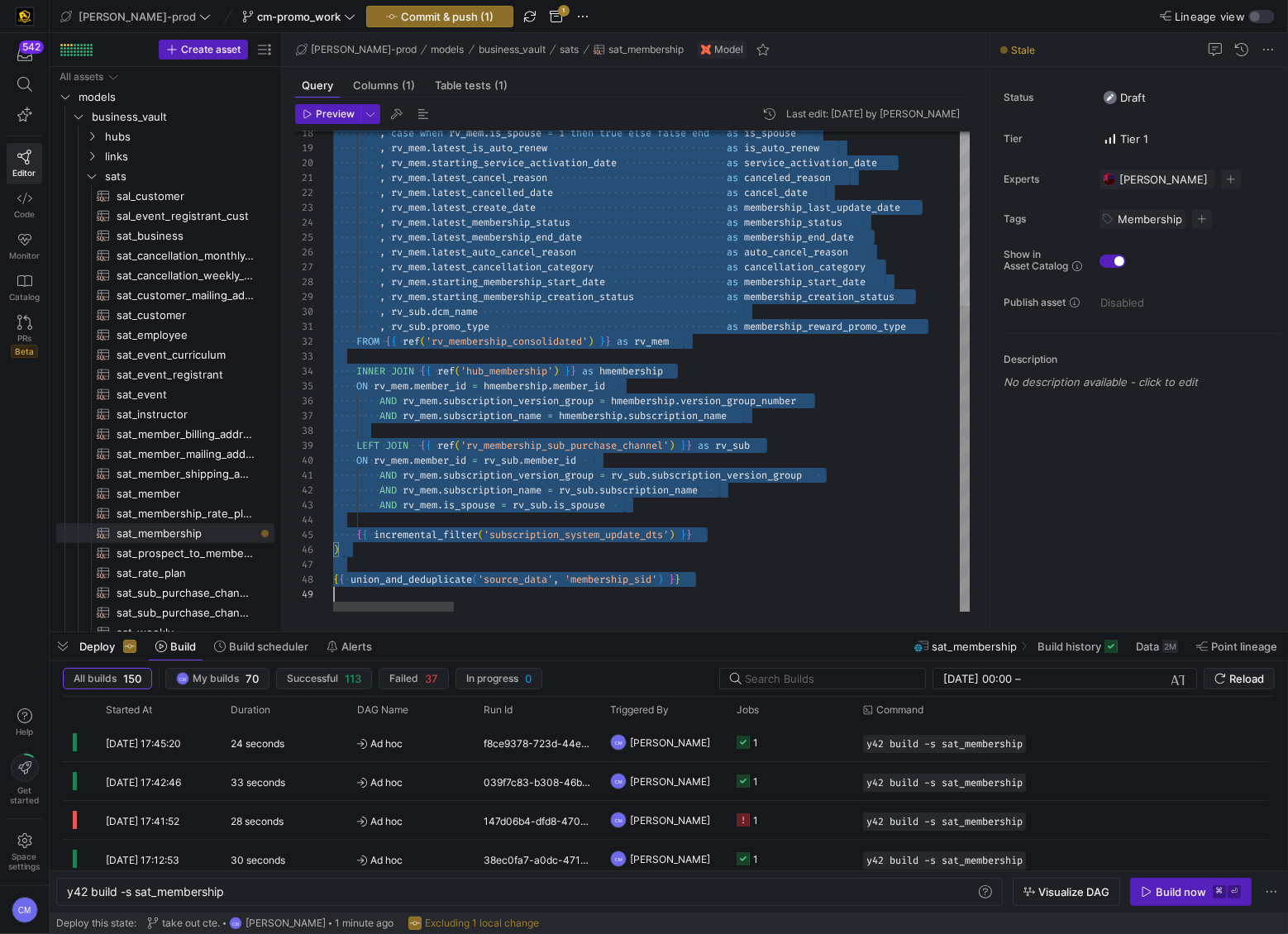
scroll to position [0, 0]
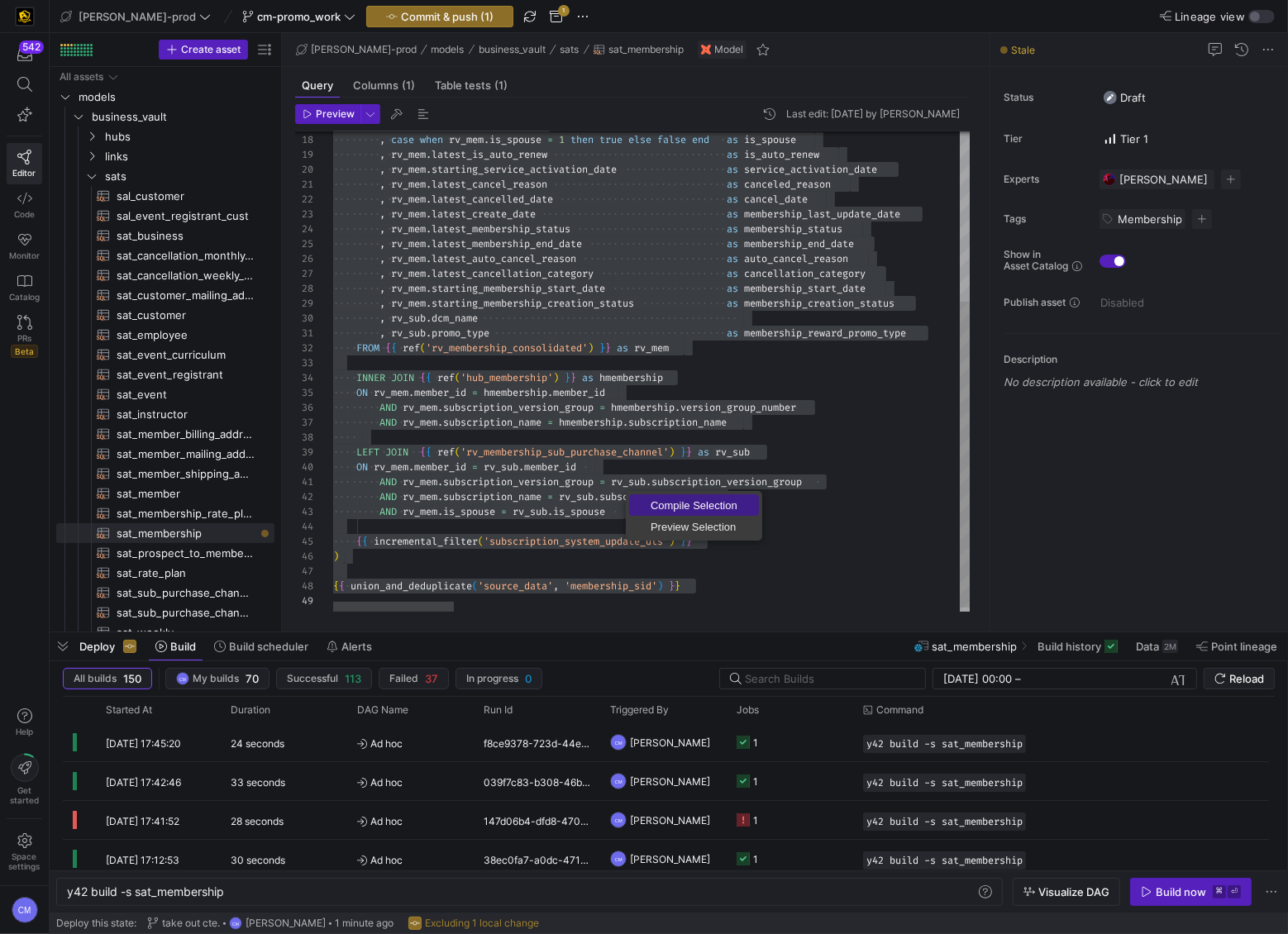
click at [671, 505] on span "Compile Selection" at bounding box center [694, 505] width 129 height 11
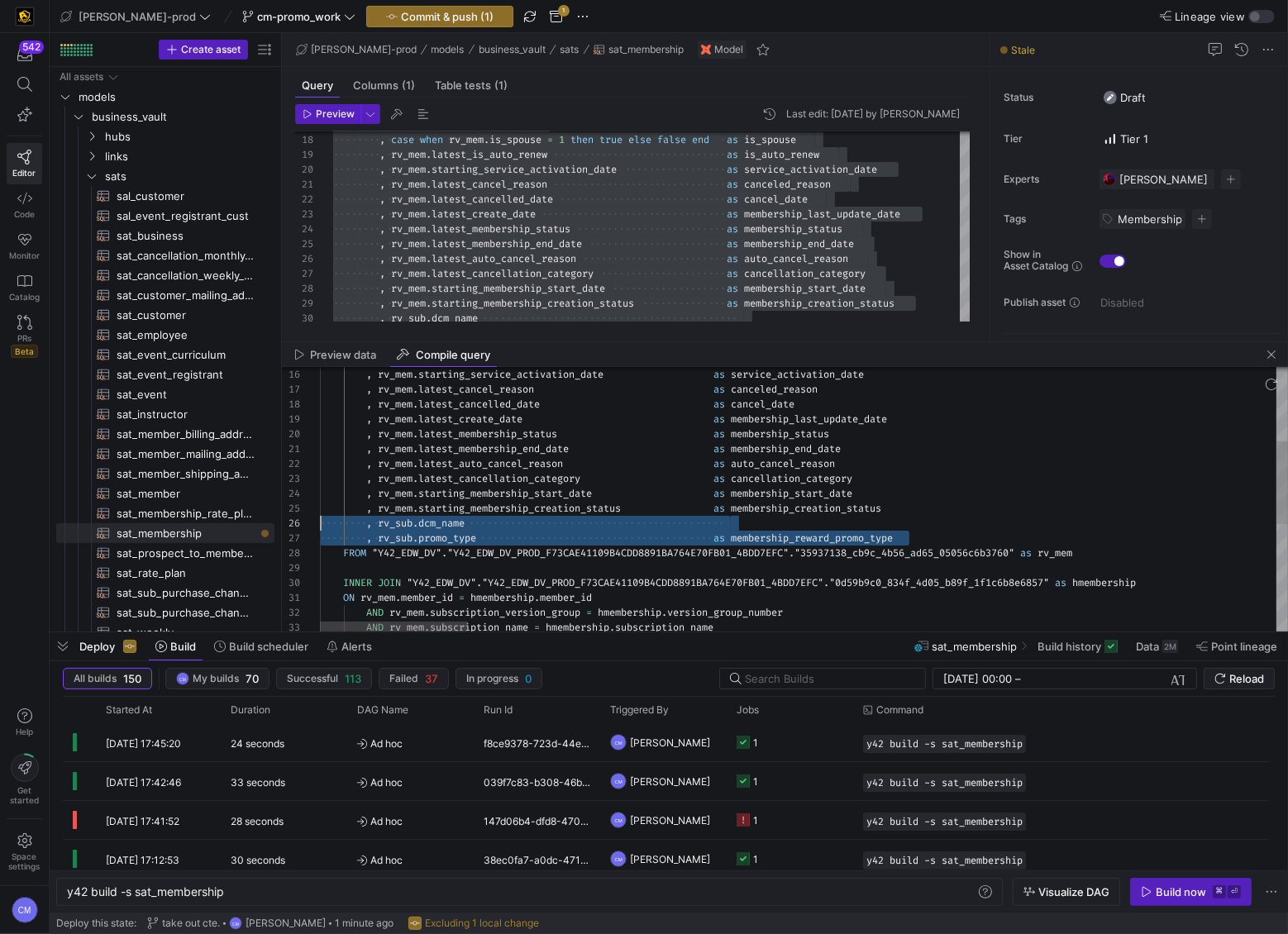
scroll to position [74, 0]
drag, startPoint x: 920, startPoint y: 535, endPoint x: 283, endPoint y: 525, distance: 637.1
click at [282, 525] on div "16 17 18 19 20 21 22 23 24 25 26 27 28 29 30 31 32 33 , rv_mem . starting_servi…" at bounding box center [785, 499] width 1006 height 265
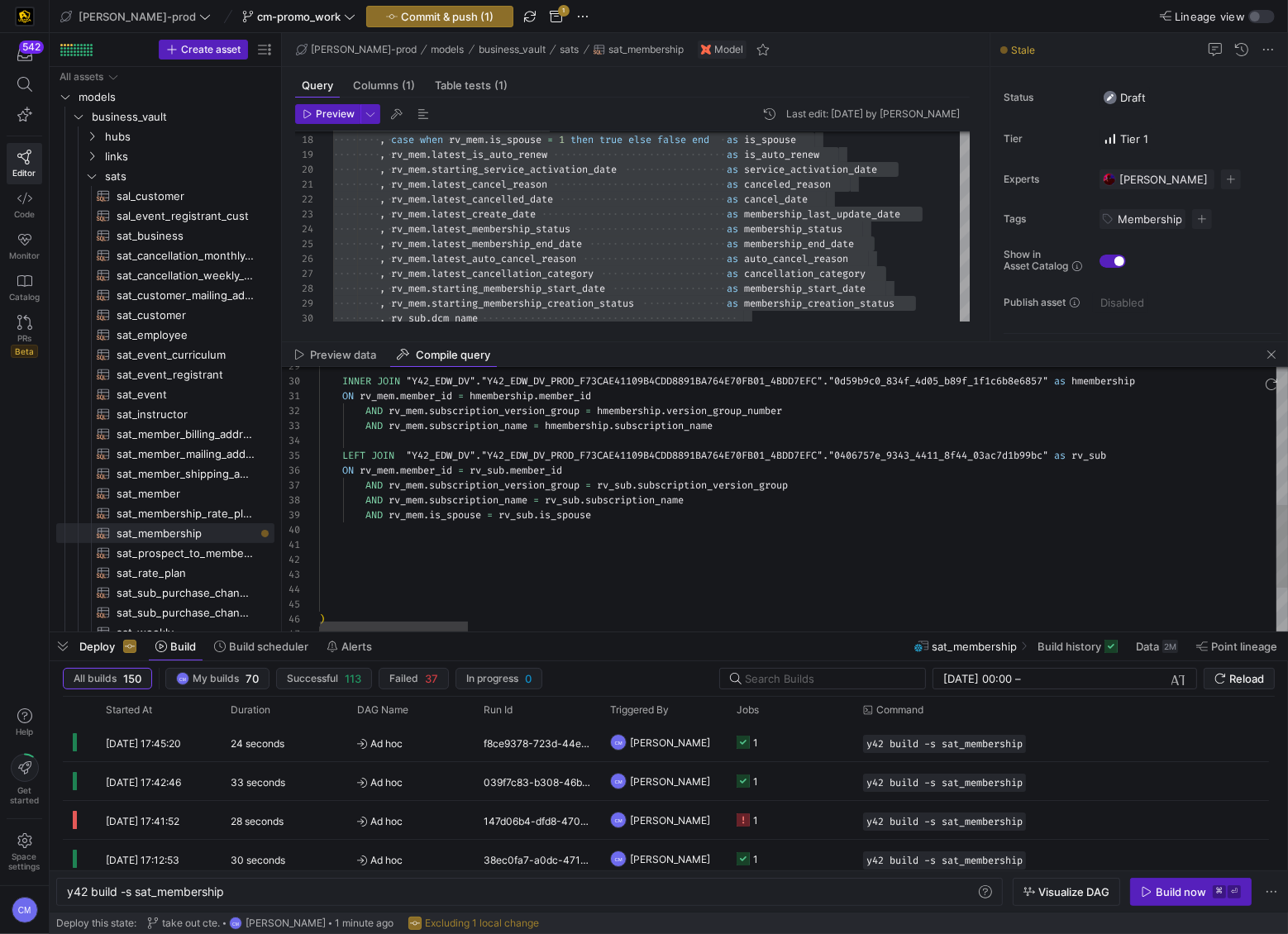
type textarea "ON rv_mem.member_id = hmembership.member_id AND rv_mem.subscription_version_gro…"
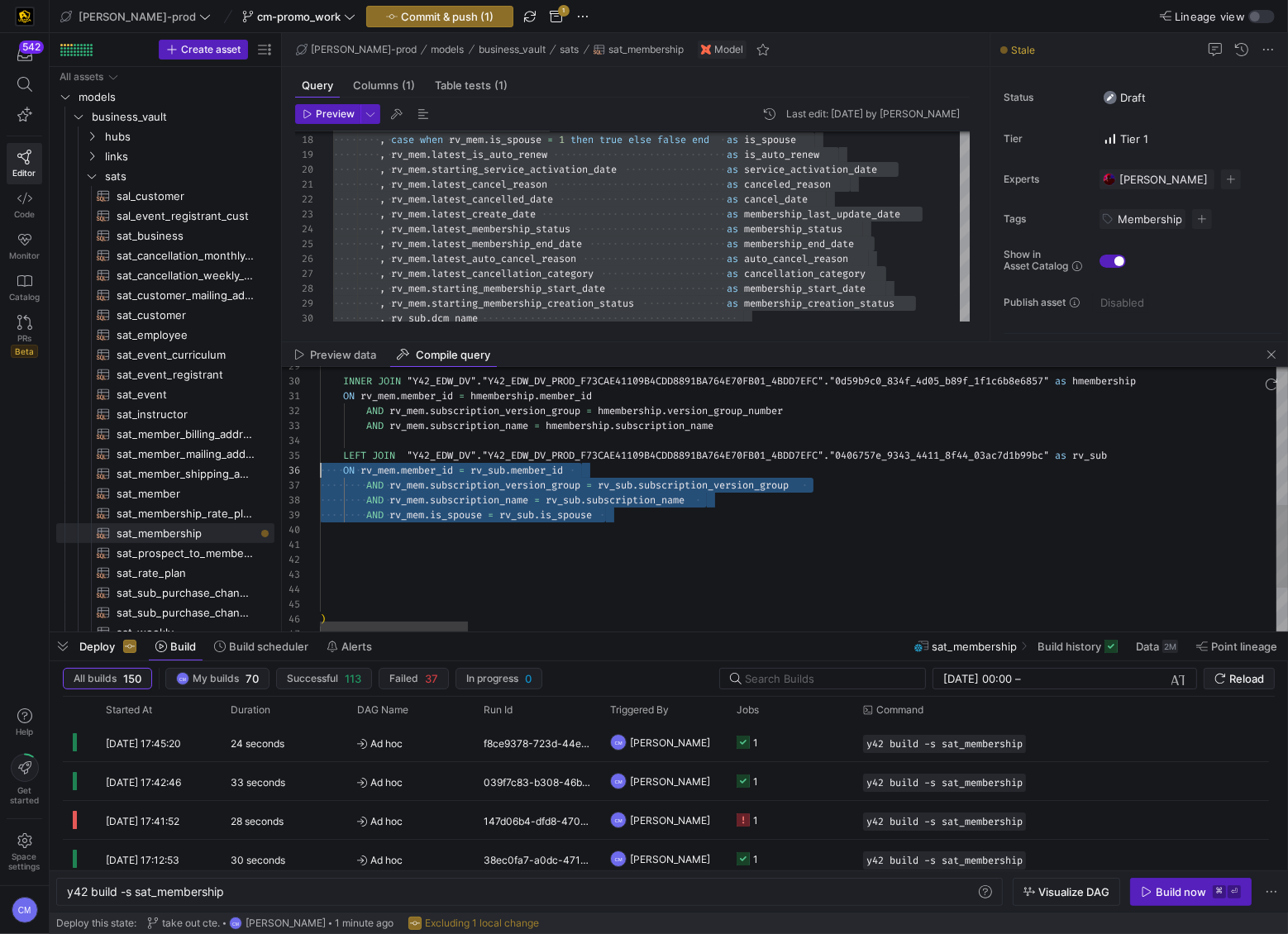
scroll to position [59, 0]
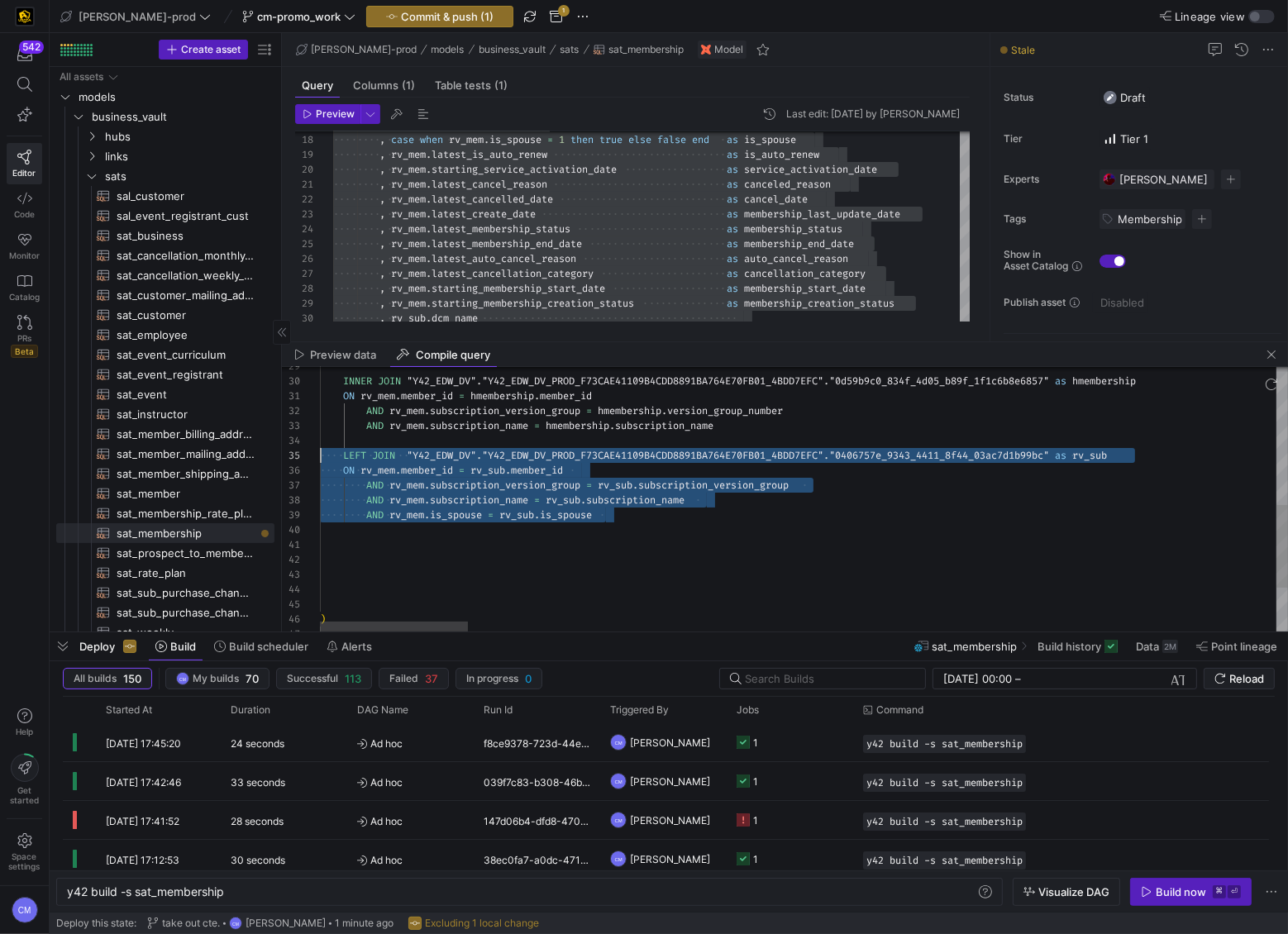
drag, startPoint x: 610, startPoint y: 516, endPoint x: 278, endPoint y: 459, distance: 336.9
click at [278, 458] on as-split "Create asset Drag here to set row groups Drag here to set column labels Group 1…" at bounding box center [669, 332] width 1238 height 599
click at [1266, 351] on span "button" at bounding box center [1271, 355] width 20 height 20
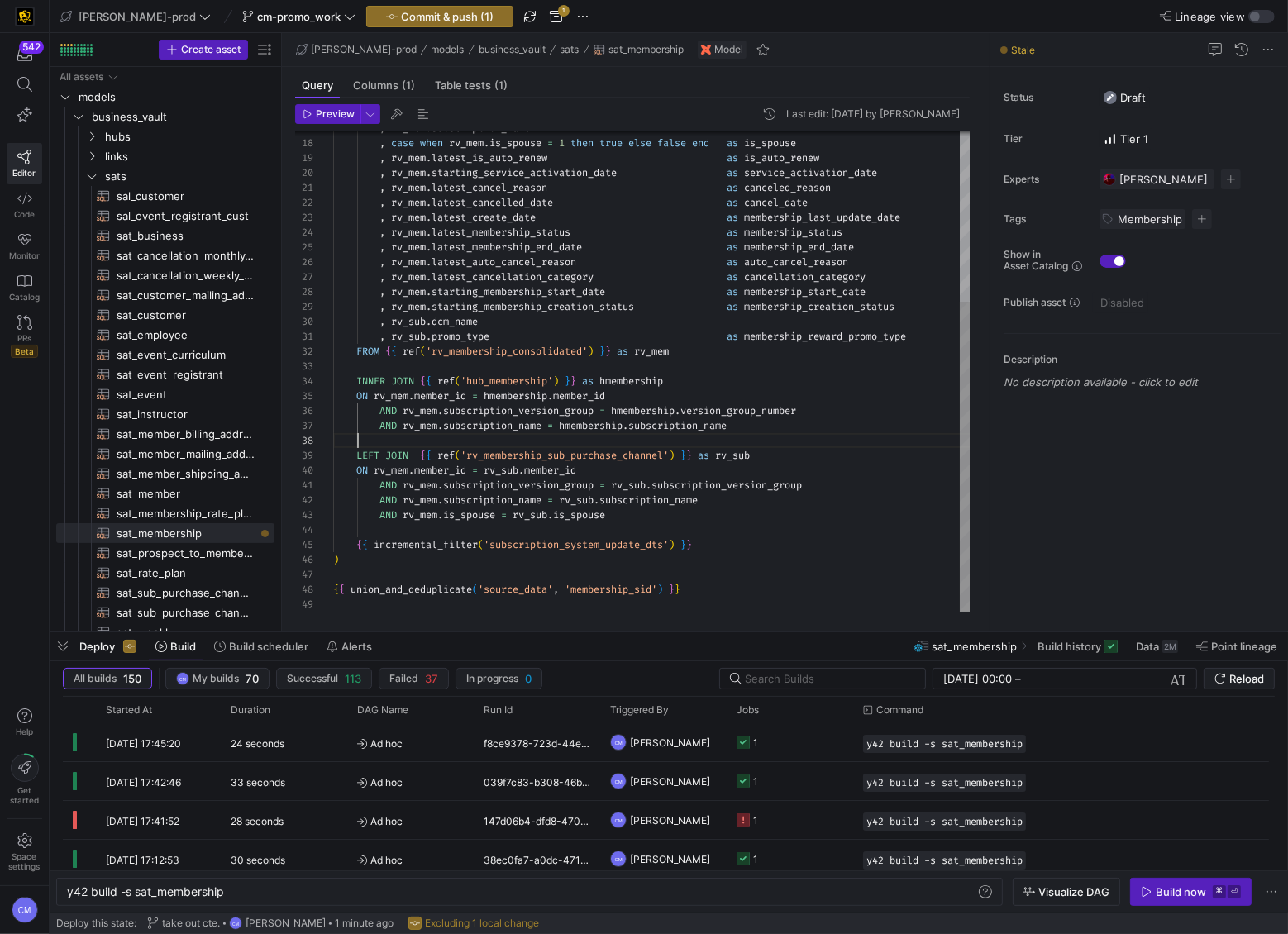
scroll to position [104, 24]
click at [755, 435] on div ", case when rv_mem . is_spouse = 1 then true else false end as is_spouse , rv_m…" at bounding box center [652, 240] width 638 height 742
click at [365, 451] on div ", case when rv_mem . is_spouse = 1 then true else false end as is_spouse , rv_m…" at bounding box center [652, 240] width 638 height 742
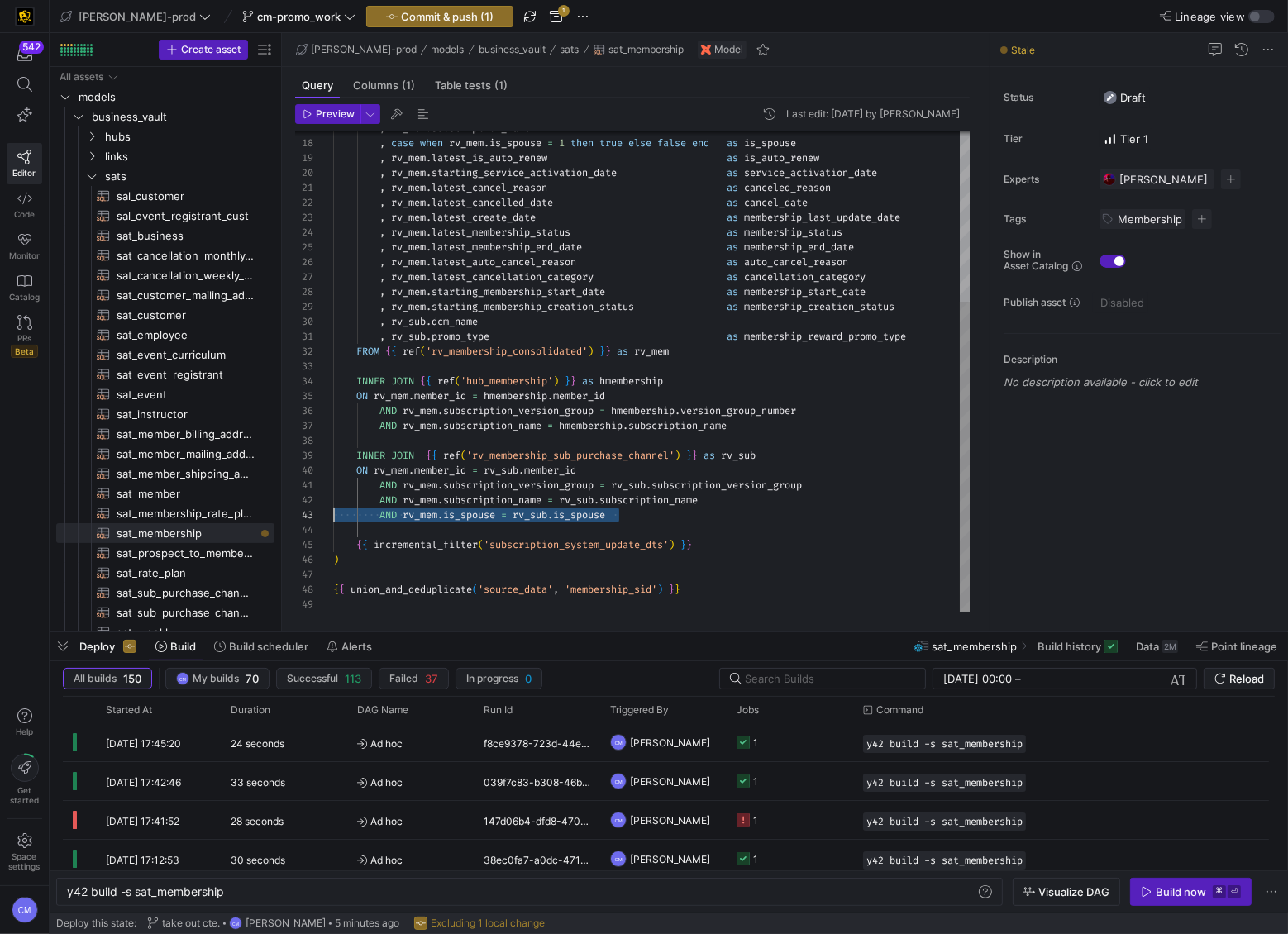
drag, startPoint x: 625, startPoint y: 511, endPoint x: 220, endPoint y: 516, distance: 405.0
click at [333, 516] on div ", case when rv_mem . is_spouse = 1 then true else false end as is_spouse , rv_m…" at bounding box center [652, 240] width 638 height 742
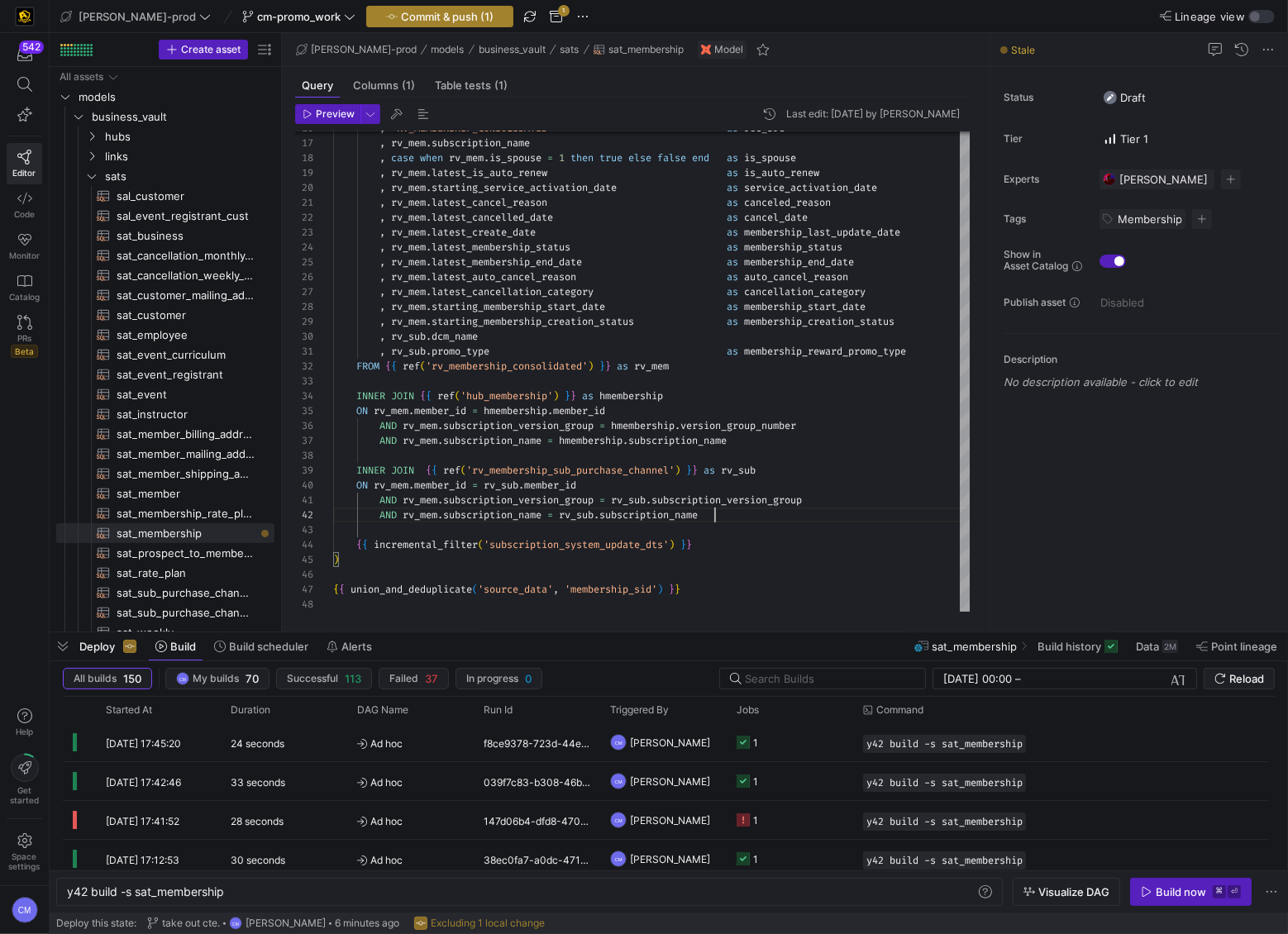
type textarea "AND rv_mem.subscription_version_group = rv_sub.subscription_version_group AND r…"
click at [422, 13] on span "Commit & push (1)" at bounding box center [447, 16] width 92 height 13
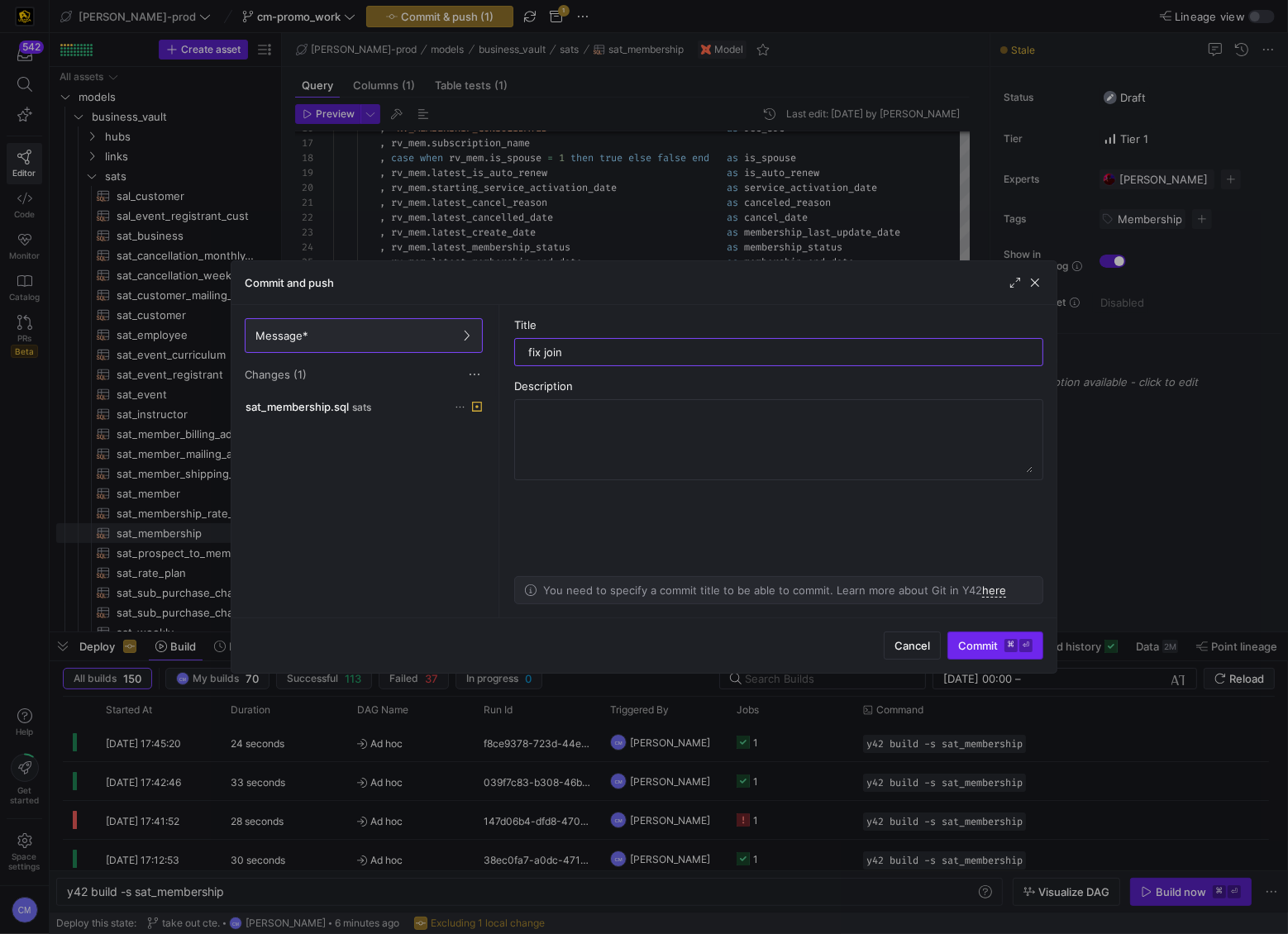
type input "fix join"
click at [966, 643] on span "Commit ⌘ ⏎" at bounding box center [995, 645] width 74 height 13
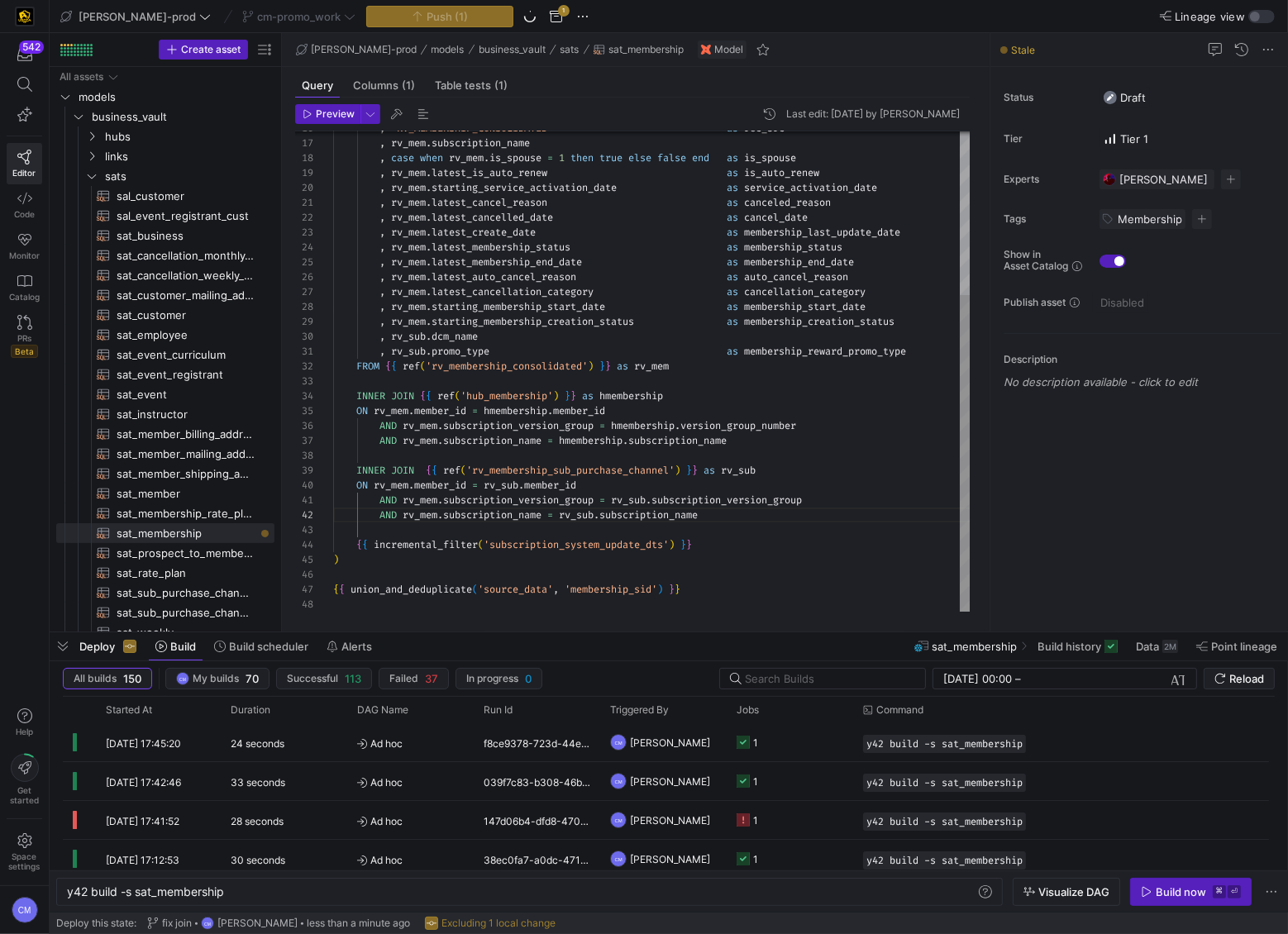
type textarea ", rv_sub.promo_type as membership_reward_promo_type FROM {{ ref('rv_membership_…"
click at [735, 451] on div ", case when rv_mem . is_spouse = 1 then true else false end as is_spouse , rv_m…" at bounding box center [652, 248] width 638 height 727
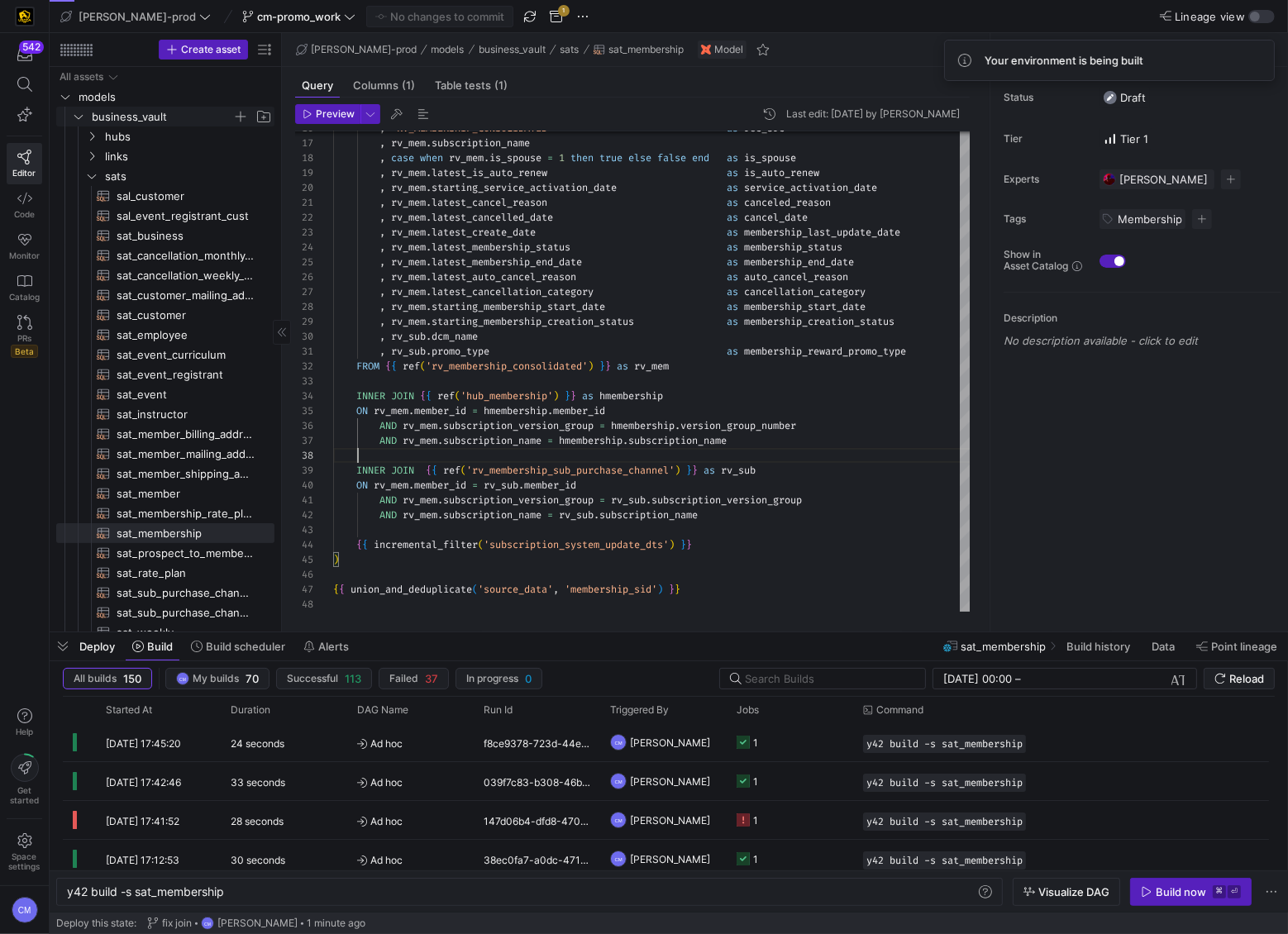
click at [168, 123] on span "business_vault" at bounding box center [162, 117] width 140 height 19
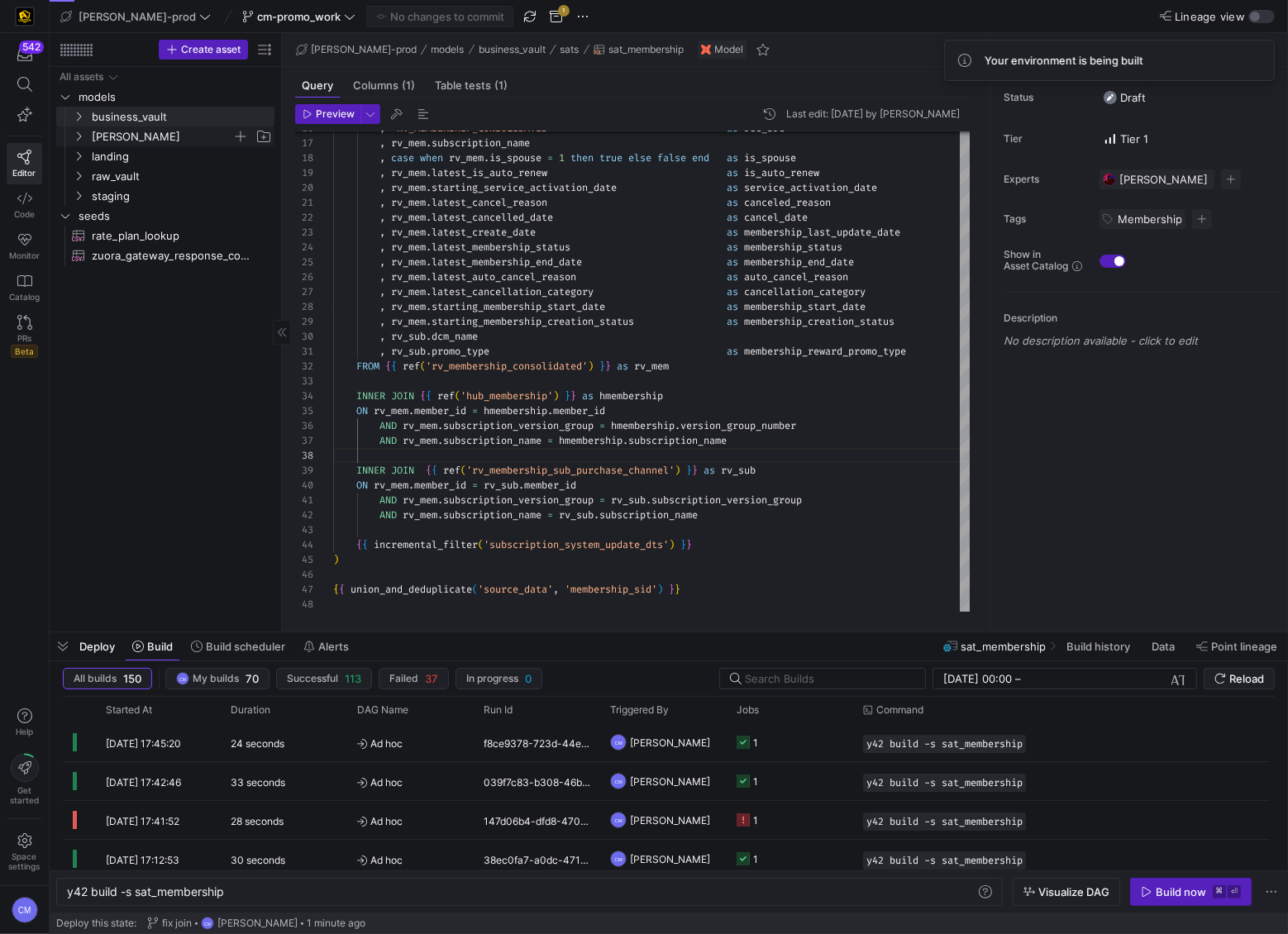
click at [171, 140] on span "[PERSON_NAME]" at bounding box center [162, 136] width 140 height 19
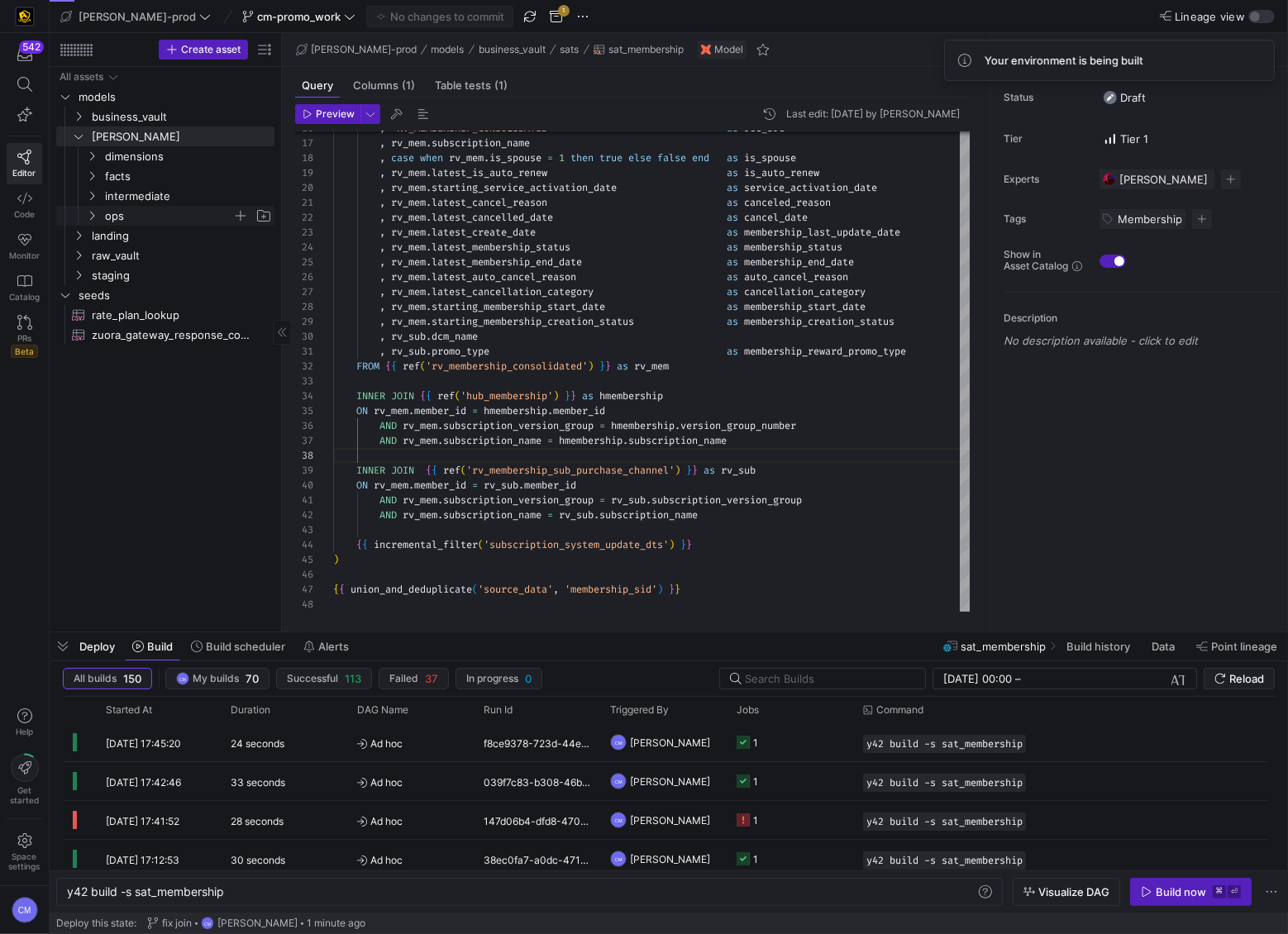
click at [153, 212] on span "ops" at bounding box center [169, 216] width 127 height 19
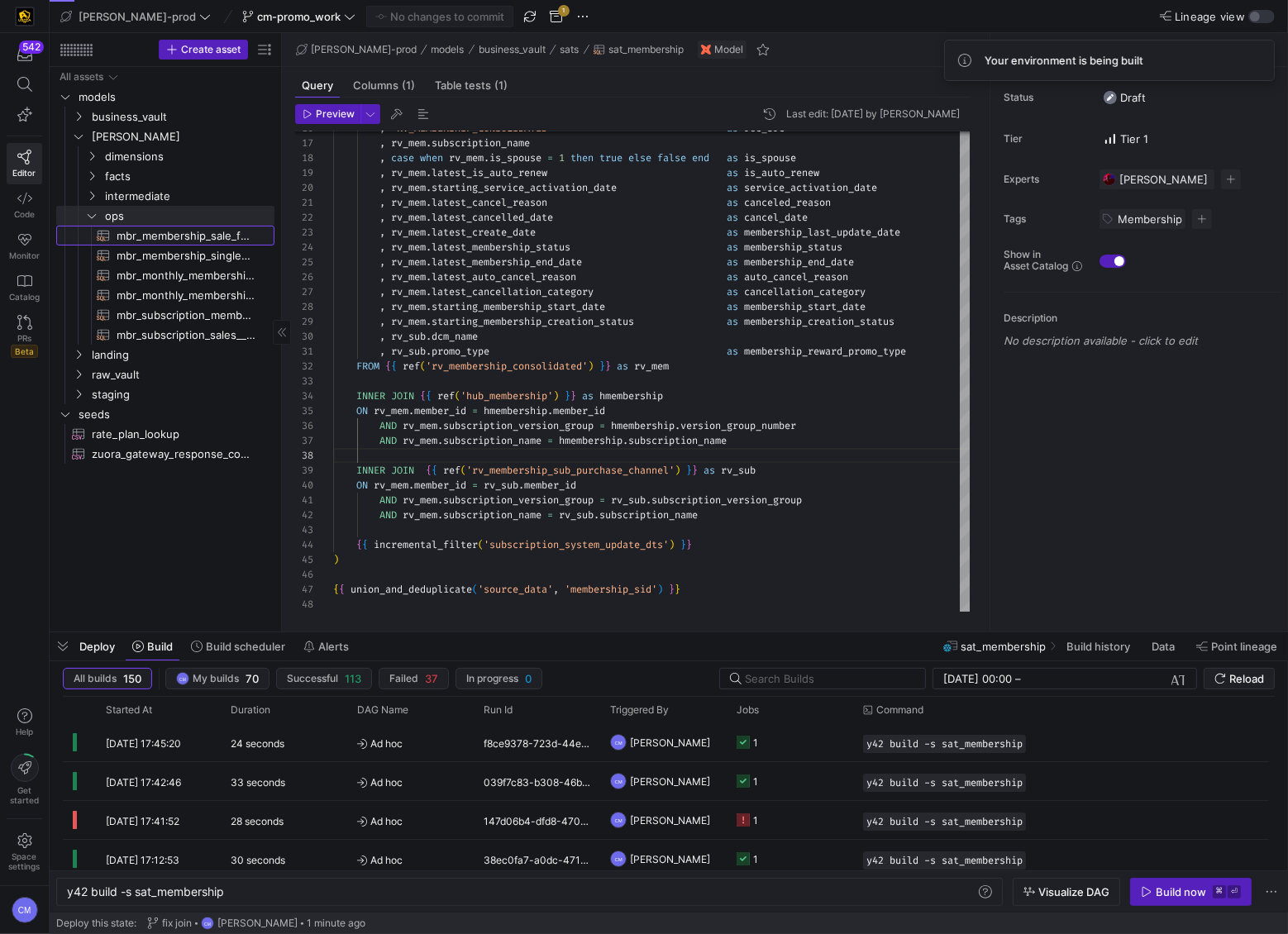
click at [156, 228] on span "mbr_membership_sale_forecast​​​​​​​​​​" at bounding box center [186, 235] width 139 height 19
type textarea "y42 build -s mbr_membership_sale_forecast"
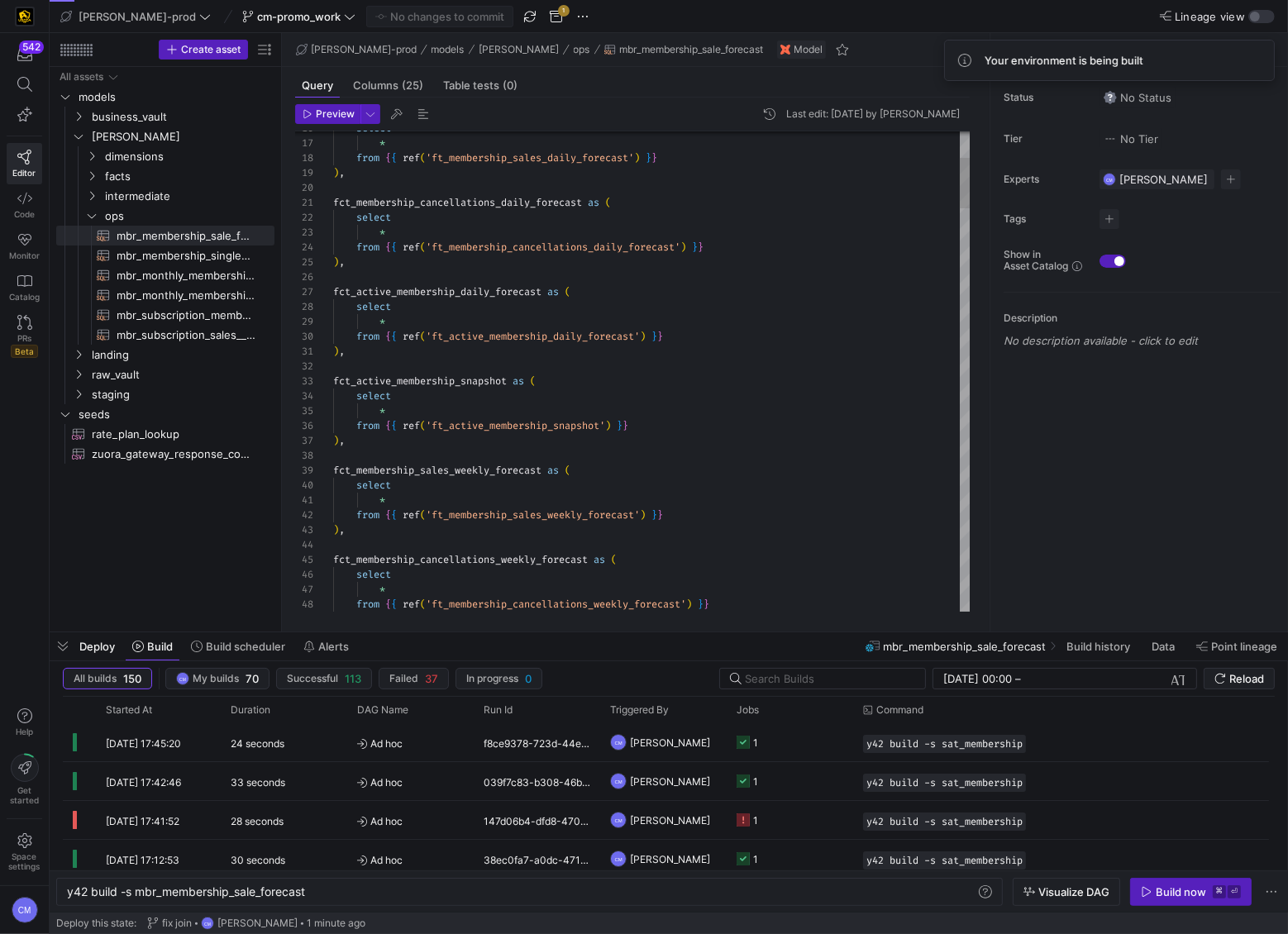
type textarea "fct_membership_cancellations_daily_forecast as ( select * from {{ ref('ft_membe…"
type textarea "s"
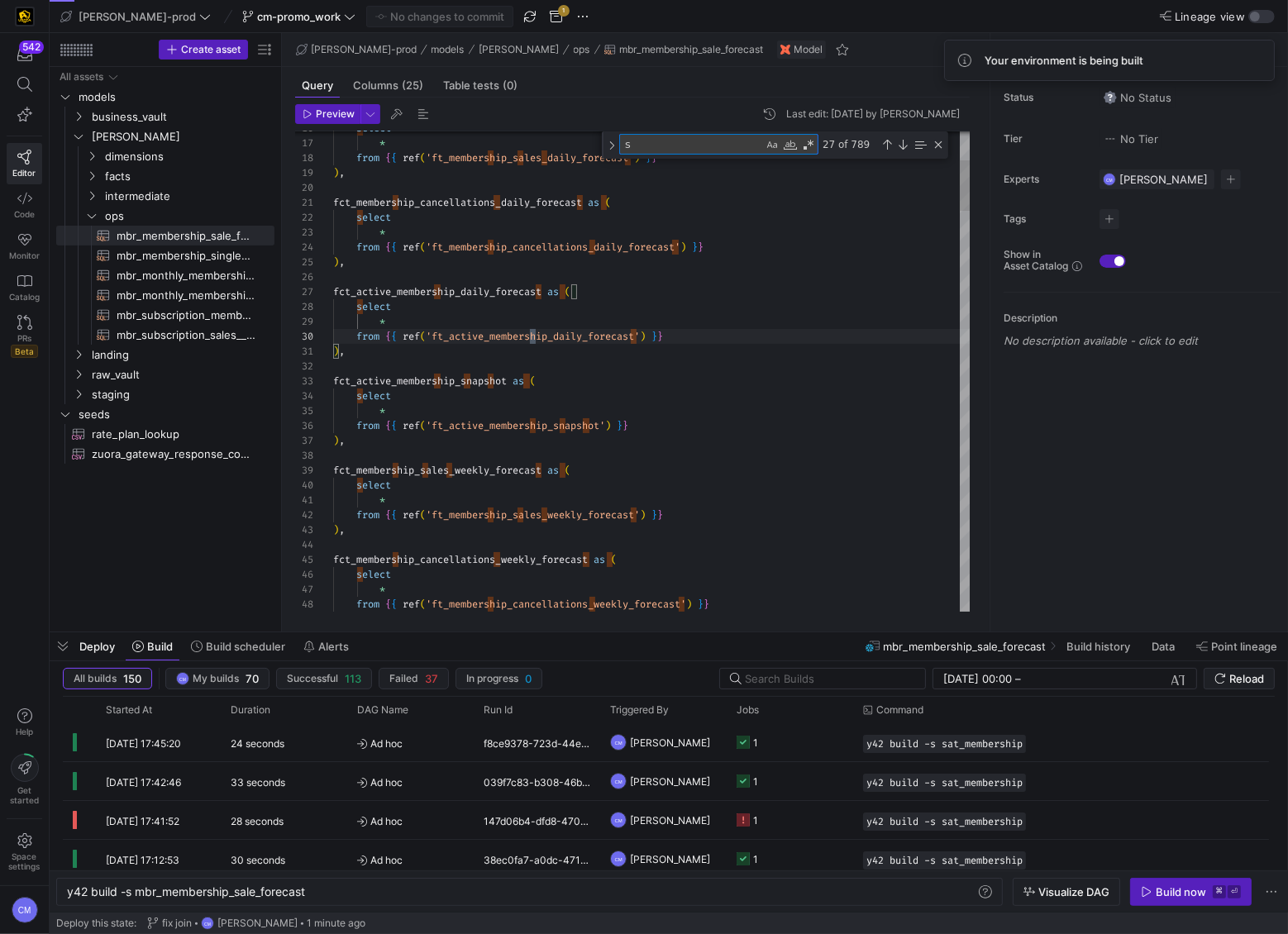
type textarea "dim_sub_purchase_channel as ( select * from {{ ref('dm_sub_purchase_channel') }…"
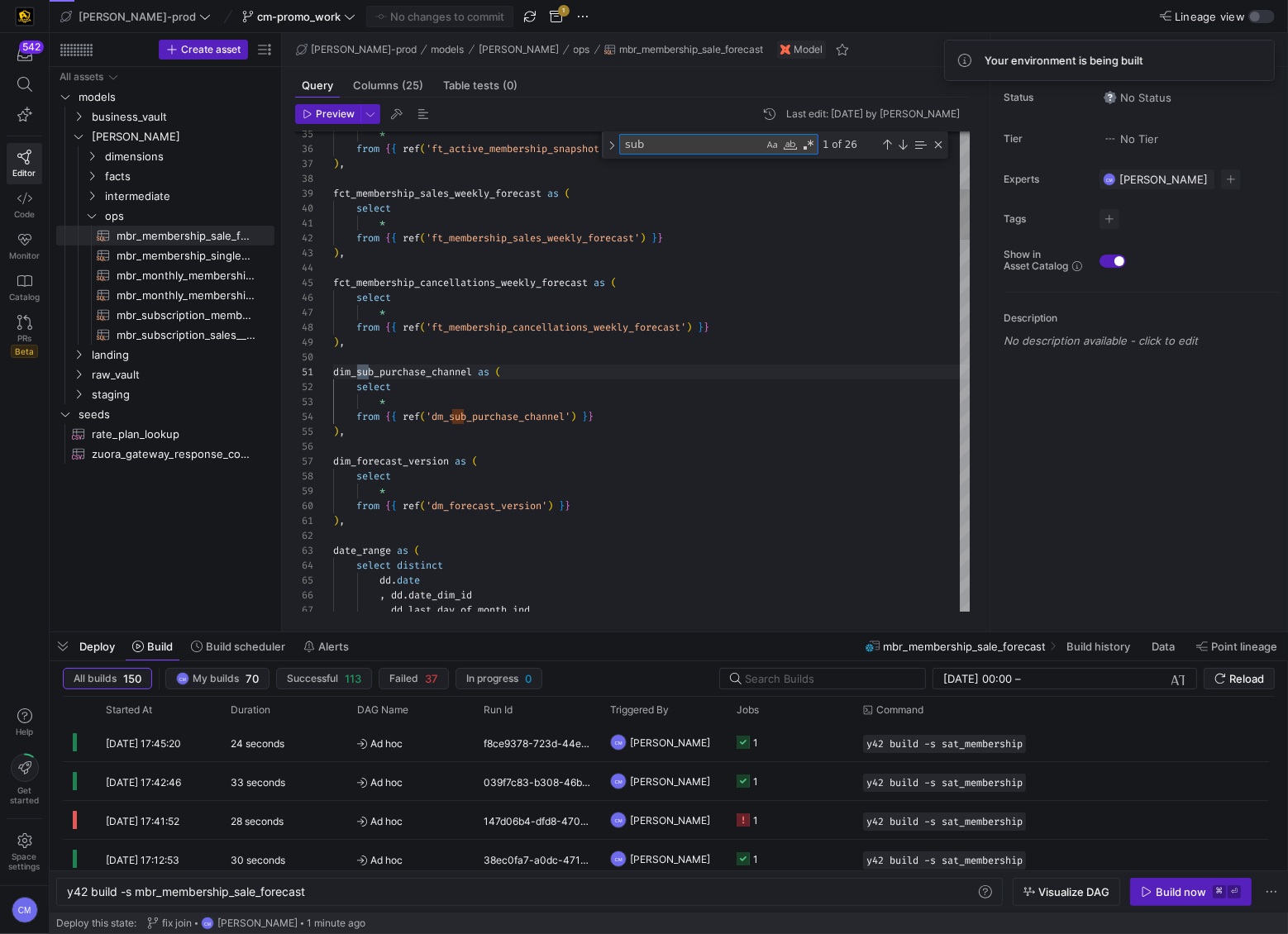
scroll to position [149, 41]
type textarea "subscription"
click at [223, 312] on span "mbr_subscription_membership​​​​​​​​​​" at bounding box center [186, 315] width 139 height 19
type textarea "y42 build -s mbr_subscription_membership"
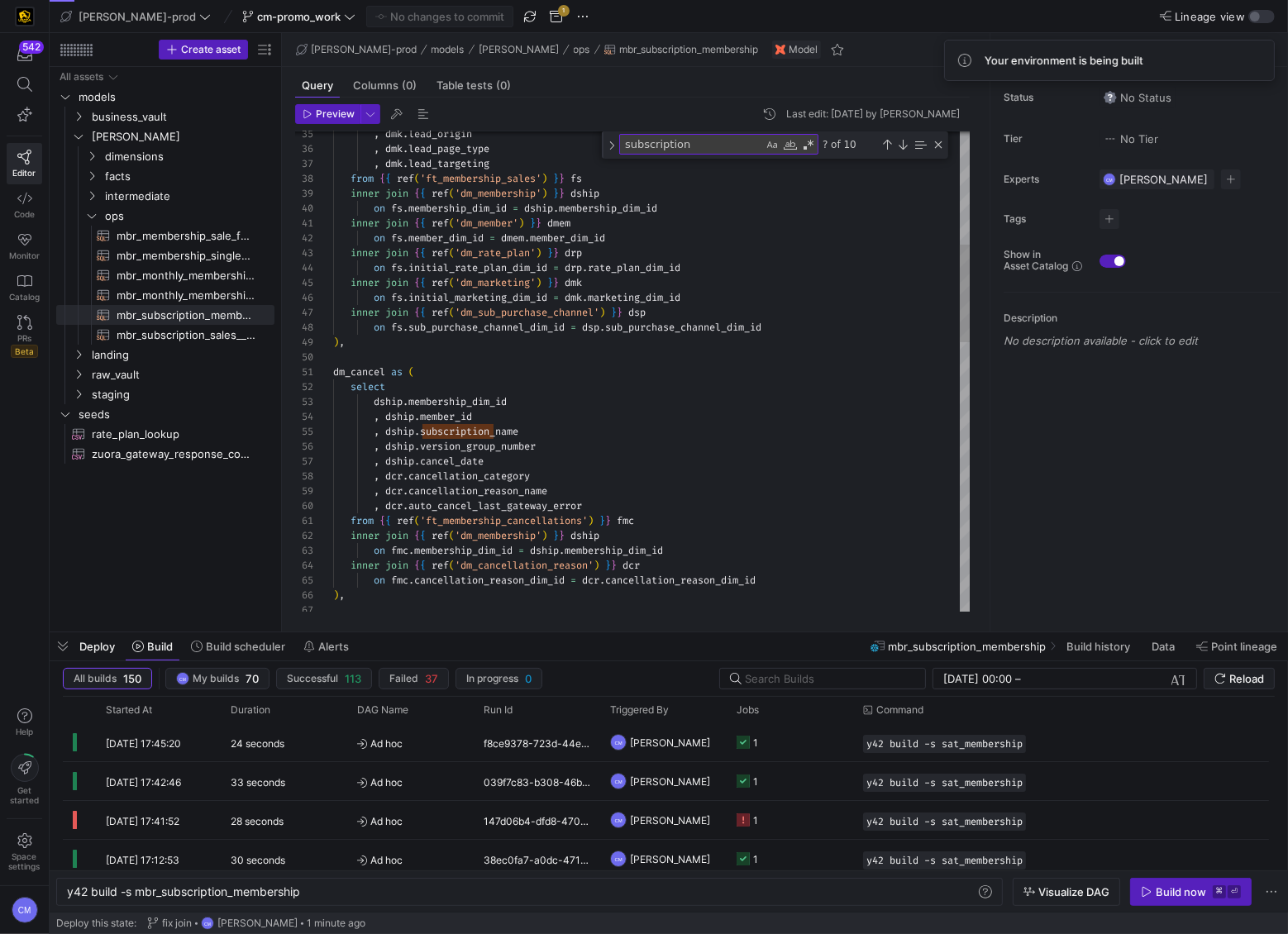
type textarea "dm_cancel as ( select dship.membership_dim_id , dship.member_id , dship.subscri…"
click at [557, 382] on div ", dmk . lead_origin , dmk . lead_page_type , dmk . lead_targeting from { { ref …" at bounding box center [652, 754] width 638 height 2346
type textarea "subscription_"
type textarea ") select member_id as account_id , subscription_name as subscription_nm , membe…"
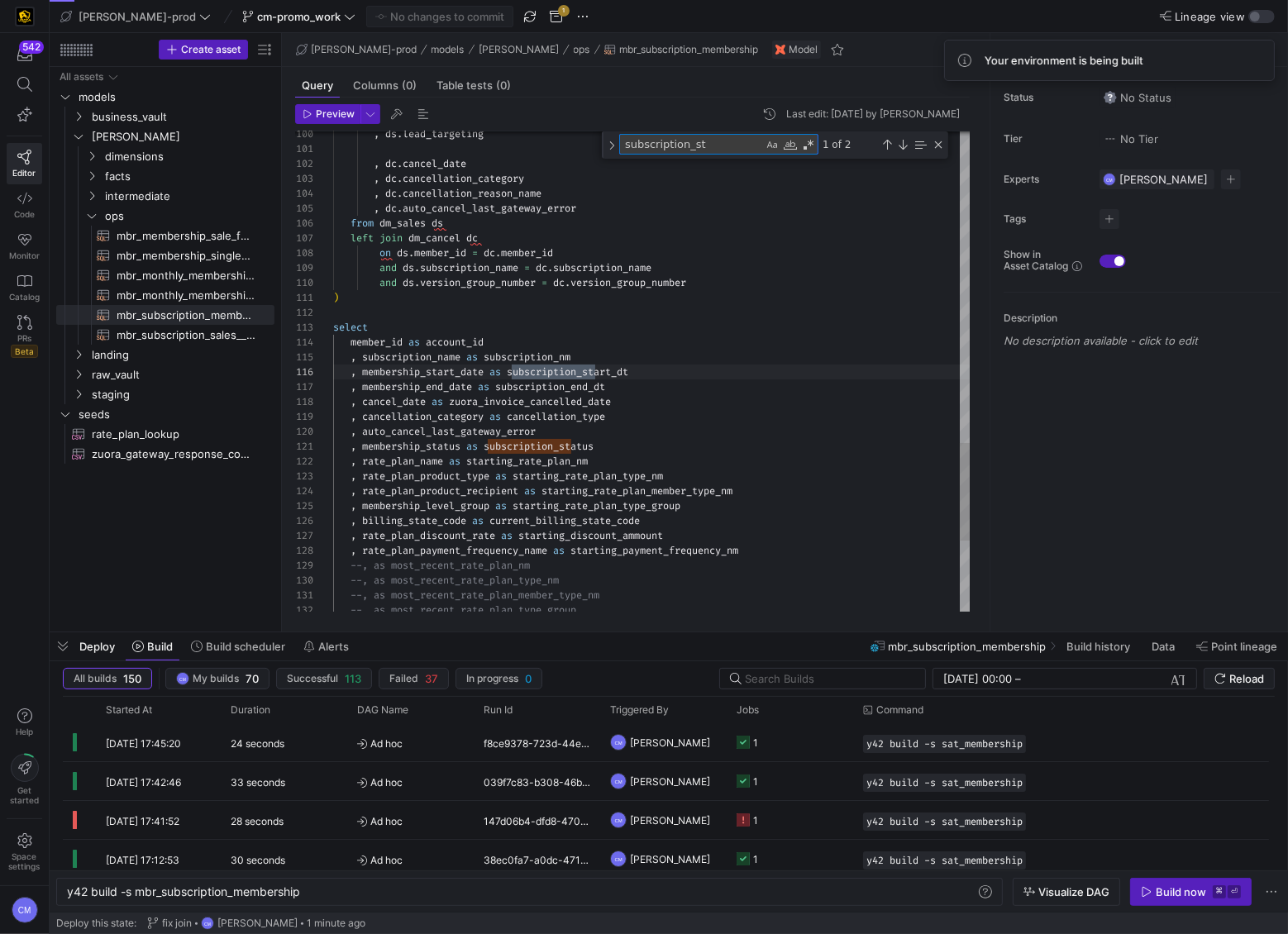
type textarea "subscription_sta"
type textarea ", membership_status as subscription_status , rate_plan_name as starting_rate_pl…"
type textarea "subscription_status"
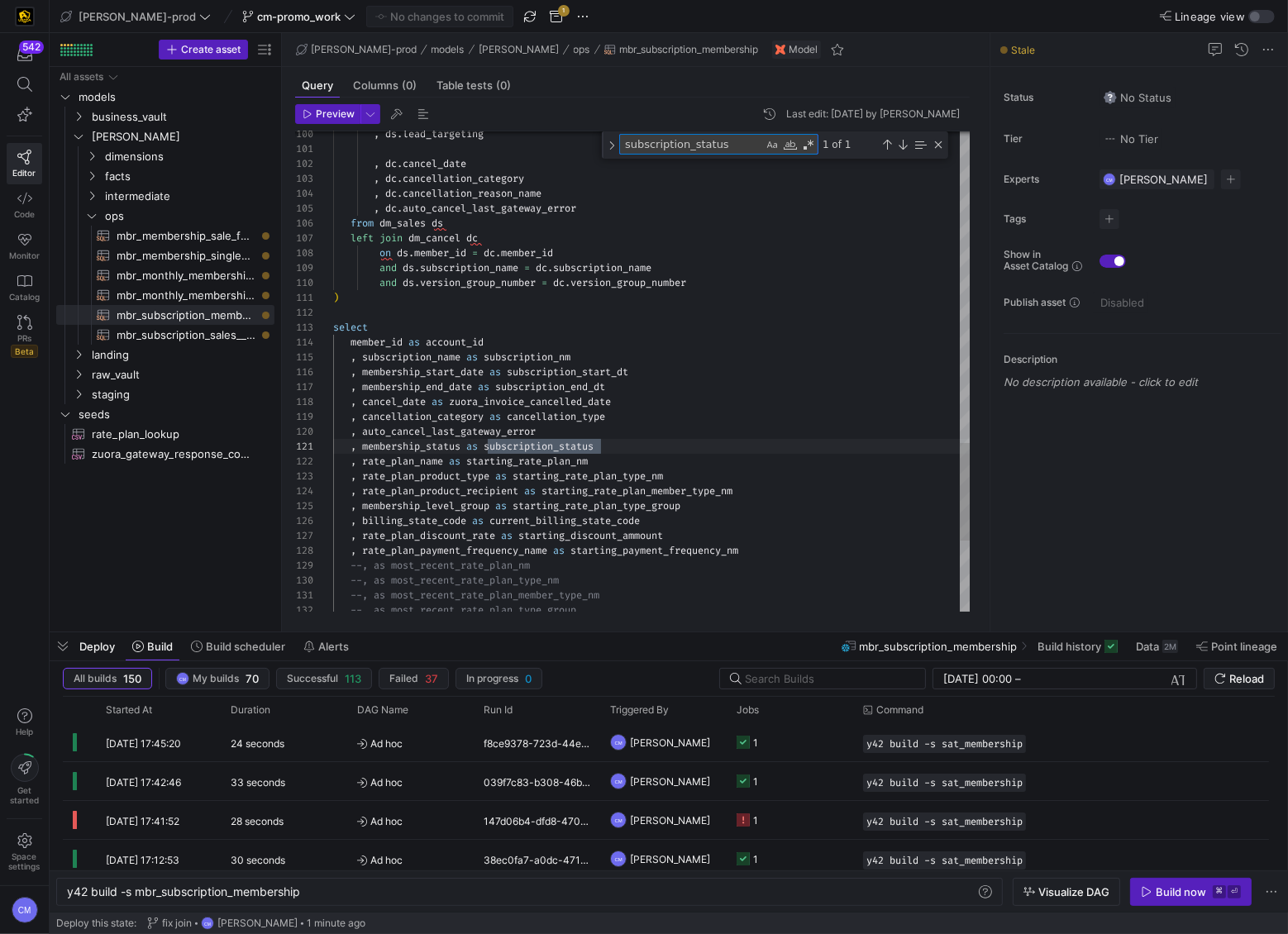
type textarea ") select member_id as account_id , subscription_name as subscription_nm , membe…"
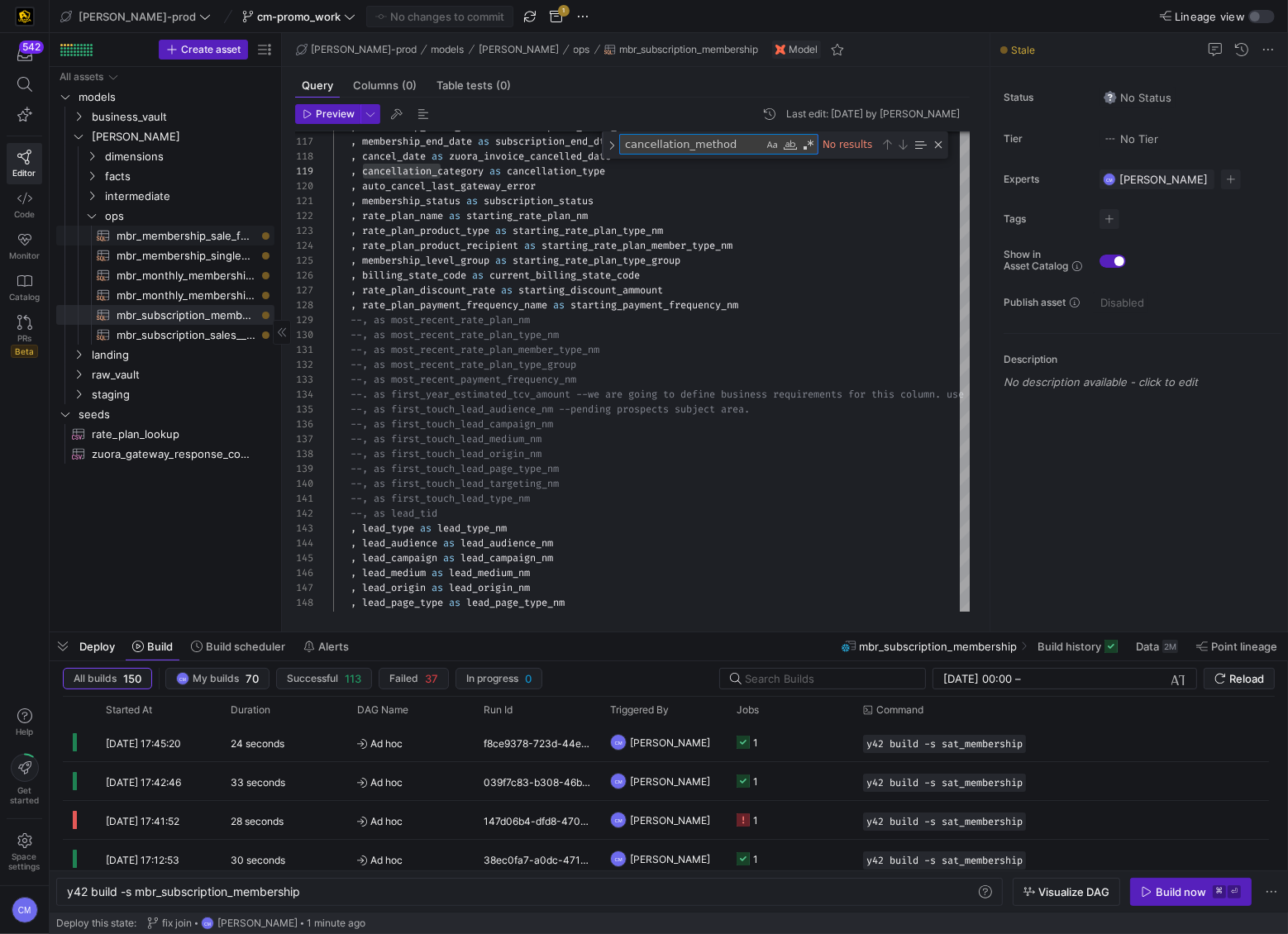
type textarea "cancellation_method"
click at [234, 239] on span "mbr_membership_sale_forecast​​​​​​​​​​" at bounding box center [186, 235] width 139 height 19
type textarea "y42 build -s mbr_membership_sale_forecast"
type textarea "with dim_date as ( select * from {{ ref('dm_date') }} ), dim_week as ( select"
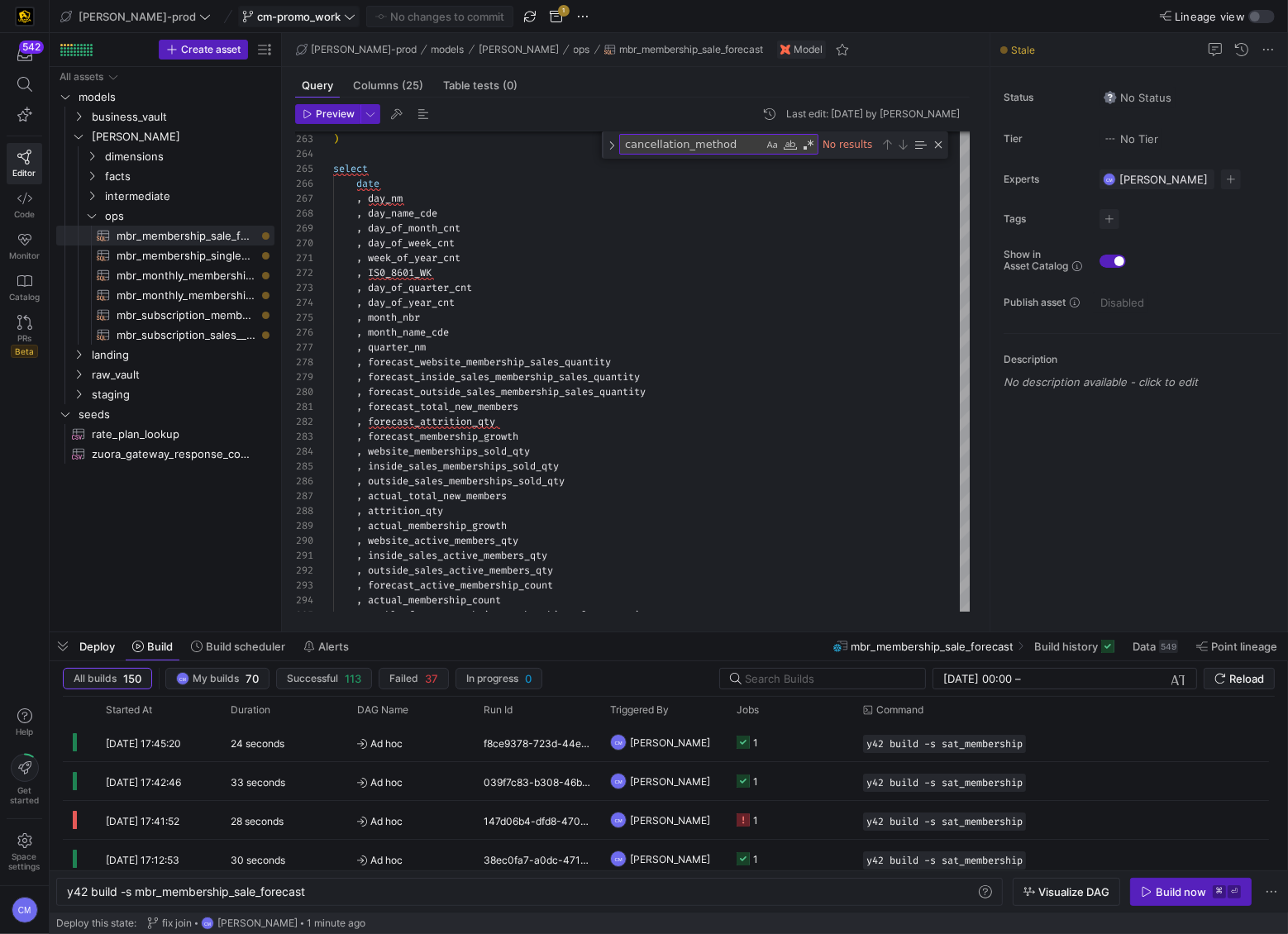
click at [257, 13] on span "cm-promo_work" at bounding box center [298, 16] width 83 height 13
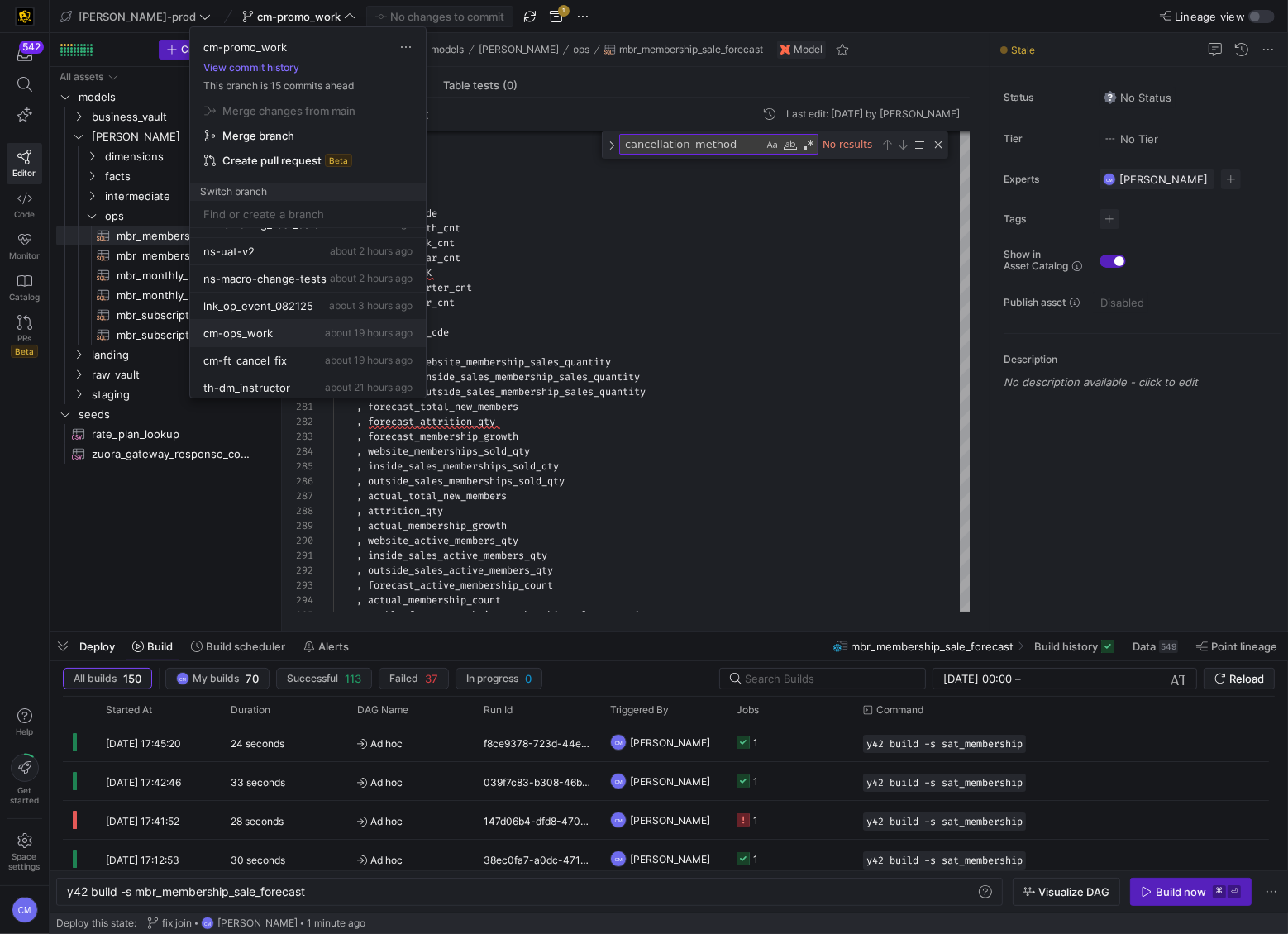
scroll to position [104, 0]
click at [300, 324] on div "cm-ops_work about 19 hours ago" at bounding box center [307, 327] width 209 height 13
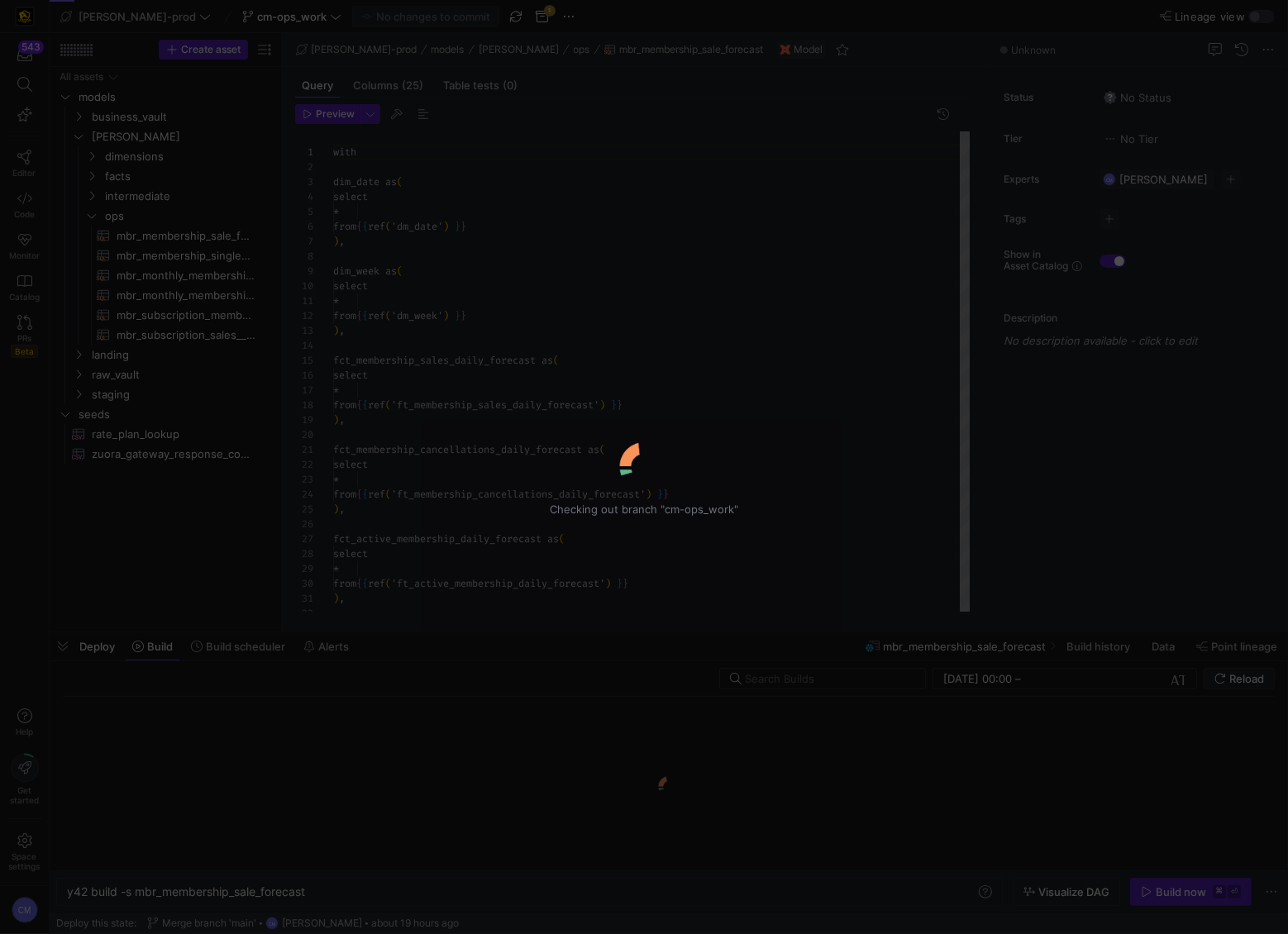
scroll to position [149, 0]
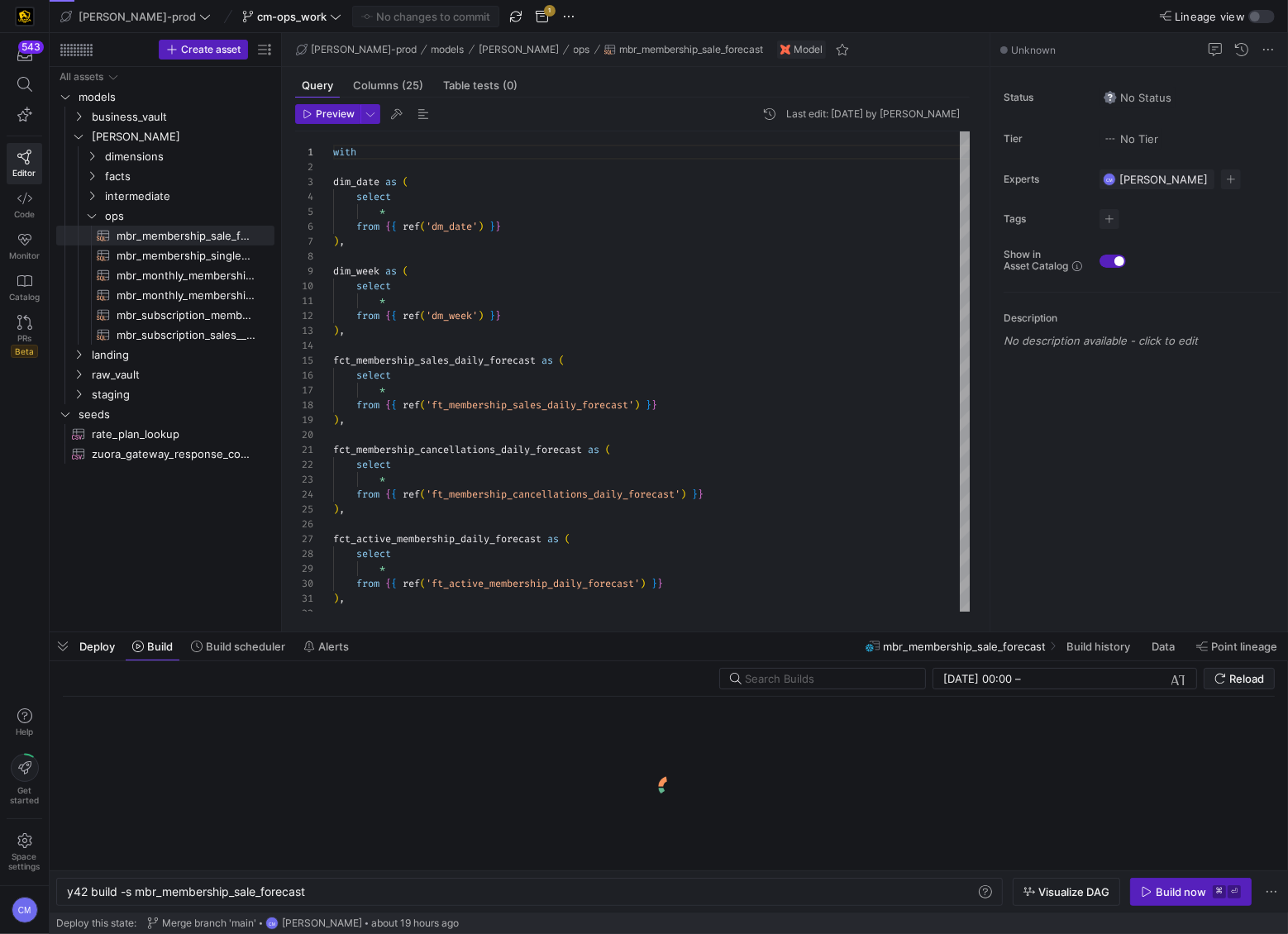
click at [266, 24] on div "cm-ops_work" at bounding box center [292, 17] width 108 height 22
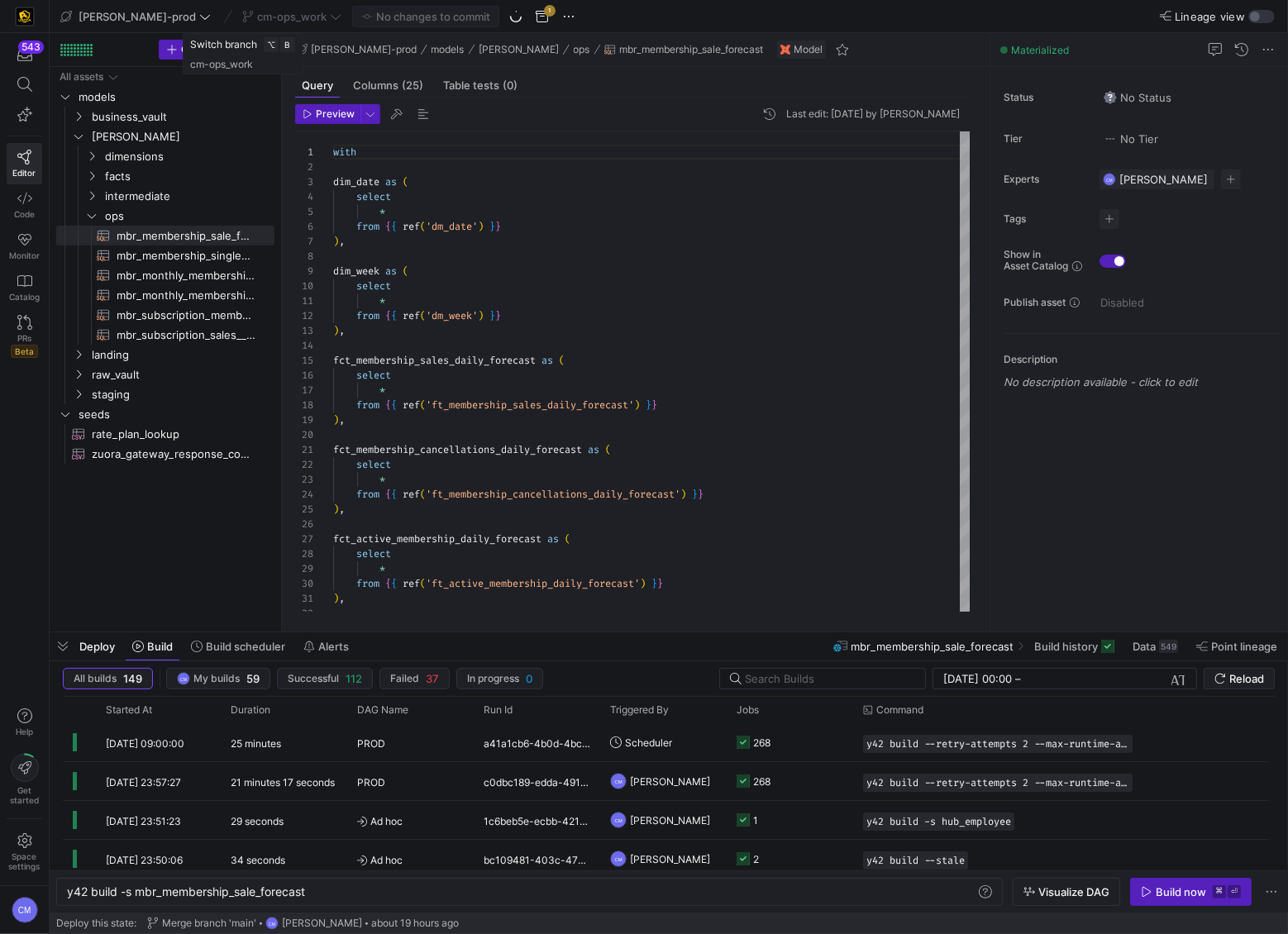
click at [265, 15] on div "cm-ops_work" at bounding box center [292, 17] width 108 height 22
click at [265, 15] on span "cm-ops_work" at bounding box center [291, 16] width 70 height 13
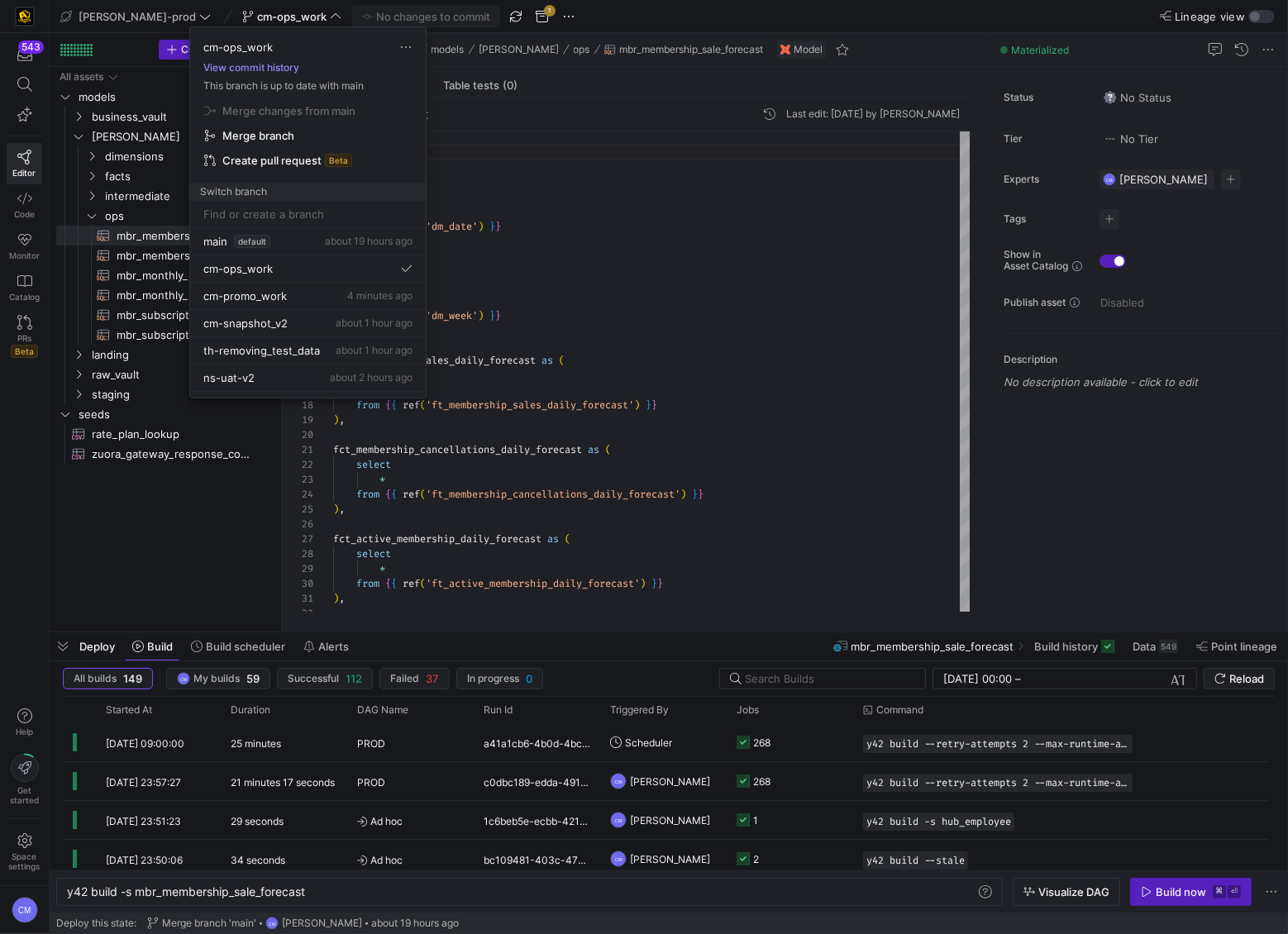
click at [235, 70] on button "View commit history" at bounding box center [251, 68] width 123 height 12
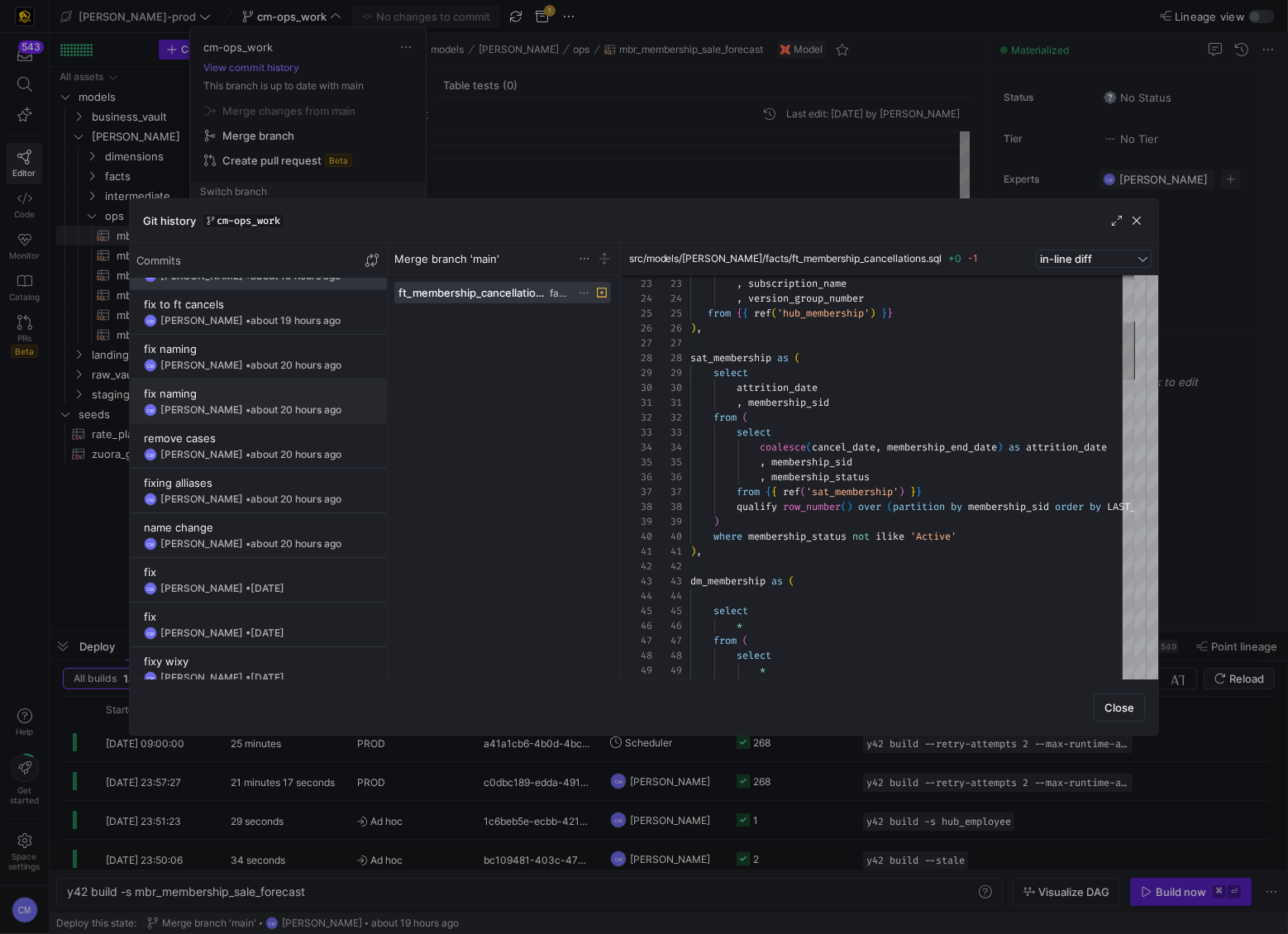
scroll to position [33, 0]
click at [302, 439] on div "remove cases" at bounding box center [259, 437] width 229 height 13
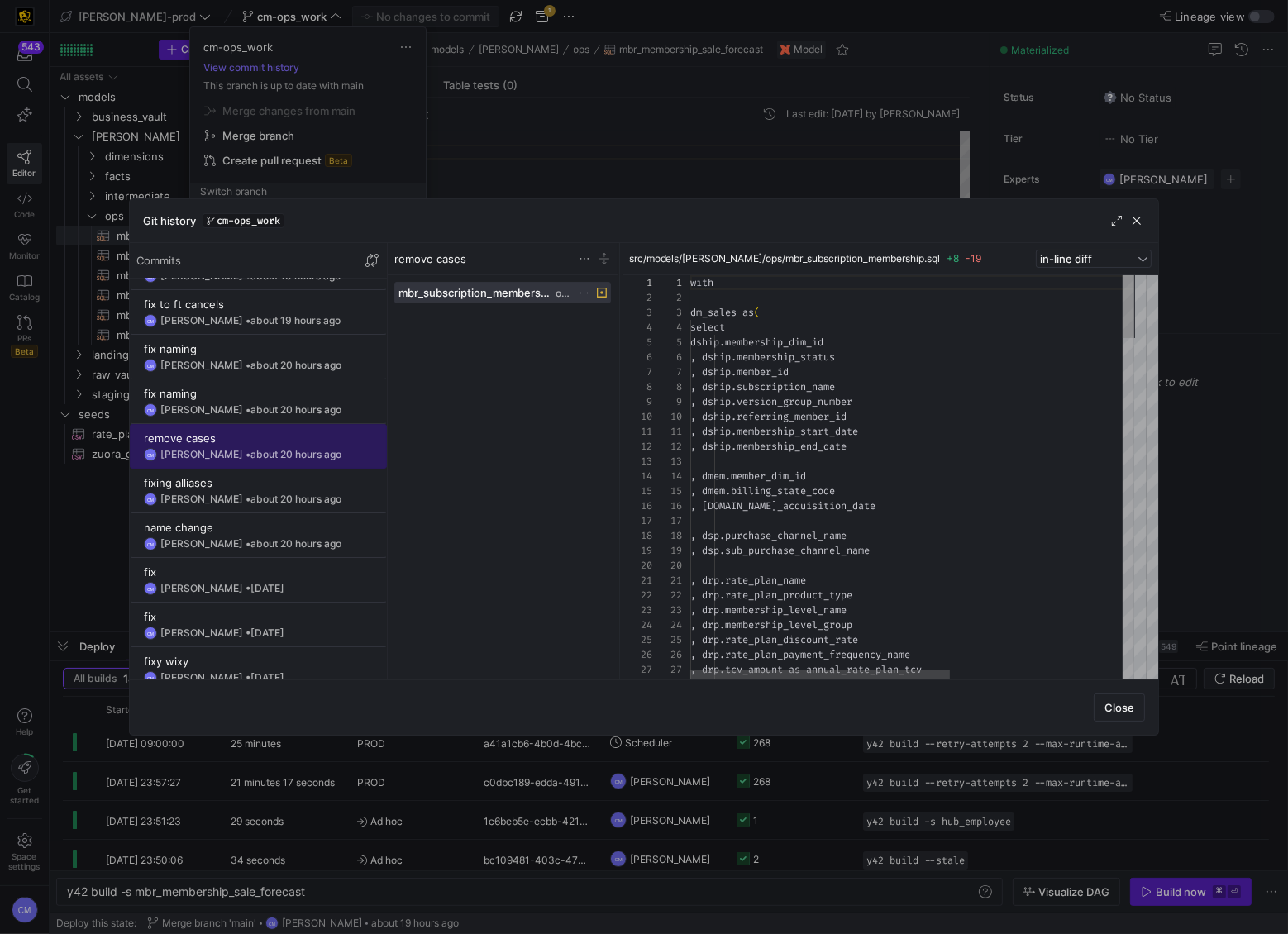
scroll to position [149, 0]
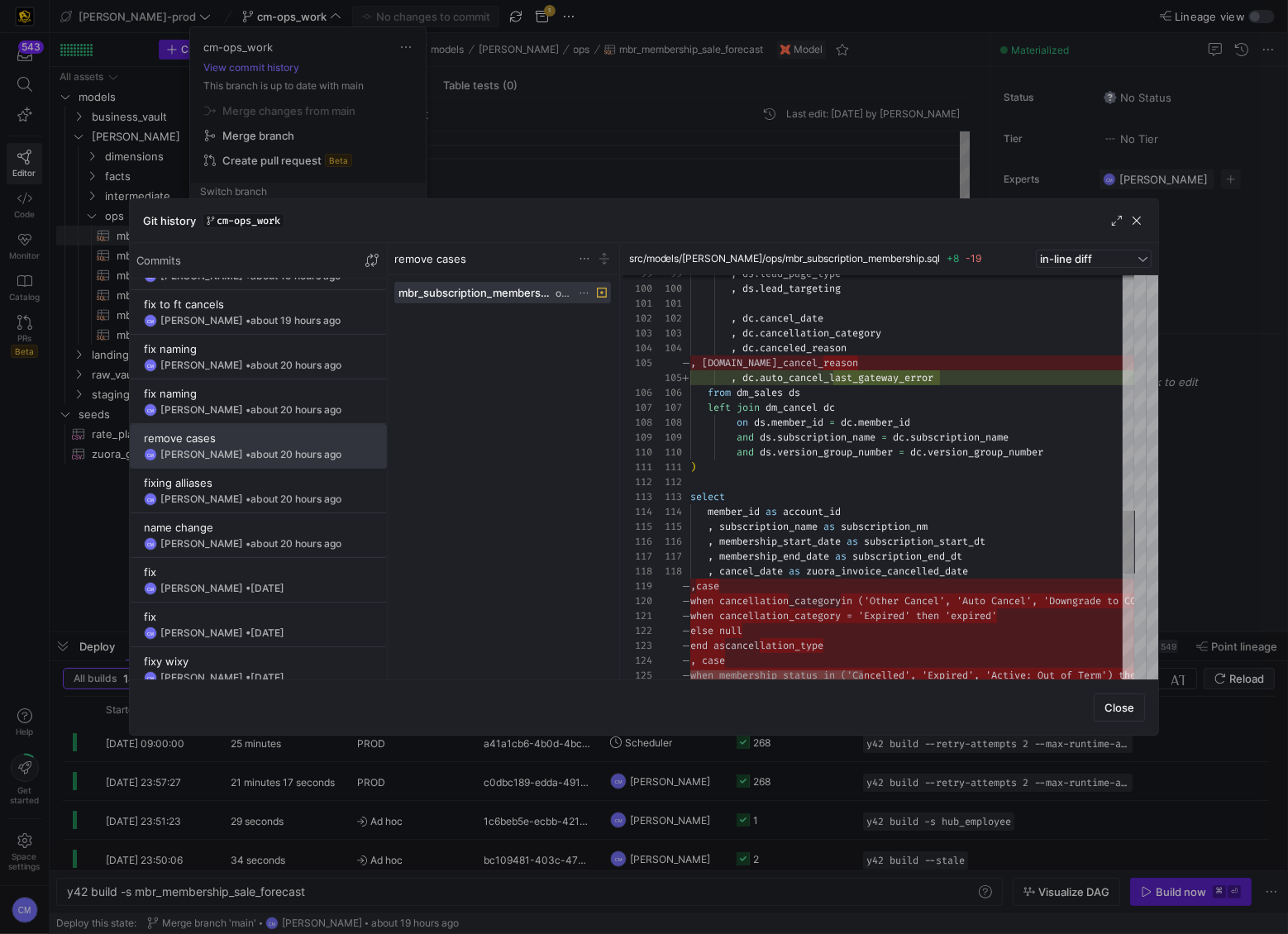
type textarea ", dc.cancel_date , dc.cancellation_category , dc.canceled_reason , dc.auto_canc…"
click at [883, 428] on div ", cancel_date as zuora_invoice_cancelled_date , membership_end_date as subscrip…" at bounding box center [1243, 62] width 1106 height 2598
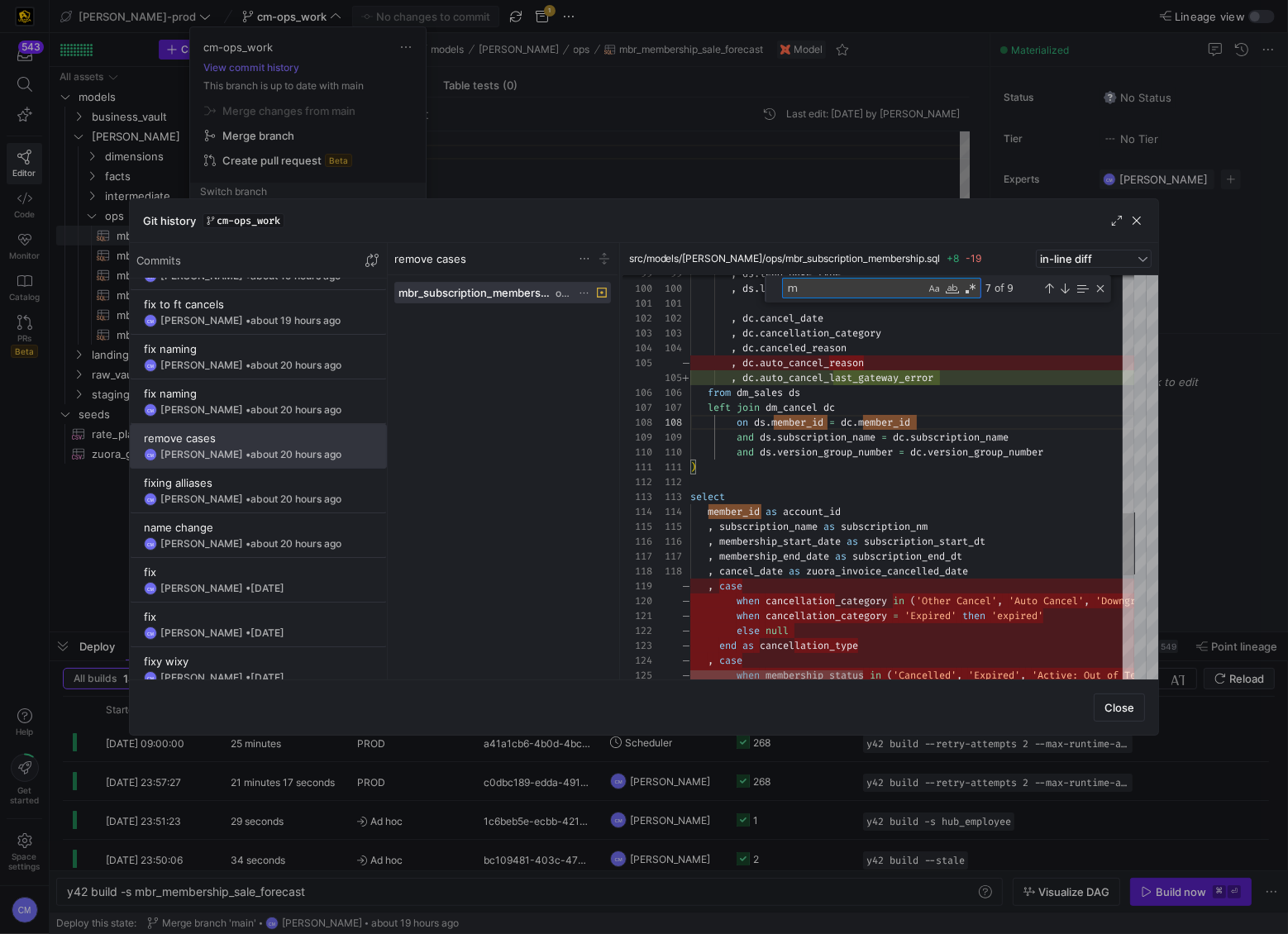
type textarea "me"
type textarea ") select member_id as account_id , subscription_name as subscription_nm , membe…"
type textarea "membership_sta"
type textarea ", membership_status as subscription_status , rate_plan_name as starting_rate_pl…"
type textarea "membership_stat"
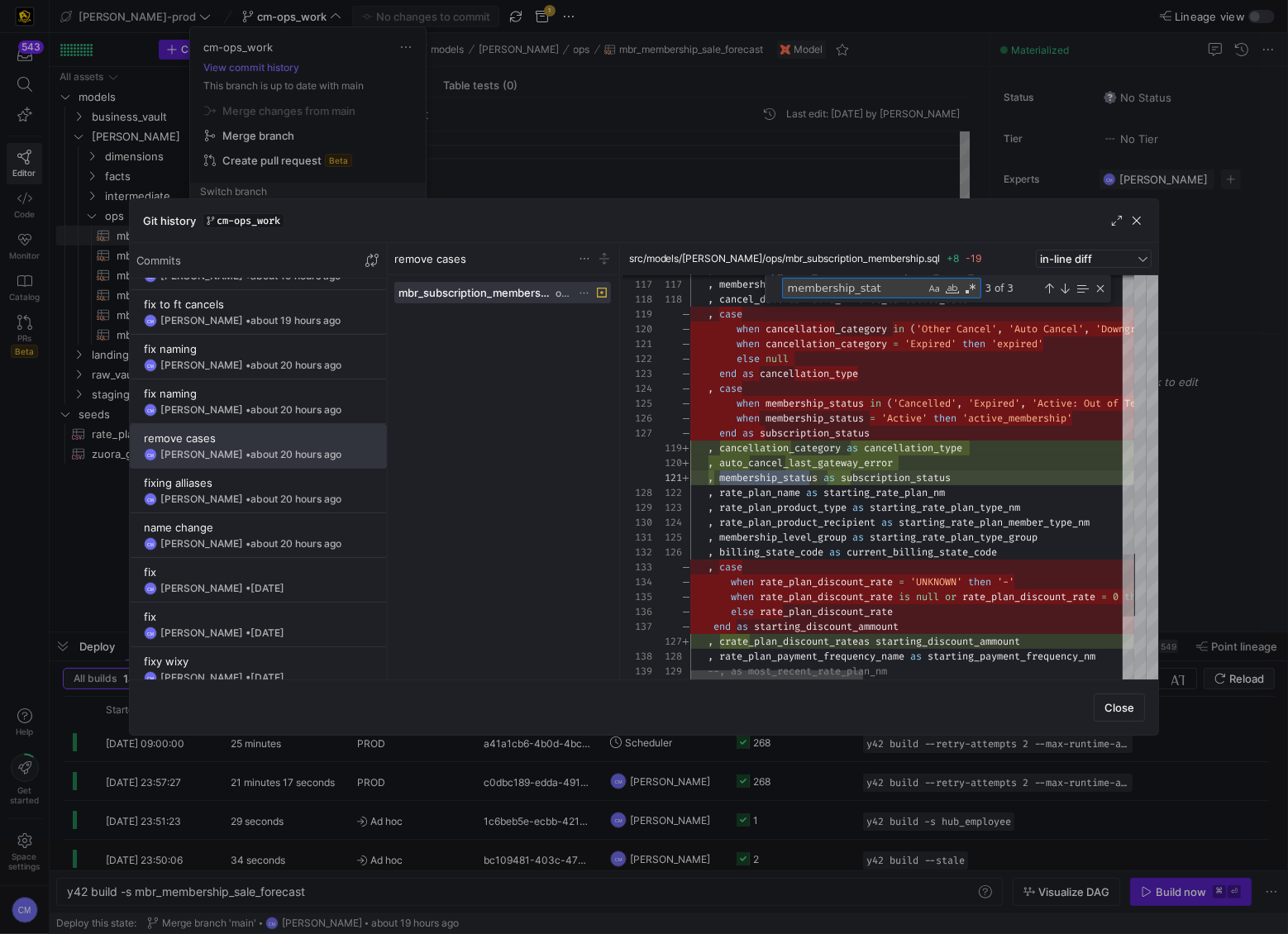
type textarea ", membership_status as subscription_status , rate_plan_name as starting_rate_pl…"
type textarea "membership_statu"
type textarea ", membership_status as subscription_status , rate_plan_name as starting_rate_pl…"
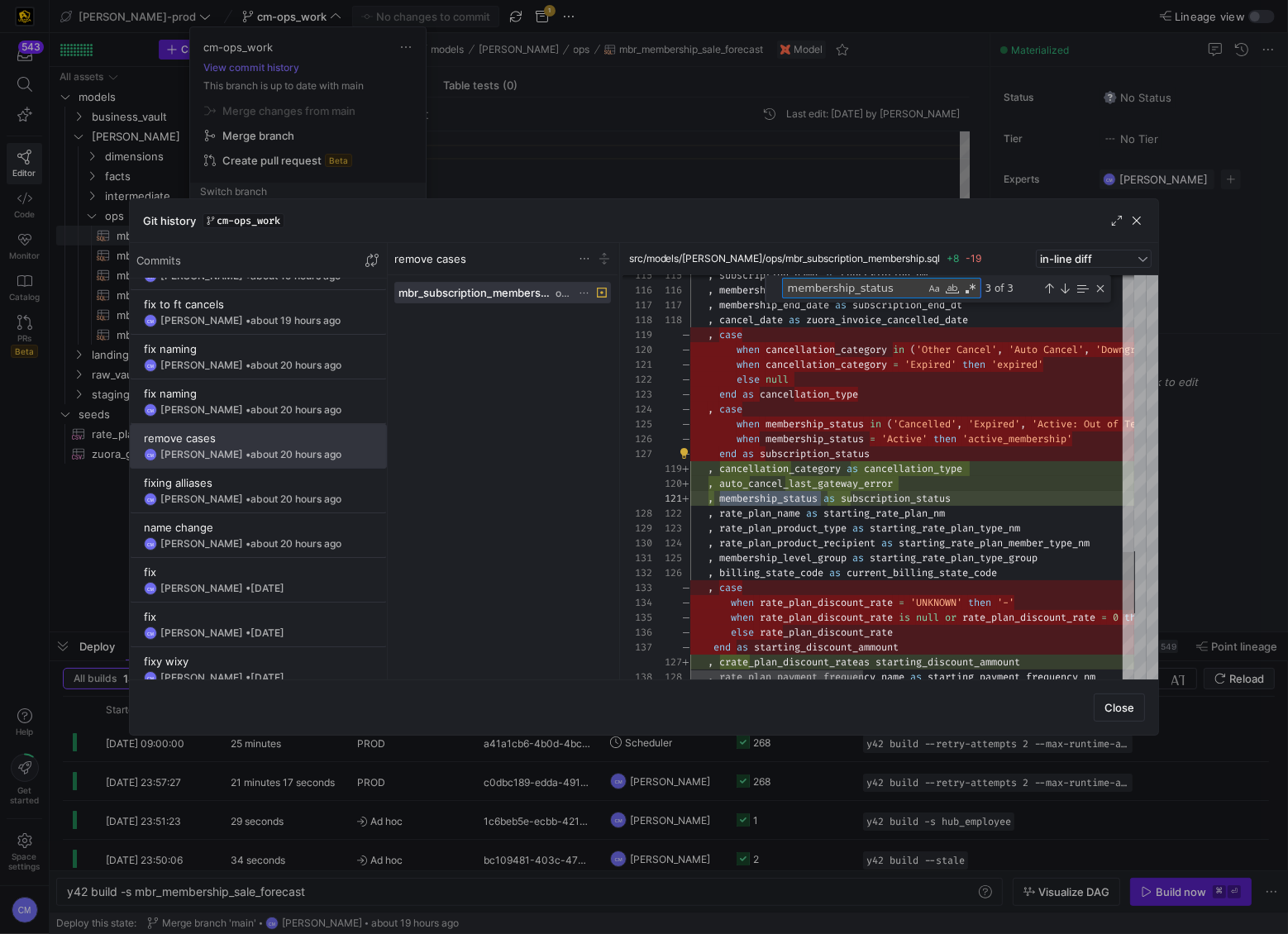
type textarea "membership_status"
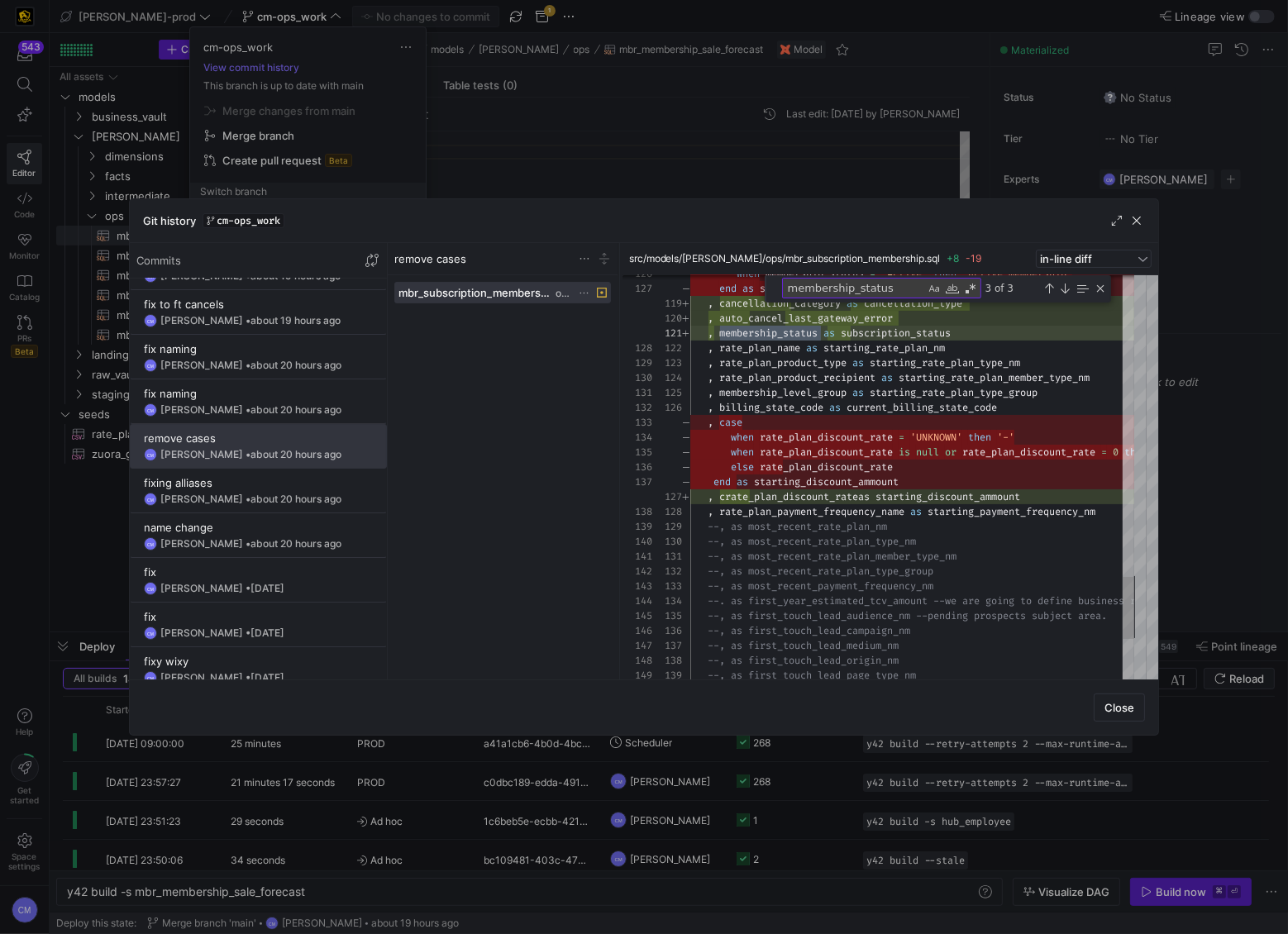
type textarea ", membership_status as subscription_status , rate_plan_name as starting_rate_pl…"
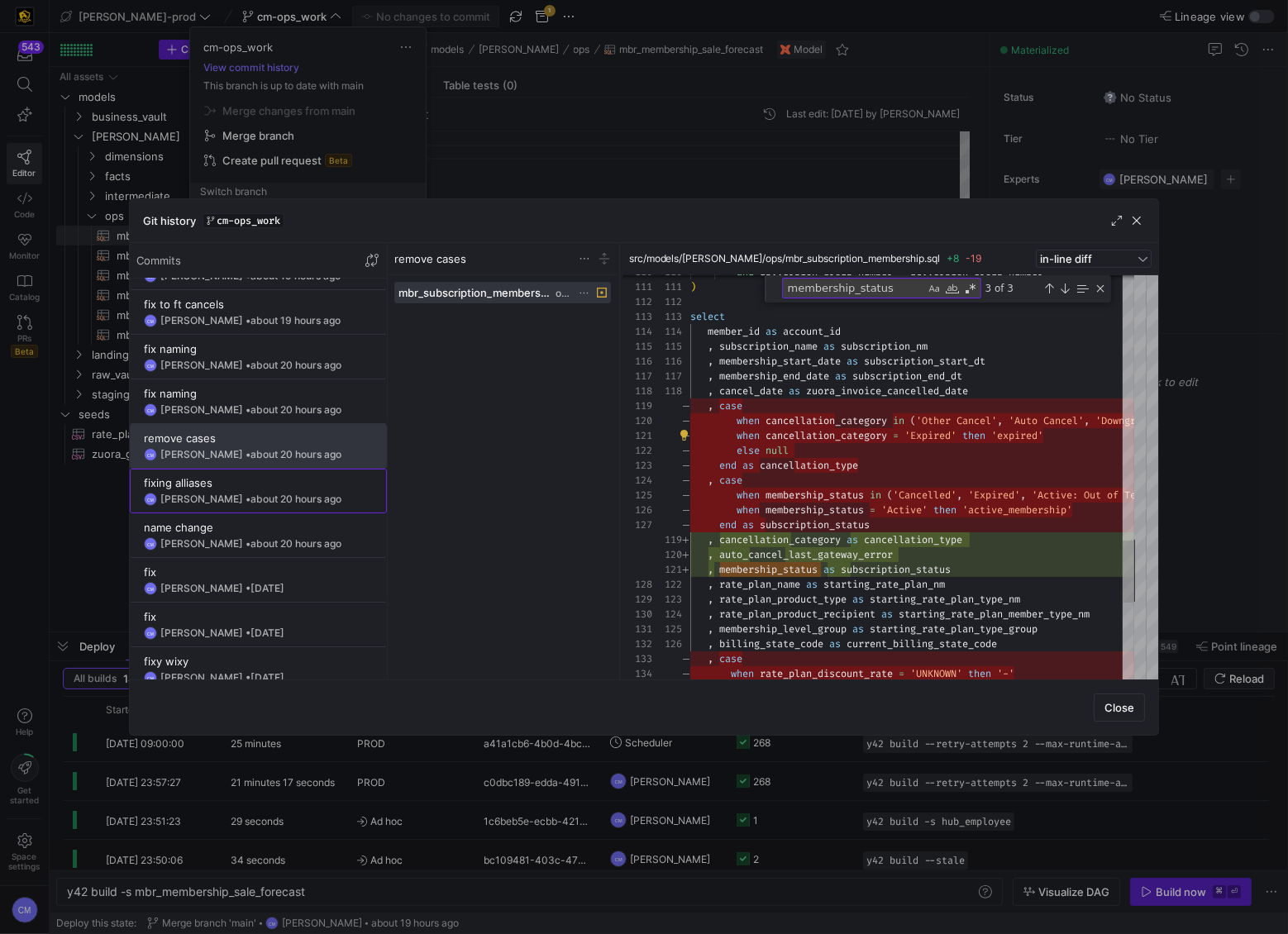
click at [271, 486] on div "fixing alliases" at bounding box center [259, 482] width 229 height 13
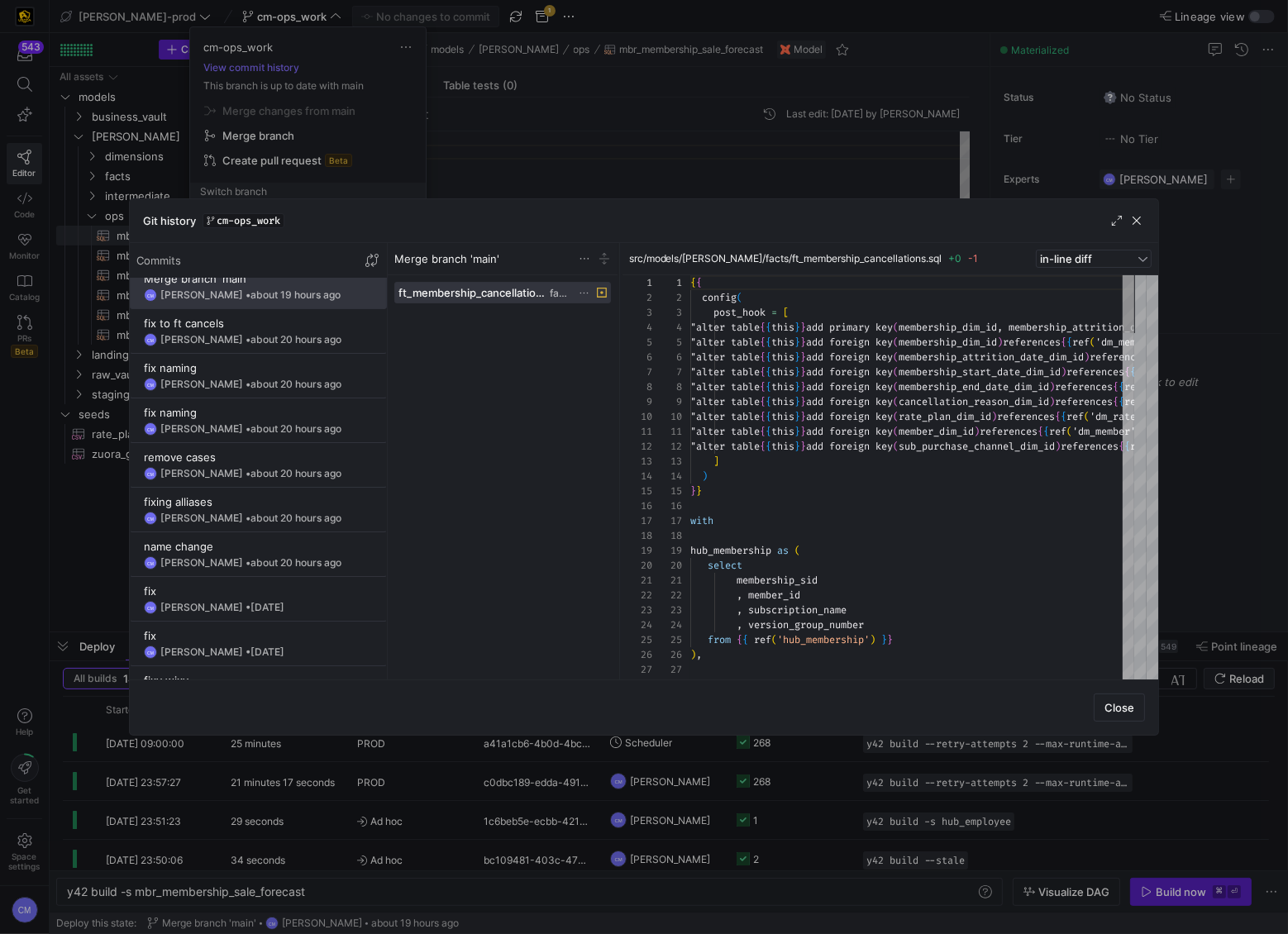
scroll to position [15, 0]
click at [254, 506] on div "fixing alliases" at bounding box center [259, 500] width 229 height 13
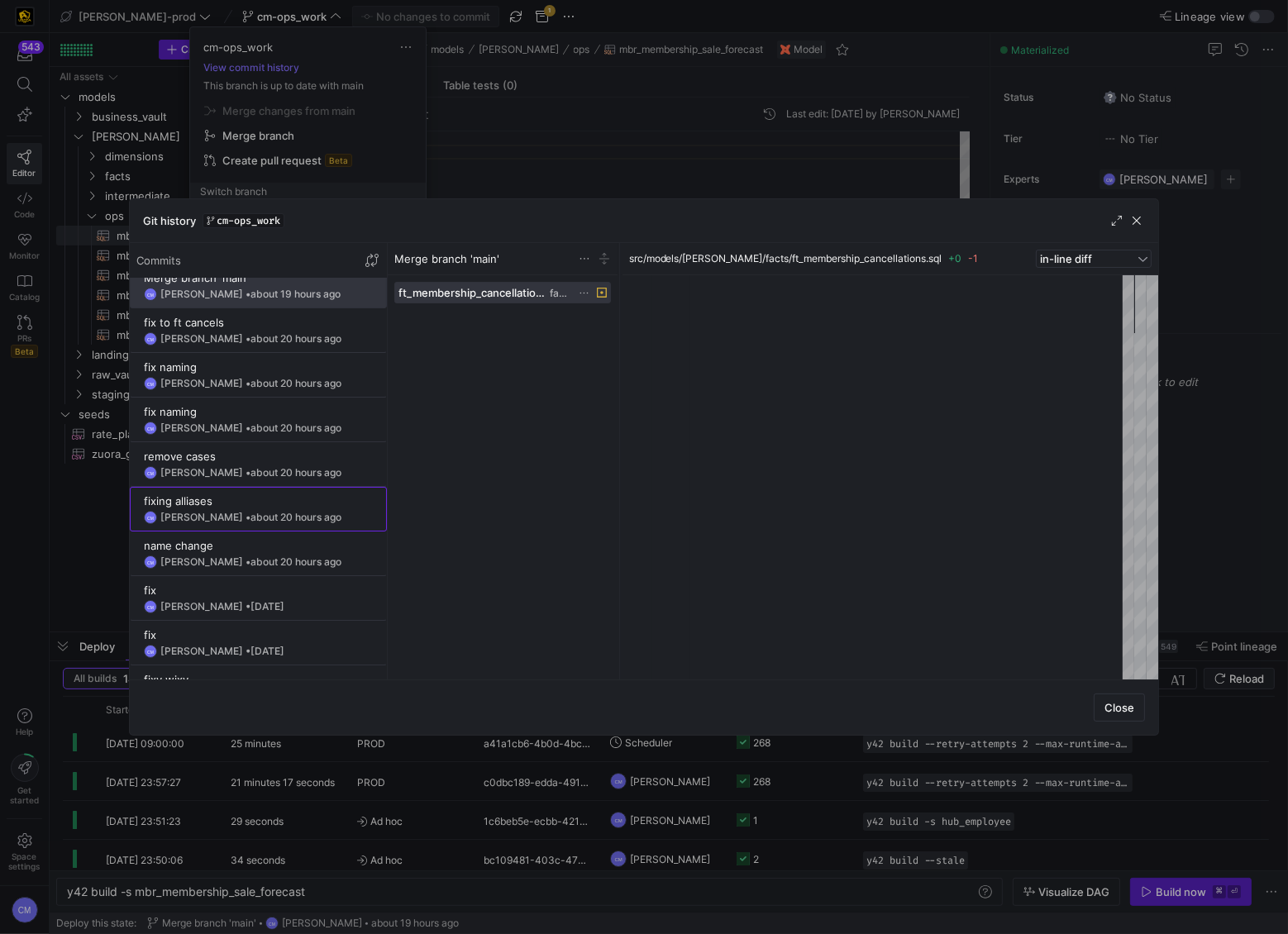
scroll to position [74, 0]
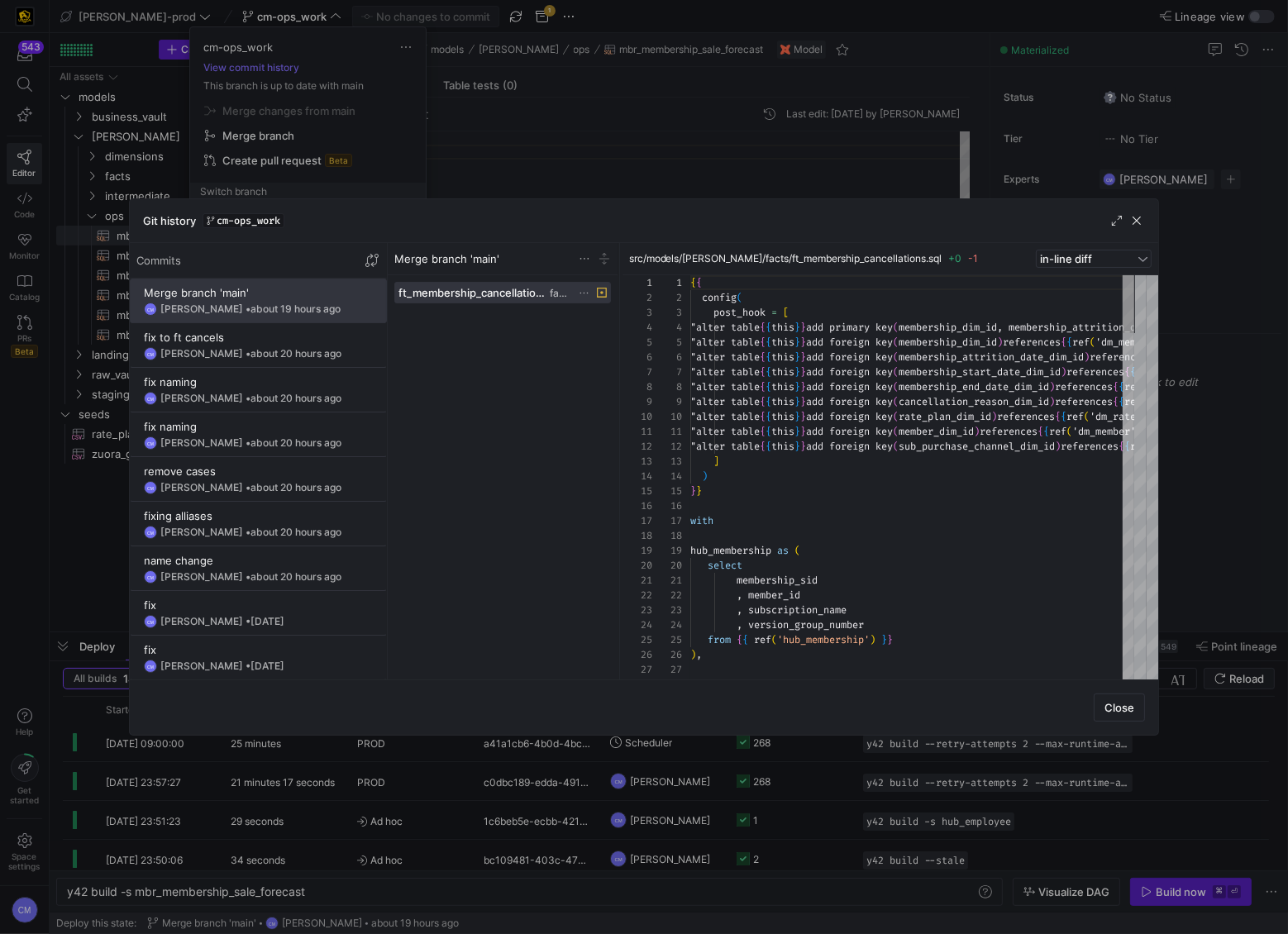
click at [599, 182] on div at bounding box center [644, 467] width 1288 height 934
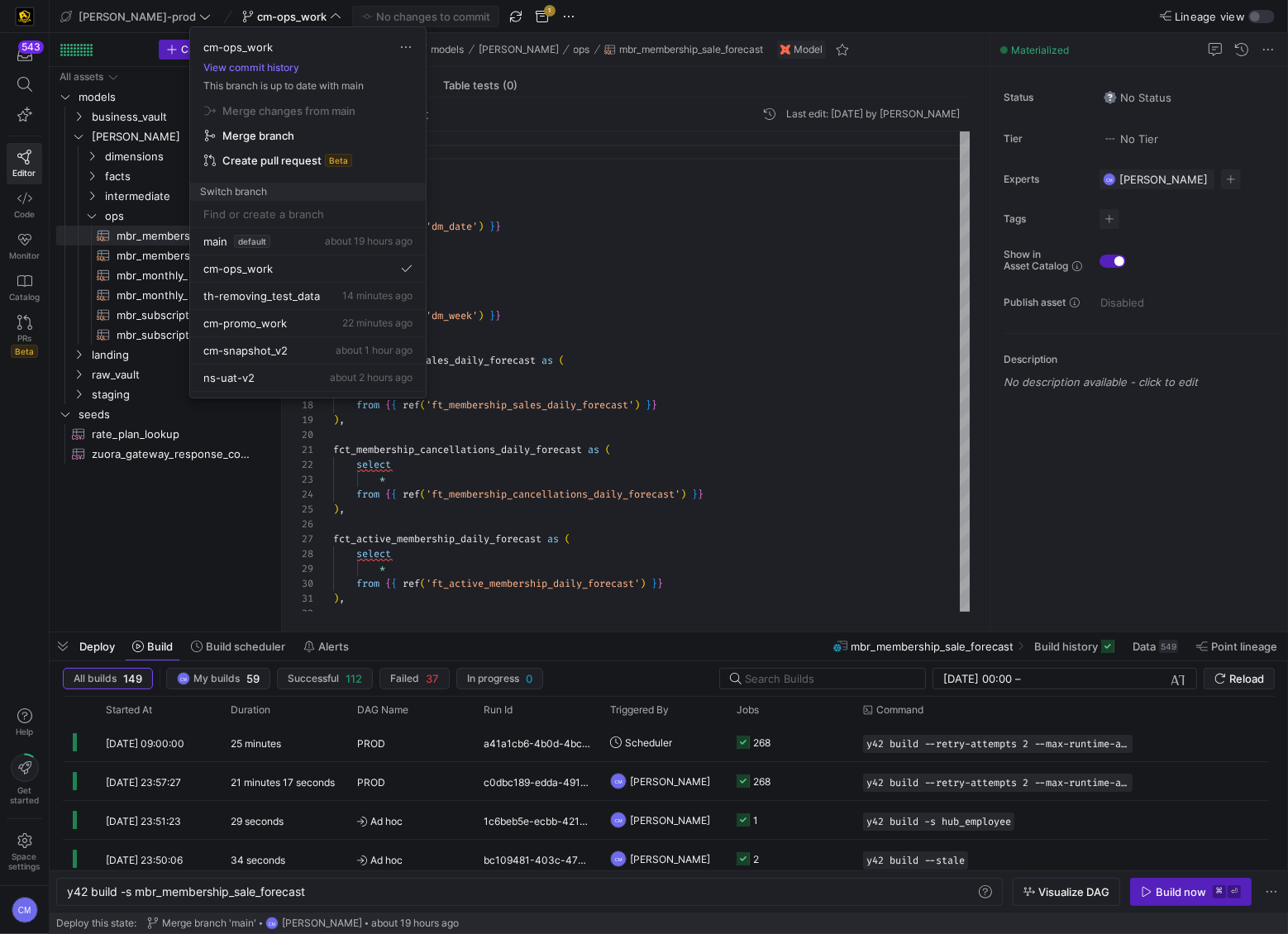
click at [585, 182] on div at bounding box center [644, 467] width 1288 height 934
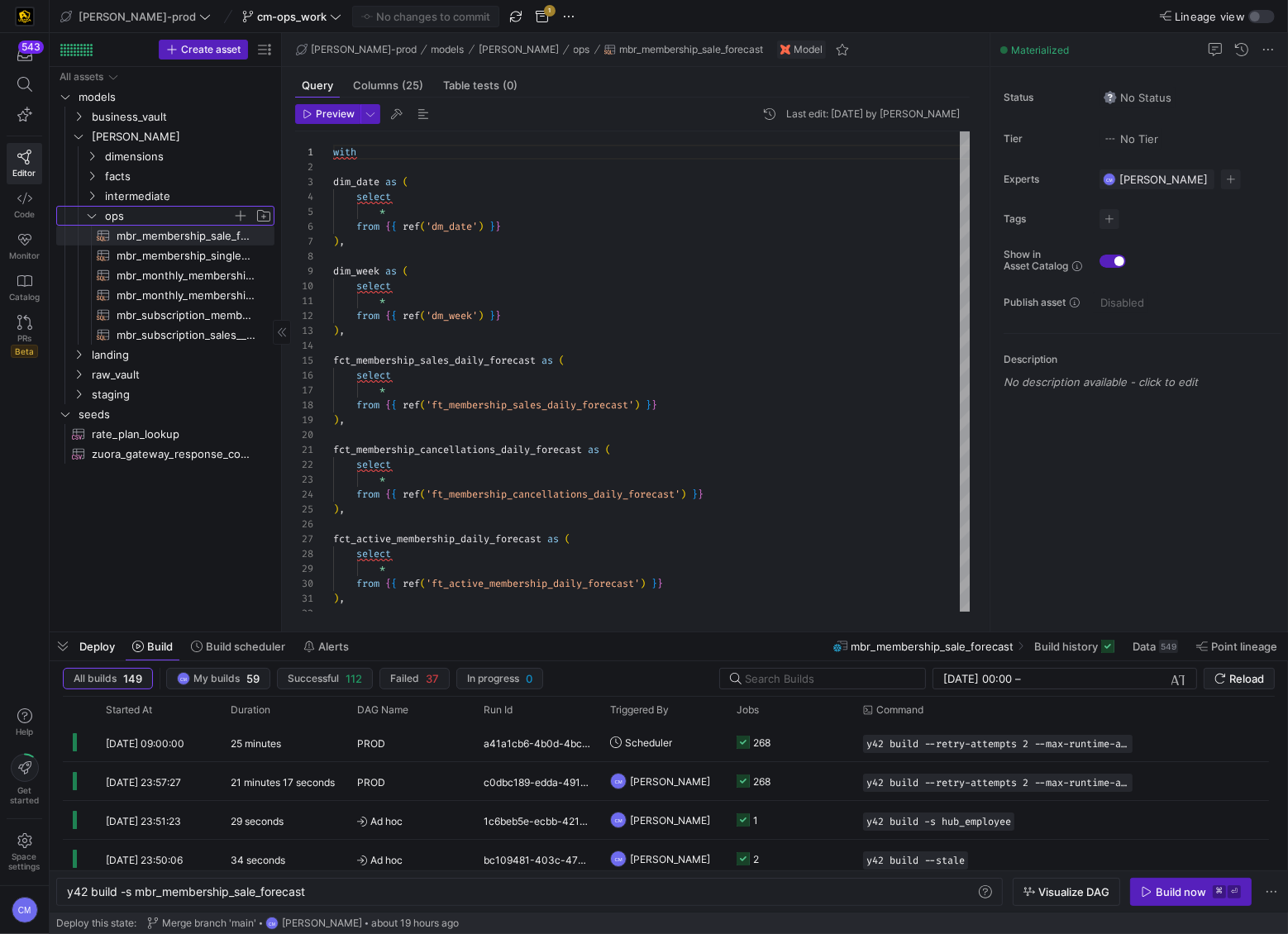
click at [166, 212] on span "ops" at bounding box center [169, 216] width 127 height 19
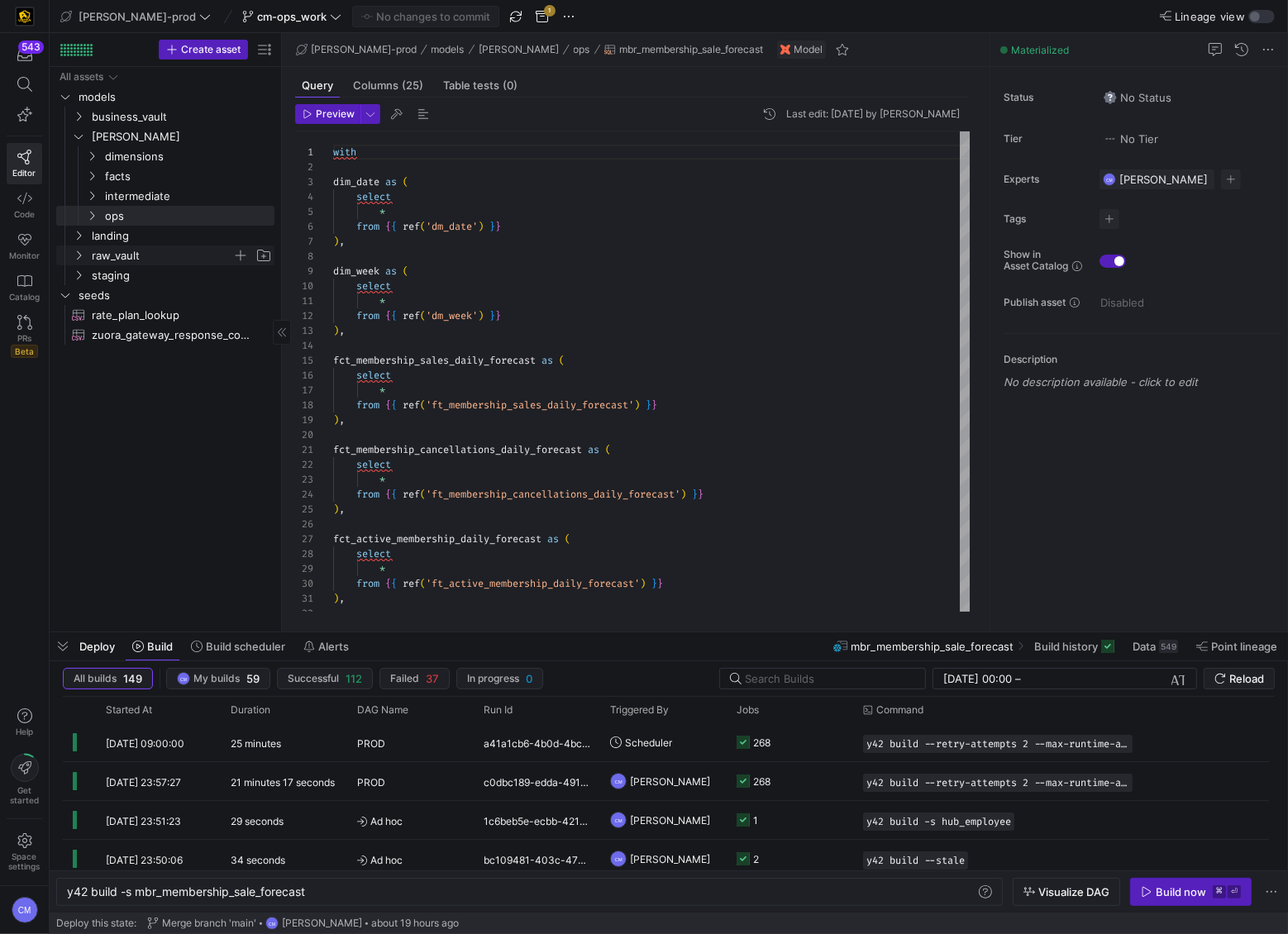
click at [145, 247] on span "raw_vault" at bounding box center [162, 255] width 140 height 19
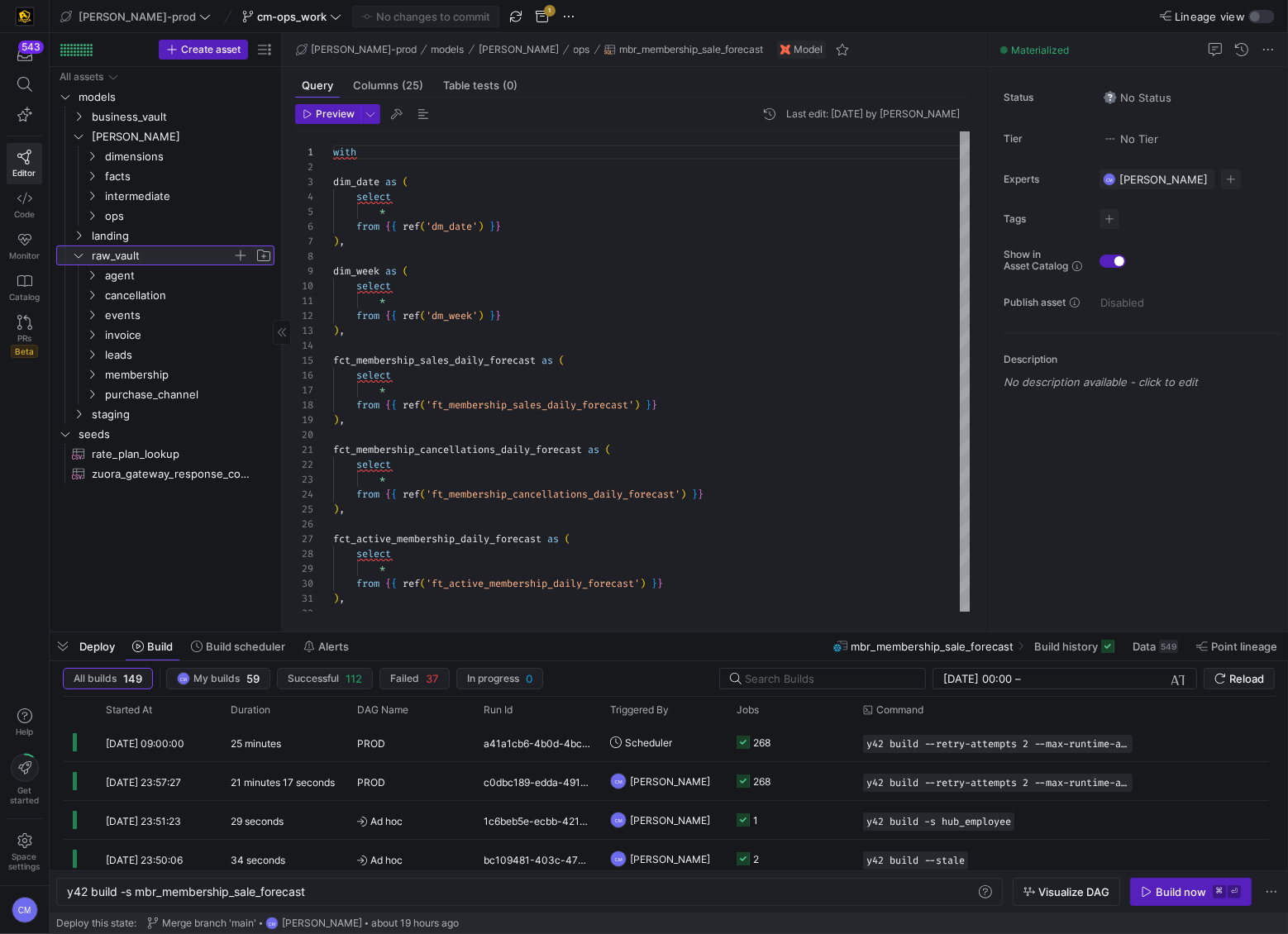
click at [145, 247] on span "raw_vault" at bounding box center [162, 255] width 140 height 19
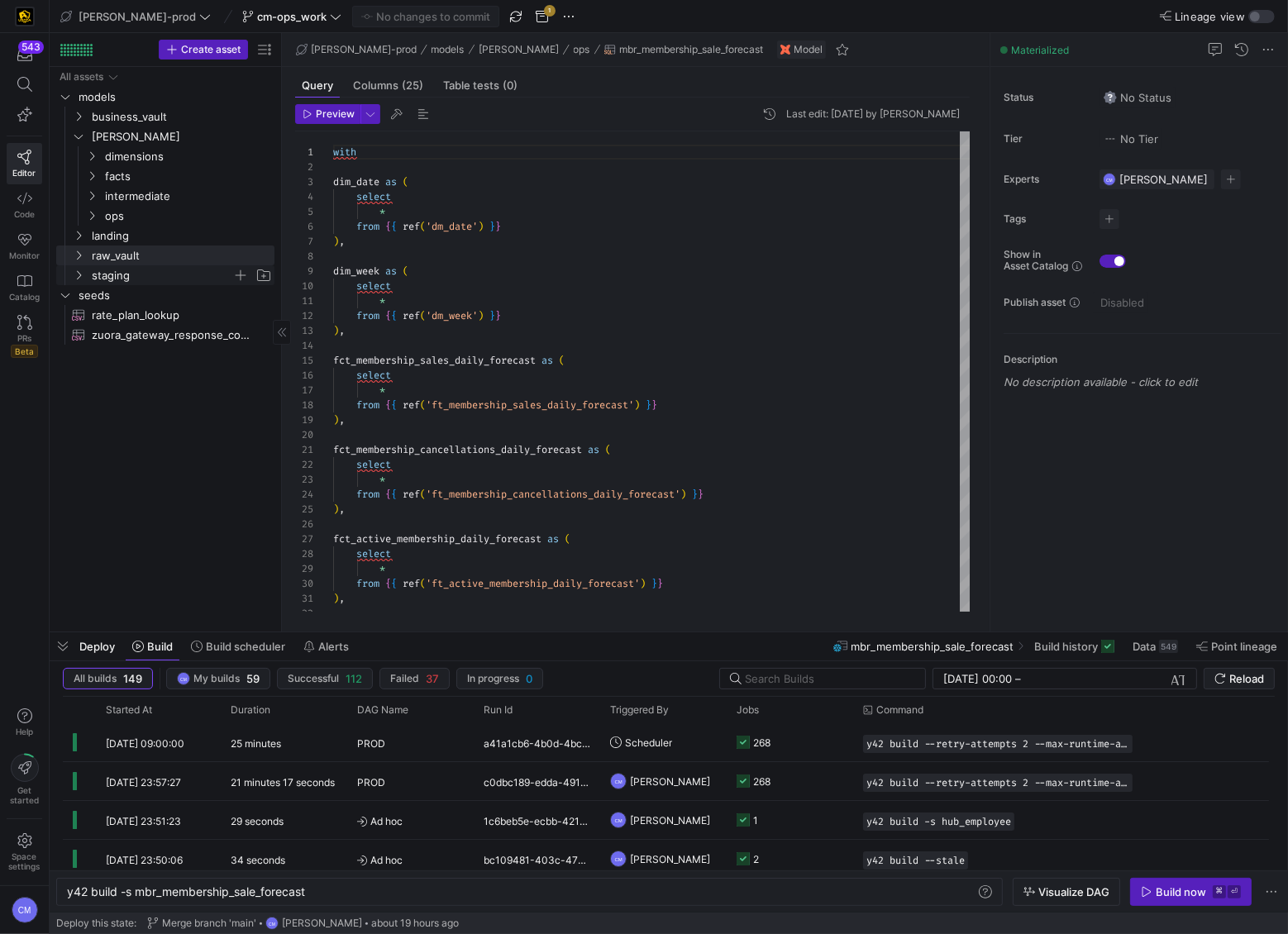
click at [129, 268] on span "staging" at bounding box center [162, 275] width 140 height 19
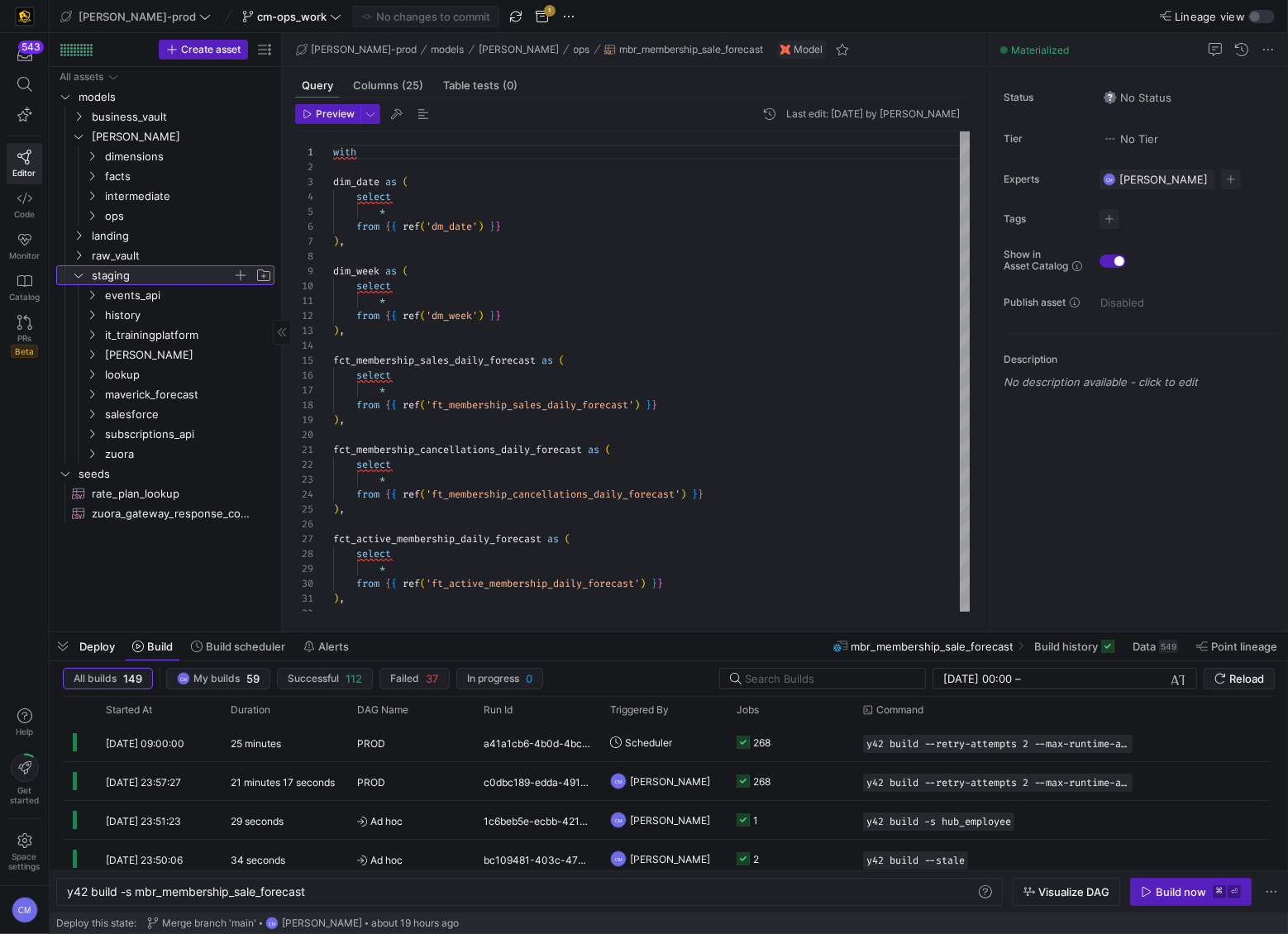
click at [135, 270] on span "staging" at bounding box center [162, 275] width 140 height 19
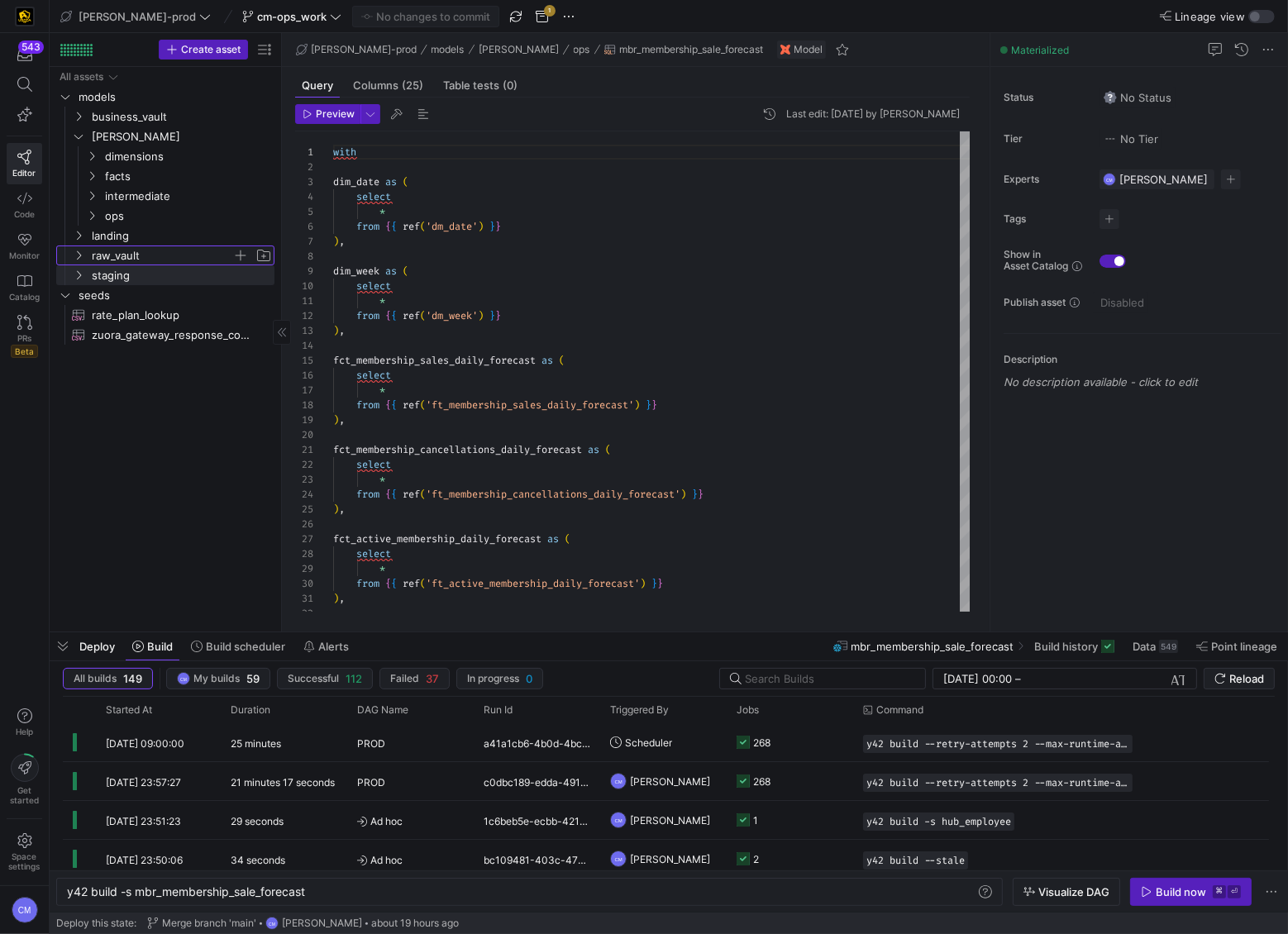
click at [130, 249] on span "raw_vault" at bounding box center [162, 255] width 140 height 19
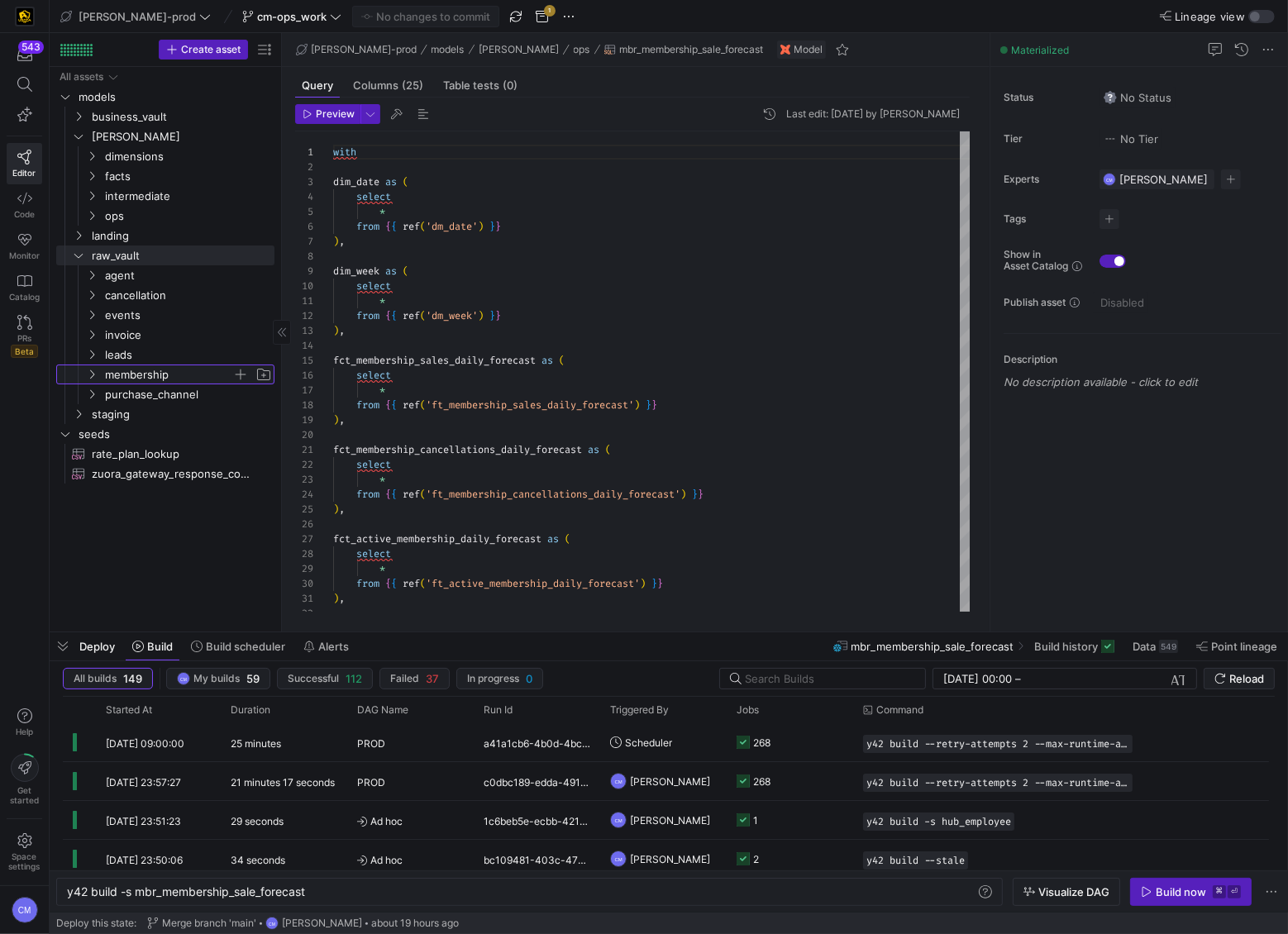
click at [176, 375] on span "membership" at bounding box center [169, 374] width 127 height 19
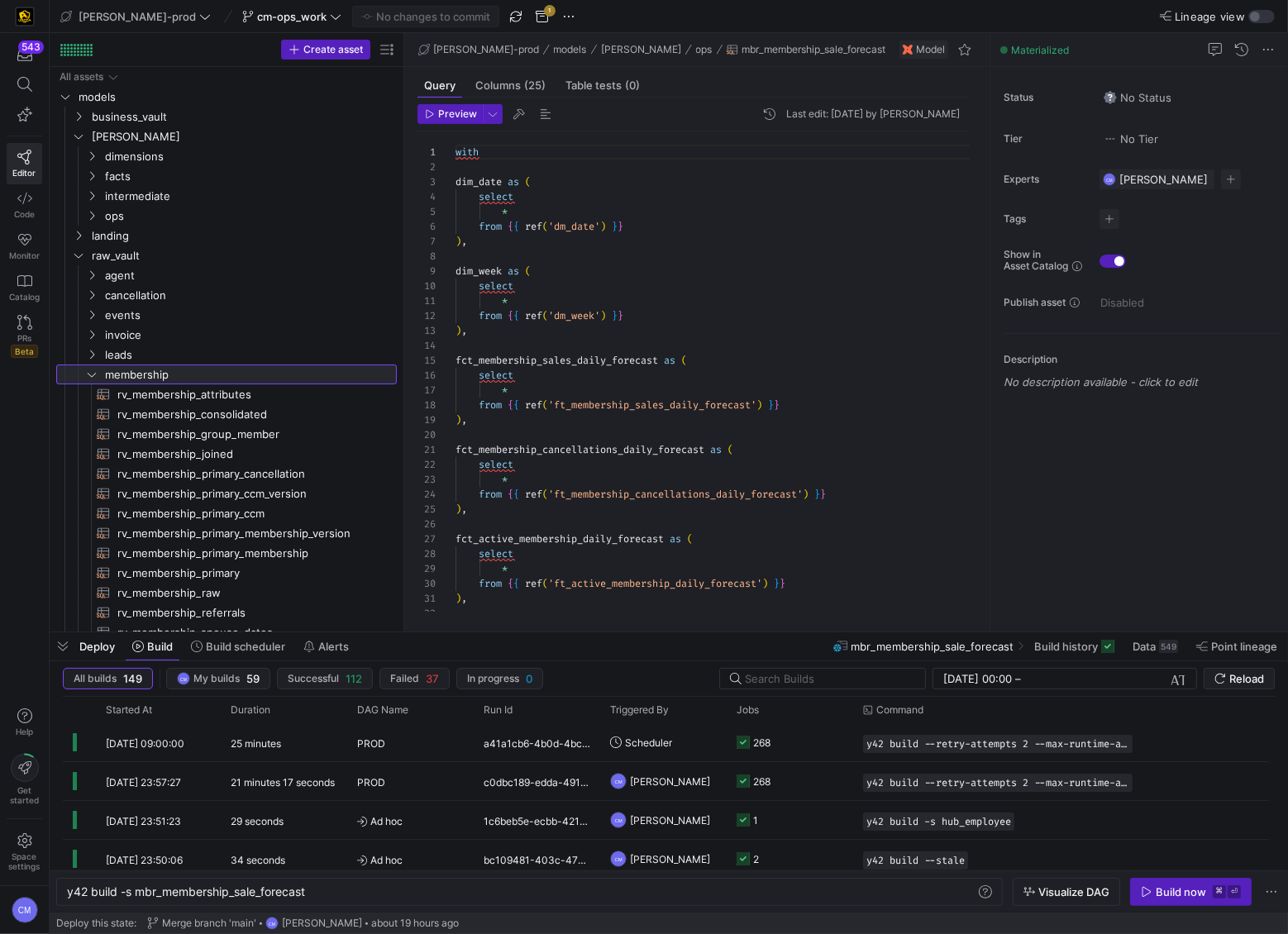
drag, startPoint x: 282, startPoint y: 414, endPoint x: 404, endPoint y: 411, distance: 122.0
click at [404, 411] on as-split "Create asset Drag here to set row groups Drag here to set column labels Group 1…" at bounding box center [669, 332] width 1238 height 599
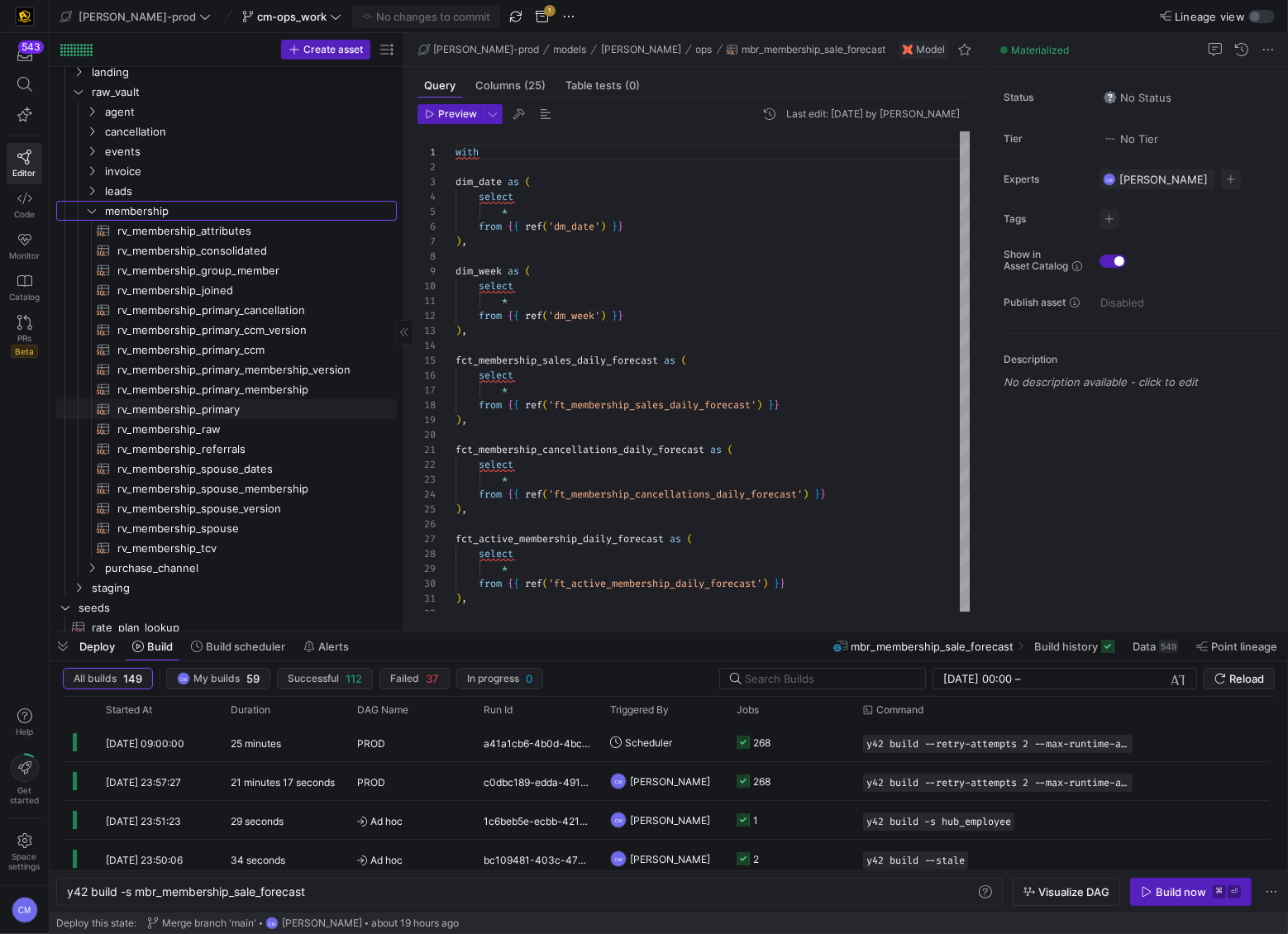
scroll to position [189, 0]
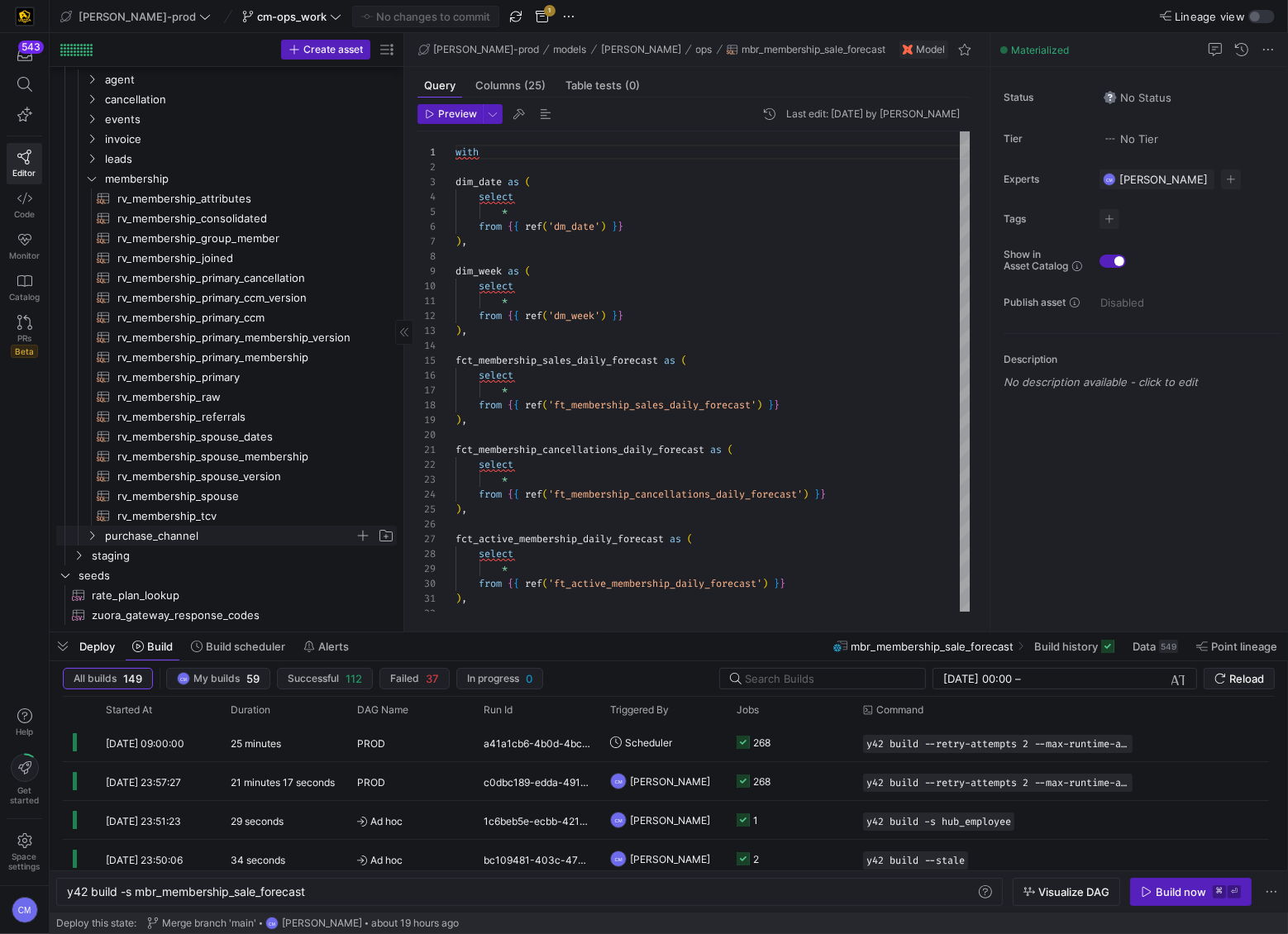
click at [192, 536] on span "purchase_channel" at bounding box center [229, 535] width 250 height 19
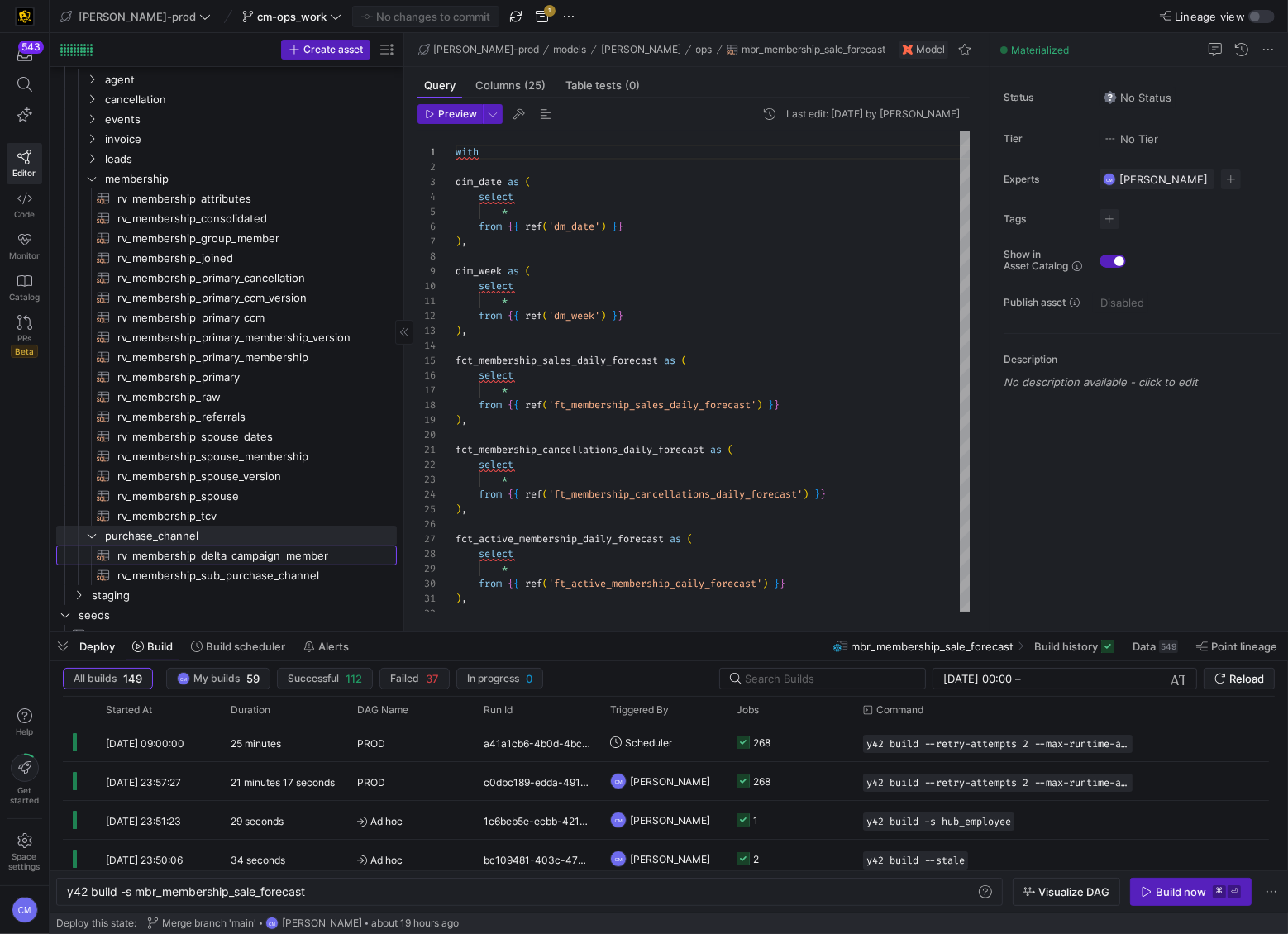
drag, startPoint x: 307, startPoint y: 558, endPoint x: 320, endPoint y: 552, distance: 14.3
click at [307, 557] on span "rv_membership_delta_campaign_member​​​​​​​​​​" at bounding box center [248, 555] width 261 height 19
type textarea "y42 build -s rv_membership_delta_campaign_member"
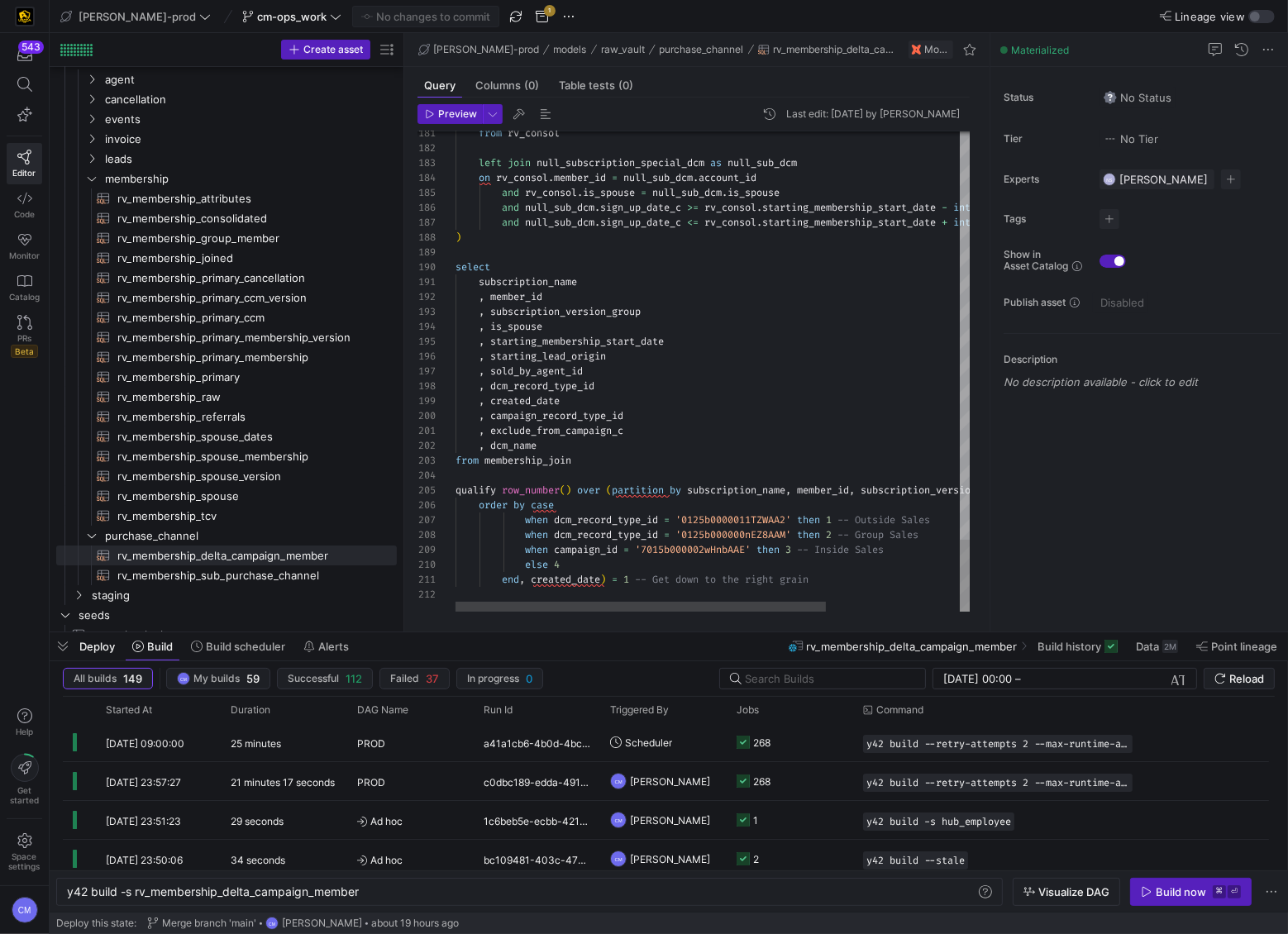
type textarea "subscription_name , member_id , subscription_version_group , is_spouse , starti…"
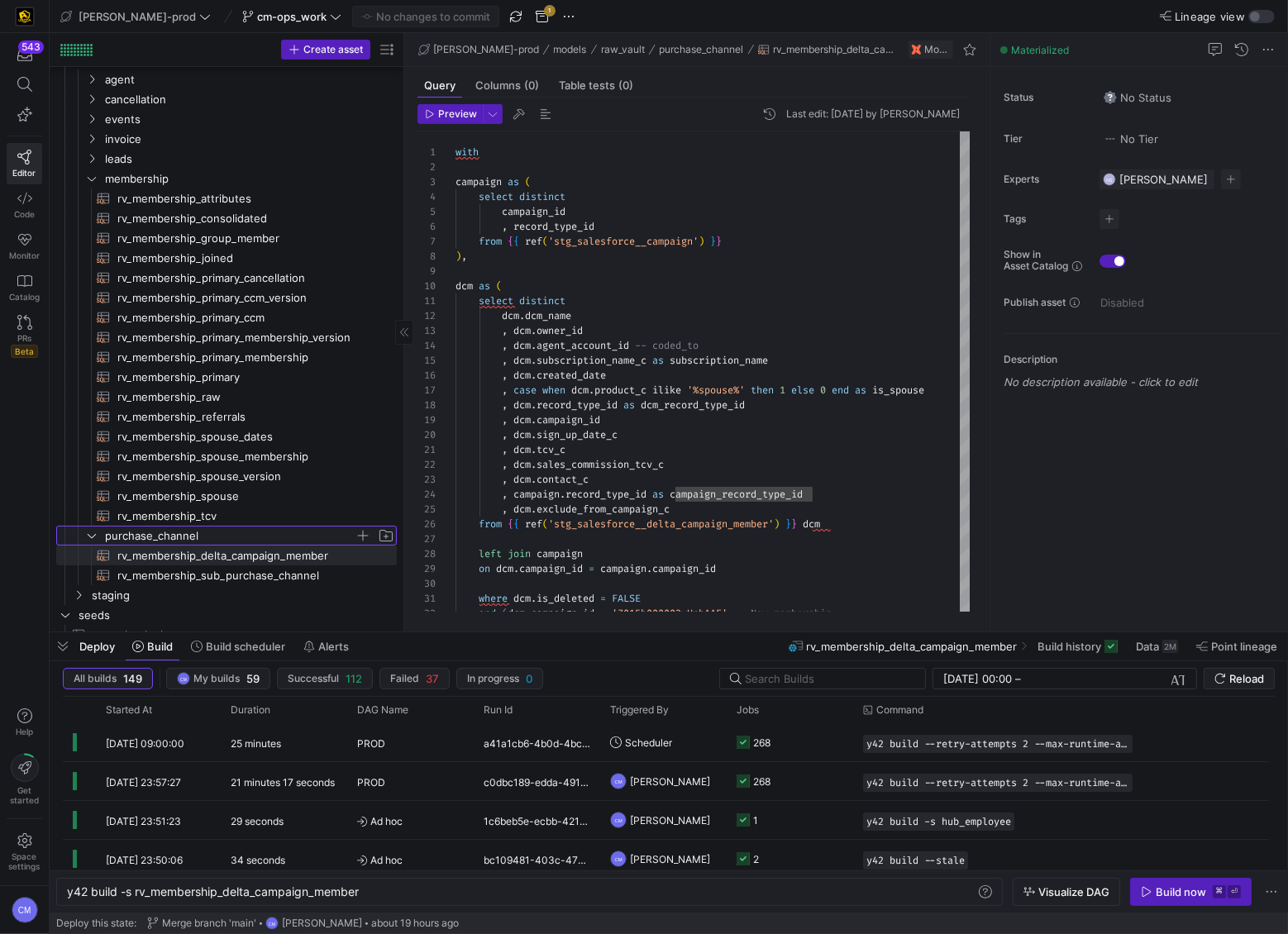
click at [253, 537] on span "purchase_channel" at bounding box center [229, 535] width 250 height 19
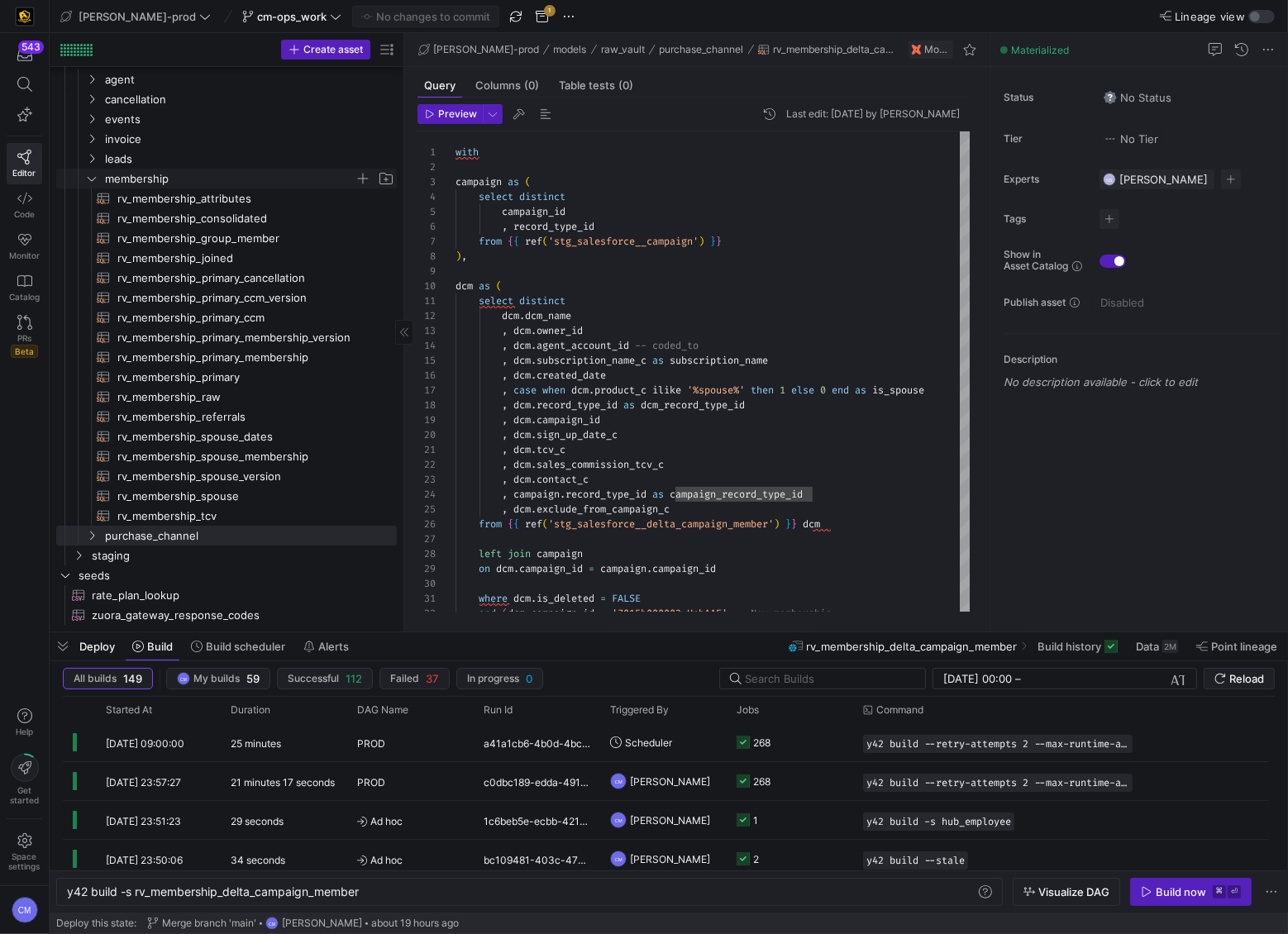
click at [179, 171] on span "membership" at bounding box center [229, 178] width 250 height 19
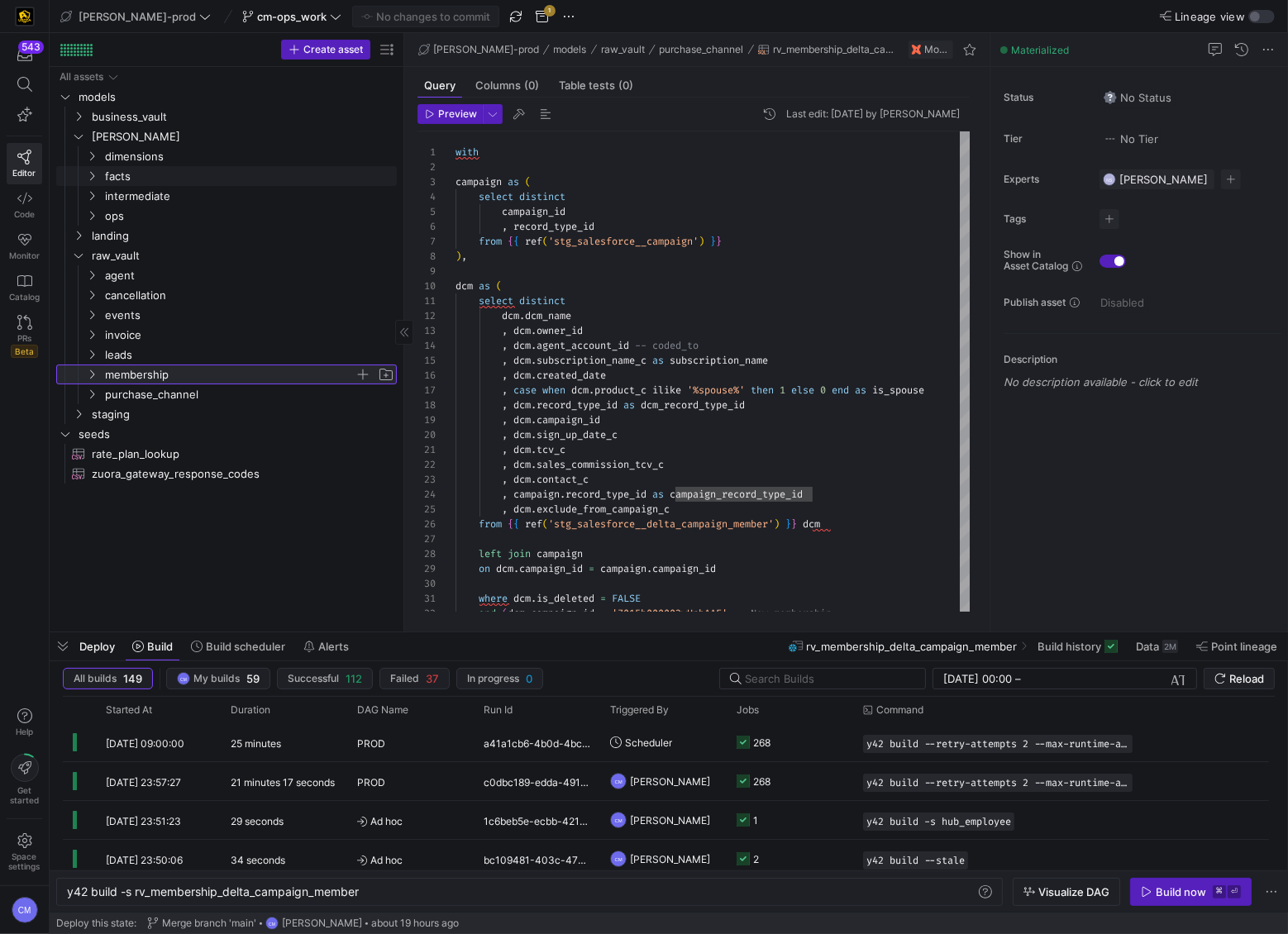
scroll to position [0, 0]
click at [121, 258] on span "raw_vault" at bounding box center [223, 255] width 263 height 19
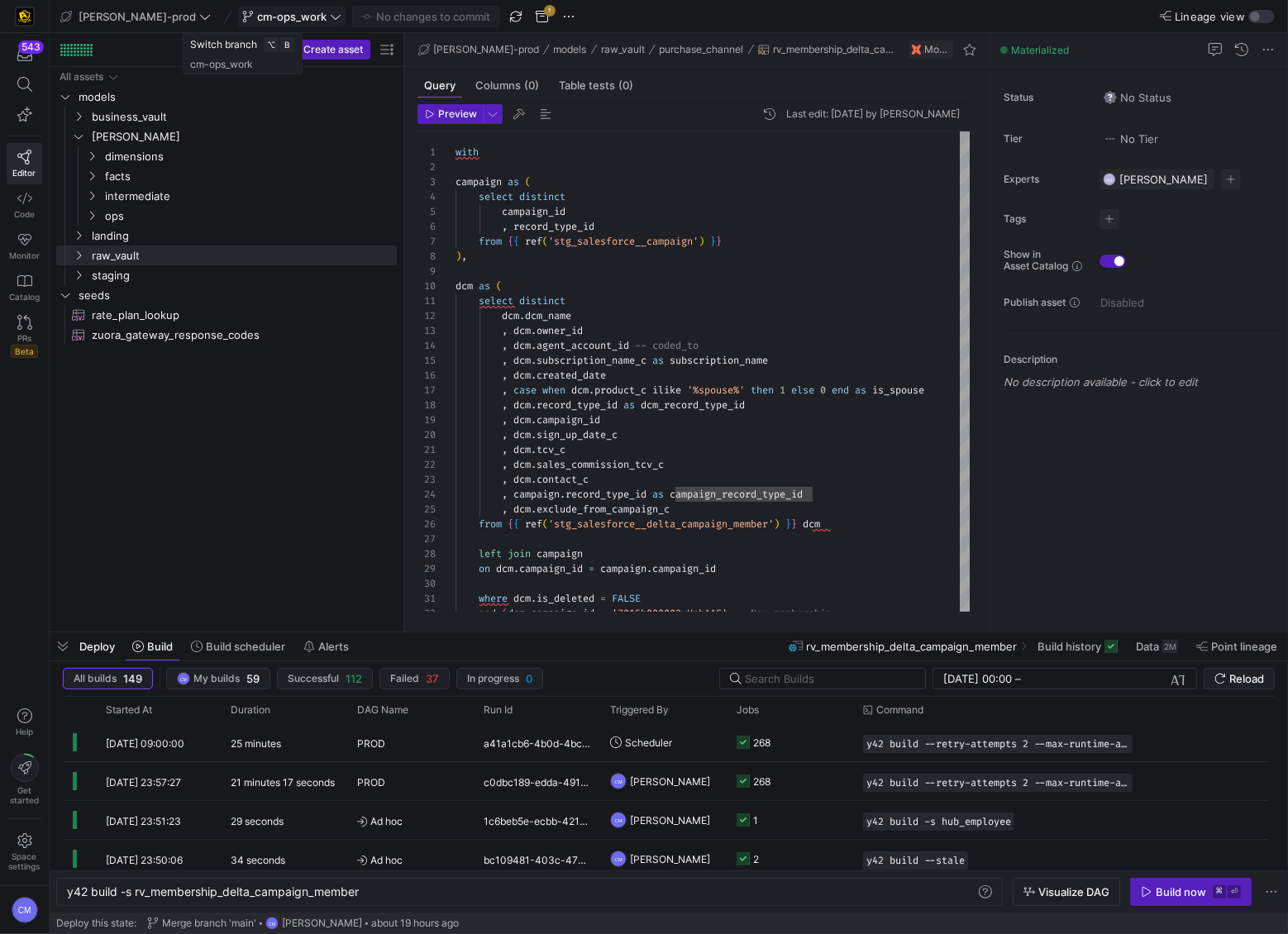
click at [257, 16] on span "cm-ops_work" at bounding box center [291, 16] width 70 height 13
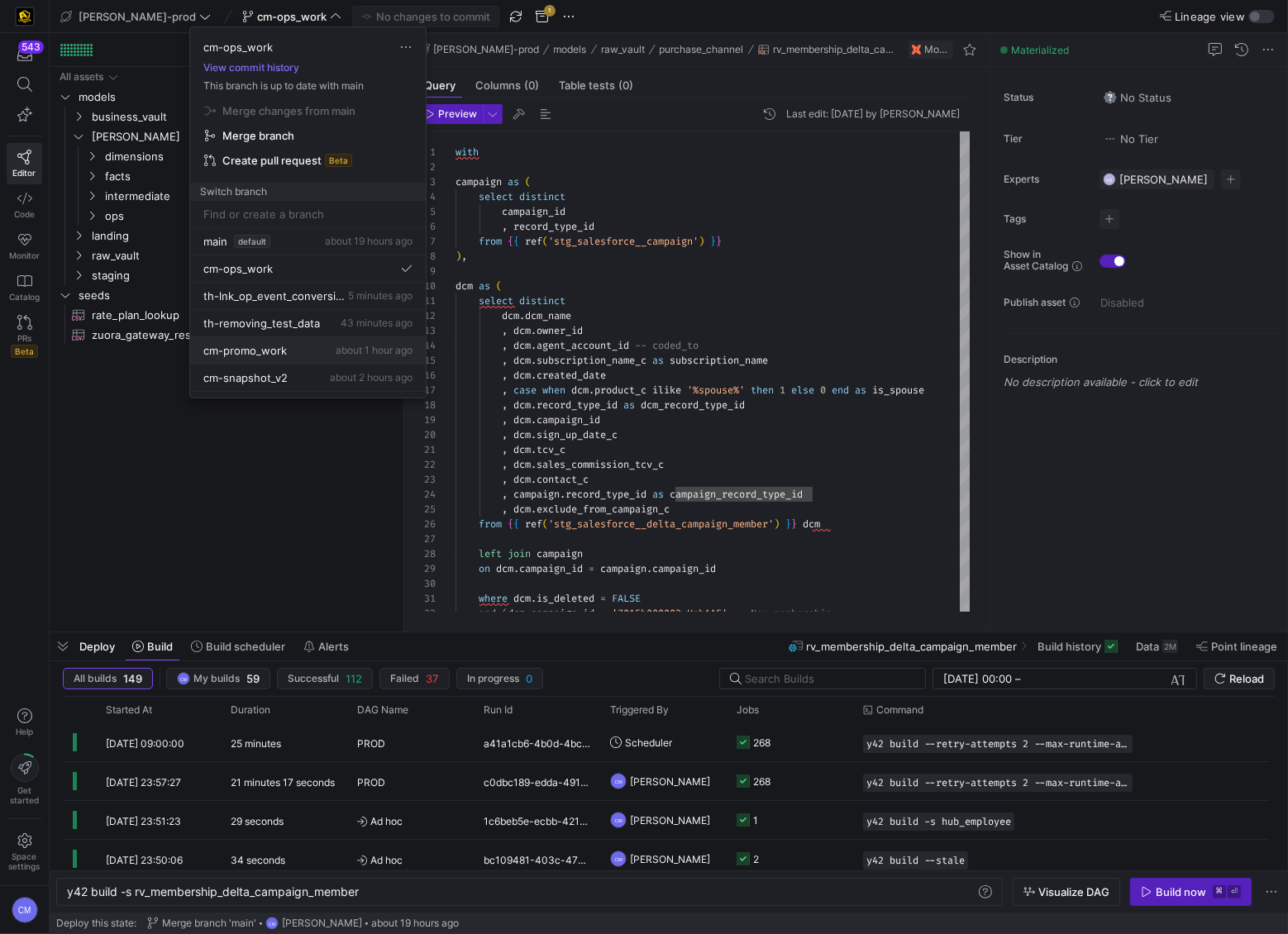
click at [338, 346] on span "about 1 hour ago" at bounding box center [373, 350] width 76 height 13
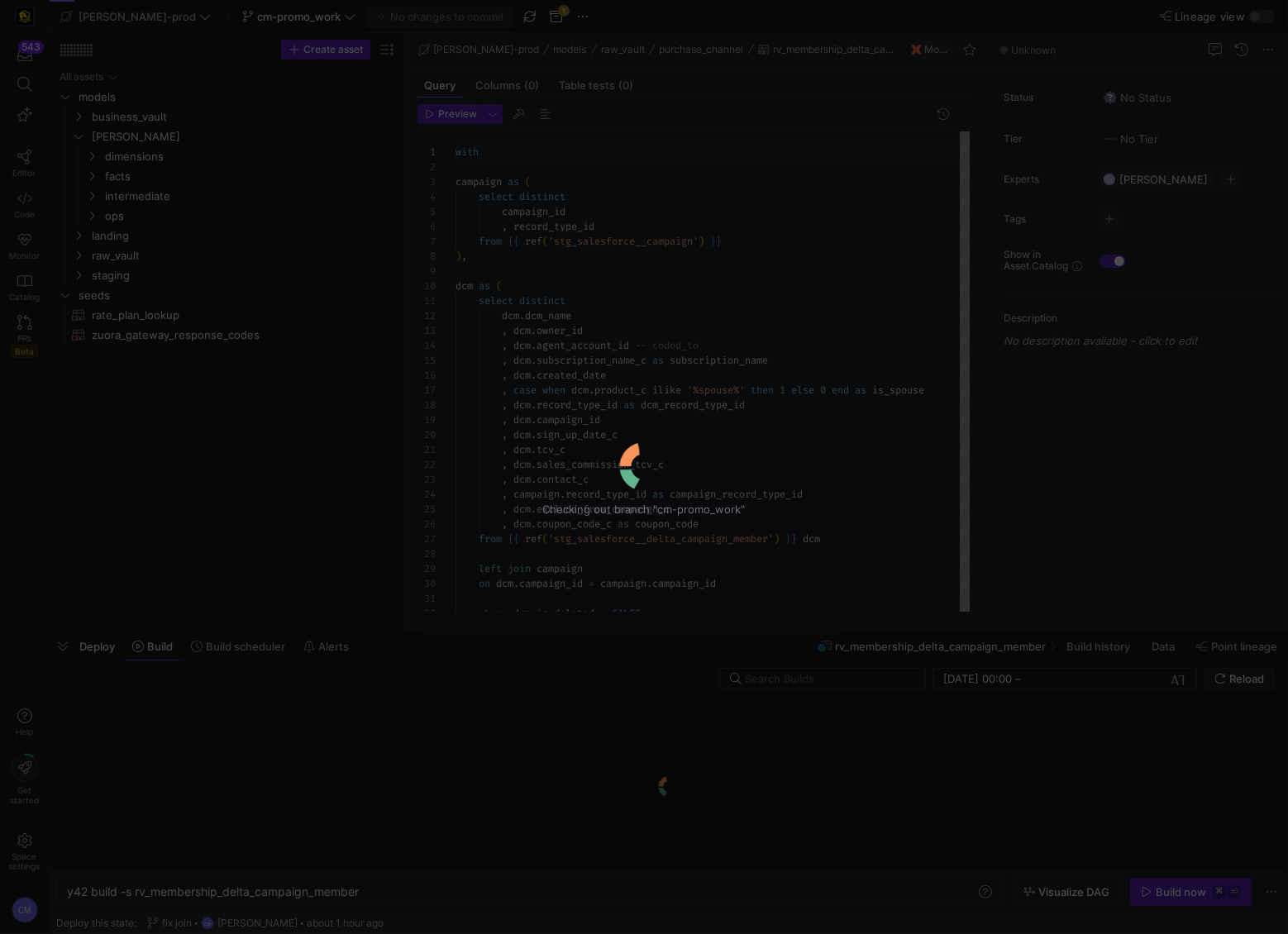
scroll to position [149, 0]
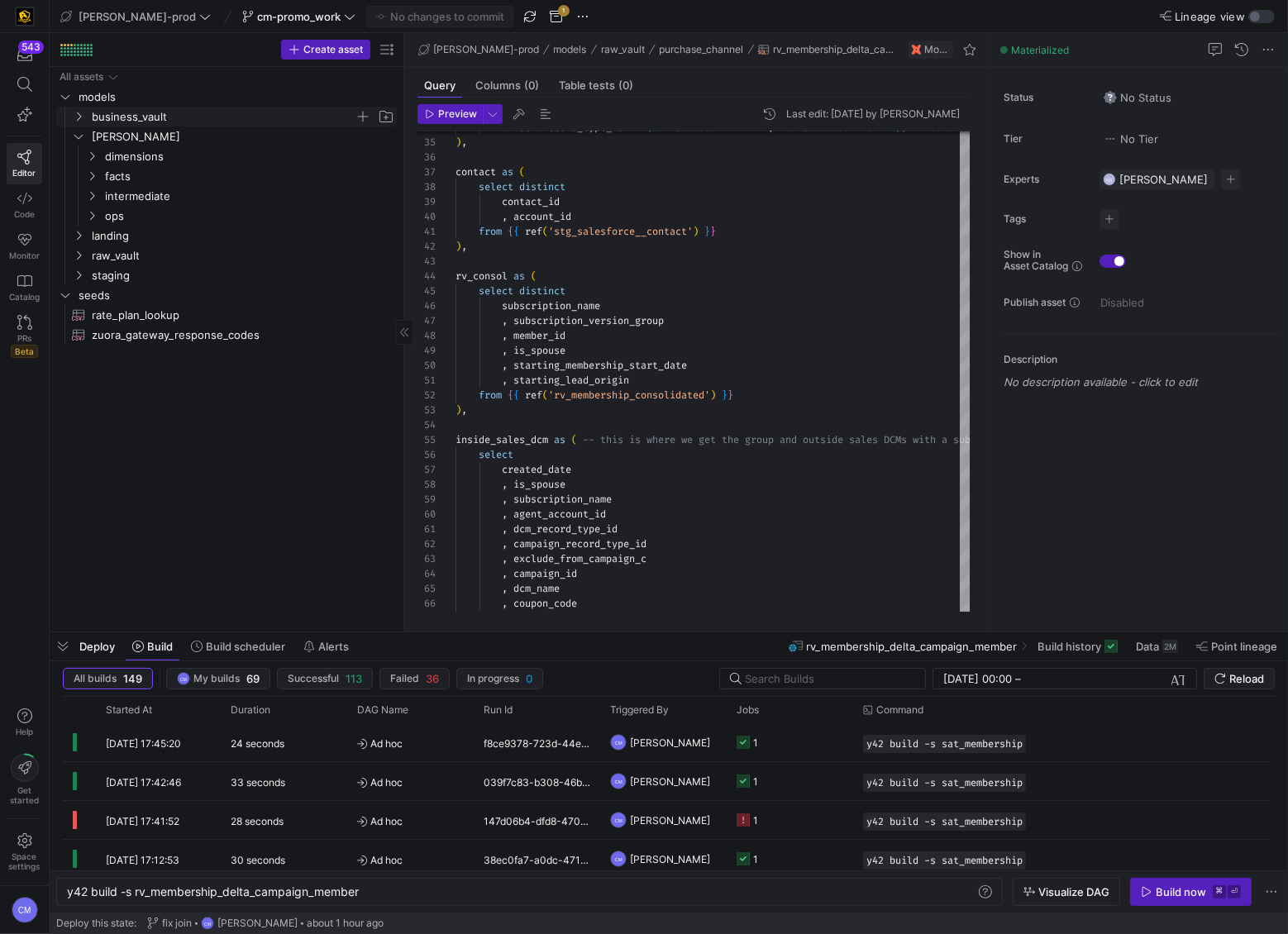
click at [129, 114] on span "business_vault" at bounding box center [223, 117] width 263 height 19
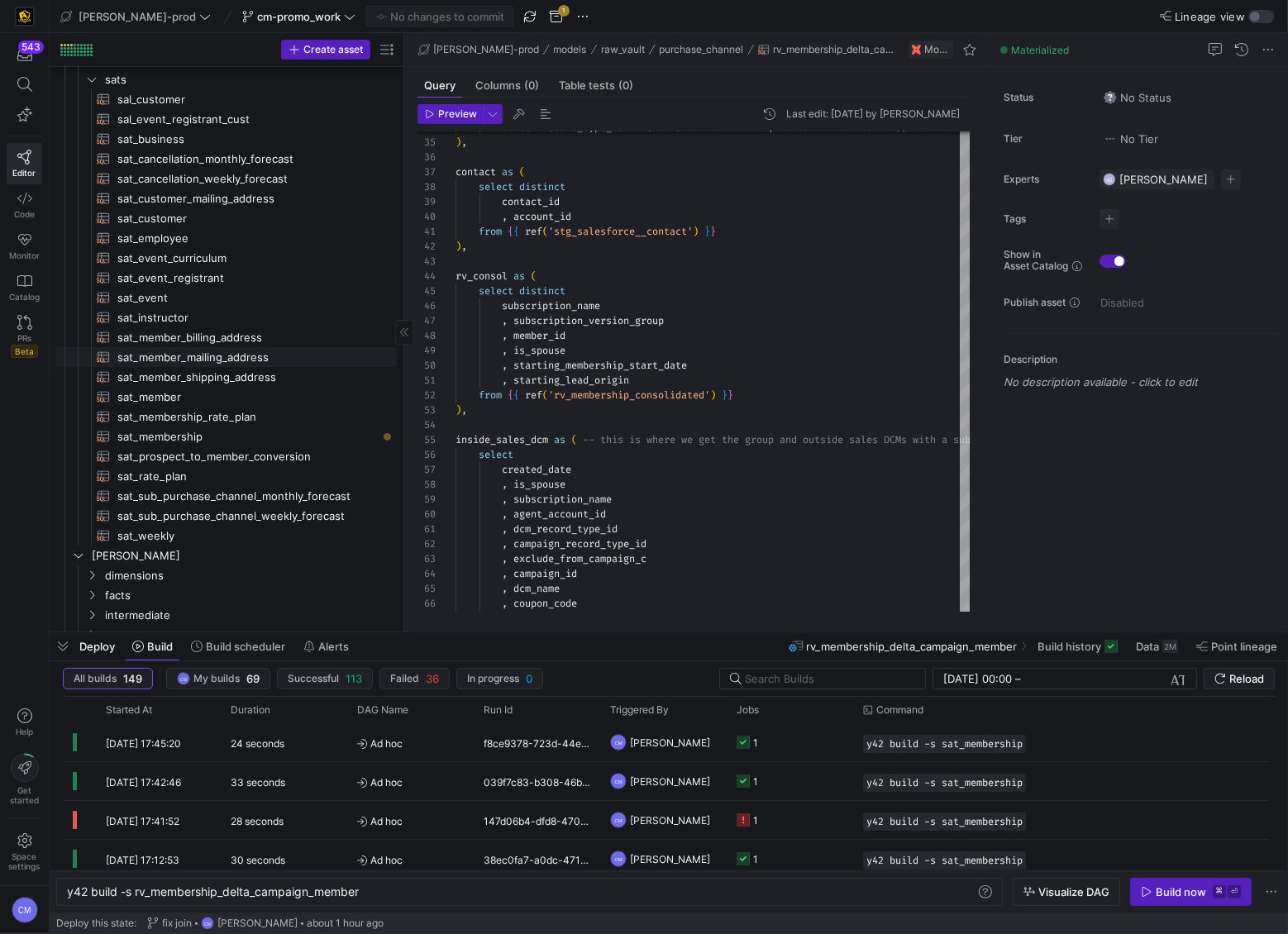
scroll to position [119, 0]
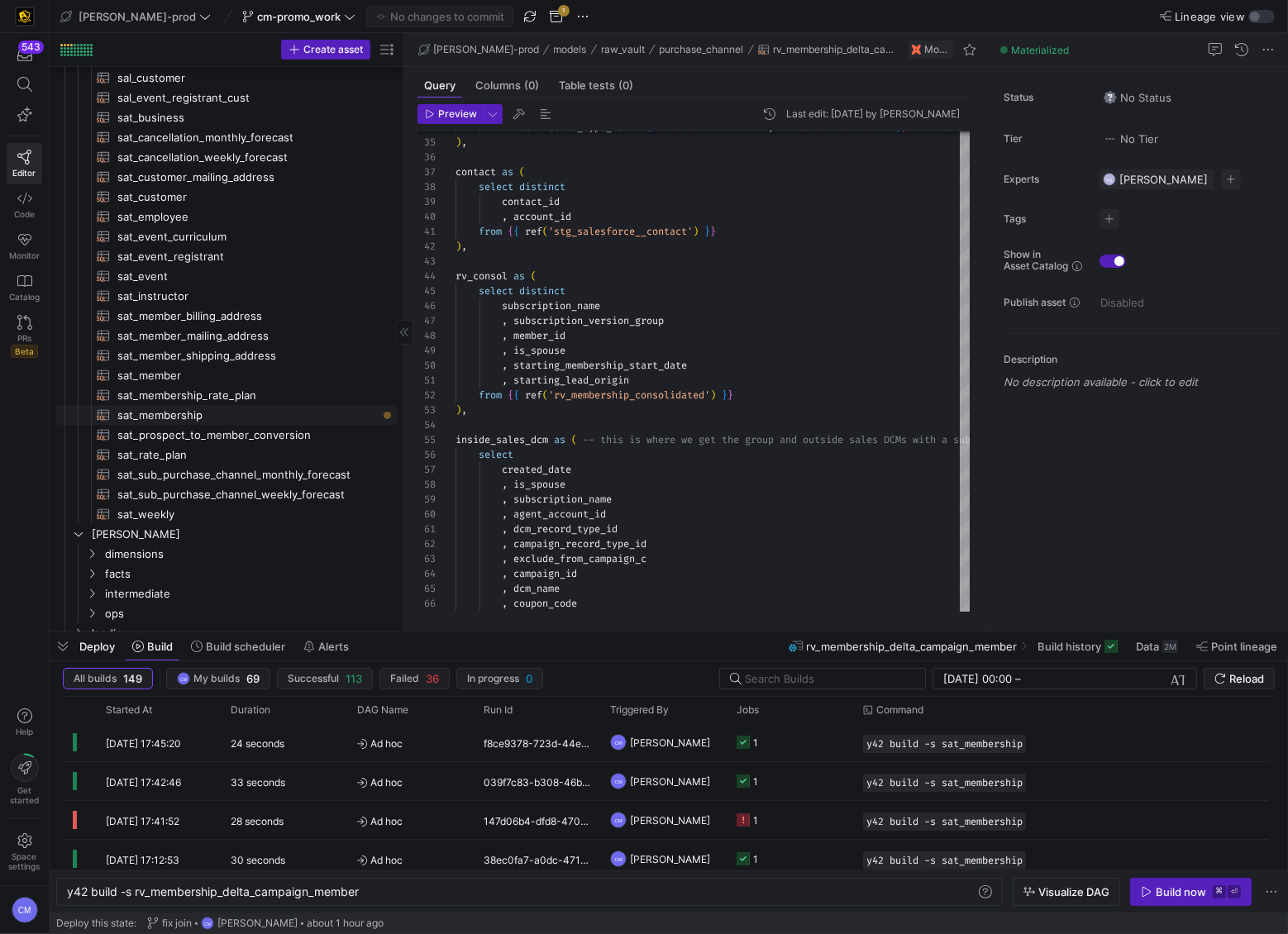
click at [298, 406] on span "sat_membership​​​​​​​​​​" at bounding box center [248, 415] width 261 height 19
type textarea "y42 build -s sat_membership"
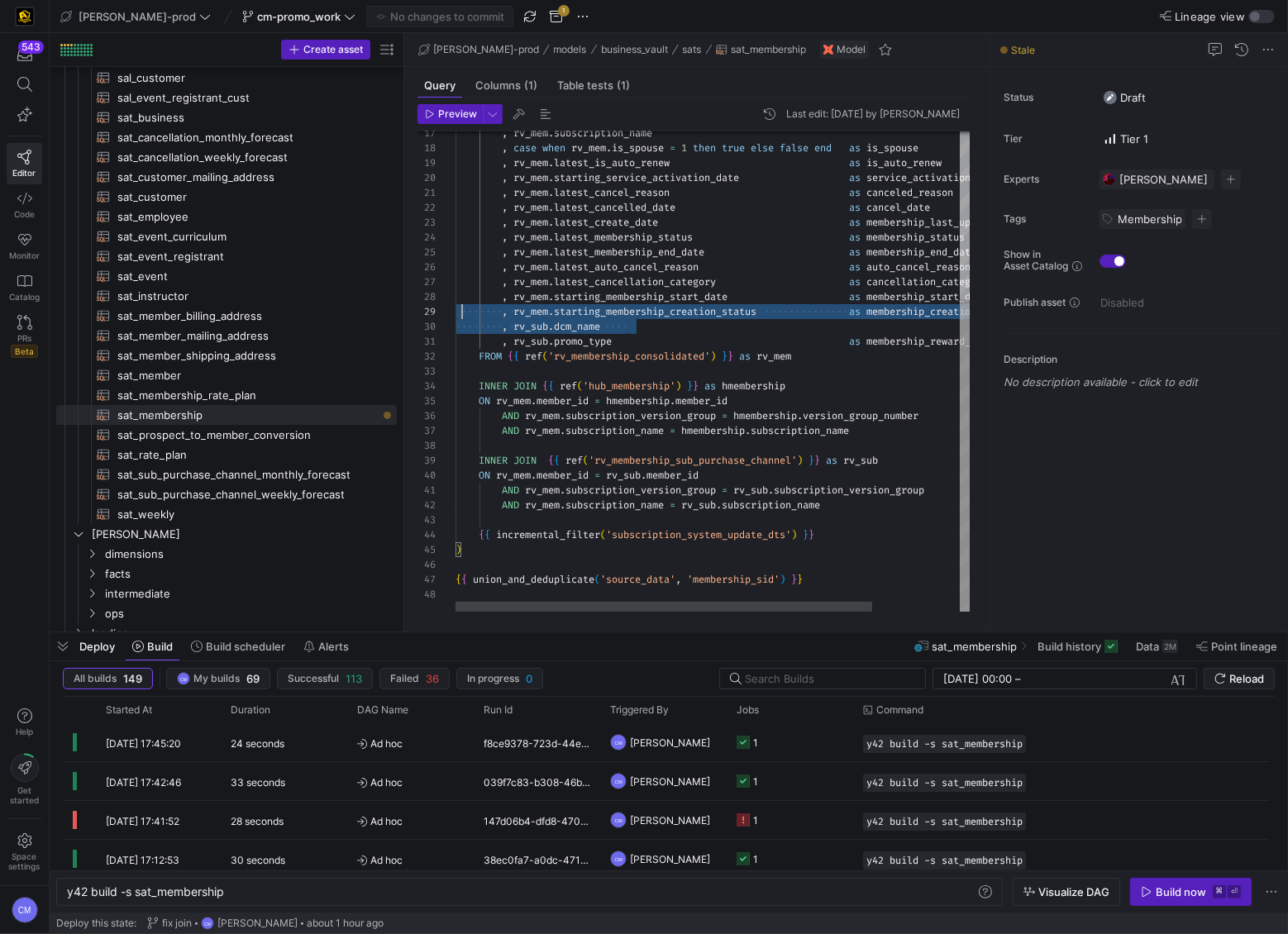
scroll to position [89, 0]
drag, startPoint x: 629, startPoint y: 324, endPoint x: 403, endPoint y: 322, distance: 226.0
click at [456, 322] on div ", rv_mem . subscription_name , case when rv_mem . is_spouse = 1 then true else …" at bounding box center [768, 243] width 624 height 737
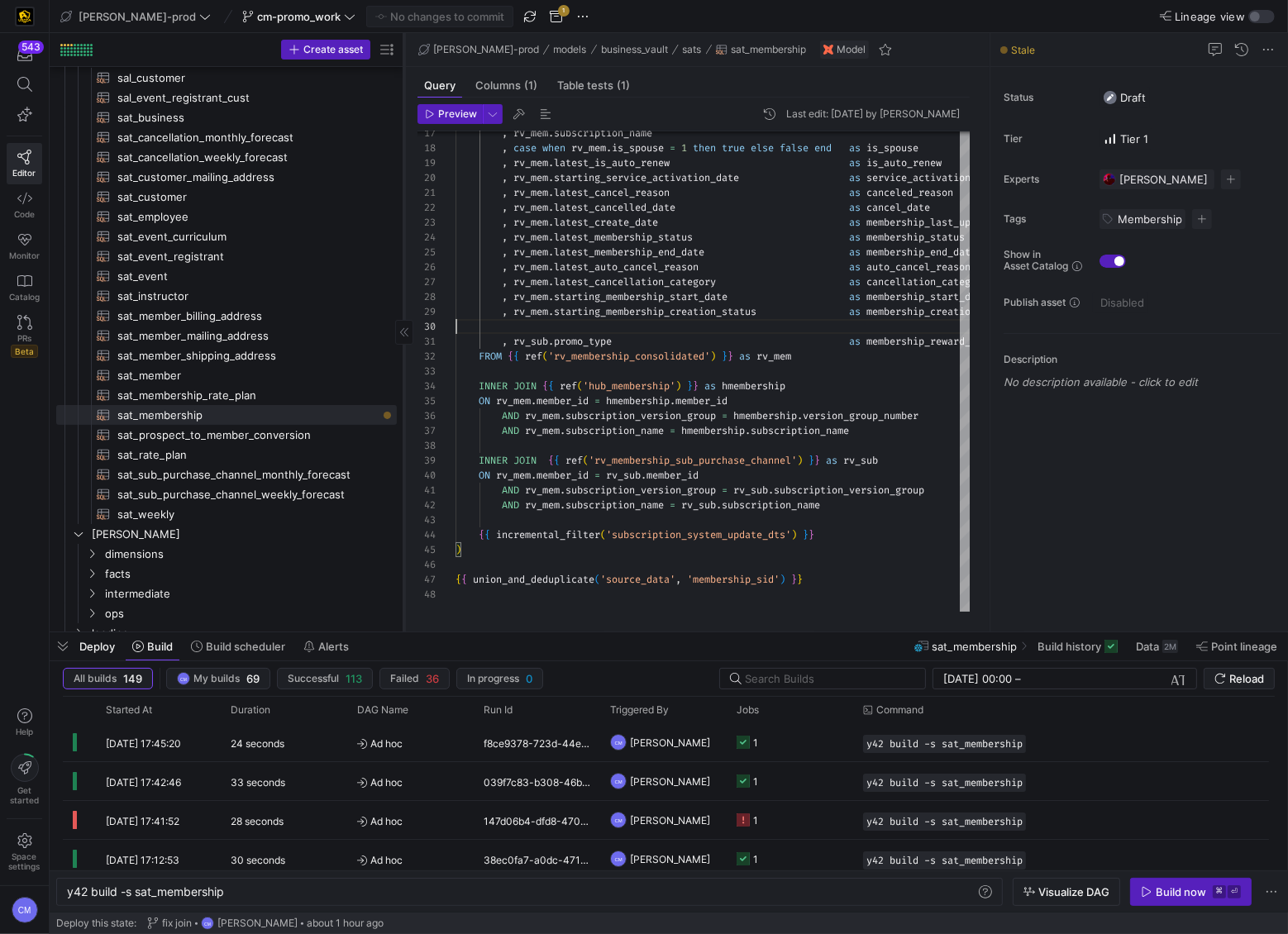
type textarea "as membership_status , rv_mem.latest_membership_end_date as membership_end_date…"
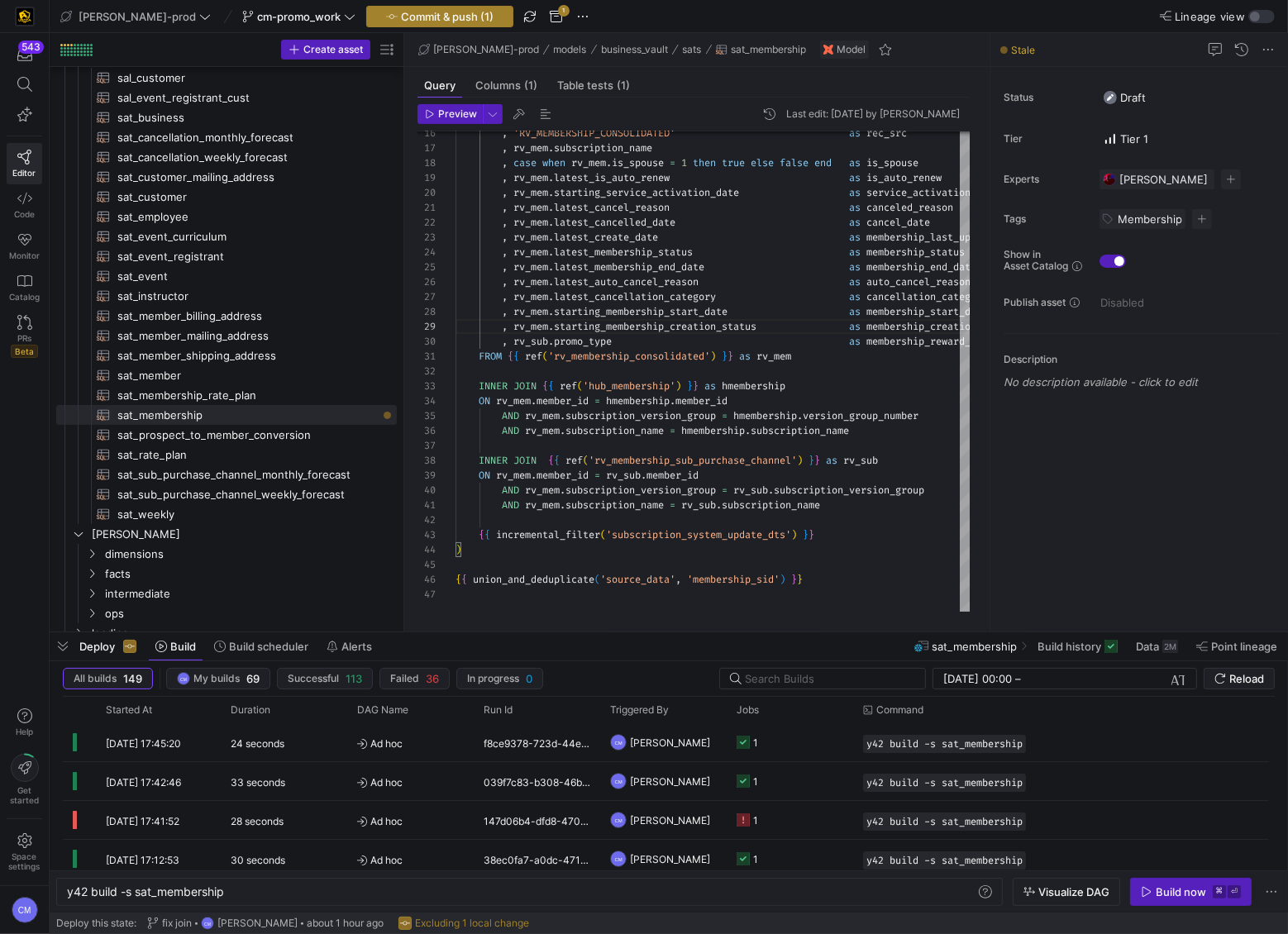
click at [435, 21] on span "Commit & push (1)" at bounding box center [447, 16] width 92 height 13
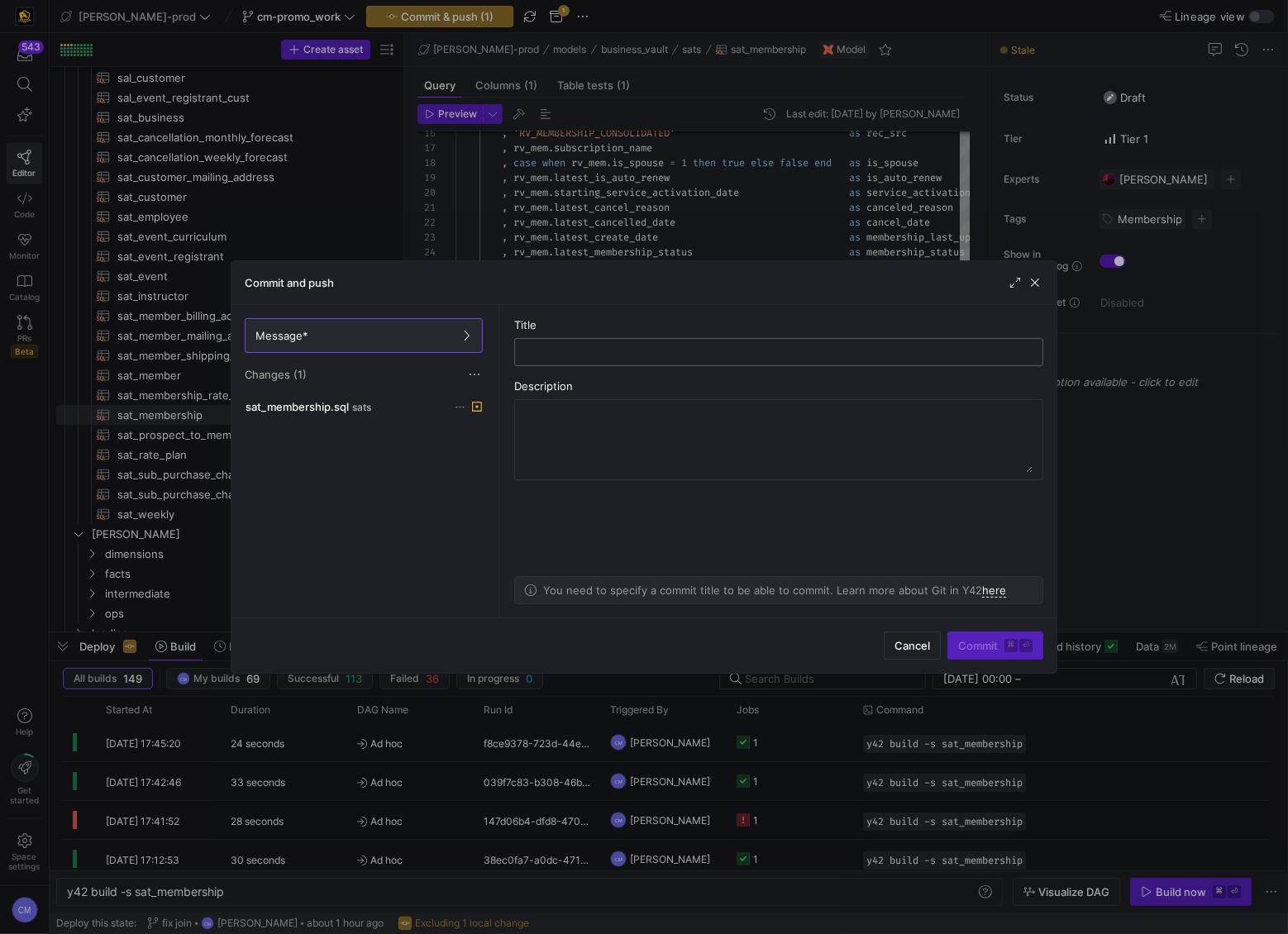
type input "b"
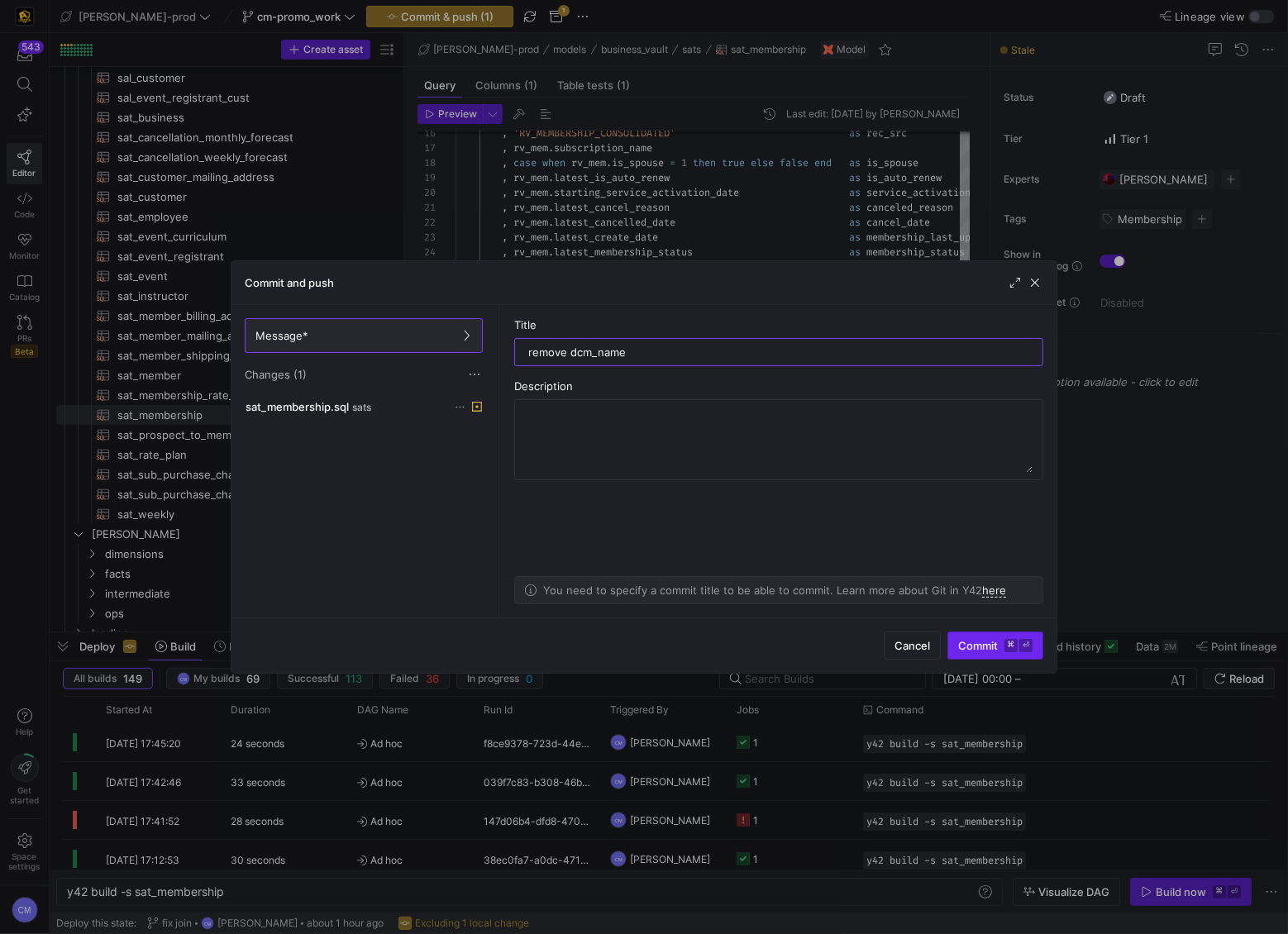
type input "remove dcm_name"
click at [985, 636] on span "submit" at bounding box center [995, 645] width 94 height 26
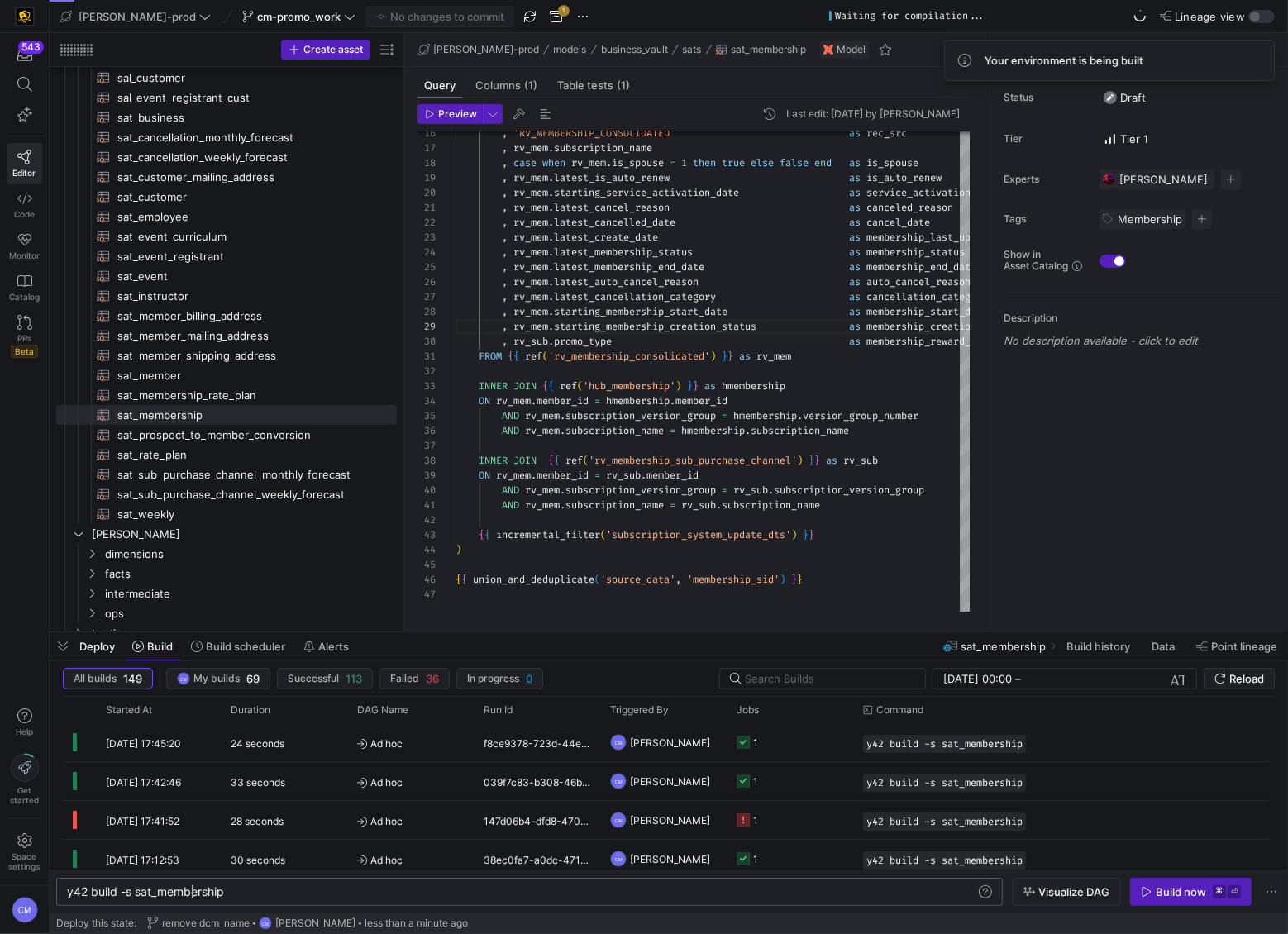
click at [188, 887] on div "y42 build -s sat_membership" at bounding box center [521, 891] width 910 height 13
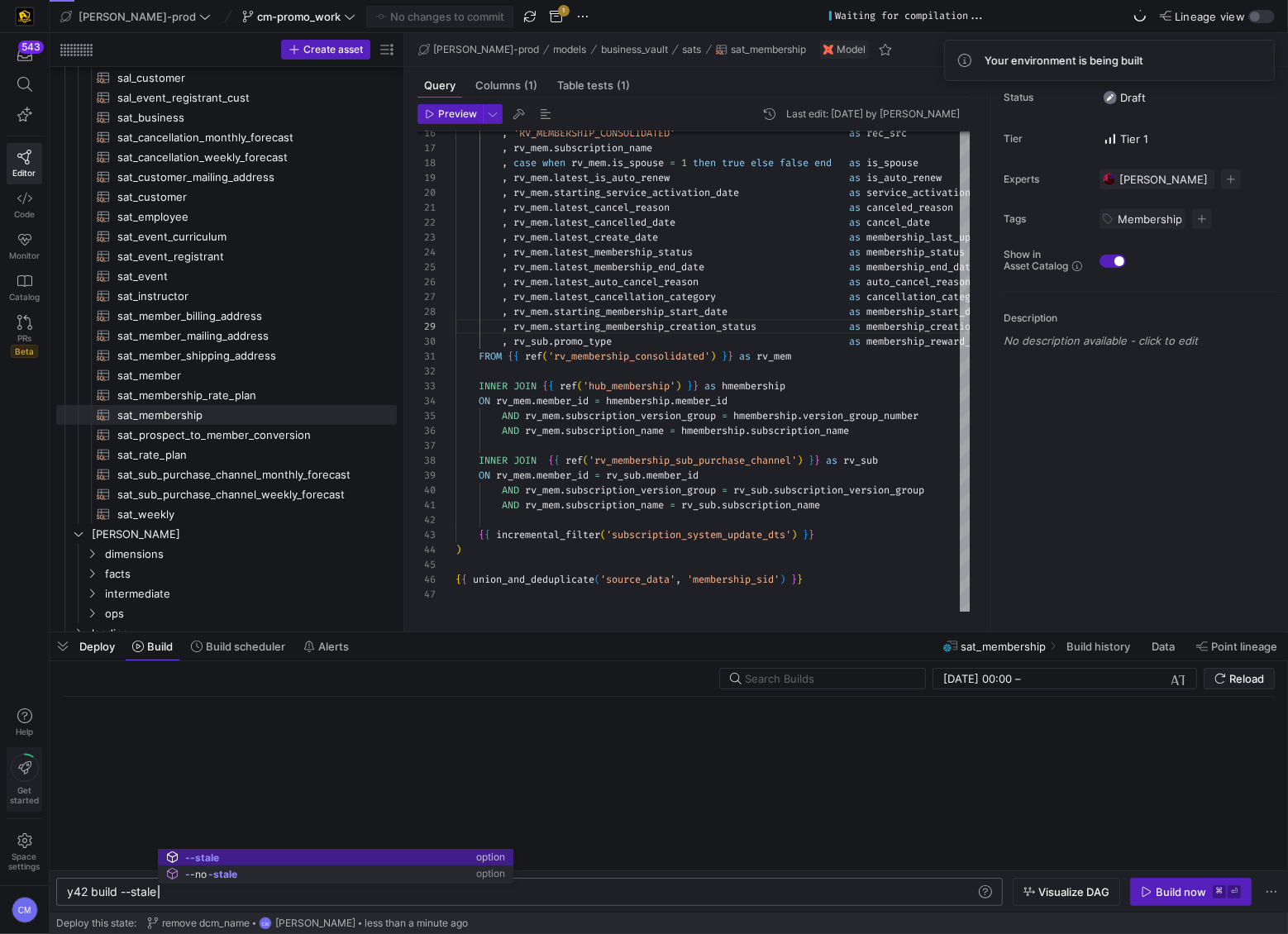
type textarea "y42 build --stale"
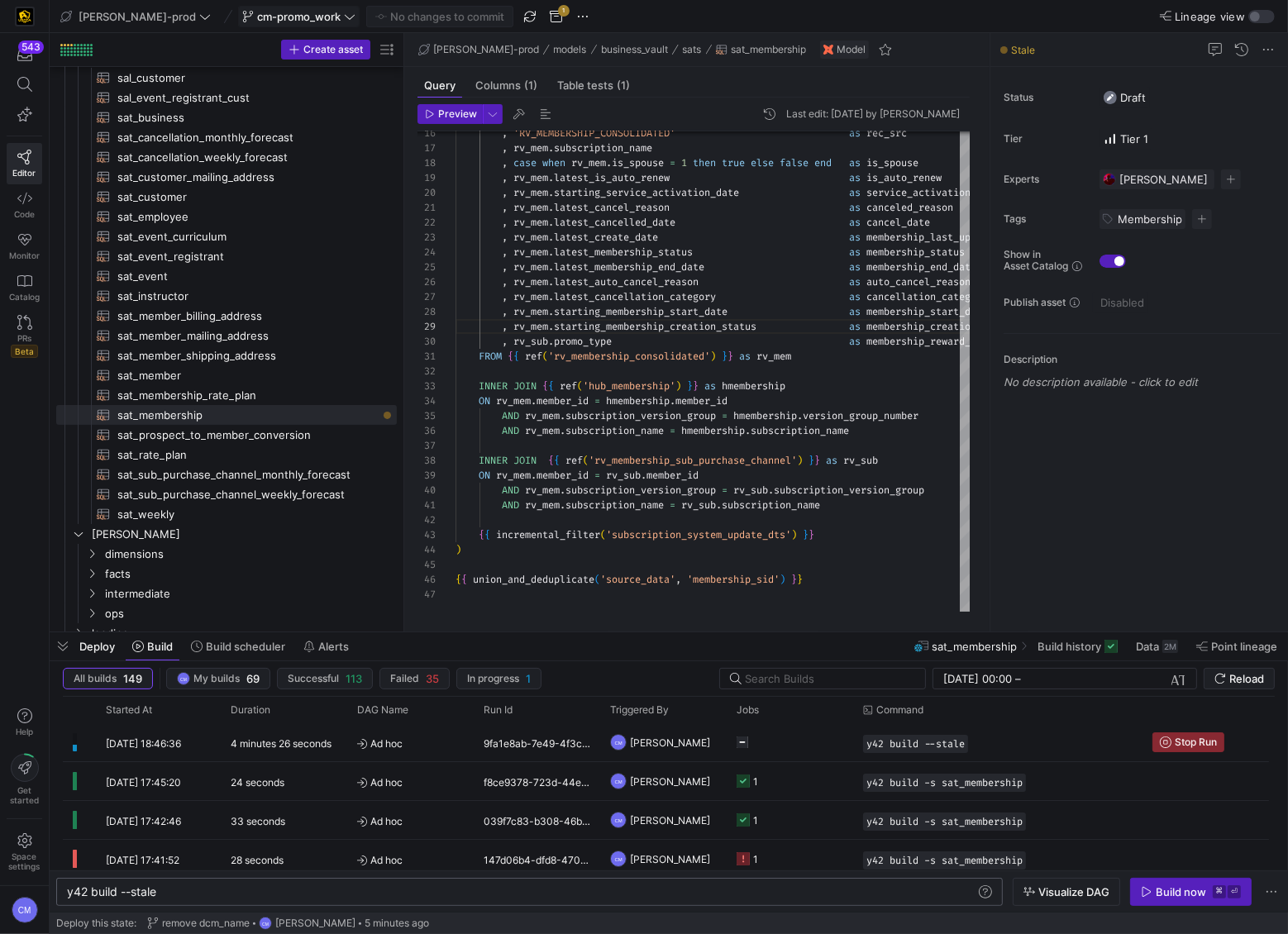
click at [274, 10] on span "cm-promo_work" at bounding box center [298, 16] width 83 height 13
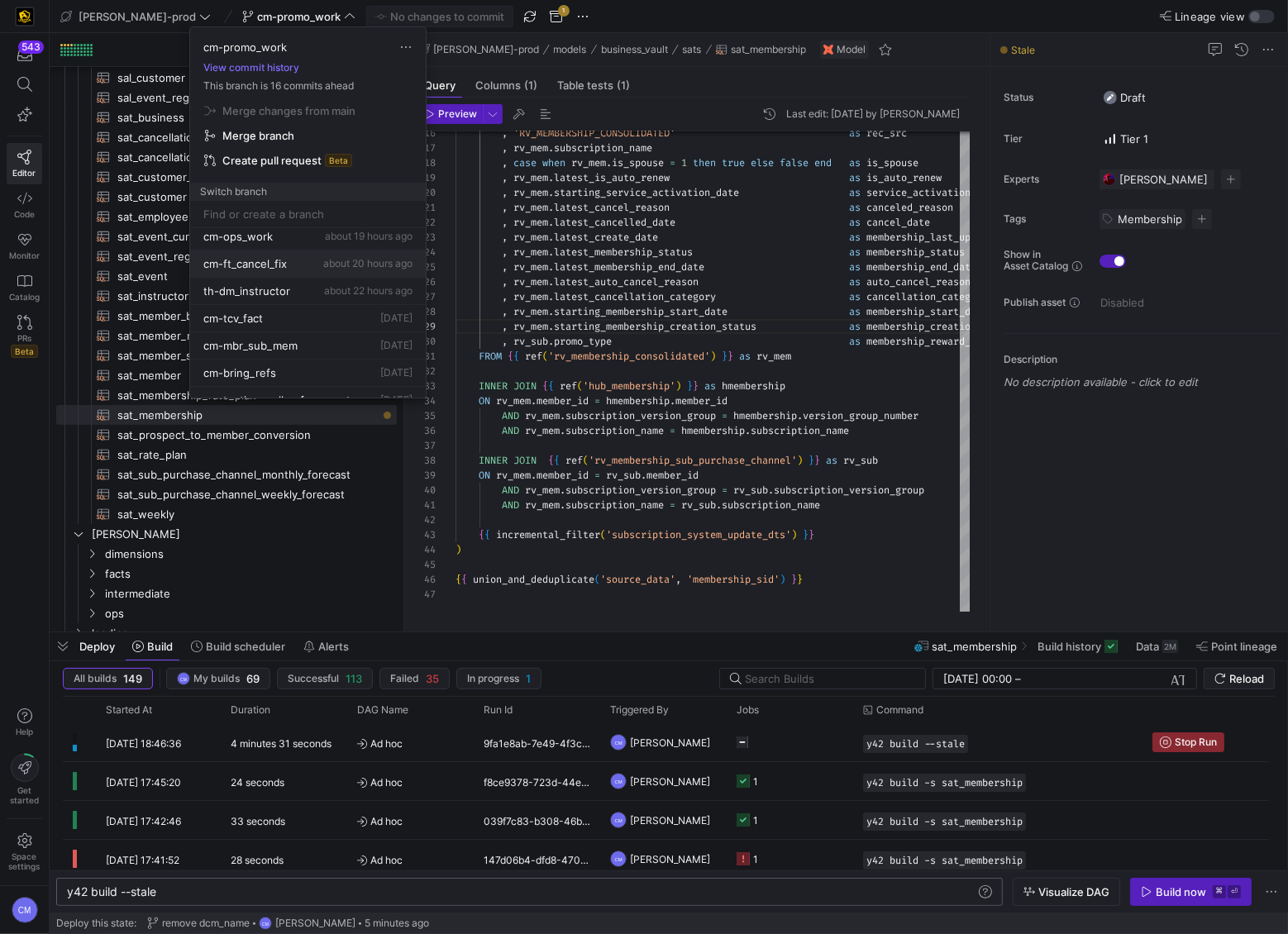
scroll to position [245, 0]
click at [333, 301] on div "cm-tcv_fact 2 days ago" at bounding box center [307, 296] width 209 height 13
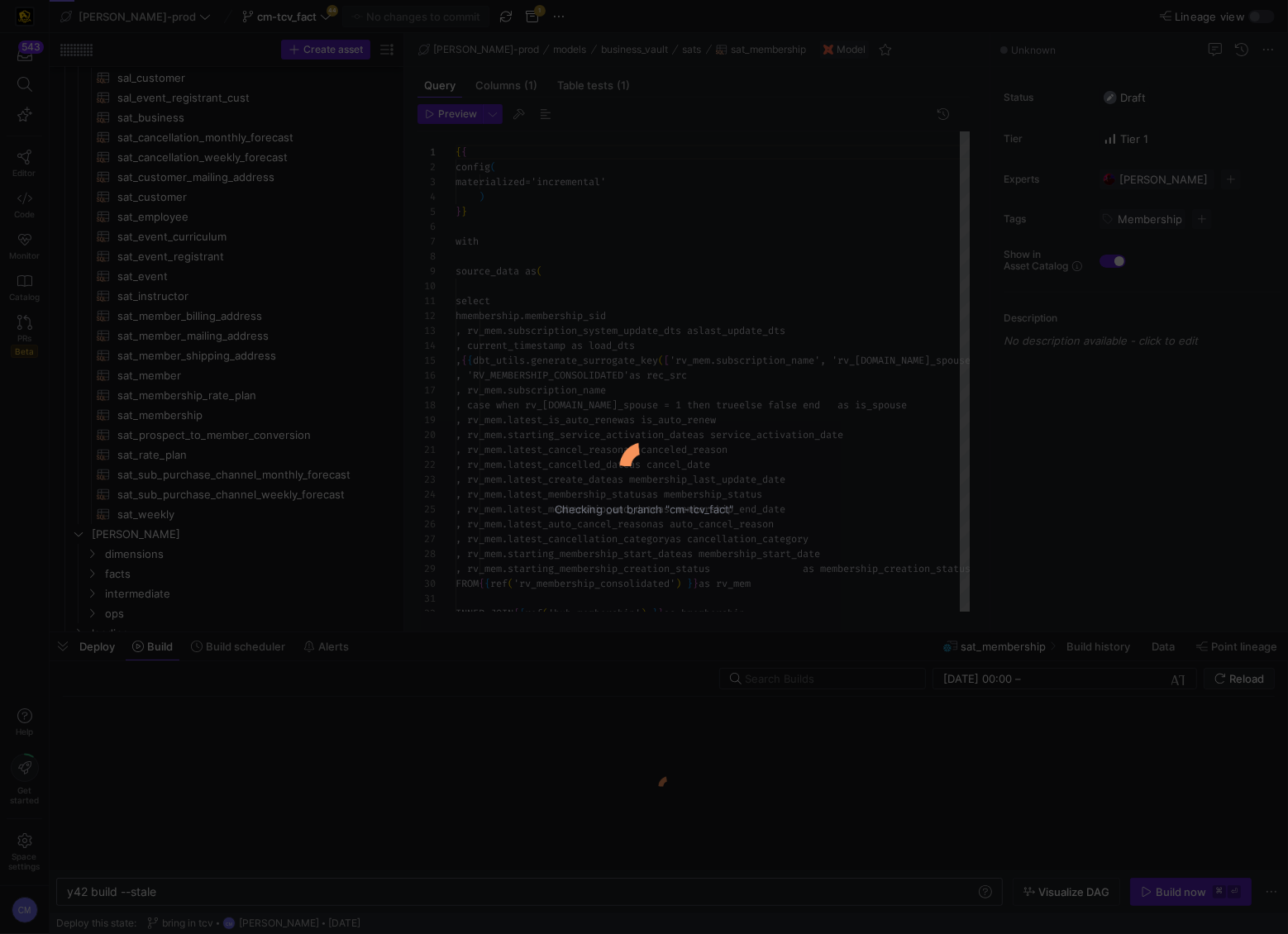
scroll to position [149, 0]
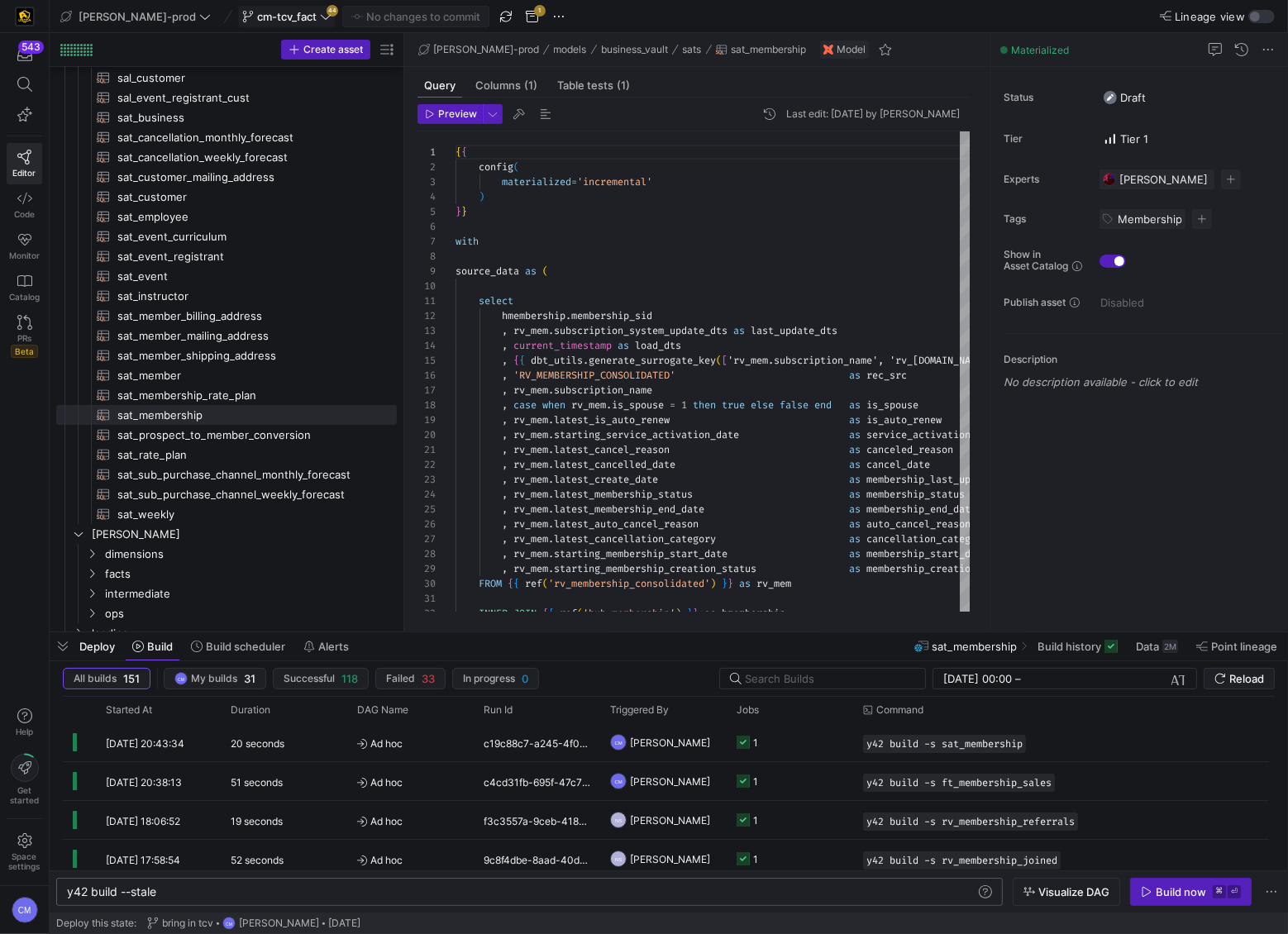
click at [257, 20] on span "cm-tcv_fact" at bounding box center [286, 16] width 60 height 13
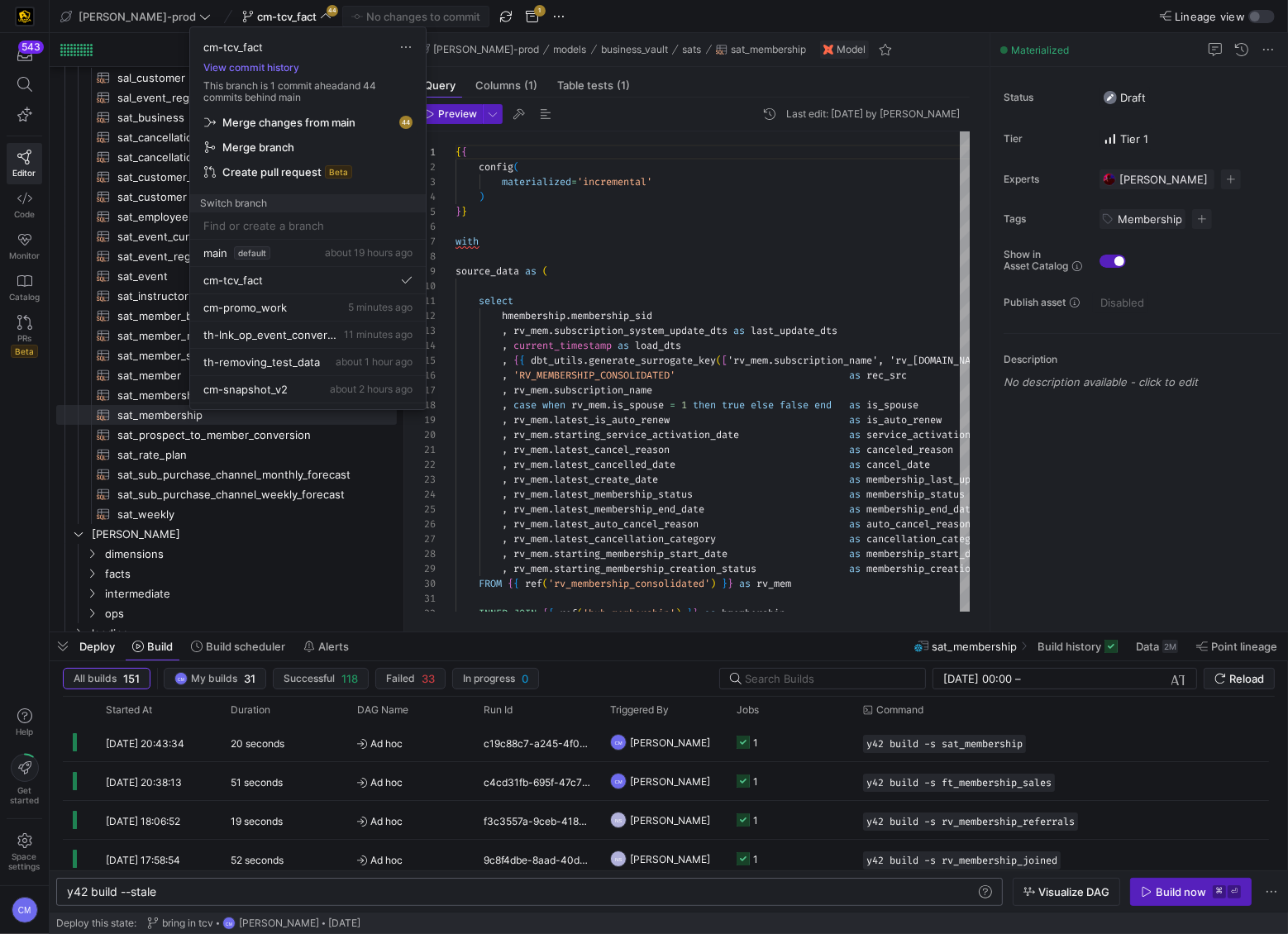
click at [298, 124] on span "Merge changes from main" at bounding box center [289, 122] width 133 height 13
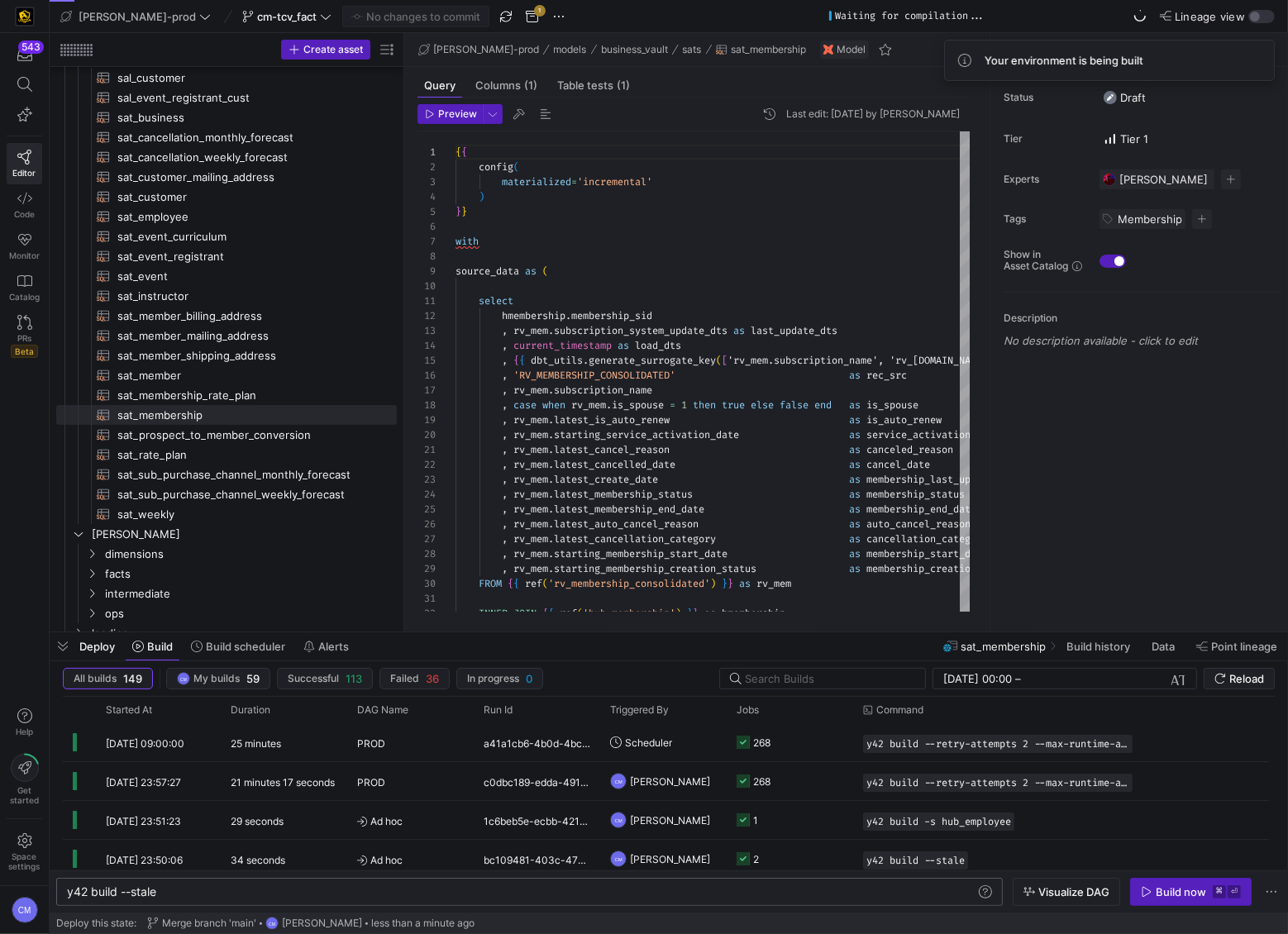
click at [1170, 891] on div "Build now" at bounding box center [1180, 891] width 50 height 13
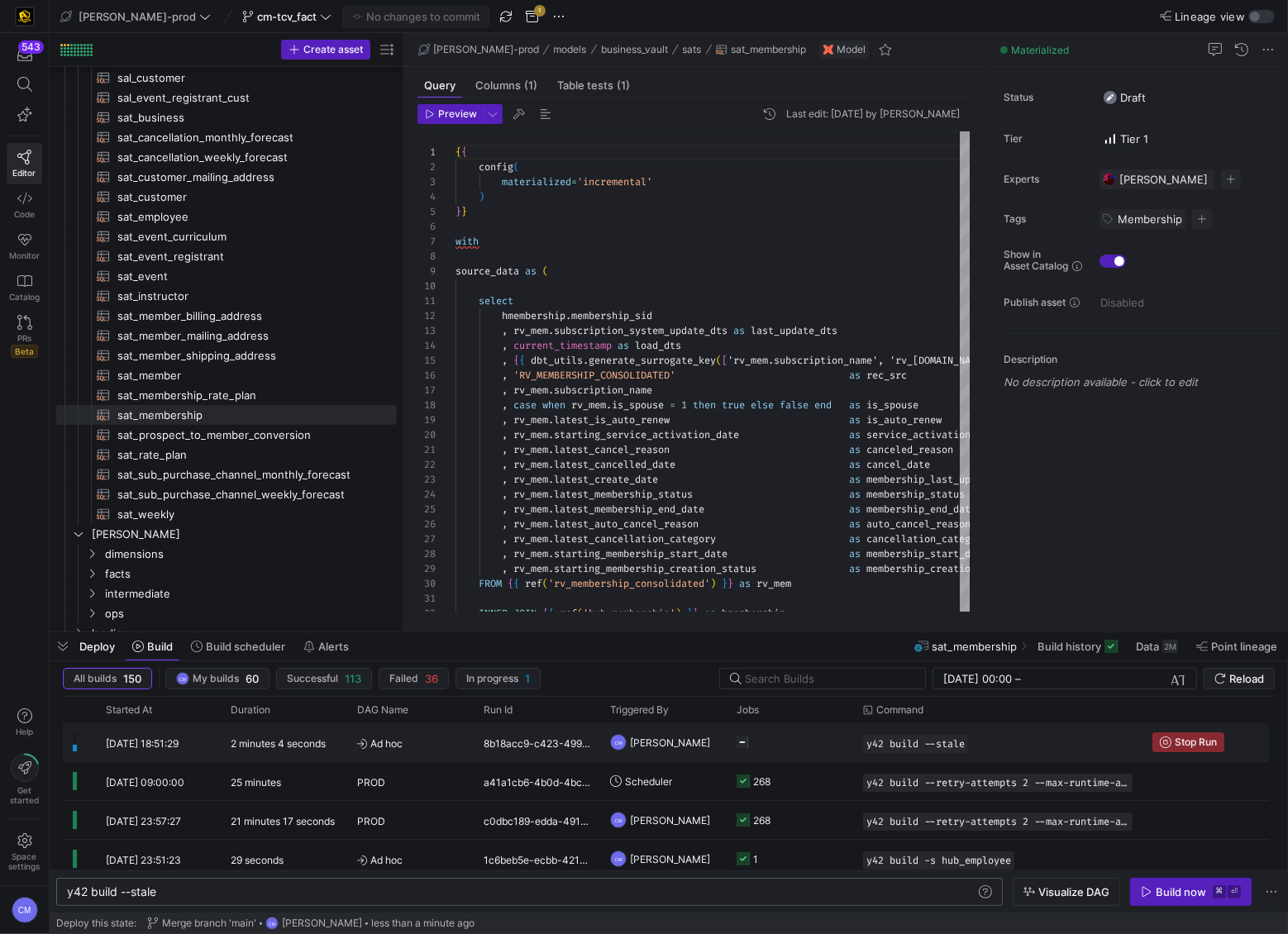
click at [799, 747] on y42-job-status-cell-renderer at bounding box center [789, 742] width 107 height 36
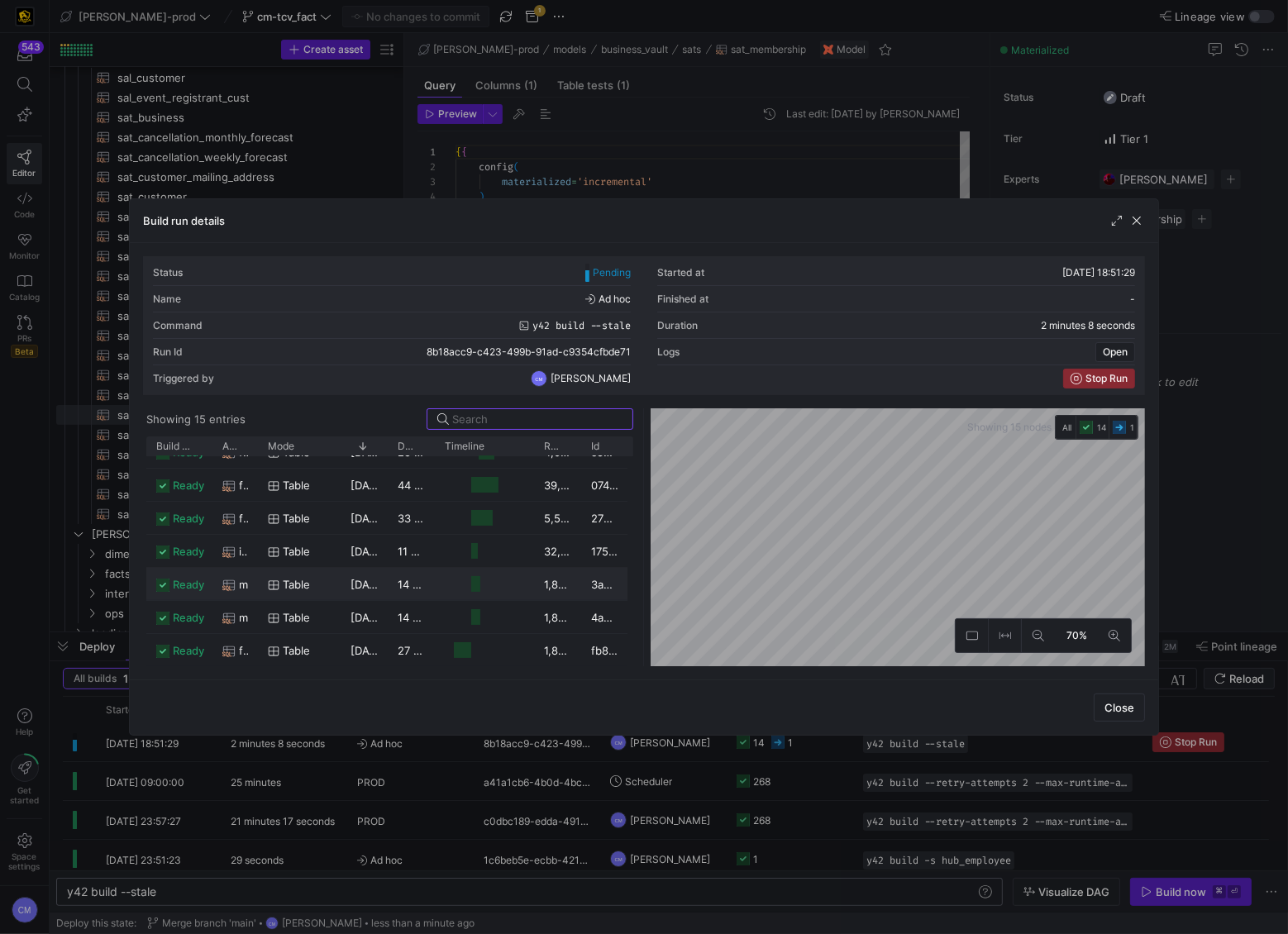
scroll to position [0, 0]
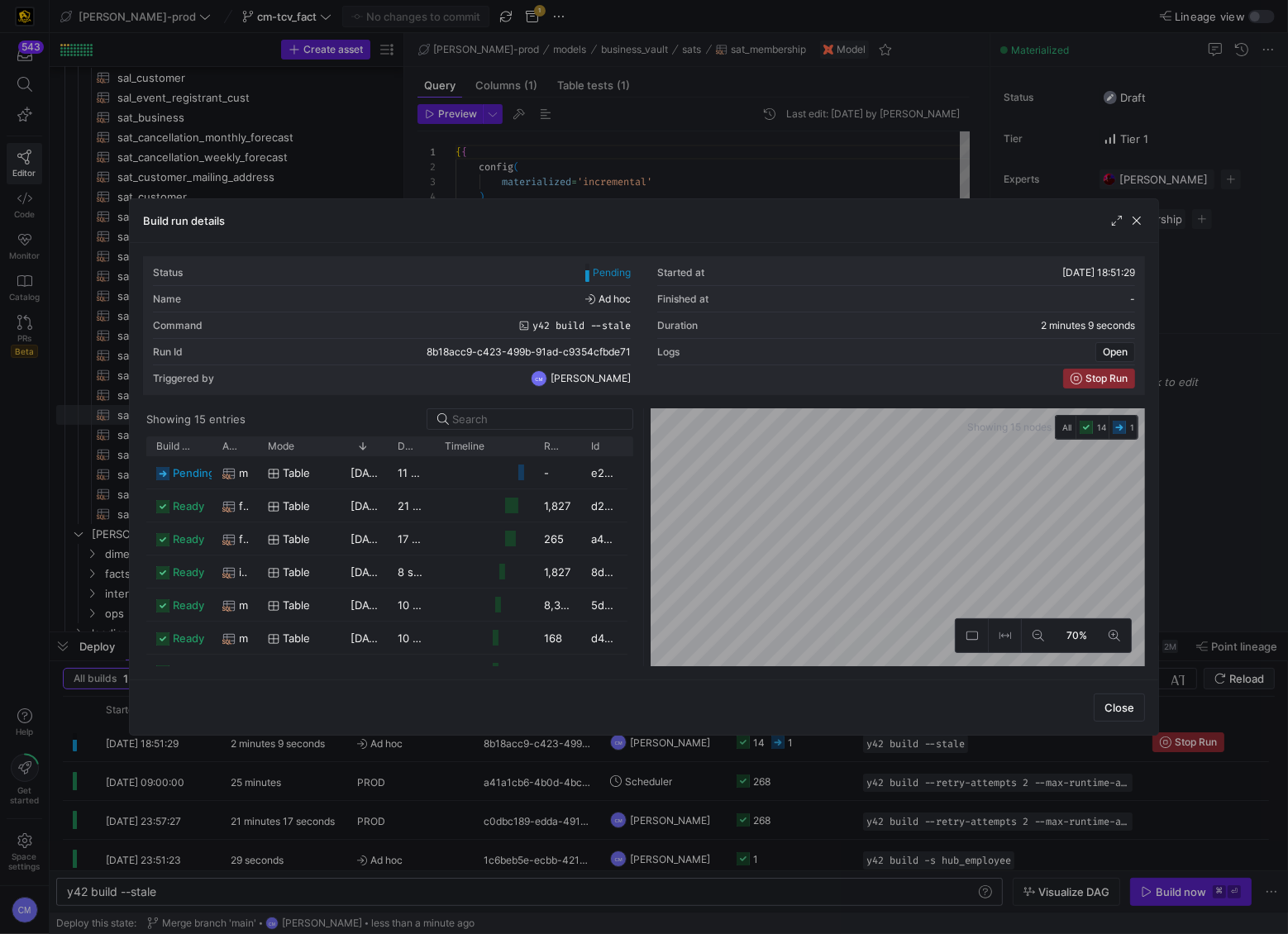
click at [801, 782] on div at bounding box center [644, 467] width 1288 height 934
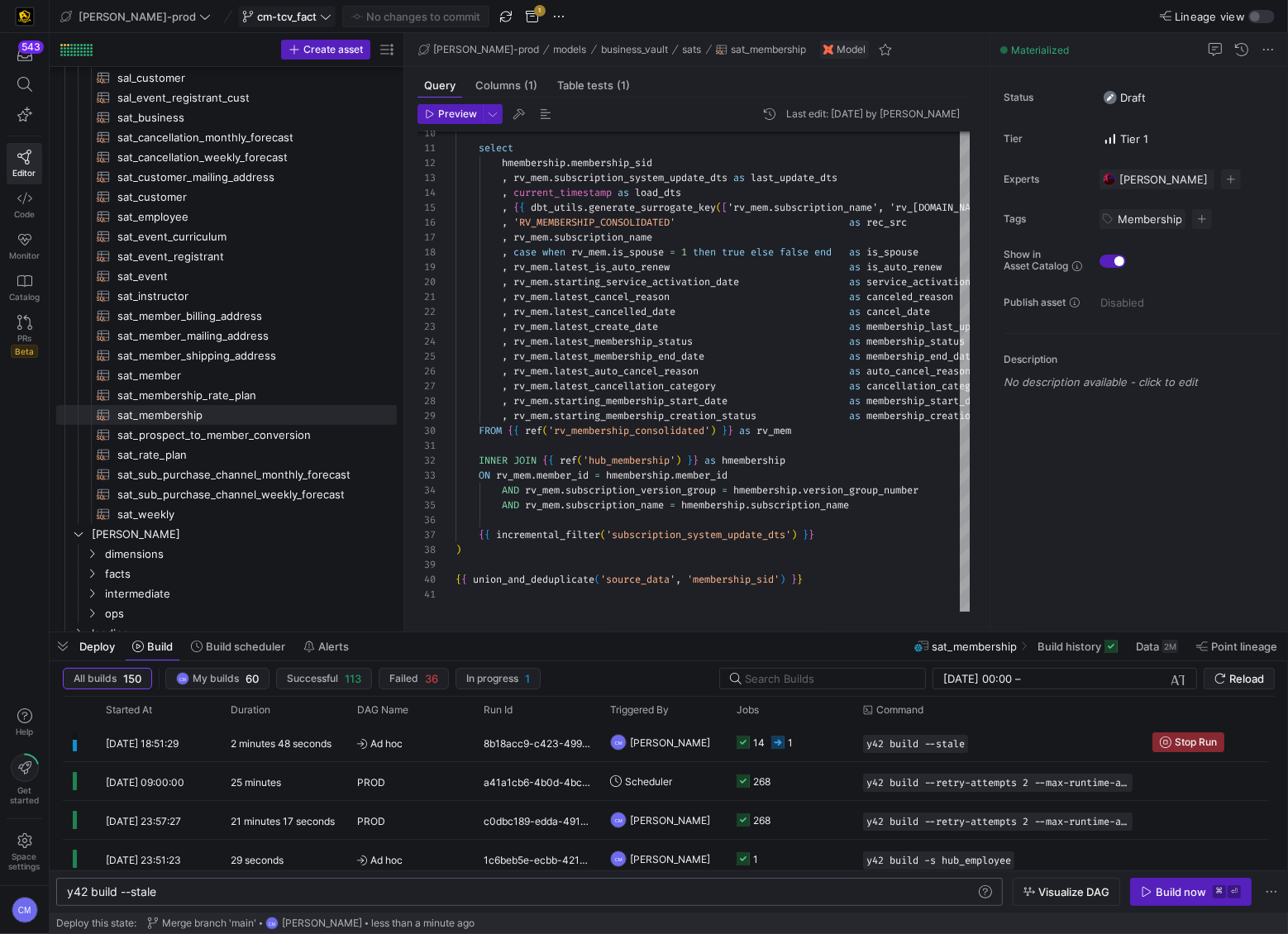
click at [257, 19] on span "cm-tcv_fact" at bounding box center [286, 16] width 60 height 13
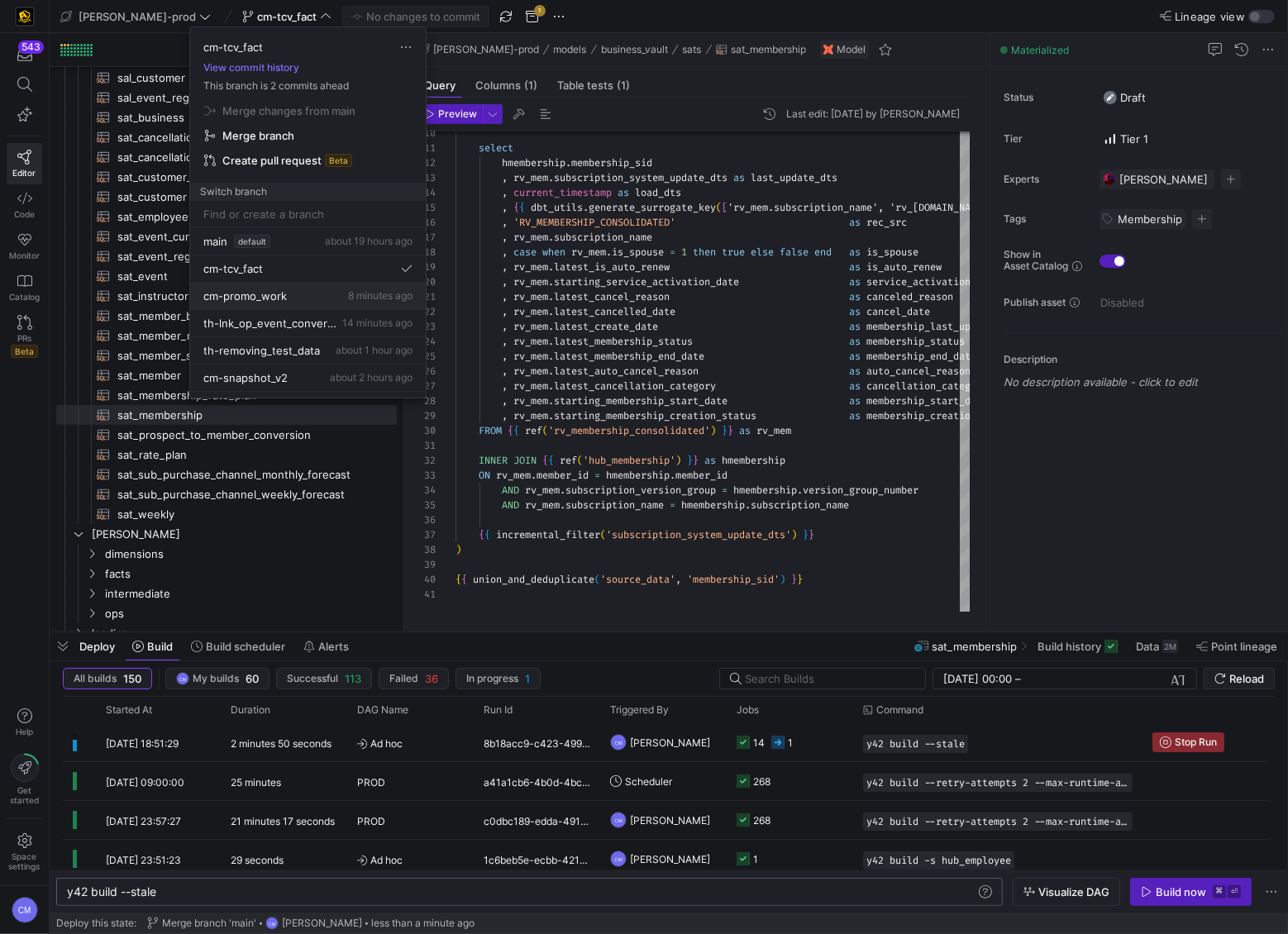
click at [326, 293] on div "cm-promo_work 8 minutes ago" at bounding box center [307, 295] width 209 height 13
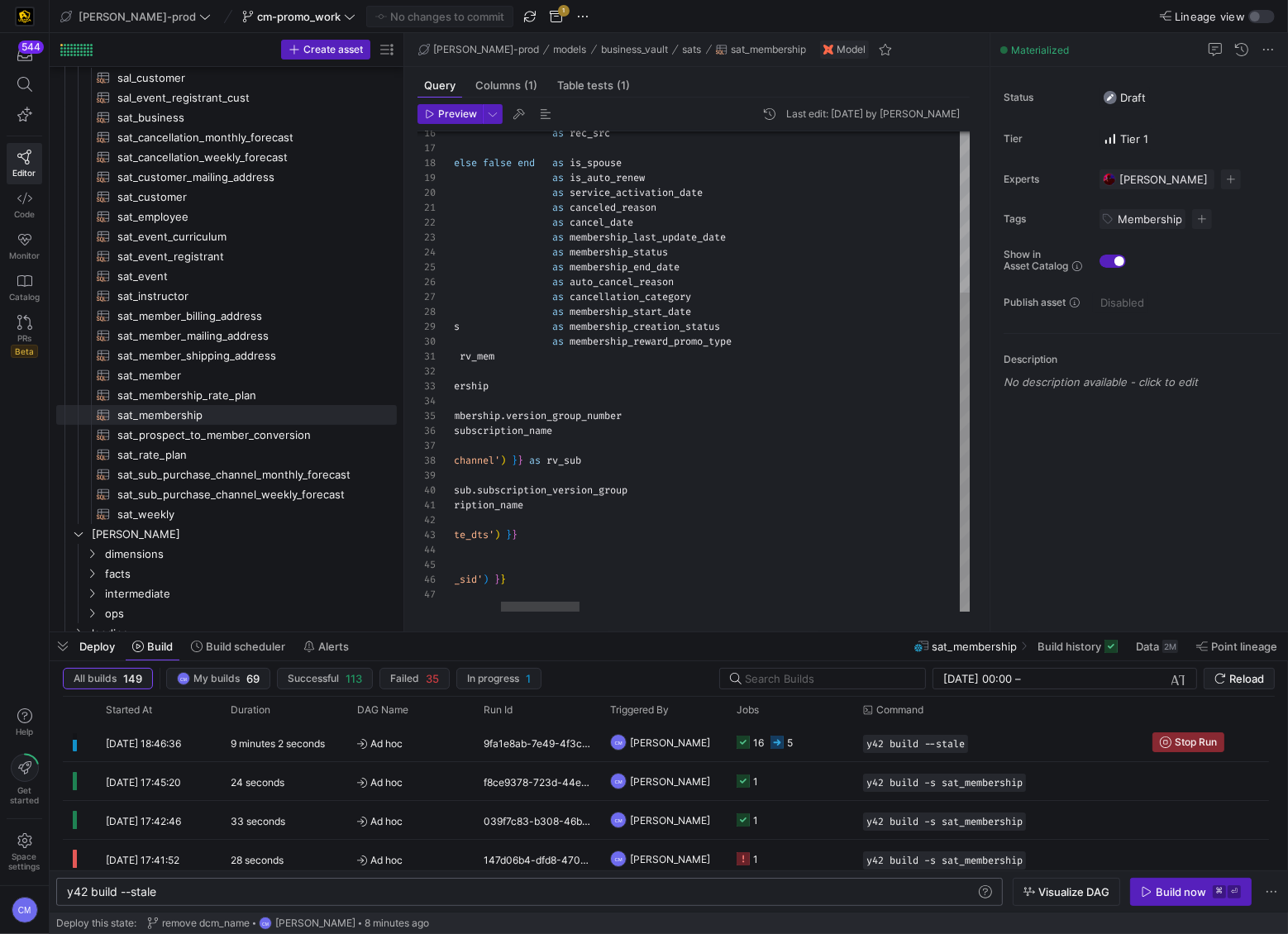
scroll to position [59, 588]
type textarea ", rv_mem.latest_auto_cancel_reason as auto_cancel_reason , rv_mem.latest_cancel…"
